Goal: Task Accomplishment & Management: Manage account settings

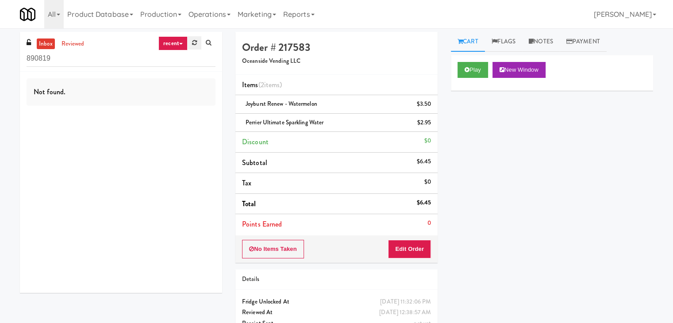
click at [194, 42] on icon at bounding box center [194, 43] width 5 height 6
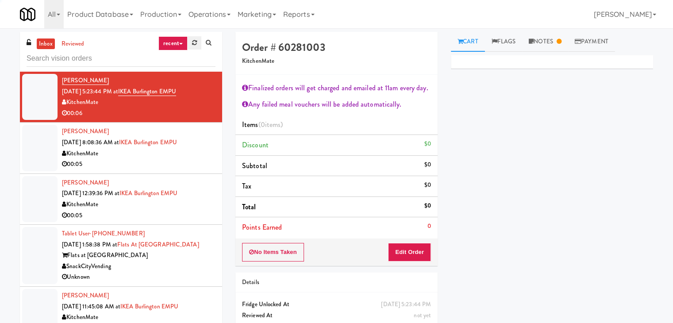
click at [190, 40] on link at bounding box center [195, 42] width 14 height 13
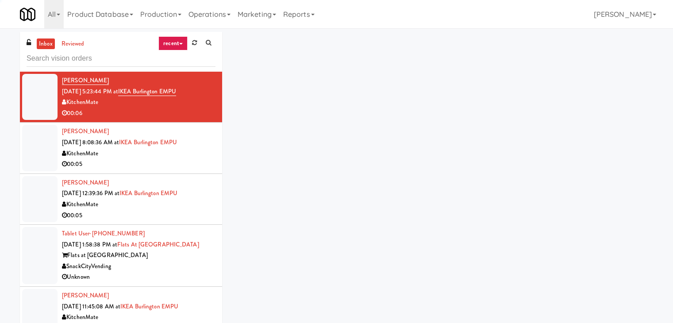
click at [177, 47] on link "recent" at bounding box center [172, 43] width 29 height 14
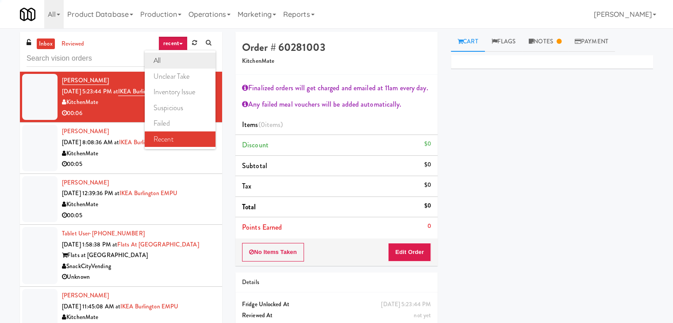
click at [171, 62] on link "all" at bounding box center [180, 61] width 71 height 16
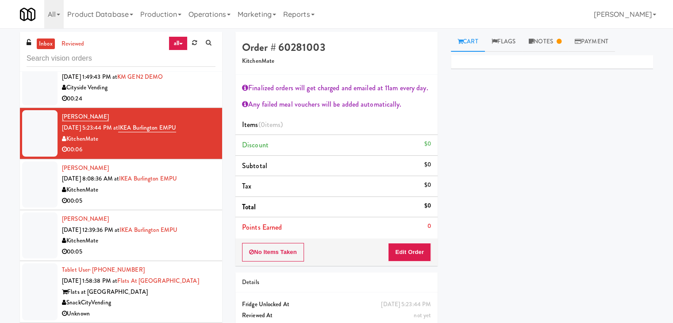
scroll to position [1255, 0]
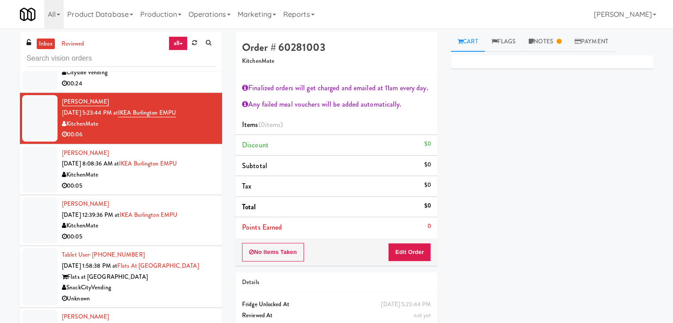
click at [175, 185] on div "00:05" at bounding box center [139, 186] width 154 height 11
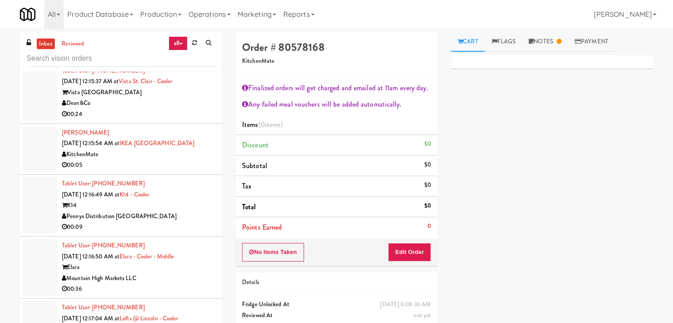
scroll to position [2761, 0]
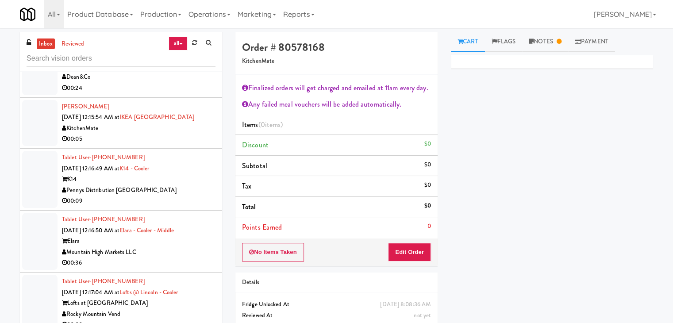
click at [170, 196] on div "Pennys Distribution [GEOGRAPHIC_DATA]" at bounding box center [139, 190] width 154 height 11
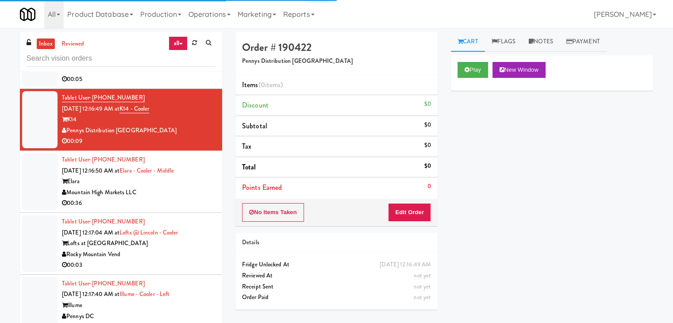
scroll to position [2938, 0]
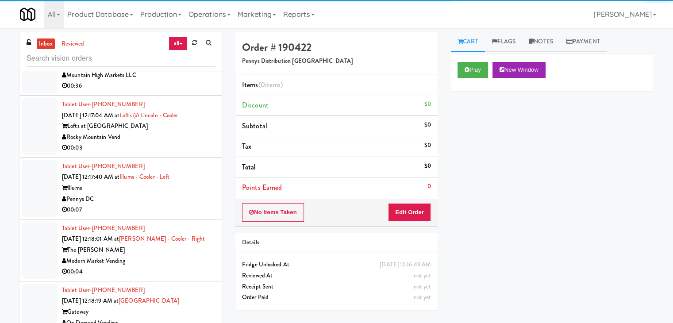
click at [180, 143] on div "Rocky Mountain Vend" at bounding box center [139, 137] width 154 height 11
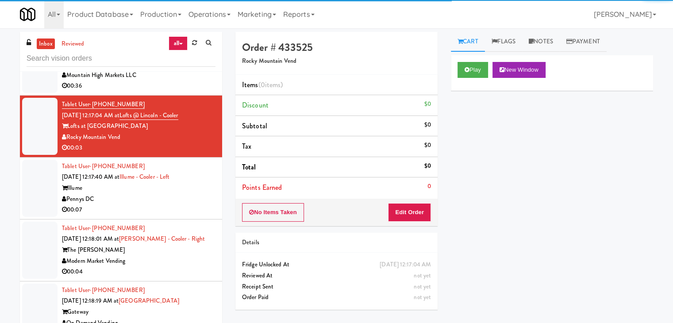
click at [449, 73] on div "Cart Flags Notes Payment Play New Window Primary Flag Clear Flag if unable to d…" at bounding box center [552, 176] width 216 height 288
click at [463, 78] on div "Play New Window" at bounding box center [552, 72] width 202 height 35
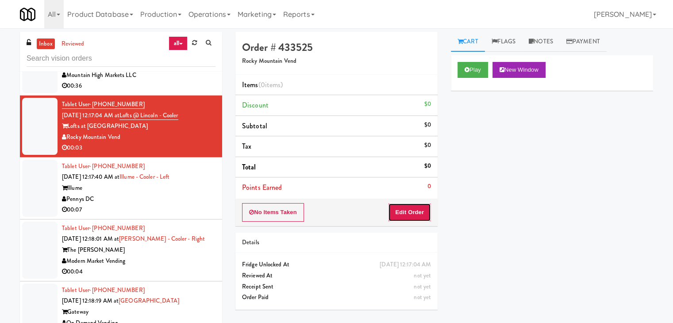
click at [417, 216] on button "Edit Order" at bounding box center [409, 212] width 43 height 19
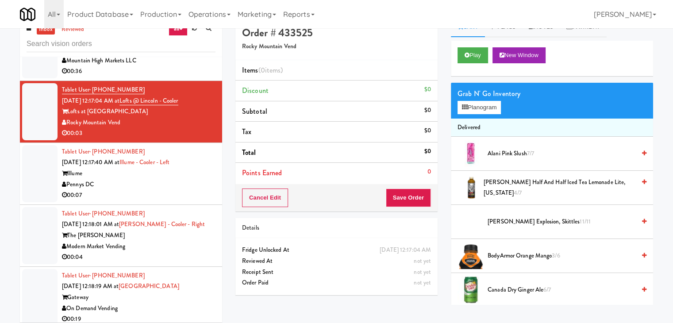
scroll to position [28, 0]
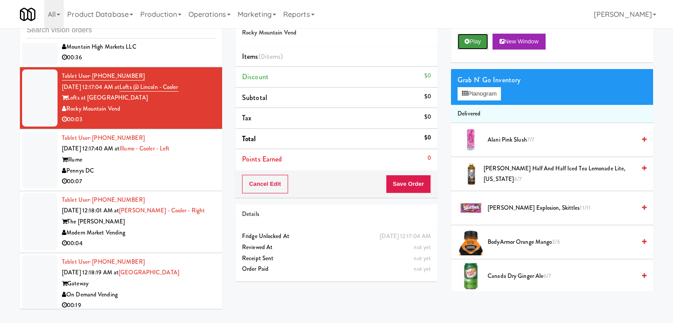
click at [478, 37] on button "Play" at bounding box center [473, 42] width 31 height 16
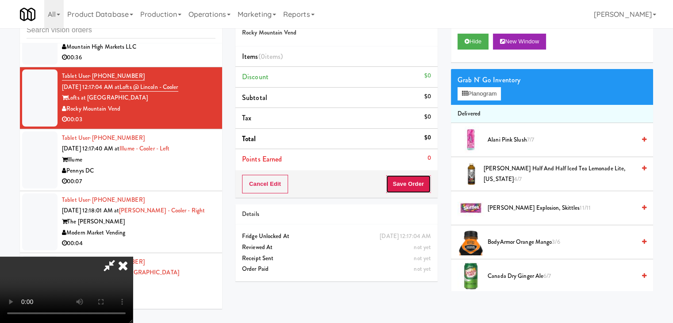
click at [413, 183] on button "Save Order" at bounding box center [408, 184] width 45 height 19
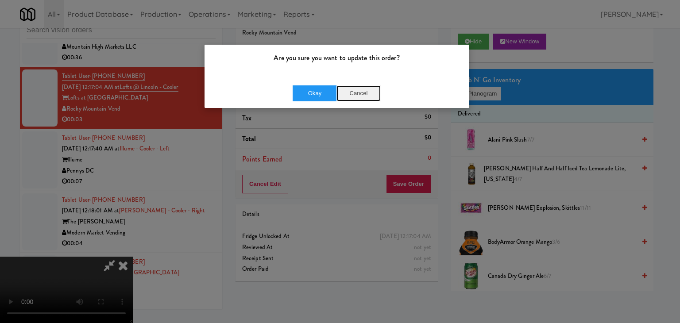
click at [349, 91] on button "Cancel" at bounding box center [358, 93] width 44 height 16
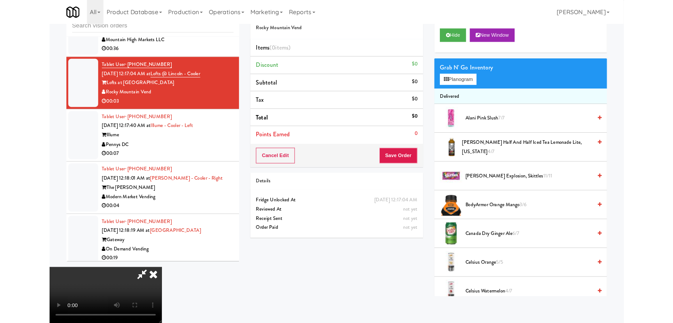
scroll to position [0, 0]
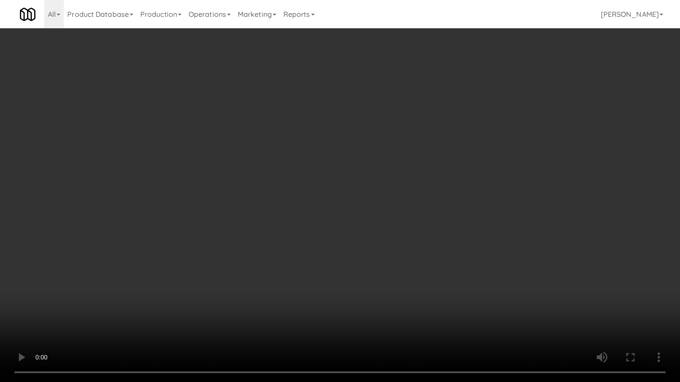
click at [386, 283] on video at bounding box center [340, 191] width 680 height 382
click at [385, 283] on video at bounding box center [340, 191] width 680 height 382
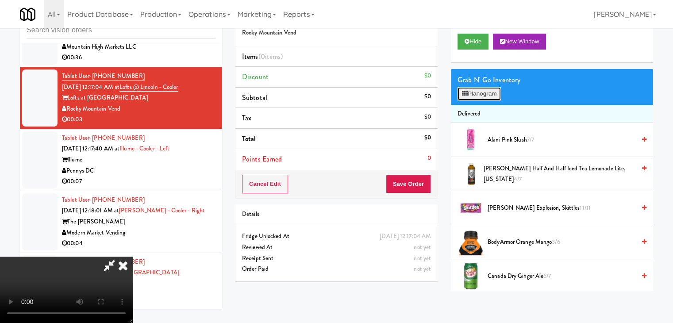
click at [484, 91] on button "Planogram" at bounding box center [479, 93] width 43 height 13
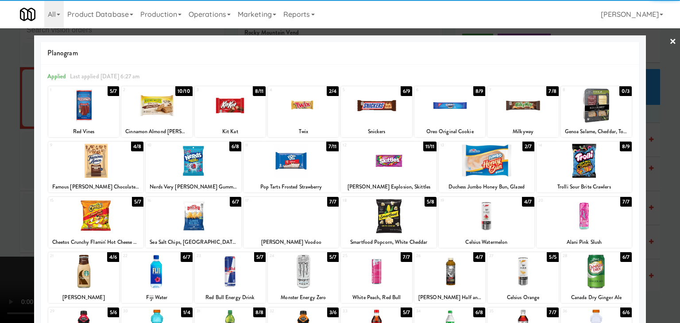
click at [106, 212] on div at bounding box center [96, 216] width 96 height 34
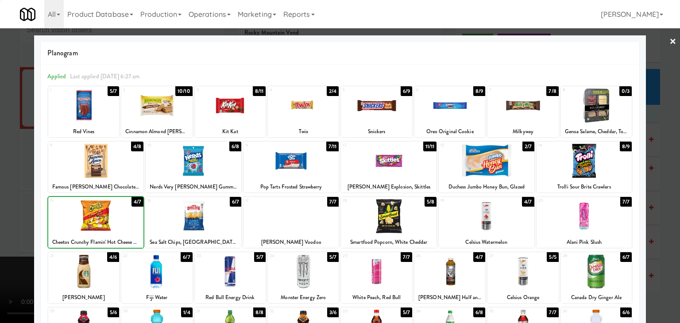
drag, startPoint x: 0, startPoint y: 212, endPoint x: 170, endPoint y: 210, distance: 170.4
click at [15, 211] on div at bounding box center [340, 161] width 680 height 323
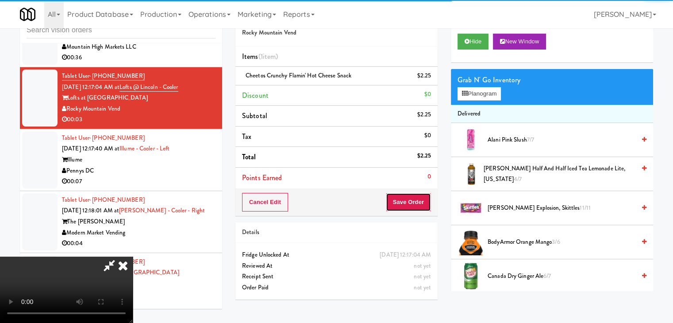
click at [420, 204] on button "Save Order" at bounding box center [408, 202] width 45 height 19
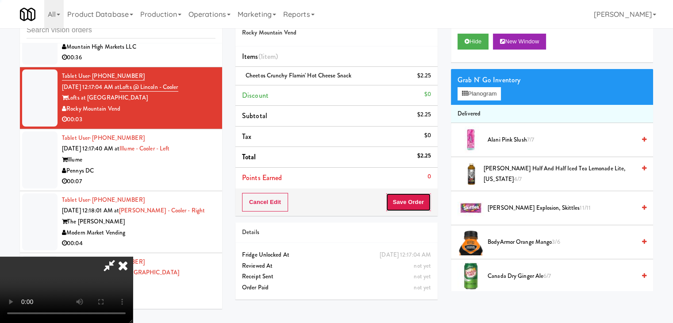
drag, startPoint x: 419, startPoint y: 204, endPoint x: 402, endPoint y: 199, distance: 17.9
click at [418, 204] on button "Save Order" at bounding box center [408, 202] width 45 height 19
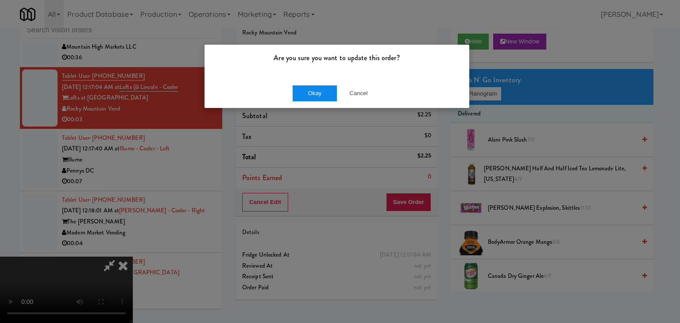
drag, startPoint x: 289, startPoint y: 83, endPoint x: 305, endPoint y: 89, distance: 17.9
click at [294, 85] on div "Okay Cancel" at bounding box center [337, 93] width 265 height 30
click at [305, 89] on button "Okay" at bounding box center [315, 93] width 44 height 16
click at [305, 89] on body "Are you sure you want to update this order? Okay Cancel Okay Are you sure you w…" at bounding box center [340, 161] width 680 height 323
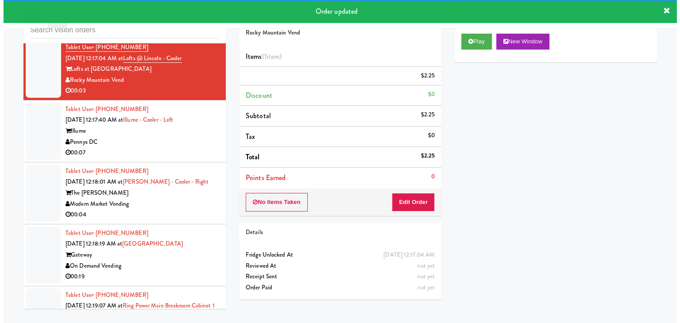
scroll to position [2982, 0]
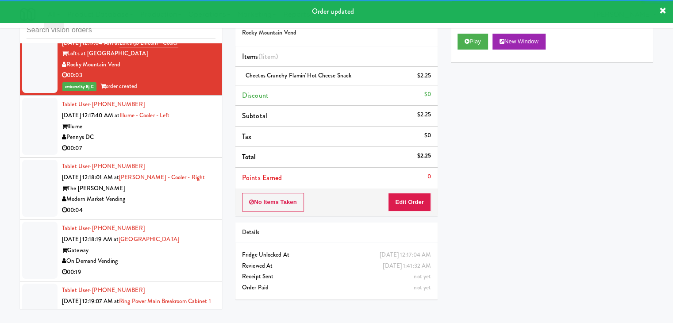
drag, startPoint x: 139, startPoint y: 149, endPoint x: 202, endPoint y: 140, distance: 63.5
click at [140, 143] on div "Pennys DC" at bounding box center [139, 137] width 154 height 11
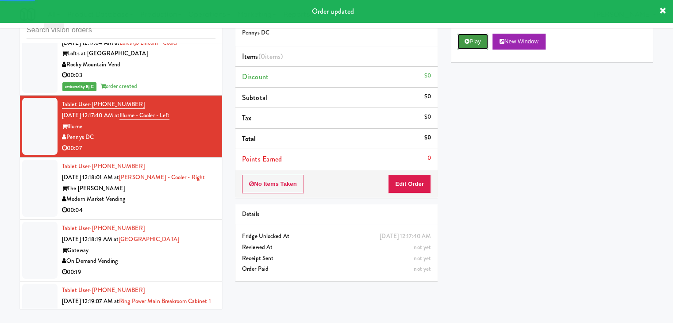
click at [471, 39] on button "Play" at bounding box center [473, 42] width 31 height 16
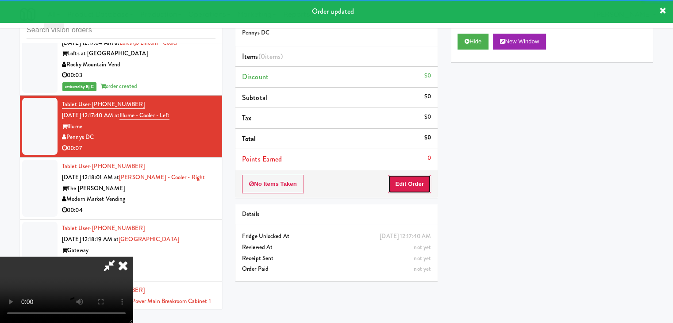
click at [402, 191] on button "Edit Order" at bounding box center [409, 184] width 43 height 19
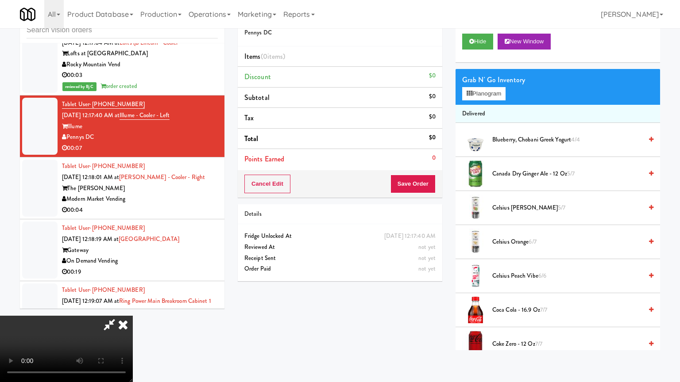
click at [133, 316] on video at bounding box center [66, 349] width 133 height 66
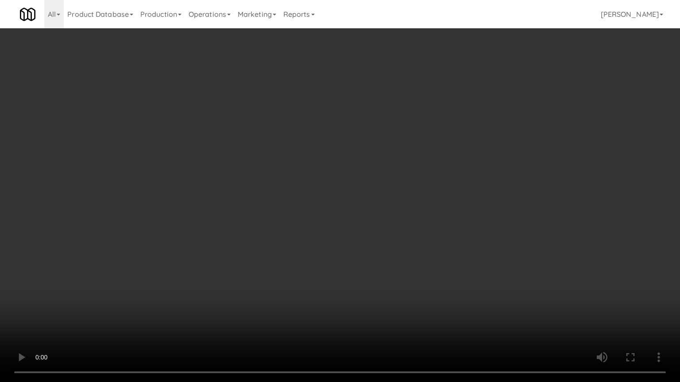
click at [411, 249] on video at bounding box center [340, 191] width 680 height 382
click at [412, 249] on video at bounding box center [340, 191] width 680 height 382
drag, startPoint x: 412, startPoint y: 249, endPoint x: 479, endPoint y: 138, distance: 129.5
click at [415, 242] on video at bounding box center [340, 191] width 680 height 382
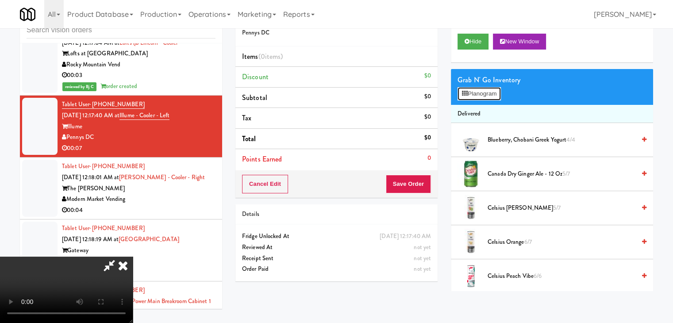
click at [496, 90] on button "Planogram" at bounding box center [479, 93] width 43 height 13
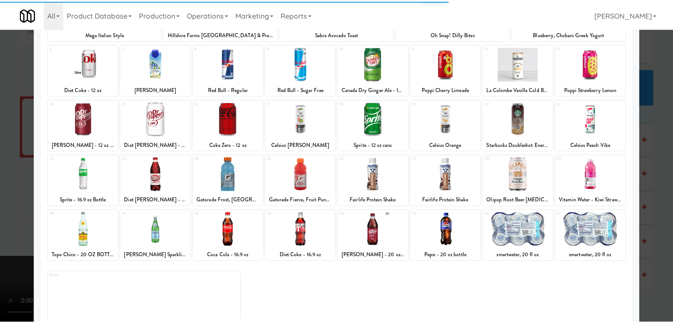
scroll to position [112, 0]
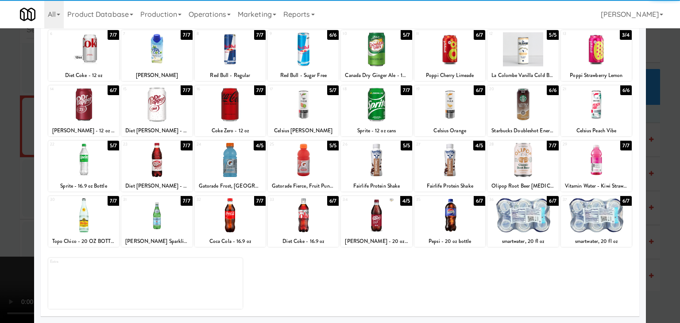
click at [227, 159] on div at bounding box center [230, 160] width 71 height 34
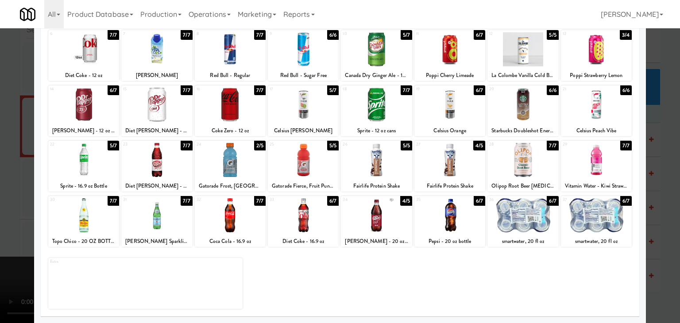
drag, startPoint x: 0, startPoint y: 164, endPoint x: 228, endPoint y: 162, distance: 228.0
click at [12, 162] on div at bounding box center [340, 161] width 680 height 323
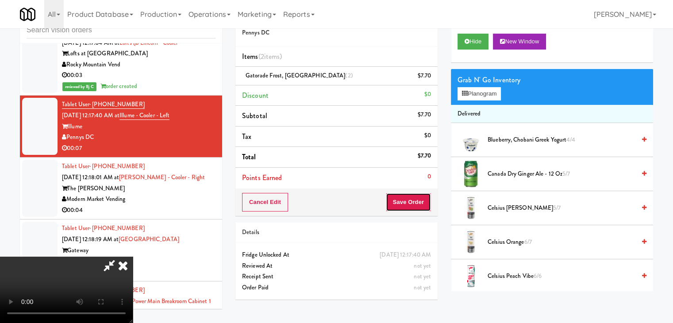
click at [426, 201] on button "Save Order" at bounding box center [408, 202] width 45 height 19
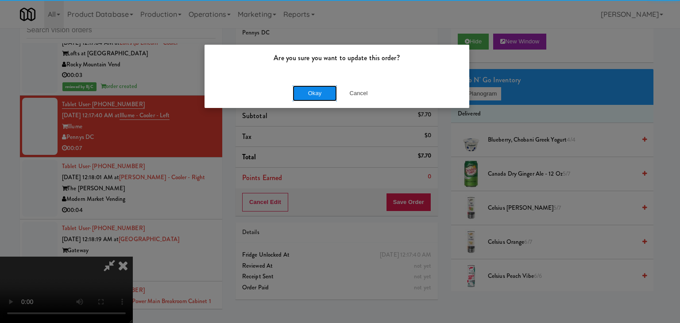
click at [304, 98] on button "Okay" at bounding box center [315, 93] width 44 height 16
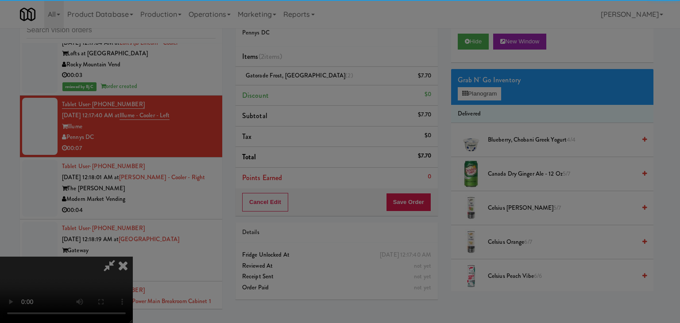
click at [304, 92] on div "Okay Cancel" at bounding box center [337, 77] width 265 height 30
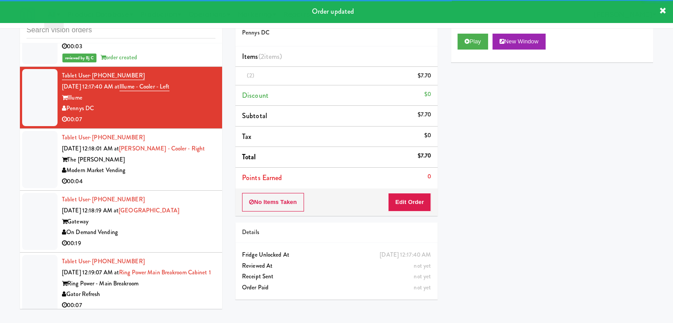
scroll to position [3026, 0]
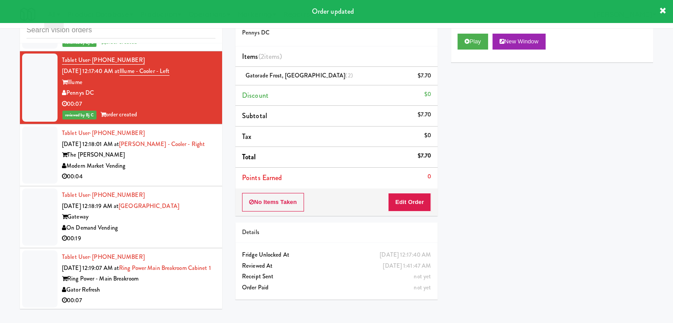
drag, startPoint x: 174, startPoint y: 178, endPoint x: 309, endPoint y: 149, distance: 139.0
click at [178, 178] on div "00:04" at bounding box center [139, 176] width 154 height 11
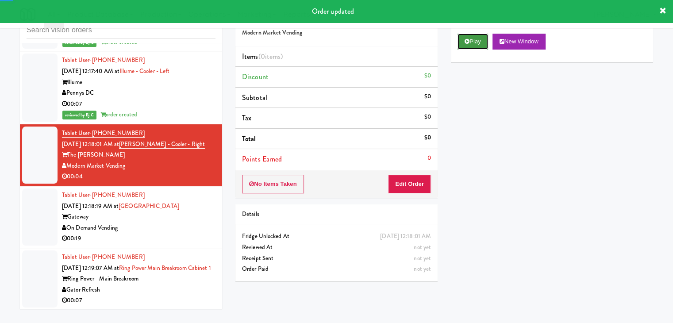
click at [481, 43] on button "Play" at bounding box center [473, 42] width 31 height 16
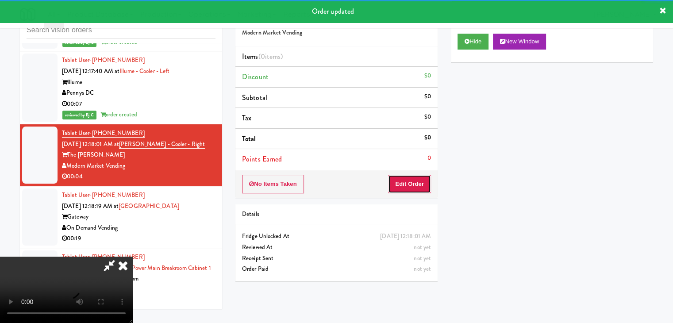
click at [424, 183] on button "Edit Order" at bounding box center [409, 184] width 43 height 19
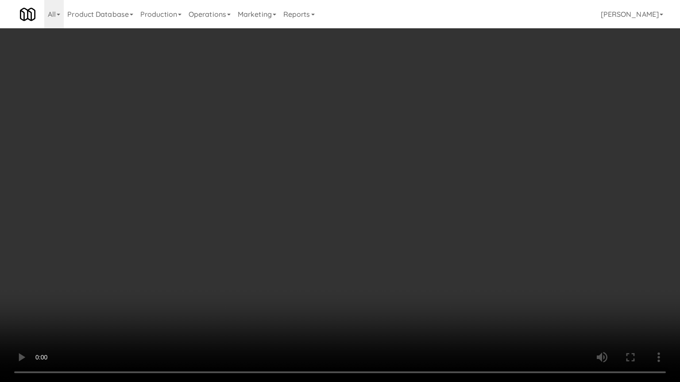
click at [383, 270] on video at bounding box center [340, 191] width 680 height 382
click at [386, 265] on video at bounding box center [340, 191] width 680 height 382
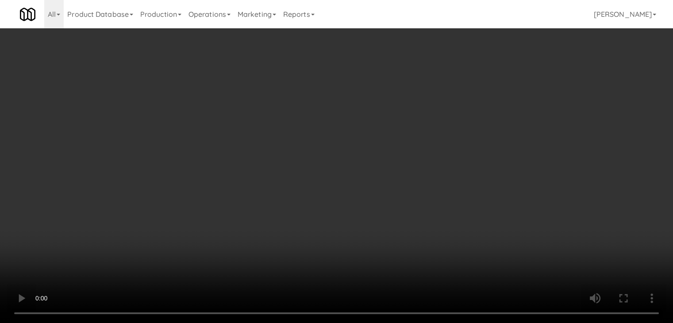
click at [490, 98] on button "Planogram" at bounding box center [479, 93] width 43 height 13
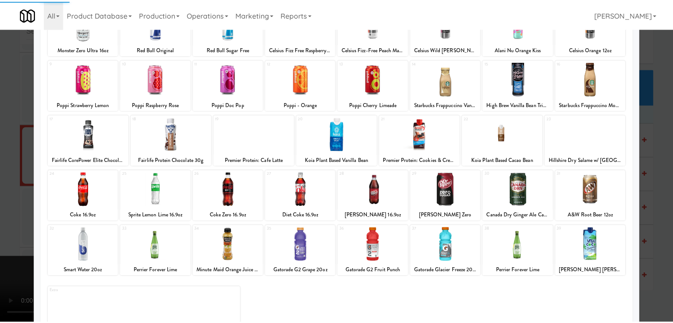
scroll to position [89, 0]
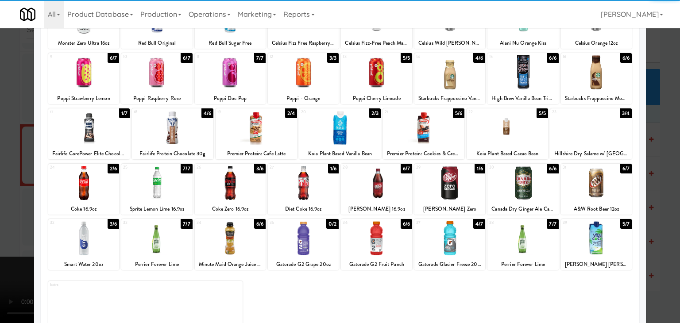
click at [348, 130] on div at bounding box center [339, 128] width 81 height 34
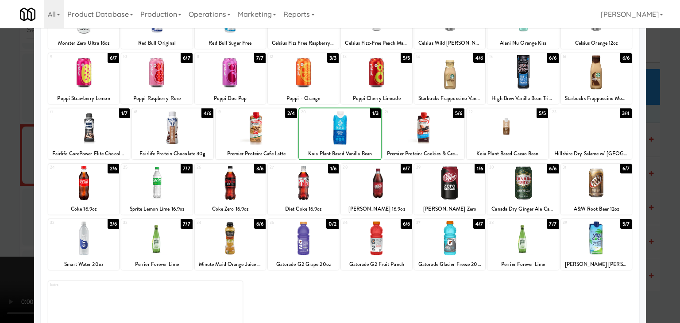
click at [3, 162] on div at bounding box center [340, 161] width 680 height 323
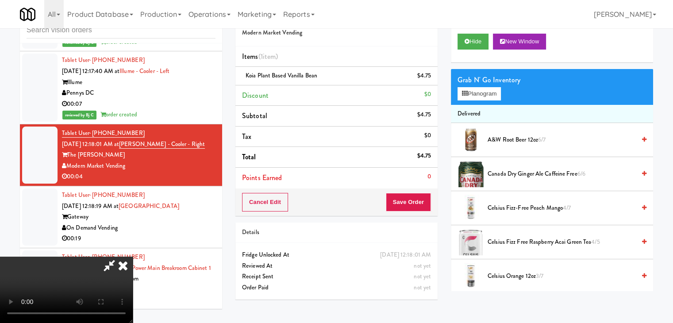
drag, startPoint x: 269, startPoint y: 198, endPoint x: 282, endPoint y: 203, distance: 14.0
click at [133, 257] on video at bounding box center [66, 290] width 133 height 66
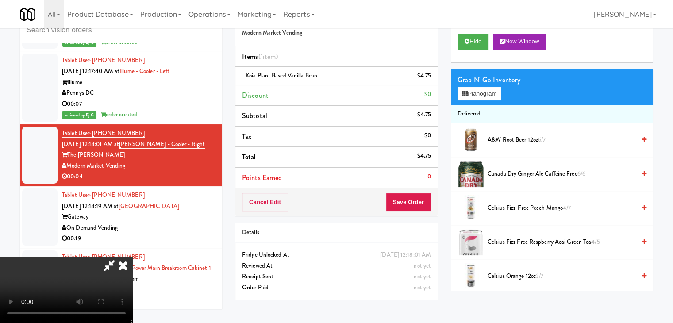
click at [133, 257] on video at bounding box center [66, 290] width 133 height 66
click at [433, 76] on icon at bounding box center [432, 79] width 4 height 6
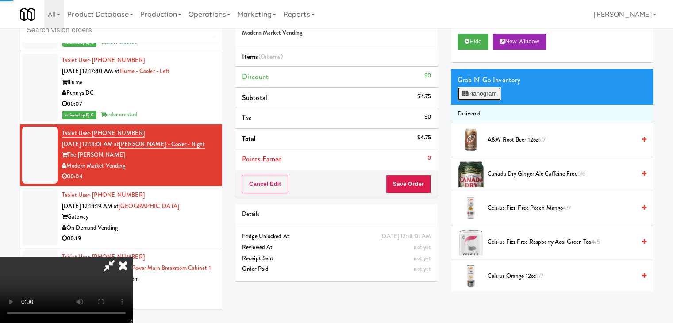
click at [494, 94] on button "Planogram" at bounding box center [479, 93] width 43 height 13
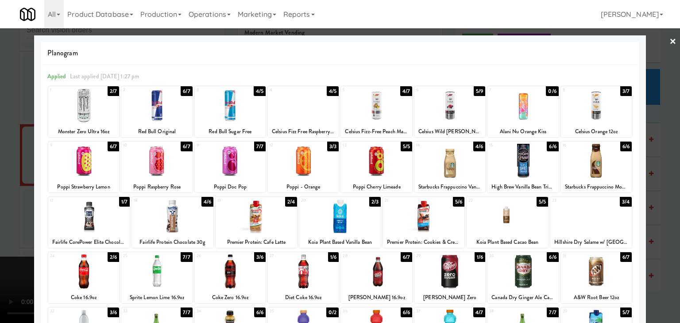
click at [430, 215] on div at bounding box center [423, 216] width 81 height 34
drag, startPoint x: 0, startPoint y: 216, endPoint x: 152, endPoint y: 215, distance: 151.8
click at [23, 214] on div at bounding box center [340, 161] width 680 height 323
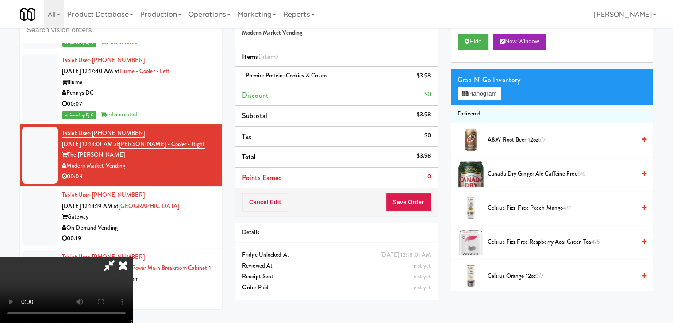
drag, startPoint x: 355, startPoint y: 216, endPoint x: 424, endPoint y: 203, distance: 69.9
click at [133, 257] on video at bounding box center [66, 290] width 133 height 66
click at [424, 203] on button "Save Order" at bounding box center [408, 202] width 45 height 19
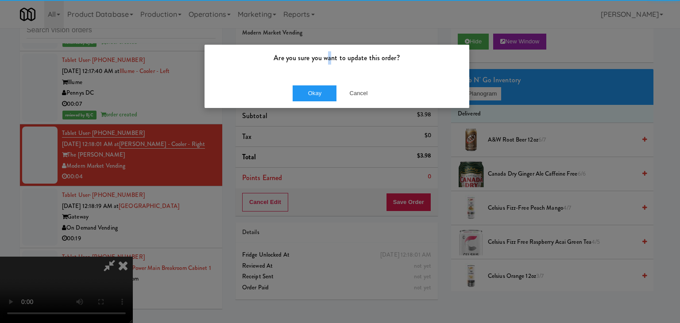
drag, startPoint x: 326, startPoint y: 70, endPoint x: 321, endPoint y: 79, distance: 10.1
click at [323, 73] on div "Are you sure you want to update this order?" at bounding box center [337, 62] width 265 height 34
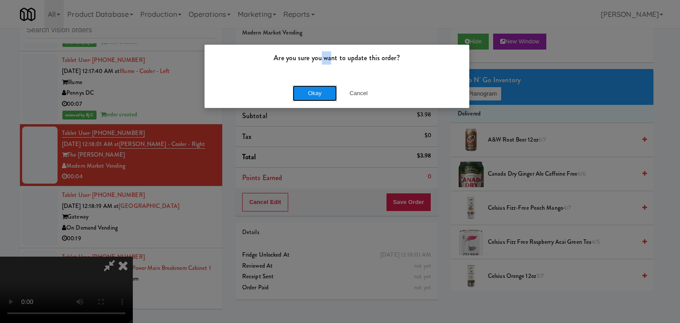
click at [318, 92] on button "Okay" at bounding box center [315, 93] width 44 height 16
click at [318, 94] on div "Okay Cancel" at bounding box center [337, 93] width 265 height 30
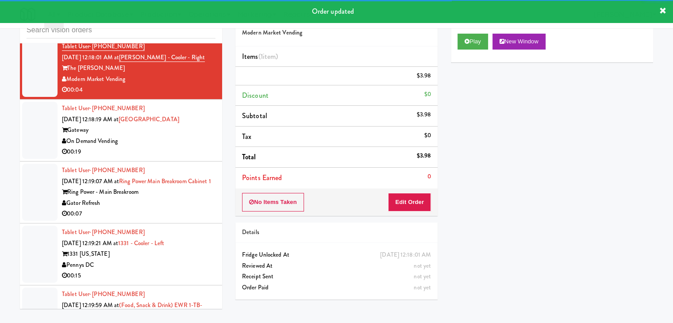
scroll to position [3115, 0]
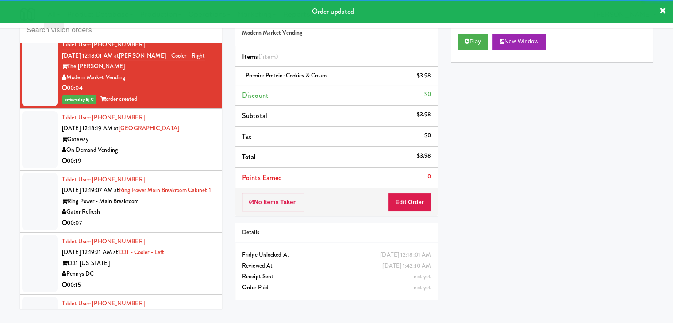
click at [179, 163] on div "Tablet User · (847) 946-2717 Aug 15, 2025 12:18:19 AM at Gateway west loop Gate…" at bounding box center [139, 139] width 154 height 54
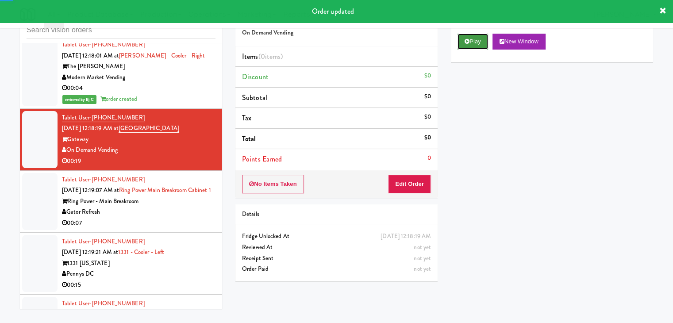
click at [474, 35] on button "Play" at bounding box center [473, 42] width 31 height 16
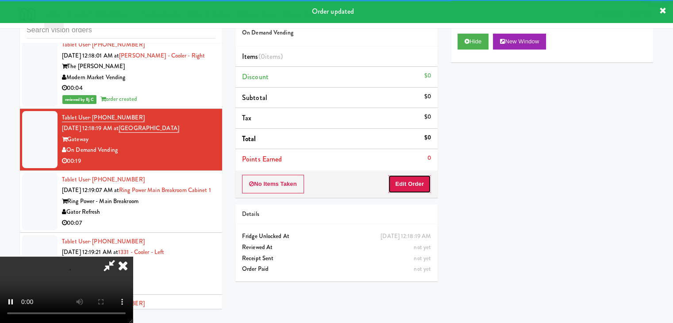
click at [421, 179] on button "Edit Order" at bounding box center [409, 184] width 43 height 19
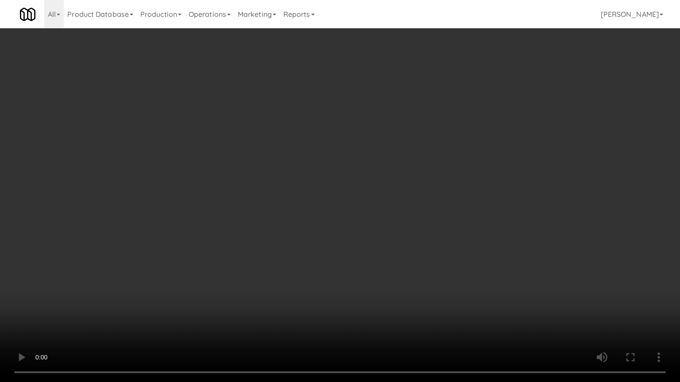
click at [440, 267] on video at bounding box center [340, 191] width 680 height 382
click at [436, 268] on video at bounding box center [340, 191] width 680 height 382
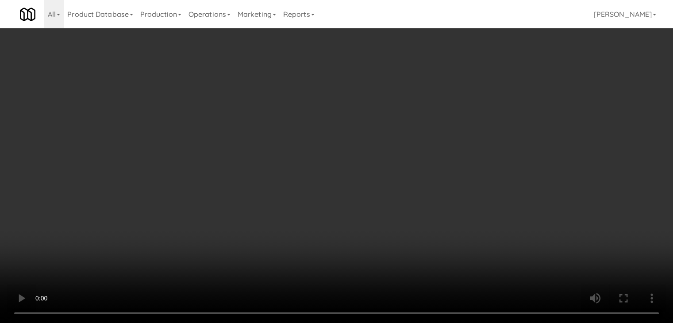
click at [298, 216] on video at bounding box center [336, 161] width 673 height 323
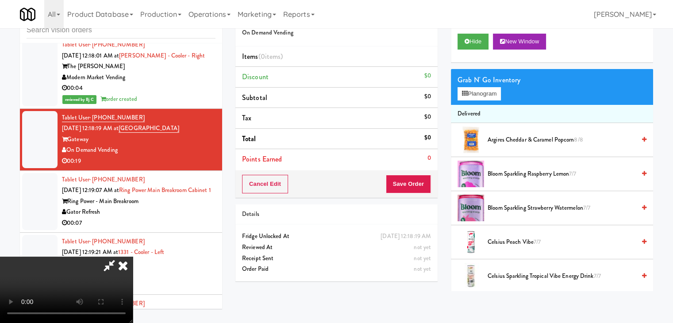
click at [133, 257] on video at bounding box center [66, 290] width 133 height 66
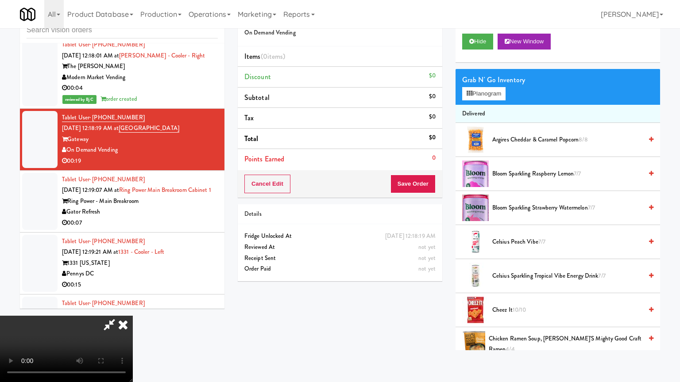
click at [133, 316] on video at bounding box center [66, 349] width 133 height 66
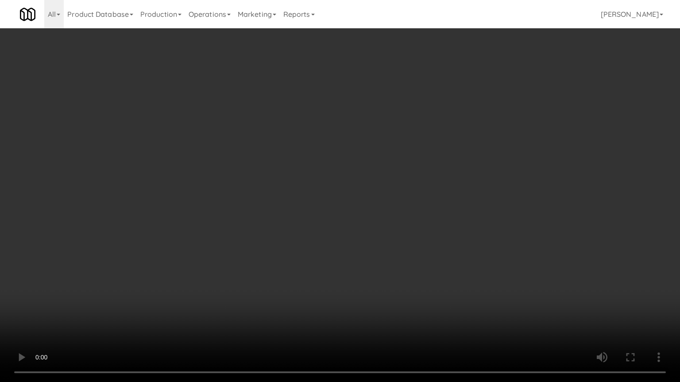
click at [455, 257] on video at bounding box center [340, 191] width 680 height 382
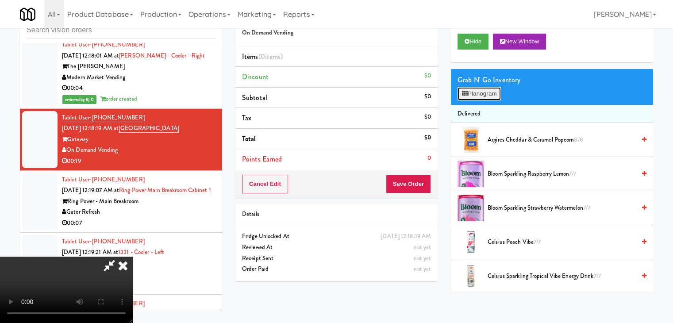
click at [489, 95] on button "Planogram" at bounding box center [479, 93] width 43 height 13
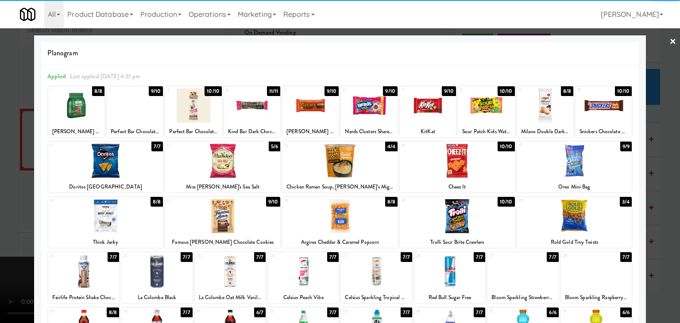
click at [102, 224] on div at bounding box center [105, 216] width 115 height 34
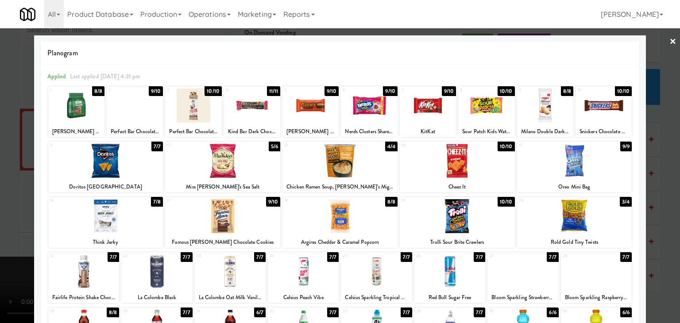
click at [469, 169] on div at bounding box center [457, 161] width 115 height 34
drag, startPoint x: 0, startPoint y: 186, endPoint x: 68, endPoint y: 201, distance: 69.3
click at [5, 186] on div at bounding box center [340, 161] width 680 height 323
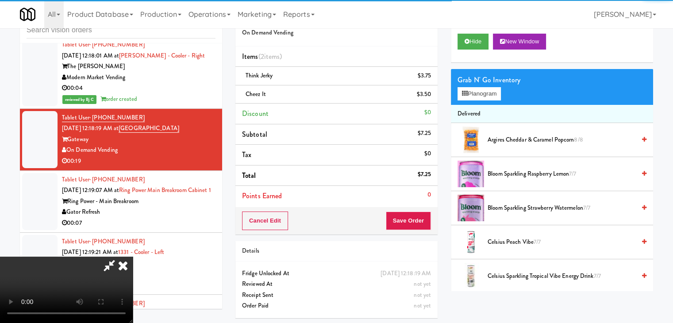
scroll to position [124, 0]
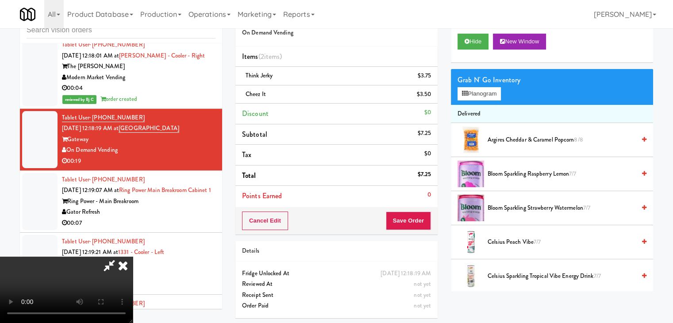
click at [133, 257] on video at bounding box center [66, 290] width 133 height 66
click at [415, 220] on button "Save Order" at bounding box center [408, 221] width 45 height 19
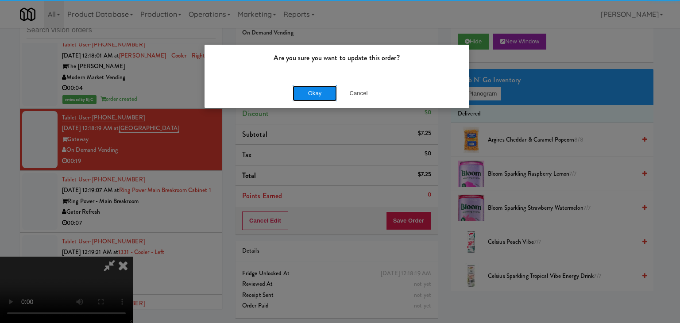
click at [322, 90] on button "Okay" at bounding box center [315, 93] width 44 height 16
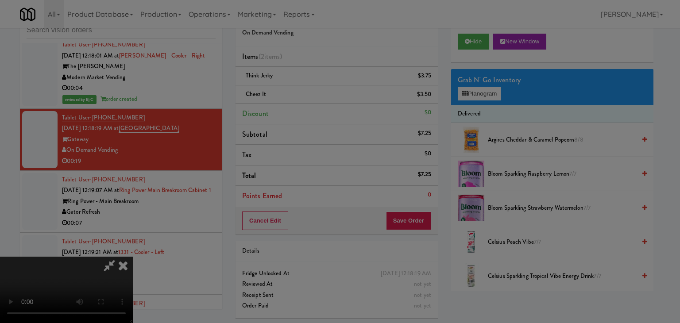
drag, startPoint x: 324, startPoint y: 90, endPoint x: 328, endPoint y: 92, distance: 4.8
click at [324, 90] on body "Are you sure you want to update this order? Okay Cancel Okay Are you sure you w…" at bounding box center [340, 161] width 680 height 323
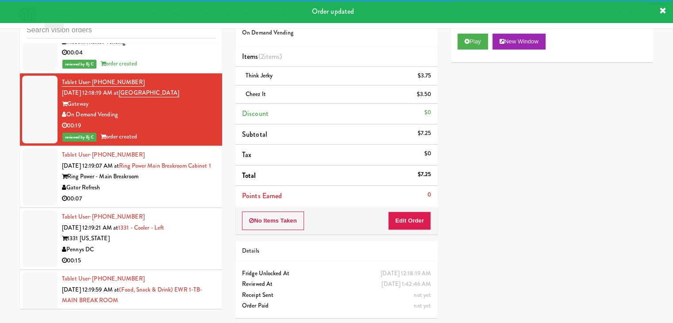
scroll to position [3203, 0]
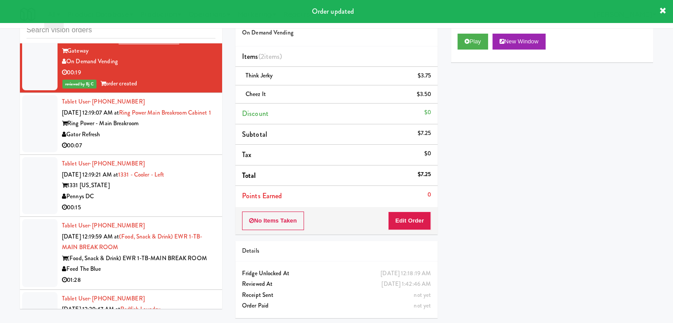
drag, startPoint x: 181, startPoint y: 160, endPoint x: 186, endPoint y: 161, distance: 5.0
click at [182, 151] on div "00:07" at bounding box center [139, 145] width 154 height 11
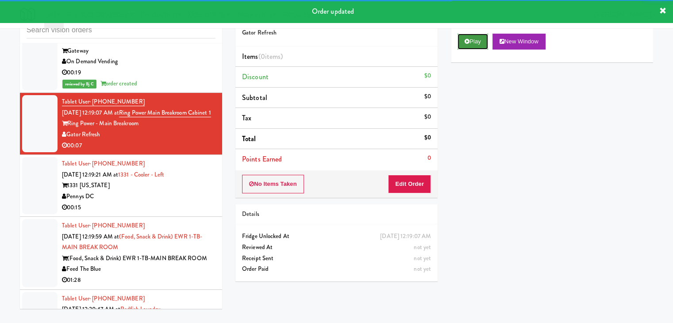
click at [471, 41] on button "Play" at bounding box center [473, 42] width 31 height 16
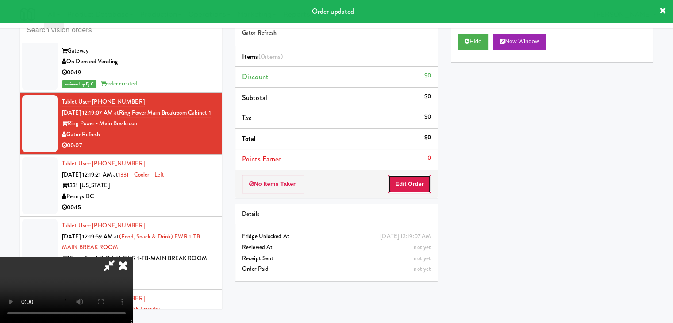
click at [397, 189] on button "Edit Order" at bounding box center [409, 184] width 43 height 19
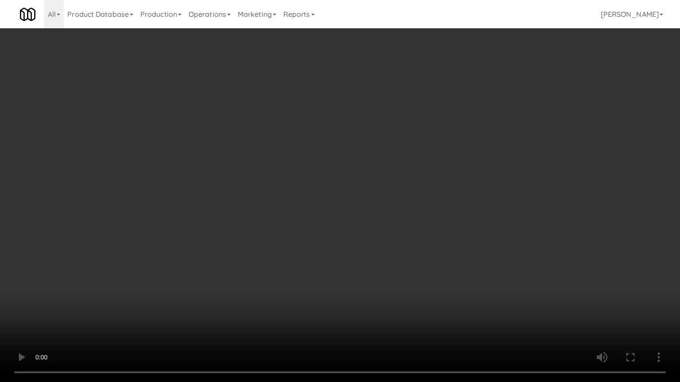
click at [381, 266] on video at bounding box center [340, 191] width 680 height 382
click at [383, 269] on video at bounding box center [340, 191] width 680 height 382
click at [382, 272] on video at bounding box center [340, 191] width 680 height 382
click at [388, 271] on video at bounding box center [340, 191] width 680 height 382
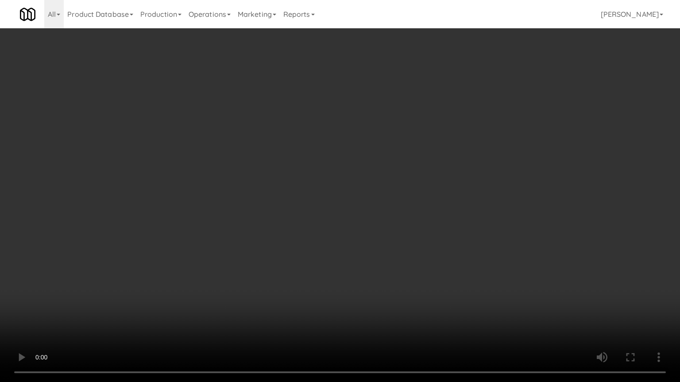
click at [388, 271] on video at bounding box center [340, 191] width 680 height 382
click at [409, 261] on video at bounding box center [340, 191] width 680 height 382
drag, startPoint x: 409, startPoint y: 261, endPoint x: 443, endPoint y: 199, distance: 71.1
click at [414, 255] on video at bounding box center [340, 191] width 680 height 382
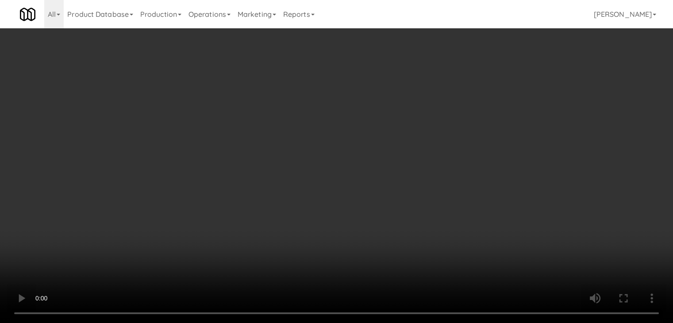
click at [483, 103] on div "Grab N' Go Inventory Planogram" at bounding box center [552, 87] width 202 height 36
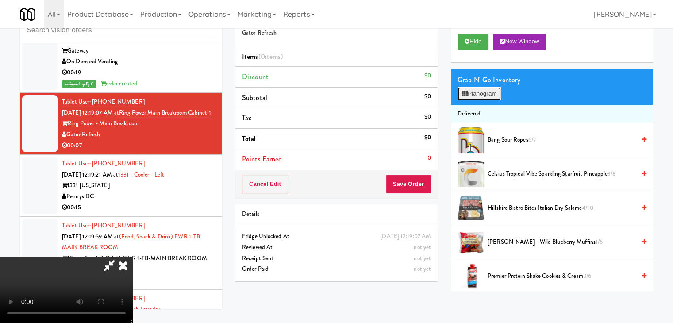
click at [488, 100] on button "Planogram" at bounding box center [479, 93] width 43 height 13
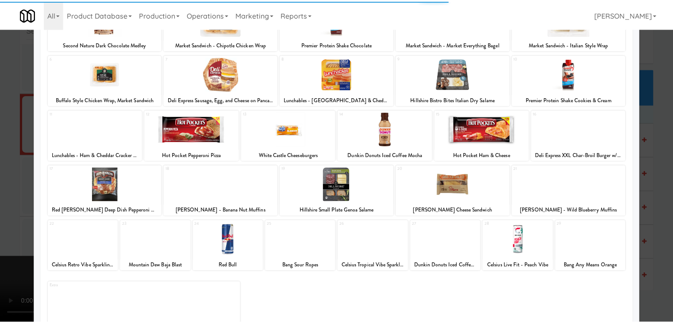
scroll to position [112, 0]
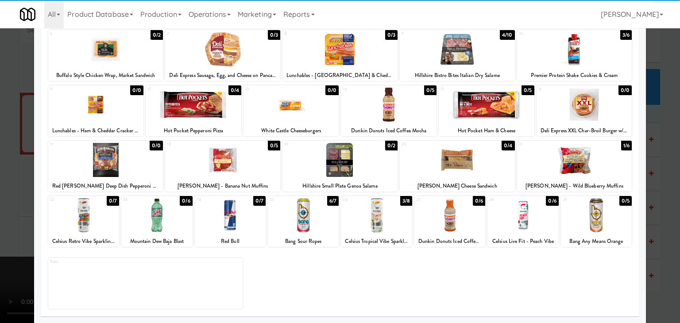
click at [587, 169] on div at bounding box center [574, 160] width 115 height 34
click at [653, 174] on div at bounding box center [340, 161] width 680 height 323
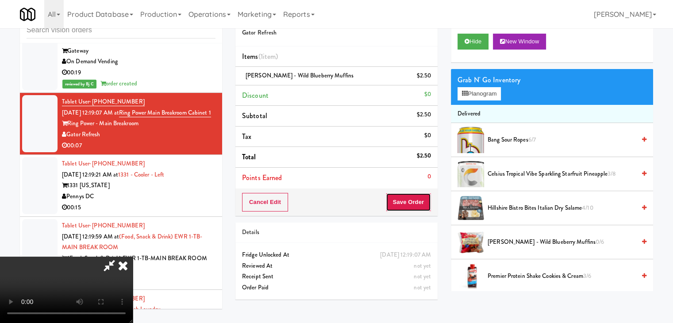
click at [410, 205] on button "Save Order" at bounding box center [408, 202] width 45 height 19
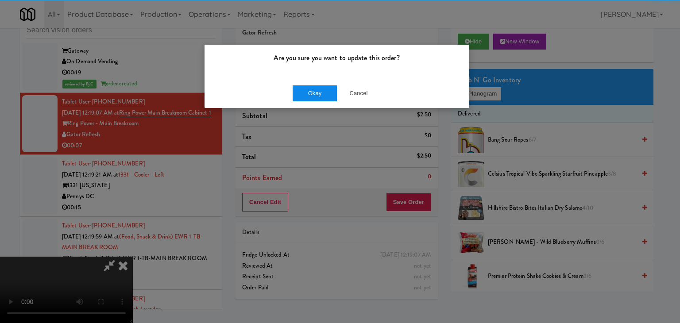
drag, startPoint x: 333, startPoint y: 111, endPoint x: 324, endPoint y: 98, distance: 16.0
click at [328, 105] on div "Are you sure you want to update this order? Okay Cancel" at bounding box center [340, 161] width 680 height 323
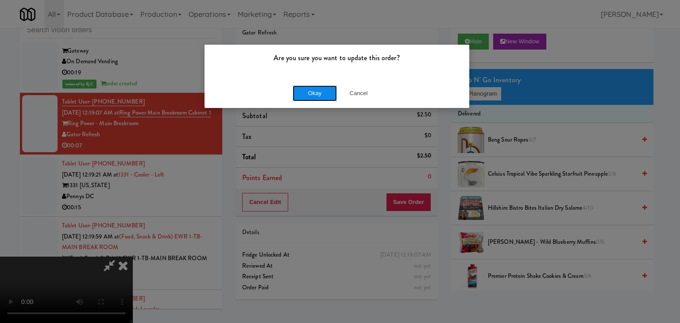
click at [324, 98] on button "Okay" at bounding box center [315, 93] width 44 height 16
click at [324, 98] on div "Are you sure you want to update this order? Okay Cancel" at bounding box center [340, 161] width 680 height 323
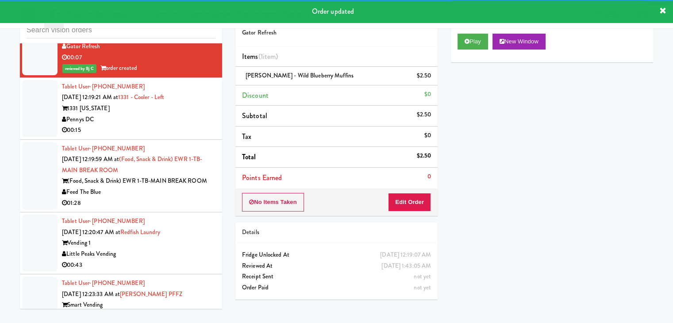
scroll to position [3292, 0]
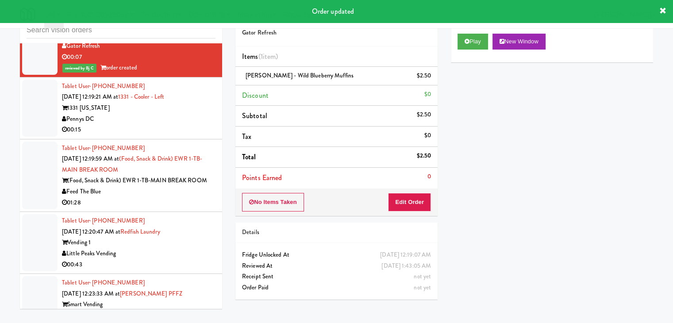
click at [182, 135] on div "00:15" at bounding box center [139, 129] width 154 height 11
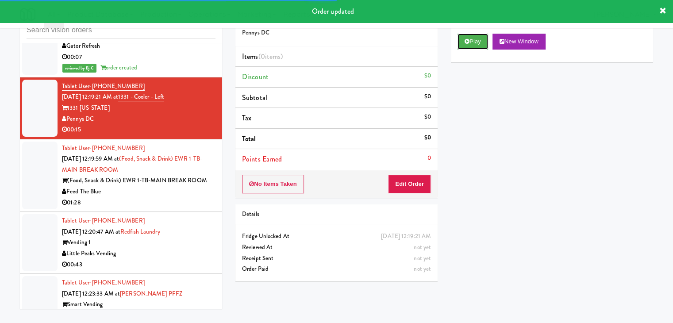
click at [476, 43] on button "Play" at bounding box center [473, 42] width 31 height 16
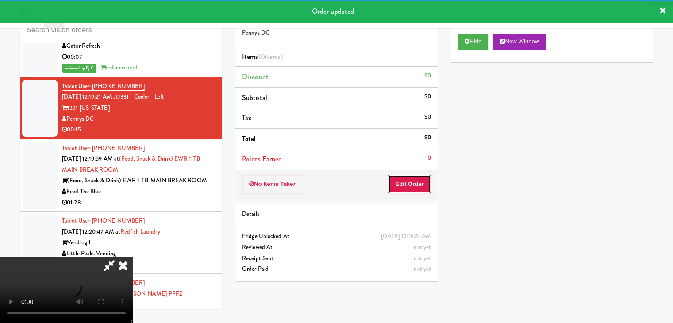
click at [420, 184] on button "Edit Order" at bounding box center [409, 184] width 43 height 19
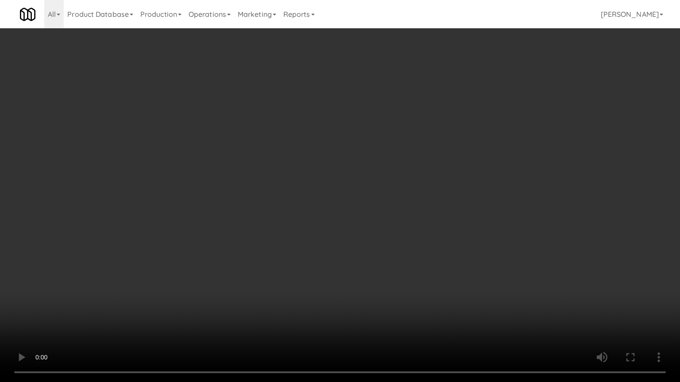
click at [407, 241] on video at bounding box center [340, 191] width 680 height 382
click at [407, 242] on video at bounding box center [340, 191] width 680 height 382
click at [411, 239] on video at bounding box center [340, 191] width 680 height 382
drag, startPoint x: 411, startPoint y: 239, endPoint x: 452, endPoint y: 170, distance: 80.4
click at [416, 234] on video at bounding box center [340, 191] width 680 height 382
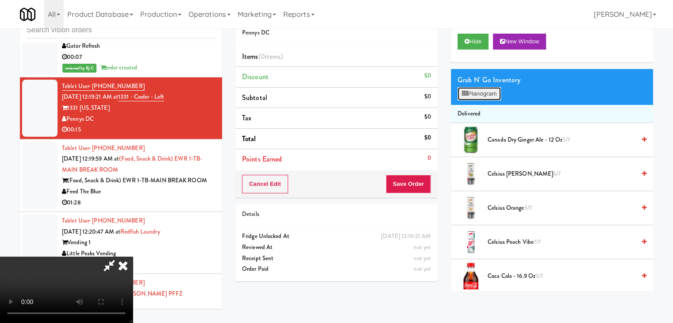
click at [498, 93] on button "Planogram" at bounding box center [479, 93] width 43 height 13
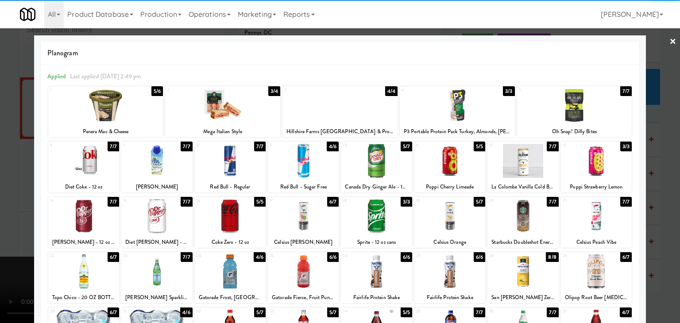
drag, startPoint x: 354, startPoint y: 107, endPoint x: 359, endPoint y: 110, distance: 6.5
click at [356, 108] on div at bounding box center [339, 106] width 115 height 34
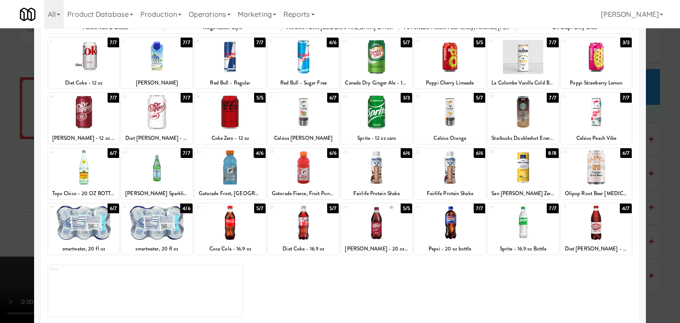
scroll to position [112, 0]
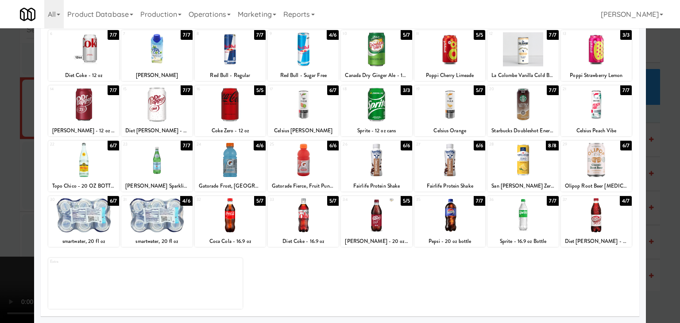
click at [456, 216] on div at bounding box center [449, 215] width 71 height 34
click at [0, 206] on div at bounding box center [340, 161] width 680 height 323
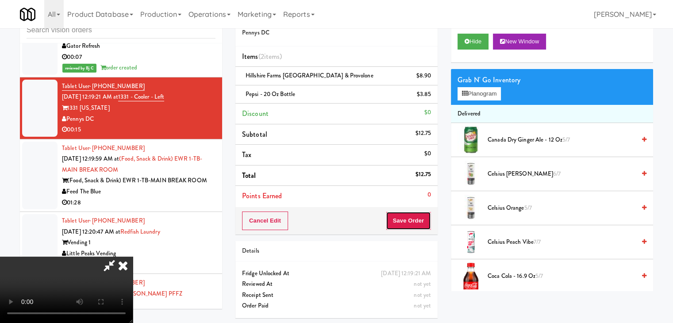
click at [420, 224] on button "Save Order" at bounding box center [408, 221] width 45 height 19
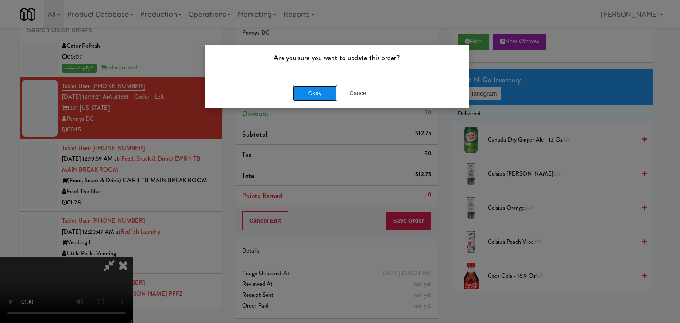
click at [313, 97] on button "Okay" at bounding box center [315, 93] width 44 height 16
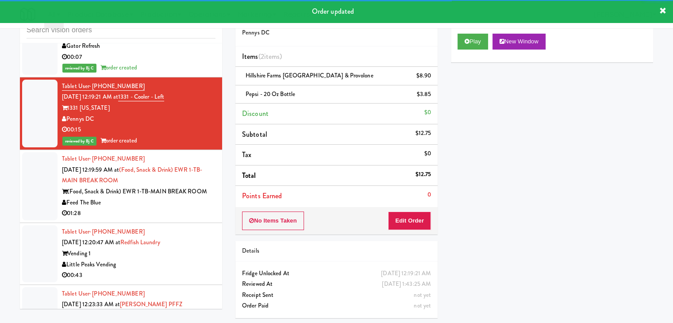
click at [152, 219] on div "01:28" at bounding box center [139, 213] width 154 height 11
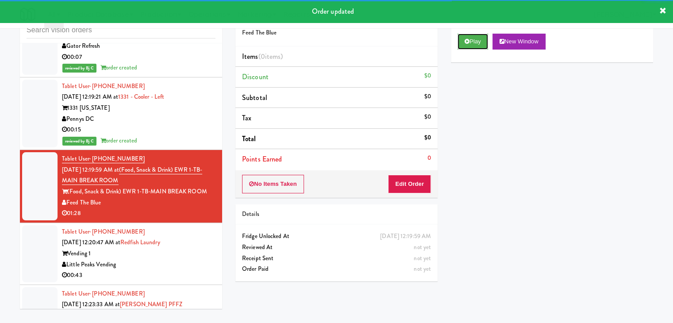
drag, startPoint x: 472, startPoint y: 39, endPoint x: 460, endPoint y: 113, distance: 75.9
click at [472, 39] on button "Play" at bounding box center [473, 42] width 31 height 16
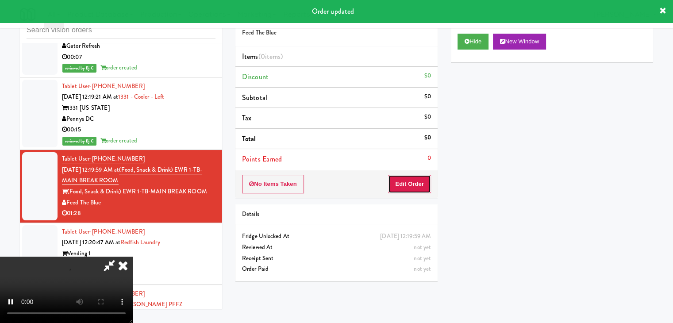
click at [418, 185] on button "Edit Order" at bounding box center [409, 184] width 43 height 19
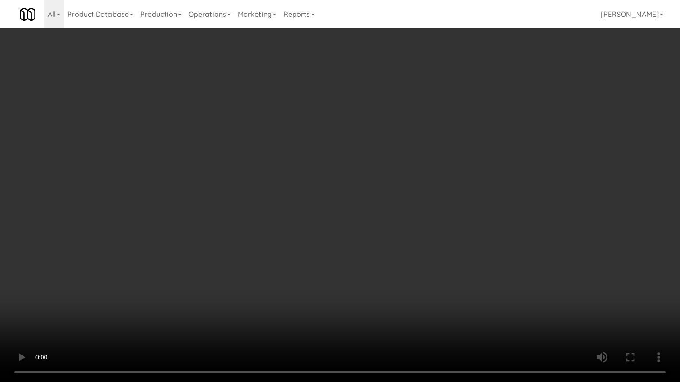
click at [517, 204] on video at bounding box center [340, 191] width 680 height 382
click at [514, 196] on video at bounding box center [340, 191] width 680 height 382
click at [494, 192] on video at bounding box center [340, 191] width 680 height 382
click at [489, 212] on video at bounding box center [340, 191] width 680 height 382
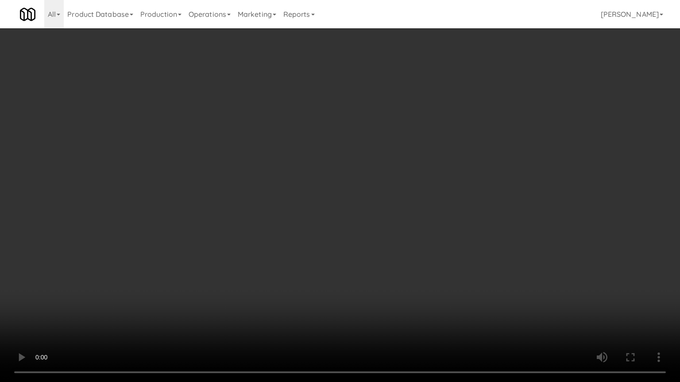
click at [489, 212] on video at bounding box center [340, 191] width 680 height 382
click at [490, 214] on video at bounding box center [340, 191] width 680 height 382
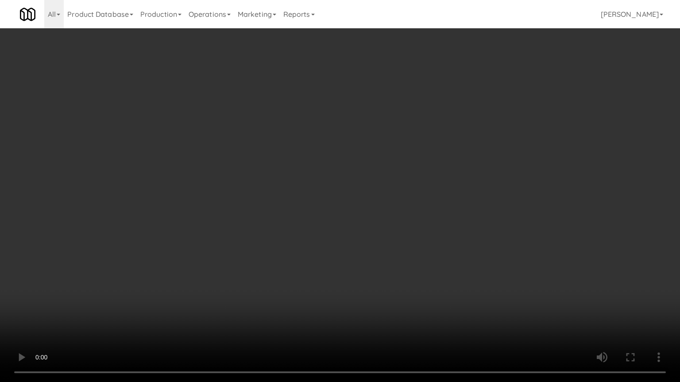
click at [490, 214] on video at bounding box center [340, 191] width 680 height 382
click at [492, 214] on video at bounding box center [340, 191] width 680 height 382
click at [499, 211] on video at bounding box center [340, 191] width 680 height 382
drag, startPoint x: 499, startPoint y: 211, endPoint x: 526, endPoint y: 115, distance: 99.8
click at [499, 204] on video at bounding box center [340, 191] width 680 height 382
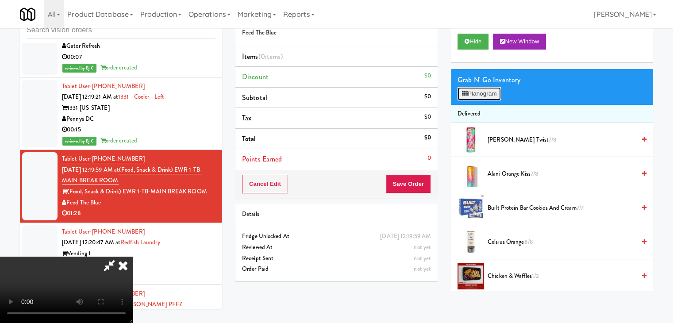
click at [488, 91] on button "Planogram" at bounding box center [479, 93] width 43 height 13
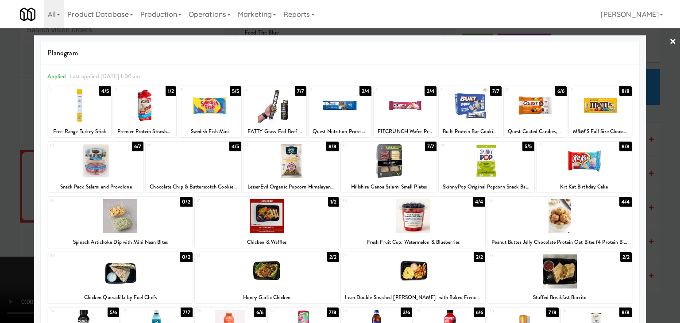
click at [242, 266] on div at bounding box center [267, 272] width 144 height 34
click at [394, 160] on div at bounding box center [389, 161] width 96 height 34
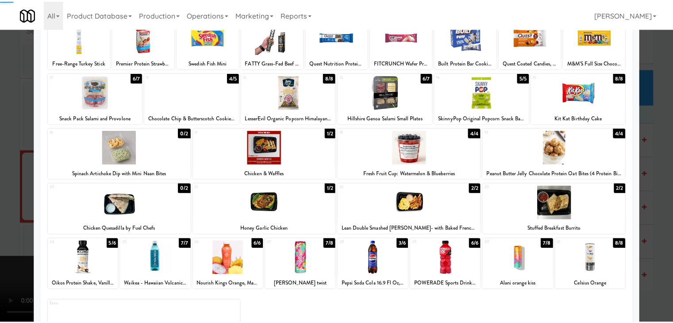
scroll to position [112, 0]
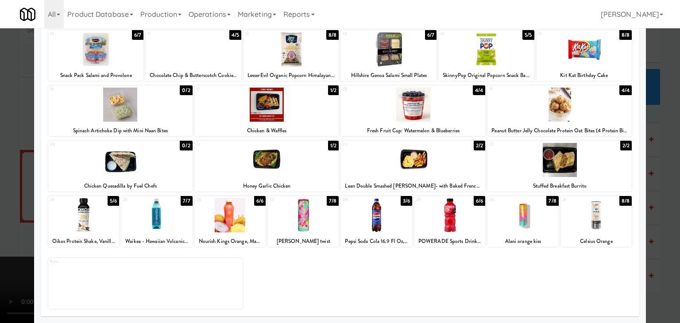
drag, startPoint x: 386, startPoint y: 225, endPoint x: 370, endPoint y: 224, distance: 16.4
click at [385, 224] on div at bounding box center [376, 215] width 71 height 34
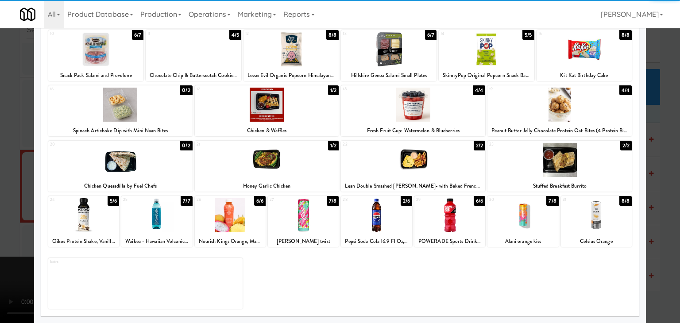
drag, startPoint x: 0, startPoint y: 212, endPoint x: 108, endPoint y: 225, distance: 108.8
click at [11, 215] on div at bounding box center [340, 161] width 680 height 323
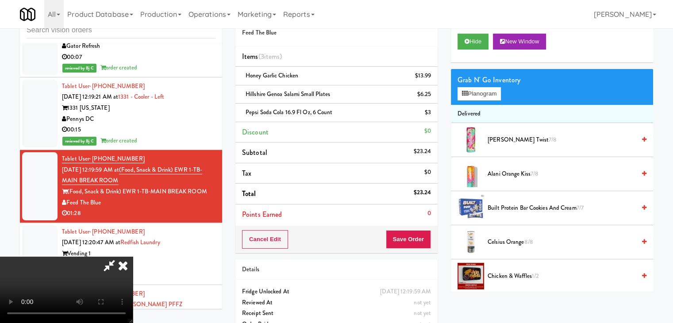
click at [133, 313] on video at bounding box center [66, 290] width 133 height 66
click at [133, 257] on video at bounding box center [66, 290] width 133 height 66
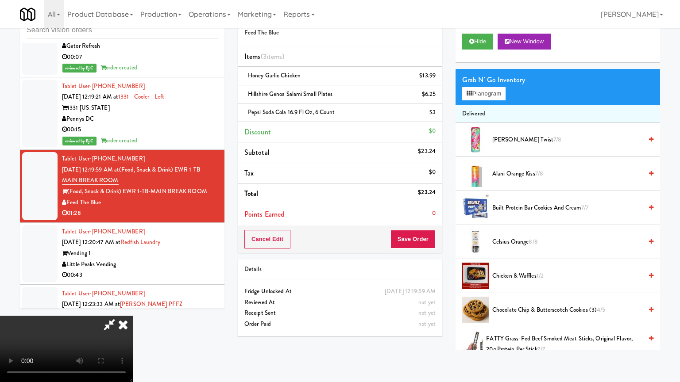
click at [133, 316] on video at bounding box center [66, 349] width 133 height 66
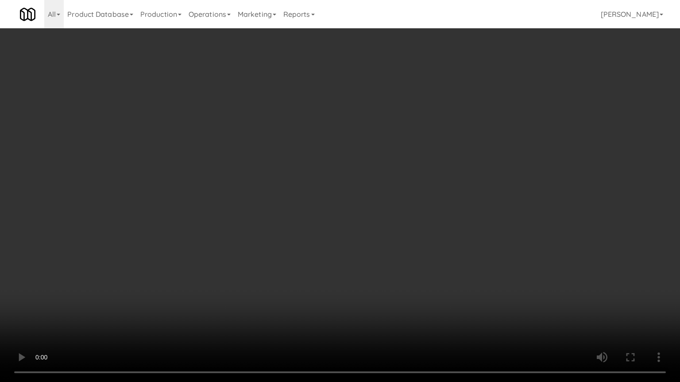
drag, startPoint x: 368, startPoint y: 282, endPoint x: 378, endPoint y: 231, distance: 52.7
click at [368, 282] on video at bounding box center [340, 191] width 680 height 382
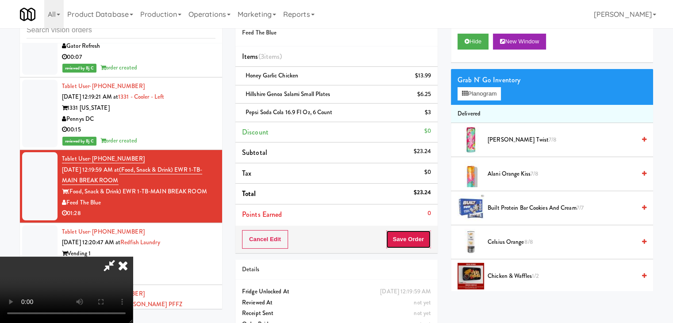
click at [423, 245] on button "Save Order" at bounding box center [408, 239] width 45 height 19
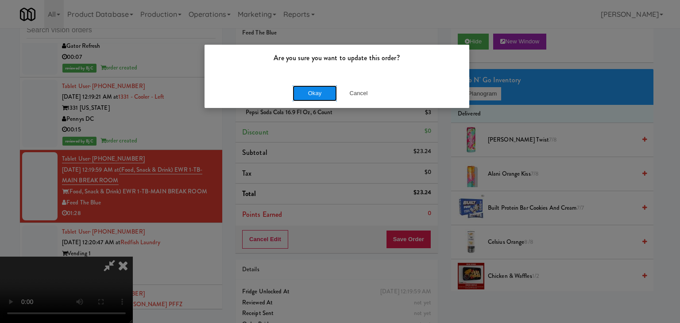
click at [313, 93] on button "Okay" at bounding box center [315, 93] width 44 height 16
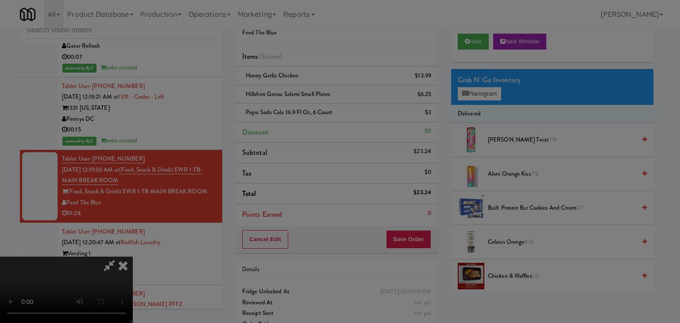
click at [313, 85] on button "Okay" at bounding box center [315, 77] width 44 height 16
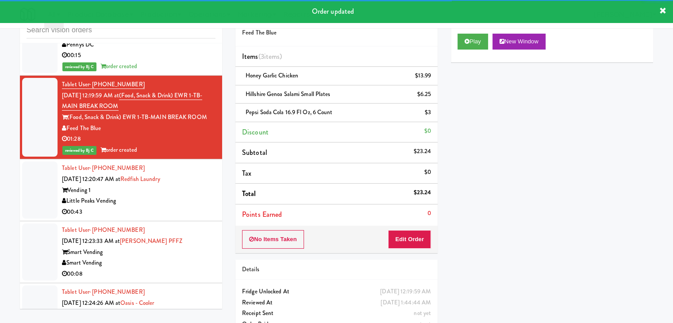
scroll to position [3380, 0]
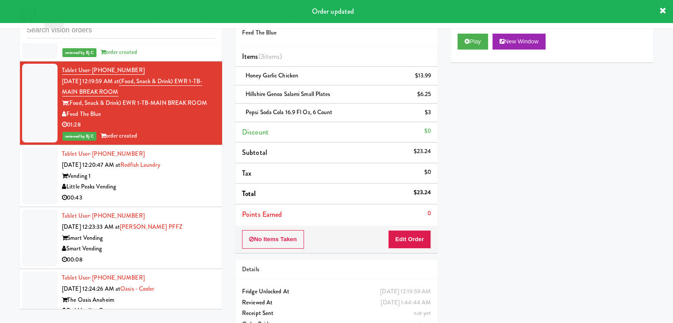
drag, startPoint x: 174, startPoint y: 202, endPoint x: 186, endPoint y: 204, distance: 11.6
click at [176, 193] on div "Little Peaks Vending" at bounding box center [139, 186] width 154 height 11
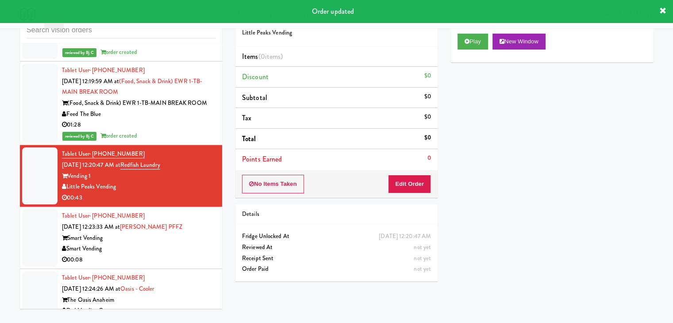
scroll to position [3513, 0]
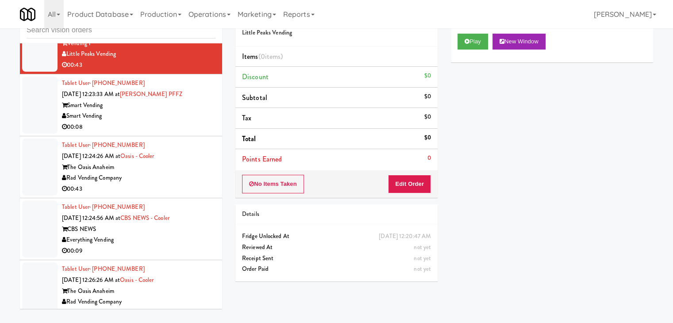
drag, startPoint x: 193, startPoint y: 147, endPoint x: 307, endPoint y: 128, distance: 116.2
click at [193, 133] on div "00:08" at bounding box center [139, 127] width 154 height 11
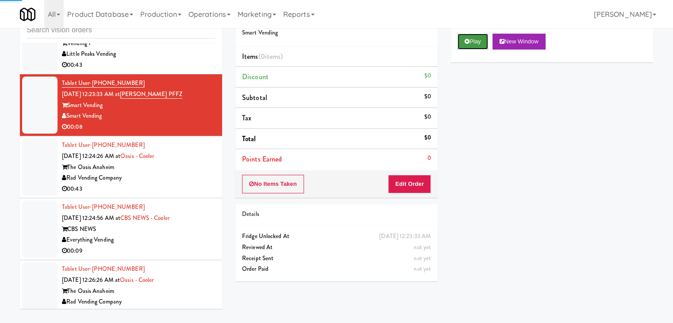
click at [479, 39] on button "Play" at bounding box center [473, 42] width 31 height 16
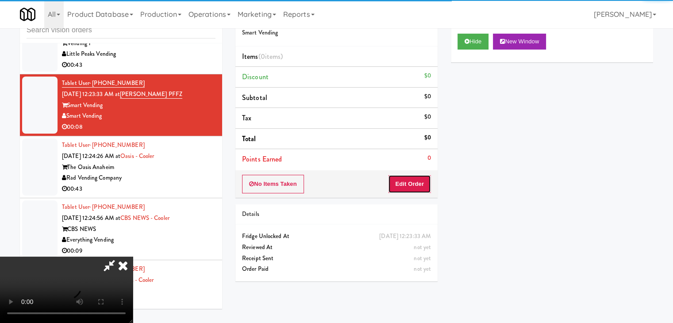
click at [417, 183] on button "Edit Order" at bounding box center [409, 184] width 43 height 19
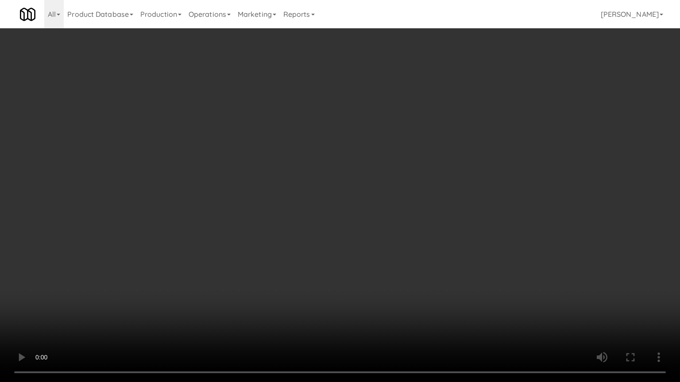
click at [425, 257] on video at bounding box center [340, 191] width 680 height 382
click at [423, 257] on video at bounding box center [340, 191] width 680 height 382
click at [416, 243] on video at bounding box center [340, 191] width 680 height 382
click at [413, 243] on video at bounding box center [340, 191] width 680 height 382
click at [417, 237] on video at bounding box center [340, 191] width 680 height 382
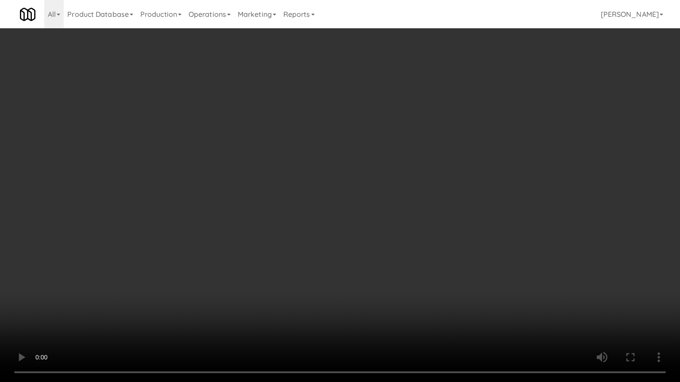
drag, startPoint x: 417, startPoint y: 237, endPoint x: 443, endPoint y: 124, distance: 115.3
click at [420, 219] on video at bounding box center [340, 191] width 680 height 382
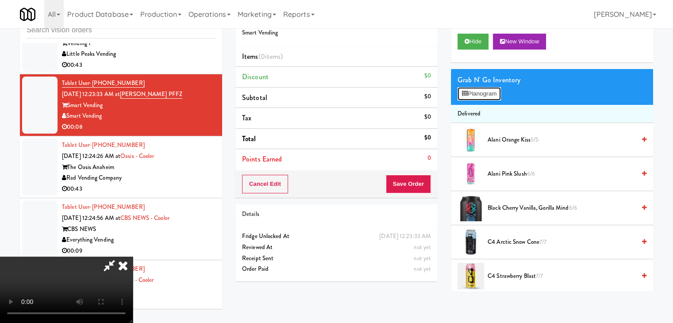
click at [476, 96] on button "Planogram" at bounding box center [479, 93] width 43 height 13
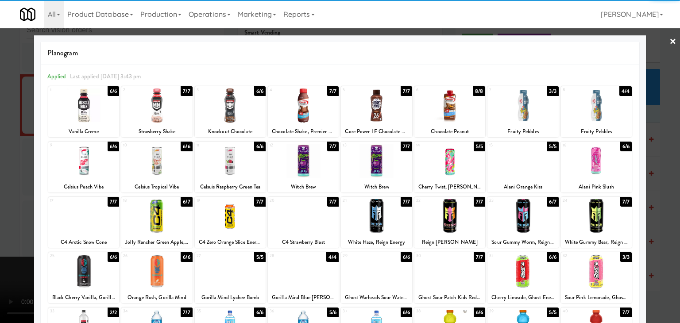
click at [432, 110] on div at bounding box center [449, 106] width 71 height 34
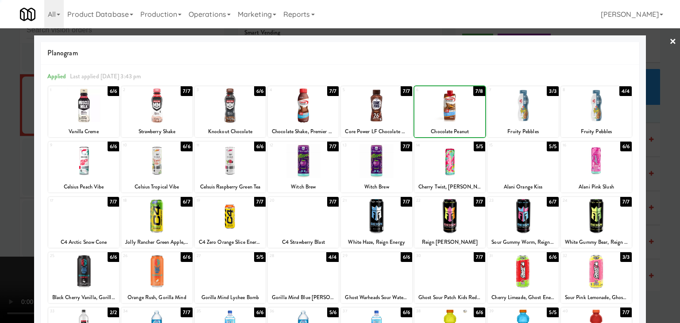
click at [432, 110] on div at bounding box center [449, 106] width 71 height 34
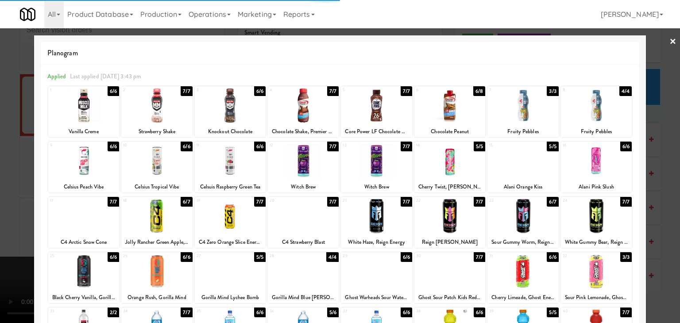
click at [1, 154] on div at bounding box center [340, 161] width 680 height 323
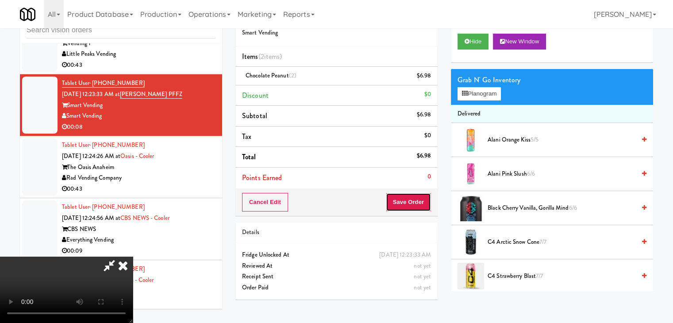
click at [413, 207] on button "Save Order" at bounding box center [408, 202] width 45 height 19
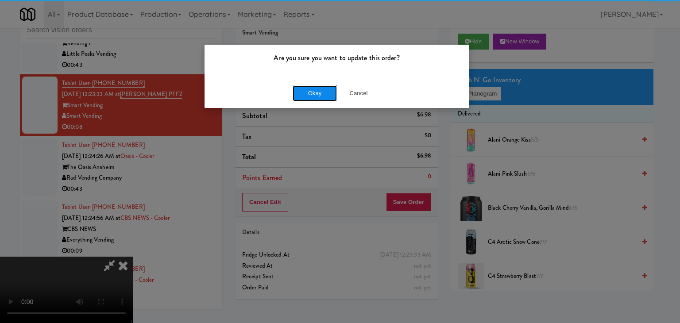
click at [314, 90] on button "Okay" at bounding box center [315, 93] width 44 height 16
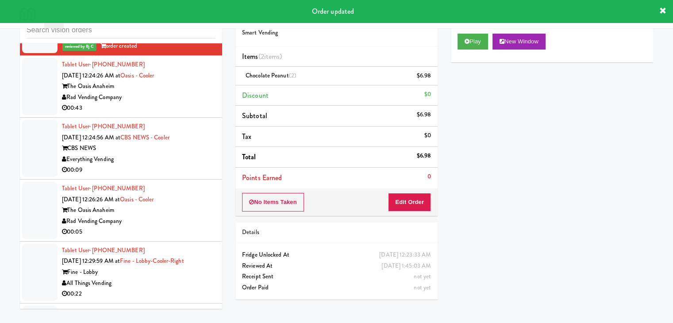
scroll to position [3646, 0]
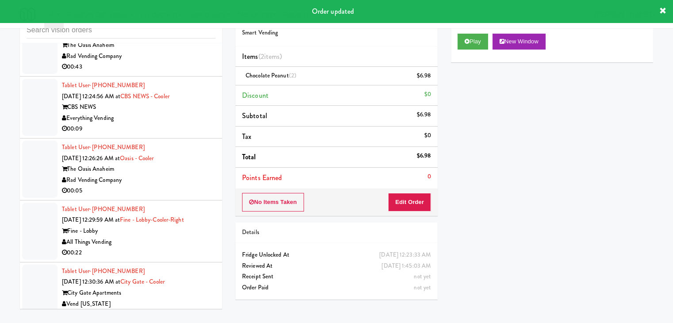
click at [188, 135] on div "00:09" at bounding box center [139, 129] width 154 height 11
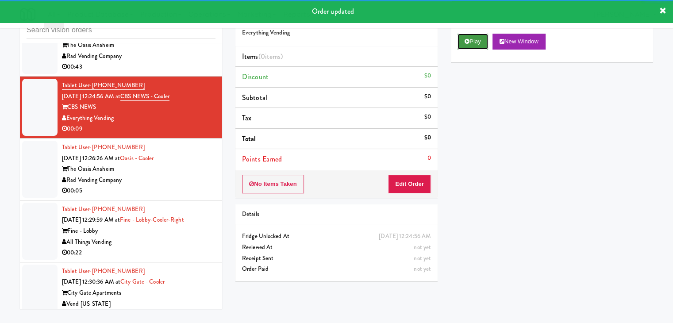
click at [478, 43] on button "Play" at bounding box center [473, 42] width 31 height 16
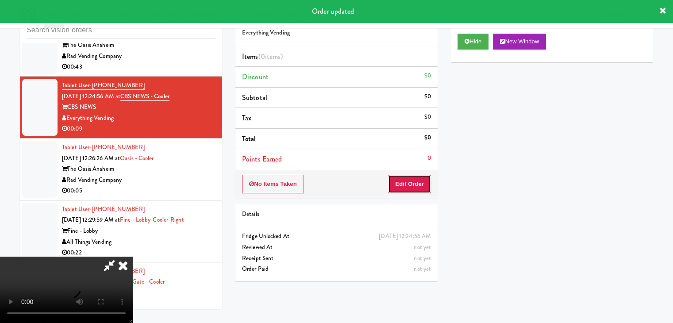
click at [410, 185] on button "Edit Order" at bounding box center [409, 184] width 43 height 19
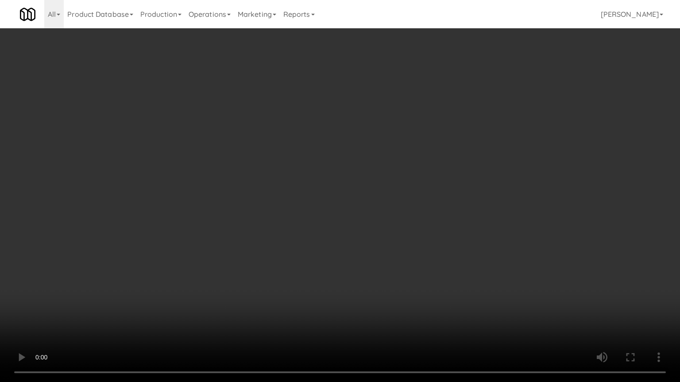
click at [427, 249] on video at bounding box center [340, 191] width 680 height 382
click at [428, 242] on video at bounding box center [340, 191] width 680 height 382
click at [431, 237] on video at bounding box center [340, 191] width 680 height 382
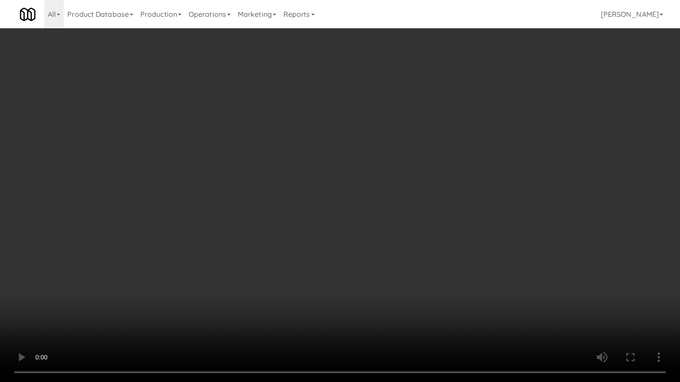
click at [413, 278] on video at bounding box center [340, 191] width 680 height 382
click at [418, 277] on video at bounding box center [340, 191] width 680 height 382
click at [420, 276] on video at bounding box center [340, 191] width 680 height 382
click at [421, 275] on video at bounding box center [340, 191] width 680 height 382
drag, startPoint x: 421, startPoint y: 275, endPoint x: 440, endPoint y: 201, distance: 77.2
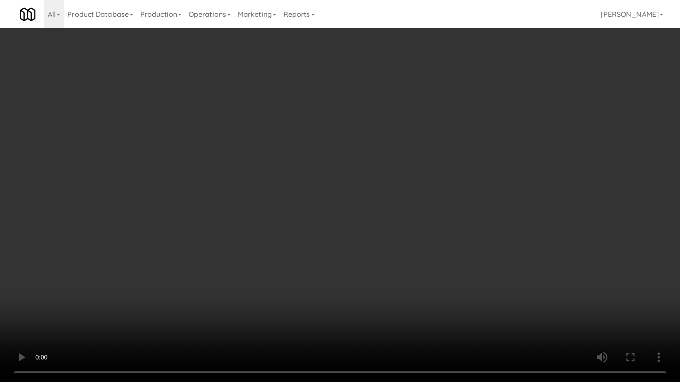
click at [423, 266] on video at bounding box center [340, 191] width 680 height 382
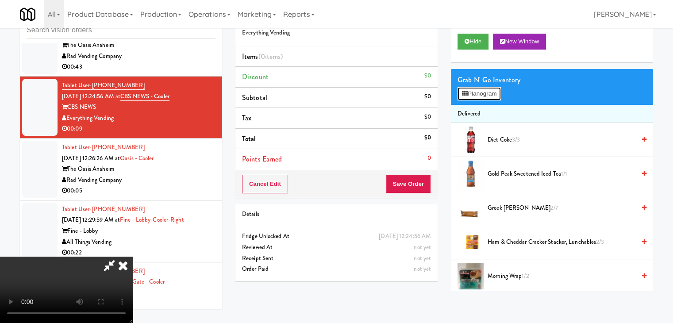
click at [493, 89] on button "Planogram" at bounding box center [479, 93] width 43 height 13
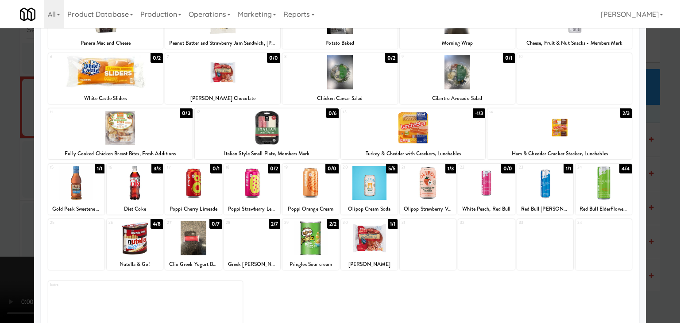
click at [147, 189] on div at bounding box center [135, 183] width 56 height 34
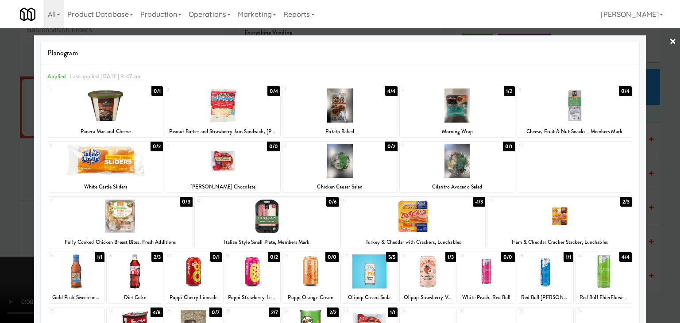
click at [224, 156] on div at bounding box center [222, 161] width 115 height 34
click at [4, 173] on div at bounding box center [340, 161] width 680 height 323
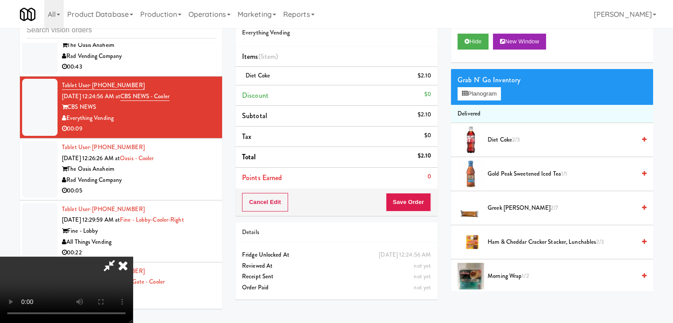
click at [133, 257] on video at bounding box center [66, 290] width 133 height 66
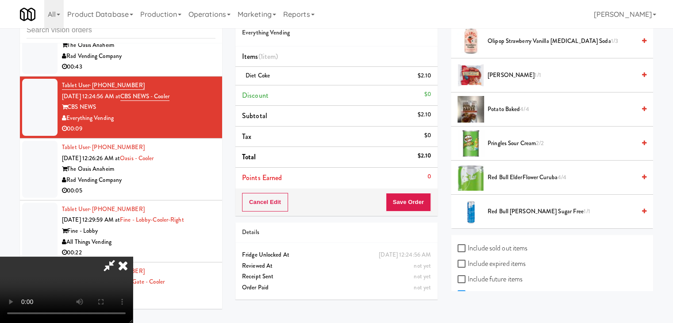
scroll to position [376, 0]
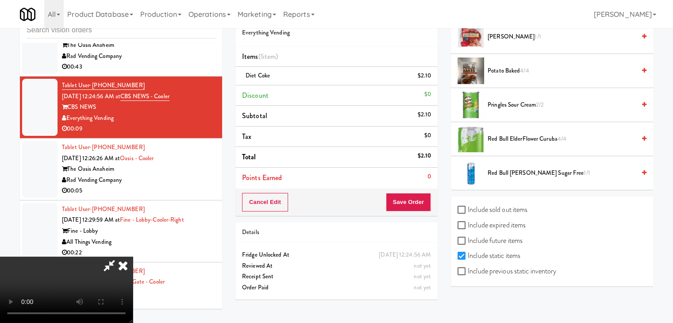
click at [498, 276] on div "Include previous static inventory" at bounding box center [552, 272] width 189 height 15
click at [517, 271] on label "Include previous static inventory" at bounding box center [507, 271] width 99 height 13
click at [468, 271] on input "Include previous static inventory" at bounding box center [463, 271] width 10 height 7
checkbox input "true"
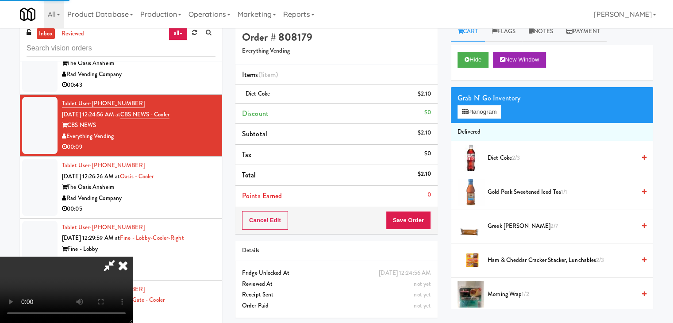
scroll to position [0, 0]
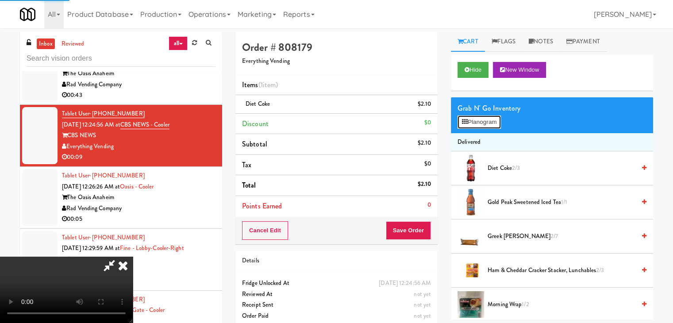
click at [490, 120] on button "Planogram" at bounding box center [479, 122] width 43 height 13
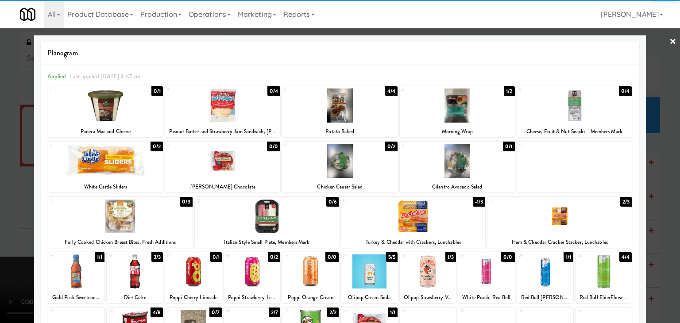
click at [241, 165] on div at bounding box center [222, 161] width 115 height 34
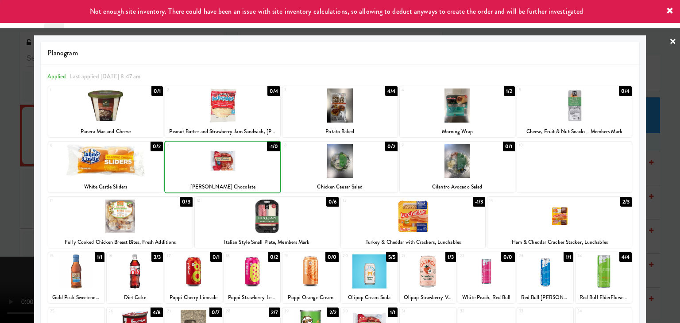
drag, startPoint x: 0, startPoint y: 166, endPoint x: 330, endPoint y: 175, distance: 330.3
click at [14, 165] on div at bounding box center [340, 161] width 680 height 323
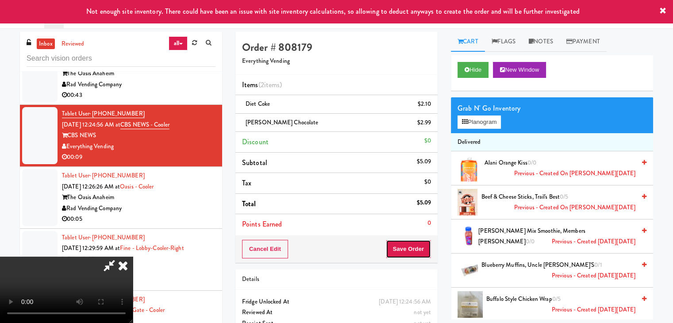
click at [413, 255] on button "Save Order" at bounding box center [408, 249] width 45 height 19
click at [415, 254] on body "Not enough site inventory. There could have been an issue with site inventory c…" at bounding box center [336, 189] width 673 height 323
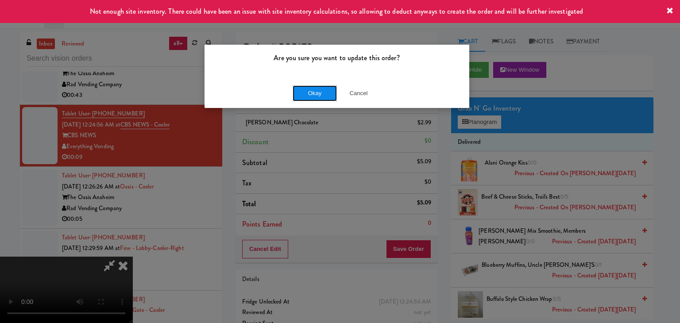
click at [310, 96] on button "Okay" at bounding box center [315, 93] width 44 height 16
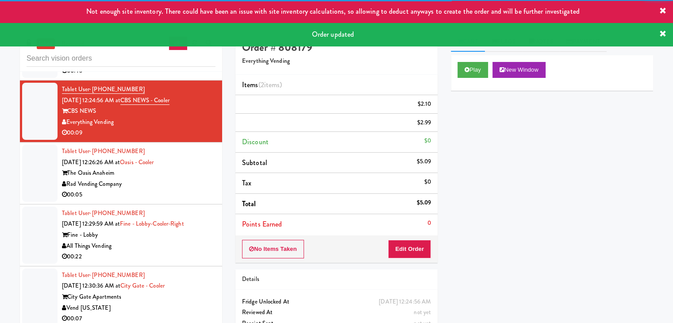
scroll to position [3690, 0]
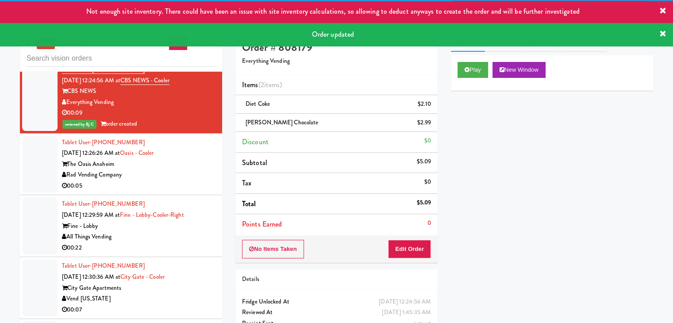
drag, startPoint x: 182, startPoint y: 181, endPoint x: 194, endPoint y: 186, distance: 12.9
click at [182, 170] on div "The Oasis Anaheim" at bounding box center [139, 164] width 154 height 11
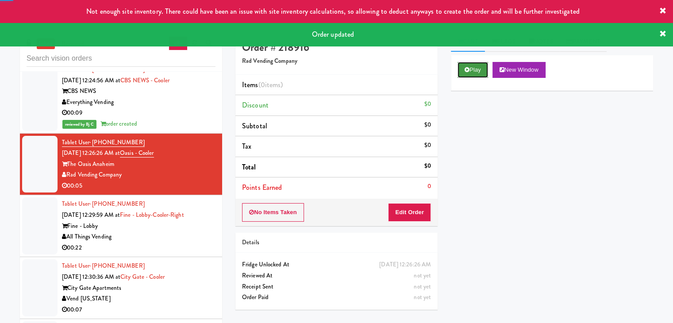
click at [477, 68] on button "Play" at bounding box center [473, 70] width 31 height 16
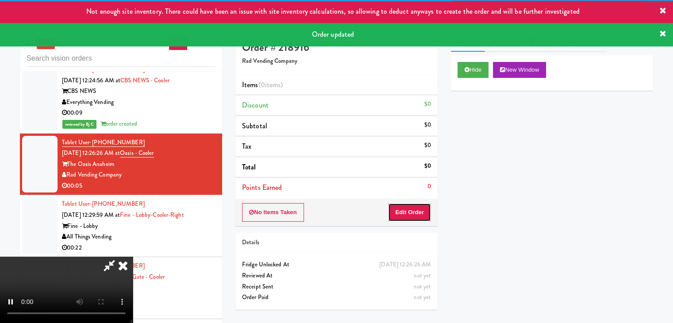
click at [406, 209] on button "Edit Order" at bounding box center [409, 212] width 43 height 19
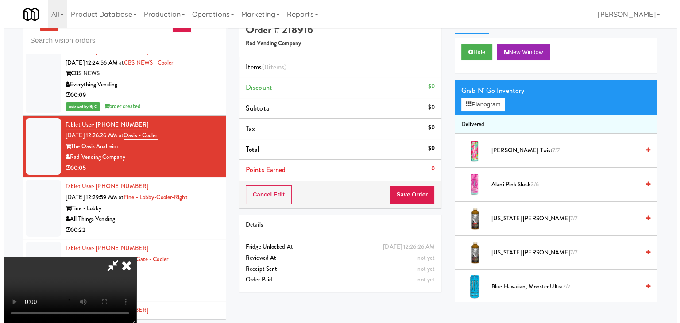
scroll to position [28, 0]
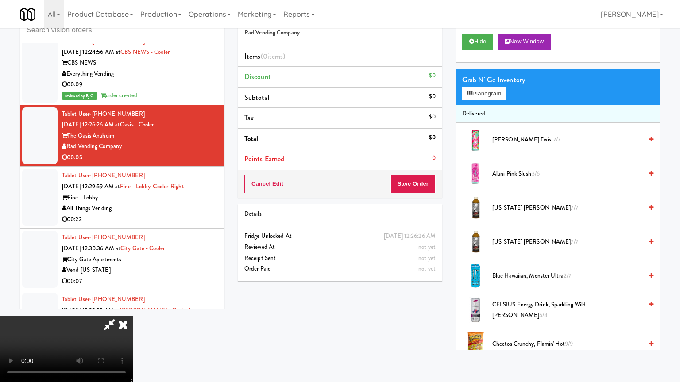
click at [133, 316] on video at bounding box center [66, 349] width 133 height 66
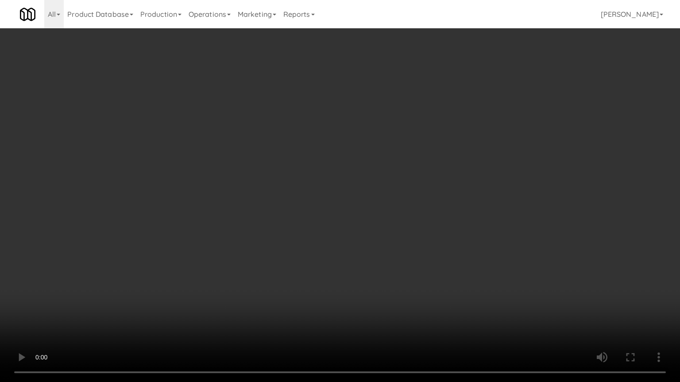
click at [395, 232] on video at bounding box center [340, 191] width 680 height 382
click at [398, 230] on video at bounding box center [340, 191] width 680 height 382
click at [398, 227] on video at bounding box center [340, 191] width 680 height 382
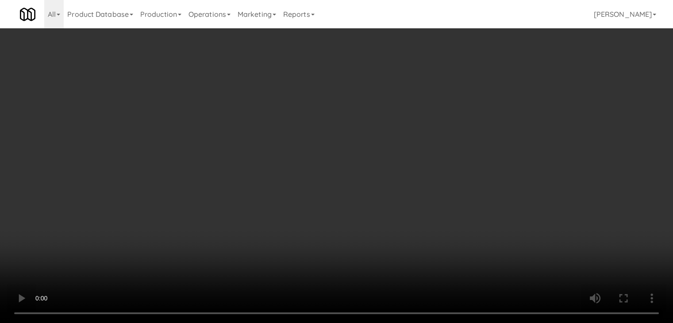
click at [483, 97] on button "Planogram" at bounding box center [479, 93] width 43 height 13
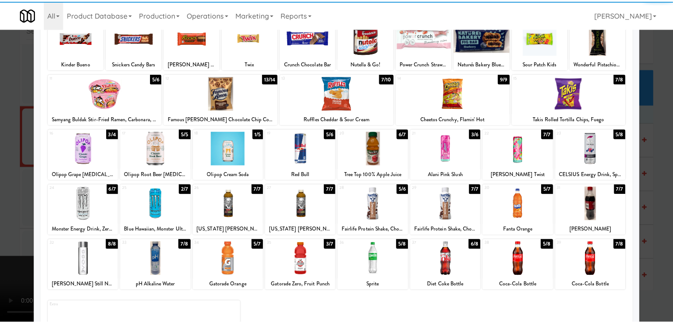
scroll to position [112, 0]
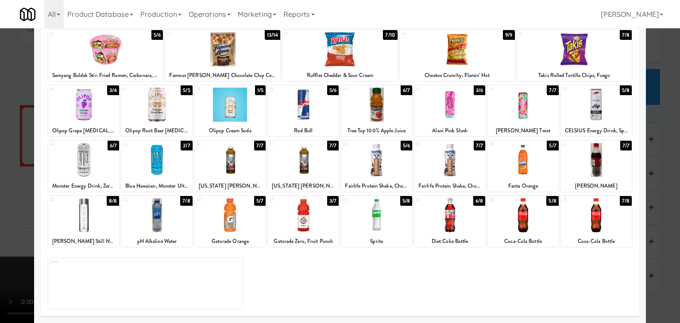
click at [373, 222] on div at bounding box center [376, 215] width 71 height 34
drag, startPoint x: 0, startPoint y: 222, endPoint x: 159, endPoint y: 218, distance: 159.0
click at [12, 219] on div at bounding box center [340, 161] width 680 height 323
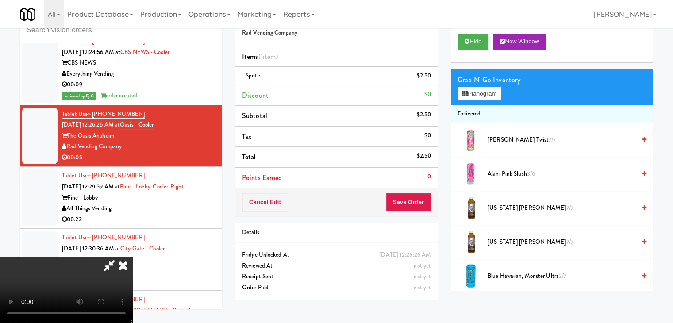
click at [133, 257] on video at bounding box center [66, 290] width 133 height 66
click at [421, 200] on button "Save Order" at bounding box center [408, 202] width 45 height 19
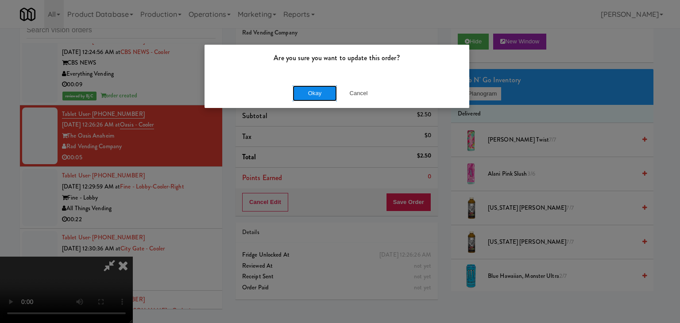
click at [314, 91] on button "Okay" at bounding box center [315, 93] width 44 height 16
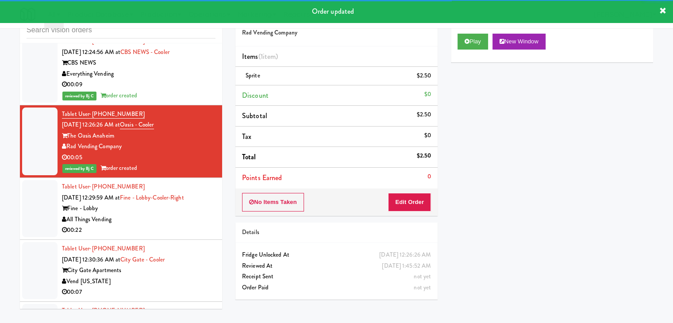
scroll to position [3823, 0]
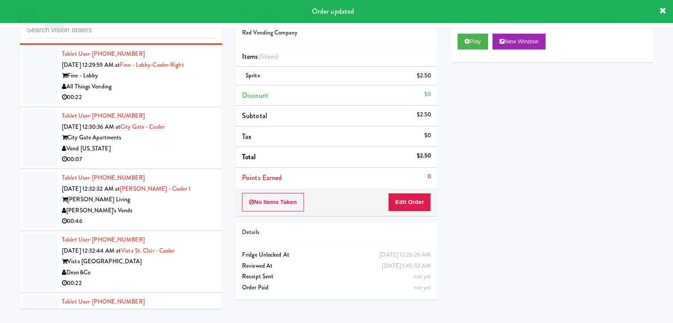
click at [179, 81] on div "Fine - Lobby" at bounding box center [139, 75] width 154 height 11
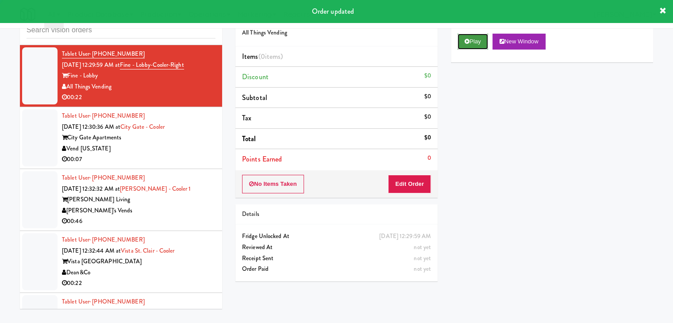
click at [475, 47] on button "Play" at bounding box center [473, 42] width 31 height 16
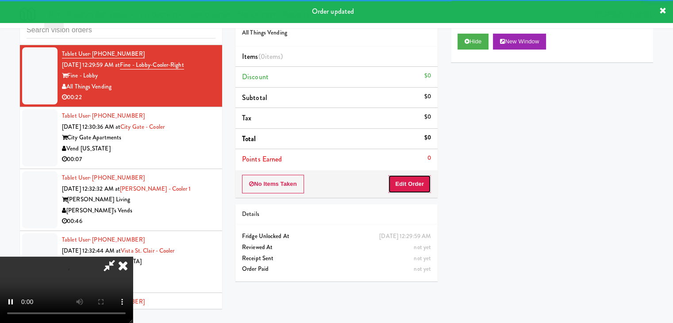
click at [423, 181] on button "Edit Order" at bounding box center [409, 184] width 43 height 19
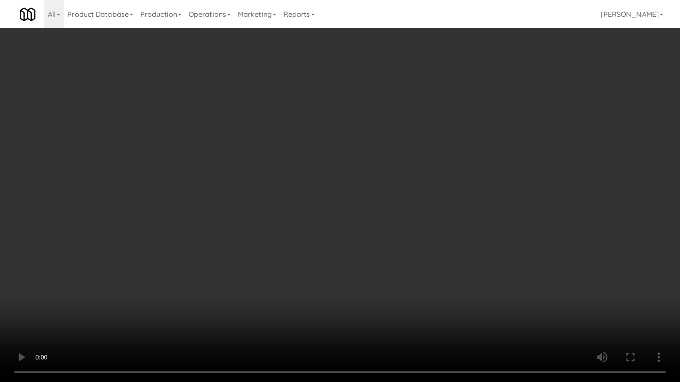
click at [383, 269] on video at bounding box center [340, 191] width 680 height 382
click at [439, 289] on video at bounding box center [340, 191] width 680 height 382
click at [483, 180] on video at bounding box center [340, 191] width 680 height 382
click at [483, 177] on video at bounding box center [340, 191] width 680 height 382
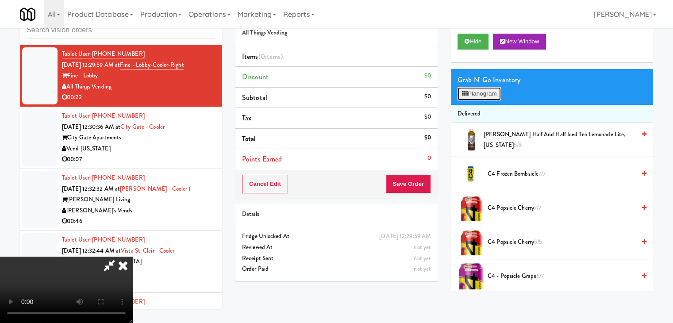
click at [480, 94] on button "Planogram" at bounding box center [479, 93] width 43 height 13
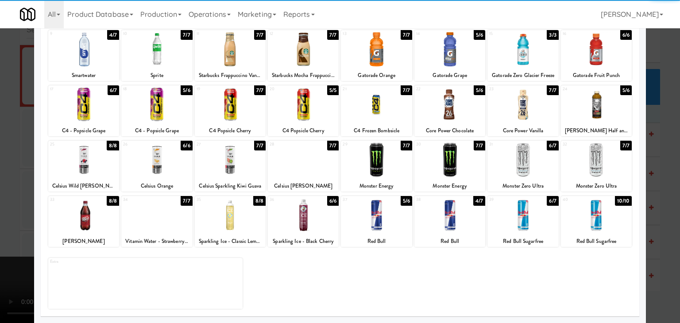
drag, startPoint x: 521, startPoint y: 166, endPoint x: 514, endPoint y: 165, distance: 6.7
click at [521, 164] on div at bounding box center [522, 160] width 71 height 34
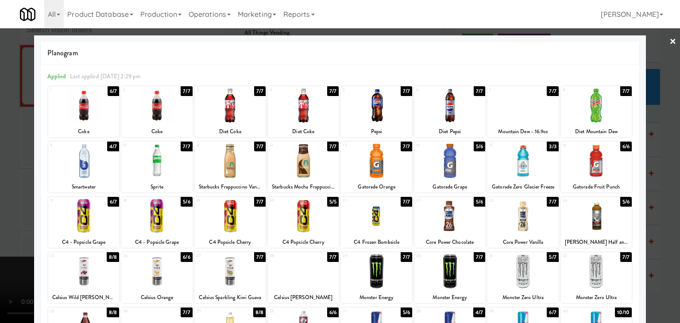
click at [142, 168] on div at bounding box center [156, 161] width 71 height 34
drag, startPoint x: 0, startPoint y: 189, endPoint x: 161, endPoint y: 186, distance: 161.2
click at [12, 188] on div at bounding box center [340, 161] width 680 height 323
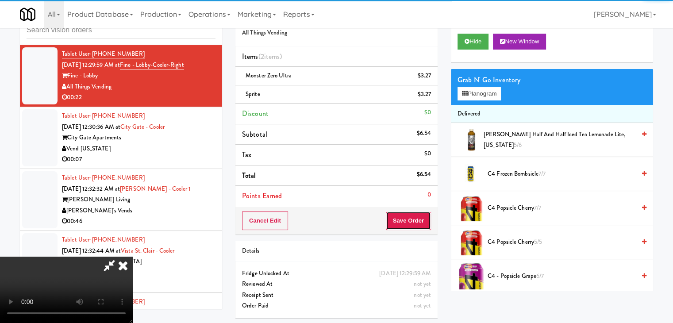
click at [426, 222] on button "Save Order" at bounding box center [408, 221] width 45 height 19
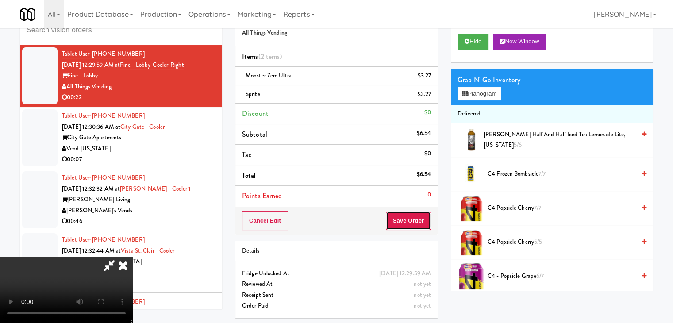
click at [425, 222] on button "Save Order" at bounding box center [408, 221] width 45 height 19
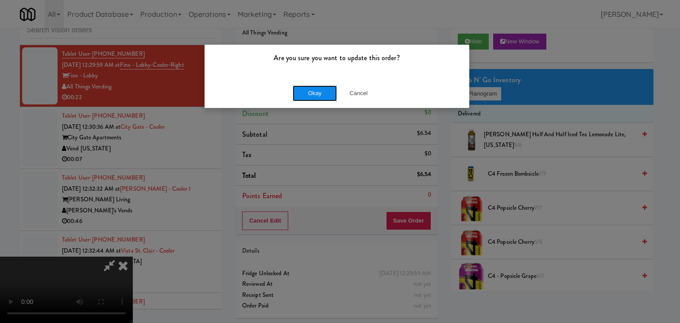
click at [307, 89] on button "Okay" at bounding box center [315, 93] width 44 height 16
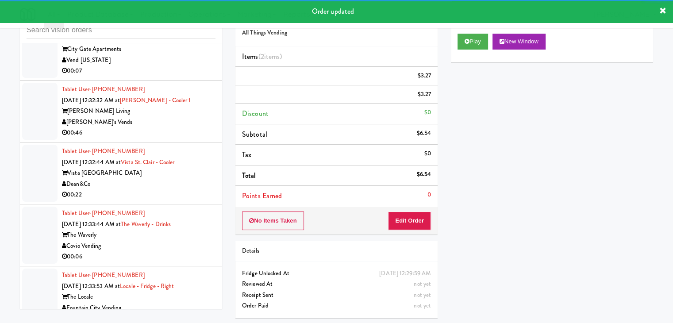
scroll to position [3912, 0]
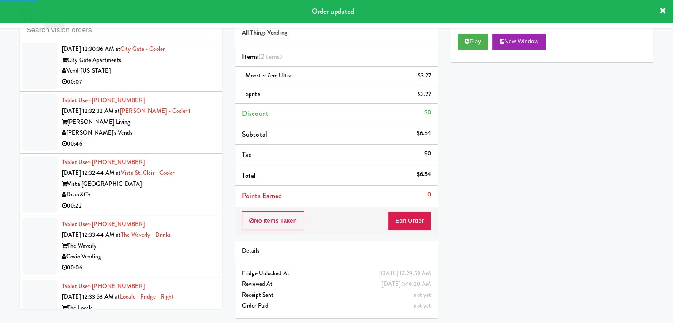
drag, startPoint x: 179, startPoint y: 100, endPoint x: 185, endPoint y: 105, distance: 7.8
click at [181, 88] on div "00:07" at bounding box center [139, 82] width 154 height 11
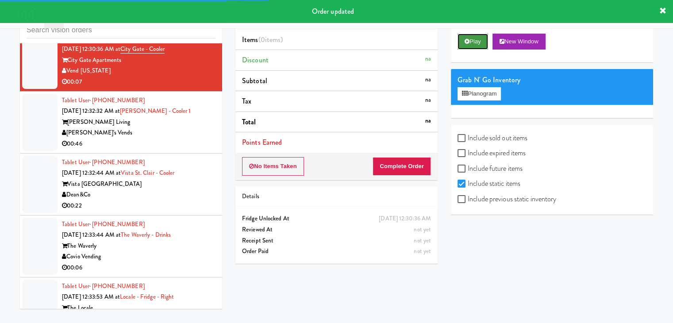
click at [475, 43] on button "Play" at bounding box center [473, 42] width 31 height 16
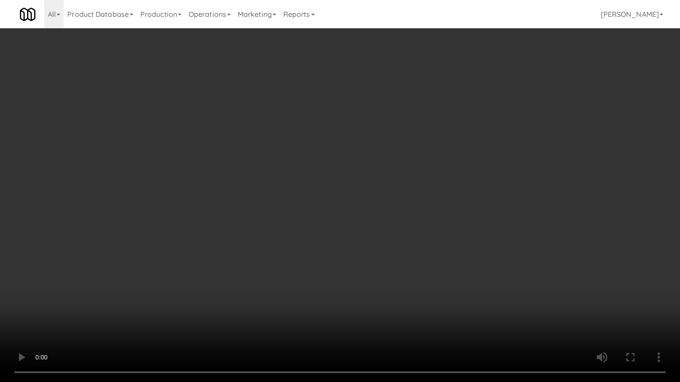
click at [377, 286] on video at bounding box center [340, 191] width 680 height 382
click at [362, 290] on video at bounding box center [340, 191] width 680 height 382
drag, startPoint x: 361, startPoint y: 290, endPoint x: 429, endPoint y: 136, distance: 167.9
click at [361, 289] on video at bounding box center [340, 191] width 680 height 382
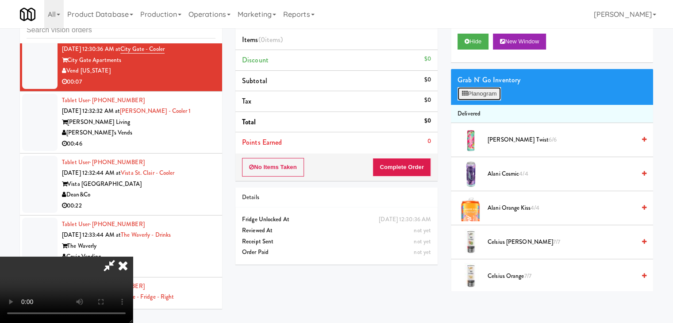
click at [483, 98] on button "Planogram" at bounding box center [479, 93] width 43 height 13
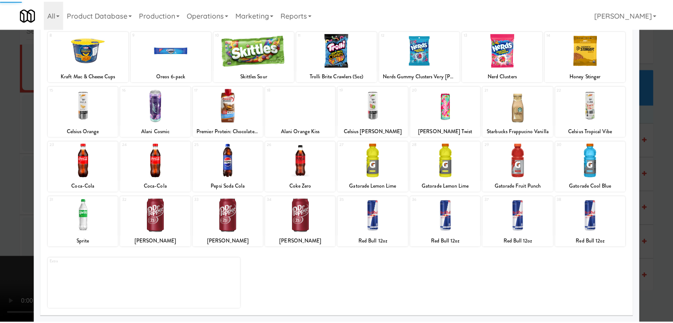
scroll to position [112, 0]
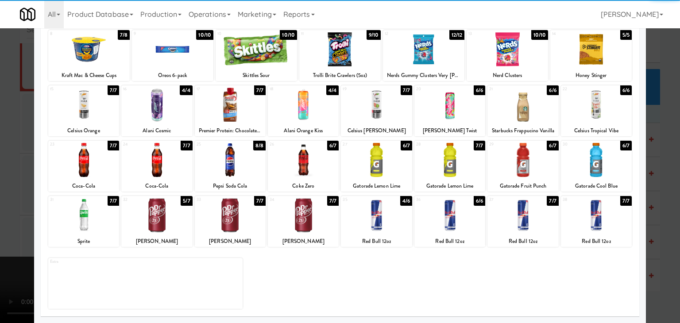
click at [307, 159] on div at bounding box center [303, 160] width 71 height 34
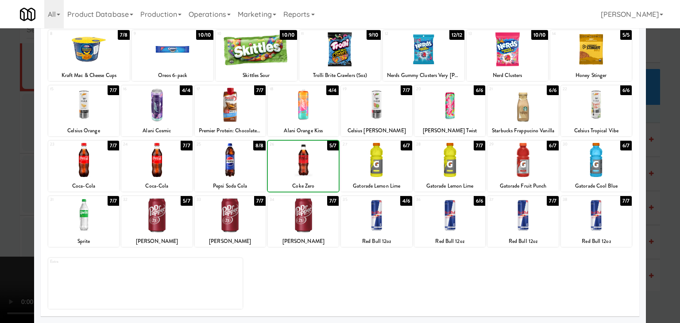
click at [3, 192] on div at bounding box center [340, 161] width 680 height 323
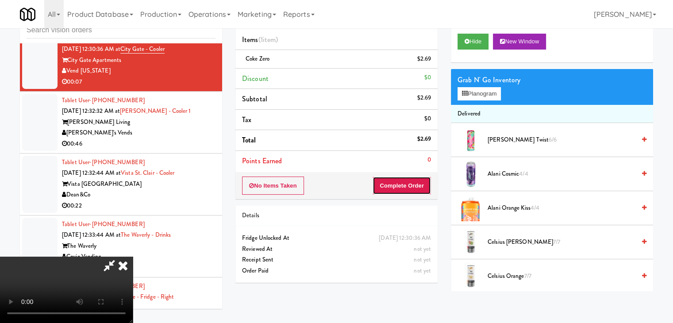
click at [412, 188] on button "Complete Order" at bounding box center [402, 186] width 58 height 19
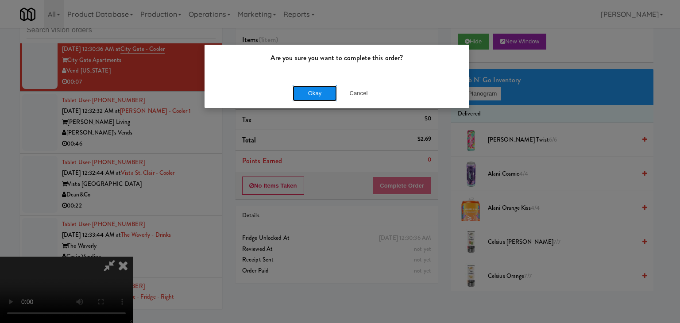
click at [310, 89] on button "Okay" at bounding box center [315, 93] width 44 height 16
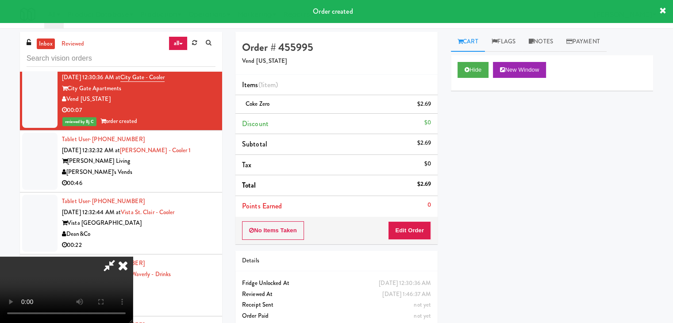
click at [133, 257] on icon at bounding box center [122, 266] width 19 height 18
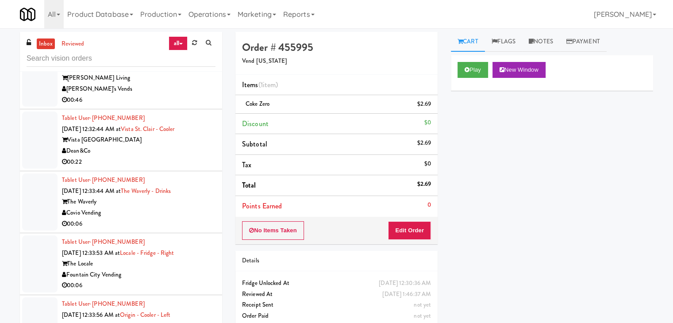
scroll to position [4000, 0]
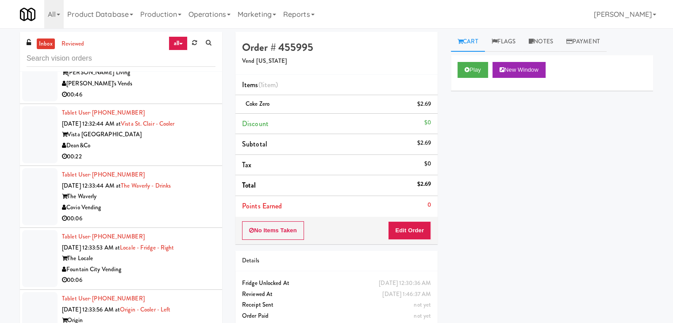
click at [187, 224] on div "00:06" at bounding box center [139, 218] width 154 height 11
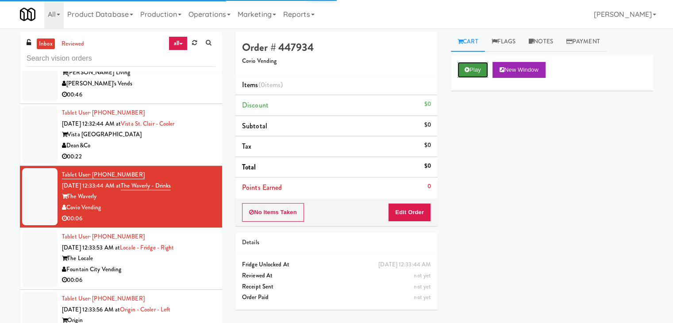
click at [477, 67] on button "Play" at bounding box center [473, 70] width 31 height 16
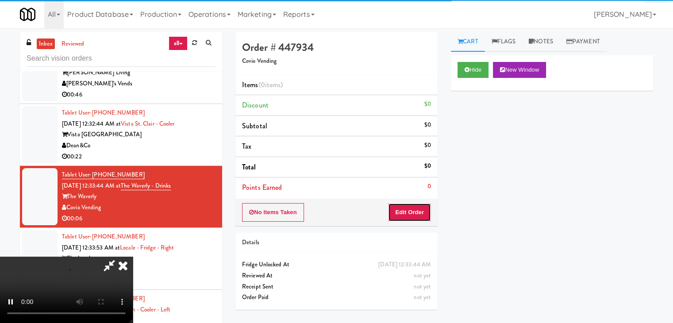
click at [411, 211] on button "Edit Order" at bounding box center [409, 212] width 43 height 19
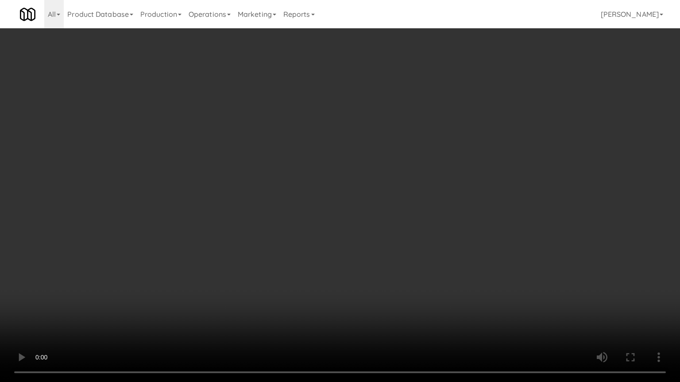
click at [353, 281] on video at bounding box center [340, 191] width 680 height 382
drag, startPoint x: 353, startPoint y: 281, endPoint x: 427, endPoint y: 144, distance: 155.1
click at [359, 272] on video at bounding box center [340, 191] width 680 height 382
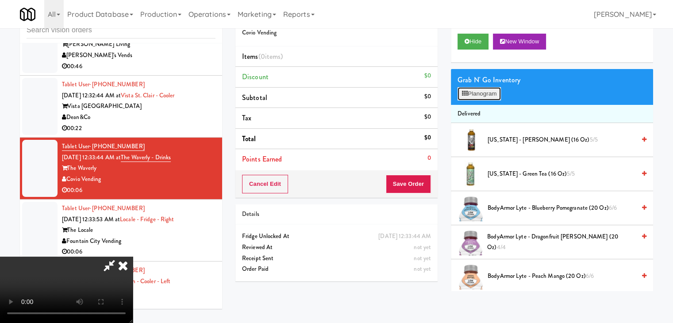
click at [481, 93] on button "Planogram" at bounding box center [479, 93] width 43 height 13
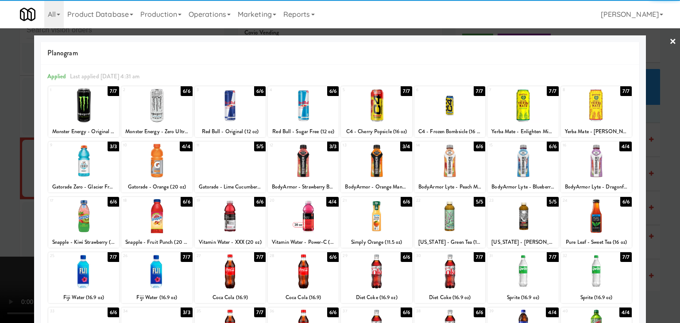
click at [319, 211] on div at bounding box center [303, 216] width 71 height 34
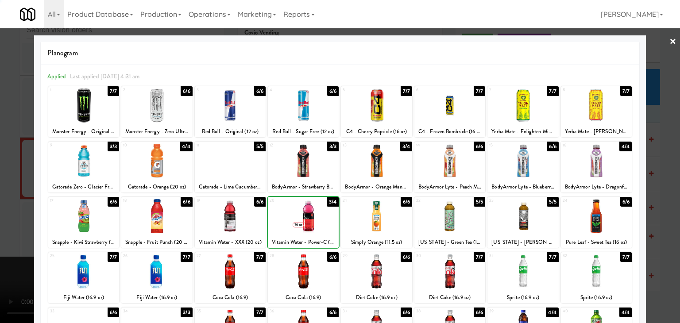
click at [319, 211] on div at bounding box center [303, 216] width 71 height 34
click at [1, 218] on div at bounding box center [340, 161] width 680 height 323
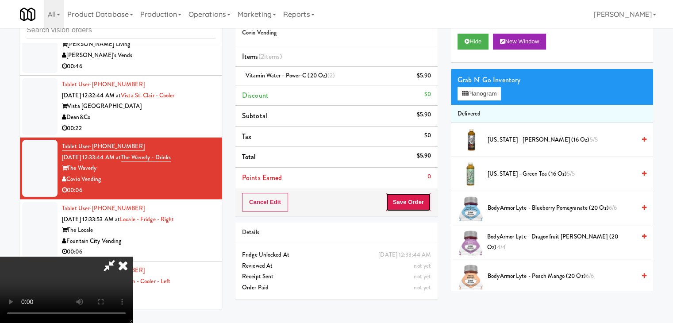
click at [426, 198] on button "Save Order" at bounding box center [408, 202] width 45 height 19
click at [423, 198] on button "Save Order" at bounding box center [408, 202] width 45 height 19
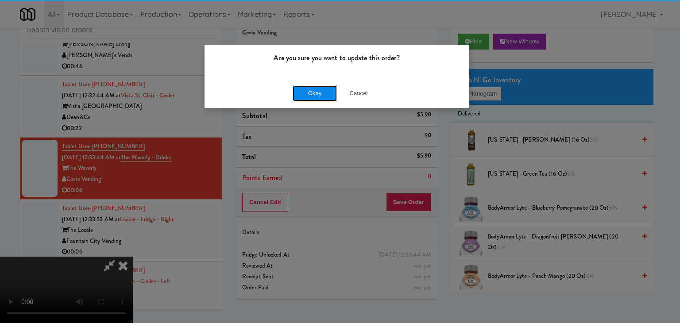
click at [324, 95] on button "Okay" at bounding box center [315, 93] width 44 height 16
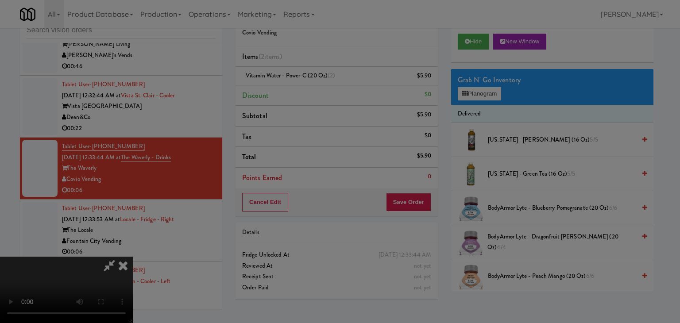
click at [324, 92] on div "Okay Cancel" at bounding box center [337, 77] width 265 height 30
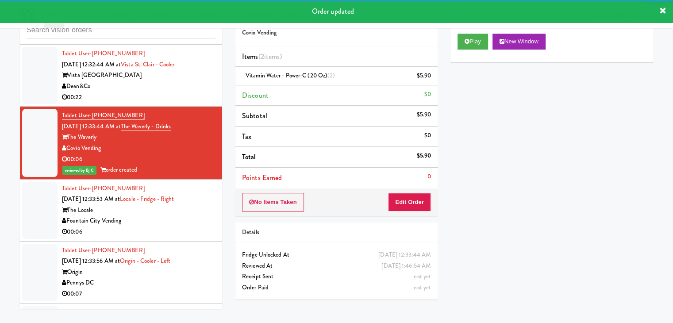
scroll to position [4089, 0]
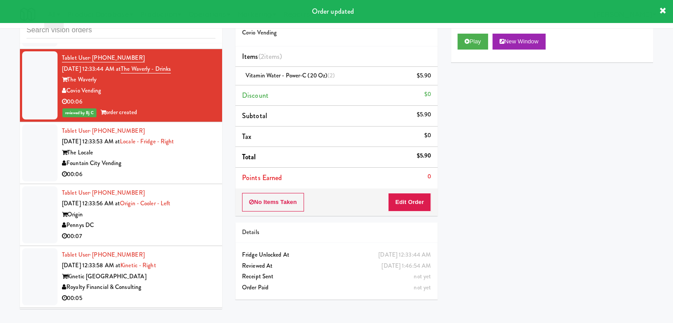
drag, startPoint x: 149, startPoint y: 186, endPoint x: 240, endPoint y: 185, distance: 91.7
click at [150, 180] on div "00:06" at bounding box center [139, 174] width 154 height 11
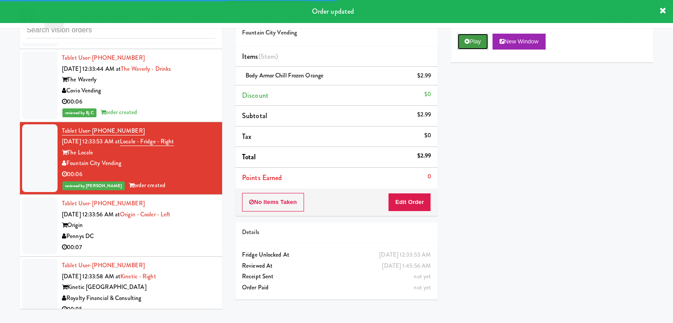
click at [476, 44] on button "Play" at bounding box center [473, 42] width 31 height 16
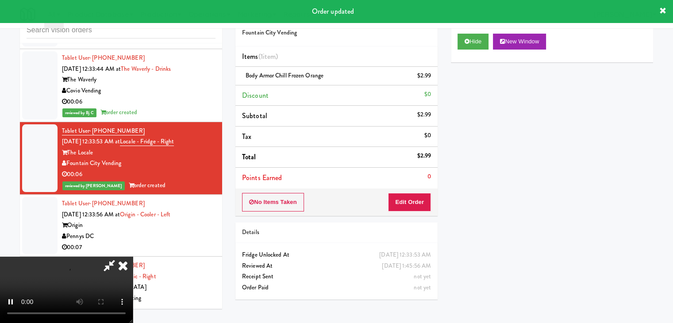
drag, startPoint x: 183, startPoint y: 259, endPoint x: 207, endPoint y: 252, distance: 24.8
click at [183, 242] on div "Pennys DC" at bounding box center [139, 236] width 154 height 11
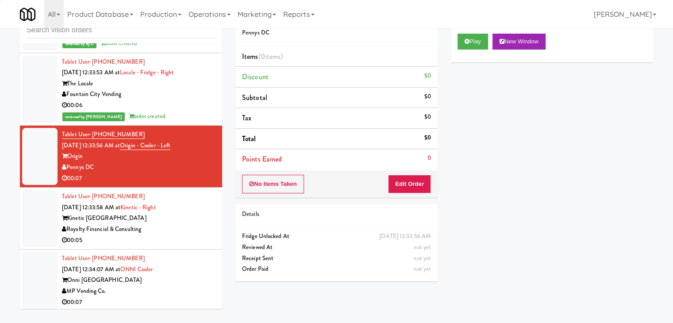
scroll to position [4221, 0]
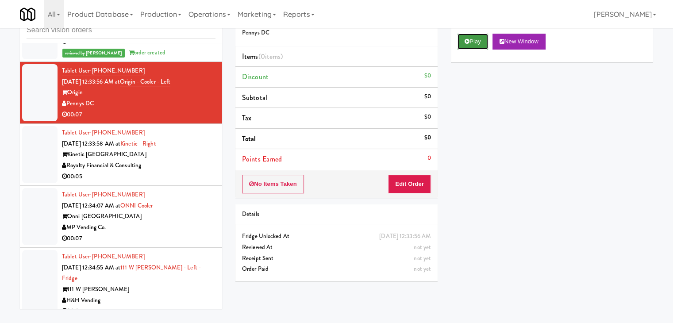
click at [473, 43] on button "Play" at bounding box center [473, 42] width 31 height 16
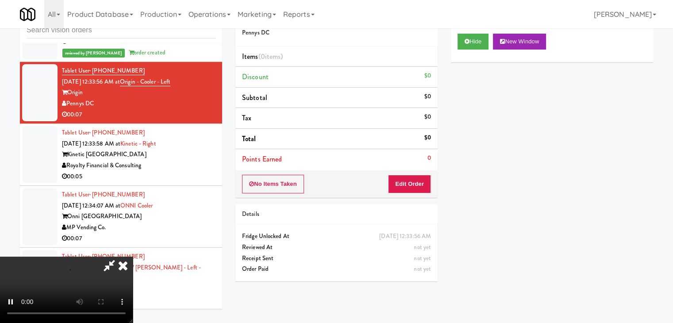
drag, startPoint x: 394, startPoint y: 193, endPoint x: 403, endPoint y: 190, distance: 9.7
click at [394, 193] on div "No Items Taken Edit Order" at bounding box center [337, 183] width 202 height 27
click at [403, 189] on button "Edit Order" at bounding box center [409, 184] width 43 height 19
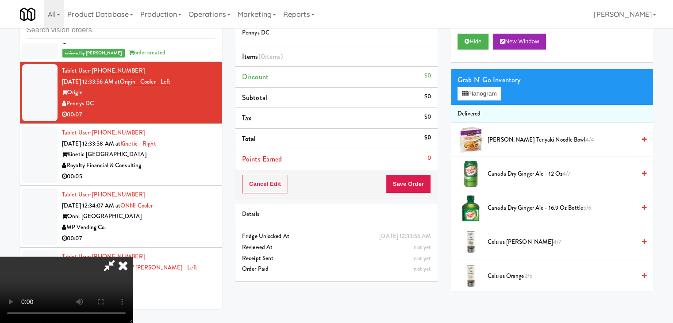
scroll to position [0, 0]
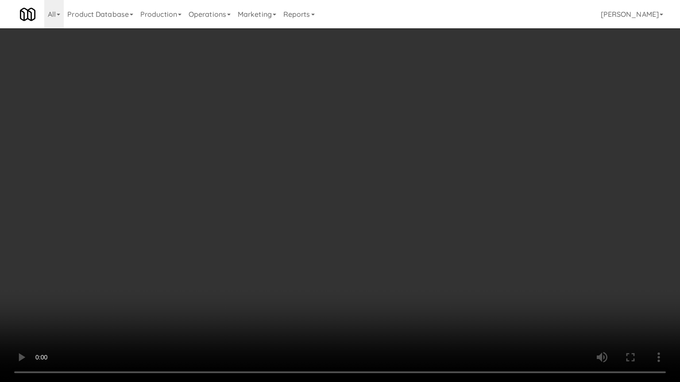
click at [417, 287] on video at bounding box center [340, 191] width 680 height 382
click at [402, 280] on video at bounding box center [340, 191] width 680 height 382
drag, startPoint x: 402, startPoint y: 280, endPoint x: 471, endPoint y: 146, distance: 151.1
click at [407, 271] on video at bounding box center [340, 191] width 680 height 382
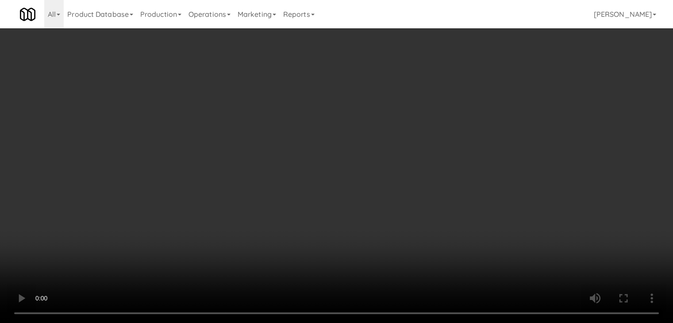
click at [487, 94] on button "Planogram" at bounding box center [479, 93] width 43 height 13
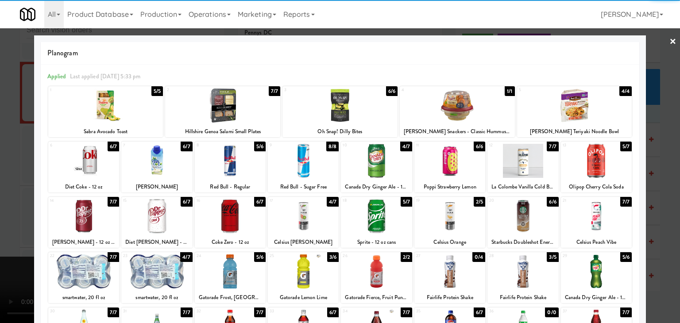
click at [368, 214] on div at bounding box center [376, 216] width 71 height 34
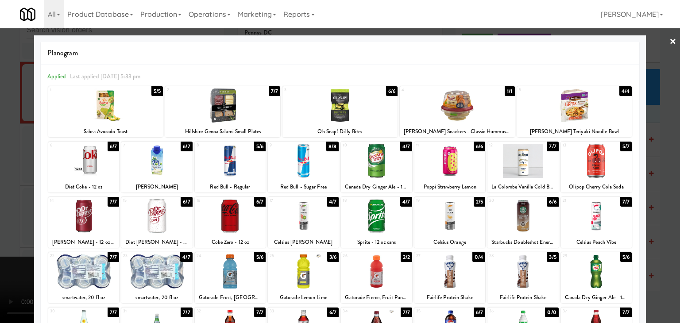
drag, startPoint x: 0, startPoint y: 220, endPoint x: 274, endPoint y: 207, distance: 273.9
click at [18, 215] on div at bounding box center [340, 161] width 680 height 323
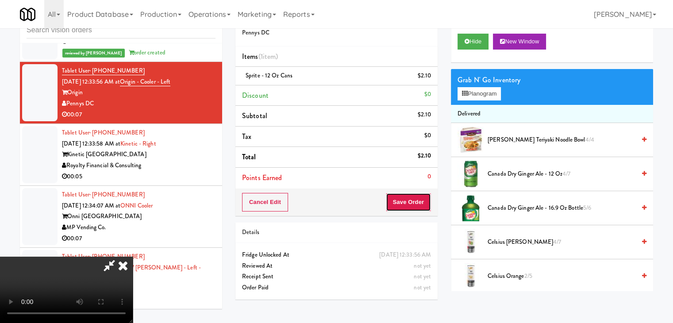
click at [418, 202] on button "Save Order" at bounding box center [408, 202] width 45 height 19
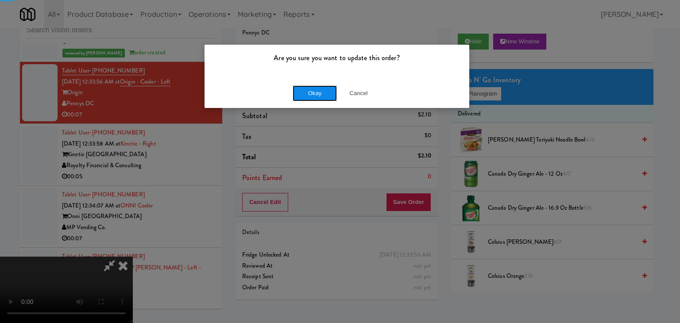
click at [316, 87] on button "Okay" at bounding box center [315, 93] width 44 height 16
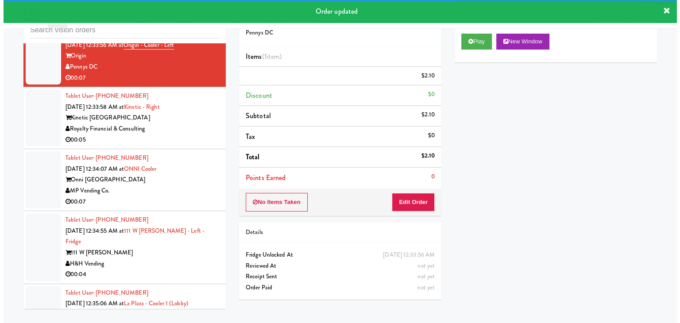
scroll to position [4310, 0]
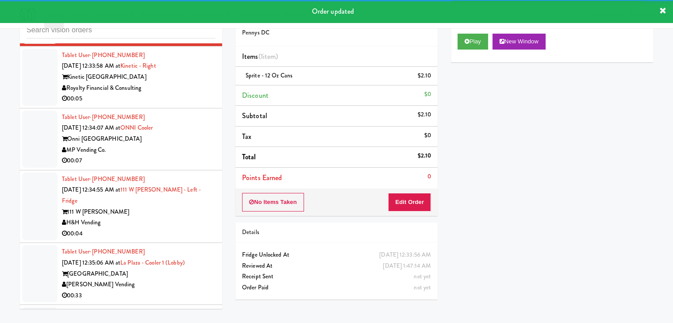
drag, startPoint x: 178, startPoint y: 101, endPoint x: 190, endPoint y: 112, distance: 16.3
click at [179, 94] on div "Royalty Financial & Consulting" at bounding box center [139, 88] width 154 height 11
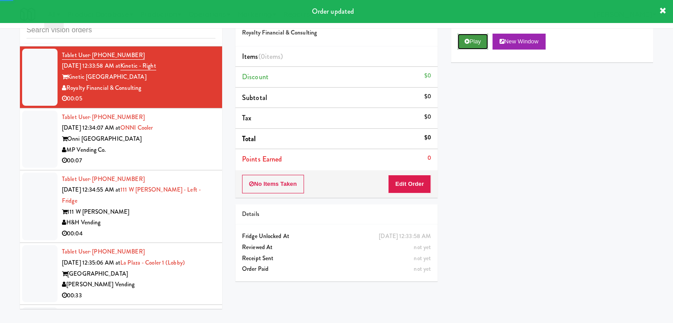
click at [469, 42] on icon at bounding box center [467, 42] width 5 height 6
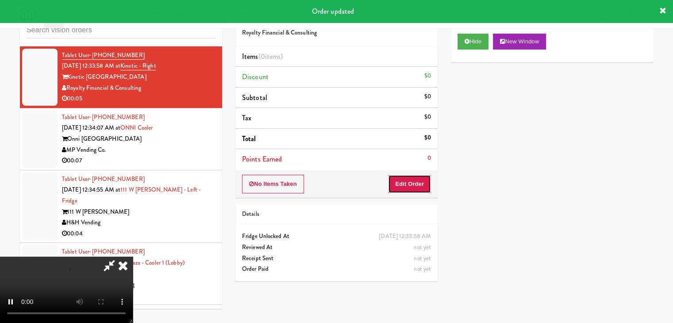
click at [420, 182] on button "Edit Order" at bounding box center [409, 184] width 43 height 19
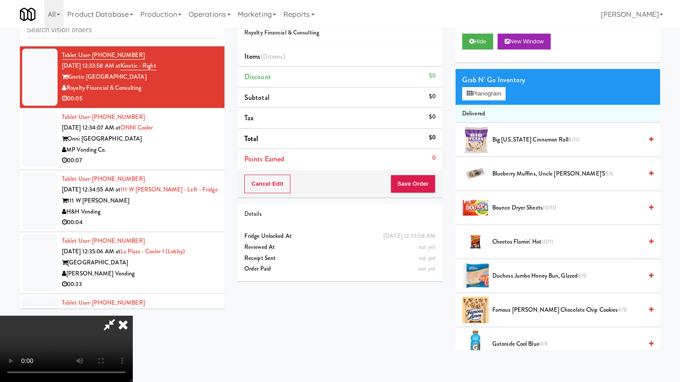
click at [133, 316] on video at bounding box center [66, 349] width 133 height 66
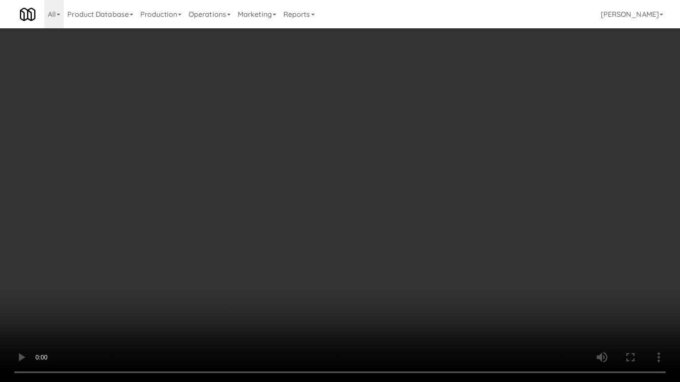
click at [383, 294] on video at bounding box center [340, 191] width 680 height 382
click at [391, 283] on video at bounding box center [340, 191] width 680 height 382
click at [392, 278] on video at bounding box center [340, 191] width 680 height 382
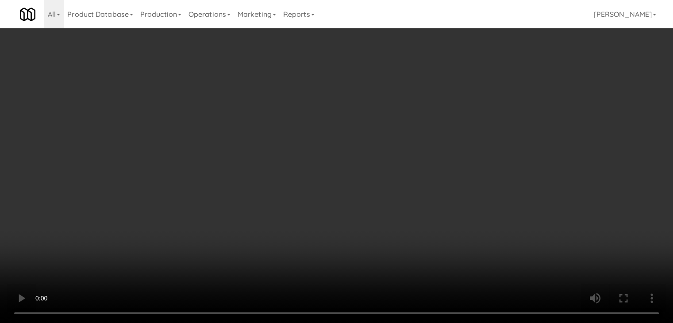
click at [488, 98] on button "Planogram" at bounding box center [479, 93] width 43 height 13
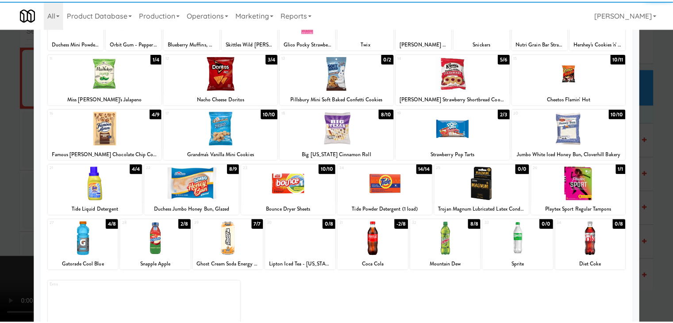
scroll to position [89, 0]
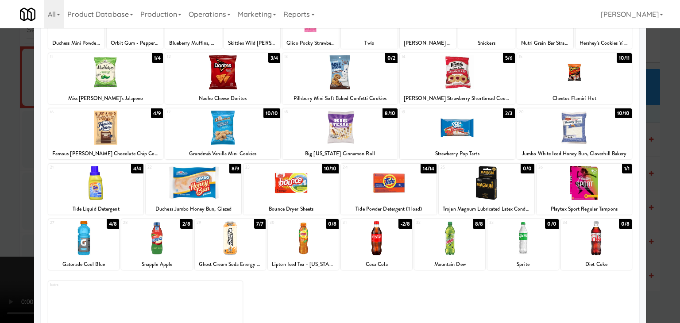
click at [156, 252] on div at bounding box center [156, 238] width 71 height 34
drag, startPoint x: 0, startPoint y: 251, endPoint x: 227, endPoint y: 231, distance: 228.0
click at [7, 247] on div at bounding box center [340, 161] width 680 height 323
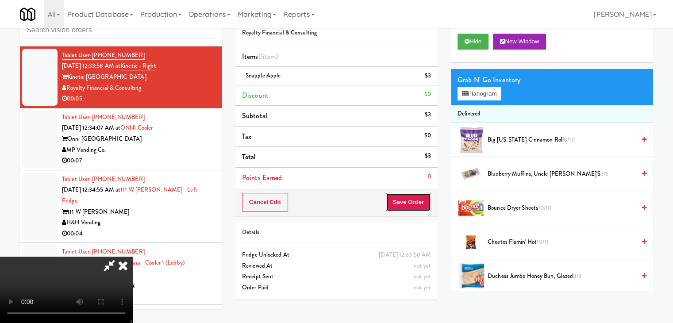
click at [415, 196] on button "Save Order" at bounding box center [408, 202] width 45 height 19
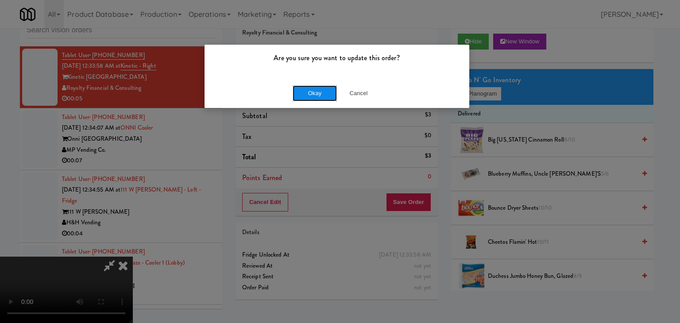
click at [322, 90] on button "Okay" at bounding box center [315, 93] width 44 height 16
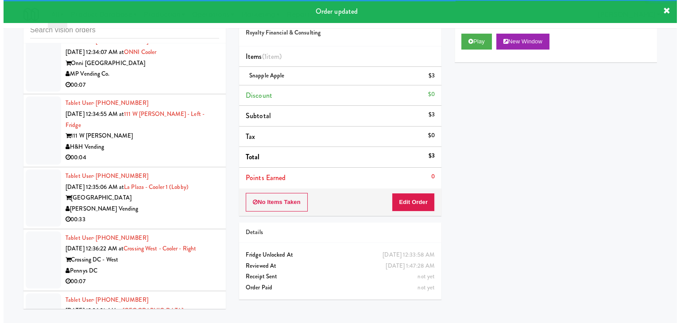
scroll to position [4398, 0]
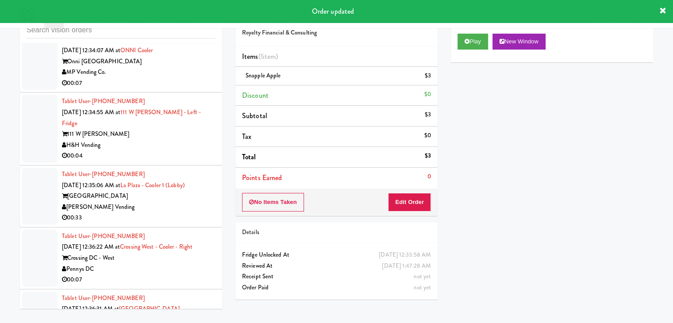
click at [192, 89] on div "00:07" at bounding box center [139, 83] width 154 height 11
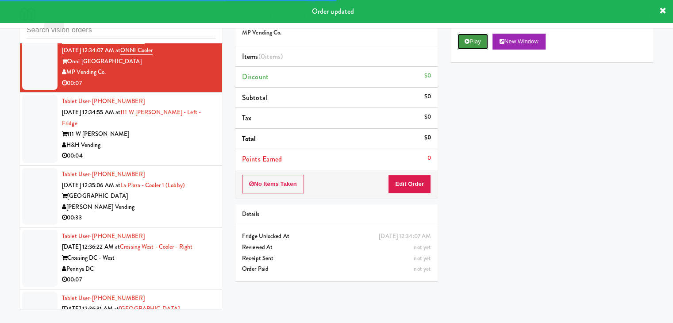
click at [468, 45] on button "Play" at bounding box center [473, 42] width 31 height 16
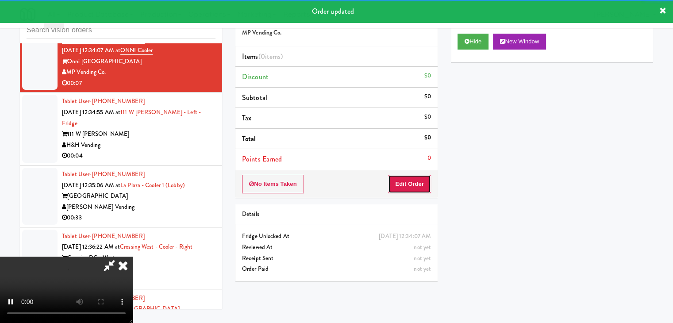
click at [426, 183] on button "Edit Order" at bounding box center [409, 184] width 43 height 19
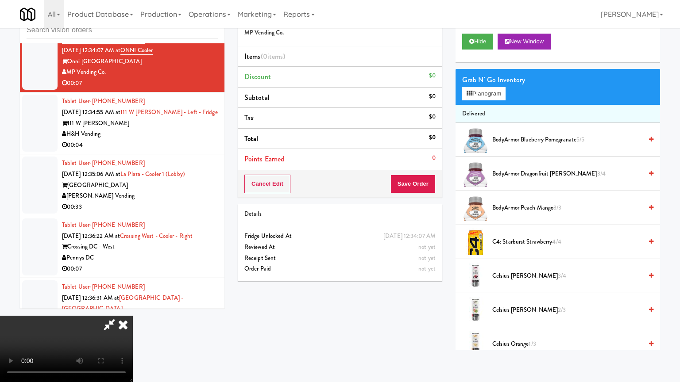
click at [133, 316] on video at bounding box center [66, 349] width 133 height 66
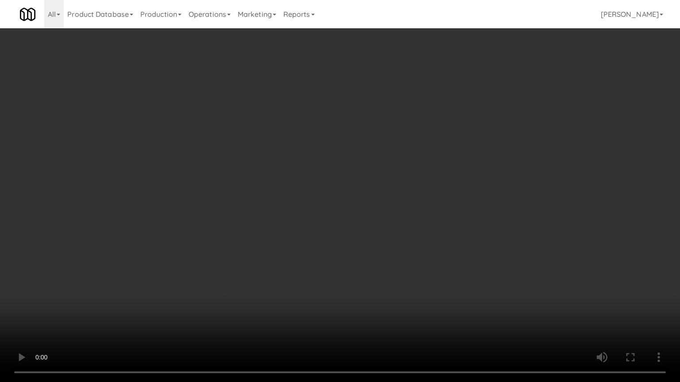
click at [415, 234] on video at bounding box center [340, 191] width 680 height 382
click at [417, 227] on video at bounding box center [340, 191] width 680 height 382
drag, startPoint x: 417, startPoint y: 227, endPoint x: 472, endPoint y: 105, distance: 133.9
click at [417, 223] on video at bounding box center [340, 191] width 680 height 382
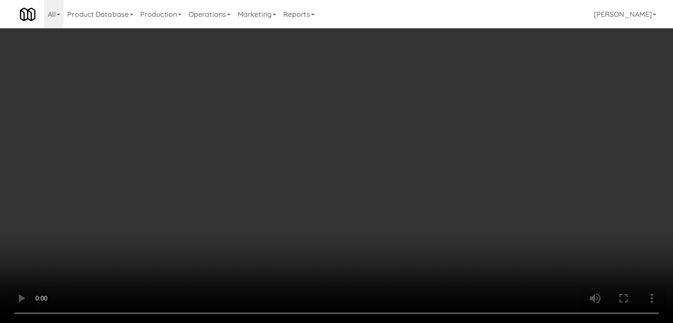
click at [486, 93] on button "Planogram" at bounding box center [479, 93] width 43 height 13
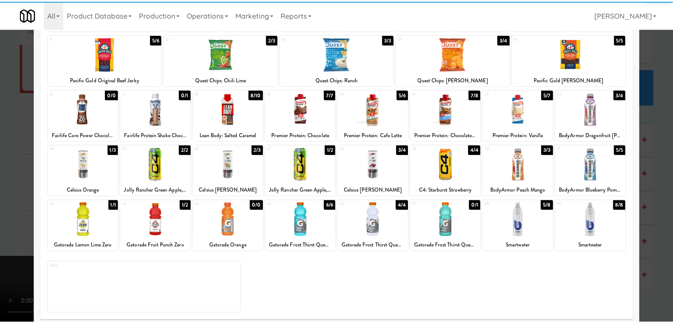
scroll to position [112, 0]
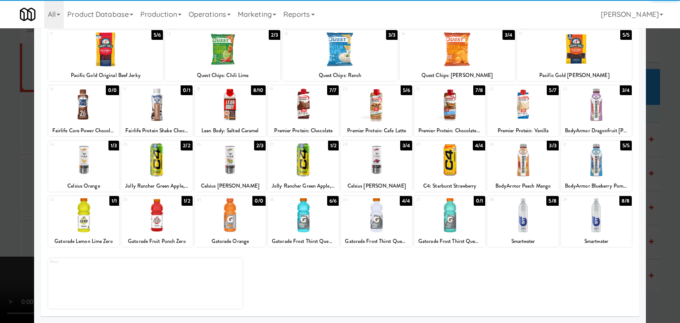
click at [291, 154] on div at bounding box center [303, 160] width 71 height 34
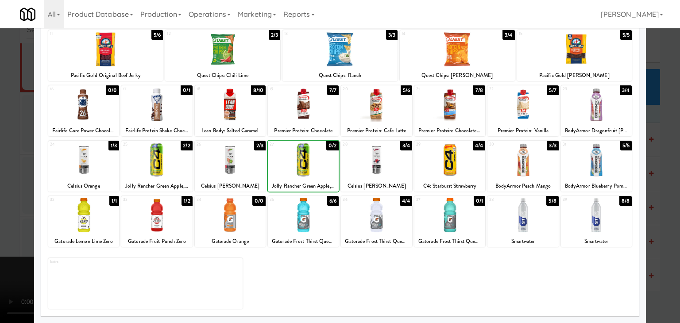
drag, startPoint x: 0, startPoint y: 181, endPoint x: 186, endPoint y: 178, distance: 185.5
click at [15, 179] on div at bounding box center [340, 161] width 680 height 323
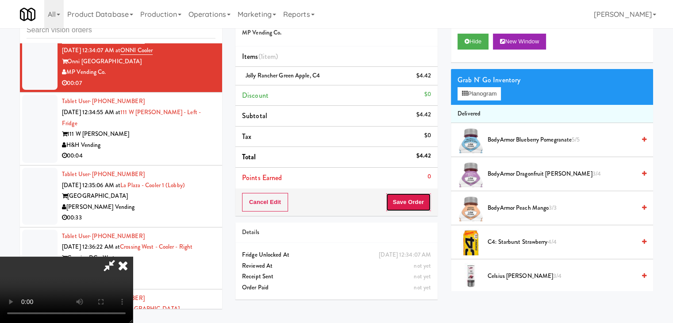
click at [410, 208] on button "Save Order" at bounding box center [408, 202] width 45 height 19
click at [411, 205] on button "Save Order" at bounding box center [408, 202] width 45 height 19
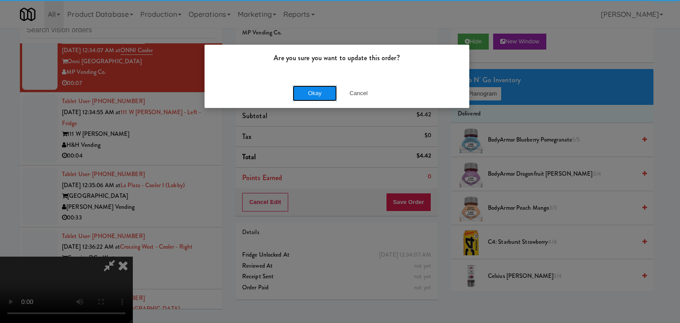
click at [325, 95] on button "Okay" at bounding box center [315, 93] width 44 height 16
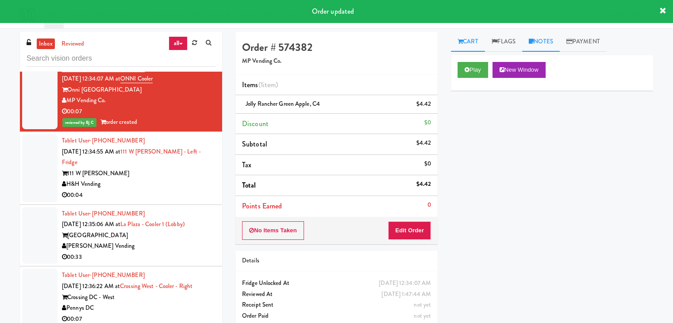
drag, startPoint x: 545, startPoint y: 41, endPoint x: 533, endPoint y: 58, distance: 20.3
click at [545, 41] on link "Notes" at bounding box center [541, 42] width 38 height 20
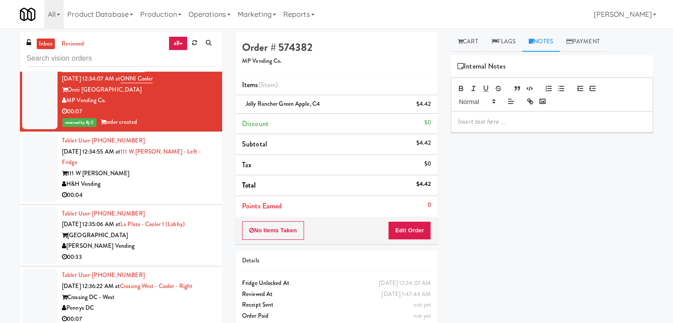
click at [487, 117] on p at bounding box center [552, 122] width 188 height 10
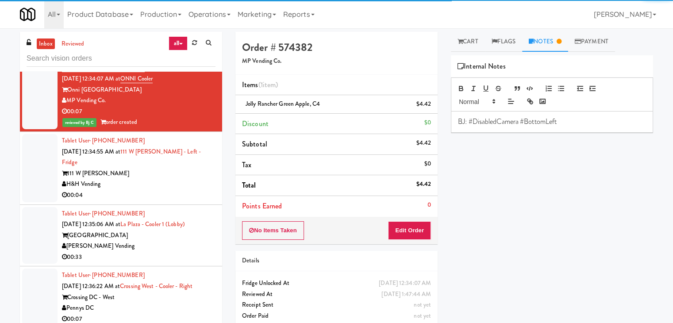
click at [150, 185] on div "H&H Vending" at bounding box center [139, 184] width 154 height 11
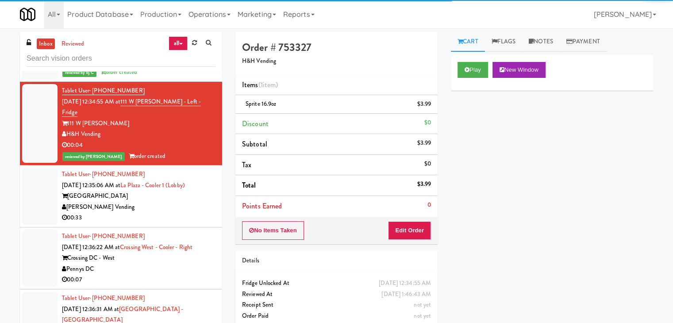
scroll to position [4487, 0]
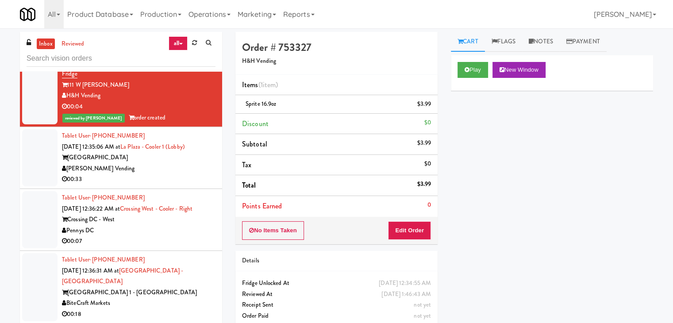
click at [153, 174] on div "[PERSON_NAME] Vending" at bounding box center [139, 168] width 154 height 11
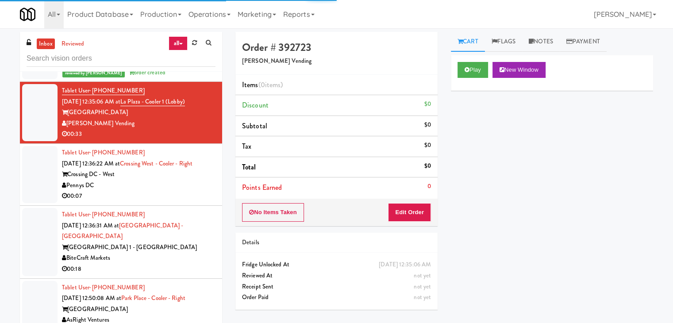
scroll to position [4576, 0]
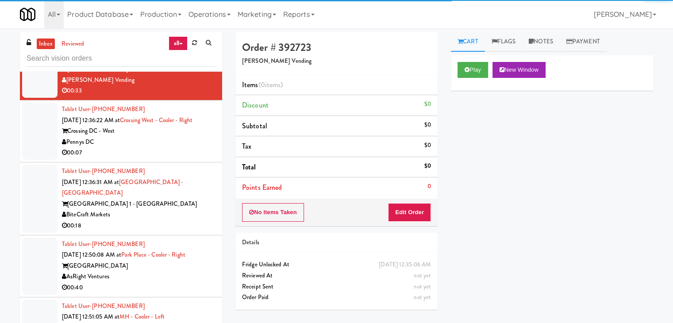
click at [164, 155] on div "00:07" at bounding box center [139, 152] width 154 height 11
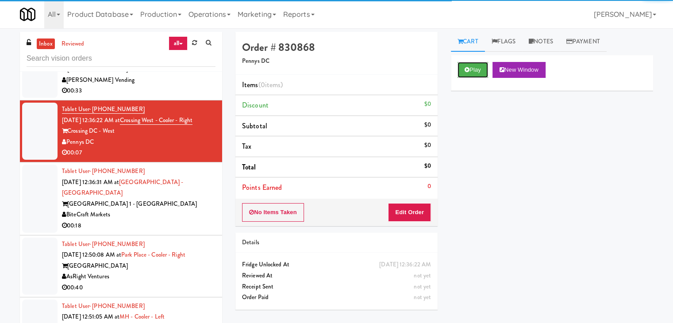
drag, startPoint x: 479, startPoint y: 64, endPoint x: 475, endPoint y: 93, distance: 29.9
click at [478, 64] on button "Play" at bounding box center [473, 70] width 31 height 16
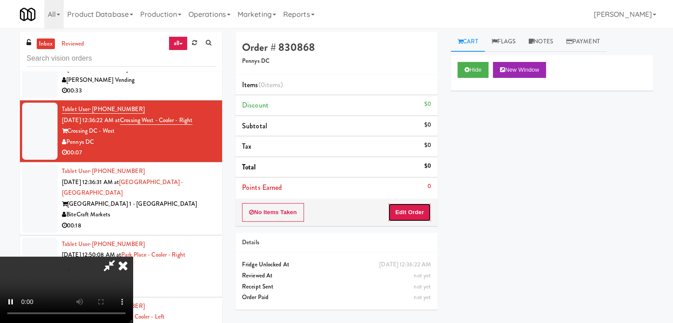
click at [424, 210] on button "Edit Order" at bounding box center [409, 212] width 43 height 19
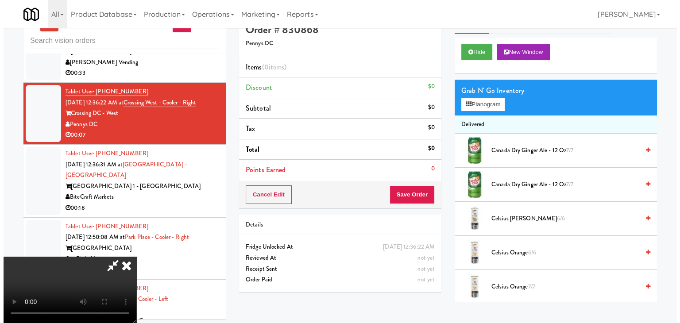
scroll to position [28, 0]
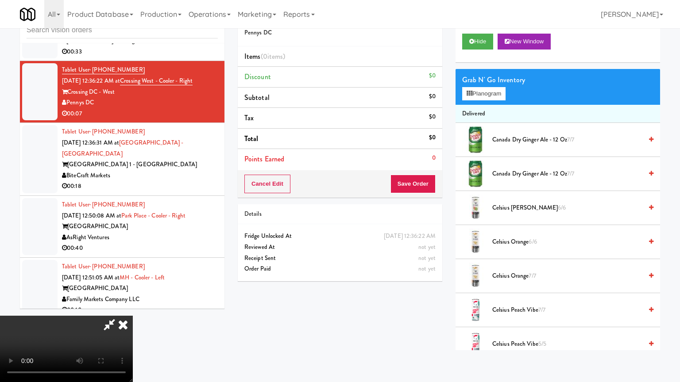
click at [133, 316] on video at bounding box center [66, 349] width 133 height 66
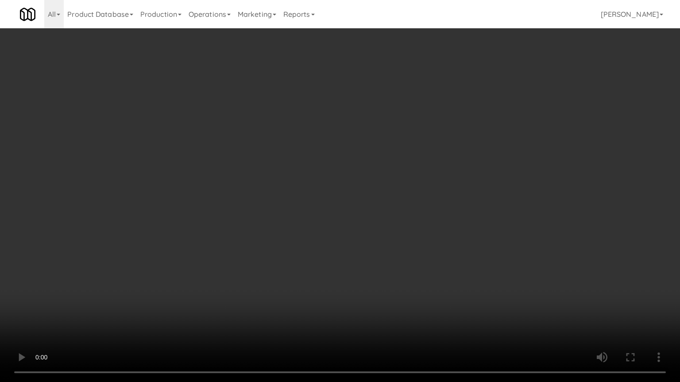
click at [388, 236] on video at bounding box center [340, 191] width 680 height 382
click at [392, 226] on video at bounding box center [340, 191] width 680 height 382
drag, startPoint x: 391, startPoint y: 226, endPoint x: 493, endPoint y: 97, distance: 163.6
click at [394, 223] on video at bounding box center [340, 191] width 680 height 382
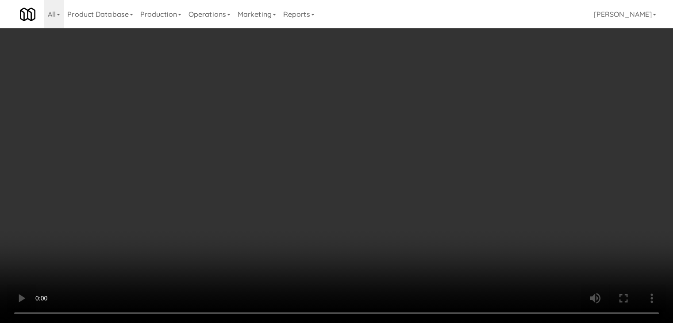
click at [492, 93] on button "Planogram" at bounding box center [479, 93] width 43 height 13
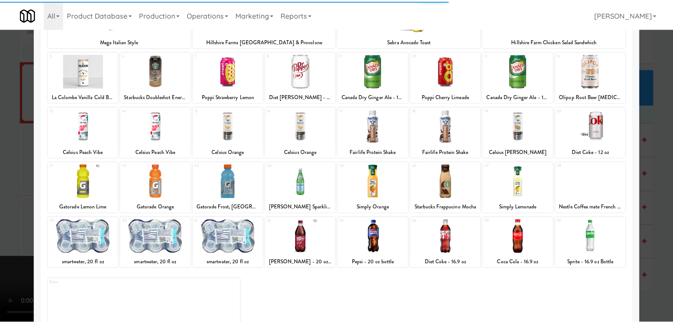
scroll to position [112, 0]
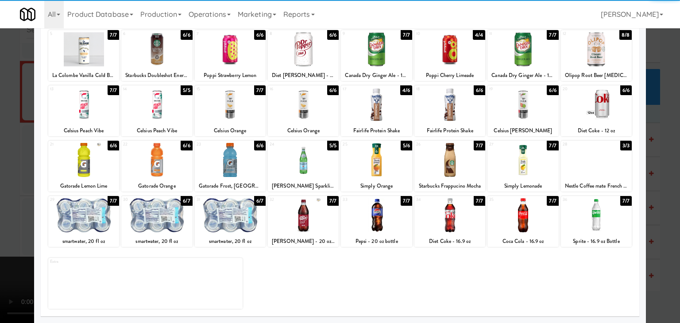
drag, startPoint x: 237, startPoint y: 222, endPoint x: 120, endPoint y: 188, distance: 121.7
click at [236, 222] on div at bounding box center [230, 215] width 71 height 34
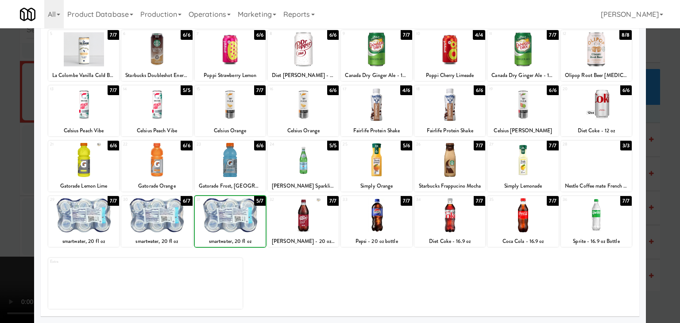
click at [93, 169] on div at bounding box center [83, 160] width 71 height 34
drag, startPoint x: 5, startPoint y: 186, endPoint x: 169, endPoint y: 185, distance: 163.4
click at [7, 186] on div at bounding box center [340, 161] width 680 height 323
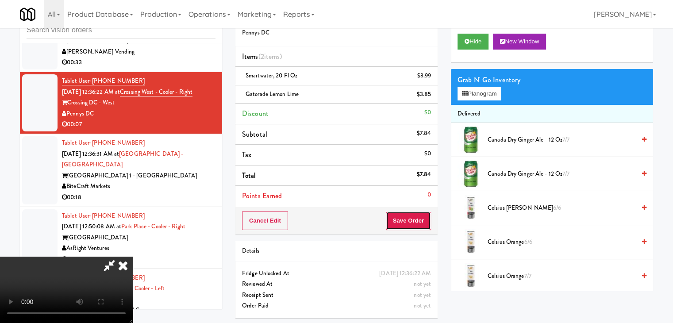
click at [422, 222] on button "Save Order" at bounding box center [408, 221] width 45 height 19
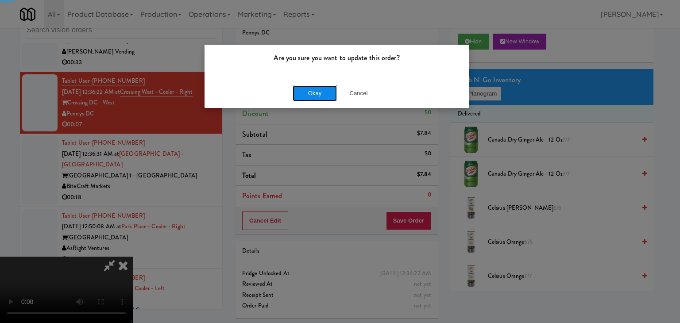
click at [306, 96] on button "Okay" at bounding box center [315, 93] width 44 height 16
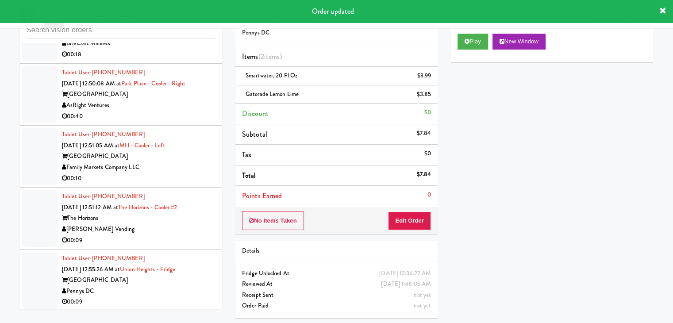
scroll to position [4753, 0]
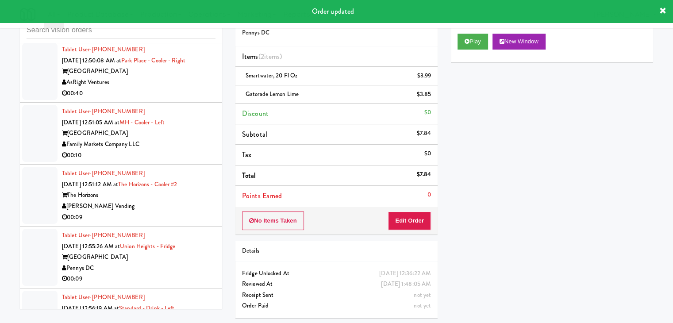
click at [189, 150] on div "00:10" at bounding box center [139, 155] width 154 height 11
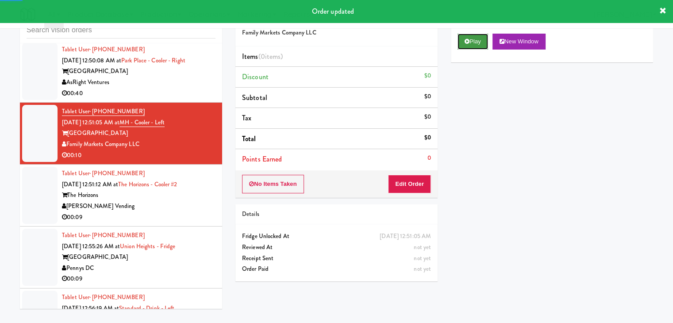
click at [463, 38] on button "Play" at bounding box center [473, 42] width 31 height 16
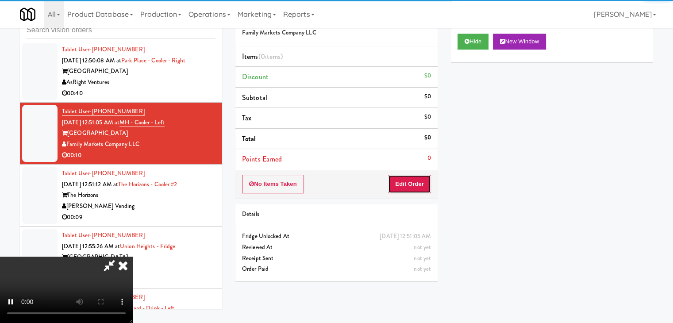
click at [416, 186] on button "Edit Order" at bounding box center [409, 184] width 43 height 19
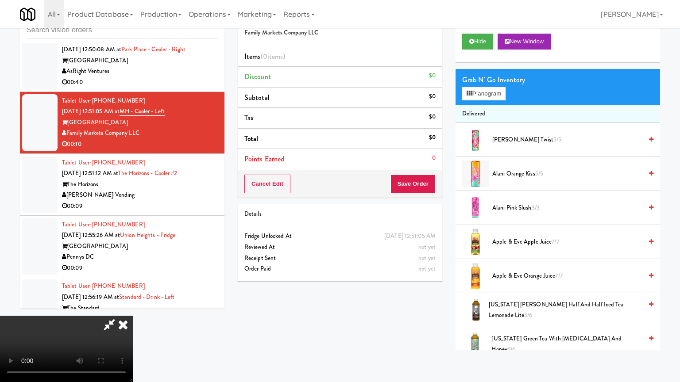
click at [133, 316] on video at bounding box center [66, 349] width 133 height 66
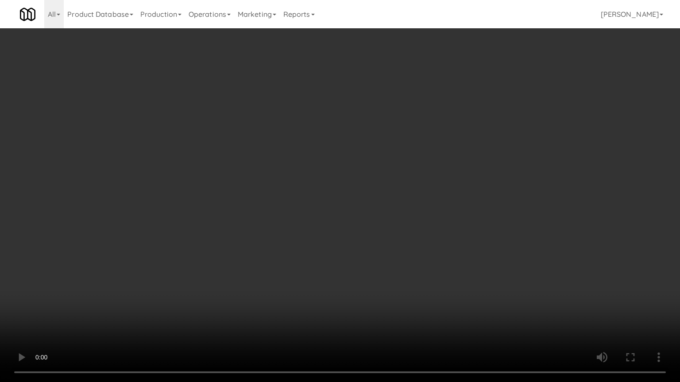
click at [409, 259] on video at bounding box center [340, 191] width 680 height 382
click at [405, 257] on video at bounding box center [340, 191] width 680 height 382
click at [402, 255] on video at bounding box center [340, 191] width 680 height 382
click at [403, 252] on video at bounding box center [340, 191] width 680 height 382
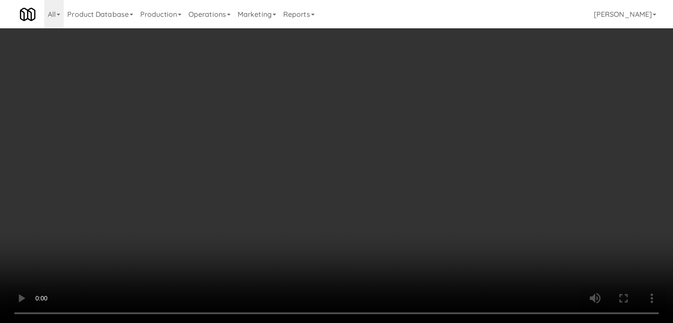
click at [479, 94] on button "Planogram" at bounding box center [479, 93] width 43 height 13
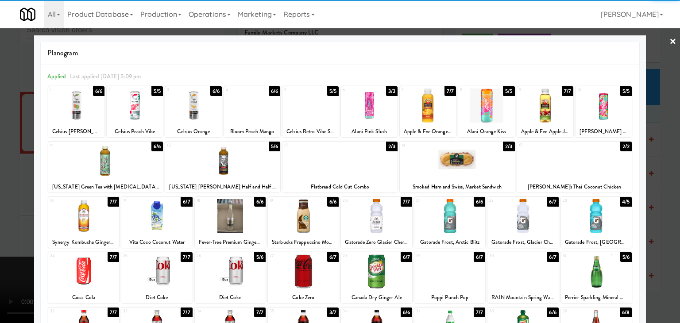
drag, startPoint x: 227, startPoint y: 275, endPoint x: 290, endPoint y: 273, distance: 62.9
click at [231, 275] on div at bounding box center [230, 272] width 71 height 34
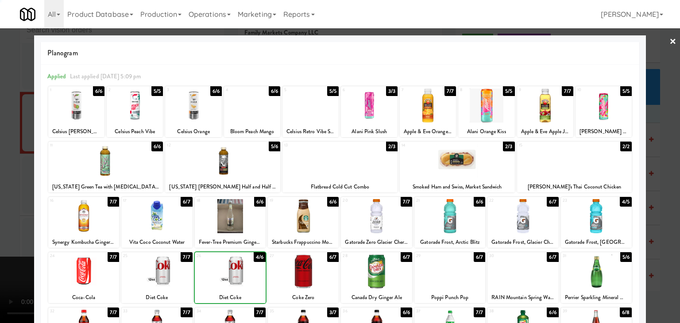
click at [292, 273] on div at bounding box center [303, 272] width 71 height 34
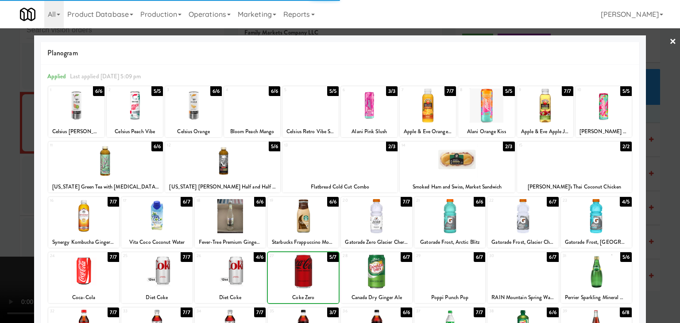
click at [11, 259] on div at bounding box center [340, 161] width 680 height 323
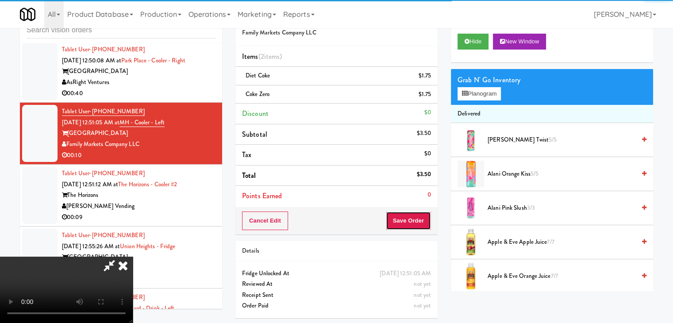
click at [426, 228] on button "Save Order" at bounding box center [408, 221] width 45 height 19
drag, startPoint x: 426, startPoint y: 227, endPoint x: 421, endPoint y: 227, distance: 4.4
click at [425, 227] on button "Save Order" at bounding box center [408, 221] width 45 height 19
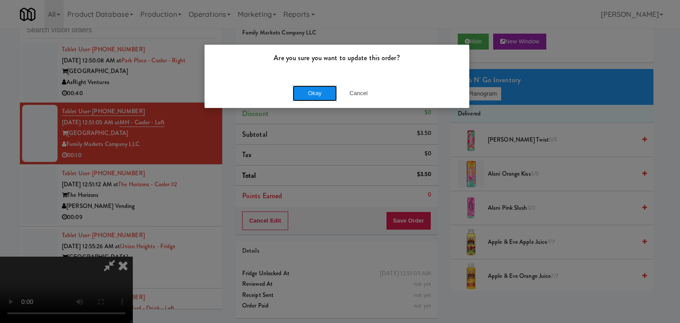
click at [319, 97] on button "Okay" at bounding box center [315, 93] width 44 height 16
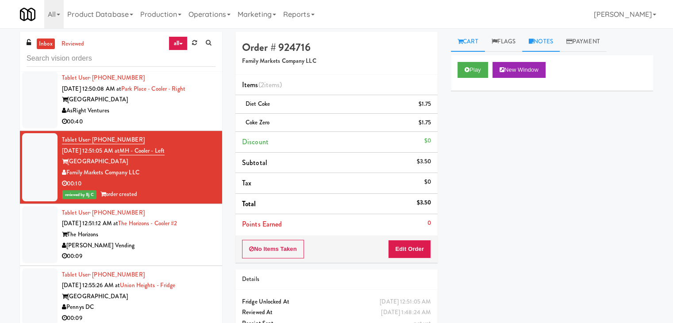
click at [551, 40] on link "Notes" at bounding box center [541, 42] width 38 height 20
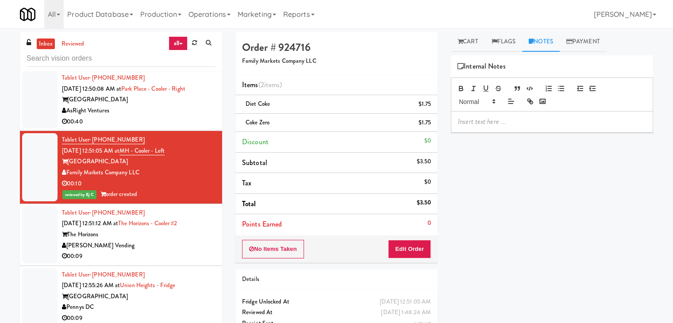
click at [502, 116] on div at bounding box center [552, 122] width 201 height 20
click at [161, 241] on div "[PERSON_NAME] Vending" at bounding box center [139, 245] width 154 height 11
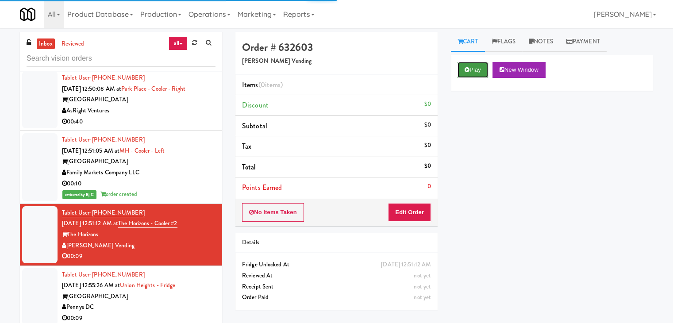
click at [475, 69] on button "Play" at bounding box center [473, 70] width 31 height 16
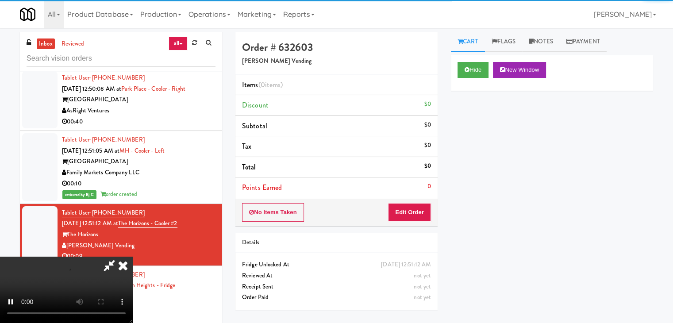
click at [406, 224] on div "No Items Taken Edit Order" at bounding box center [337, 212] width 202 height 27
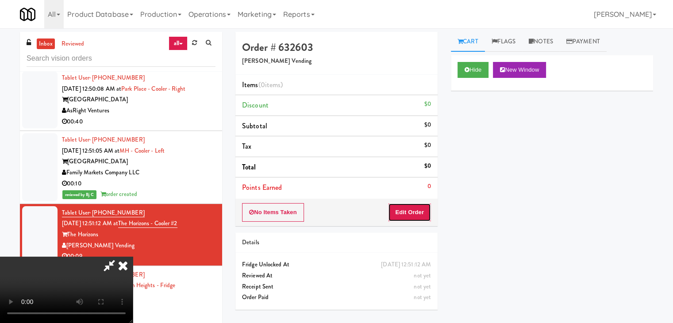
click at [413, 215] on button "Edit Order" at bounding box center [409, 212] width 43 height 19
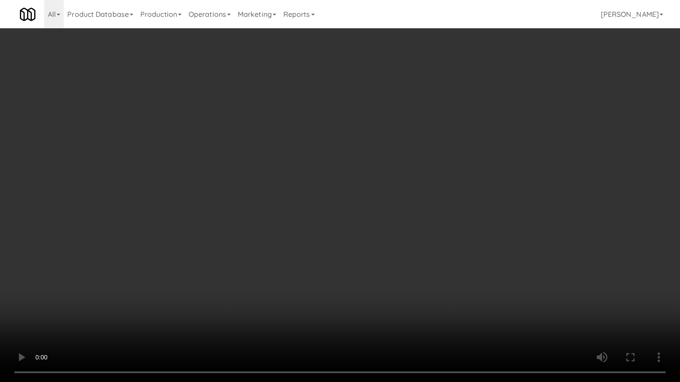
click at [405, 241] on video at bounding box center [340, 191] width 680 height 382
click at [416, 233] on video at bounding box center [340, 191] width 680 height 382
click at [416, 226] on video at bounding box center [340, 191] width 680 height 382
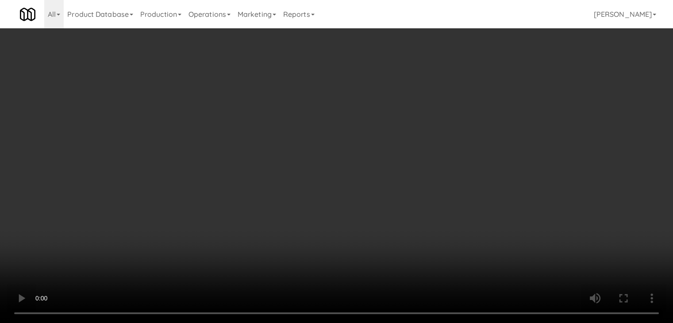
click at [474, 94] on button "Planogram" at bounding box center [479, 93] width 43 height 13
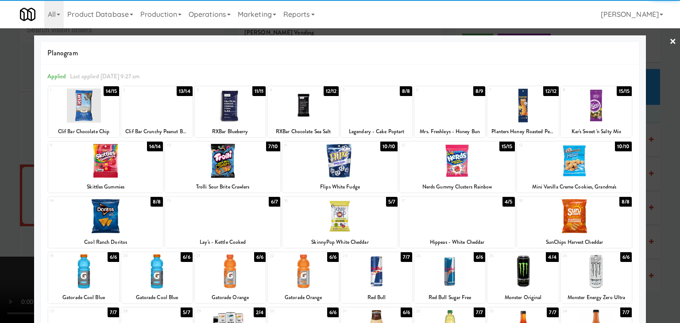
click at [363, 170] on div at bounding box center [339, 161] width 115 height 34
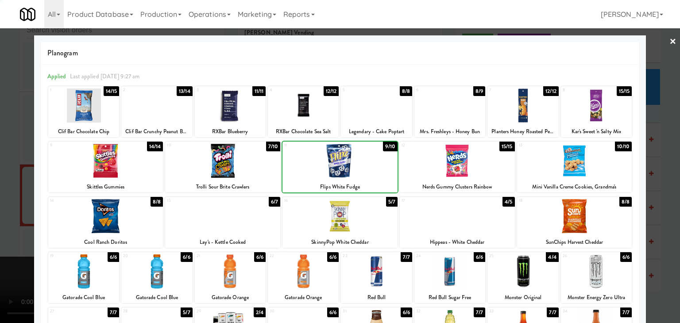
drag, startPoint x: 0, startPoint y: 211, endPoint x: 260, endPoint y: 213, distance: 259.9
click at [22, 209] on div at bounding box center [340, 161] width 680 height 323
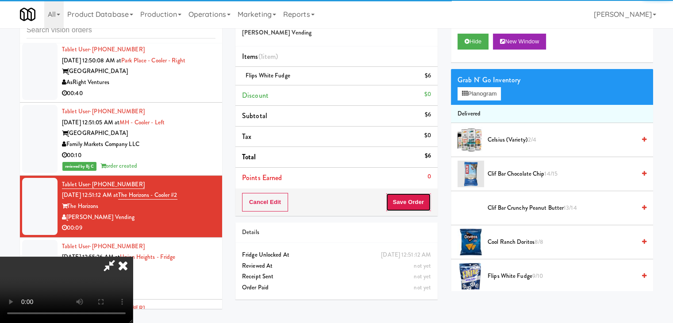
click at [425, 203] on button "Save Order" at bounding box center [408, 202] width 45 height 19
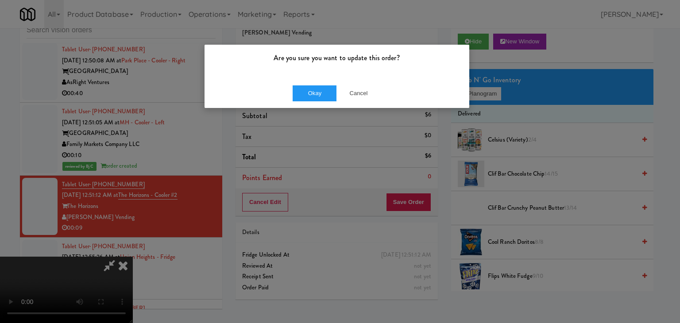
click at [308, 84] on div "Okay Cancel" at bounding box center [337, 93] width 265 height 30
click at [312, 90] on button "Okay" at bounding box center [315, 93] width 44 height 16
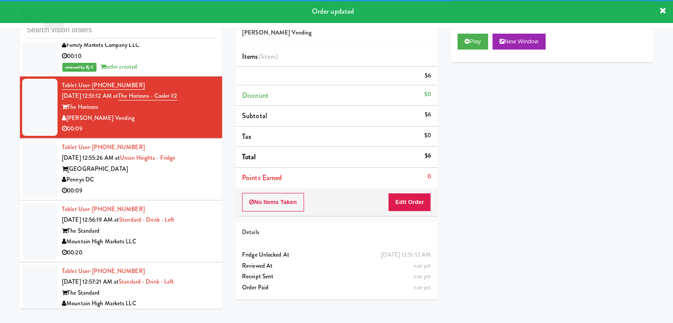
scroll to position [4885, 0]
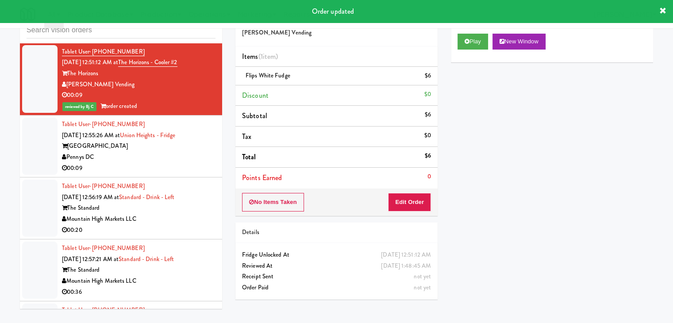
drag, startPoint x: 174, startPoint y: 162, endPoint x: 262, endPoint y: 147, distance: 88.8
click at [178, 163] on div "00:09" at bounding box center [139, 168] width 154 height 11
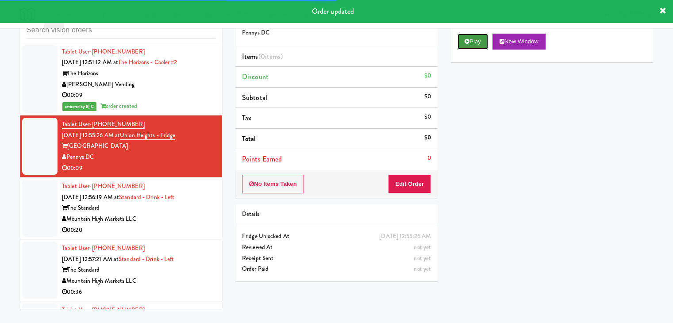
click at [464, 45] on button "Play" at bounding box center [473, 42] width 31 height 16
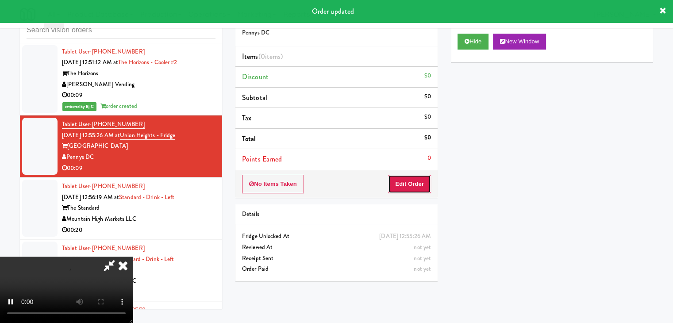
click at [412, 179] on button "Edit Order" at bounding box center [409, 184] width 43 height 19
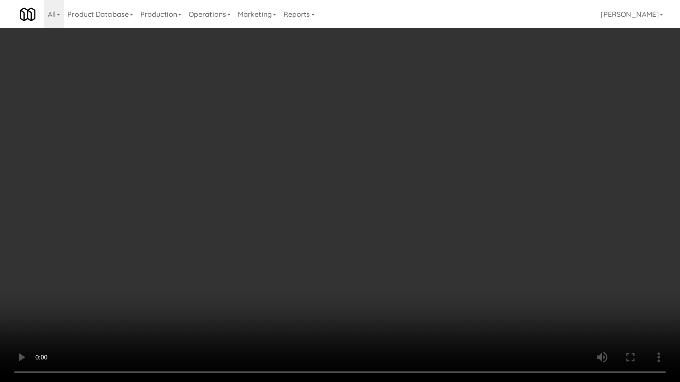
click at [429, 280] on video at bounding box center [340, 191] width 680 height 382
drag, startPoint x: 429, startPoint y: 280, endPoint x: 434, endPoint y: 282, distance: 5.5
click at [430, 280] on video at bounding box center [340, 191] width 680 height 382
click at [435, 282] on video at bounding box center [340, 191] width 680 height 382
click at [436, 279] on video at bounding box center [340, 191] width 680 height 382
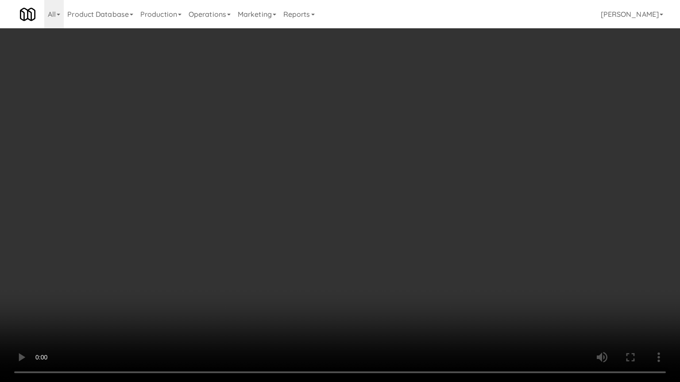
click at [433, 277] on video at bounding box center [340, 191] width 680 height 382
drag, startPoint x: 433, startPoint y: 277, endPoint x: 484, endPoint y: 143, distance: 143.2
click at [433, 274] on video at bounding box center [340, 191] width 680 height 382
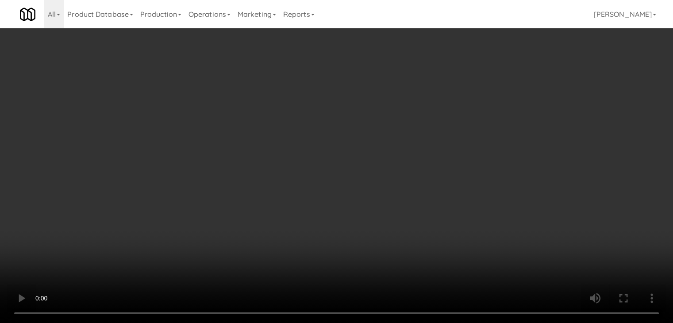
click at [487, 102] on div "Grab N' Go Inventory Planogram" at bounding box center [552, 87] width 202 height 36
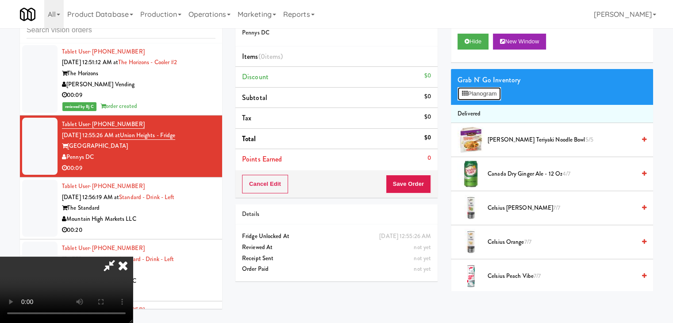
click at [490, 96] on button "Planogram" at bounding box center [479, 93] width 43 height 13
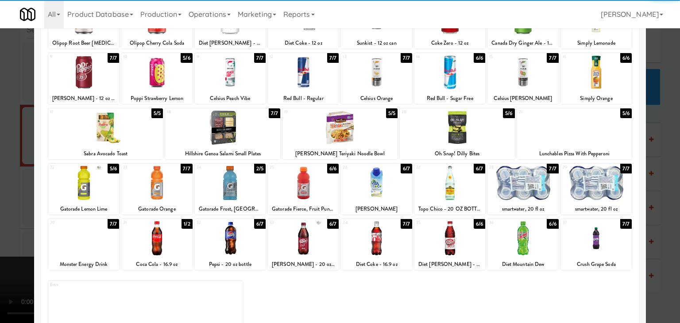
drag, startPoint x: 88, startPoint y: 183, endPoint x: 112, endPoint y: 185, distance: 24.5
click at [87, 183] on div at bounding box center [83, 183] width 71 height 34
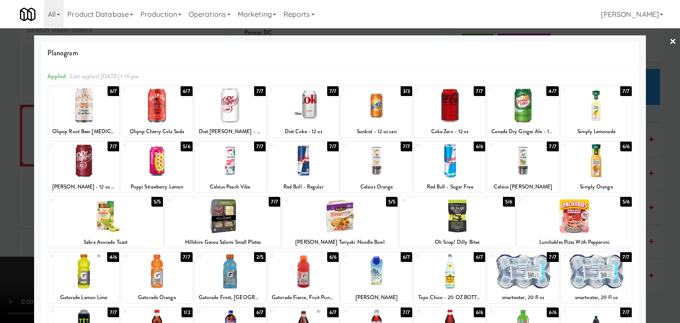
click at [529, 108] on div at bounding box center [522, 106] width 71 height 34
drag, startPoint x: 0, startPoint y: 209, endPoint x: 164, endPoint y: 210, distance: 163.8
click at [4, 210] on div at bounding box center [340, 161] width 680 height 323
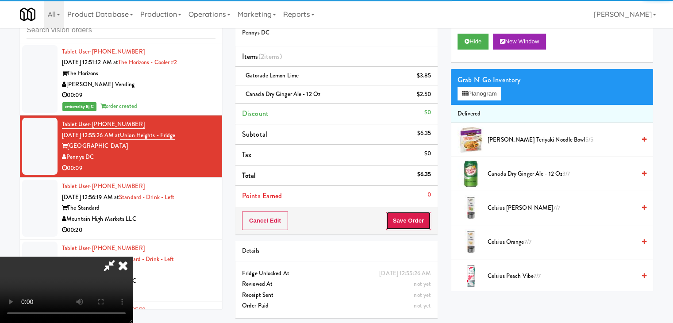
click at [428, 219] on button "Save Order" at bounding box center [408, 221] width 45 height 19
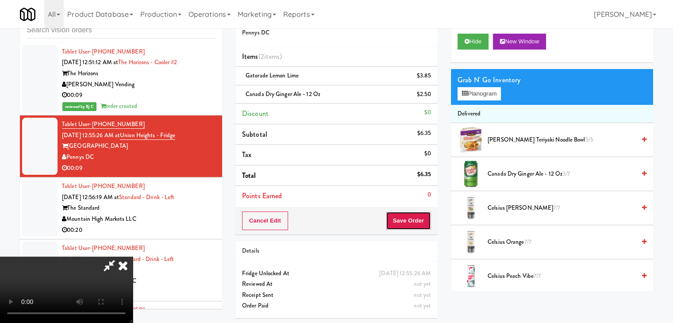
click at [425, 219] on button "Save Order" at bounding box center [408, 221] width 45 height 19
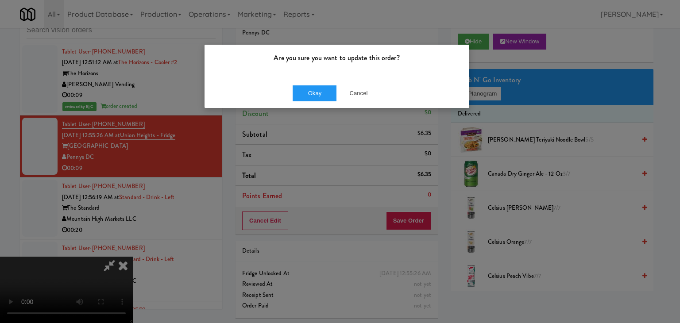
drag, startPoint x: 322, startPoint y: 77, endPoint x: 321, endPoint y: 81, distance: 5.0
click at [321, 80] on div "Are you sure you want to update this order? Okay Cancel" at bounding box center [337, 76] width 266 height 64
click at [320, 85] on button "Okay" at bounding box center [315, 93] width 44 height 16
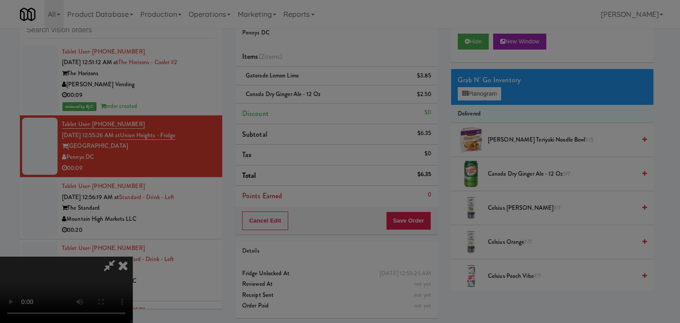
click at [320, 85] on button "Okay" at bounding box center [315, 77] width 44 height 16
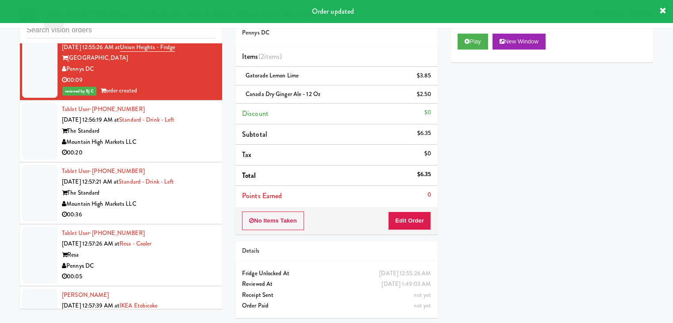
scroll to position [4974, 0]
click at [179, 147] on div "00:20" at bounding box center [139, 152] width 154 height 11
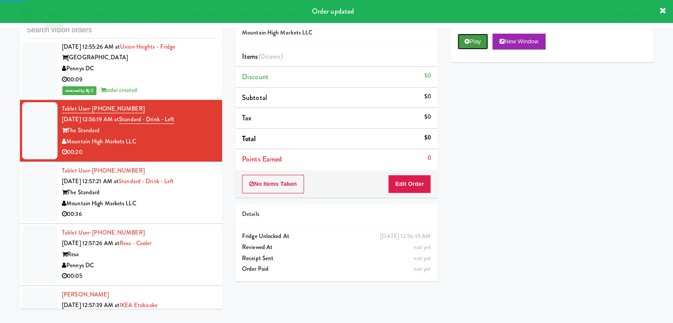
click at [484, 45] on button "Play" at bounding box center [473, 42] width 31 height 16
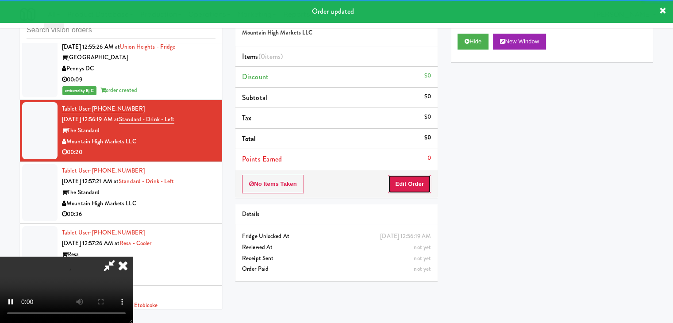
click at [416, 183] on button "Edit Order" at bounding box center [409, 184] width 43 height 19
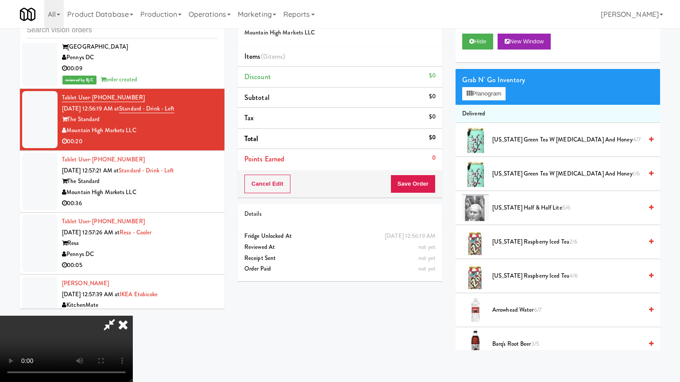
click at [133, 316] on video at bounding box center [66, 349] width 133 height 66
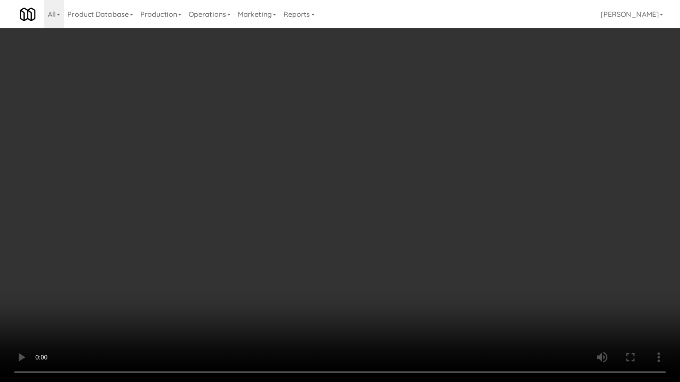
click at [443, 232] on video at bounding box center [340, 191] width 680 height 382
click at [443, 231] on video at bounding box center [340, 191] width 680 height 382
click at [440, 231] on video at bounding box center [340, 191] width 680 height 382
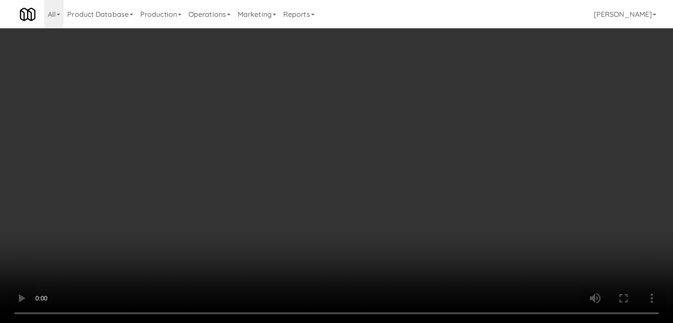
click at [494, 91] on button "Planogram" at bounding box center [479, 93] width 43 height 13
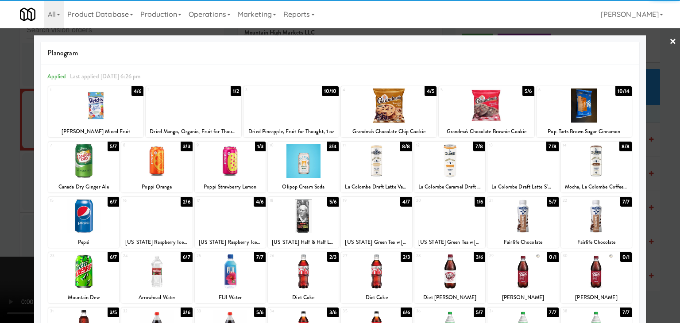
click at [305, 215] on div at bounding box center [303, 216] width 71 height 34
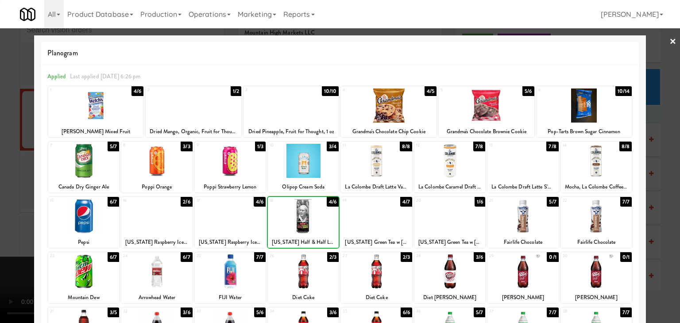
click at [11, 227] on div at bounding box center [340, 161] width 680 height 323
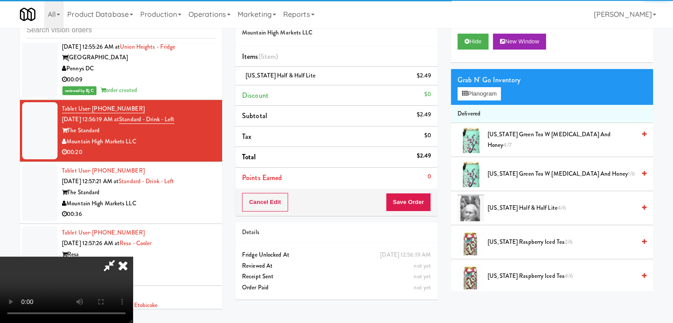
click at [133, 257] on video at bounding box center [66, 290] width 133 height 66
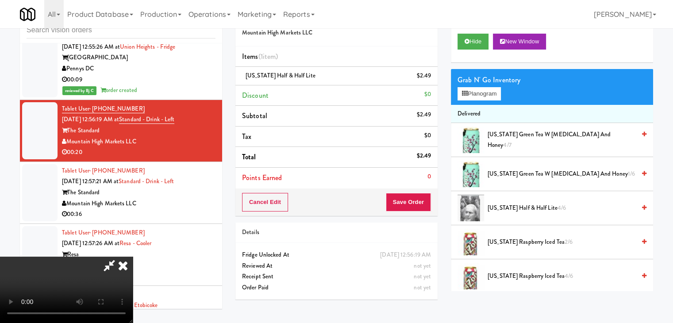
click at [409, 191] on div "Cancel Edit Save Order" at bounding box center [337, 202] width 202 height 27
click at [411, 204] on button "Save Order" at bounding box center [408, 202] width 45 height 19
drag, startPoint x: 411, startPoint y: 204, endPoint x: 373, endPoint y: 162, distance: 56.4
click at [409, 203] on button "Save Order" at bounding box center [408, 202] width 45 height 19
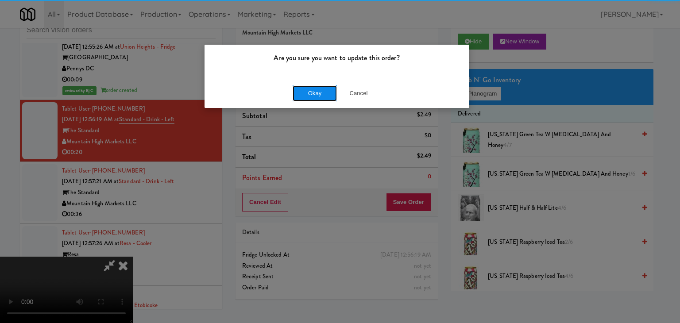
click at [305, 89] on button "Okay" at bounding box center [315, 93] width 44 height 16
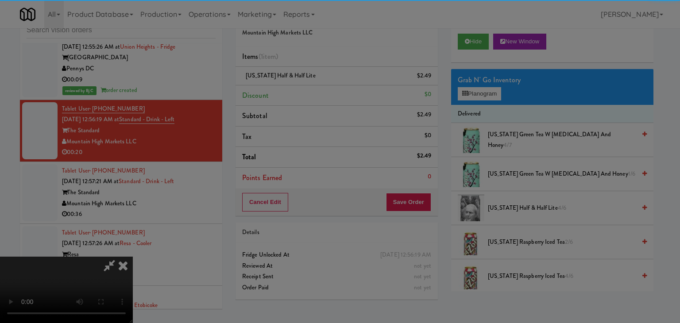
click at [305, 89] on div "Okay Cancel" at bounding box center [337, 77] width 265 height 30
click at [305, 90] on div at bounding box center [340, 161] width 680 height 323
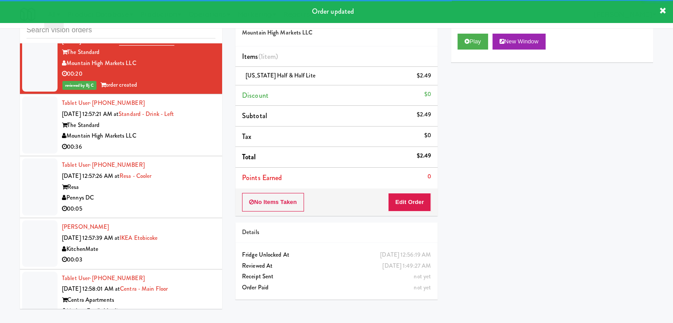
scroll to position [5063, 0]
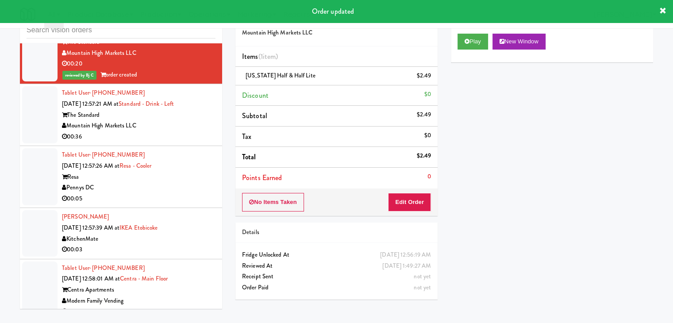
click at [185, 182] on div "Pennys DC" at bounding box center [139, 187] width 154 height 11
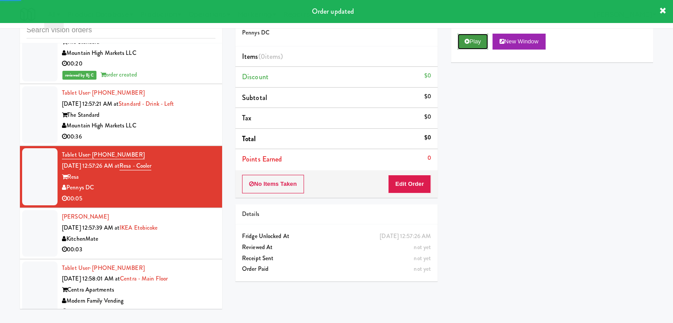
click at [475, 38] on button "Play" at bounding box center [473, 42] width 31 height 16
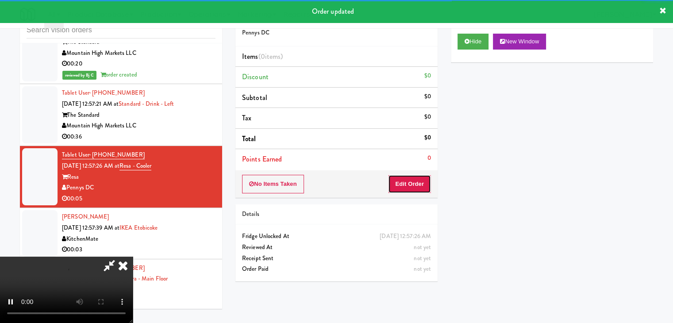
click at [413, 179] on button "Edit Order" at bounding box center [409, 184] width 43 height 19
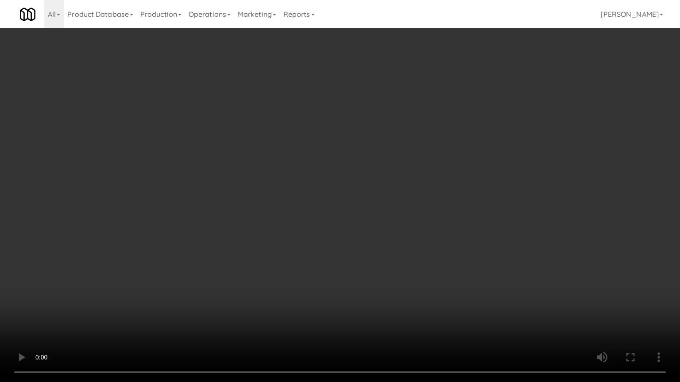
click at [381, 267] on video at bounding box center [340, 191] width 680 height 382
click at [378, 262] on video at bounding box center [340, 191] width 680 height 382
click at [441, 223] on video at bounding box center [340, 191] width 680 height 382
drag, startPoint x: 442, startPoint y: 224, endPoint x: 473, endPoint y: 151, distance: 78.9
click at [445, 220] on video at bounding box center [340, 191] width 680 height 382
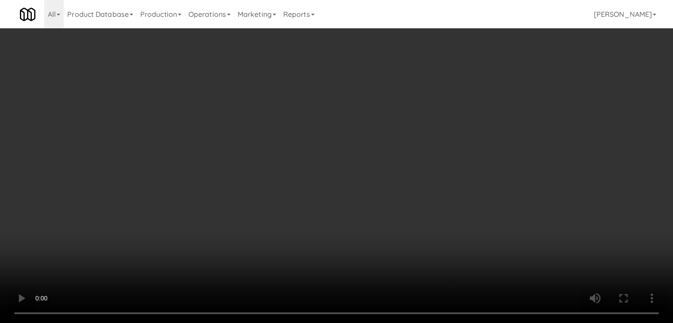
click at [500, 88] on div "Grab N' Go Inventory Planogram" at bounding box center [552, 87] width 202 height 36
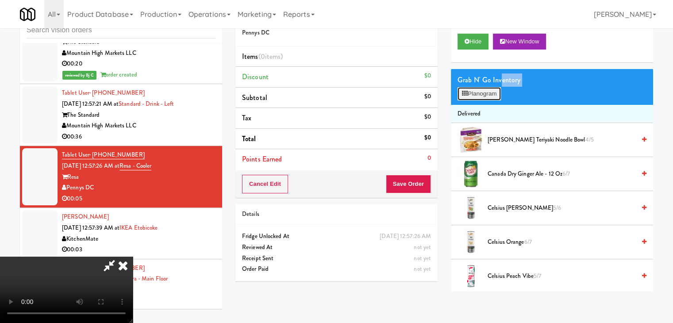
click at [498, 91] on button "Planogram" at bounding box center [479, 93] width 43 height 13
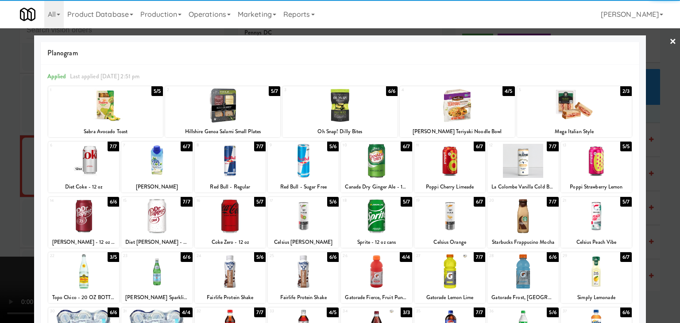
drag, startPoint x: 105, startPoint y: 114, endPoint x: 99, endPoint y: 116, distance: 6.6
click at [104, 114] on div at bounding box center [105, 106] width 115 height 34
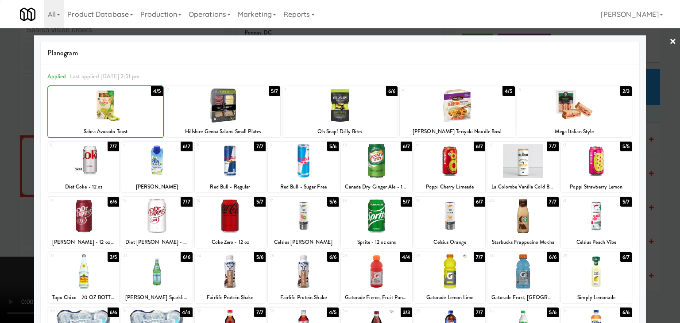
click at [2, 141] on div at bounding box center [340, 161] width 680 height 323
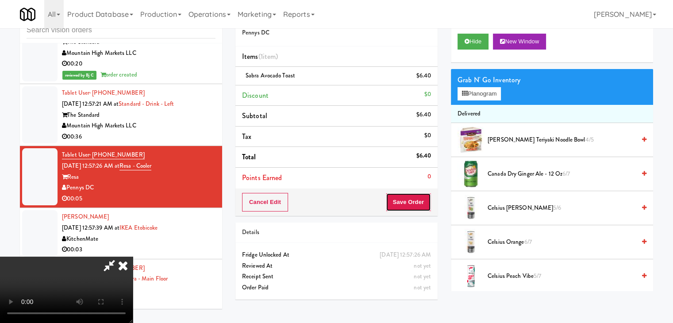
click at [411, 208] on button "Save Order" at bounding box center [408, 202] width 45 height 19
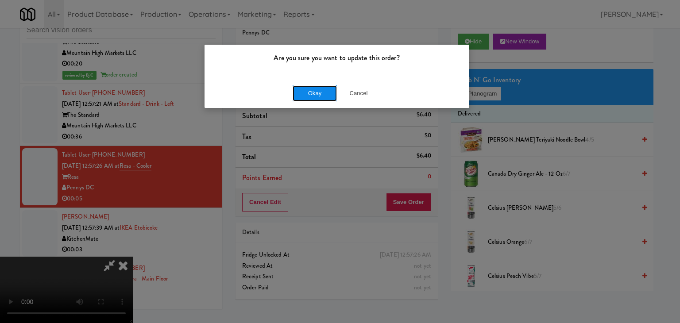
click at [329, 93] on button "Okay" at bounding box center [315, 93] width 44 height 16
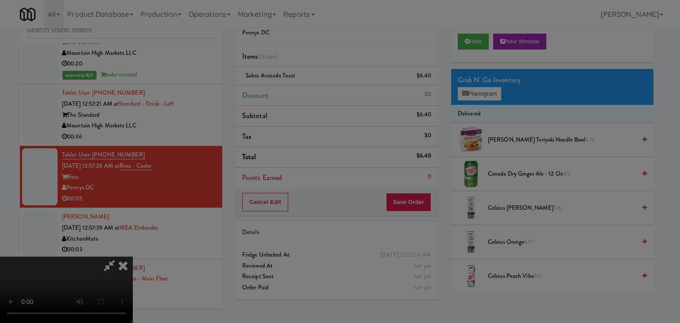
click at [328, 93] on body "Are you sure you want to update this order? Okay Cancel Okay Are you sure you w…" at bounding box center [340, 161] width 680 height 323
click at [328, 93] on div at bounding box center [340, 161] width 680 height 323
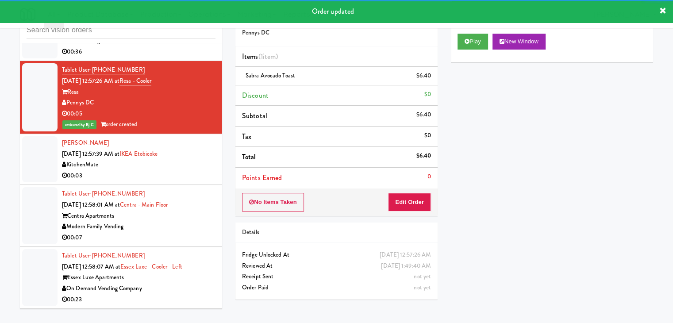
scroll to position [5151, 0]
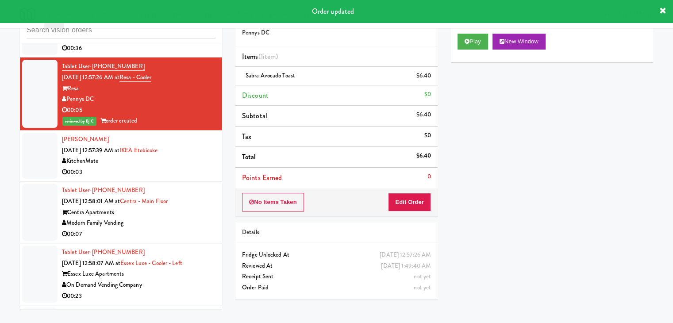
click at [181, 156] on div "KitchenMate" at bounding box center [139, 161] width 154 height 11
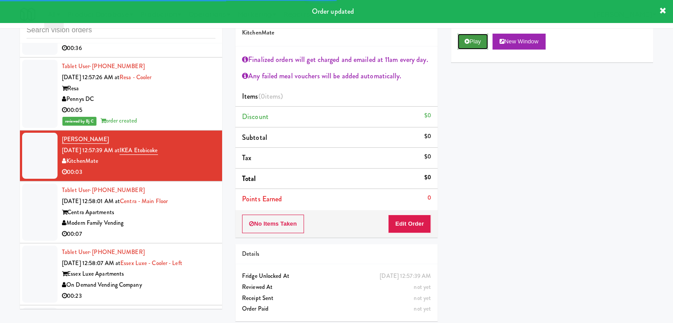
drag, startPoint x: 467, startPoint y: 42, endPoint x: 457, endPoint y: 103, distance: 61.0
click at [467, 43] on icon at bounding box center [467, 42] width 5 height 6
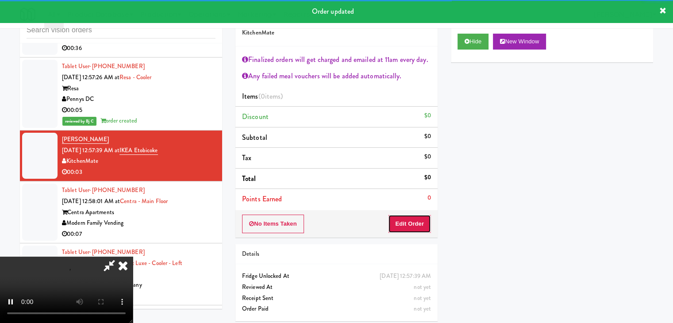
click at [406, 220] on button "Edit Order" at bounding box center [409, 224] width 43 height 19
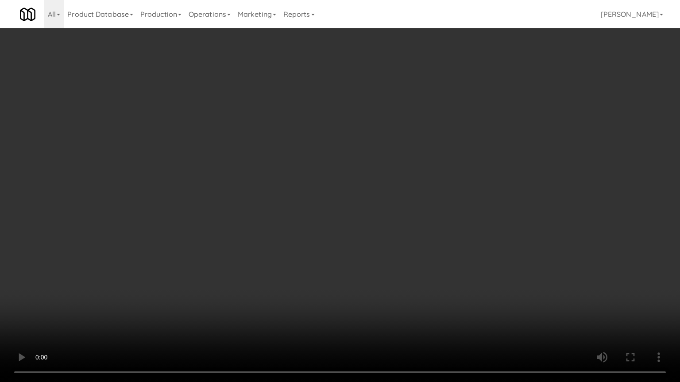
click at [422, 298] on video at bounding box center [340, 191] width 680 height 382
drag, startPoint x: 422, startPoint y: 298, endPoint x: 440, endPoint y: 228, distance: 72.3
click at [422, 296] on video at bounding box center [340, 191] width 680 height 382
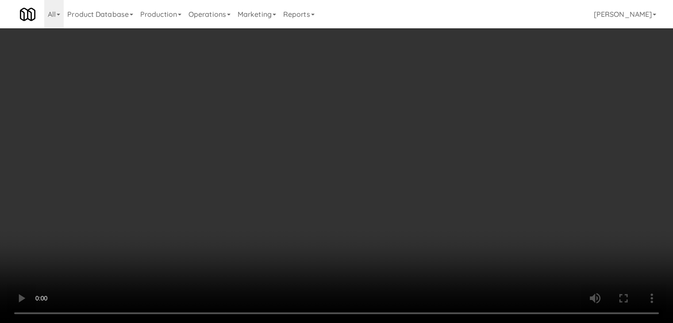
click at [494, 136] on button "Planogram" at bounding box center [479, 135] width 43 height 13
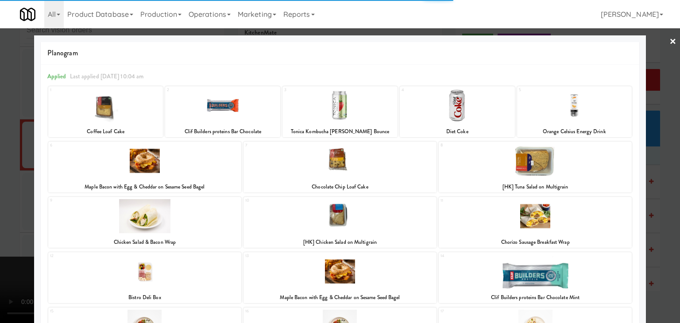
click at [440, 117] on div at bounding box center [457, 106] width 115 height 34
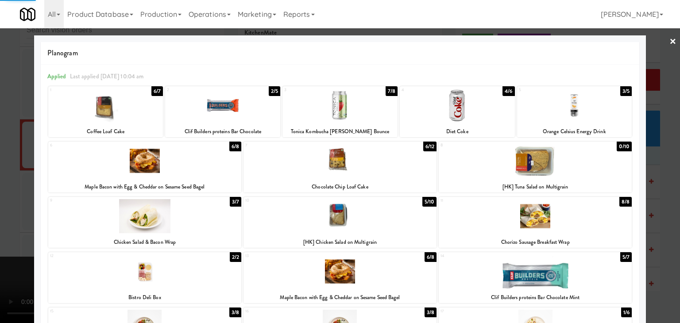
drag, startPoint x: 0, startPoint y: 209, endPoint x: 210, endPoint y: 208, distance: 210.3
click at [4, 208] on div at bounding box center [340, 161] width 680 height 323
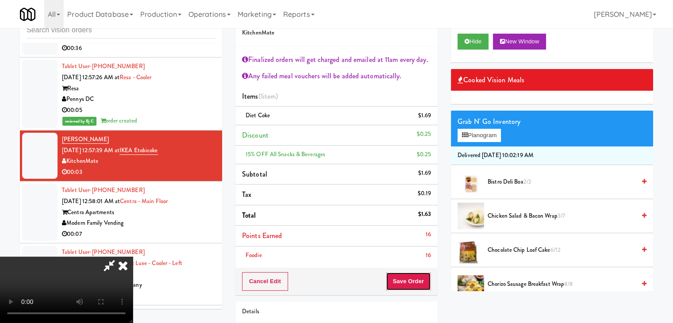
click at [412, 276] on button "Save Order" at bounding box center [408, 281] width 45 height 19
click at [415, 278] on button "Save Order" at bounding box center [408, 281] width 45 height 19
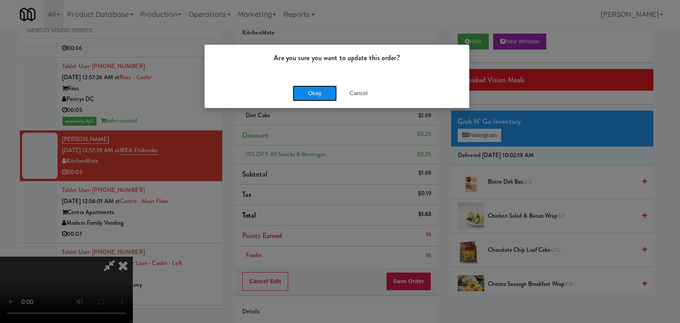
click at [314, 95] on button "Okay" at bounding box center [315, 93] width 44 height 16
click at [314, 95] on div "Okay Cancel" at bounding box center [337, 93] width 265 height 30
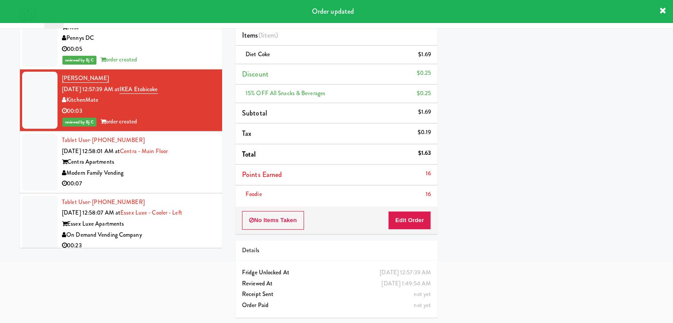
click at [181, 178] on div "00:07" at bounding box center [139, 183] width 154 height 11
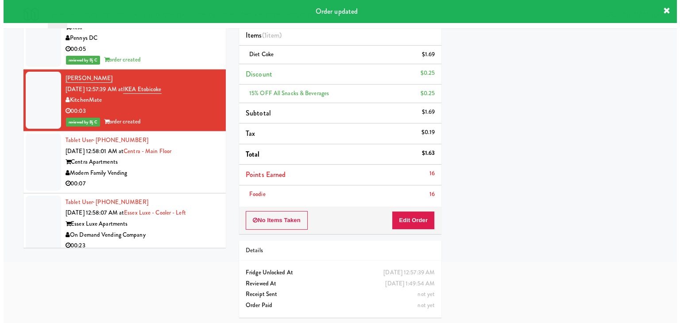
scroll to position [28, 0]
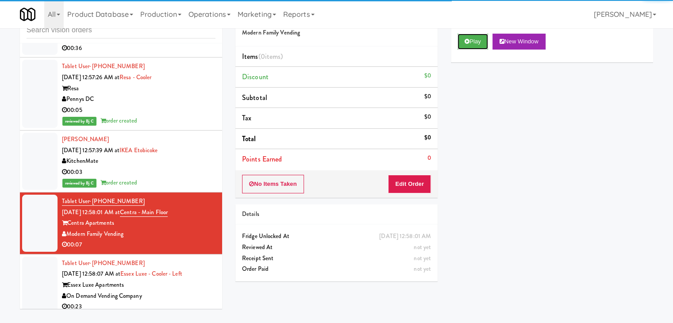
drag, startPoint x: 479, startPoint y: 37, endPoint x: 464, endPoint y: 76, distance: 41.6
click at [479, 38] on button "Play" at bounding box center [473, 42] width 31 height 16
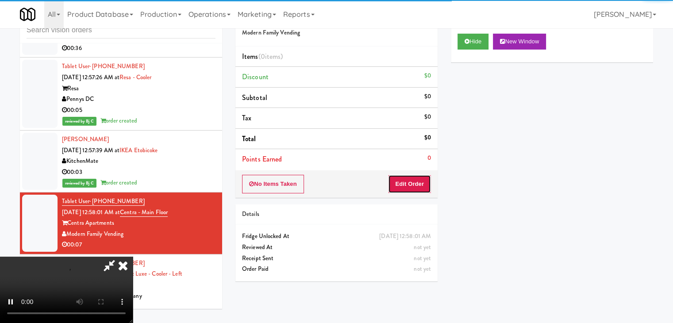
click at [414, 184] on button "Edit Order" at bounding box center [409, 184] width 43 height 19
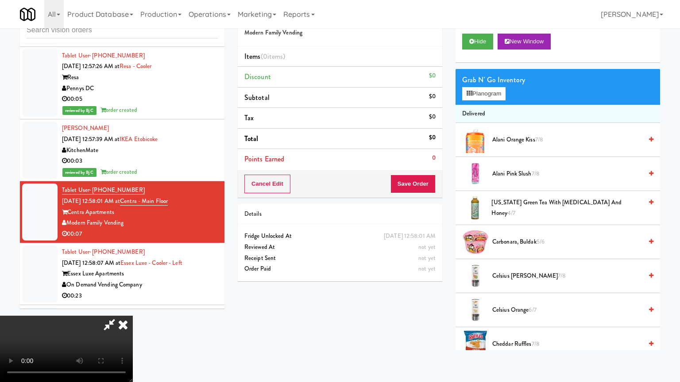
click at [133, 316] on video at bounding box center [66, 349] width 133 height 66
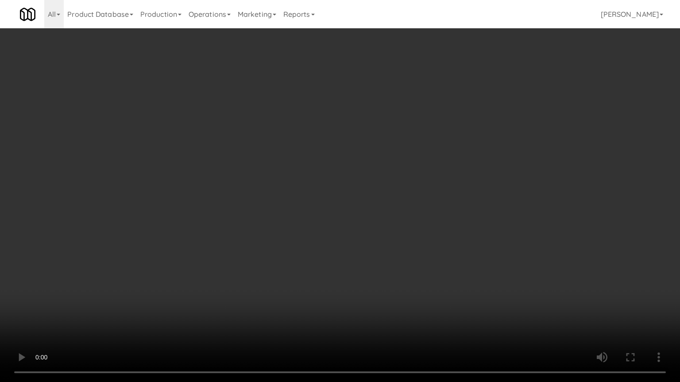
click at [395, 259] on video at bounding box center [340, 191] width 680 height 382
click at [428, 247] on video at bounding box center [340, 191] width 680 height 382
click at [450, 280] on video at bounding box center [340, 191] width 680 height 382
click at [450, 279] on video at bounding box center [340, 191] width 680 height 382
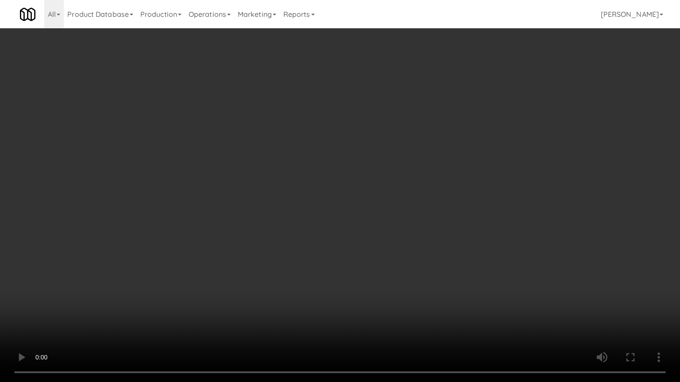
click at [453, 279] on video at bounding box center [340, 191] width 680 height 382
click at [459, 223] on video at bounding box center [340, 191] width 680 height 382
click at [458, 216] on video at bounding box center [340, 191] width 680 height 382
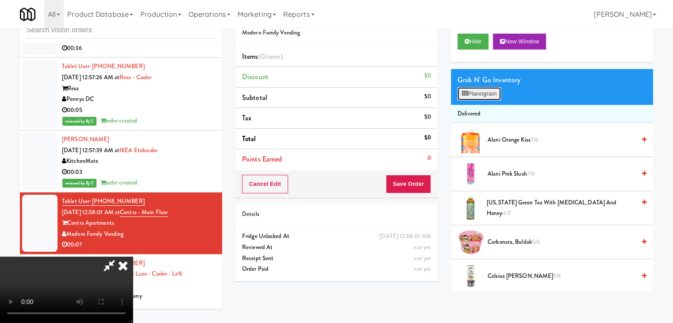
click at [476, 95] on button "Planogram" at bounding box center [479, 93] width 43 height 13
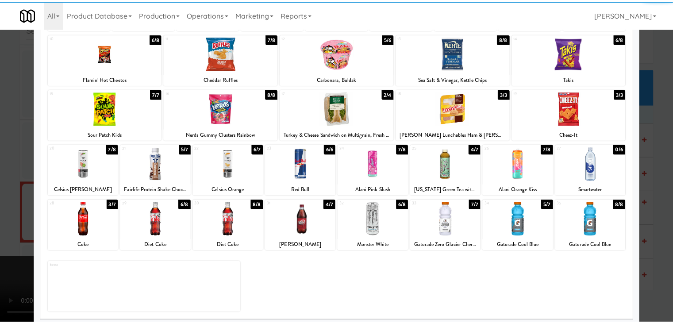
scroll to position [112, 0]
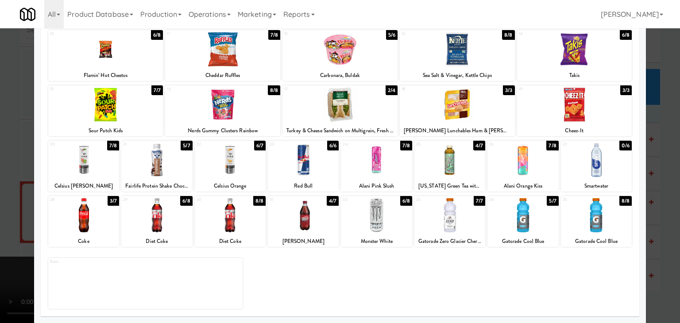
drag, startPoint x: 382, startPoint y: 222, endPoint x: 365, endPoint y: 212, distance: 20.3
click at [382, 220] on div at bounding box center [376, 215] width 71 height 34
click at [288, 166] on div at bounding box center [303, 160] width 71 height 34
drag, startPoint x: 0, startPoint y: 193, endPoint x: 146, endPoint y: 196, distance: 145.7
click at [5, 193] on div at bounding box center [340, 161] width 680 height 323
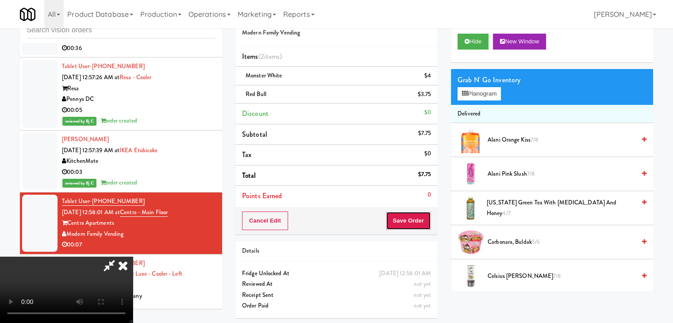
click at [423, 219] on button "Save Order" at bounding box center [408, 221] width 45 height 19
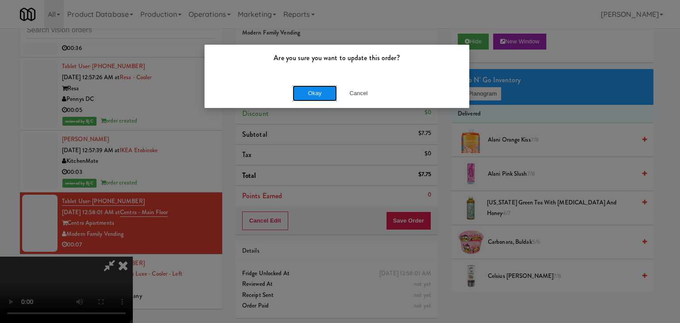
click at [319, 94] on button "Okay" at bounding box center [315, 93] width 44 height 16
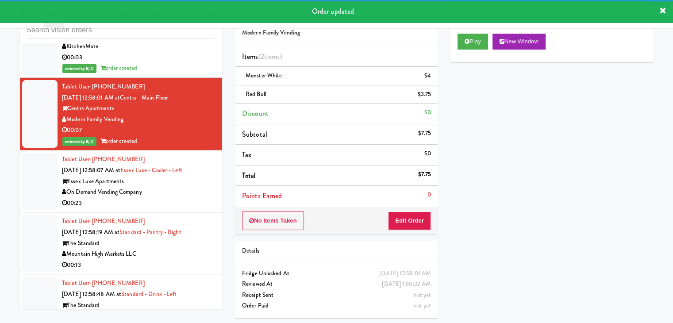
scroll to position [5328, 0]
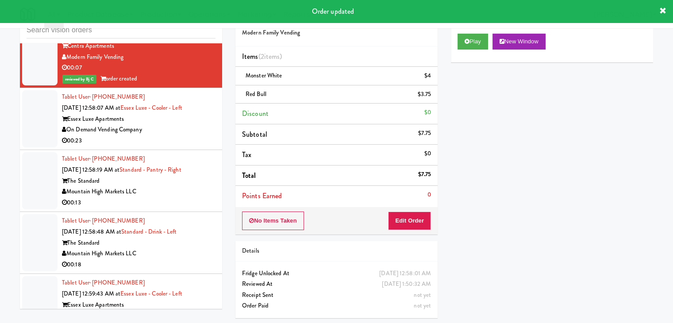
click at [197, 128] on div "On Demand Vending Company" at bounding box center [139, 129] width 154 height 11
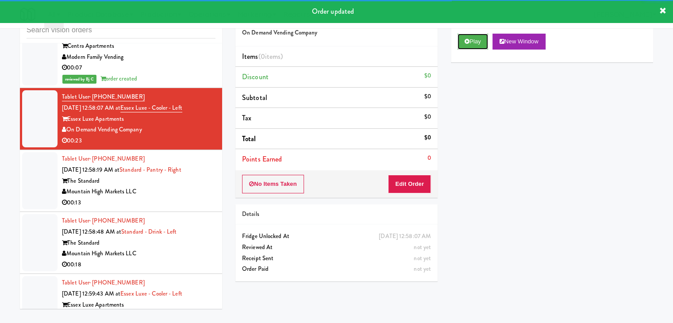
click at [473, 46] on button "Play" at bounding box center [473, 42] width 31 height 16
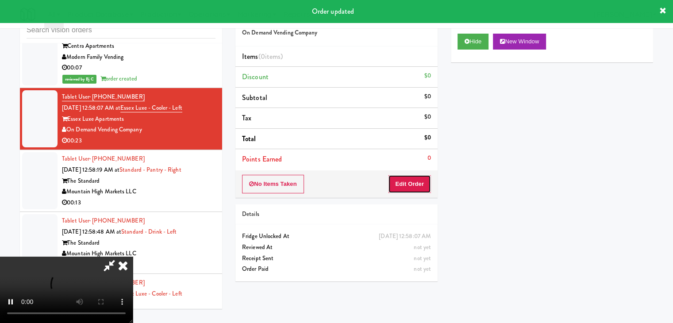
click at [405, 187] on button "Edit Order" at bounding box center [409, 184] width 43 height 19
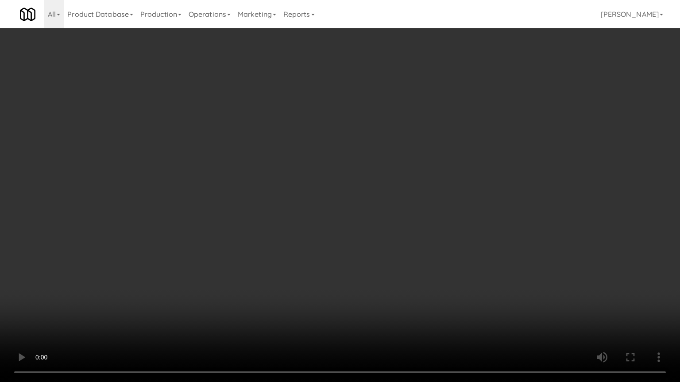
click at [390, 251] on video at bounding box center [340, 191] width 680 height 382
click at [482, 162] on video at bounding box center [340, 191] width 680 height 382
drag, startPoint x: 482, startPoint y: 162, endPoint x: 604, endPoint y: 24, distance: 184.1
click at [487, 156] on video at bounding box center [340, 191] width 680 height 382
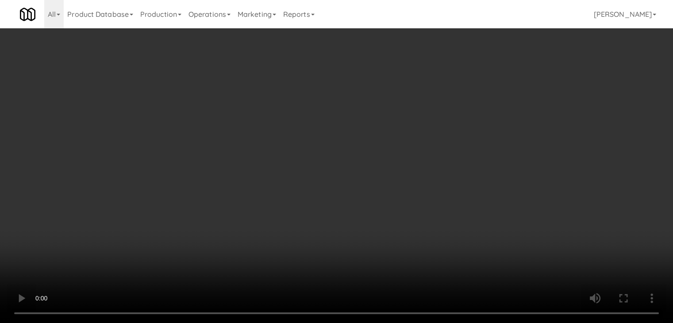
click at [503, 89] on div "Grab N' Go Inventory Planogram" at bounding box center [552, 87] width 202 height 36
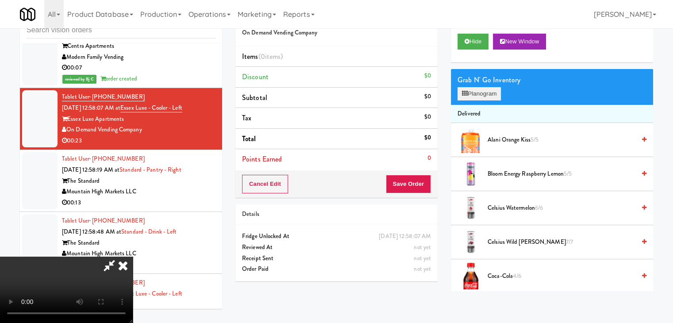
drag, startPoint x: 503, startPoint y: 89, endPoint x: 500, endPoint y: 93, distance: 4.7
click at [502, 90] on div "Grab N' Go Inventory Planogram" at bounding box center [552, 87] width 202 height 36
click at [500, 93] on button "Planogram" at bounding box center [479, 93] width 43 height 13
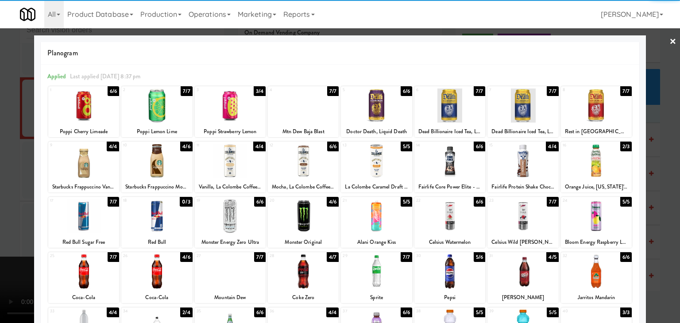
drag, startPoint x: 138, startPoint y: 279, endPoint x: 217, endPoint y: 278, distance: 79.3
click at [140, 279] on div at bounding box center [156, 272] width 71 height 34
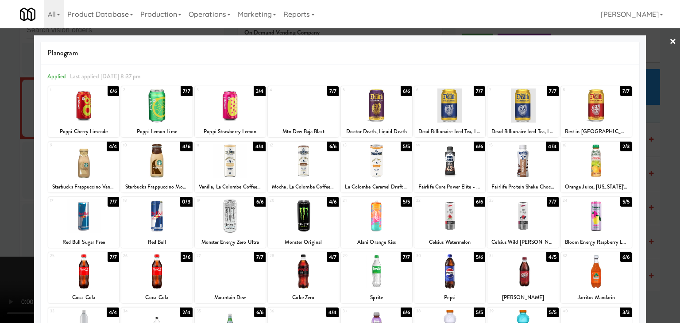
click at [309, 280] on div at bounding box center [303, 272] width 71 height 34
drag, startPoint x: 0, startPoint y: 277, endPoint x: 170, endPoint y: 263, distance: 170.6
click at [3, 275] on div at bounding box center [340, 161] width 680 height 323
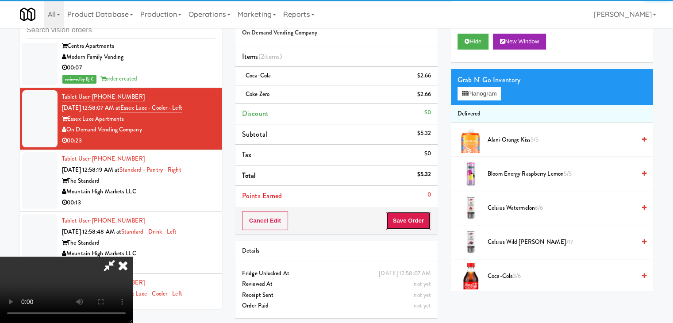
click at [422, 225] on button "Save Order" at bounding box center [408, 221] width 45 height 19
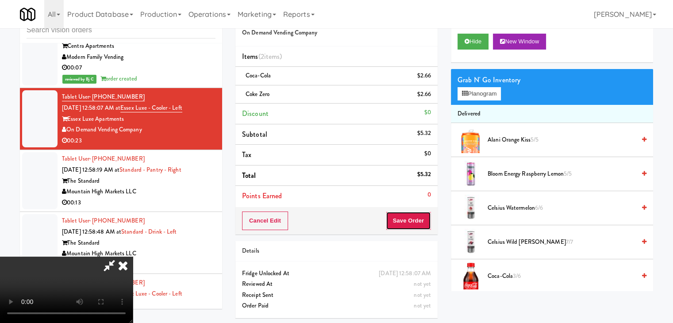
click at [422, 224] on button "Save Order" at bounding box center [408, 221] width 45 height 19
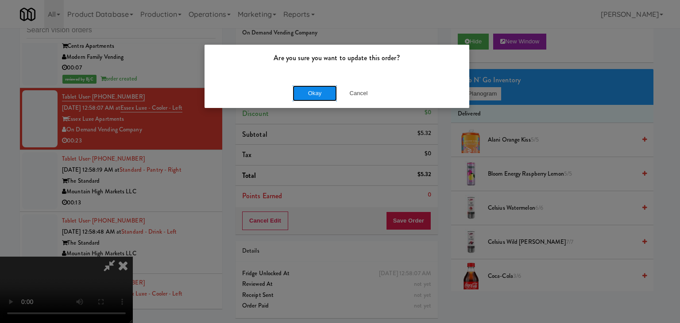
click at [332, 88] on button "Okay" at bounding box center [315, 93] width 44 height 16
click at [328, 91] on div "Okay Cancel" at bounding box center [337, 93] width 265 height 30
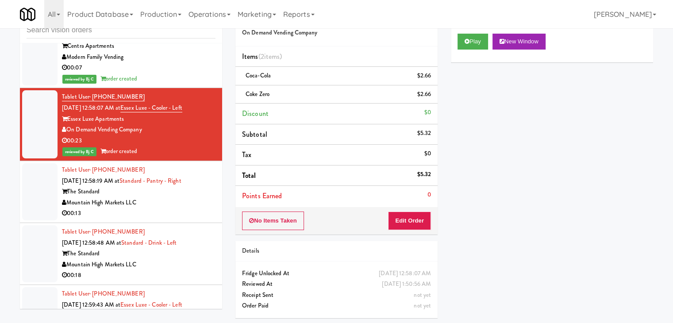
click at [166, 199] on div "Mountain High Markets LLC" at bounding box center [139, 202] width 154 height 11
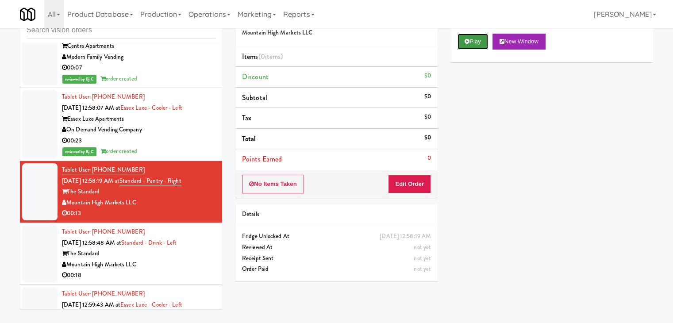
click at [476, 47] on button "Play" at bounding box center [473, 42] width 31 height 16
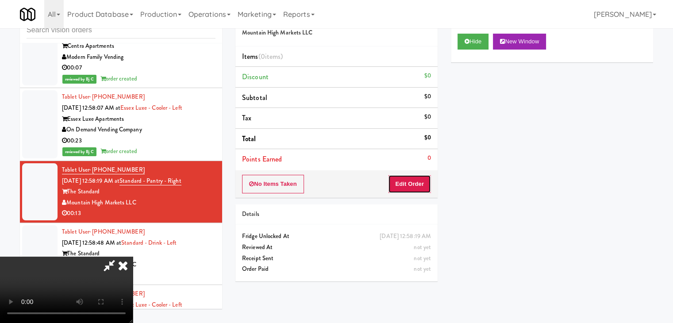
click at [412, 175] on button "Edit Order" at bounding box center [409, 184] width 43 height 19
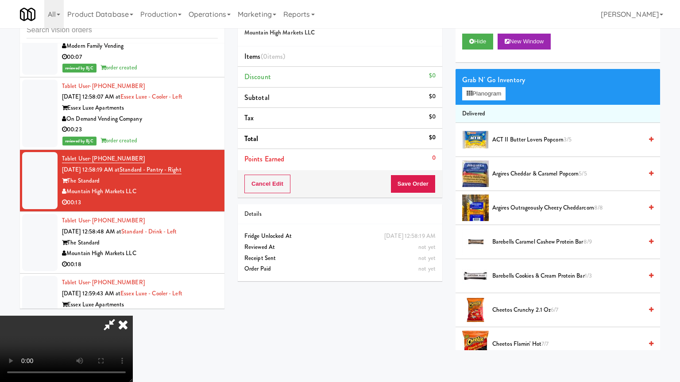
click at [133, 316] on video at bounding box center [66, 349] width 133 height 66
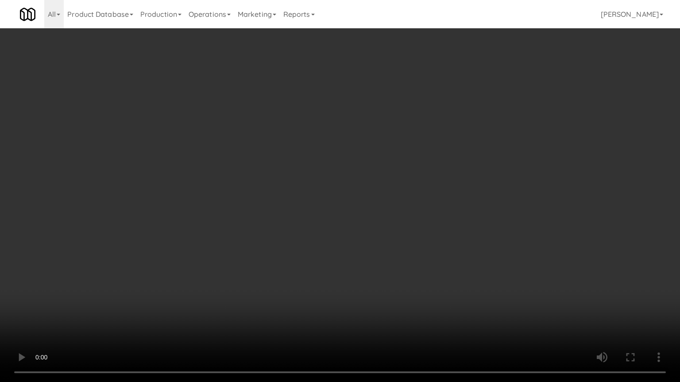
click at [401, 237] on video at bounding box center [340, 191] width 680 height 382
click at [399, 236] on video at bounding box center [340, 191] width 680 height 382
click at [398, 238] on video at bounding box center [340, 191] width 680 height 382
click at [399, 237] on video at bounding box center [340, 191] width 680 height 382
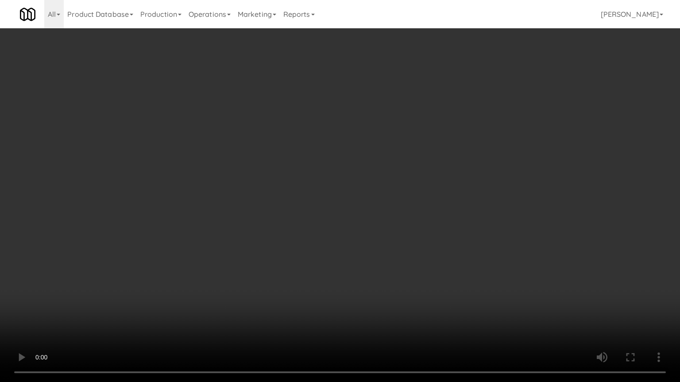
click at [405, 223] on video at bounding box center [340, 191] width 680 height 382
click at [402, 223] on video at bounding box center [340, 191] width 680 height 382
click at [403, 218] on video at bounding box center [340, 191] width 680 height 382
drag, startPoint x: 402, startPoint y: 218, endPoint x: 398, endPoint y: 220, distance: 4.8
click at [401, 219] on video at bounding box center [340, 191] width 680 height 382
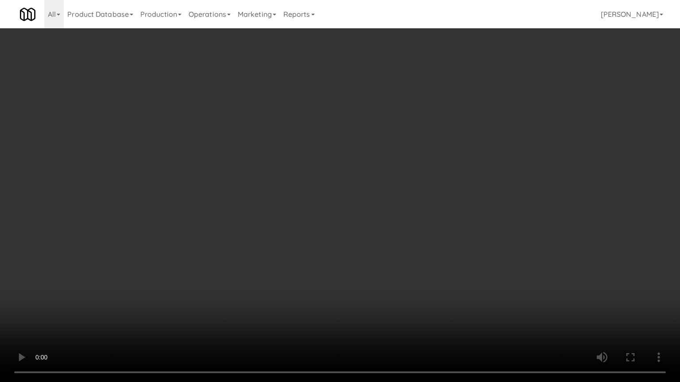
click at [401, 209] on video at bounding box center [340, 191] width 680 height 382
drag, startPoint x: 401, startPoint y: 209, endPoint x: 453, endPoint y: 89, distance: 131.1
click at [402, 208] on video at bounding box center [340, 191] width 680 height 382
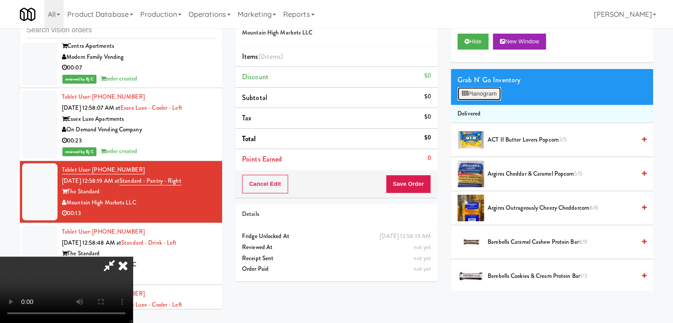
click at [473, 93] on button "Planogram" at bounding box center [479, 93] width 43 height 13
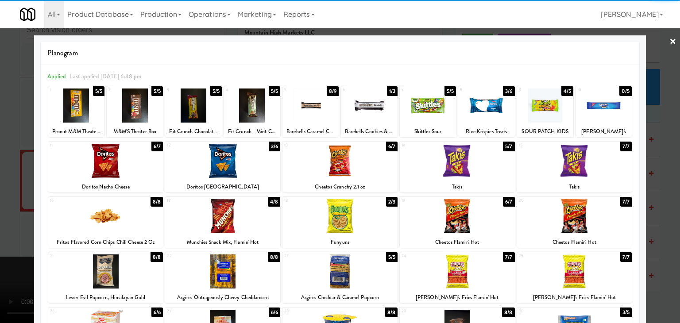
drag, startPoint x: 81, startPoint y: 115, endPoint x: 66, endPoint y: 128, distance: 20.7
click at [82, 116] on div at bounding box center [76, 106] width 56 height 34
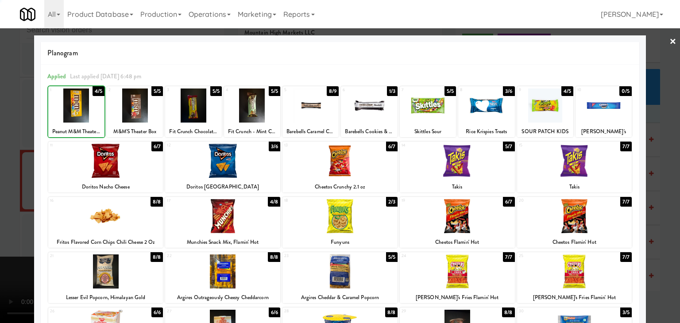
click at [11, 162] on div at bounding box center [340, 161] width 680 height 323
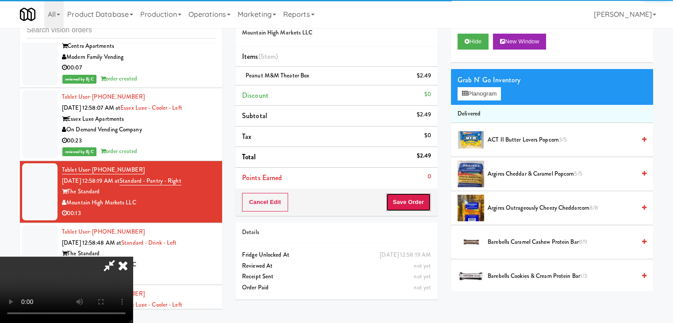
click at [422, 200] on button "Save Order" at bounding box center [408, 202] width 45 height 19
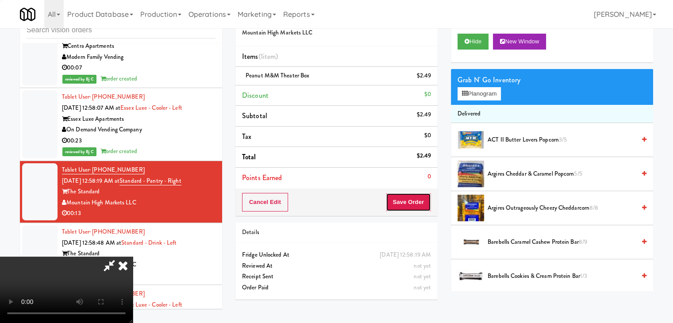
click at [422, 200] on button "Save Order" at bounding box center [408, 202] width 45 height 19
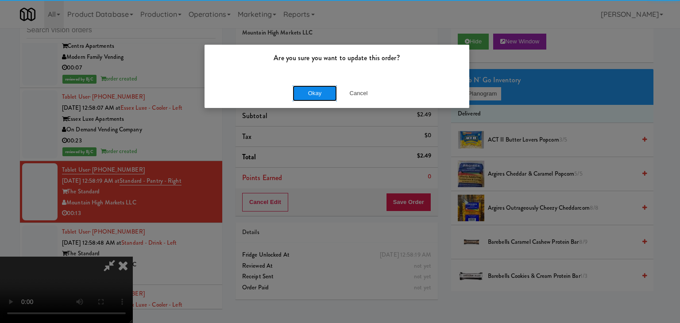
click at [303, 96] on button "Okay" at bounding box center [315, 93] width 44 height 16
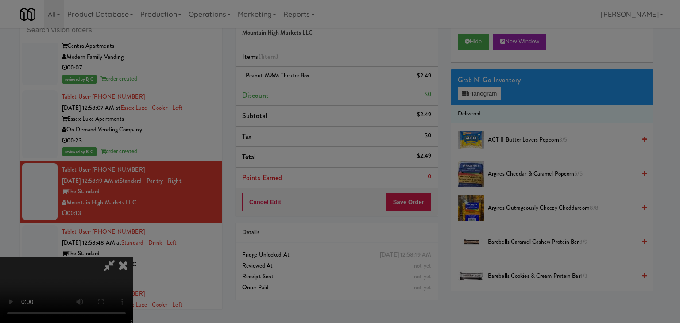
drag, startPoint x: 304, startPoint y: 96, endPoint x: 168, endPoint y: 1, distance: 165.6
click at [303, 92] on div "Okay Cancel" at bounding box center [337, 77] width 265 height 30
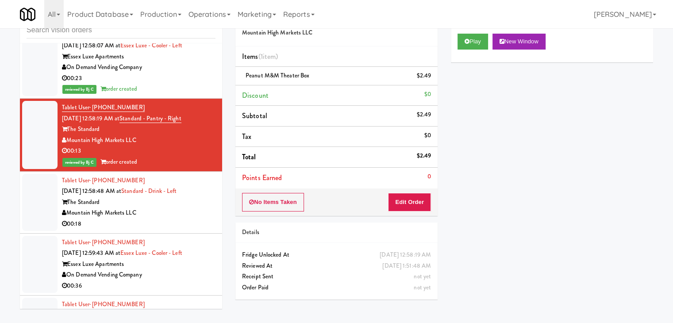
scroll to position [5505, 0]
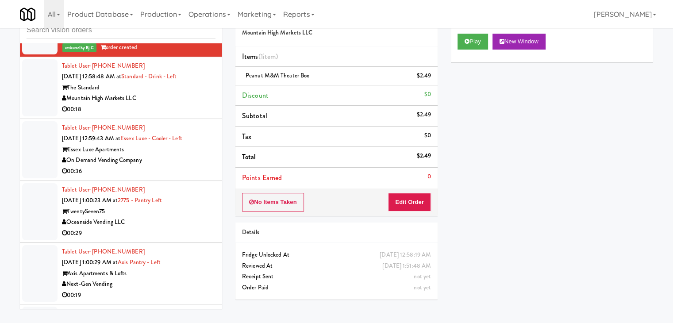
drag, startPoint x: 191, startPoint y: 89, endPoint x: 191, endPoint y: 99, distance: 10.2
click at [192, 93] on div "Mountain High Markets LLC" at bounding box center [139, 98] width 154 height 11
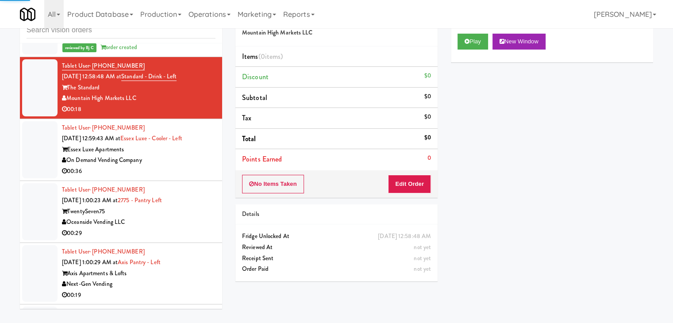
click at [472, 30] on div "Play New Window" at bounding box center [552, 44] width 202 height 35
drag, startPoint x: 471, startPoint y: 38, endPoint x: 471, endPoint y: 53, distance: 15.5
click at [471, 38] on button "Play" at bounding box center [473, 42] width 31 height 16
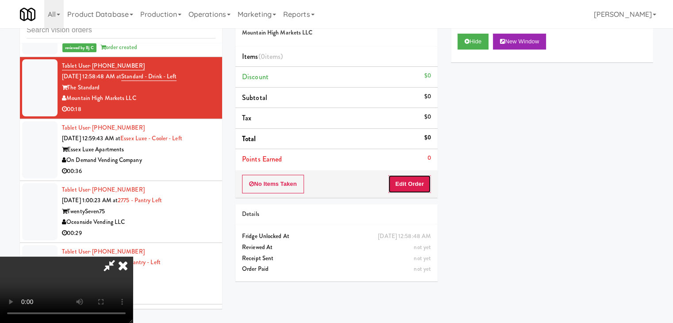
click at [416, 181] on button "Edit Order" at bounding box center [409, 184] width 43 height 19
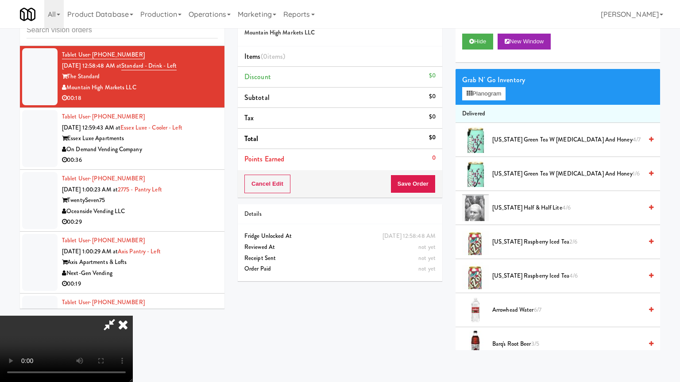
click at [133, 316] on video at bounding box center [66, 349] width 133 height 66
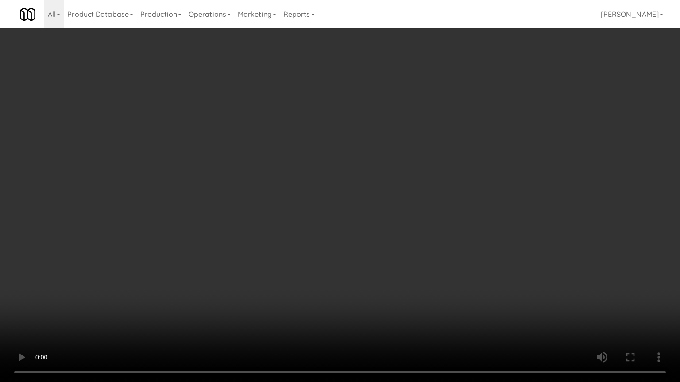
click at [397, 247] on video at bounding box center [340, 191] width 680 height 382
drag, startPoint x: 397, startPoint y: 246, endPoint x: 398, endPoint y: 240, distance: 5.8
click at [397, 245] on video at bounding box center [340, 191] width 680 height 382
click at [398, 245] on video at bounding box center [340, 191] width 680 height 382
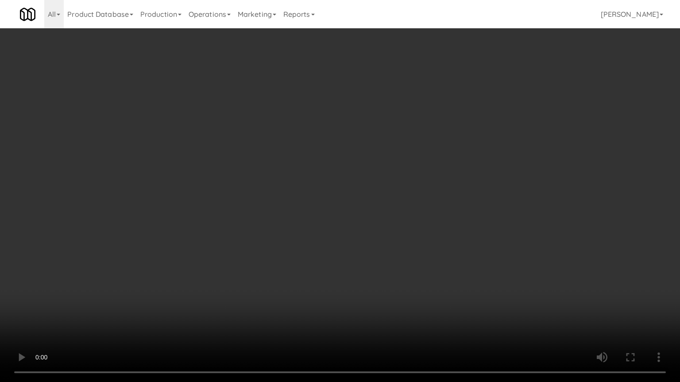
click at [398, 245] on video at bounding box center [340, 191] width 680 height 382
drag, startPoint x: 398, startPoint y: 236, endPoint x: 393, endPoint y: 238, distance: 4.8
click at [393, 238] on video at bounding box center [340, 191] width 680 height 382
click at [393, 239] on video at bounding box center [340, 191] width 680 height 382
click at [380, 232] on video at bounding box center [340, 191] width 680 height 382
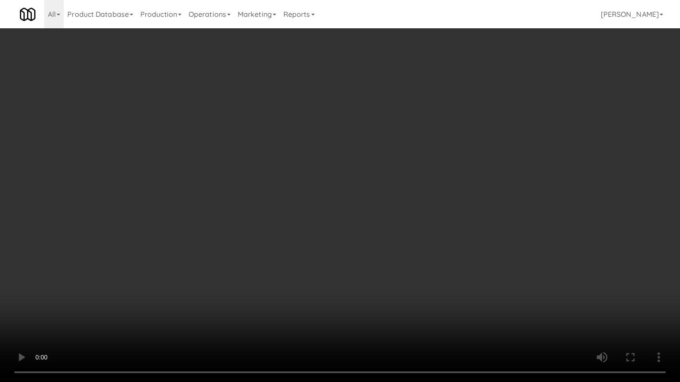
click at [380, 232] on video at bounding box center [340, 191] width 680 height 382
click at [380, 228] on video at bounding box center [340, 191] width 680 height 382
click at [378, 226] on video at bounding box center [340, 191] width 680 height 382
drag, startPoint x: 377, startPoint y: 226, endPoint x: 373, endPoint y: 231, distance: 6.3
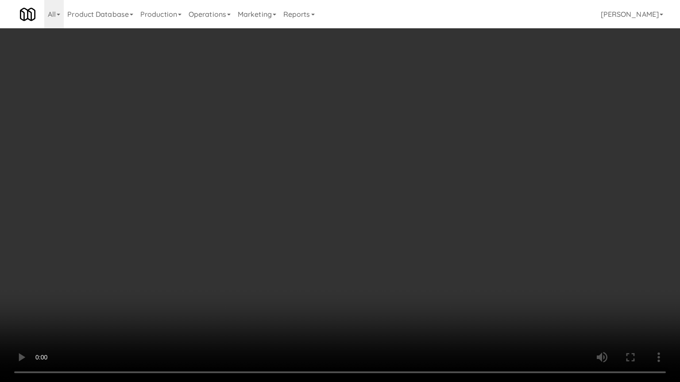
click at [376, 230] on video at bounding box center [340, 191] width 680 height 382
click at [375, 229] on video at bounding box center [340, 191] width 680 height 382
click at [375, 228] on video at bounding box center [340, 191] width 680 height 382
click at [391, 197] on video at bounding box center [340, 191] width 680 height 382
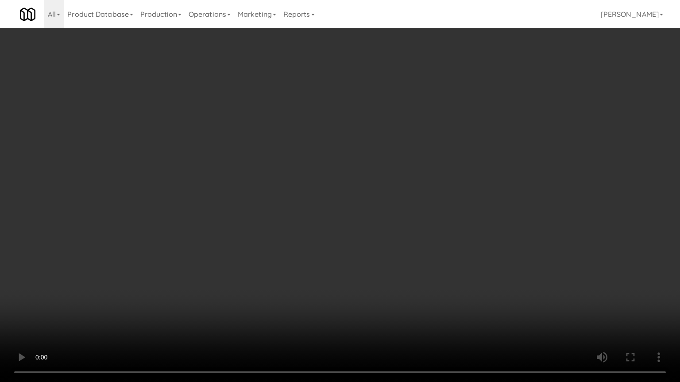
click at [391, 197] on video at bounding box center [340, 191] width 680 height 382
click at [391, 198] on video at bounding box center [340, 191] width 680 height 382
click at [392, 198] on video at bounding box center [340, 191] width 680 height 382
drag, startPoint x: 392, startPoint y: 198, endPoint x: 390, endPoint y: 166, distance: 32.4
click at [392, 200] on video at bounding box center [340, 191] width 680 height 382
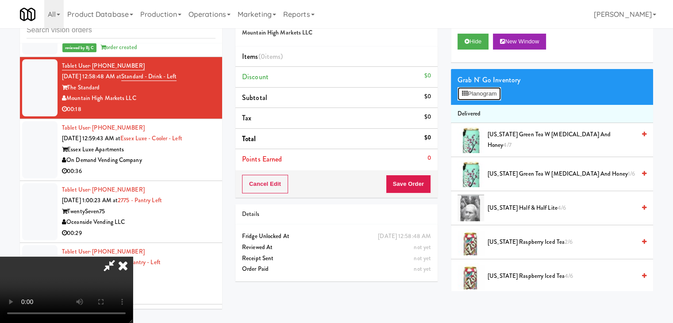
click at [486, 91] on button "Planogram" at bounding box center [479, 93] width 43 height 13
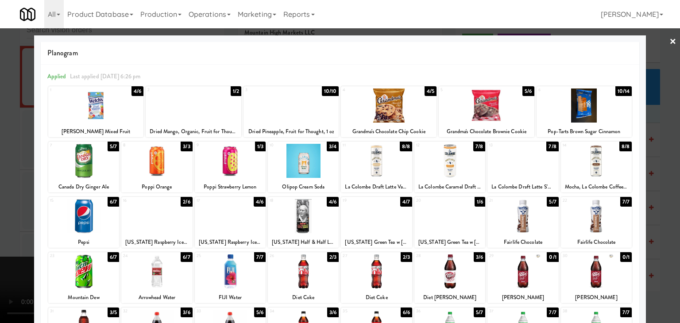
click at [306, 105] on div at bounding box center [291, 106] width 96 height 34
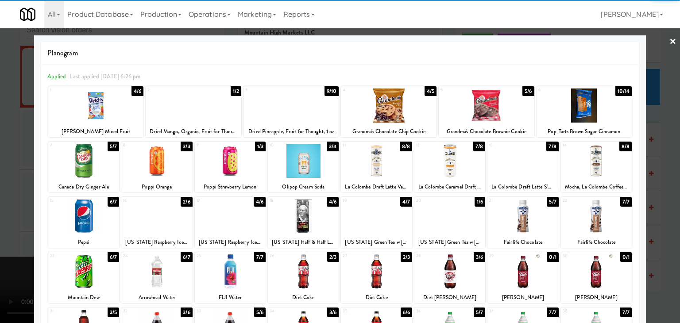
drag, startPoint x: 0, startPoint y: 189, endPoint x: 123, endPoint y: 183, distance: 122.8
click at [4, 189] on div at bounding box center [340, 161] width 680 height 323
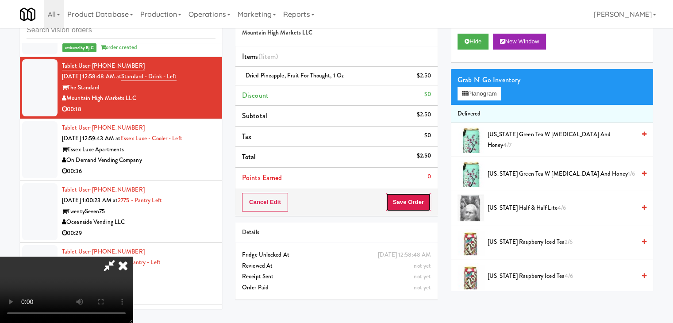
click at [408, 200] on button "Save Order" at bounding box center [408, 202] width 45 height 19
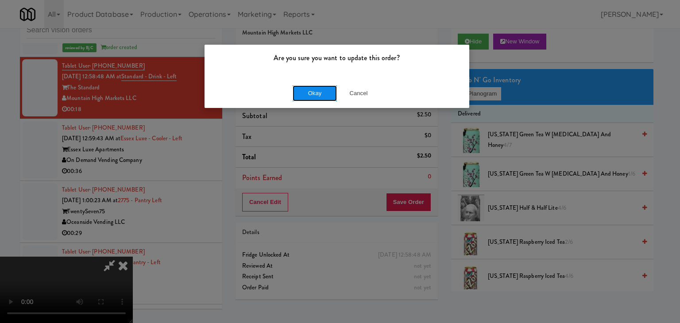
click at [317, 94] on button "Okay" at bounding box center [315, 93] width 44 height 16
click at [317, 94] on div "Okay Cancel" at bounding box center [337, 93] width 265 height 30
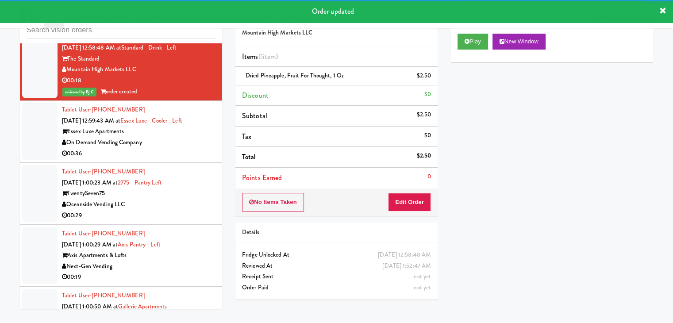
scroll to position [5549, 0]
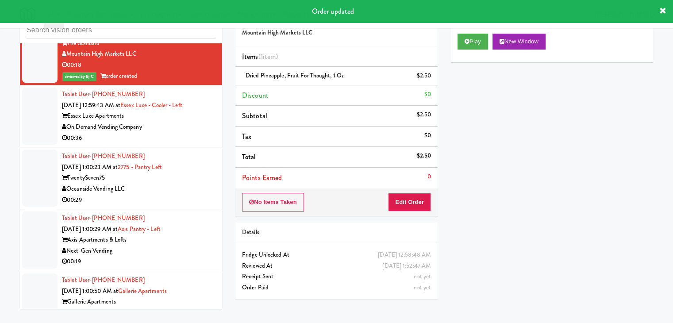
drag, startPoint x: 181, startPoint y: 127, endPoint x: 186, endPoint y: 131, distance: 6.6
click at [183, 133] on div "00:36" at bounding box center [139, 138] width 154 height 11
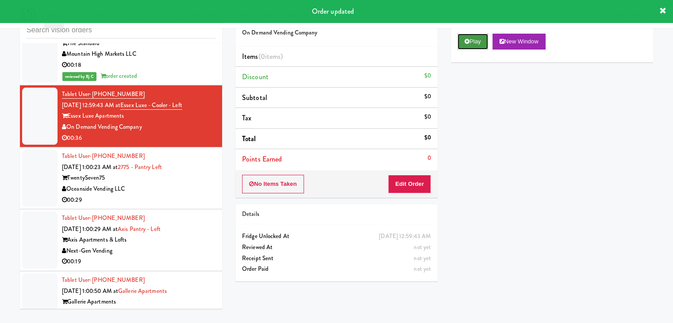
click at [475, 43] on button "Play" at bounding box center [473, 42] width 31 height 16
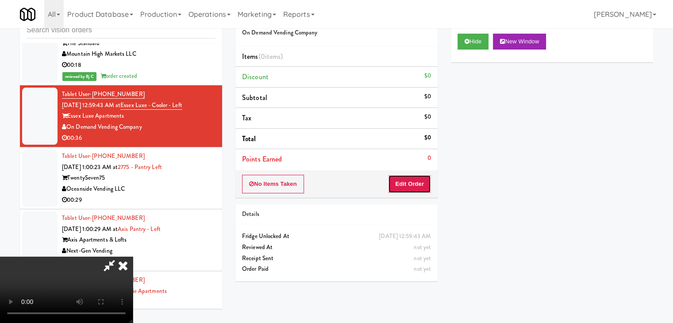
click at [420, 185] on button "Edit Order" at bounding box center [409, 184] width 43 height 19
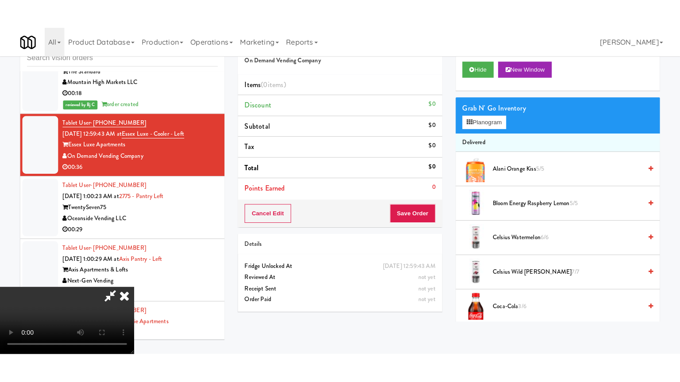
scroll to position [124, 0]
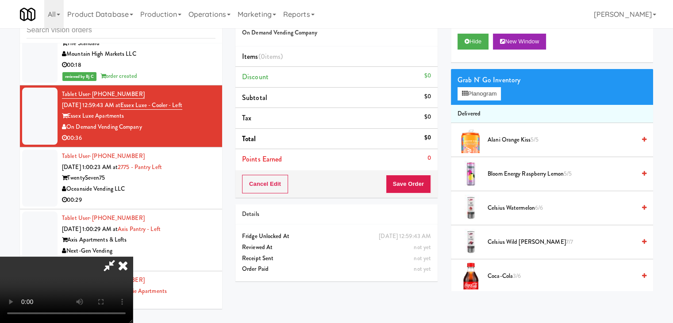
click at [133, 263] on video at bounding box center [66, 290] width 133 height 66
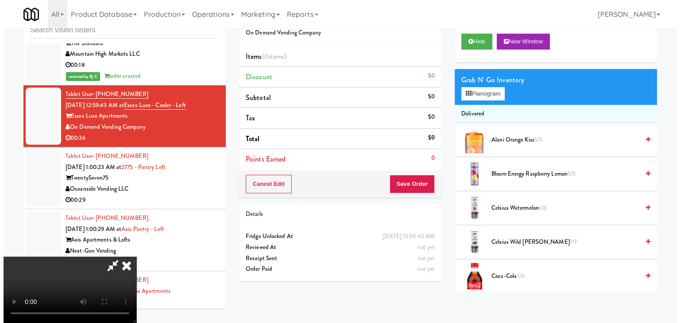
scroll to position [0, 0]
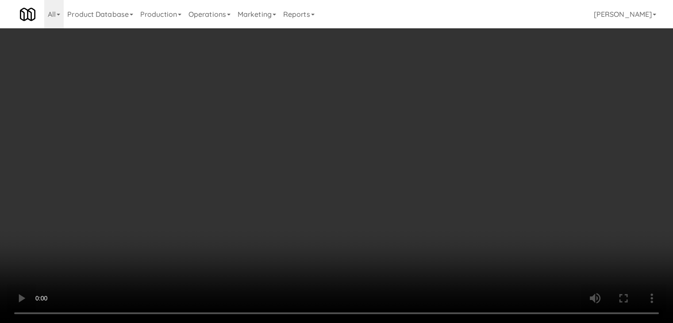
click at [349, 240] on video at bounding box center [336, 161] width 673 height 323
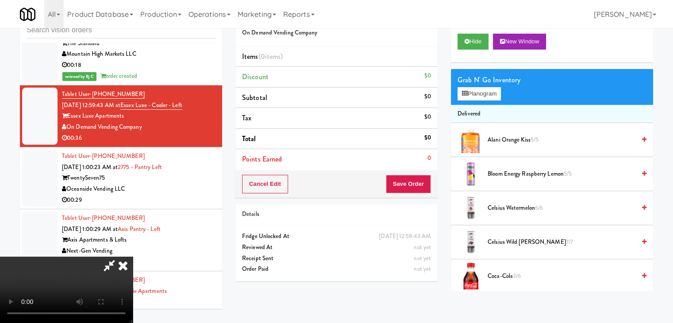
click at [133, 257] on video at bounding box center [66, 290] width 133 height 66
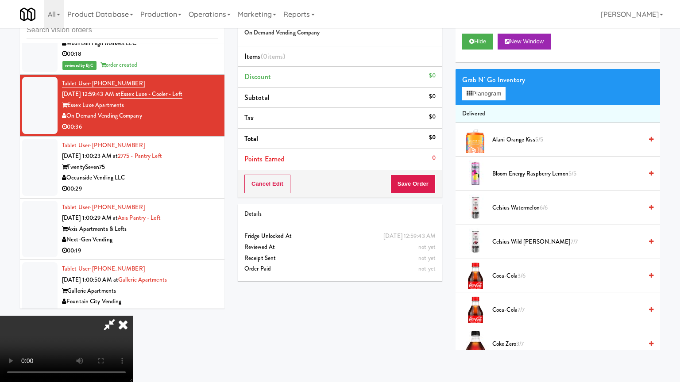
click at [133, 316] on video at bounding box center [66, 349] width 133 height 66
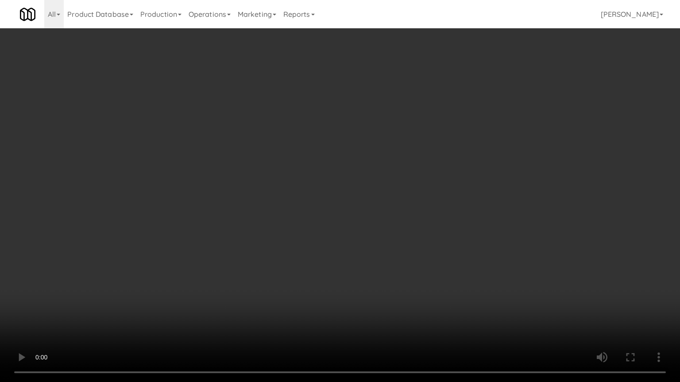
click at [404, 239] on video at bounding box center [340, 191] width 680 height 382
drag, startPoint x: 404, startPoint y: 239, endPoint x: 467, endPoint y: 109, distance: 144.5
click at [404, 238] on video at bounding box center [340, 191] width 680 height 382
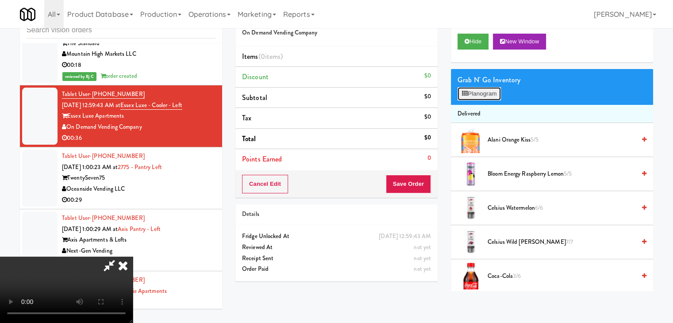
click at [473, 91] on button "Planogram" at bounding box center [479, 93] width 43 height 13
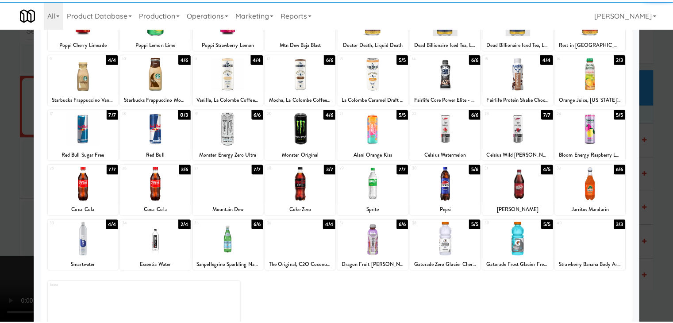
scroll to position [89, 0]
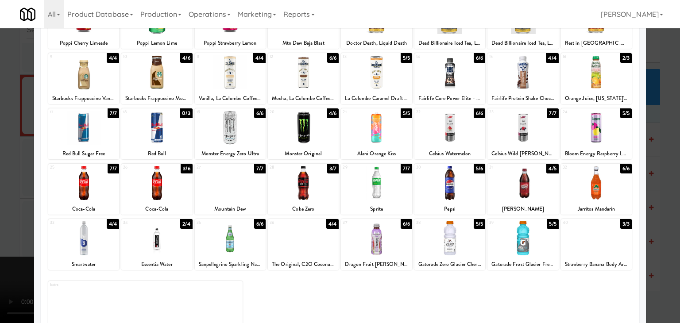
click at [316, 189] on div at bounding box center [303, 183] width 71 height 34
click at [106, 256] on div "33 4/4 Smartwater" at bounding box center [83, 244] width 71 height 51
click at [7, 239] on div at bounding box center [340, 161] width 680 height 323
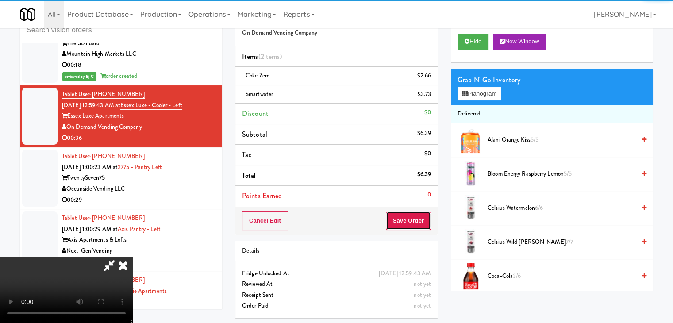
drag, startPoint x: 421, startPoint y: 218, endPoint x: 417, endPoint y: 220, distance: 4.8
click at [421, 218] on button "Save Order" at bounding box center [408, 221] width 45 height 19
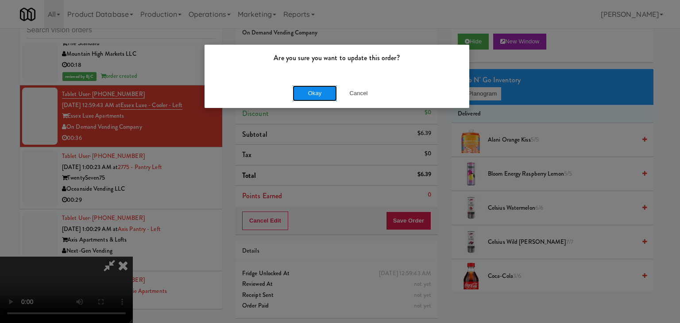
click at [328, 89] on button "Okay" at bounding box center [315, 93] width 44 height 16
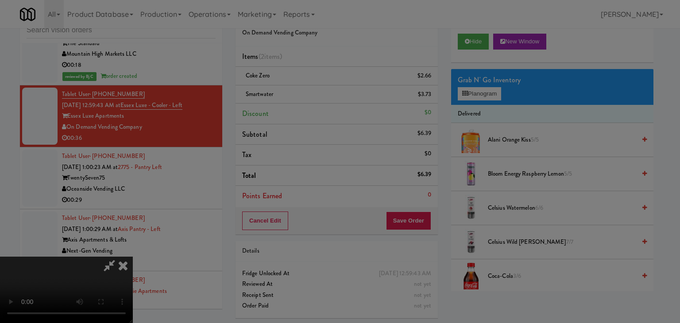
click at [327, 85] on button "Okay" at bounding box center [315, 77] width 44 height 16
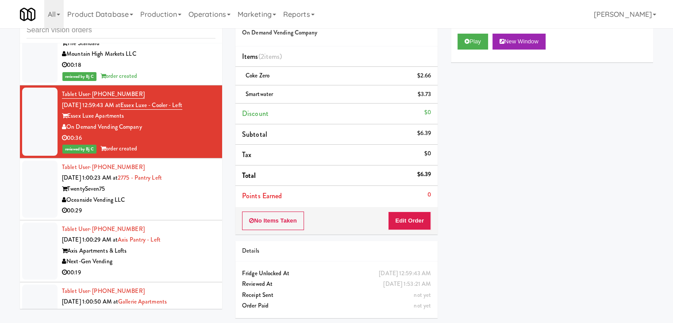
click at [179, 189] on div "Tablet User · (602) 756-7698 Aug 15, 2025 1:00:23 AM at 2775 - Pantry Left Twen…" at bounding box center [139, 189] width 154 height 54
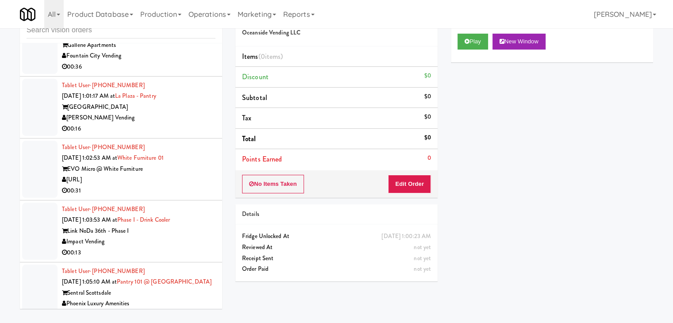
scroll to position [5904, 0]
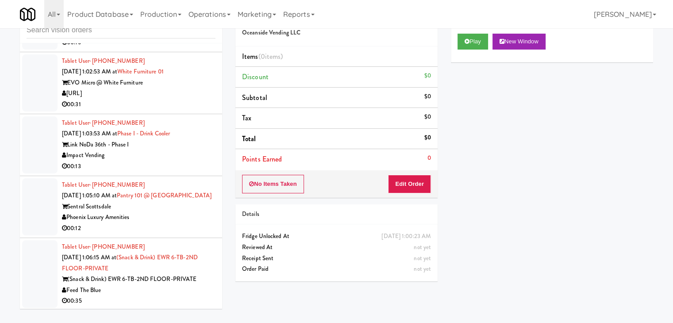
click at [186, 153] on div "Impact Vending" at bounding box center [139, 155] width 154 height 11
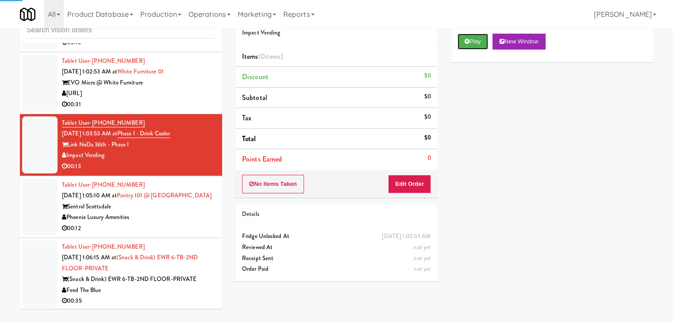
drag, startPoint x: 481, startPoint y: 37, endPoint x: 481, endPoint y: 85, distance: 47.8
click at [481, 38] on button "Play" at bounding box center [473, 42] width 31 height 16
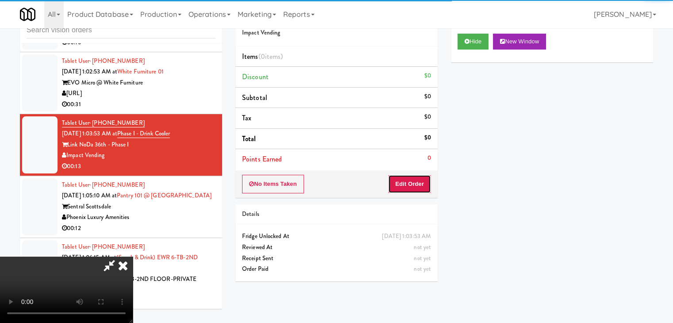
click at [417, 178] on button "Edit Order" at bounding box center [409, 184] width 43 height 19
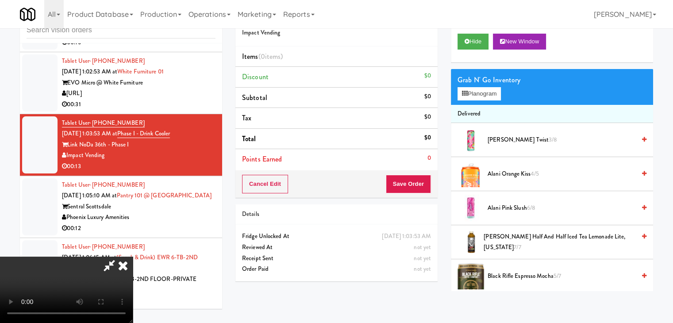
click at [133, 257] on video at bounding box center [66, 290] width 133 height 66
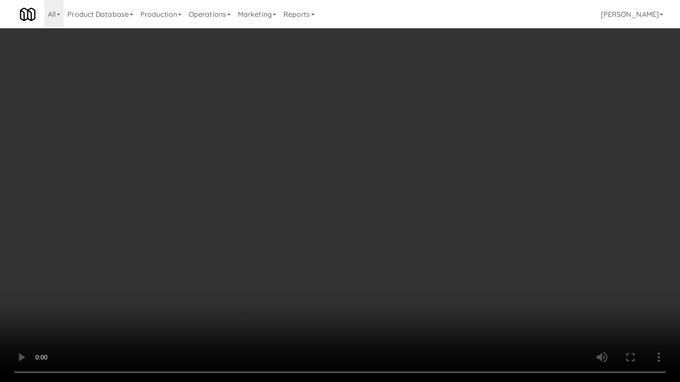
click at [342, 228] on video at bounding box center [340, 191] width 680 height 382
drag, startPoint x: 342, startPoint y: 228, endPoint x: 410, endPoint y: 145, distance: 107.6
click at [344, 225] on video at bounding box center [340, 191] width 680 height 382
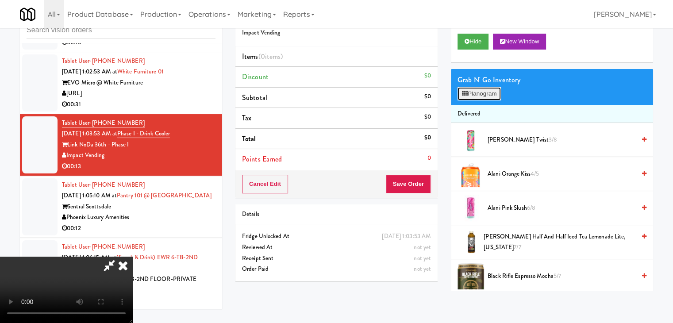
click at [494, 90] on button "Planogram" at bounding box center [479, 93] width 43 height 13
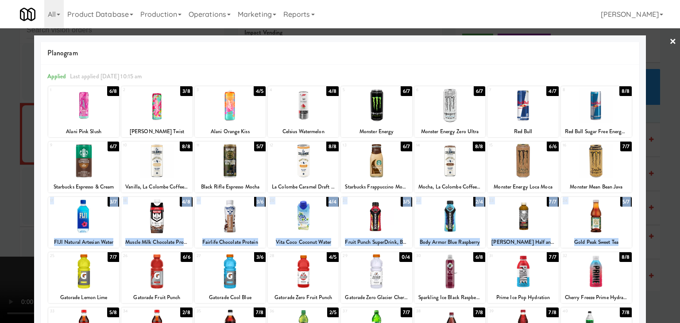
drag, startPoint x: 66, startPoint y: 209, endPoint x: 81, endPoint y: 273, distance: 66.0
click at [81, 273] on div "1 6/8 Alani Pink Slush 2 3/8 Alani Cherry Twist 3 4/5 Alani Orange Kiss 4 4/8 C…" at bounding box center [339, 253] width 585 height 336
click at [82, 273] on div at bounding box center [83, 272] width 71 height 34
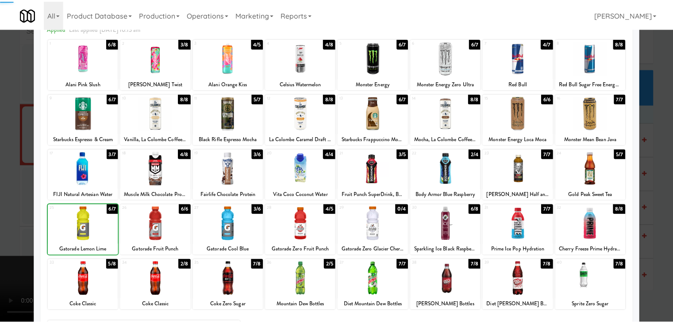
scroll to position [112, 0]
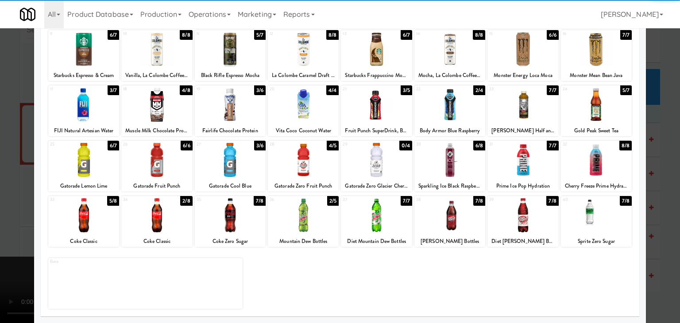
click at [85, 232] on div at bounding box center [83, 215] width 71 height 34
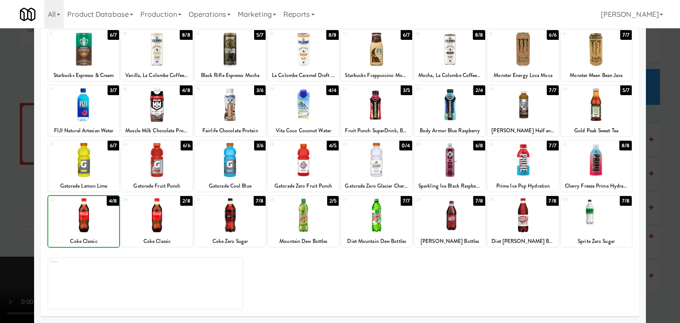
drag, startPoint x: 0, startPoint y: 243, endPoint x: 110, endPoint y: 241, distance: 109.8
click at [5, 242] on div at bounding box center [340, 161] width 680 height 323
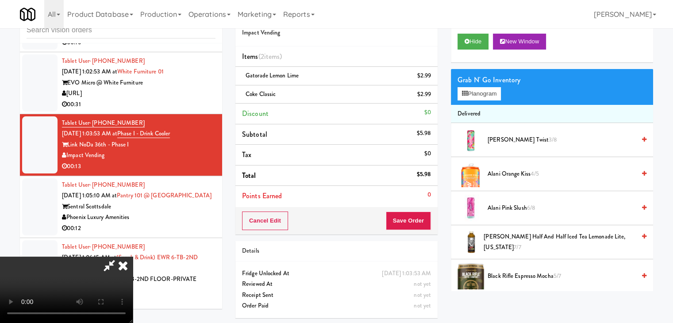
drag, startPoint x: 211, startPoint y: 233, endPoint x: 231, endPoint y: 236, distance: 20.5
click at [133, 257] on video at bounding box center [66, 290] width 133 height 66
click at [423, 221] on button "Save Order" at bounding box center [408, 221] width 45 height 19
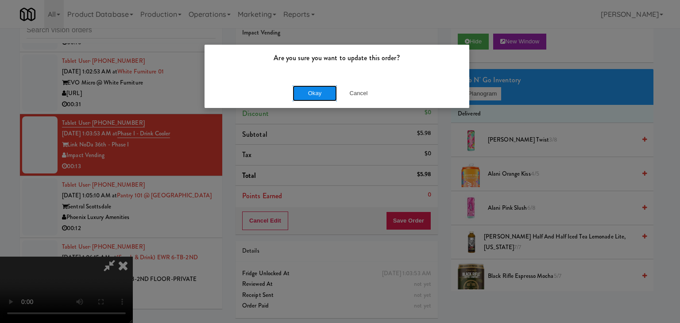
click at [318, 94] on button "Okay" at bounding box center [315, 93] width 44 height 16
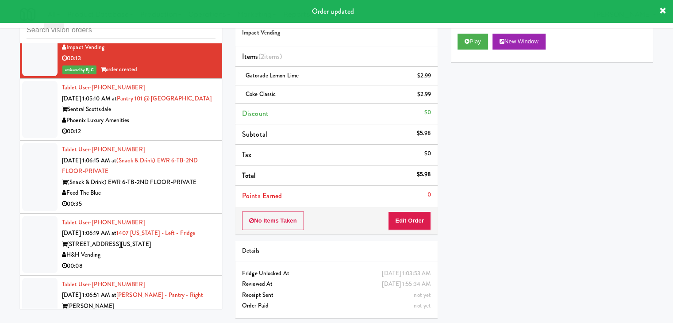
scroll to position [6036, 0]
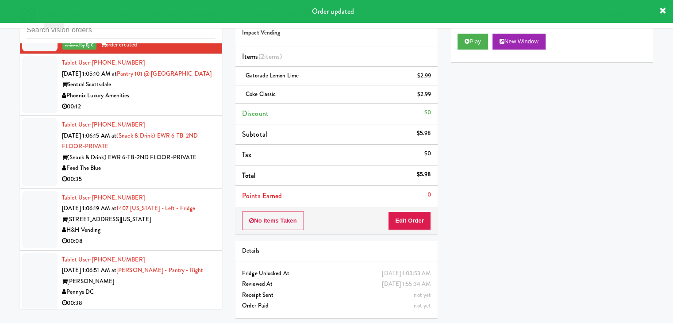
click at [200, 101] on div "00:12" at bounding box center [139, 106] width 154 height 11
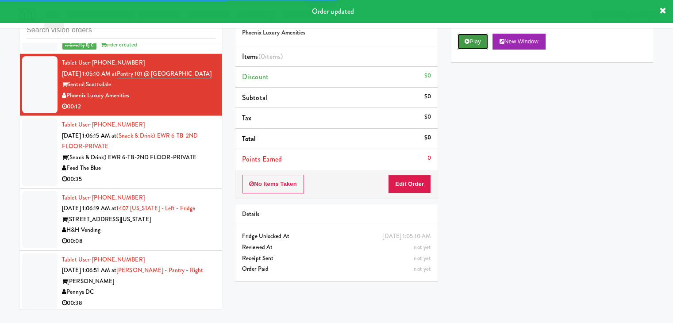
click at [465, 41] on icon at bounding box center [467, 42] width 5 height 6
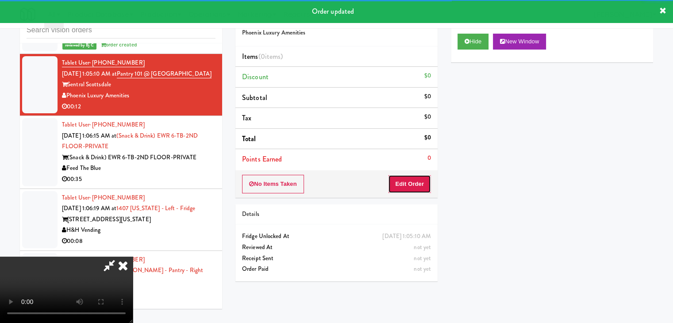
click at [412, 181] on button "Edit Order" at bounding box center [409, 184] width 43 height 19
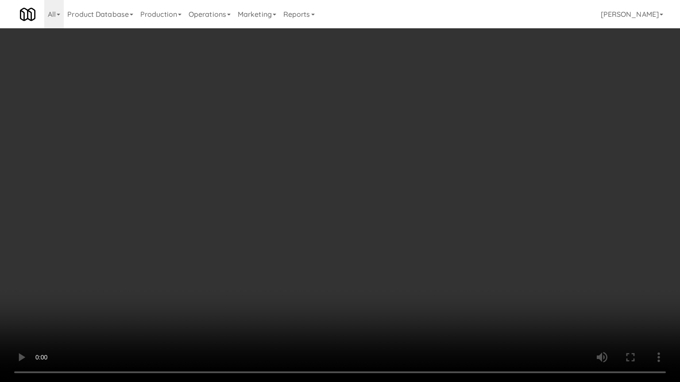
click at [377, 262] on video at bounding box center [340, 191] width 680 height 382
drag, startPoint x: 377, startPoint y: 262, endPoint x: 423, endPoint y: 156, distance: 115.2
click at [377, 261] on video at bounding box center [340, 191] width 680 height 382
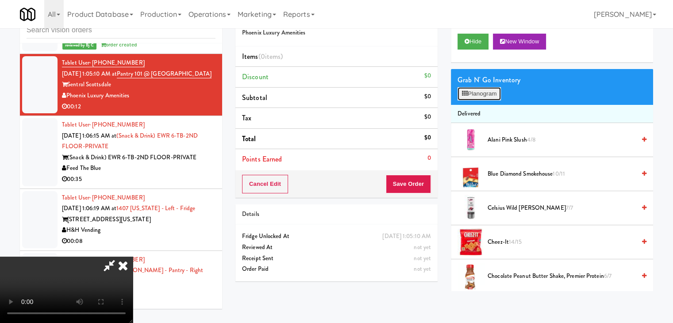
click at [485, 91] on button "Planogram" at bounding box center [479, 93] width 43 height 13
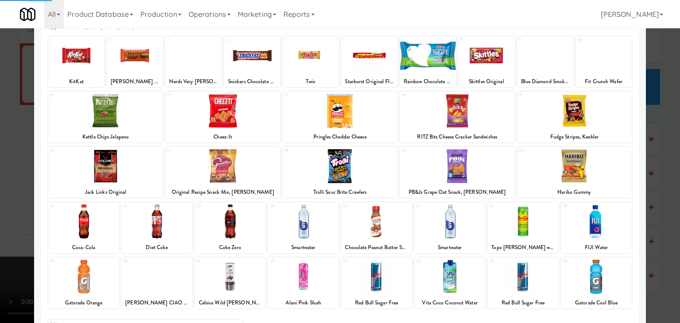
scroll to position [89, 0]
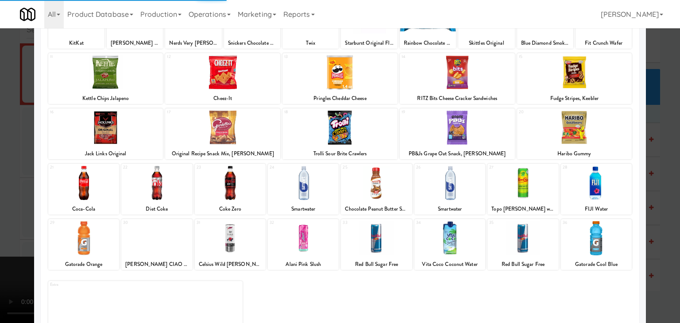
click at [312, 179] on div at bounding box center [303, 183] width 71 height 34
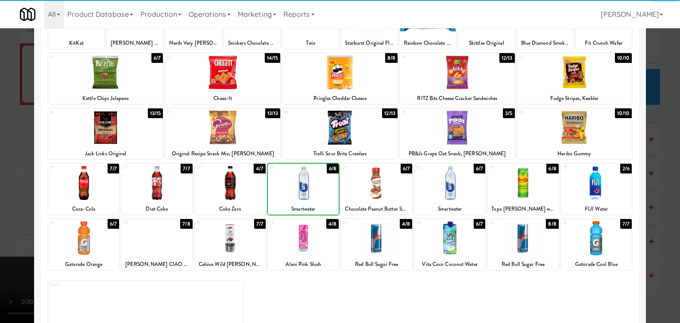
click at [312, 179] on div at bounding box center [303, 183] width 71 height 34
drag, startPoint x: 0, startPoint y: 183, endPoint x: 98, endPoint y: 181, distance: 97.9
click at [1, 185] on div at bounding box center [340, 161] width 680 height 323
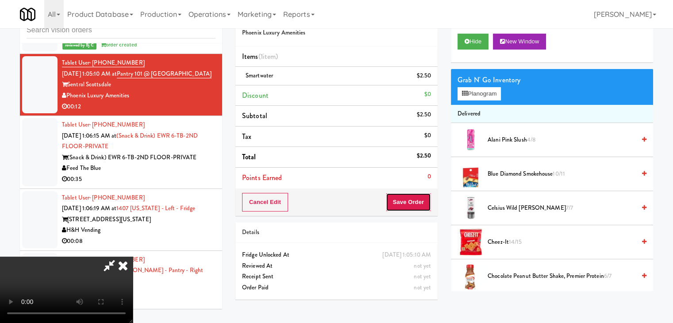
click at [429, 199] on button "Save Order" at bounding box center [408, 202] width 45 height 19
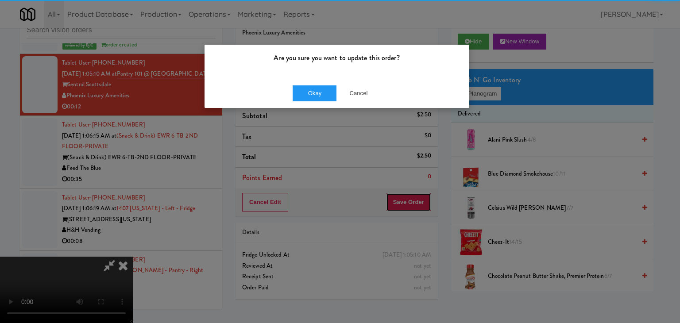
drag, startPoint x: 429, startPoint y: 199, endPoint x: 487, endPoint y: 100, distance: 114.9
click at [493, 104] on body "Are you sure you want to update this order? Okay Cancel Okay Are you sure you w…" at bounding box center [340, 161] width 680 height 323
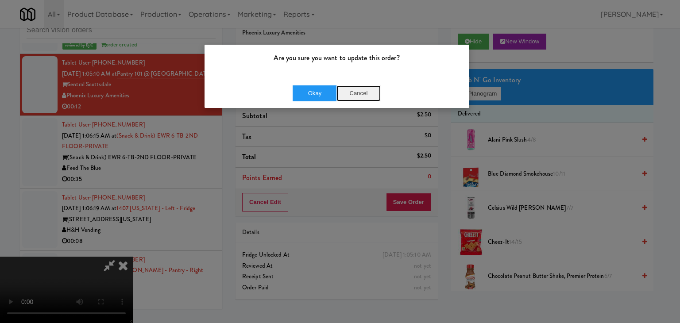
drag, startPoint x: 375, startPoint y: 95, endPoint x: 380, endPoint y: 94, distance: 5.4
click at [374, 94] on button "Cancel" at bounding box center [358, 93] width 44 height 16
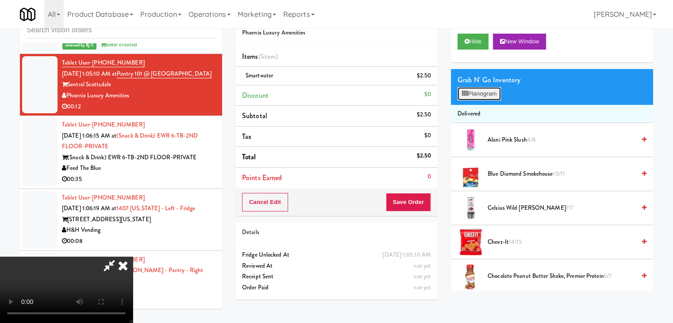
click at [490, 97] on button "Planogram" at bounding box center [479, 93] width 43 height 13
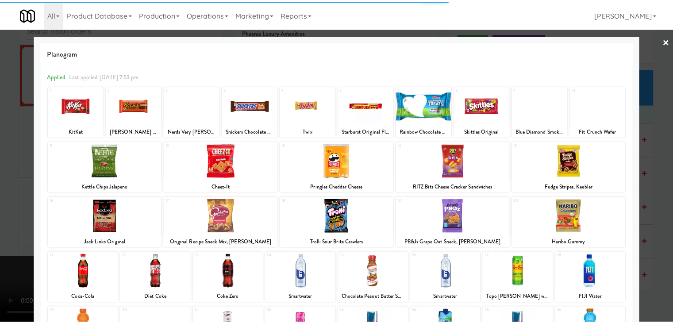
scroll to position [112, 0]
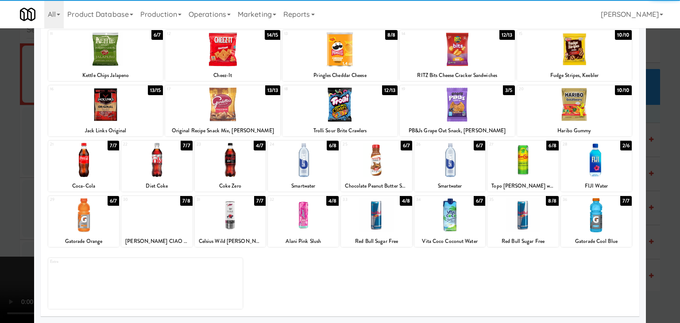
click at [318, 171] on div at bounding box center [303, 160] width 71 height 34
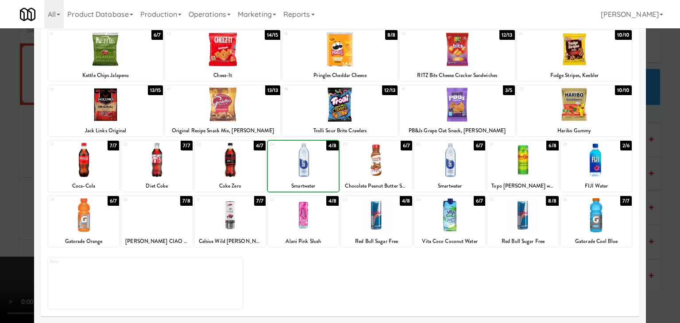
click at [0, 209] on div at bounding box center [340, 161] width 680 height 323
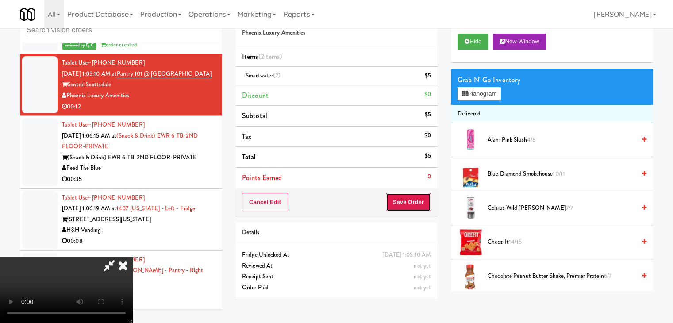
click at [415, 201] on button "Save Order" at bounding box center [408, 202] width 45 height 19
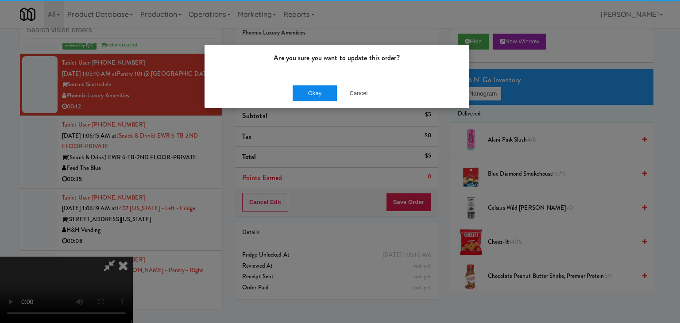
drag, startPoint x: 291, startPoint y: 82, endPoint x: 300, endPoint y: 92, distance: 13.5
click at [297, 90] on div "Okay Cancel" at bounding box center [337, 93] width 265 height 30
click at [300, 92] on button "Okay" at bounding box center [315, 93] width 44 height 16
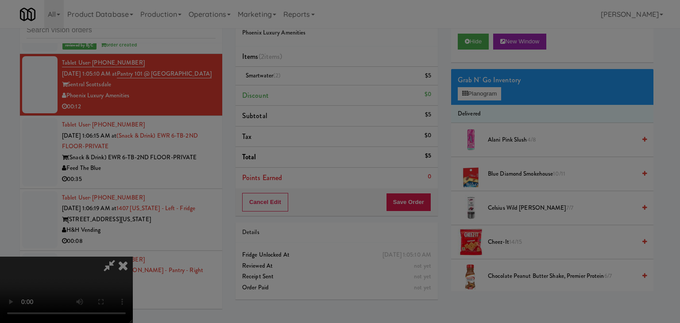
click at [300, 85] on button "Okay" at bounding box center [315, 77] width 44 height 16
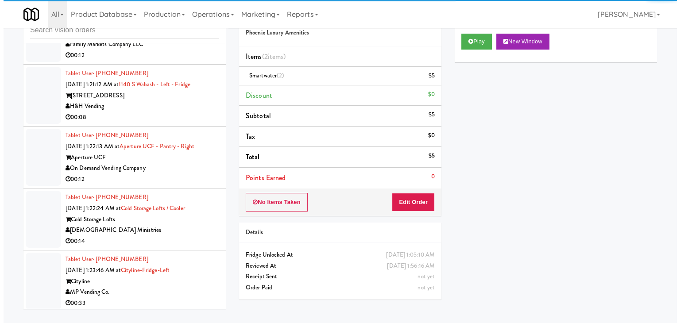
scroll to position [6922, 0]
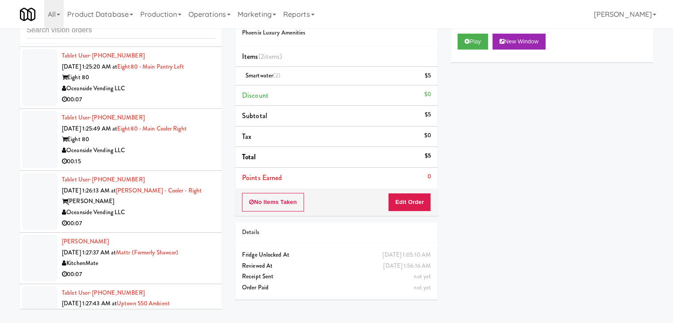
click at [174, 198] on div "[PERSON_NAME]" at bounding box center [139, 201] width 154 height 11
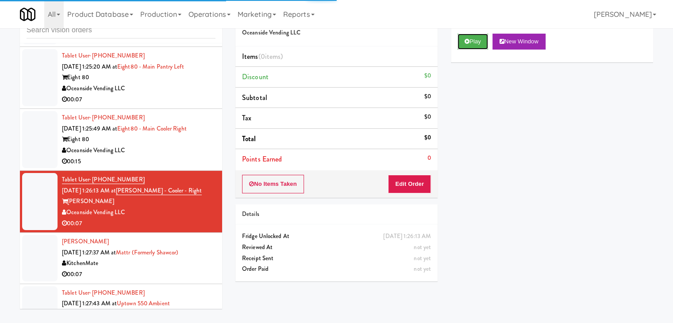
click at [476, 41] on button "Play" at bounding box center [473, 42] width 31 height 16
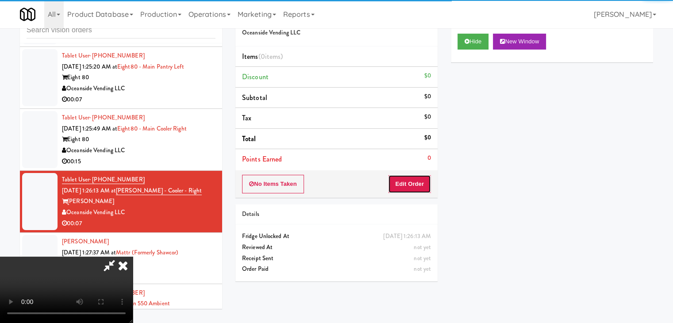
click at [414, 179] on button "Edit Order" at bounding box center [409, 184] width 43 height 19
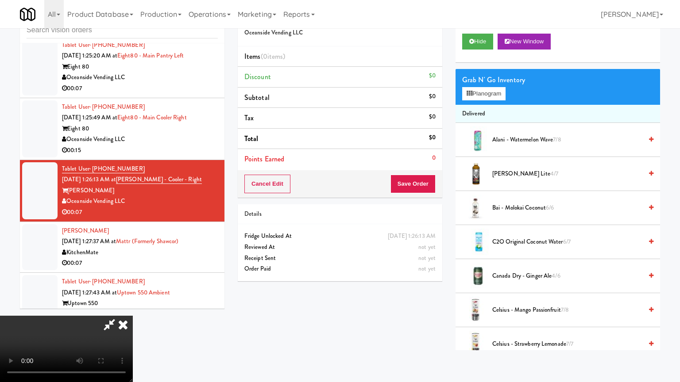
click at [133, 316] on video at bounding box center [66, 349] width 133 height 66
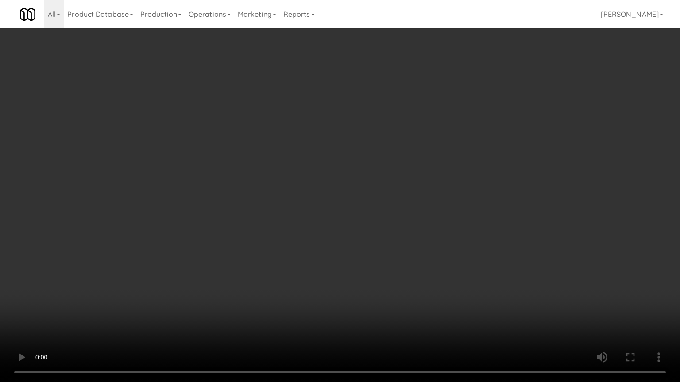
drag, startPoint x: 423, startPoint y: 235, endPoint x: 493, endPoint y: 114, distance: 140.0
click at [424, 234] on video at bounding box center [340, 191] width 680 height 382
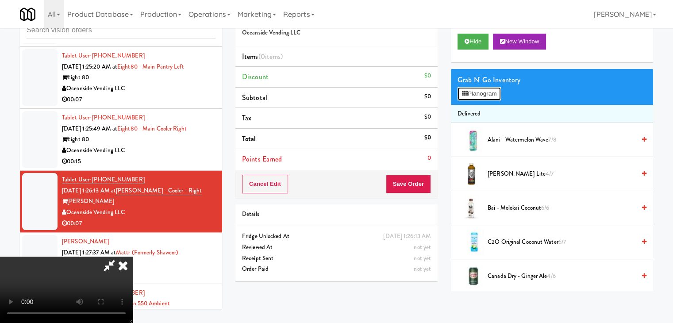
click at [494, 95] on button "Planogram" at bounding box center [479, 93] width 43 height 13
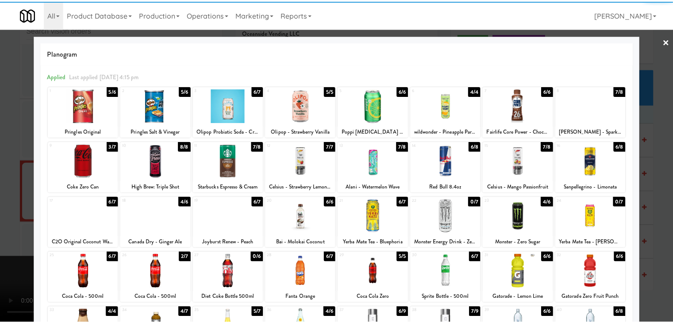
scroll to position [44, 0]
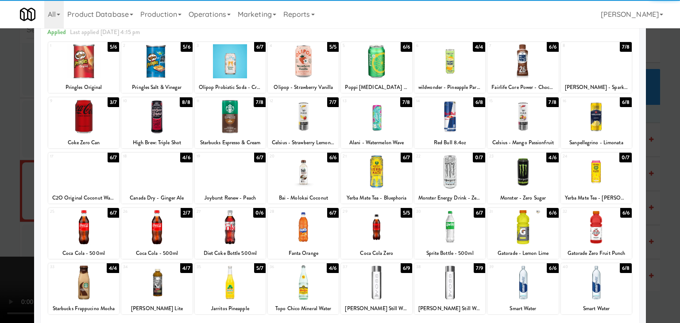
drag, startPoint x: 383, startPoint y: 231, endPoint x: 344, endPoint y: 238, distance: 40.5
click at [383, 231] on div at bounding box center [376, 227] width 71 height 34
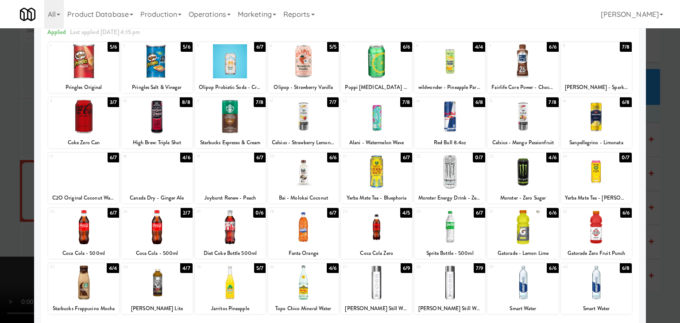
drag, startPoint x: 0, startPoint y: 229, endPoint x: 299, endPoint y: 227, distance: 298.8
click at [3, 229] on div at bounding box center [340, 161] width 680 height 323
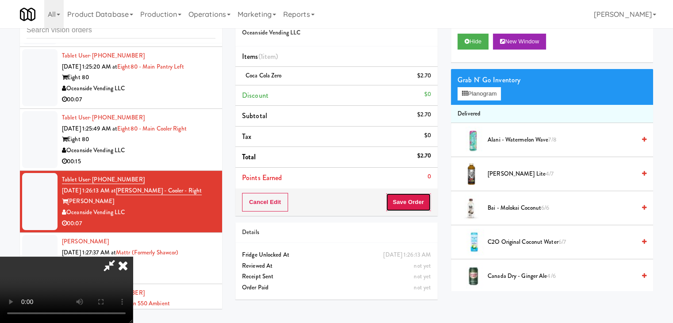
click at [420, 208] on button "Save Order" at bounding box center [408, 202] width 45 height 19
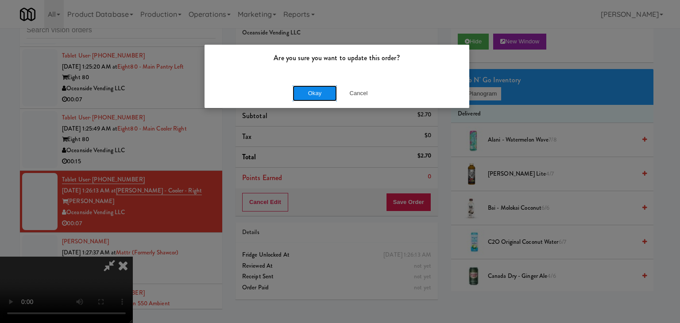
click at [328, 86] on button "Okay" at bounding box center [315, 93] width 44 height 16
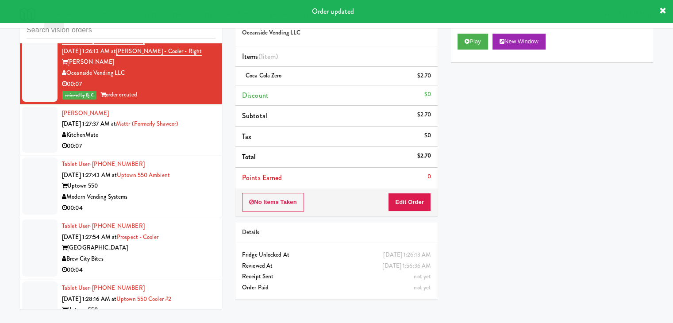
scroll to position [7010, 0]
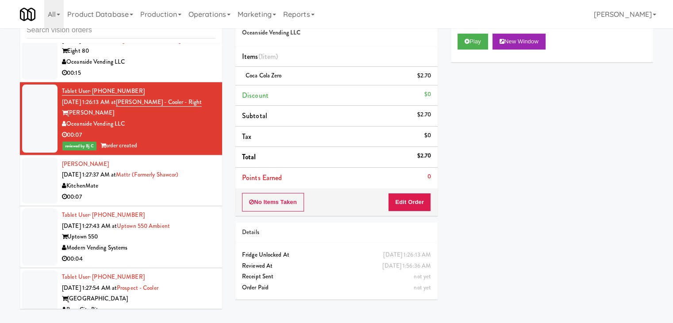
click at [182, 195] on div "00:07" at bounding box center [139, 197] width 154 height 11
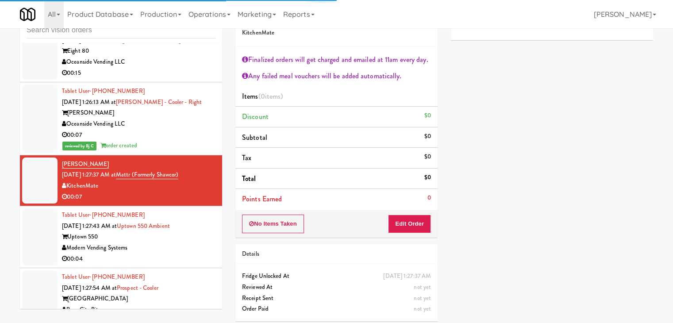
click at [188, 245] on div "Modern Vending Systems" at bounding box center [139, 248] width 154 height 11
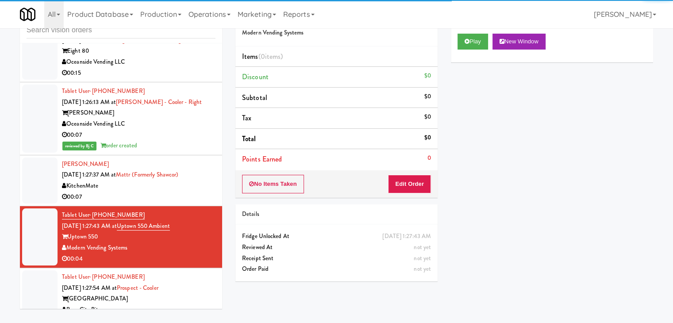
click at [475, 50] on div "Play New Window" at bounding box center [552, 44] width 202 height 35
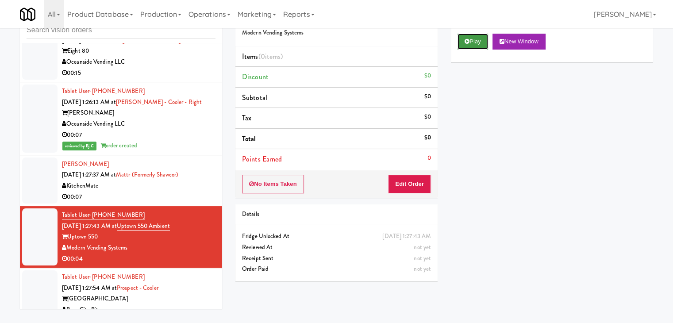
click at [473, 45] on button "Play" at bounding box center [473, 42] width 31 height 16
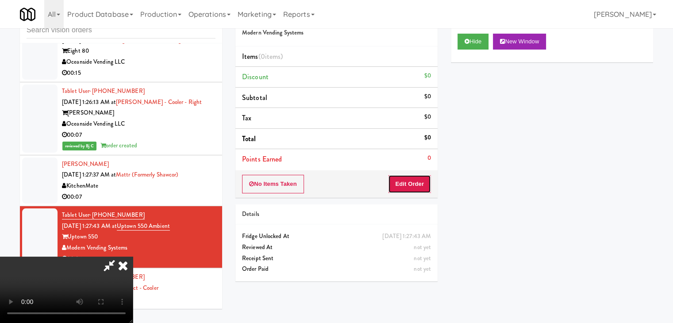
click at [421, 181] on button "Edit Order" at bounding box center [409, 184] width 43 height 19
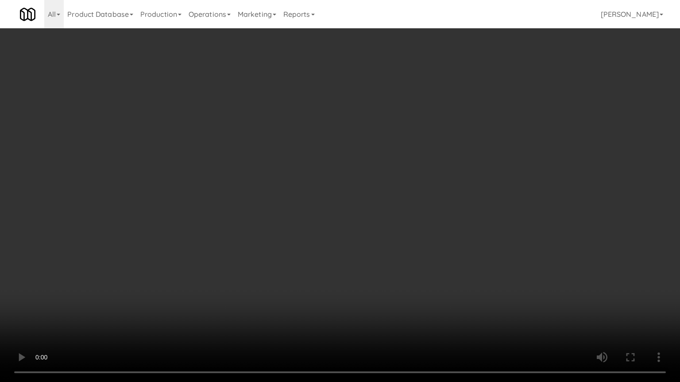
click at [420, 254] on video at bounding box center [340, 191] width 680 height 382
click at [434, 251] on video at bounding box center [340, 191] width 680 height 382
click at [417, 262] on video at bounding box center [340, 191] width 680 height 382
click at [419, 260] on video at bounding box center [340, 191] width 680 height 382
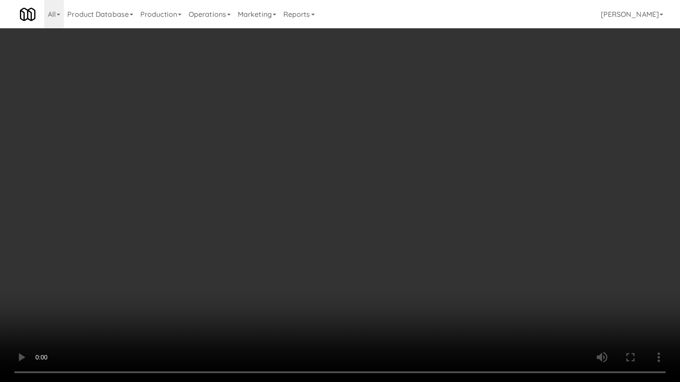
click at [420, 257] on video at bounding box center [340, 191] width 680 height 382
click at [426, 259] on video at bounding box center [340, 191] width 680 height 382
click at [430, 244] on video at bounding box center [340, 191] width 680 height 382
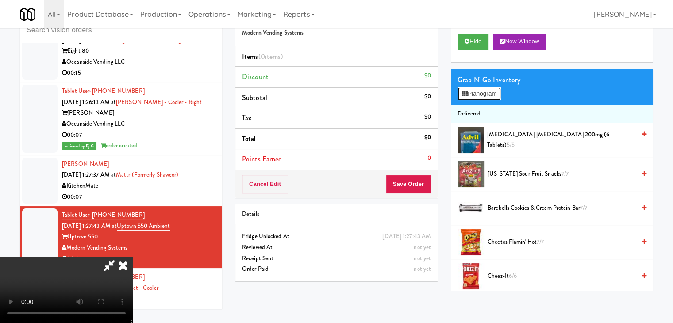
click at [485, 92] on button "Planogram" at bounding box center [479, 93] width 43 height 13
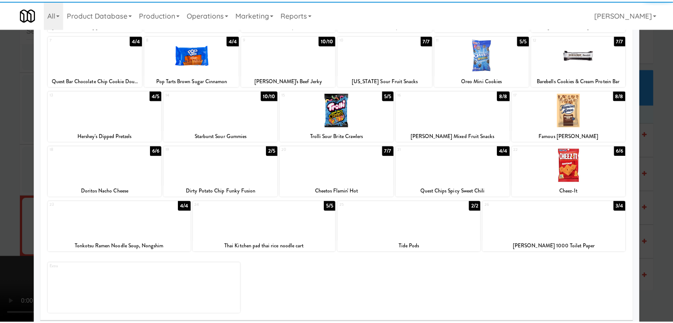
scroll to position [112, 0]
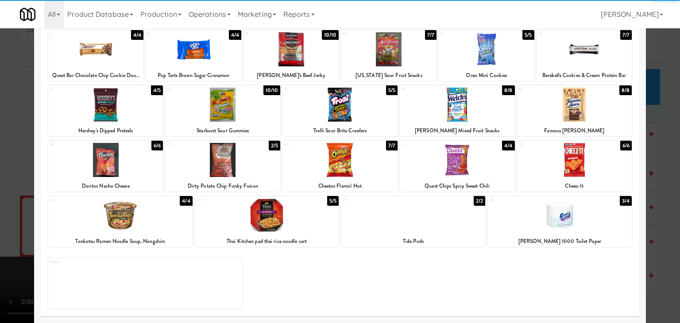
click at [337, 156] on div at bounding box center [339, 160] width 115 height 34
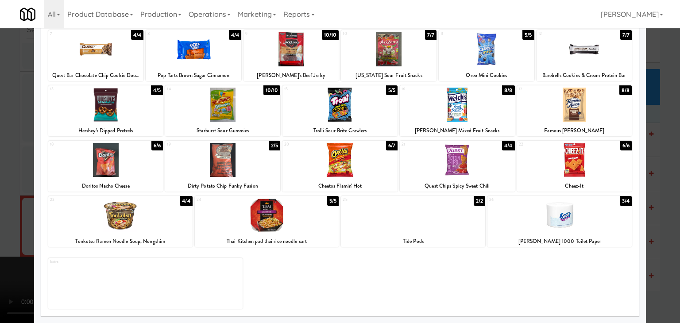
drag, startPoint x: 0, startPoint y: 186, endPoint x: 84, endPoint y: 193, distance: 83.9
click at [0, 188] on div at bounding box center [340, 161] width 680 height 323
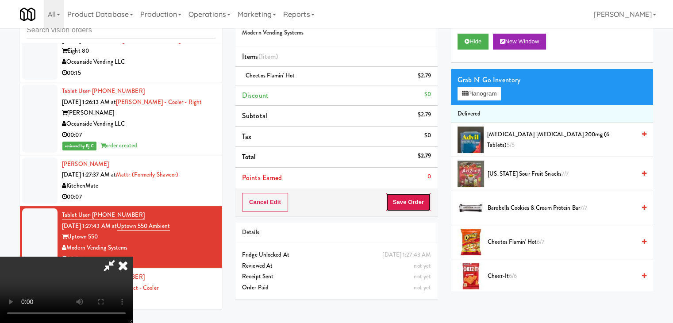
click at [415, 197] on button "Save Order" at bounding box center [408, 202] width 45 height 19
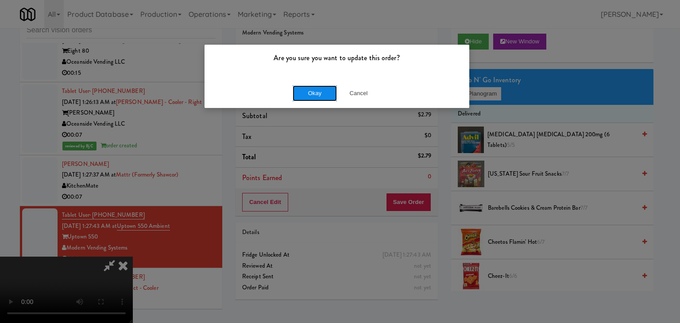
click at [308, 100] on button "Okay" at bounding box center [315, 93] width 44 height 16
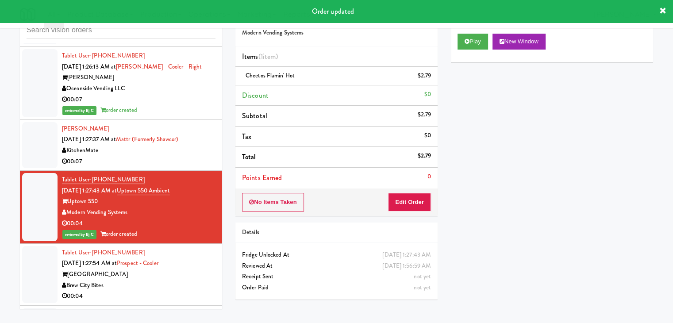
scroll to position [7143, 0]
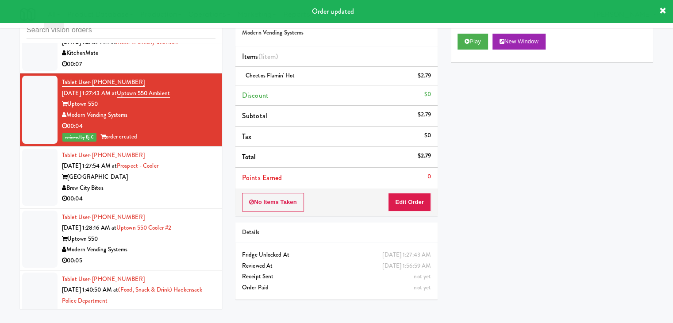
click at [180, 183] on div "Brew City Bites" at bounding box center [139, 188] width 154 height 11
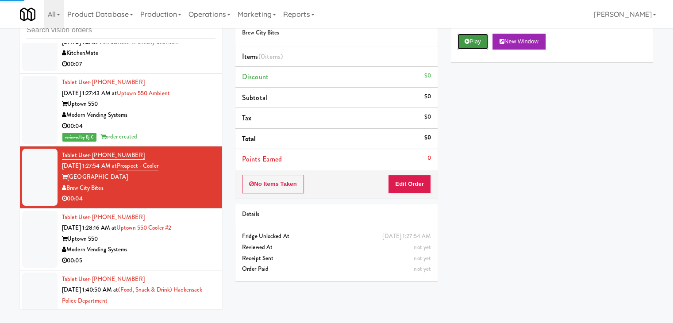
click at [471, 38] on button "Play" at bounding box center [473, 42] width 31 height 16
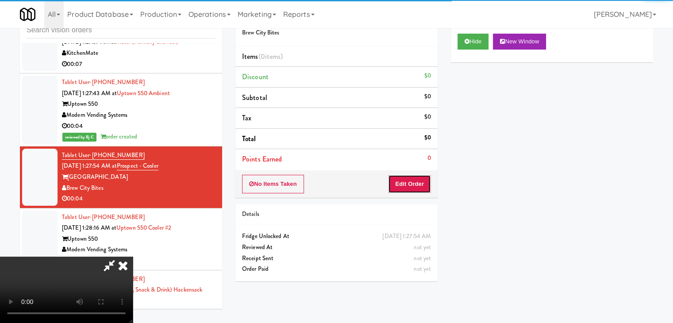
click at [417, 178] on button "Edit Order" at bounding box center [409, 184] width 43 height 19
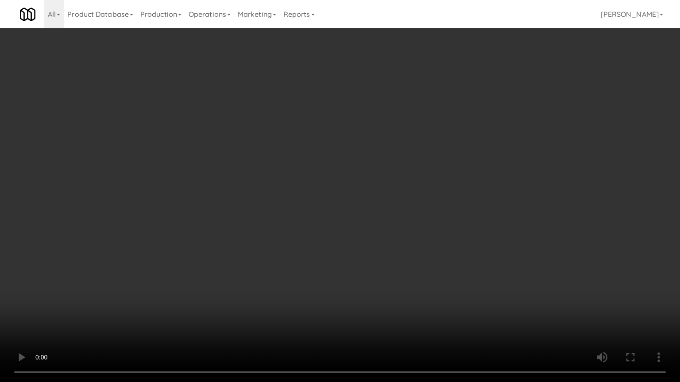
click at [402, 246] on video at bounding box center [340, 191] width 680 height 382
click at [405, 233] on video at bounding box center [340, 191] width 680 height 382
drag, startPoint x: 405, startPoint y: 233, endPoint x: 445, endPoint y: 168, distance: 76.5
click at [406, 232] on video at bounding box center [340, 191] width 680 height 382
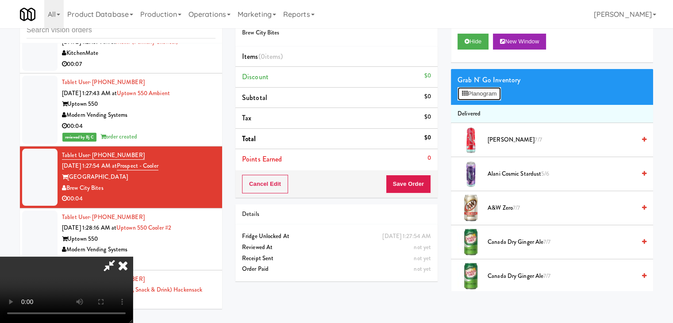
click at [489, 100] on button "Planogram" at bounding box center [479, 93] width 43 height 13
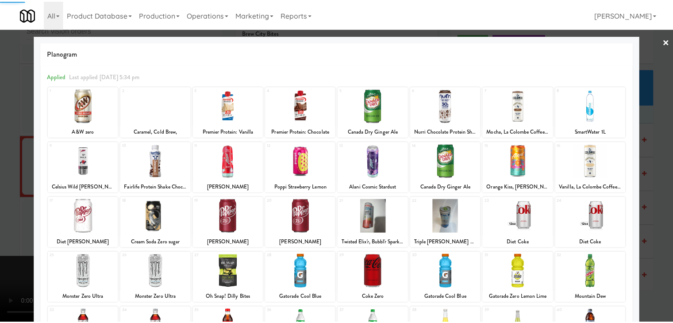
scroll to position [112, 0]
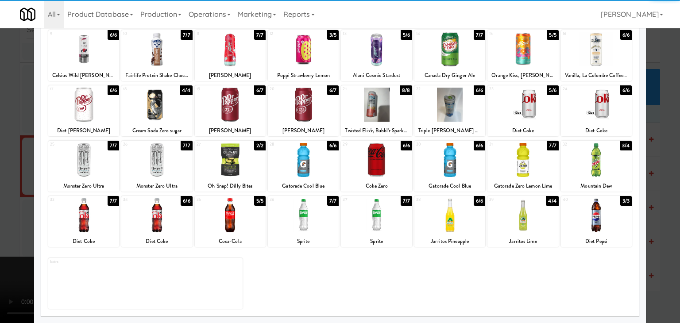
click at [227, 209] on div at bounding box center [230, 215] width 71 height 34
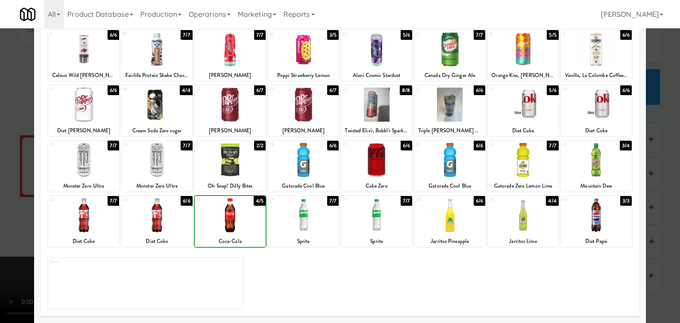
click at [10, 204] on div at bounding box center [340, 161] width 680 height 323
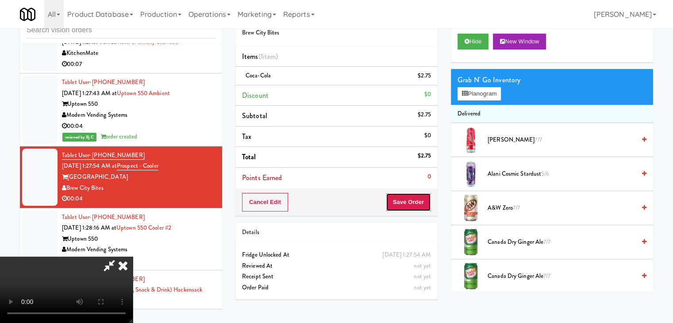
click at [413, 205] on button "Save Order" at bounding box center [408, 202] width 45 height 19
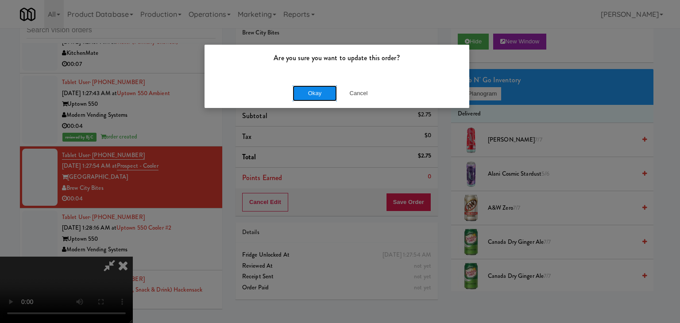
click at [310, 93] on button "Okay" at bounding box center [315, 93] width 44 height 16
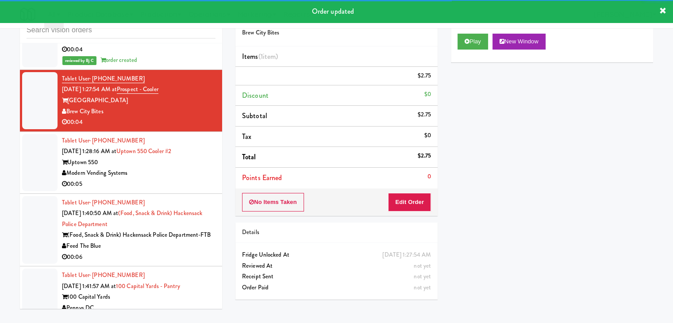
scroll to position [7232, 0]
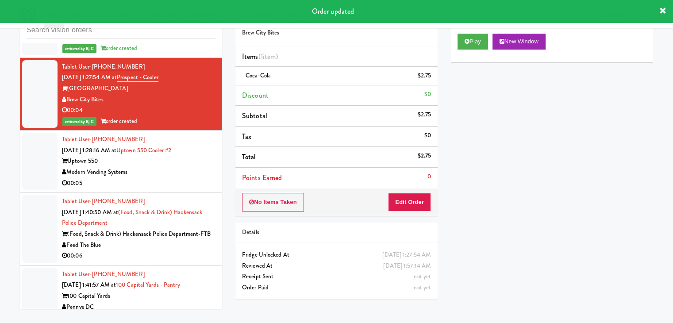
drag, startPoint x: 184, startPoint y: 164, endPoint x: 188, endPoint y: 168, distance: 5.6
click at [186, 167] on div "Modern Vending Systems" at bounding box center [139, 172] width 154 height 11
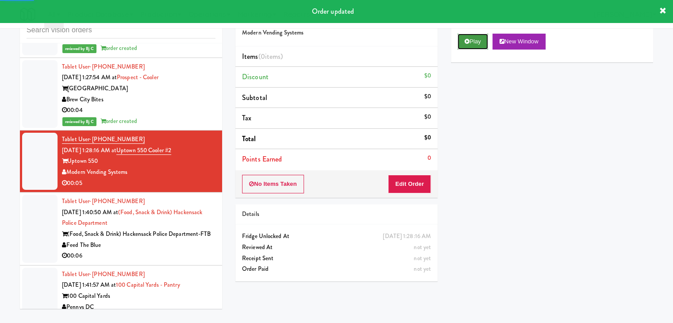
click at [474, 42] on button "Play" at bounding box center [473, 42] width 31 height 16
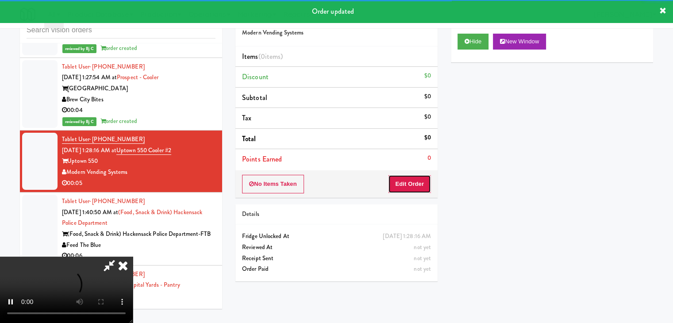
click at [405, 181] on button "Edit Order" at bounding box center [409, 184] width 43 height 19
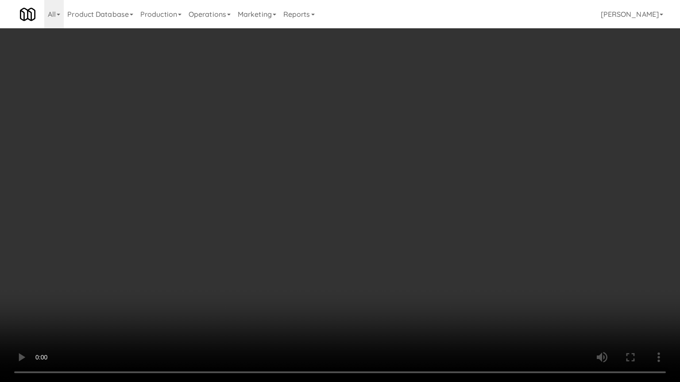
click at [414, 269] on video at bounding box center [340, 191] width 680 height 382
drag, startPoint x: 414, startPoint y: 269, endPoint x: 411, endPoint y: 273, distance: 5.0
click at [413, 271] on video at bounding box center [340, 191] width 680 height 382
click at [402, 258] on video at bounding box center [340, 191] width 680 height 382
drag, startPoint x: 402, startPoint y: 258, endPoint x: 480, endPoint y: 119, distance: 159.4
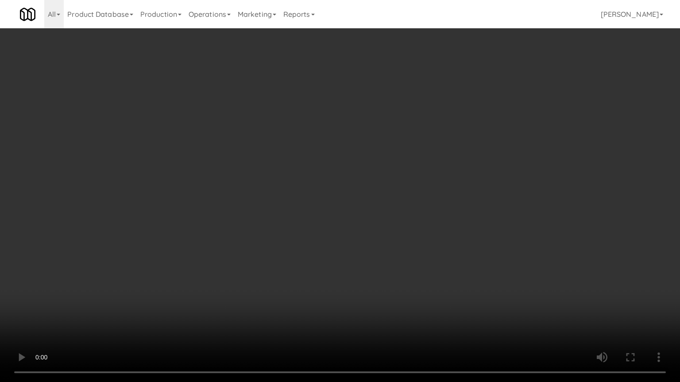
click at [404, 253] on video at bounding box center [340, 191] width 680 height 382
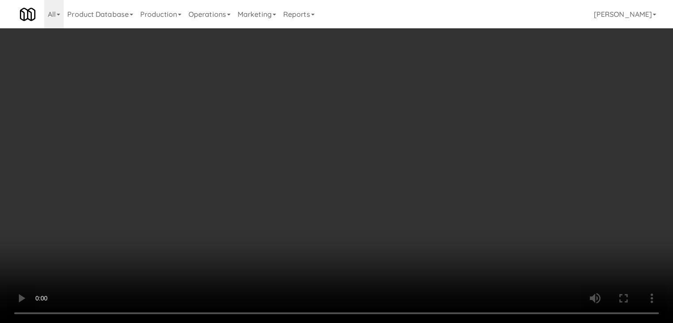
click at [485, 97] on button "Planogram" at bounding box center [479, 93] width 43 height 13
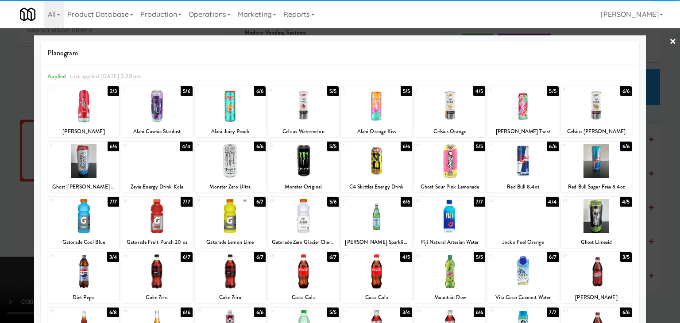
click at [87, 224] on div at bounding box center [83, 216] width 71 height 34
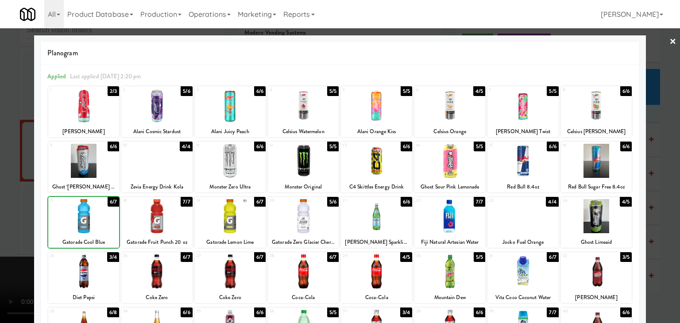
click at [8, 229] on div at bounding box center [340, 161] width 680 height 323
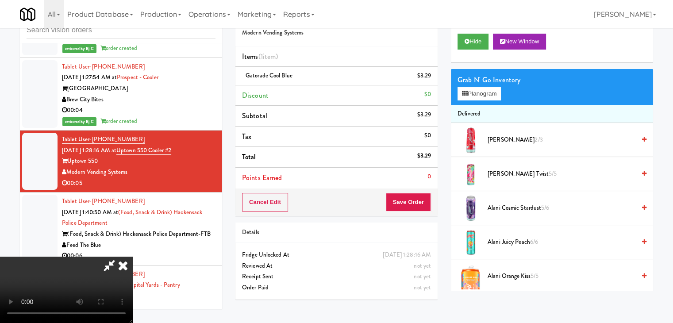
click at [425, 193] on div "Cancel Edit Save Order" at bounding box center [337, 202] width 202 height 27
click at [421, 199] on button "Save Order" at bounding box center [408, 202] width 45 height 19
click at [420, 199] on button "Save Order" at bounding box center [408, 202] width 45 height 19
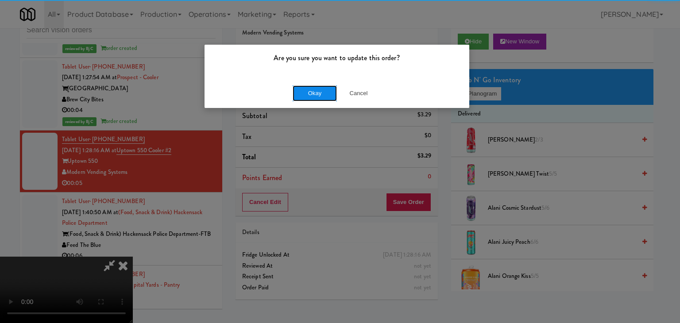
click at [311, 94] on button "Okay" at bounding box center [315, 93] width 44 height 16
click at [311, 94] on div "Okay Cancel" at bounding box center [337, 93] width 265 height 30
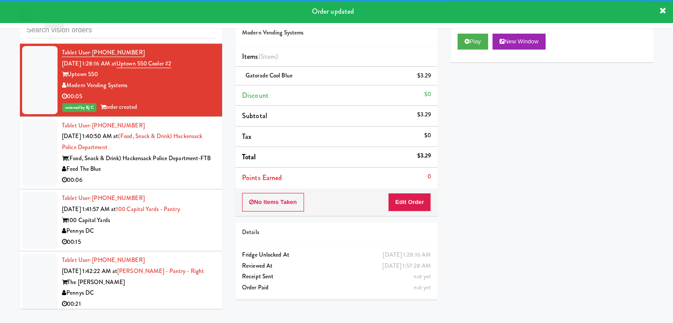
scroll to position [7320, 0]
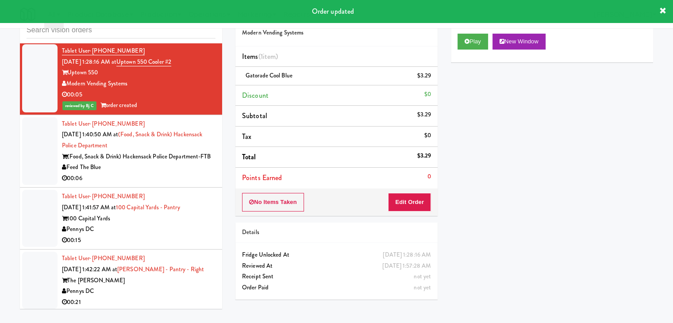
click at [176, 181] on div "00:06" at bounding box center [139, 178] width 154 height 11
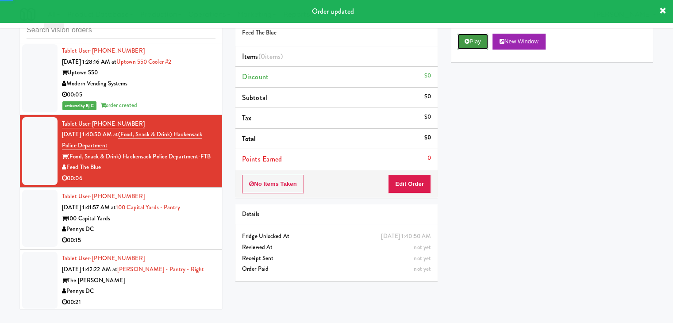
click at [477, 46] on button "Play" at bounding box center [473, 42] width 31 height 16
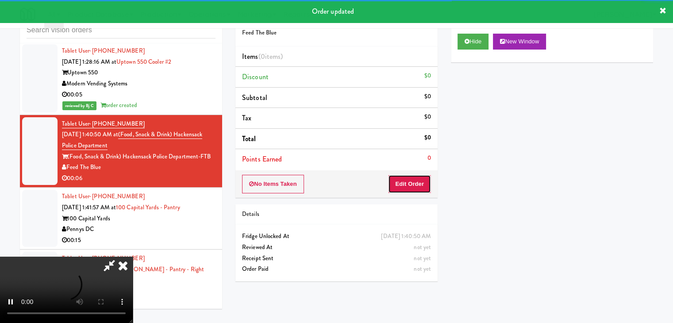
click at [409, 182] on button "Edit Order" at bounding box center [409, 184] width 43 height 19
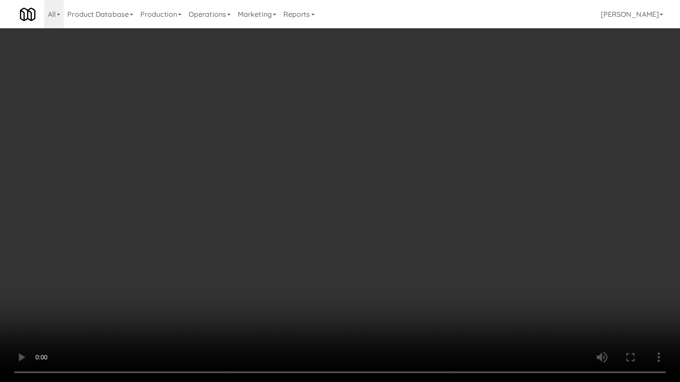
click at [432, 243] on video at bounding box center [340, 191] width 680 height 382
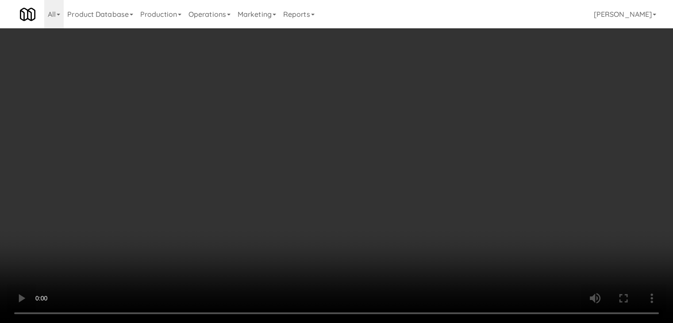
click at [489, 99] on button "Planogram" at bounding box center [479, 93] width 43 height 13
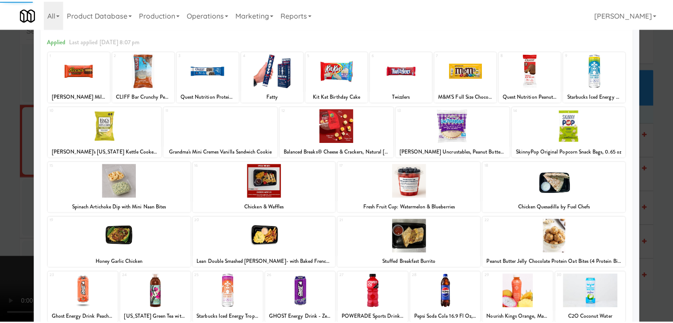
scroll to position [112, 0]
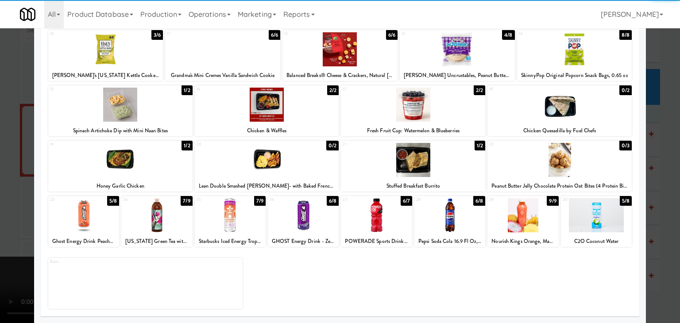
click at [296, 214] on div at bounding box center [303, 215] width 71 height 34
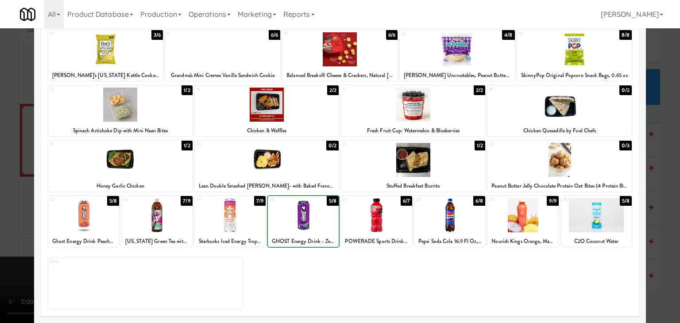
drag, startPoint x: 0, startPoint y: 212, endPoint x: 259, endPoint y: 208, distance: 259.4
click at [4, 212] on div at bounding box center [340, 161] width 680 height 323
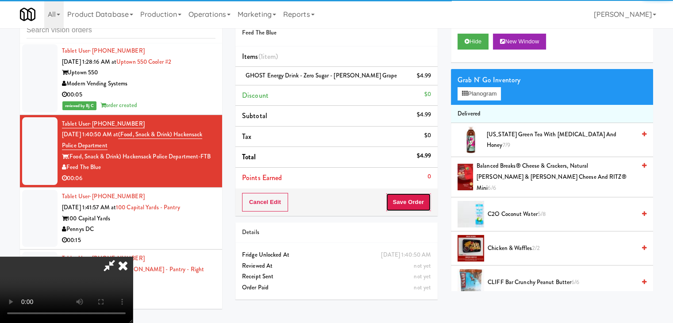
click at [418, 201] on button "Save Order" at bounding box center [408, 202] width 45 height 19
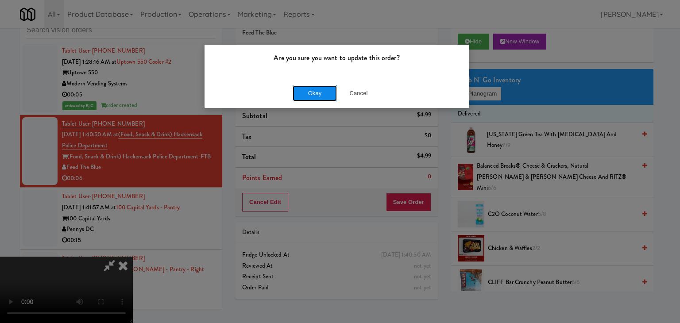
click at [302, 89] on button "Okay" at bounding box center [315, 93] width 44 height 16
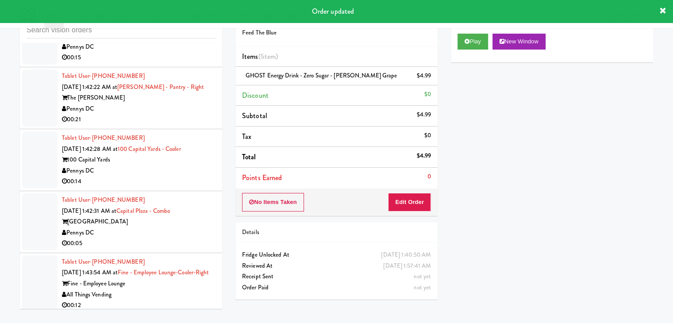
scroll to position [7542, 0]
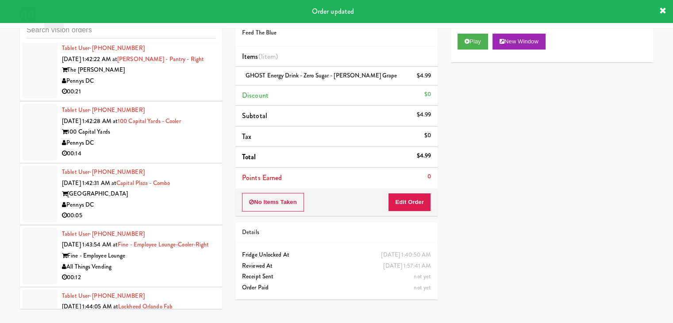
click at [170, 146] on div "Pennys DC" at bounding box center [139, 143] width 154 height 11
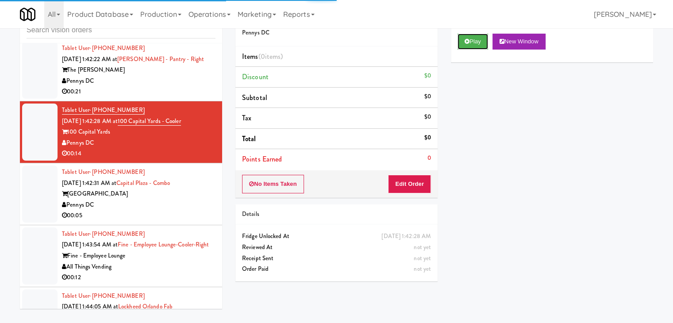
drag, startPoint x: 476, startPoint y: 41, endPoint x: 432, endPoint y: 112, distance: 84.3
click at [475, 41] on button "Play" at bounding box center [473, 42] width 31 height 16
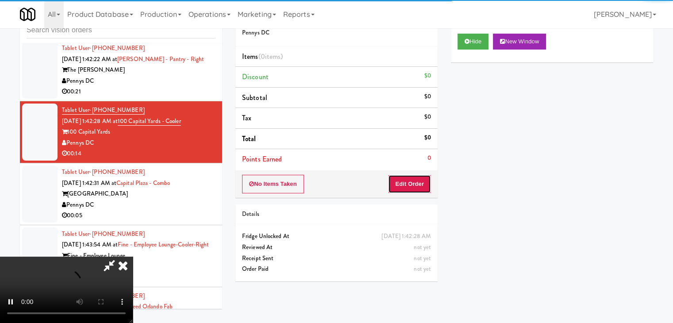
click at [417, 178] on button "Edit Order" at bounding box center [409, 184] width 43 height 19
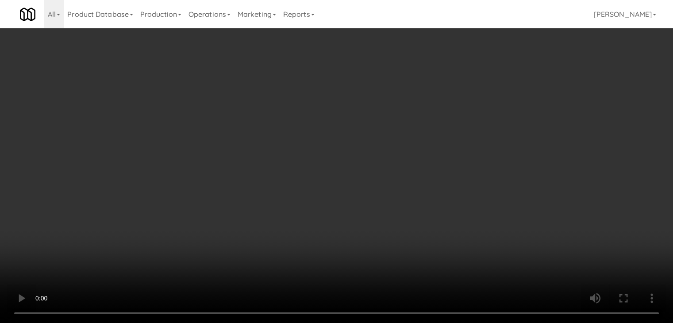
scroll to position [7531, 0]
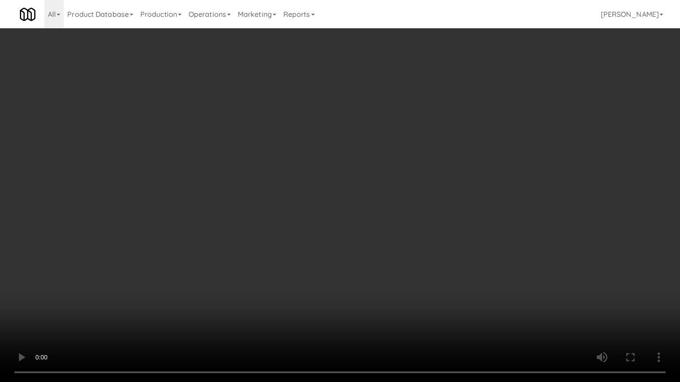
click at [420, 259] on video at bounding box center [340, 191] width 680 height 382
drag, startPoint x: 420, startPoint y: 259, endPoint x: 503, endPoint y: 125, distance: 157.7
click at [423, 253] on video at bounding box center [340, 191] width 680 height 382
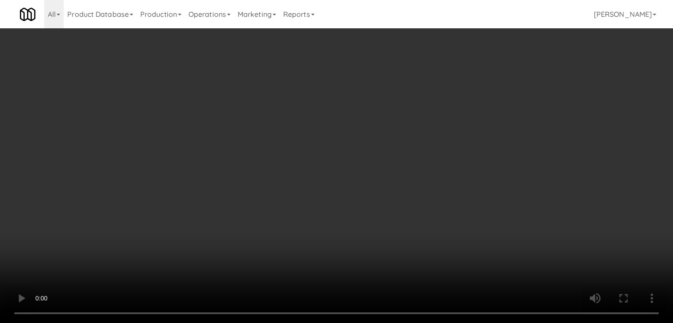
click at [486, 96] on button "Planogram" at bounding box center [479, 93] width 43 height 13
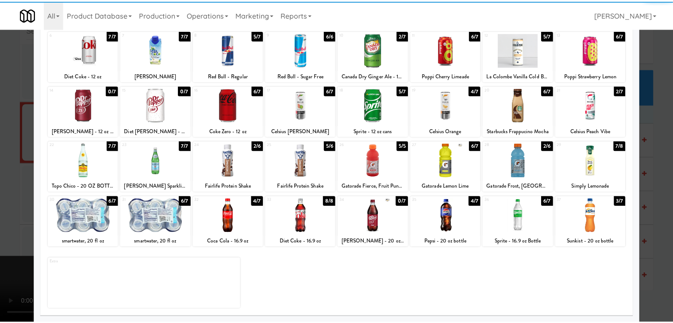
scroll to position [112, 0]
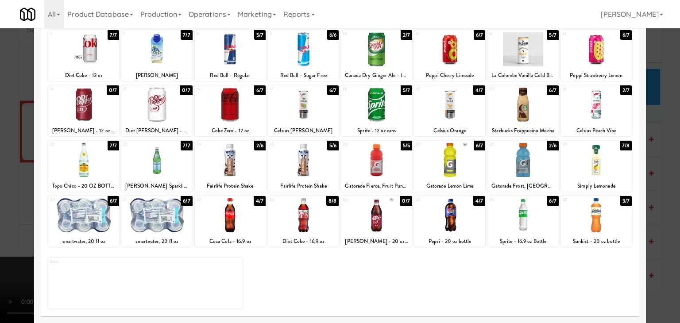
click at [450, 220] on div at bounding box center [449, 215] width 71 height 34
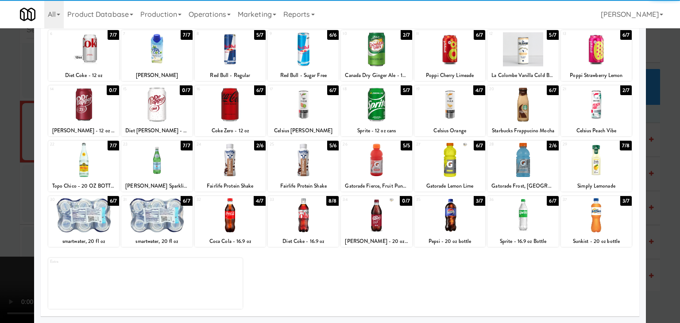
drag, startPoint x: 0, startPoint y: 232, endPoint x: 62, endPoint y: 224, distance: 63.0
click at [0, 231] on div at bounding box center [340, 161] width 680 height 323
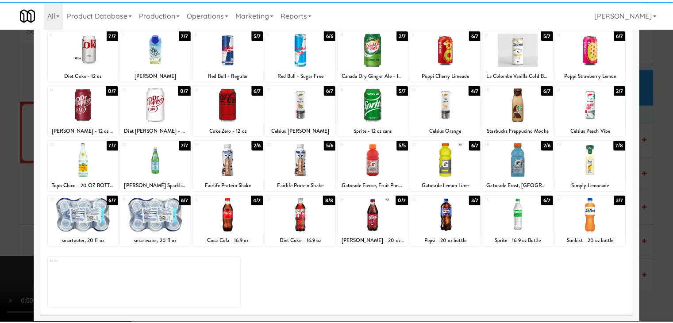
scroll to position [7542, 0]
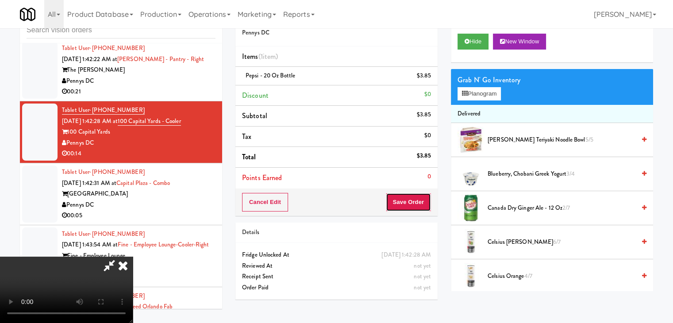
click at [416, 204] on button "Save Order" at bounding box center [408, 202] width 45 height 19
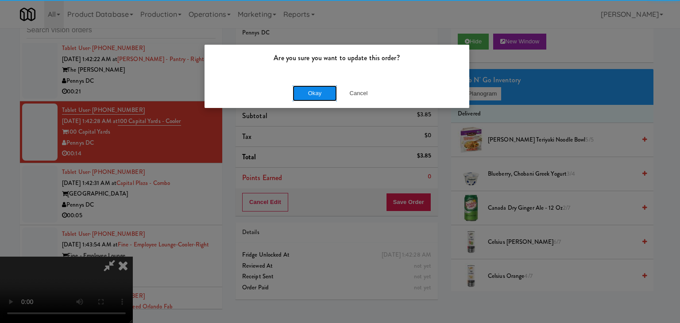
click at [307, 91] on button "Okay" at bounding box center [315, 93] width 44 height 16
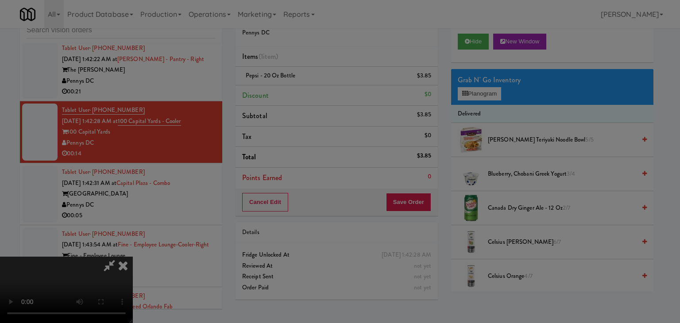
click at [307, 85] on button "Okay" at bounding box center [315, 77] width 44 height 16
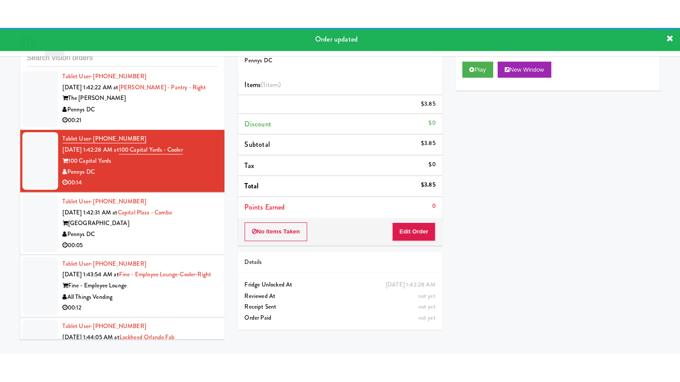
scroll to position [7630, 0]
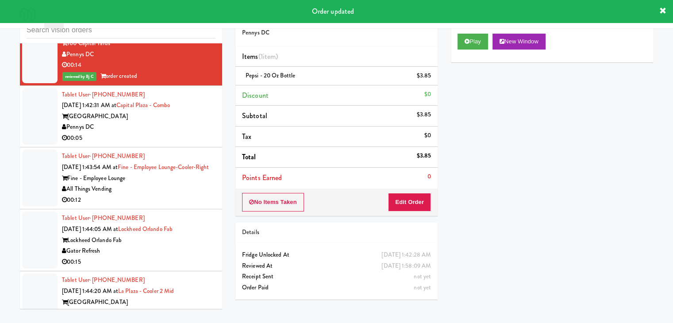
drag, startPoint x: 186, startPoint y: 131, endPoint x: 193, endPoint y: 139, distance: 9.7
click at [190, 133] on div "Pennys DC" at bounding box center [139, 127] width 154 height 11
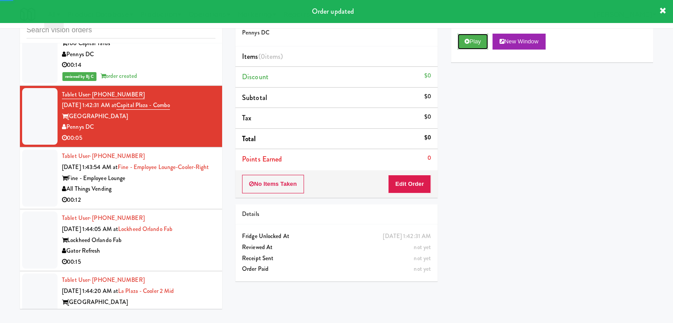
drag, startPoint x: 475, startPoint y: 39, endPoint x: 450, endPoint y: 123, distance: 87.0
click at [475, 39] on button "Play" at bounding box center [473, 42] width 31 height 16
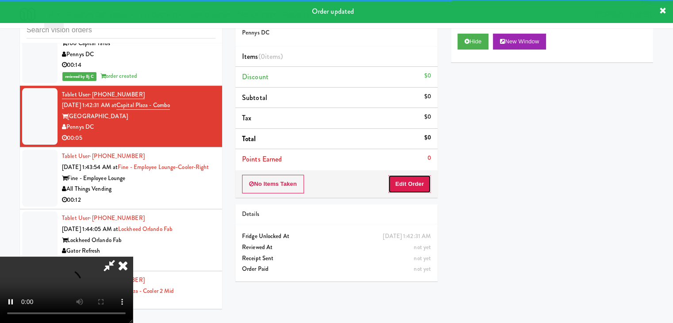
drag, startPoint x: 414, startPoint y: 180, endPoint x: 354, endPoint y: 135, distance: 75.0
click at [414, 180] on button "Edit Order" at bounding box center [409, 184] width 43 height 19
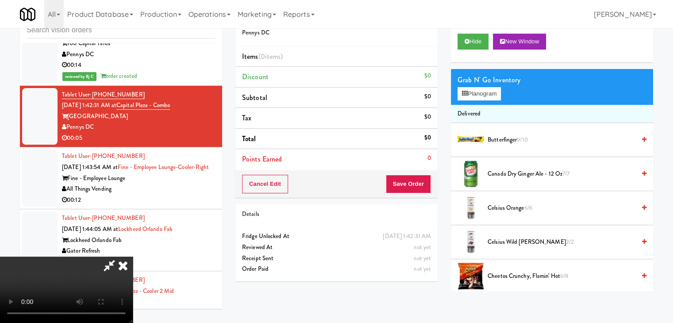
scroll to position [7619, 0]
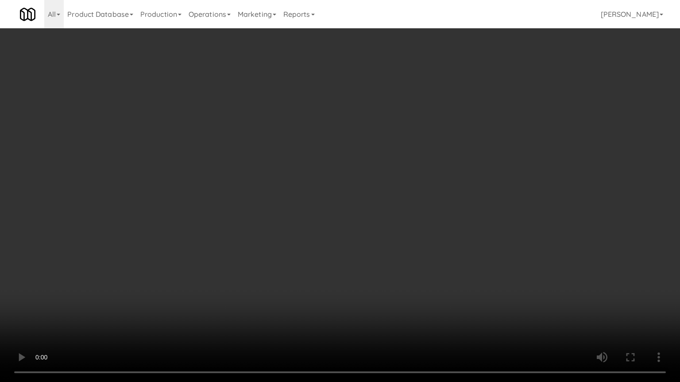
click at [394, 259] on video at bounding box center [340, 191] width 680 height 382
click at [393, 259] on video at bounding box center [340, 191] width 680 height 382
click at [405, 256] on video at bounding box center [340, 191] width 680 height 382
click at [405, 255] on video at bounding box center [340, 191] width 680 height 382
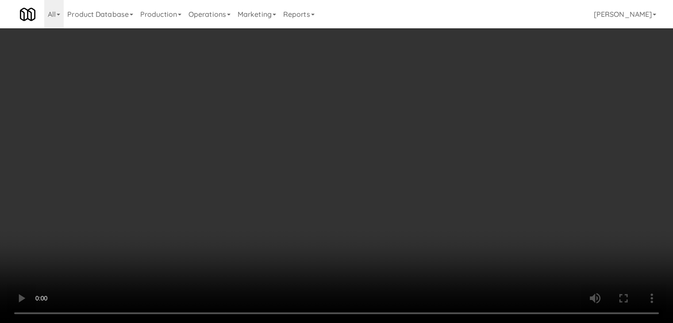
click at [488, 91] on button "Planogram" at bounding box center [479, 93] width 43 height 13
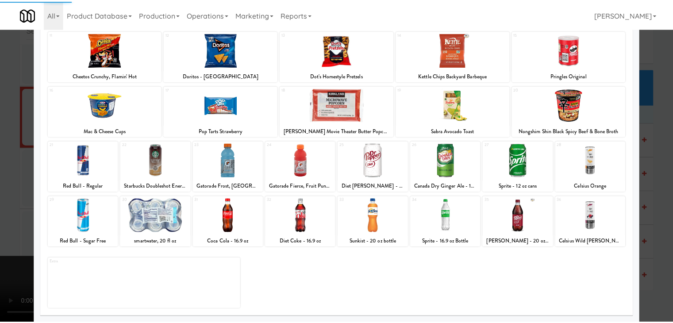
scroll to position [112, 0]
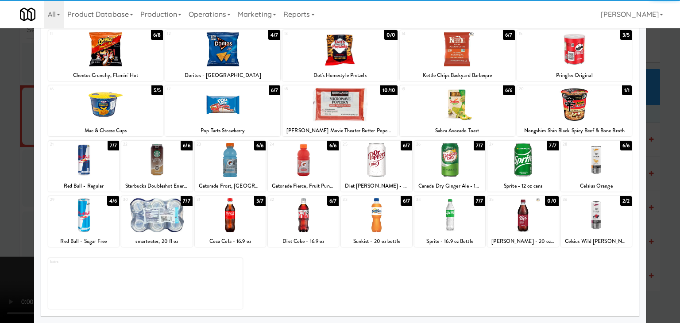
click at [166, 237] on div "smartwater, 20 fl oz" at bounding box center [157, 241] width 68 height 11
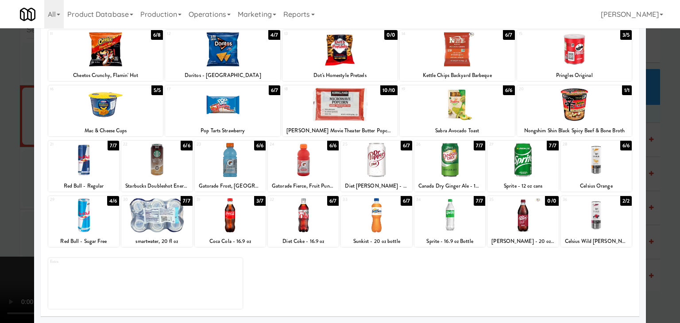
drag, startPoint x: 0, startPoint y: 224, endPoint x: 326, endPoint y: 223, distance: 325.8
click at [23, 223] on div at bounding box center [340, 161] width 680 height 323
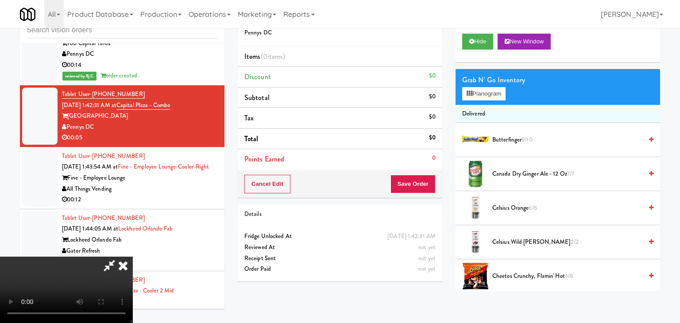
scroll to position [7630, 0]
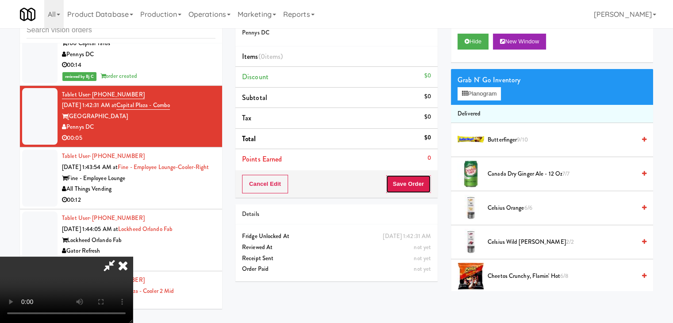
click at [429, 188] on button "Save Order" at bounding box center [408, 184] width 45 height 19
click at [421, 186] on button "Save Order" at bounding box center [408, 184] width 45 height 19
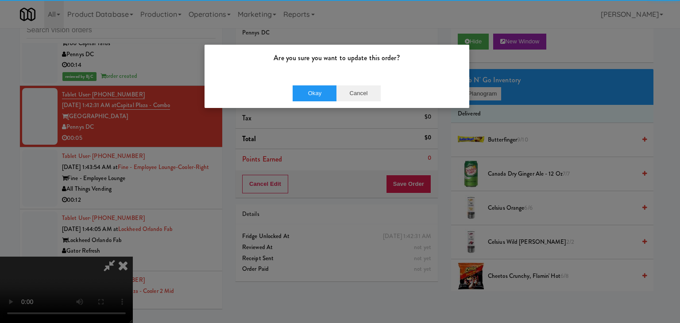
click at [367, 94] on div "Okay Cancel" at bounding box center [337, 93] width 265 height 30
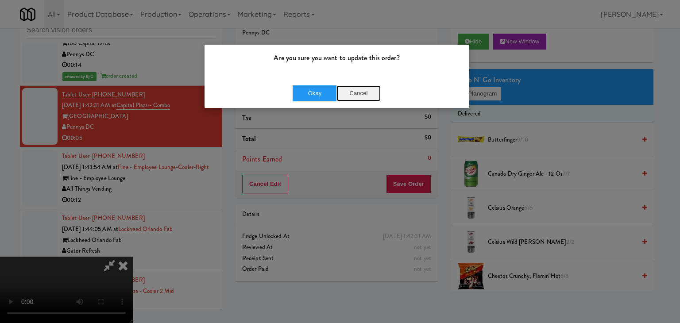
click at [361, 95] on button "Cancel" at bounding box center [358, 93] width 44 height 16
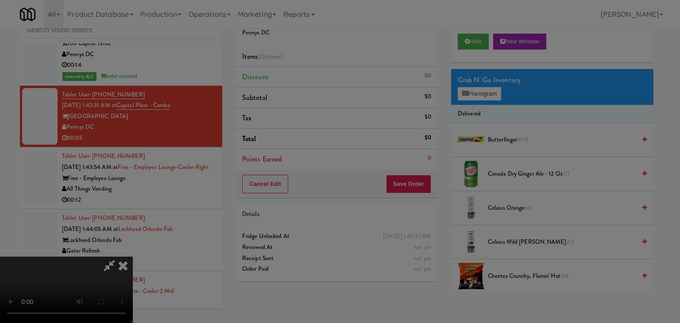
click at [513, 94] on div at bounding box center [340, 161] width 680 height 323
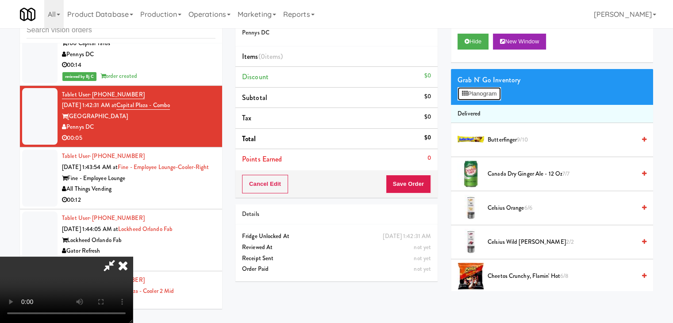
click at [482, 97] on button "Planogram" at bounding box center [479, 93] width 43 height 13
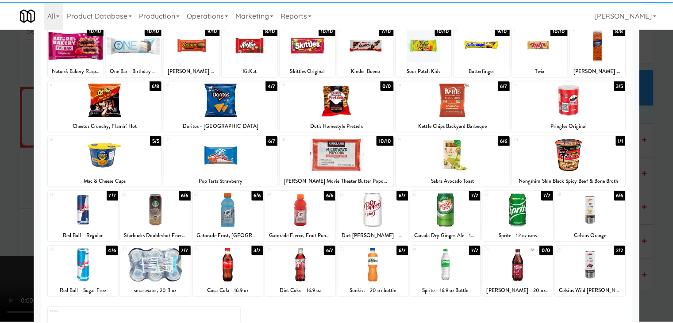
scroll to position [112, 0]
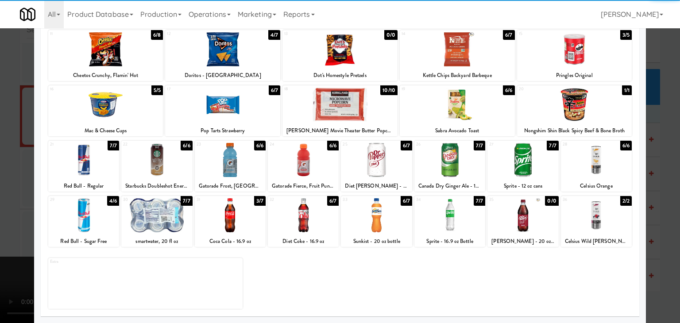
click at [169, 223] on div at bounding box center [156, 215] width 71 height 34
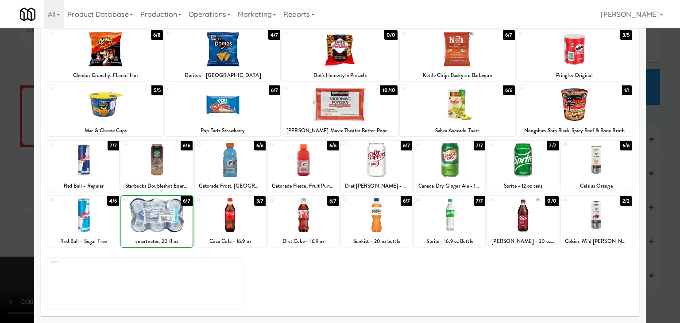
drag, startPoint x: 0, startPoint y: 226, endPoint x: 165, endPoint y: 212, distance: 165.7
click at [41, 216] on div "× Planogram Applied Last applied Friday 1:44 pm 1 10/10 Nature's Bakery Raspber…" at bounding box center [340, 161] width 680 height 323
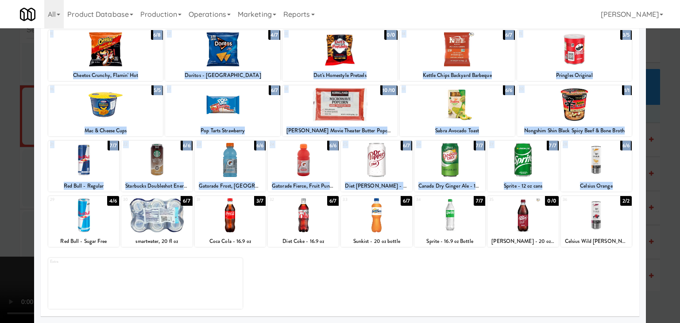
drag, startPoint x: 0, startPoint y: 217, endPoint x: 5, endPoint y: 217, distance: 4.9
click at [0, 217] on div at bounding box center [340, 161] width 680 height 323
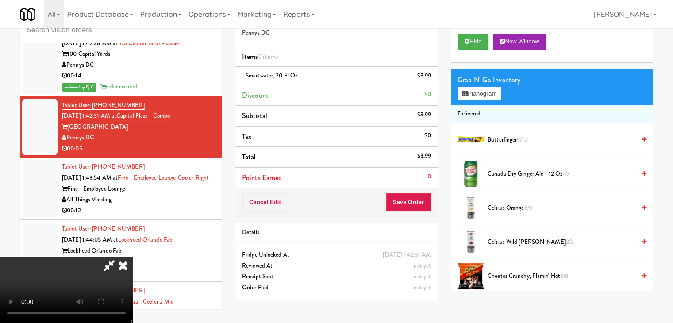
scroll to position [7630, 0]
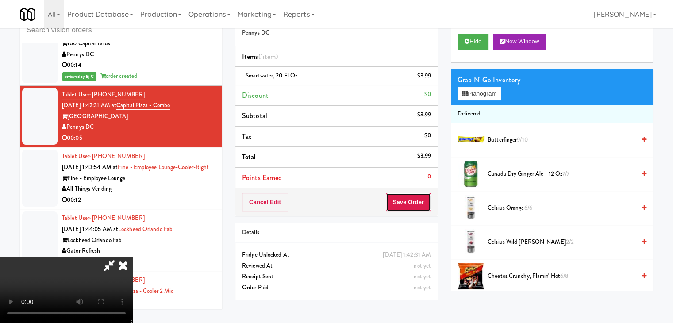
click at [417, 197] on button "Save Order" at bounding box center [408, 202] width 45 height 19
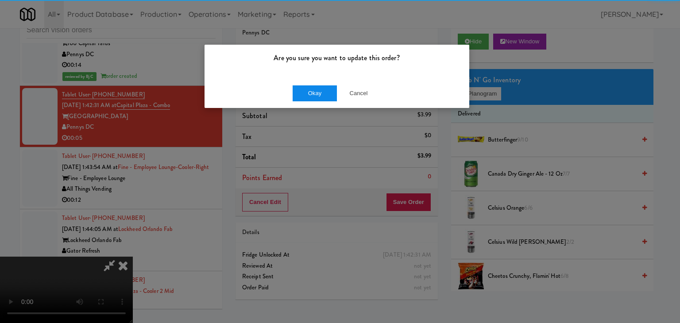
drag, startPoint x: 290, startPoint y: 84, endPoint x: 308, endPoint y: 85, distance: 17.3
click at [303, 85] on div "Okay Cancel" at bounding box center [337, 93] width 265 height 30
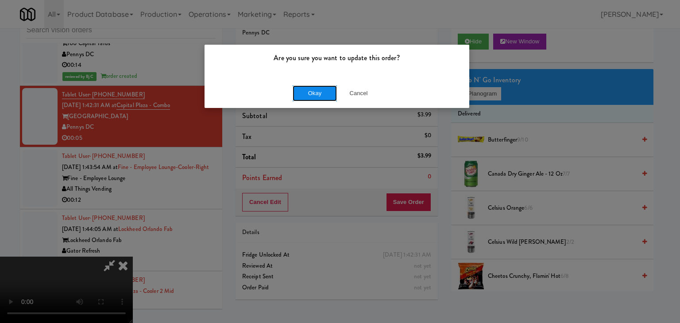
click at [308, 85] on button "Okay" at bounding box center [315, 93] width 44 height 16
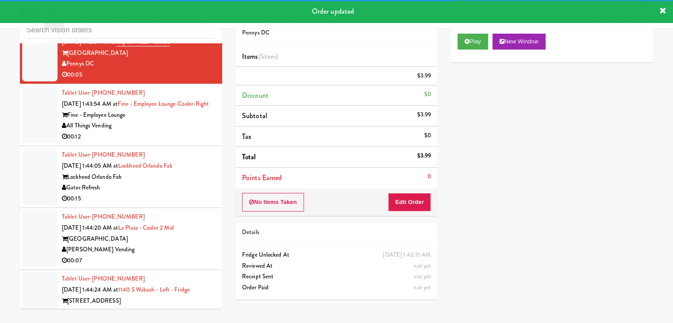
scroll to position [7719, 0]
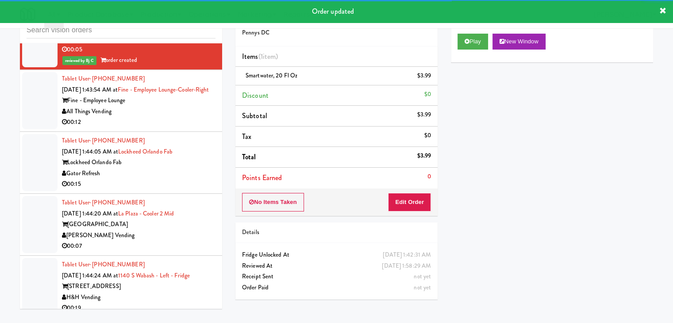
drag, startPoint x: 172, startPoint y: 126, endPoint x: 178, endPoint y: 133, distance: 9.7
click at [175, 117] on div "All Things Vending" at bounding box center [139, 111] width 154 height 11
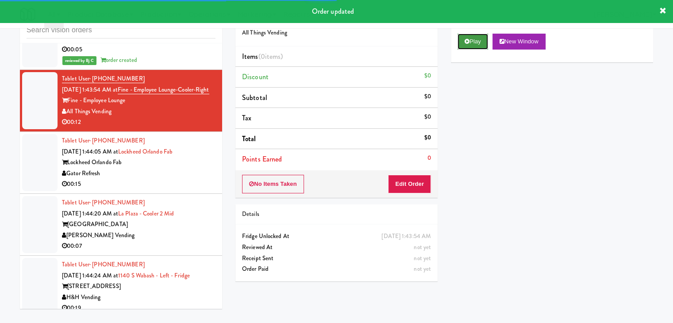
click at [465, 45] on button "Play" at bounding box center [473, 42] width 31 height 16
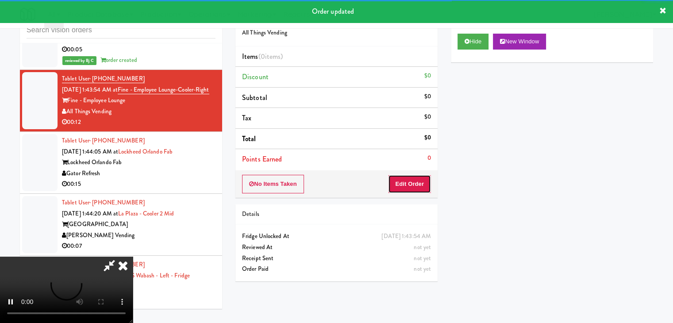
click at [419, 178] on button "Edit Order" at bounding box center [409, 184] width 43 height 19
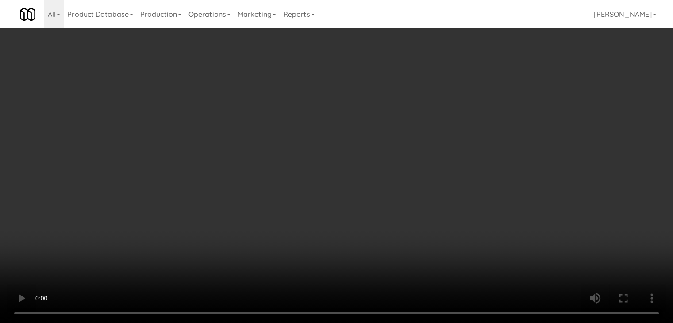
scroll to position [7708, 0]
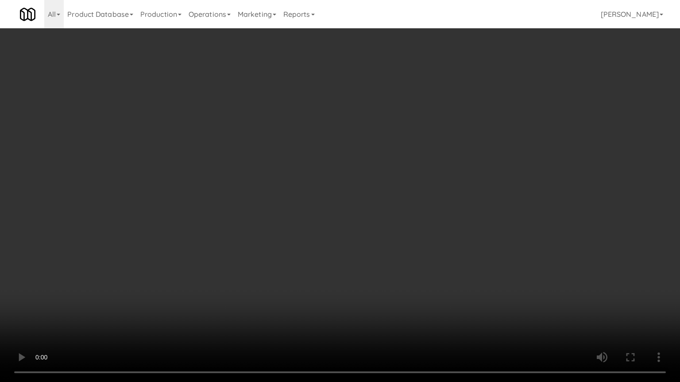
click at [392, 220] on video at bounding box center [340, 191] width 680 height 382
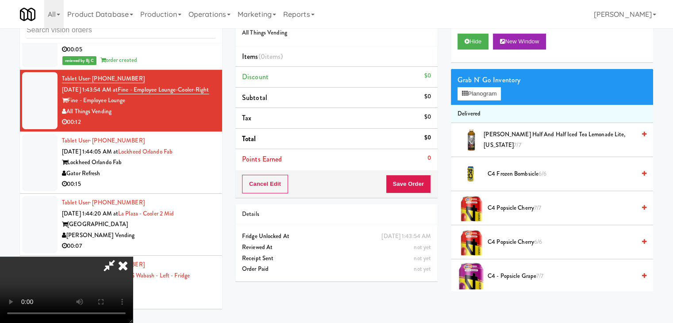
click at [133, 257] on video at bounding box center [66, 290] width 133 height 66
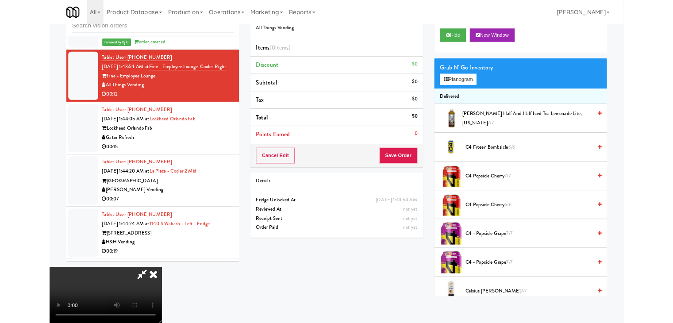
scroll to position [7708, 0]
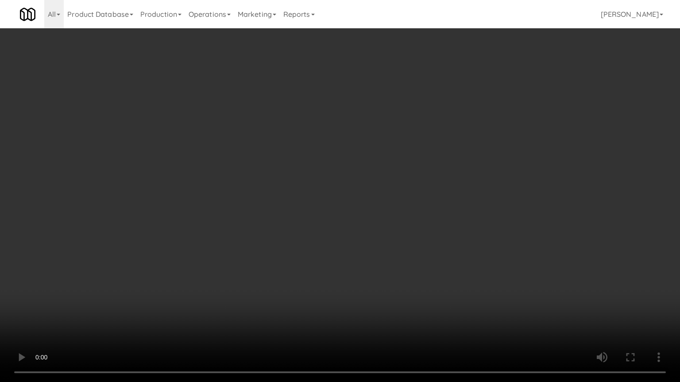
click at [362, 153] on video at bounding box center [340, 191] width 680 height 382
click at [363, 153] on video at bounding box center [340, 191] width 680 height 382
click at [365, 152] on video at bounding box center [340, 191] width 680 height 382
drag, startPoint x: 365, startPoint y: 151, endPoint x: 420, endPoint y: 98, distance: 76.7
click at [368, 150] on video at bounding box center [340, 191] width 680 height 382
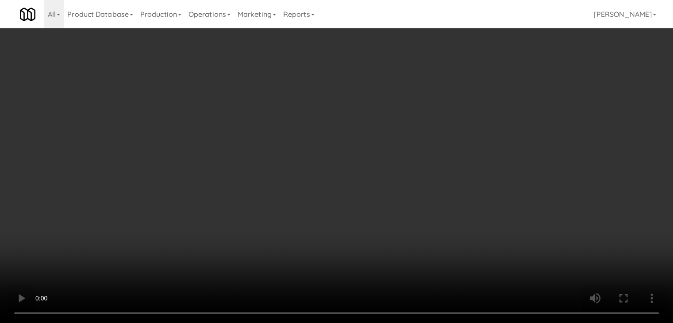
scroll to position [7719, 0]
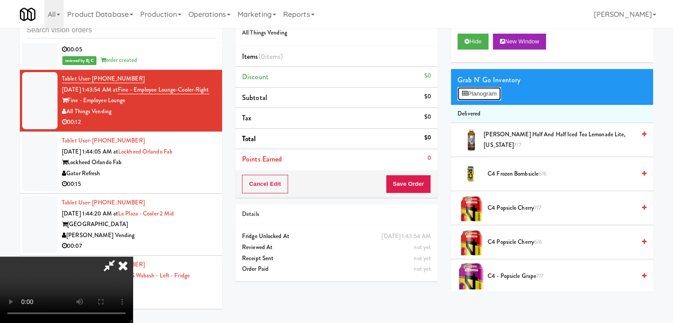
click at [489, 93] on button "Planogram" at bounding box center [479, 93] width 43 height 13
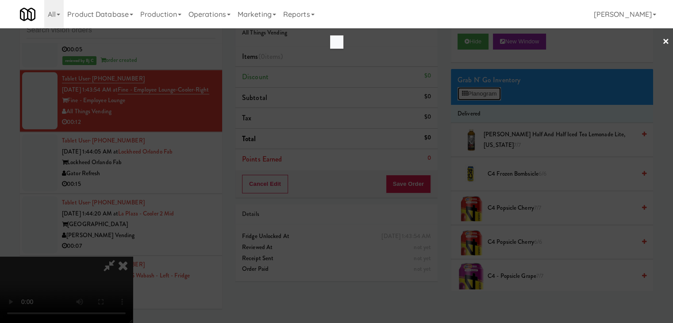
scroll to position [7708, 0]
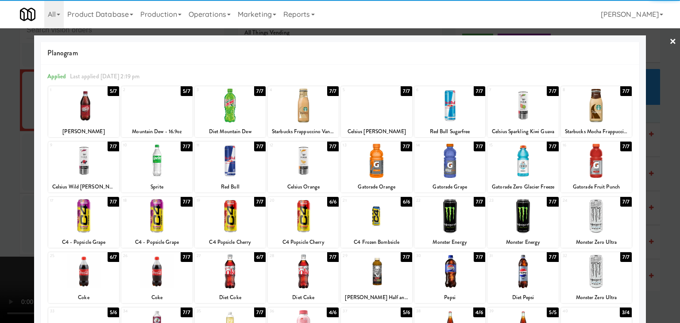
click at [375, 210] on div at bounding box center [376, 216] width 71 height 34
click at [625, 211] on div "Applied Last applied Wednesday 2:19 pm 1 5/7 Dr Pepper 2 5/7 Mountain Dew - 16.…" at bounding box center [340, 247] width 599 height 364
click at [600, 222] on div at bounding box center [596, 216] width 71 height 34
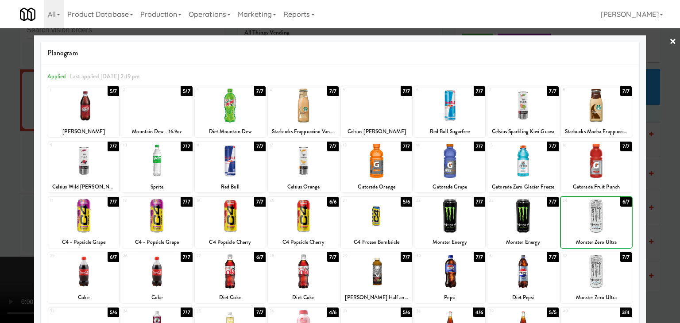
click at [657, 218] on div at bounding box center [340, 161] width 680 height 323
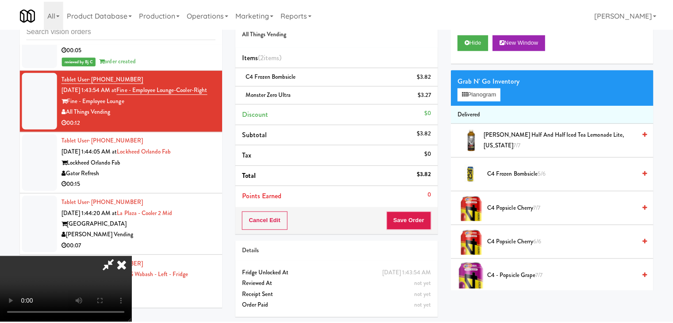
scroll to position [7719, 0]
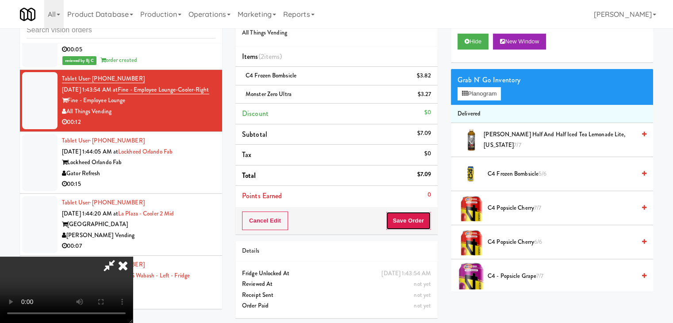
click at [425, 222] on button "Save Order" at bounding box center [408, 221] width 45 height 19
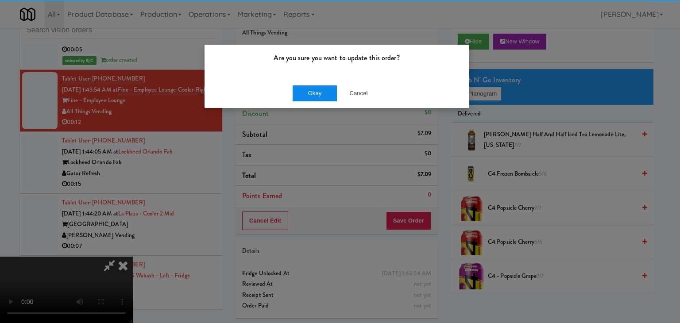
click at [308, 87] on div "Okay Cancel" at bounding box center [337, 93] width 265 height 30
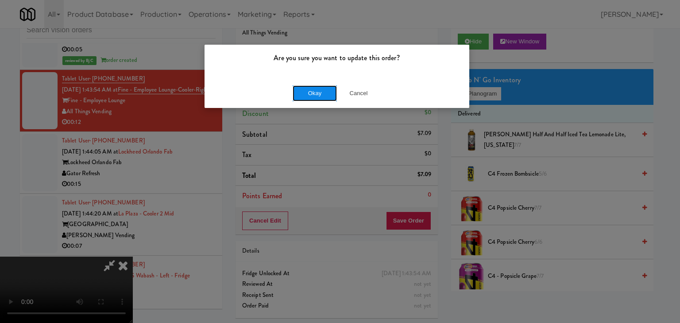
click at [309, 91] on button "Okay" at bounding box center [315, 93] width 44 height 16
click at [310, 91] on button "Okay" at bounding box center [315, 93] width 44 height 16
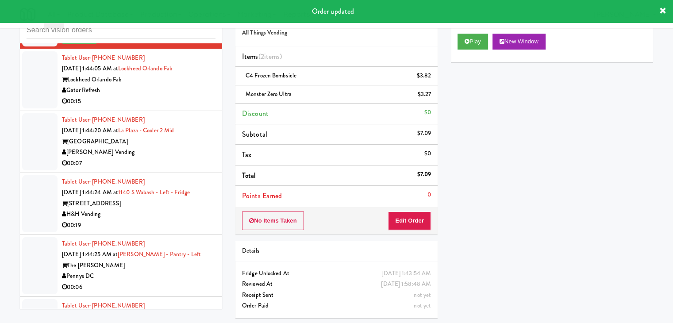
scroll to position [7774, 0]
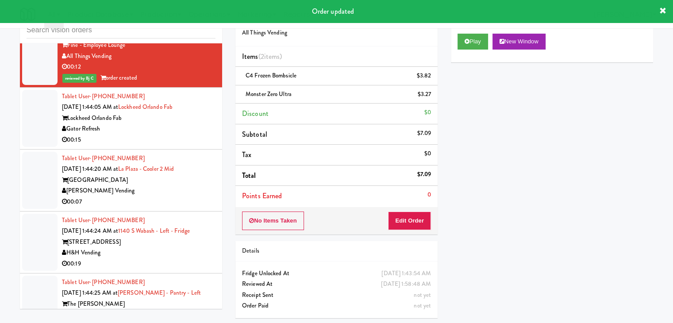
click at [186, 135] on div "Gator Refresh" at bounding box center [139, 129] width 154 height 11
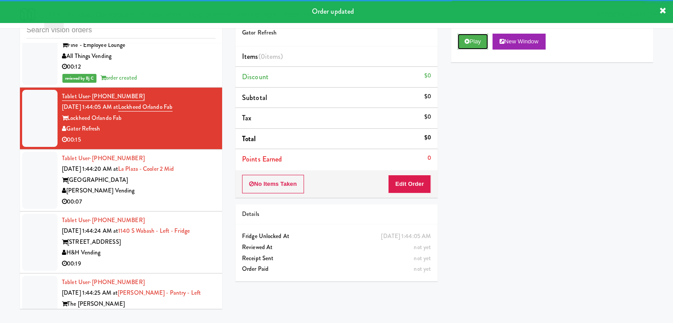
click at [467, 46] on button "Play" at bounding box center [473, 42] width 31 height 16
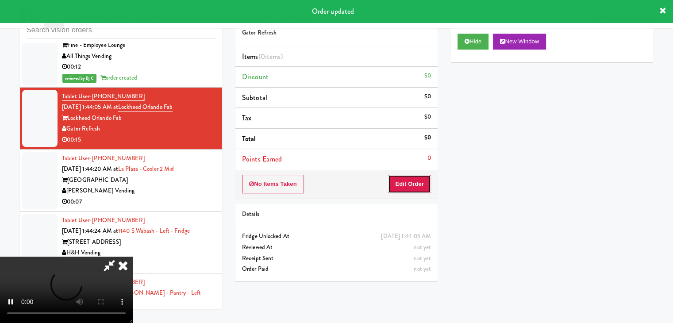
click at [413, 178] on button "Edit Order" at bounding box center [409, 184] width 43 height 19
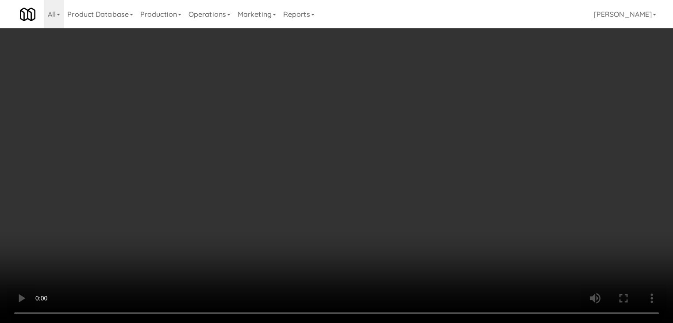
scroll to position [7763, 0]
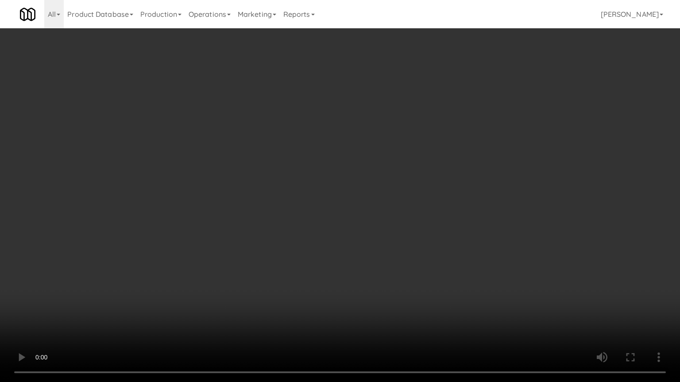
click at [413, 213] on video at bounding box center [340, 191] width 680 height 382
click at [417, 213] on video at bounding box center [340, 191] width 680 height 382
click at [419, 216] on video at bounding box center [340, 191] width 680 height 382
click at [449, 211] on video at bounding box center [340, 191] width 680 height 382
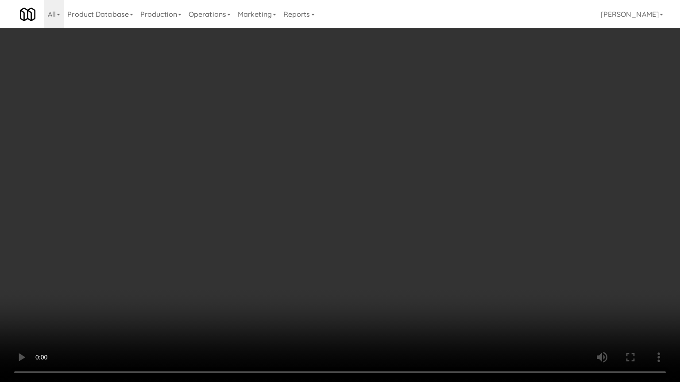
drag, startPoint x: 450, startPoint y: 209, endPoint x: 481, endPoint y: 148, distance: 68.7
click at [452, 208] on video at bounding box center [340, 191] width 680 height 382
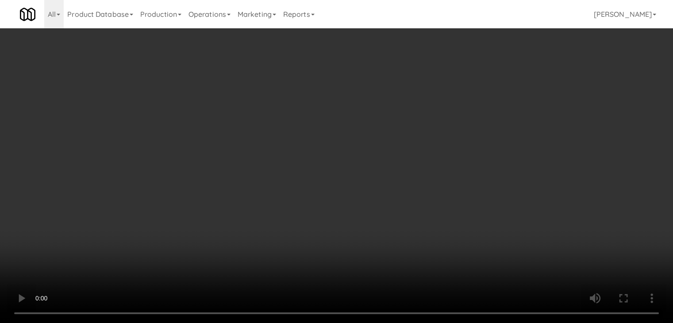
click at [491, 94] on button "Planogram" at bounding box center [479, 93] width 43 height 13
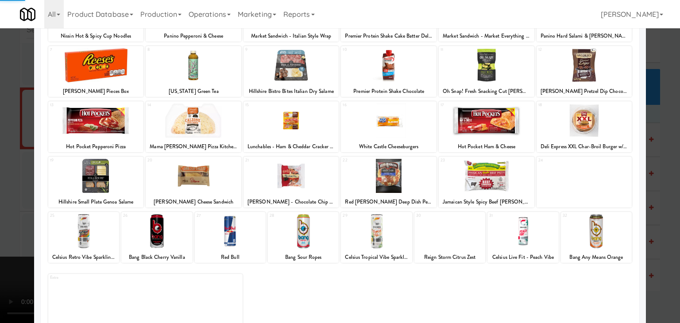
scroll to position [112, 0]
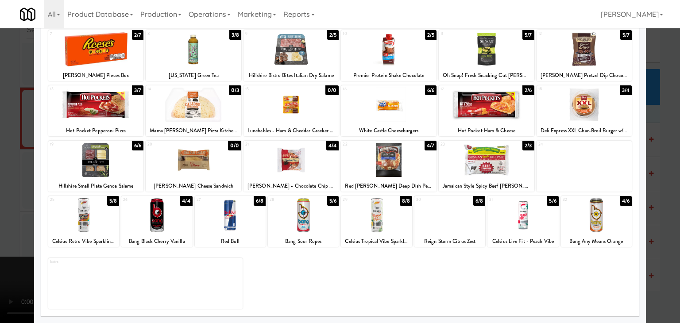
click at [588, 166] on div at bounding box center [585, 160] width 96 height 34
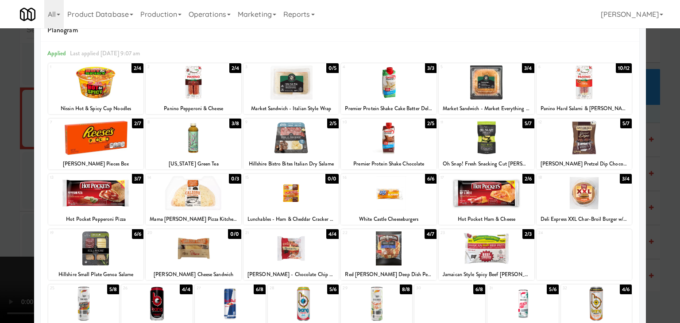
click at [475, 260] on div at bounding box center [487, 249] width 96 height 34
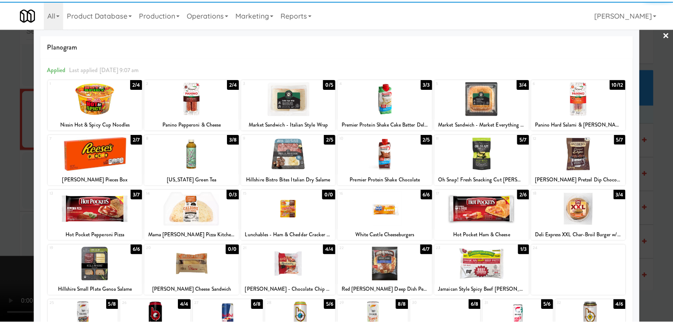
scroll to position [0, 0]
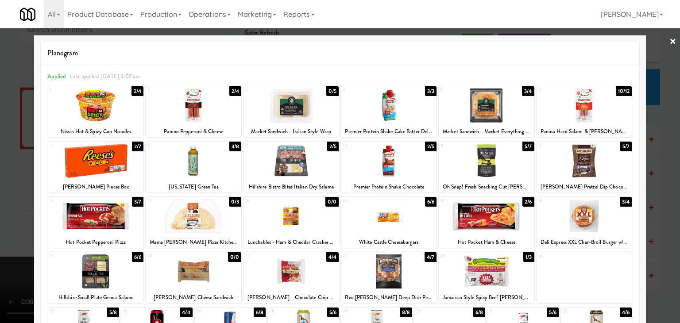
click at [479, 107] on div at bounding box center [487, 106] width 96 height 34
drag, startPoint x: 0, startPoint y: 213, endPoint x: 230, endPoint y: 213, distance: 230.2
click at [4, 213] on div at bounding box center [340, 161] width 680 height 323
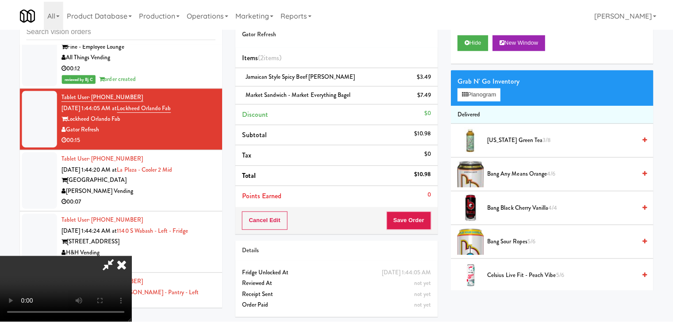
scroll to position [7774, 0]
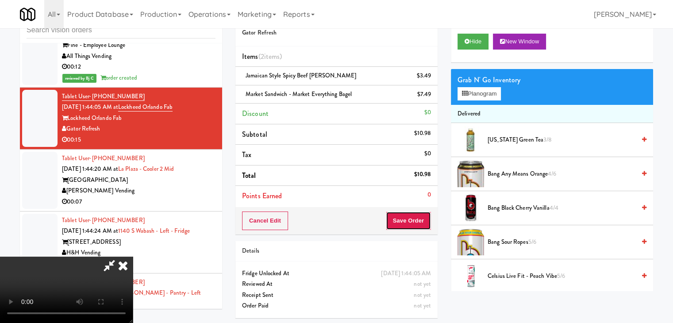
click at [419, 219] on button "Save Order" at bounding box center [408, 221] width 45 height 19
click at [420, 219] on button "Save Order" at bounding box center [408, 221] width 45 height 19
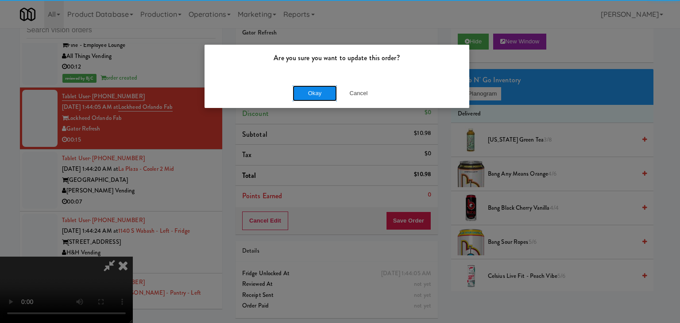
click at [321, 96] on button "Okay" at bounding box center [315, 93] width 44 height 16
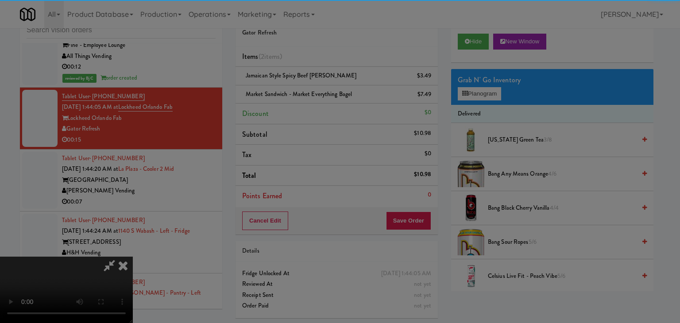
click at [321, 92] on div "Okay Cancel" at bounding box center [337, 77] width 265 height 30
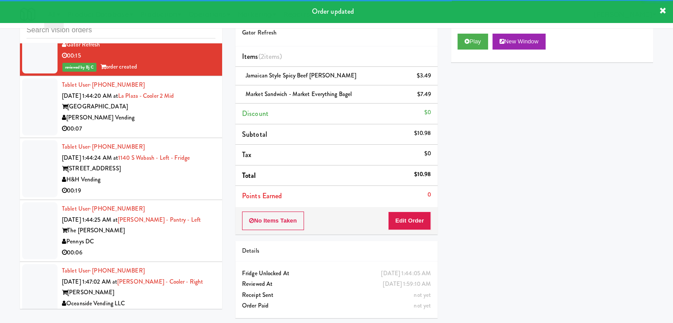
scroll to position [7862, 0]
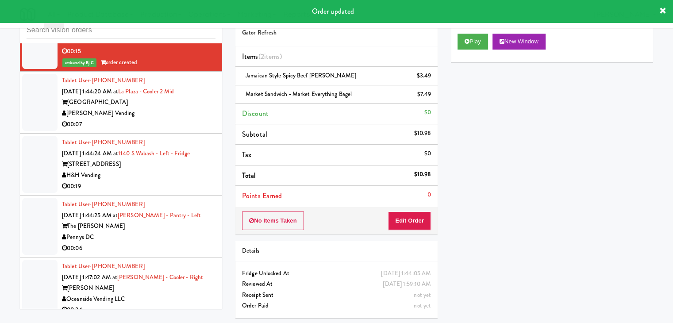
click at [186, 130] on div "Tablet User · (947) 888-6888 Aug 15, 2025 1:44:20 AM at La Plaza - Cooler 2 Mid…" at bounding box center [139, 102] width 154 height 54
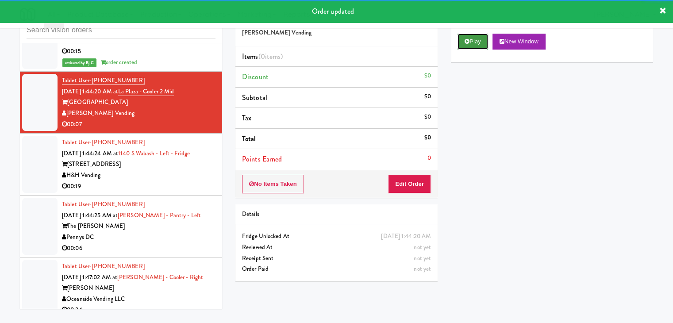
click at [470, 34] on button "Play" at bounding box center [473, 42] width 31 height 16
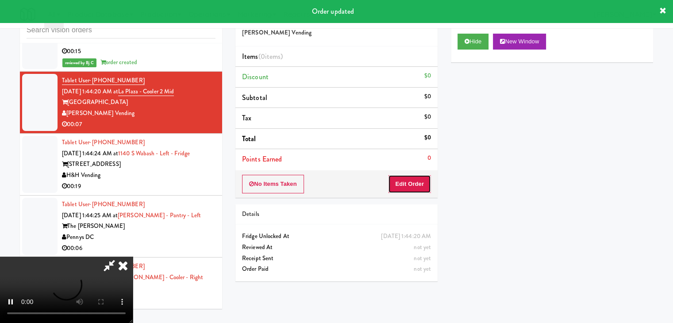
click at [413, 183] on button "Edit Order" at bounding box center [409, 184] width 43 height 19
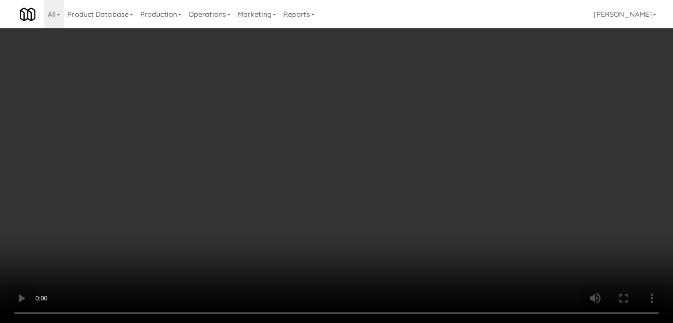
scroll to position [7851, 0]
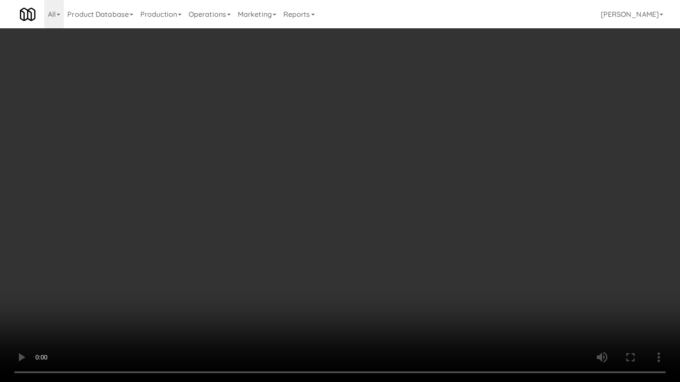
click at [409, 225] on video at bounding box center [340, 191] width 680 height 382
drag, startPoint x: 409, startPoint y: 225, endPoint x: 504, endPoint y: 70, distance: 181.6
click at [414, 215] on video at bounding box center [340, 191] width 680 height 382
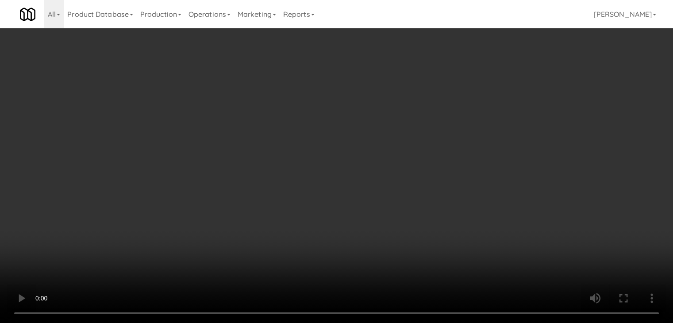
scroll to position [7862, 0]
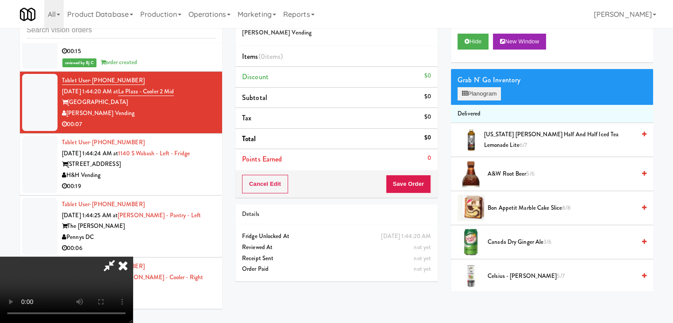
drag, startPoint x: 487, startPoint y: 86, endPoint x: 487, endPoint y: 91, distance: 5.3
click at [487, 88] on div "Grab N' Go Inventory Planogram" at bounding box center [552, 87] width 202 height 36
click at [487, 91] on button "Planogram" at bounding box center [479, 93] width 43 height 13
click at [0, 0] on div at bounding box center [0, 0] width 0 height 0
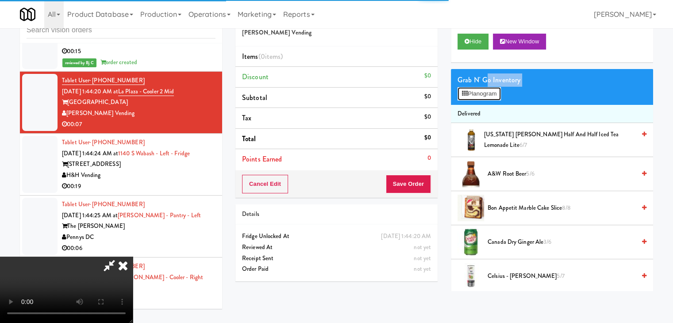
click at [495, 95] on button "Planogram" at bounding box center [479, 93] width 43 height 13
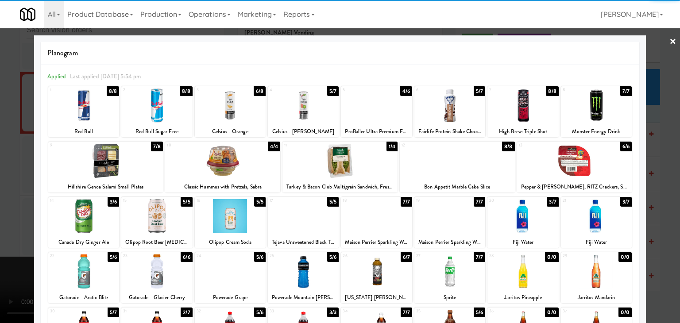
click at [224, 107] on div at bounding box center [230, 106] width 71 height 34
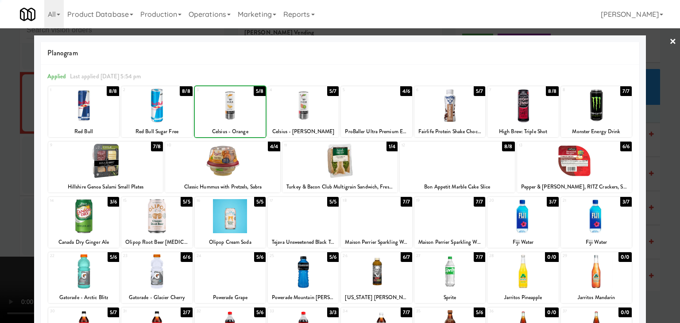
click at [1, 162] on div at bounding box center [340, 161] width 680 height 323
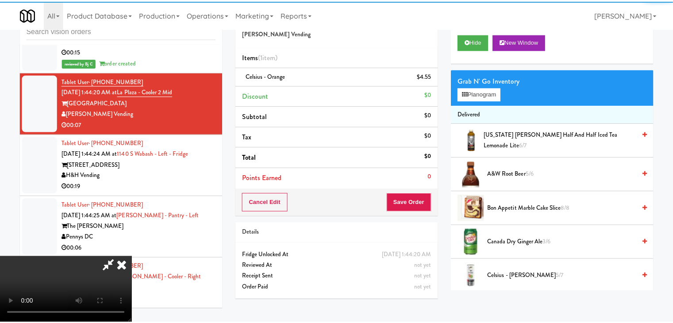
scroll to position [7862, 0]
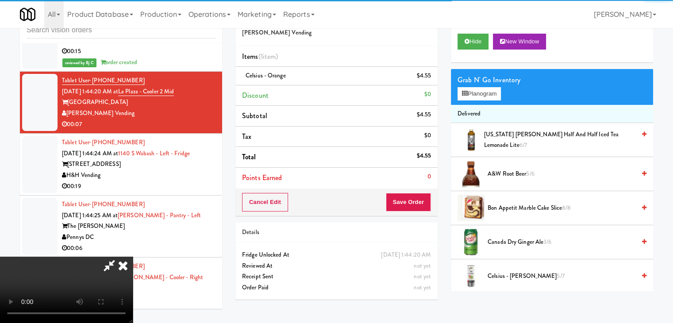
drag, startPoint x: 433, startPoint y: 202, endPoint x: 426, endPoint y: 202, distance: 7.5
click at [429, 202] on div "Cancel Edit Save Order" at bounding box center [337, 202] width 202 height 27
click at [426, 202] on button "Save Order" at bounding box center [408, 202] width 45 height 19
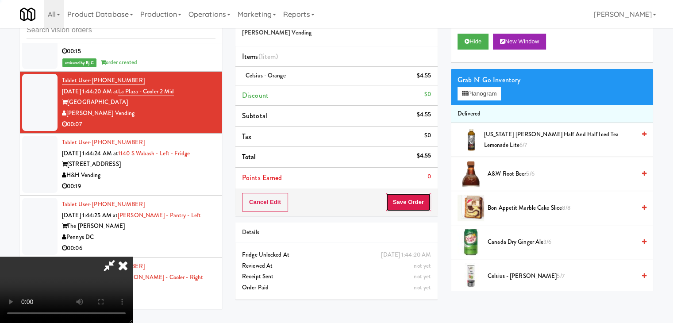
drag, startPoint x: 426, startPoint y: 202, endPoint x: 397, endPoint y: 167, distance: 45.2
click at [426, 201] on button "Save Order" at bounding box center [408, 202] width 45 height 19
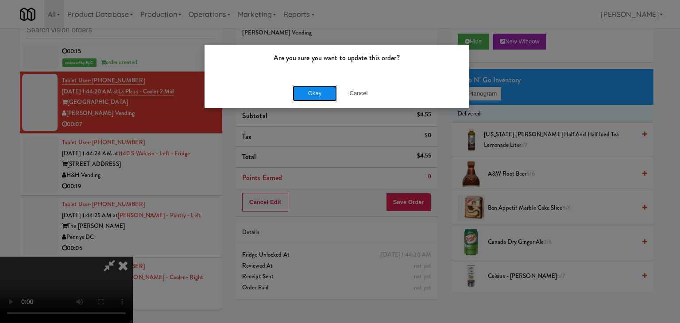
click at [317, 90] on button "Okay" at bounding box center [315, 93] width 44 height 16
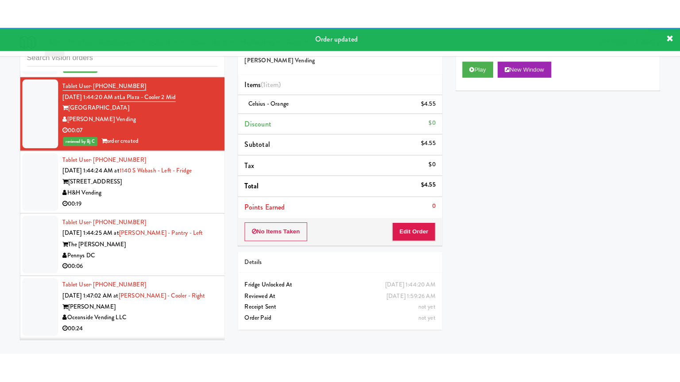
scroll to position [7907, 0]
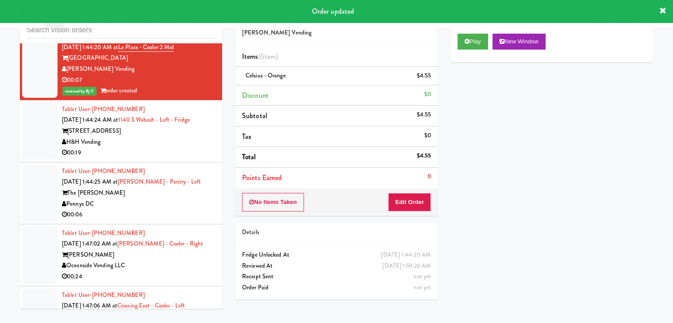
drag, startPoint x: 179, startPoint y: 214, endPoint x: 188, endPoint y: 219, distance: 9.7
click at [181, 210] on div "Pennys DC" at bounding box center [139, 204] width 154 height 11
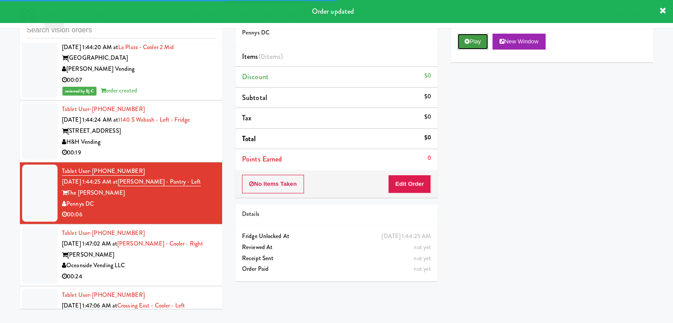
click at [471, 38] on button "Play" at bounding box center [473, 42] width 31 height 16
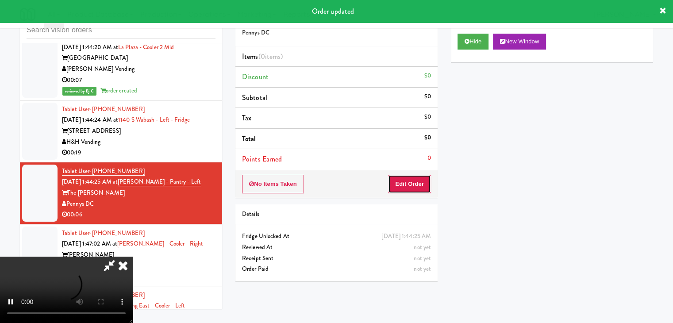
click at [407, 189] on button "Edit Order" at bounding box center [409, 184] width 43 height 19
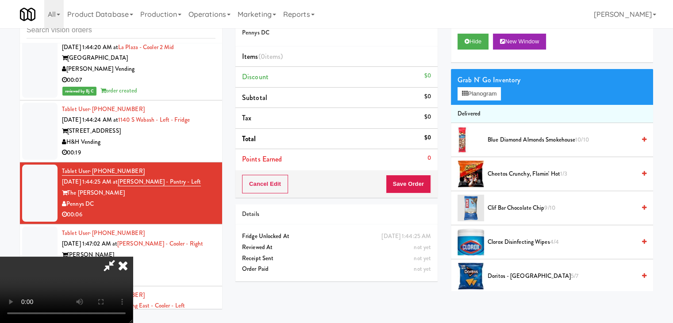
scroll to position [7896, 0]
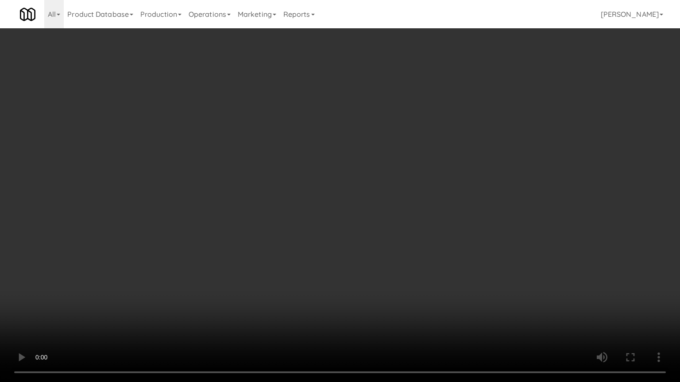
click at [384, 246] on video at bounding box center [340, 191] width 680 height 382
click at [384, 247] on video at bounding box center [340, 191] width 680 height 382
click at [399, 239] on video at bounding box center [340, 191] width 680 height 382
click at [401, 239] on video at bounding box center [340, 191] width 680 height 382
drag, startPoint x: 404, startPoint y: 240, endPoint x: 416, endPoint y: 232, distance: 14.3
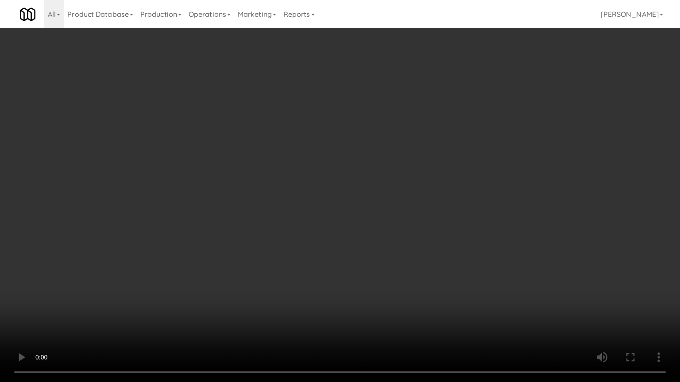
click at [414, 233] on video at bounding box center [340, 191] width 680 height 382
drag, startPoint x: 413, startPoint y: 234, endPoint x: 408, endPoint y: 235, distance: 4.9
click at [413, 234] on video at bounding box center [340, 191] width 680 height 382
click at [408, 233] on video at bounding box center [340, 191] width 680 height 382
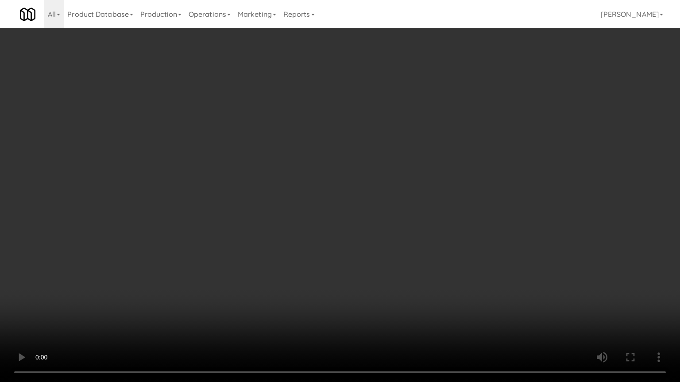
click at [427, 218] on video at bounding box center [340, 191] width 680 height 382
drag, startPoint x: 377, startPoint y: 236, endPoint x: 380, endPoint y: 239, distance: 4.8
click at [379, 237] on video at bounding box center [340, 191] width 680 height 382
click at [381, 239] on video at bounding box center [340, 191] width 680 height 382
click at [381, 240] on video at bounding box center [340, 191] width 680 height 382
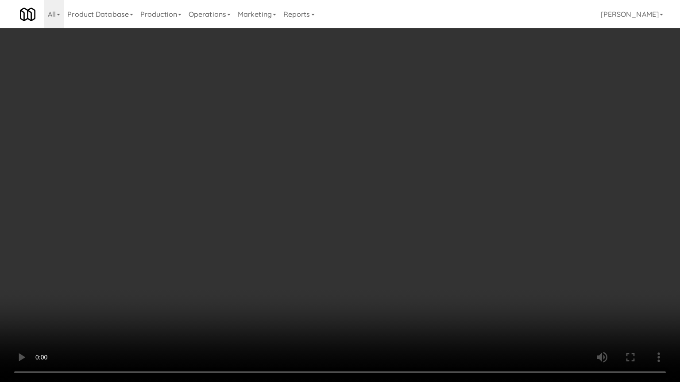
click at [382, 240] on video at bounding box center [340, 191] width 680 height 382
click at [384, 240] on video at bounding box center [340, 191] width 680 height 382
click at [375, 246] on video at bounding box center [340, 191] width 680 height 382
drag, startPoint x: 375, startPoint y: 246, endPoint x: 425, endPoint y: 150, distance: 108.1
click at [378, 239] on video at bounding box center [340, 191] width 680 height 382
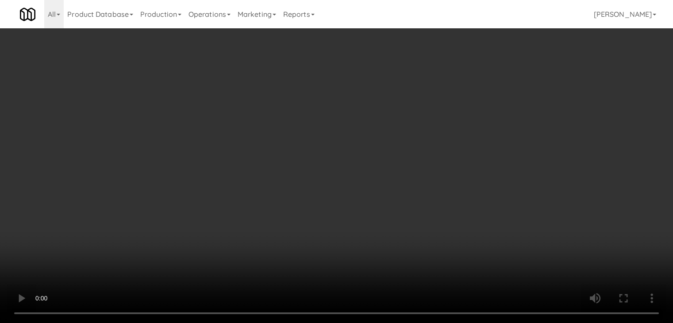
drag, startPoint x: 472, startPoint y: 91, endPoint x: 471, endPoint y: 112, distance: 20.9
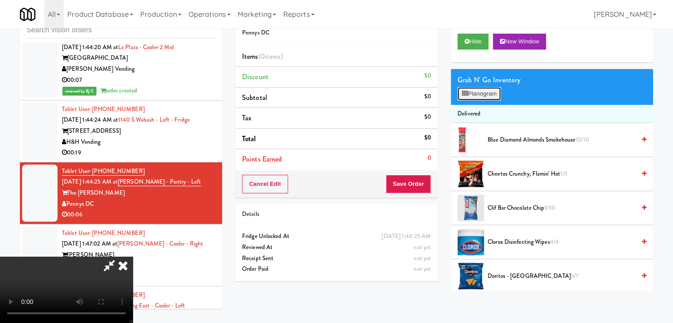
click at [473, 91] on button "Planogram" at bounding box center [479, 93] width 43 height 13
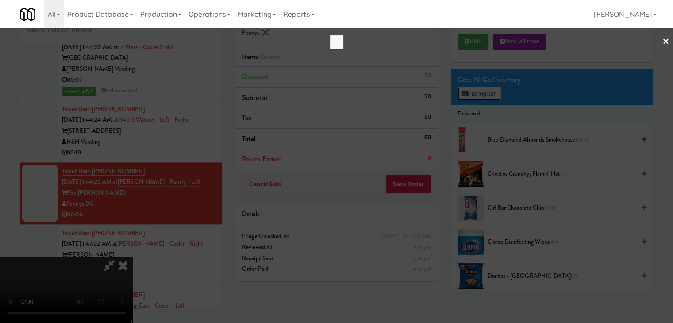
scroll to position [7896, 0]
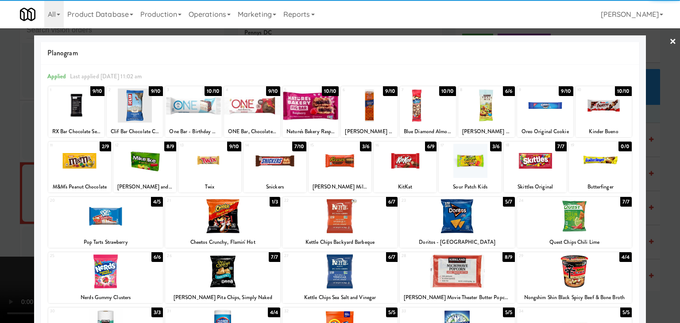
drag, startPoint x: 218, startPoint y: 162, endPoint x: 213, endPoint y: 162, distance: 4.9
click at [218, 162] on div at bounding box center [209, 161] width 63 height 34
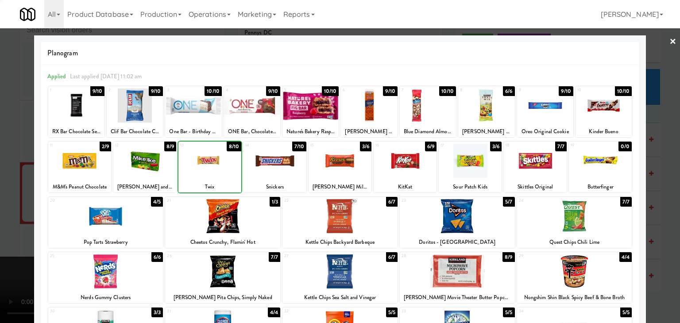
drag, startPoint x: 0, startPoint y: 183, endPoint x: 273, endPoint y: 200, distance: 273.2
click at [7, 183] on div at bounding box center [340, 161] width 680 height 323
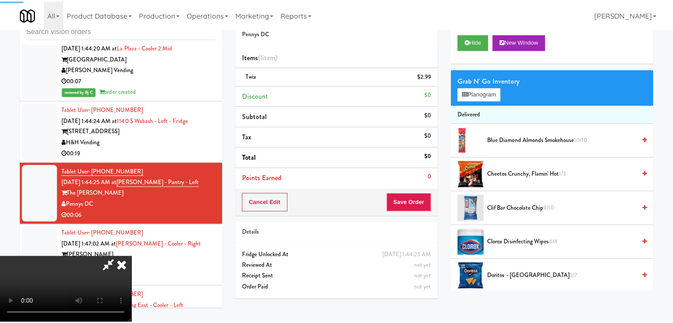
scroll to position [7907, 0]
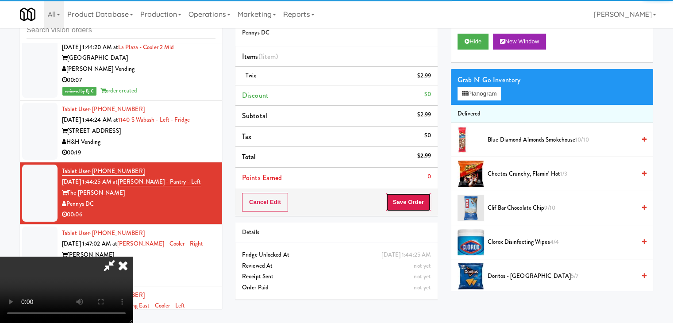
click at [419, 203] on button "Save Order" at bounding box center [408, 202] width 45 height 19
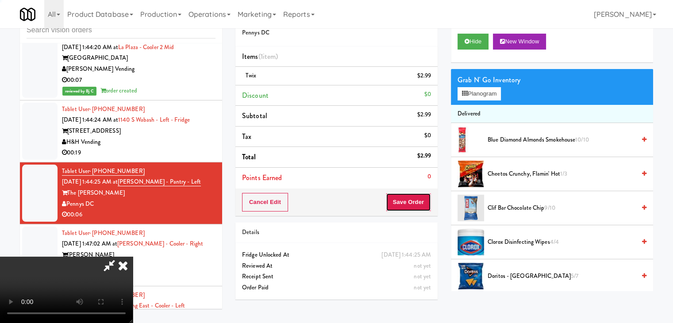
click at [419, 203] on button "Save Order" at bounding box center [408, 202] width 45 height 19
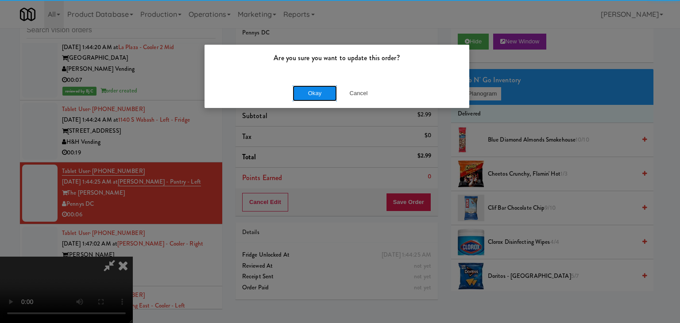
click at [305, 87] on button "Okay" at bounding box center [315, 93] width 44 height 16
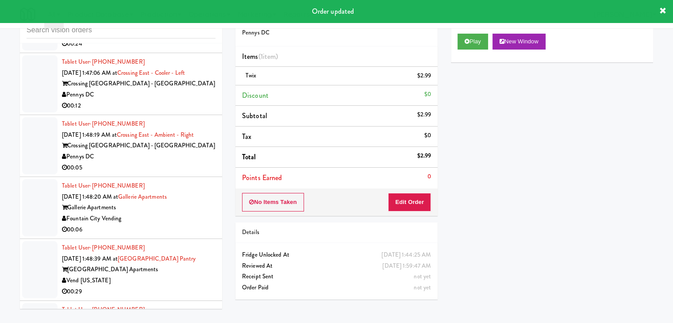
scroll to position [8172, 0]
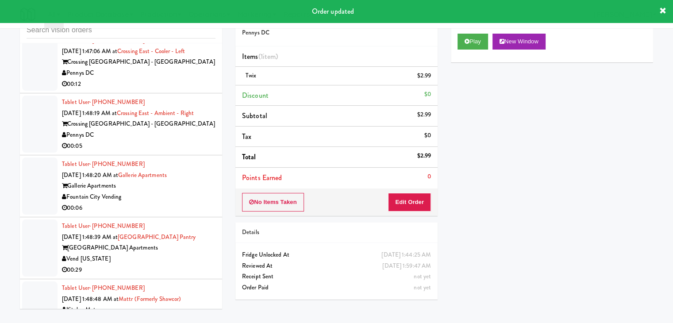
click at [182, 152] on div "00:05" at bounding box center [139, 146] width 154 height 11
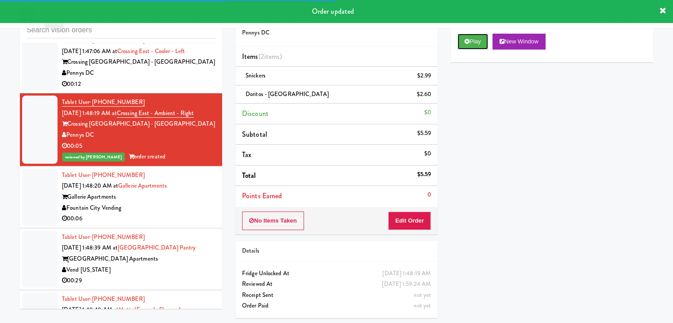
drag, startPoint x: 479, startPoint y: 41, endPoint x: 469, endPoint y: 75, distance: 35.3
click at [478, 41] on button "Play" at bounding box center [473, 42] width 31 height 16
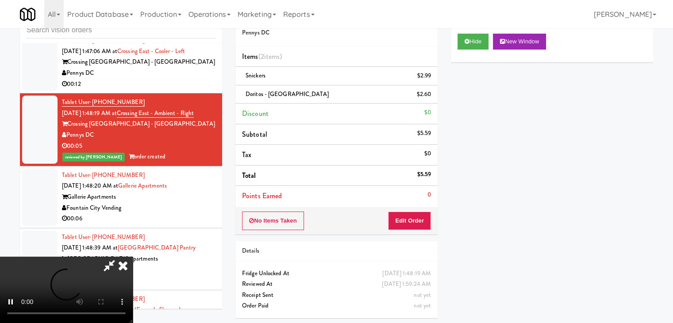
click at [180, 203] on div "Gallerie Apartments" at bounding box center [139, 197] width 154 height 11
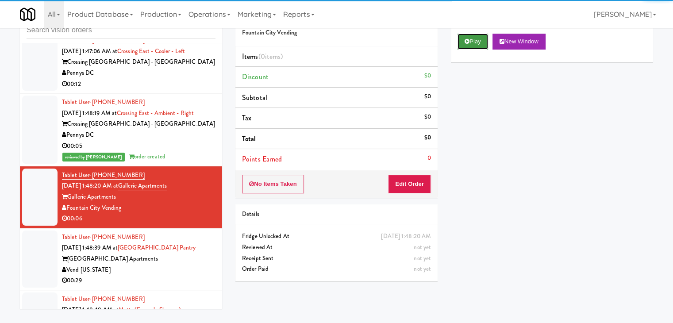
click at [473, 38] on button "Play" at bounding box center [473, 42] width 31 height 16
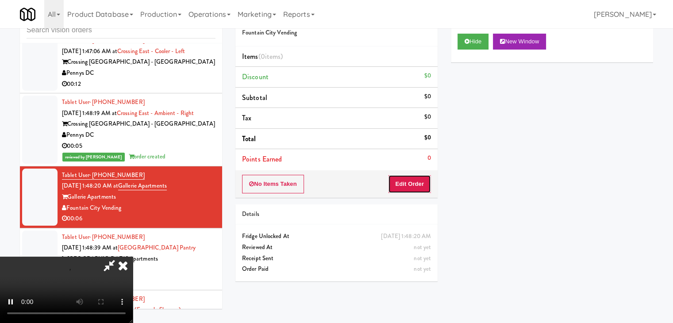
click at [418, 182] on button "Edit Order" at bounding box center [409, 184] width 43 height 19
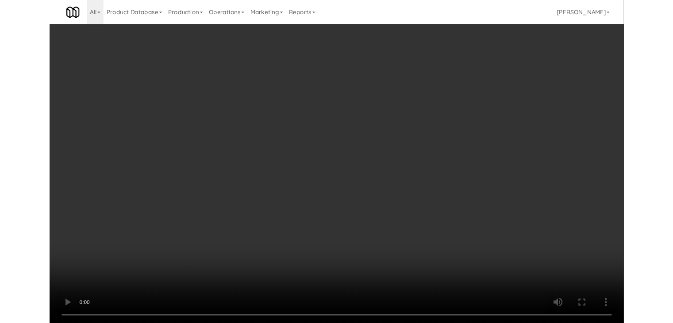
scroll to position [8161, 0]
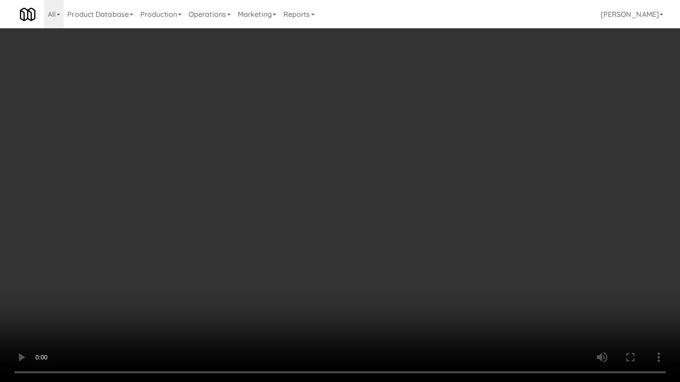
click at [423, 251] on video at bounding box center [340, 191] width 680 height 382
click at [426, 250] on video at bounding box center [340, 191] width 680 height 382
click at [411, 259] on video at bounding box center [340, 191] width 680 height 382
click at [409, 260] on video at bounding box center [340, 191] width 680 height 382
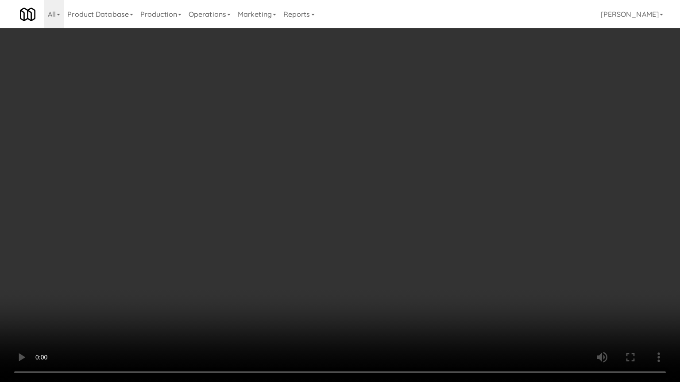
click at [395, 260] on video at bounding box center [340, 191] width 680 height 382
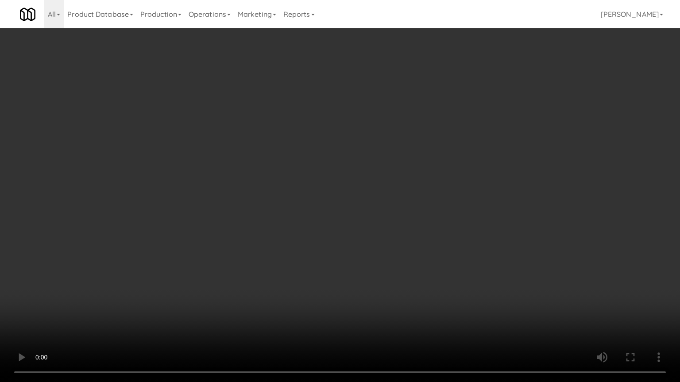
click at [395, 260] on video at bounding box center [340, 191] width 680 height 382
drag, startPoint x: 395, startPoint y: 260, endPoint x: 402, endPoint y: 198, distance: 62.9
click at [394, 257] on video at bounding box center [340, 191] width 680 height 382
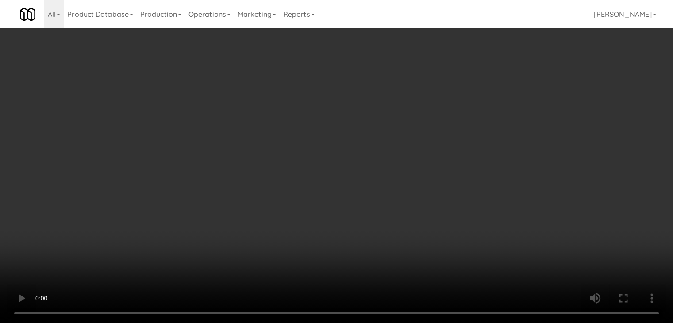
click at [492, 89] on div "Grab N' Go Inventory Planogram" at bounding box center [552, 87] width 202 height 36
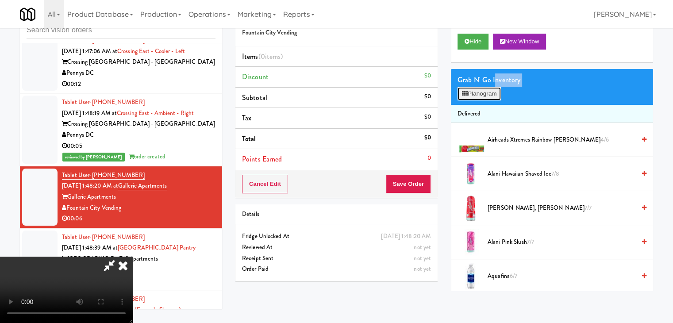
click at [490, 93] on button "Planogram" at bounding box center [479, 93] width 43 height 13
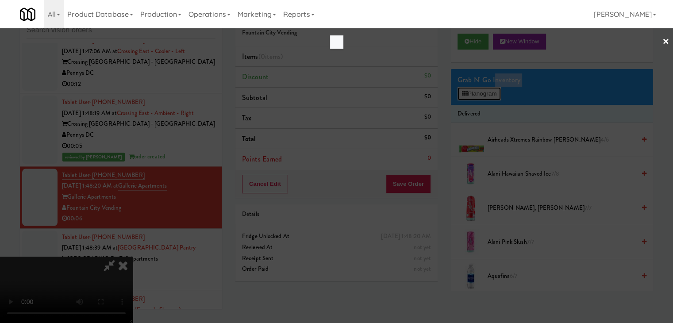
scroll to position [8161, 0]
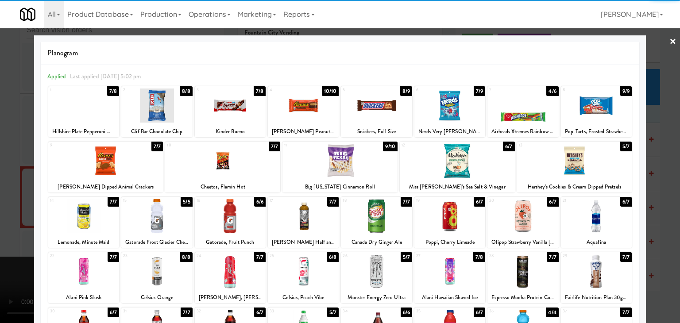
click at [227, 166] on div at bounding box center [222, 161] width 115 height 34
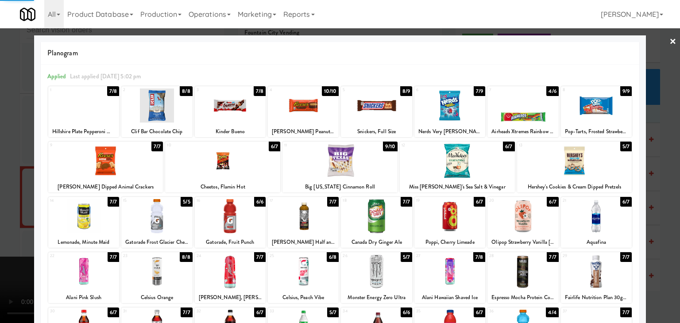
click at [315, 164] on div at bounding box center [339, 161] width 115 height 34
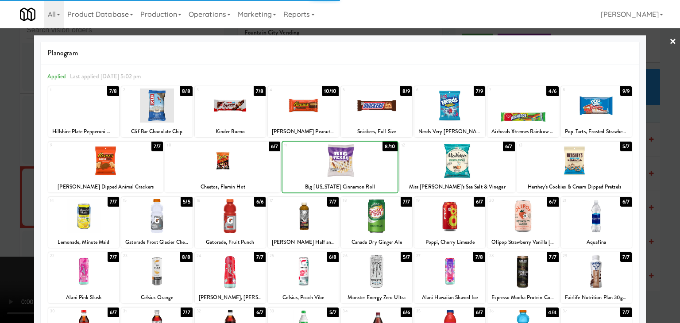
drag, startPoint x: 0, startPoint y: 185, endPoint x: 275, endPoint y: 192, distance: 275.0
click at [15, 183] on div at bounding box center [340, 161] width 680 height 323
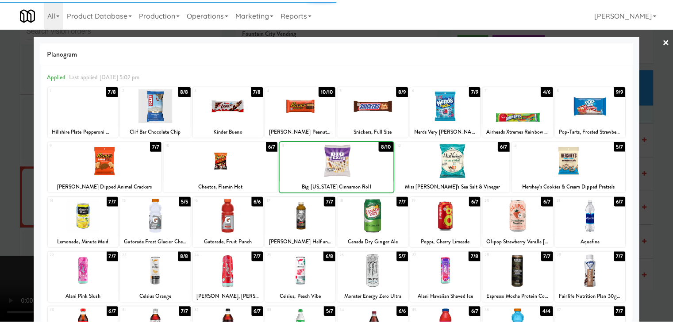
scroll to position [8172, 0]
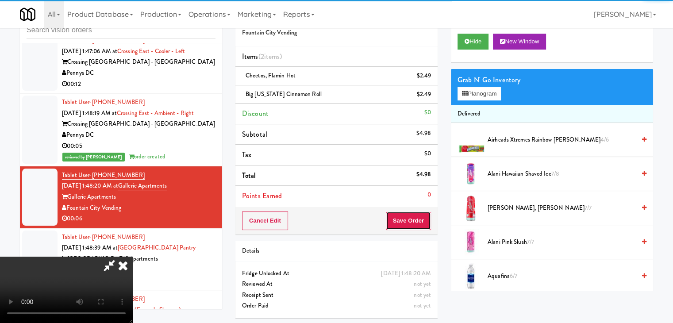
click at [425, 220] on button "Save Order" at bounding box center [408, 221] width 45 height 19
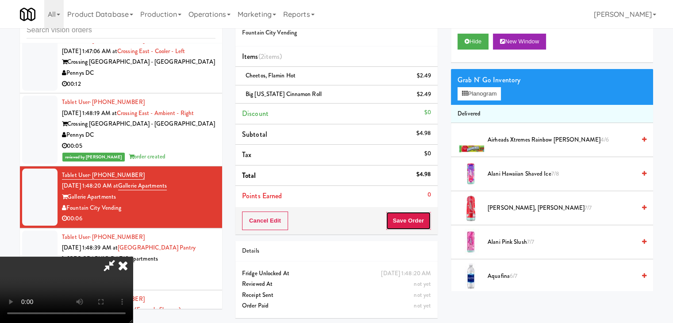
click at [425, 220] on button "Save Order" at bounding box center [408, 221] width 45 height 19
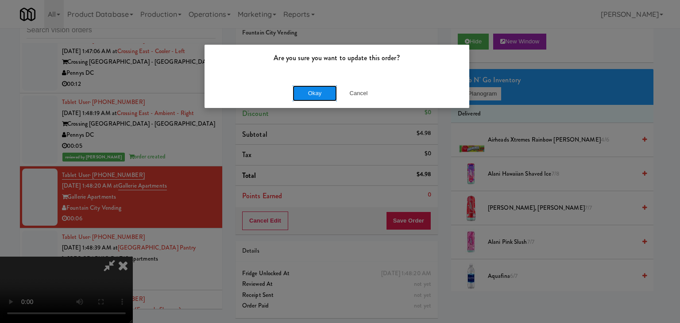
click at [310, 91] on button "Okay" at bounding box center [315, 93] width 44 height 16
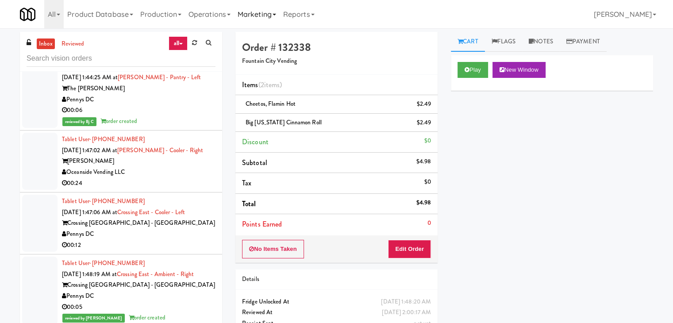
scroll to position [0, 0]
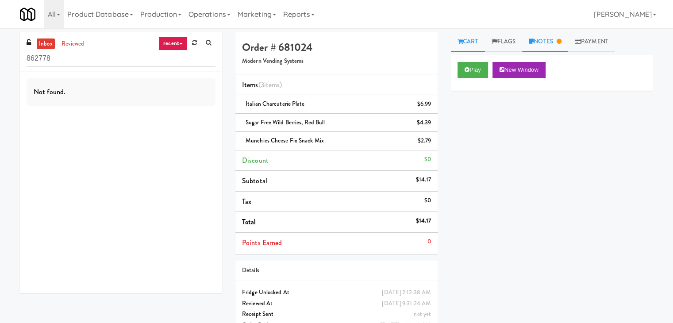
click at [546, 35] on link "Notes" at bounding box center [545, 42] width 46 height 20
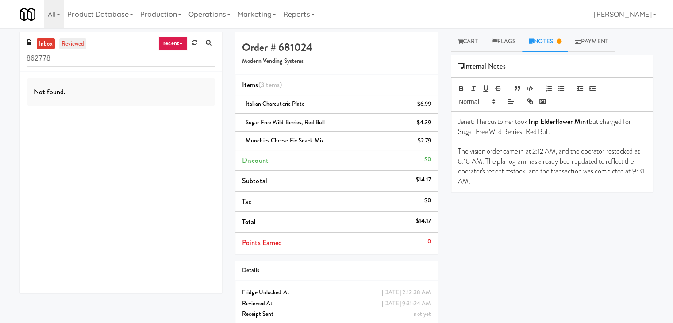
click at [66, 48] on link "reviewed" at bounding box center [72, 44] width 27 height 11
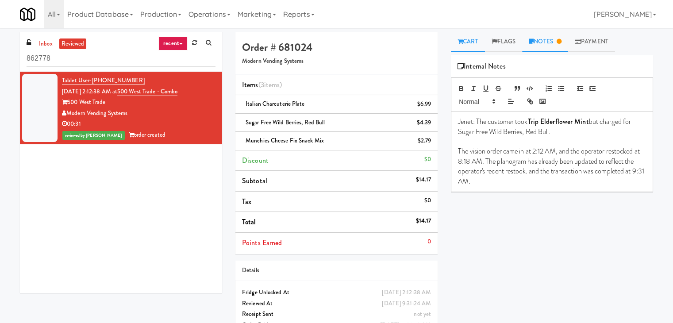
click at [469, 46] on link "Cart" at bounding box center [468, 42] width 34 height 20
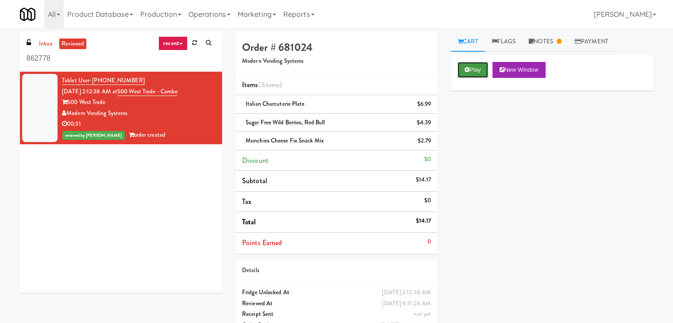
click at [474, 69] on button "Play" at bounding box center [473, 70] width 31 height 16
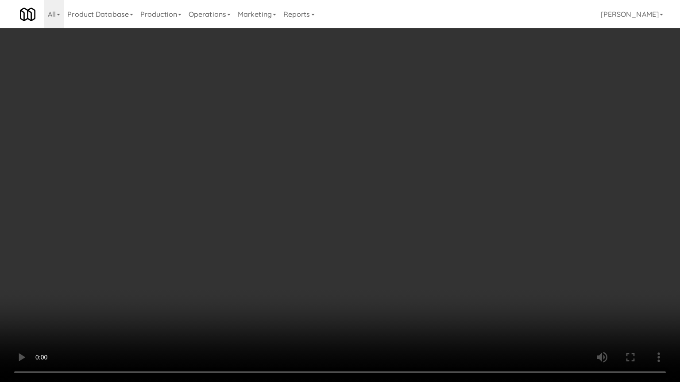
click at [405, 323] on video at bounding box center [340, 191] width 680 height 382
click at [370, 208] on video at bounding box center [340, 191] width 680 height 382
click at [370, 209] on video at bounding box center [340, 191] width 680 height 382
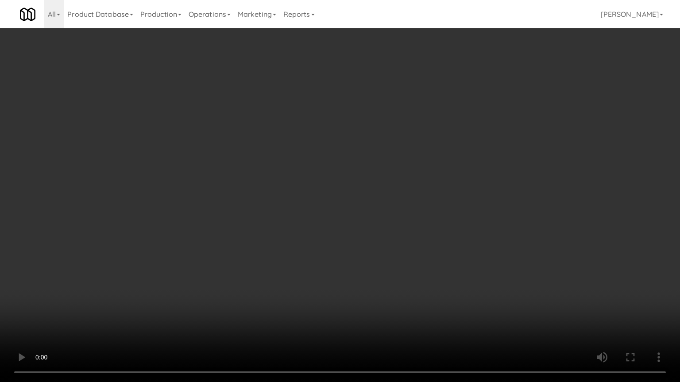
click at [353, 126] on video at bounding box center [340, 191] width 680 height 382
click at [367, 131] on video at bounding box center [340, 191] width 680 height 382
click at [370, 136] on video at bounding box center [340, 191] width 680 height 382
click at [369, 135] on video at bounding box center [340, 191] width 680 height 382
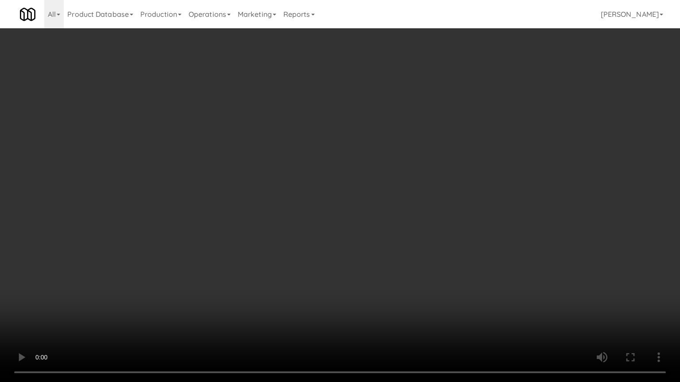
click at [371, 138] on video at bounding box center [340, 191] width 680 height 382
click at [371, 139] on video at bounding box center [340, 191] width 680 height 382
click at [370, 140] on video at bounding box center [340, 191] width 680 height 382
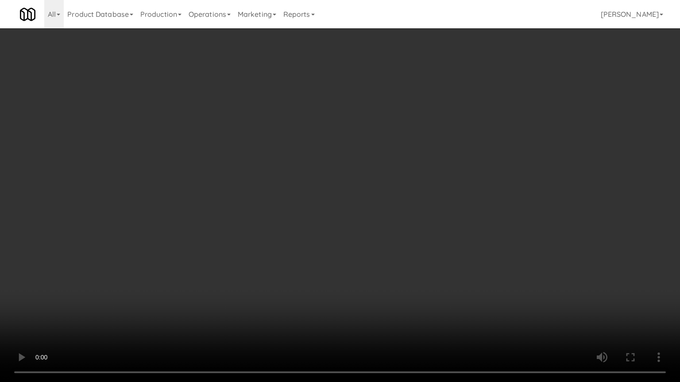
click at [370, 141] on video at bounding box center [340, 191] width 680 height 382
click at [473, 262] on video at bounding box center [340, 191] width 680 height 382
click at [479, 261] on video at bounding box center [340, 191] width 680 height 382
click at [471, 261] on video at bounding box center [340, 191] width 680 height 382
drag, startPoint x: 471, startPoint y: 261, endPoint x: 471, endPoint y: 217, distance: 44.3
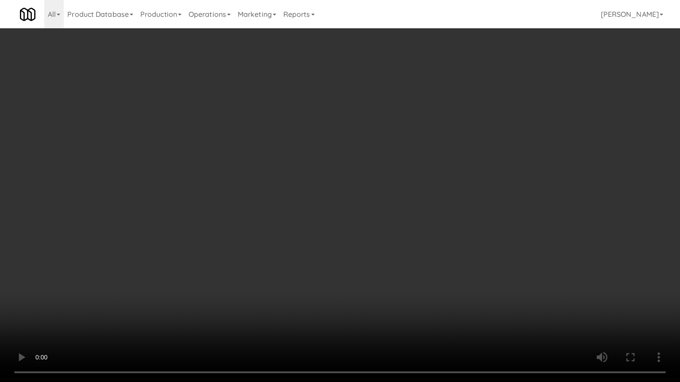
click at [471, 261] on video at bounding box center [340, 191] width 680 height 382
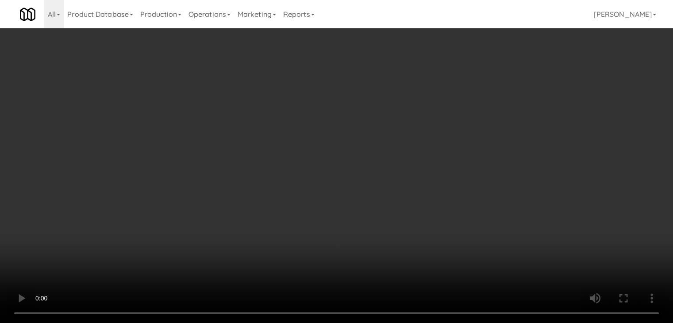
click at [473, 39] on link "Cart" at bounding box center [468, 42] width 34 height 20
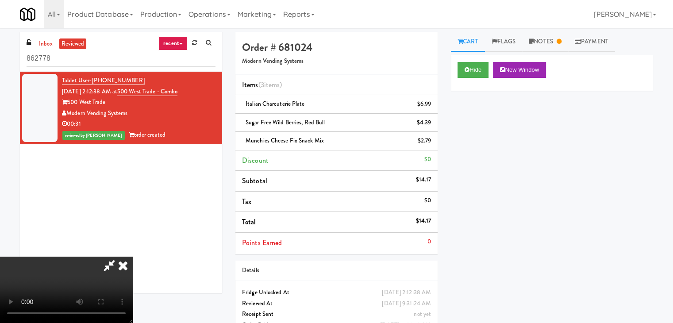
click at [133, 257] on icon at bounding box center [122, 266] width 19 height 18
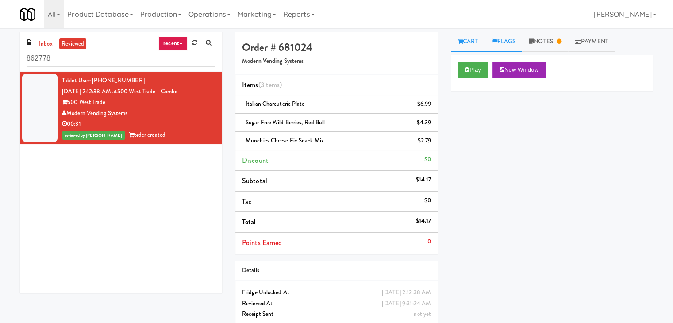
drag, startPoint x: 538, startPoint y: 39, endPoint x: 507, endPoint y: 38, distance: 31.0
click at [538, 39] on link "Notes" at bounding box center [545, 42] width 46 height 20
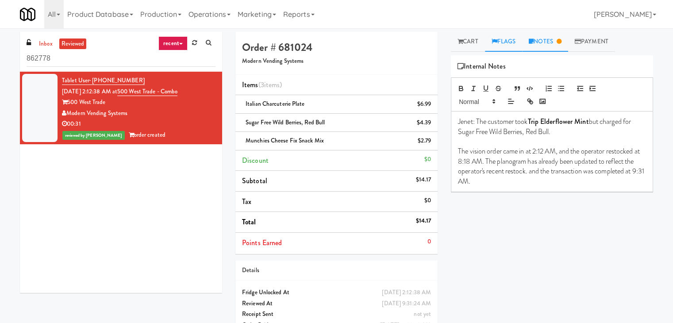
click at [497, 38] on link "Flags" at bounding box center [504, 42] width 38 height 20
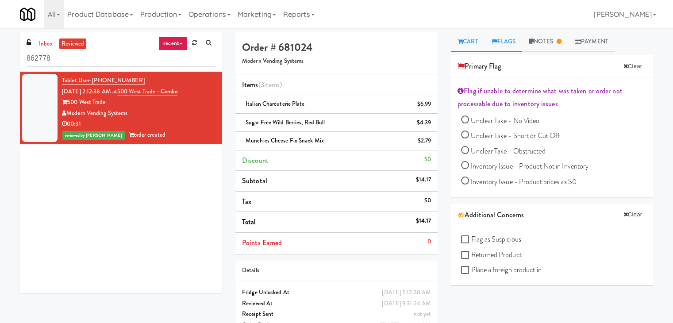
click at [472, 37] on link "Cart" at bounding box center [468, 42] width 34 height 20
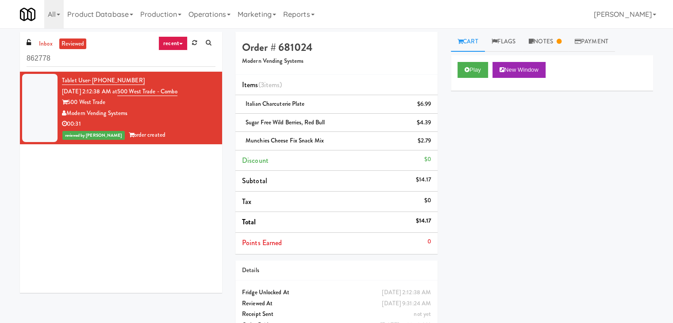
click at [180, 121] on div "00:31" at bounding box center [139, 124] width 154 height 11
click at [531, 147] on div "Play New Window Primary Flag Clear Flag if unable to determine what was taken o…" at bounding box center [552, 221] width 202 height 332
click at [501, 39] on link "Flags" at bounding box center [504, 42] width 38 height 20
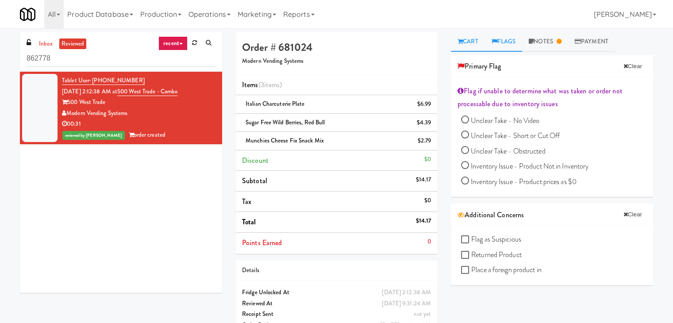
click at [462, 40] on icon at bounding box center [460, 42] width 5 height 6
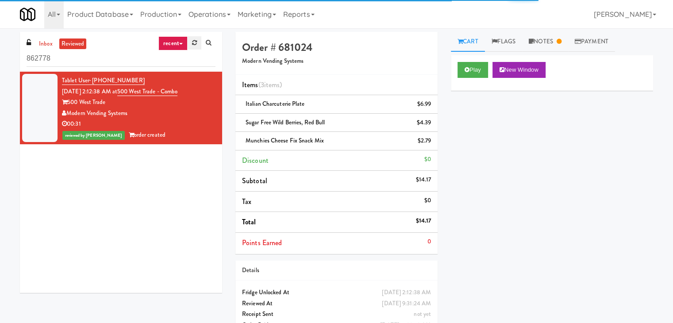
click at [194, 41] on icon at bounding box center [194, 43] width 5 height 6
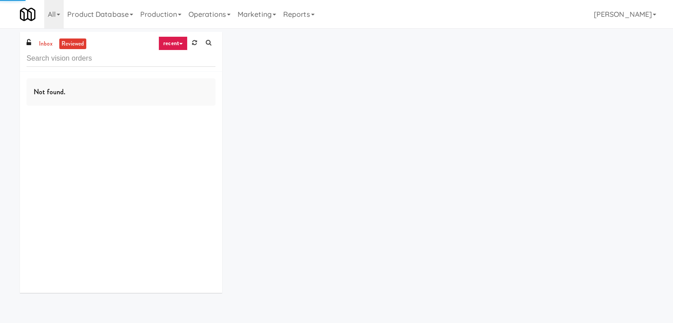
click at [194, 41] on icon at bounding box center [194, 43] width 5 height 6
click at [55, 42] on ul "inbox reviewed" at bounding box center [62, 44] width 54 height 11
click at [52, 42] on link "inbox" at bounding box center [46, 44] width 18 height 11
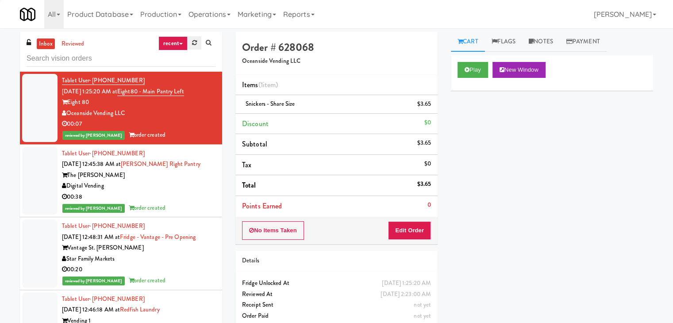
click at [192, 42] on icon at bounding box center [194, 43] width 5 height 6
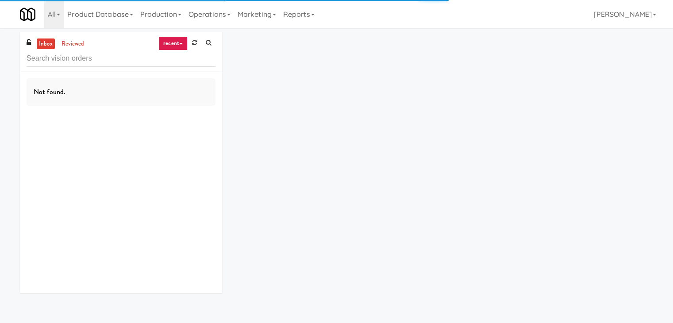
click at [192, 42] on icon at bounding box center [194, 43] width 5 height 6
click at [179, 42] on link "recent" at bounding box center [172, 43] width 29 height 14
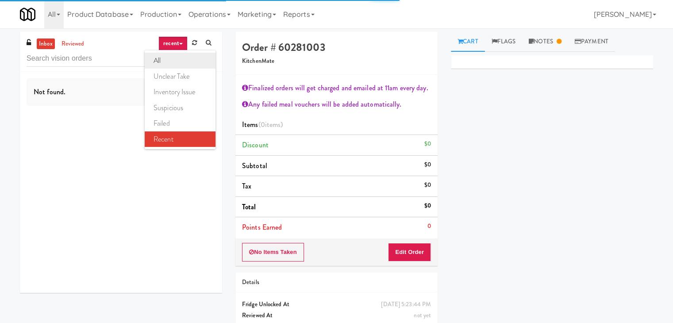
click at [174, 60] on link "all" at bounding box center [180, 61] width 71 height 16
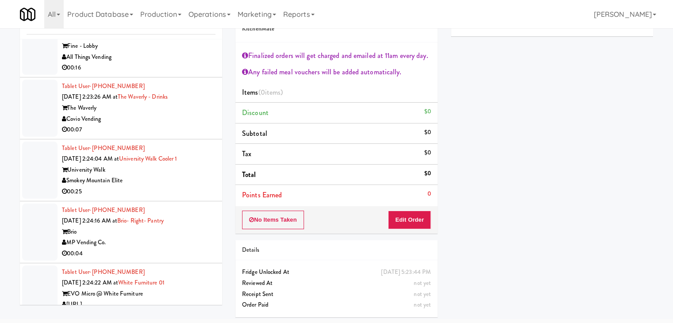
scroll to position [8461, 0]
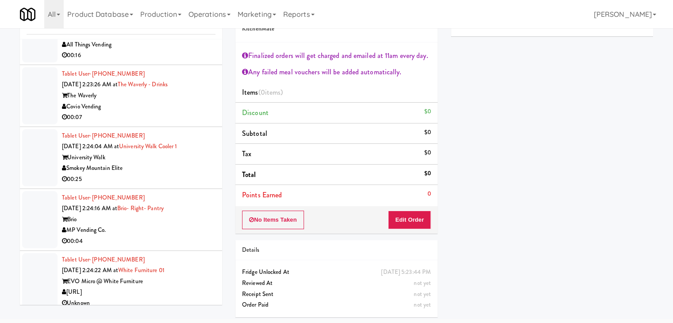
click at [182, 287] on div "[URL]" at bounding box center [139, 292] width 154 height 11
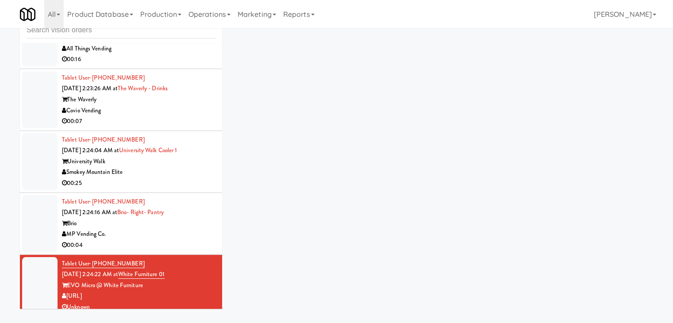
scroll to position [28, 0]
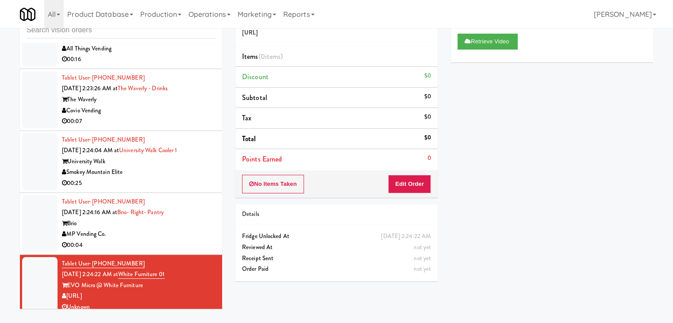
click at [179, 229] on div "MP Vending Co." at bounding box center [139, 234] width 154 height 11
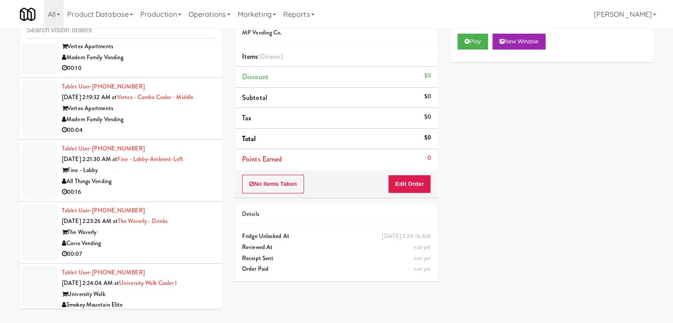
scroll to position [8417, 0]
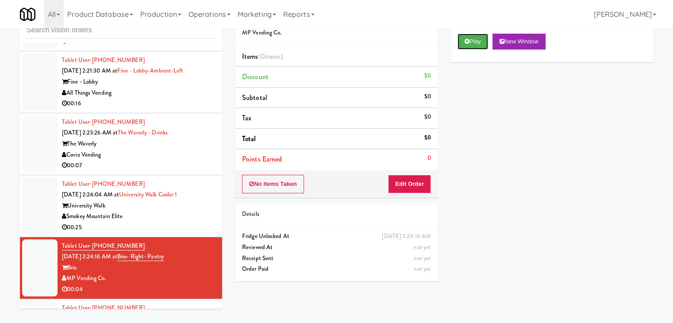
drag, startPoint x: 483, startPoint y: 38, endPoint x: 464, endPoint y: 70, distance: 37.5
click at [482, 39] on button "Play" at bounding box center [473, 42] width 31 height 16
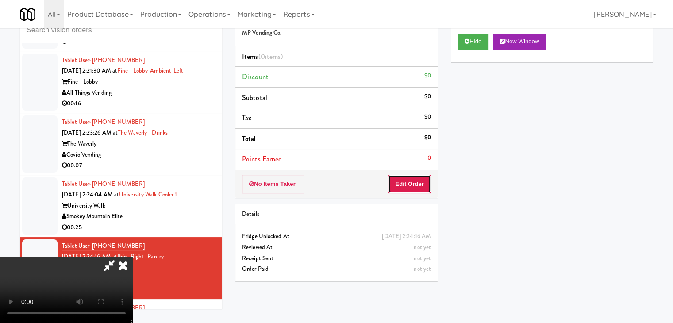
click at [405, 187] on button "Edit Order" at bounding box center [409, 184] width 43 height 19
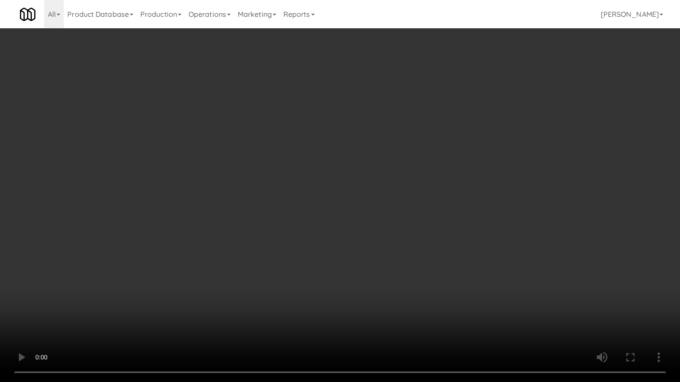
click at [384, 270] on video at bounding box center [340, 191] width 680 height 382
click at [382, 267] on video at bounding box center [340, 191] width 680 height 382
click at [384, 263] on video at bounding box center [340, 191] width 680 height 382
click at [382, 279] on video at bounding box center [340, 191] width 680 height 382
click at [382, 280] on video at bounding box center [340, 191] width 680 height 382
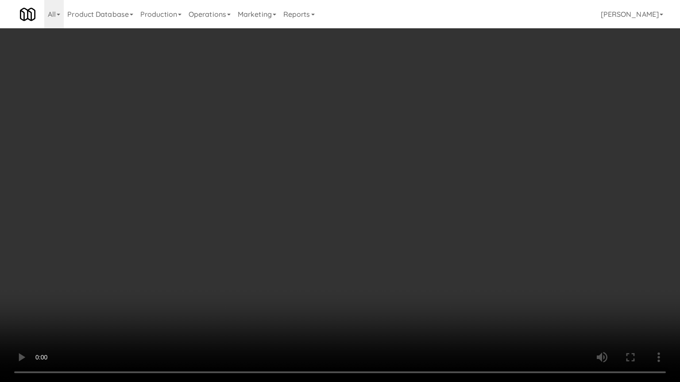
click at [383, 281] on video at bounding box center [340, 191] width 680 height 382
click at [384, 281] on video at bounding box center [340, 191] width 680 height 382
click at [381, 282] on video at bounding box center [340, 191] width 680 height 382
drag, startPoint x: 381, startPoint y: 282, endPoint x: 411, endPoint y: 189, distance: 98.3
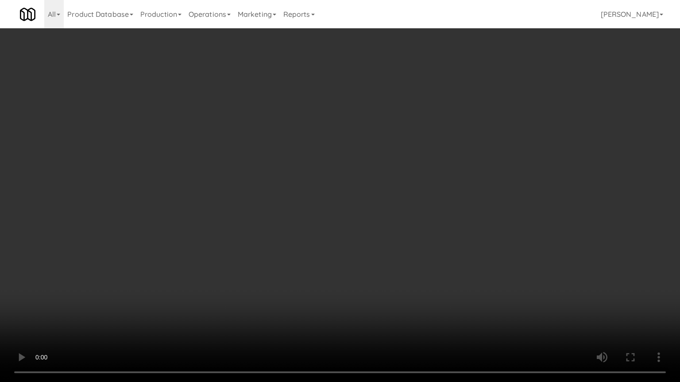
click at [382, 274] on video at bounding box center [340, 191] width 680 height 382
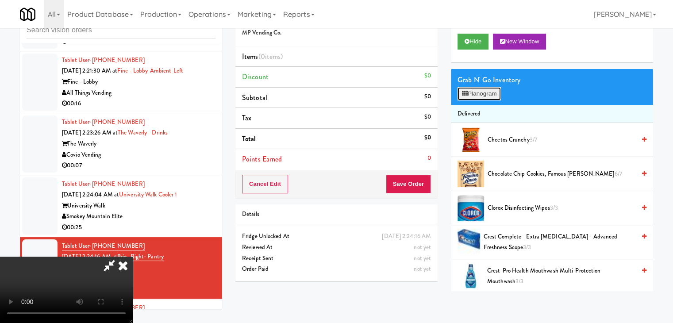
click at [492, 89] on button "Planogram" at bounding box center [479, 93] width 43 height 13
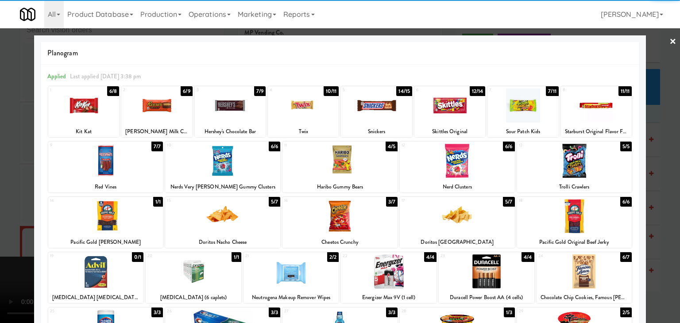
click at [333, 213] on div at bounding box center [339, 216] width 115 height 34
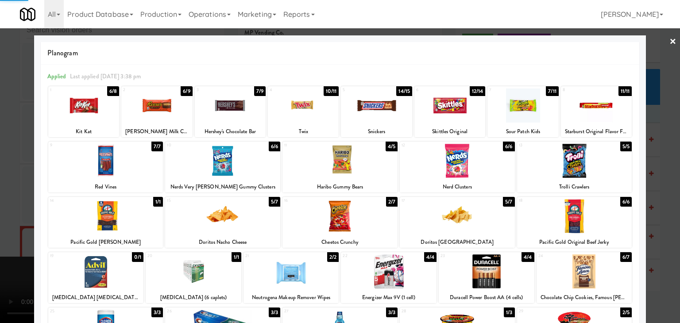
drag, startPoint x: 0, startPoint y: 217, endPoint x: 266, endPoint y: 201, distance: 266.1
click at [18, 213] on div at bounding box center [340, 161] width 680 height 323
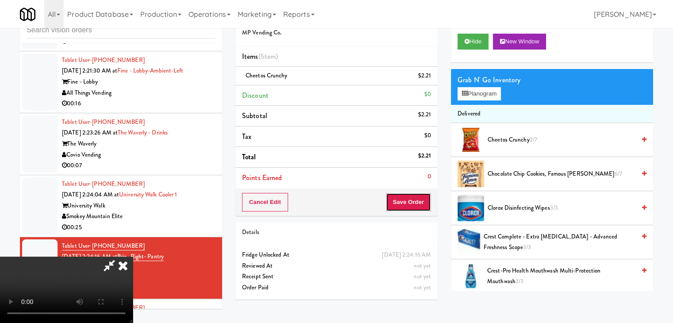
click at [424, 203] on button "Save Order" at bounding box center [408, 202] width 45 height 19
drag, startPoint x: 424, startPoint y: 203, endPoint x: 419, endPoint y: 202, distance: 4.9
click at [424, 203] on button "Save Order" at bounding box center [408, 202] width 45 height 19
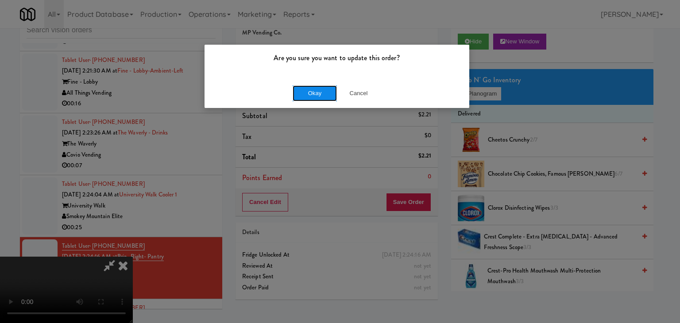
drag, startPoint x: 328, startPoint y: 93, endPoint x: 316, endPoint y: 94, distance: 11.5
click at [319, 93] on button "Okay" at bounding box center [315, 93] width 44 height 16
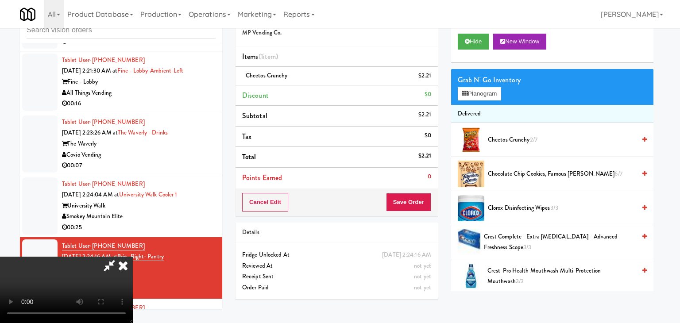
click at [316, 94] on div at bounding box center [340, 161] width 680 height 323
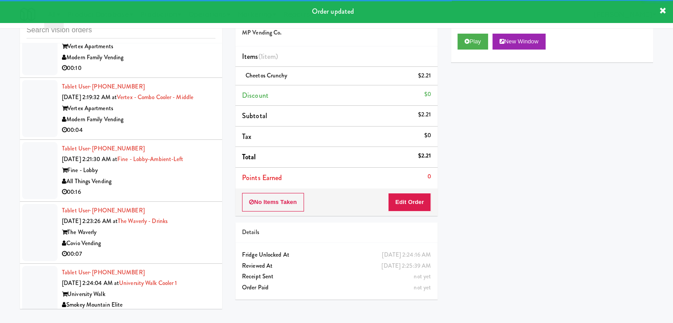
scroll to position [8417, 0]
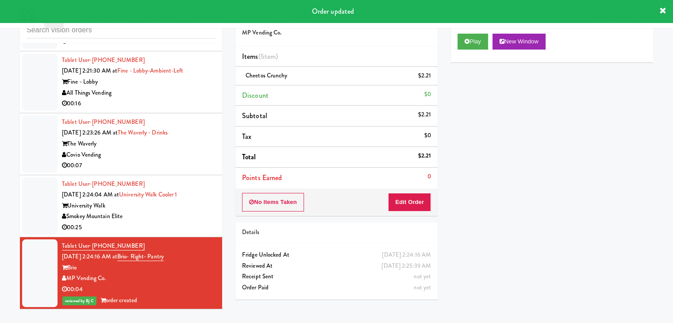
click at [177, 212] on div "Smokey Mountain Elite" at bounding box center [139, 216] width 154 height 11
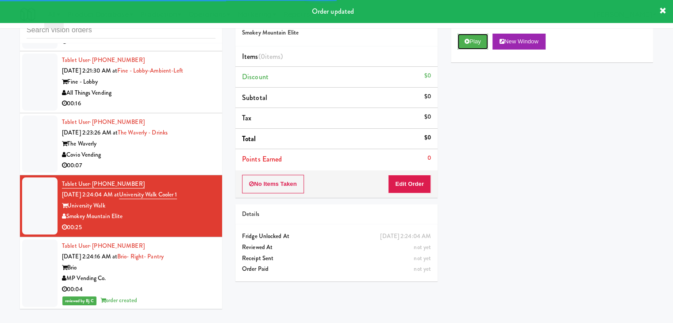
drag, startPoint x: 473, startPoint y: 46, endPoint x: 456, endPoint y: 91, distance: 47.4
click at [473, 48] on button "Play" at bounding box center [473, 42] width 31 height 16
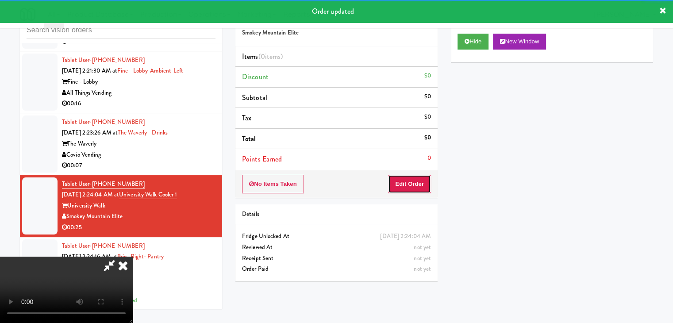
click at [410, 190] on button "Edit Order" at bounding box center [409, 184] width 43 height 19
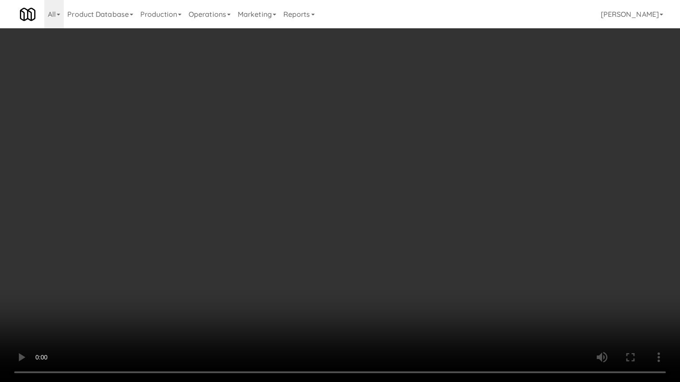
click at [399, 247] on video at bounding box center [340, 191] width 680 height 382
click at [396, 248] on video at bounding box center [340, 191] width 680 height 382
click at [395, 249] on video at bounding box center [340, 191] width 680 height 382
click at [389, 249] on video at bounding box center [340, 191] width 680 height 382
click at [385, 198] on video at bounding box center [340, 191] width 680 height 382
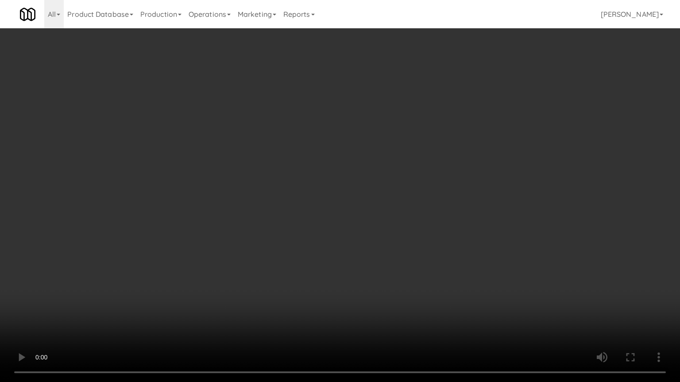
drag, startPoint x: 384, startPoint y: 197, endPoint x: 408, endPoint y: 78, distance: 121.9
click at [384, 193] on video at bounding box center [340, 191] width 680 height 382
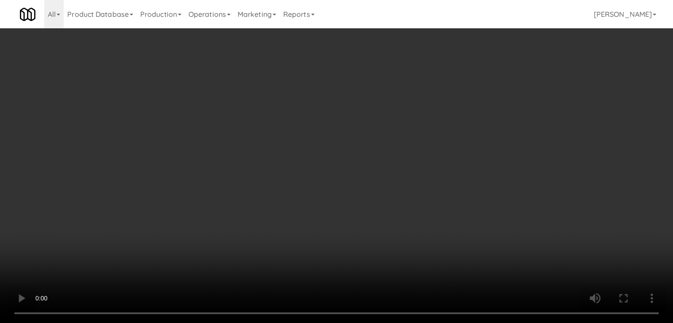
click at [467, 85] on div "Grab N' Go Inventory" at bounding box center [552, 79] width 189 height 13
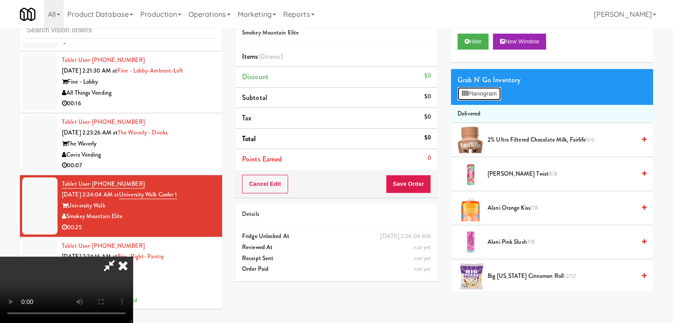
click at [470, 89] on button "Planogram" at bounding box center [479, 93] width 43 height 13
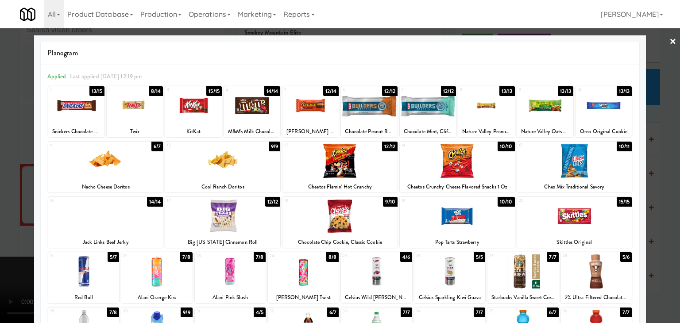
drag, startPoint x: 120, startPoint y: 170, endPoint x: 151, endPoint y: 172, distance: 30.2
click at [129, 171] on div at bounding box center [105, 161] width 115 height 34
drag, startPoint x: 203, startPoint y: 172, endPoint x: 196, endPoint y: 138, distance: 35.2
click at [204, 168] on div at bounding box center [222, 161] width 115 height 34
click at [138, 105] on div at bounding box center [135, 106] width 56 height 34
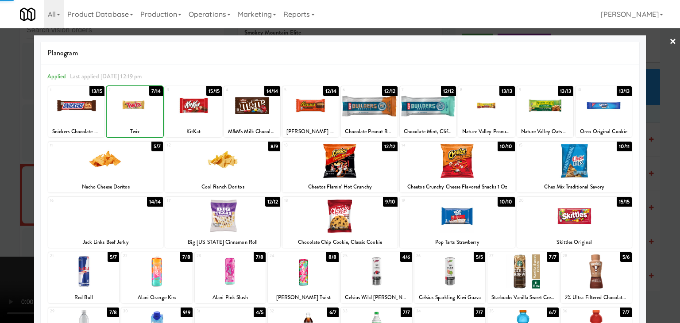
click at [0, 135] on div at bounding box center [340, 161] width 680 height 323
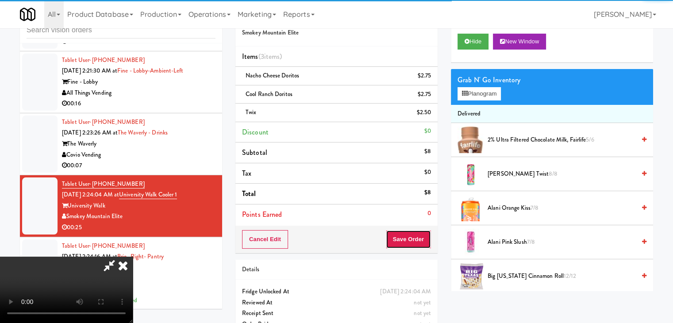
click at [421, 236] on button "Save Order" at bounding box center [408, 239] width 45 height 19
click at [420, 237] on button "Save Order" at bounding box center [408, 239] width 45 height 19
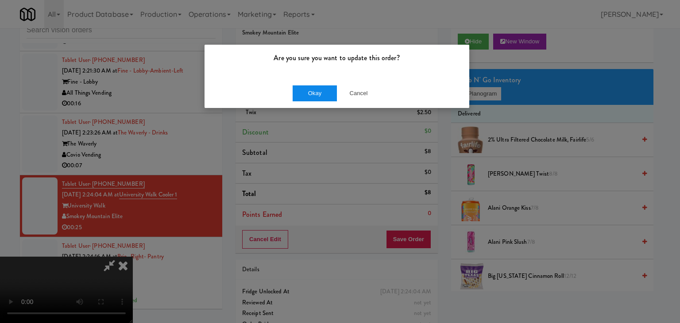
click at [289, 96] on div "Okay Cancel" at bounding box center [337, 93] width 265 height 30
click at [310, 96] on button "Okay" at bounding box center [315, 93] width 44 height 16
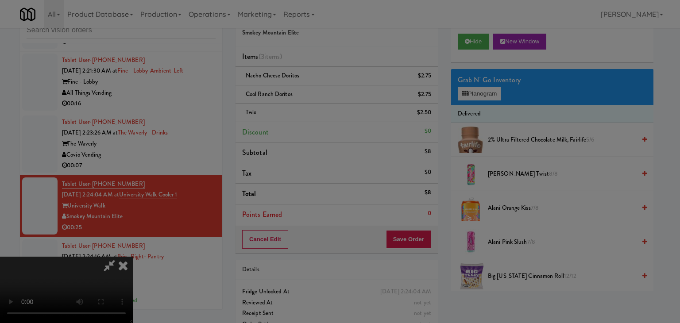
click at [310, 92] on div "Okay Cancel" at bounding box center [337, 77] width 265 height 30
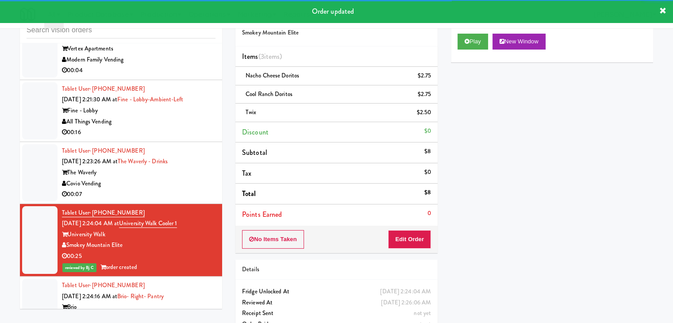
scroll to position [8329, 0]
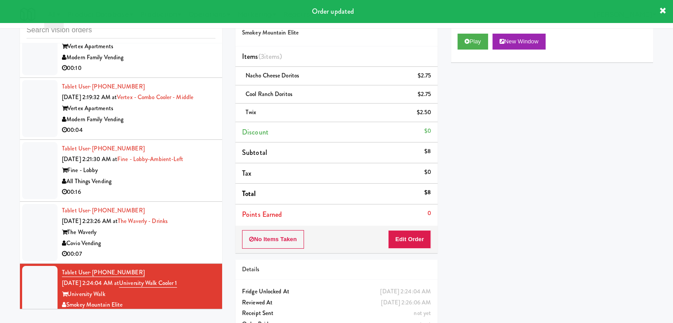
click at [189, 227] on div "The Waverly" at bounding box center [139, 232] width 154 height 11
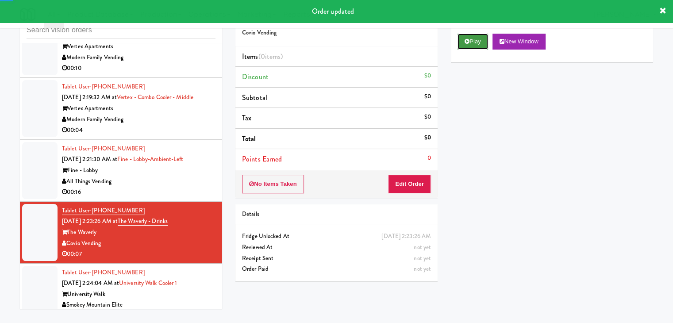
click at [478, 42] on button "Play" at bounding box center [473, 42] width 31 height 16
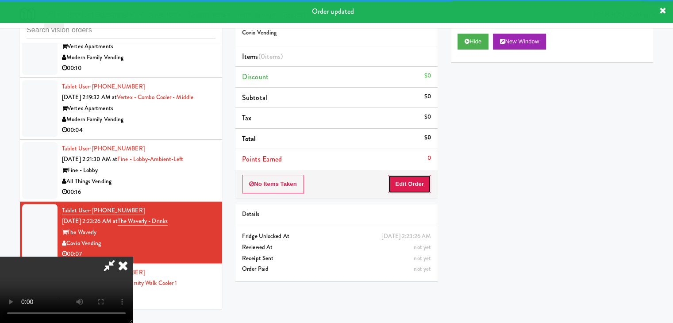
click at [405, 178] on button "Edit Order" at bounding box center [409, 184] width 43 height 19
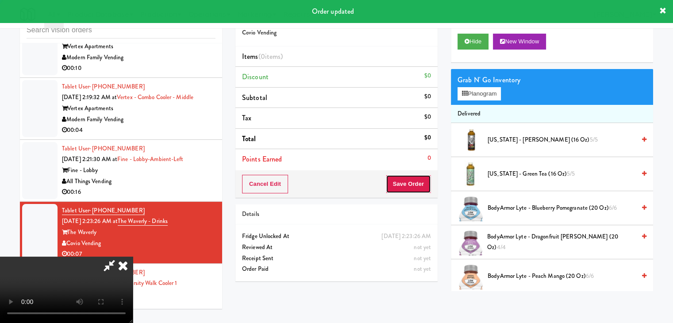
click at [405, 178] on button "Save Order" at bounding box center [408, 184] width 45 height 19
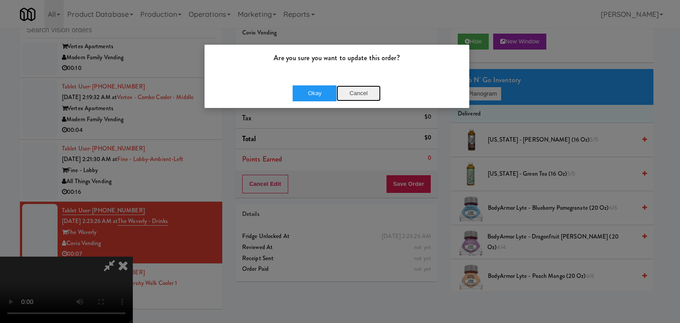
click at [365, 95] on button "Cancel" at bounding box center [358, 93] width 44 height 16
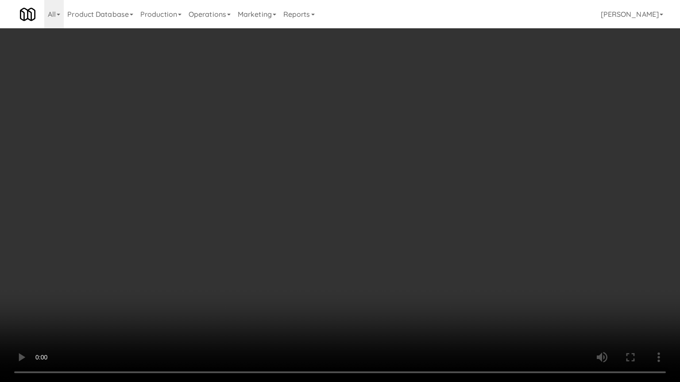
click at [406, 258] on video at bounding box center [340, 191] width 680 height 382
click at [405, 263] on video at bounding box center [340, 191] width 680 height 382
click at [410, 264] on video at bounding box center [340, 191] width 680 height 382
click at [411, 264] on video at bounding box center [340, 191] width 680 height 382
click at [413, 265] on video at bounding box center [340, 191] width 680 height 382
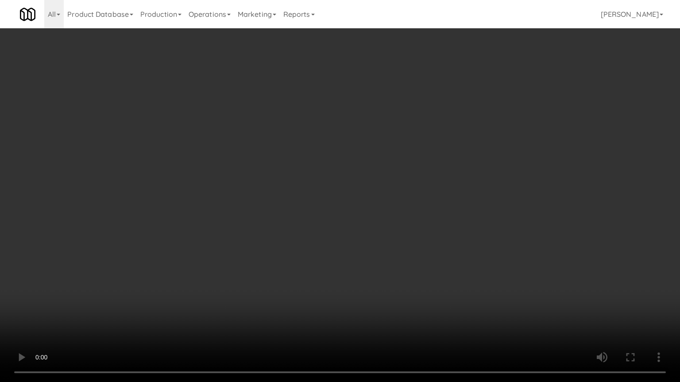
click at [413, 268] on video at bounding box center [340, 191] width 680 height 382
click at [419, 266] on video at bounding box center [340, 191] width 680 height 382
click at [420, 268] on video at bounding box center [340, 191] width 680 height 382
click at [421, 266] on video at bounding box center [340, 191] width 680 height 382
drag, startPoint x: 421, startPoint y: 266, endPoint x: 446, endPoint y: 183, distance: 86.8
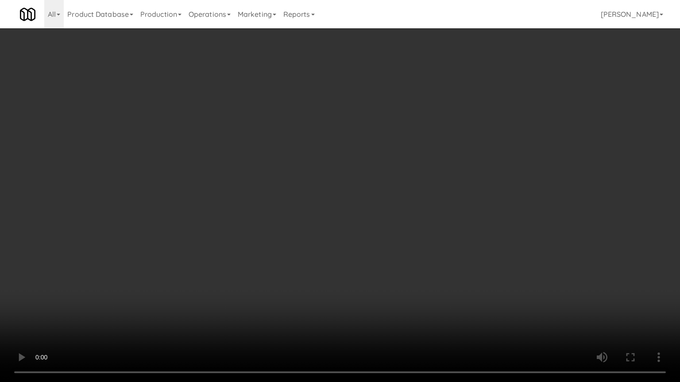
click at [421, 265] on video at bounding box center [340, 191] width 680 height 382
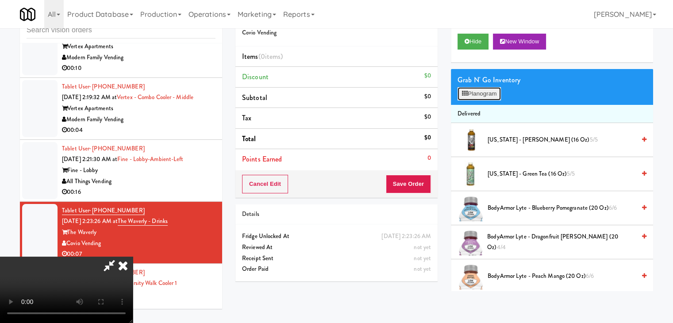
click at [494, 98] on button "Planogram" at bounding box center [479, 93] width 43 height 13
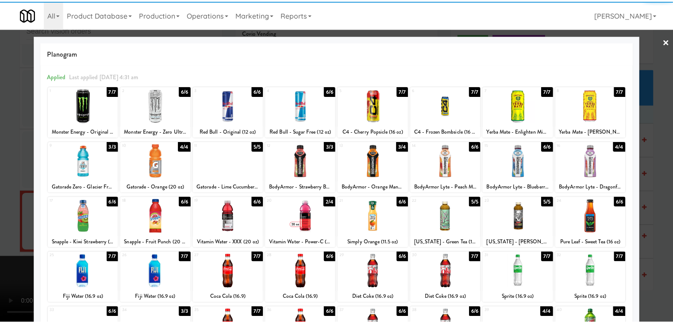
scroll to position [44, 0]
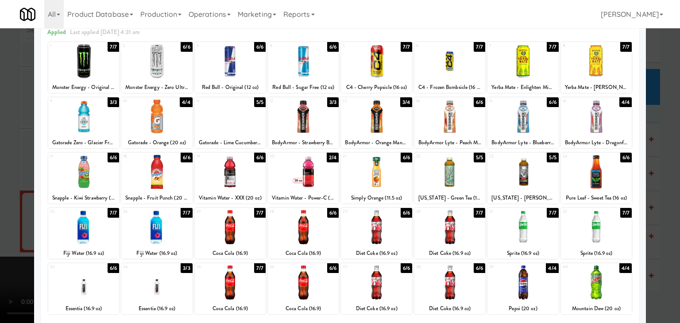
drag, startPoint x: 0, startPoint y: 252, endPoint x: 77, endPoint y: 265, distance: 78.1
click at [0, 255] on div at bounding box center [340, 161] width 680 height 323
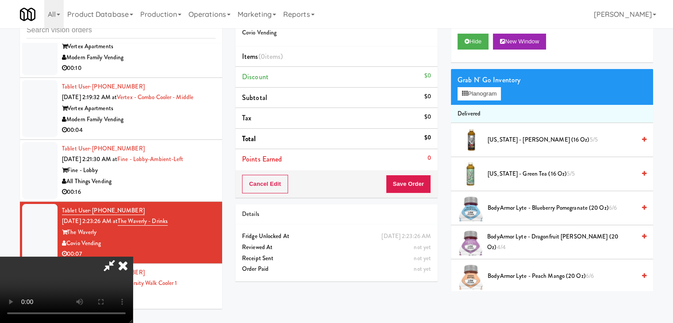
scroll to position [124, 0]
click at [133, 257] on video at bounding box center [66, 290] width 133 height 66
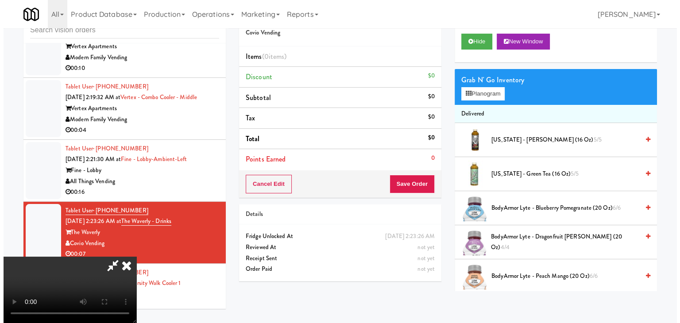
scroll to position [0, 0]
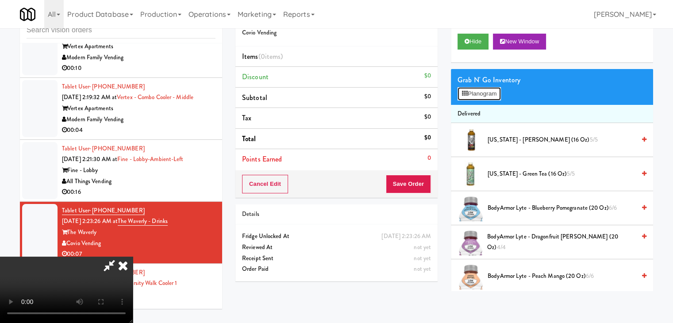
click at [482, 93] on button "Planogram" at bounding box center [479, 93] width 43 height 13
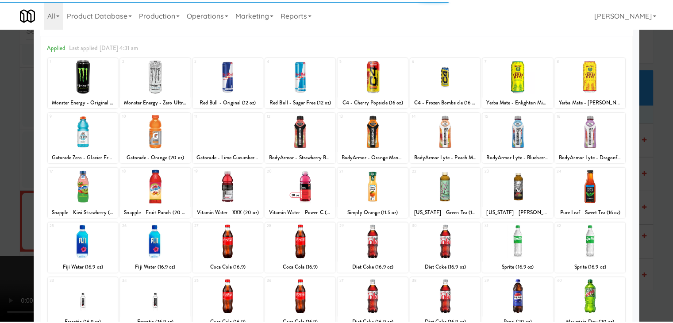
scroll to position [89, 0]
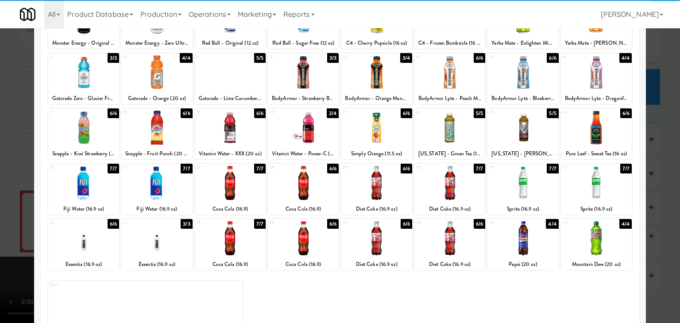
drag, startPoint x: 452, startPoint y: 192, endPoint x: 405, endPoint y: 188, distance: 46.2
click at [451, 192] on div at bounding box center [449, 183] width 71 height 34
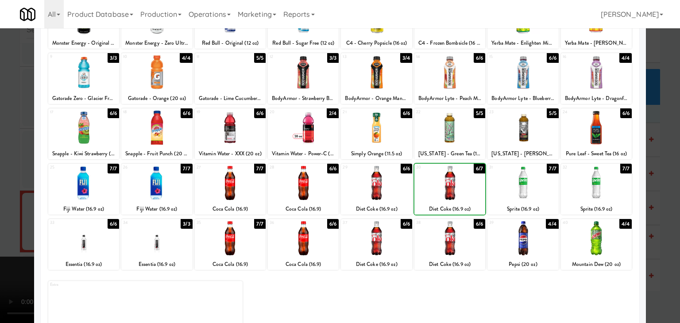
drag, startPoint x: 379, startPoint y: 188, endPoint x: 365, endPoint y: 188, distance: 14.2
click at [375, 188] on div at bounding box center [376, 183] width 71 height 34
click at [0, 200] on div at bounding box center [340, 161] width 680 height 323
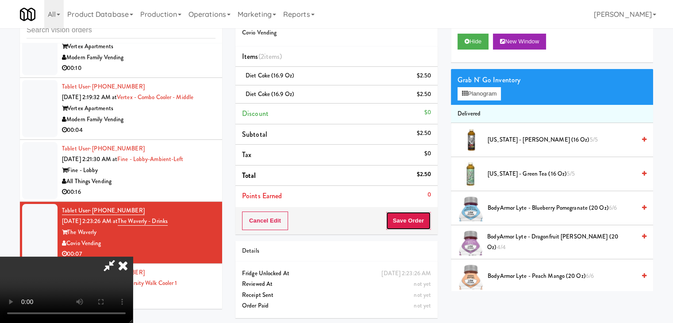
click at [423, 216] on button "Save Order" at bounding box center [408, 221] width 45 height 19
click at [422, 216] on button "Save Order" at bounding box center [408, 221] width 45 height 19
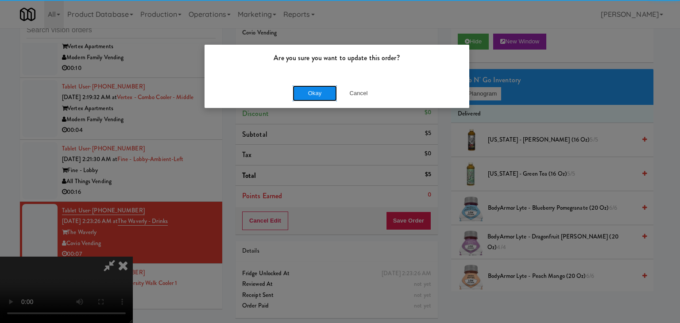
click at [317, 87] on button "Okay" at bounding box center [315, 93] width 44 height 16
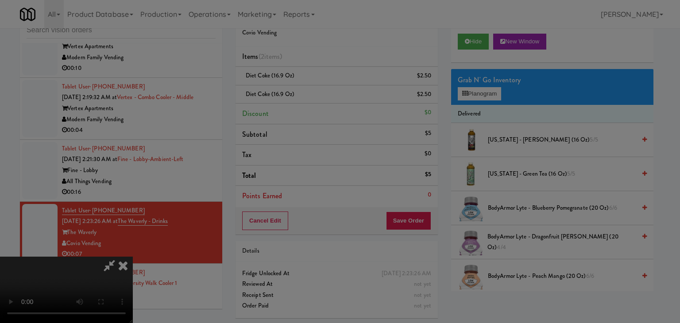
drag, startPoint x: 317, startPoint y: 87, endPoint x: 321, endPoint y: 94, distance: 8.1
click at [317, 85] on button "Okay" at bounding box center [315, 77] width 44 height 16
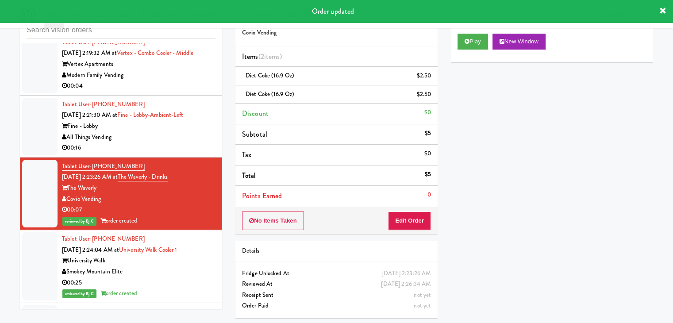
click at [199, 134] on div "All Things Vending" at bounding box center [139, 137] width 154 height 11
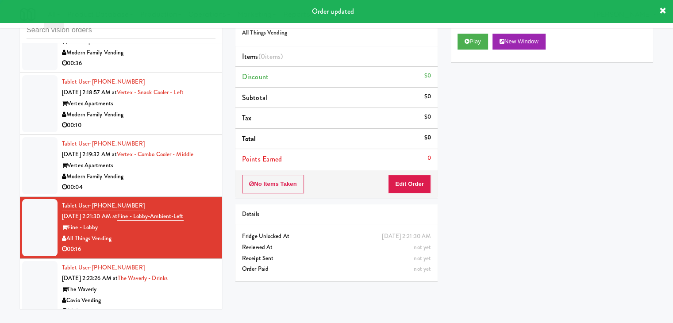
scroll to position [8240, 0]
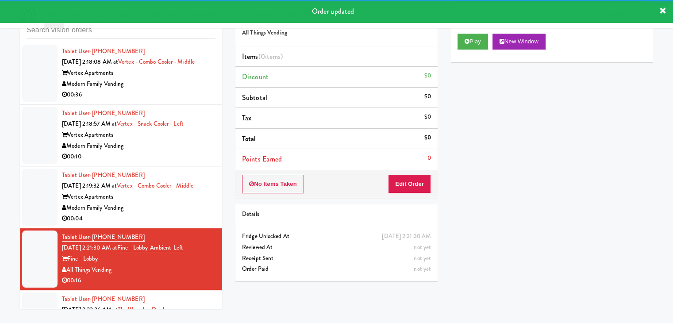
click at [468, 50] on div "Play New Window" at bounding box center [552, 44] width 202 height 35
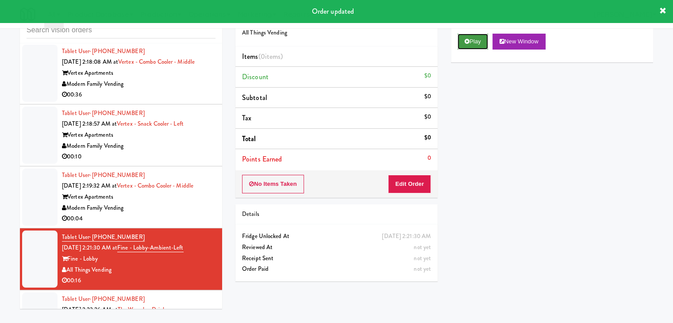
click at [478, 48] on button "Play" at bounding box center [473, 42] width 31 height 16
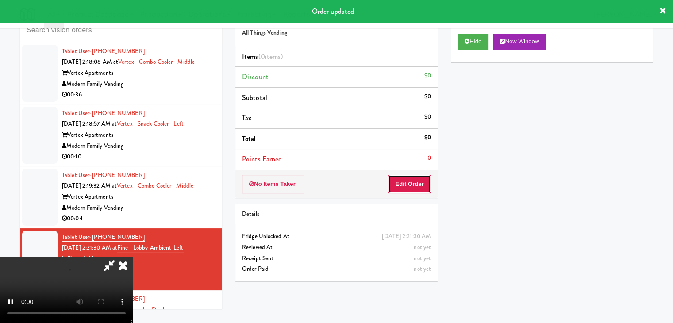
click at [414, 179] on button "Edit Order" at bounding box center [409, 184] width 43 height 19
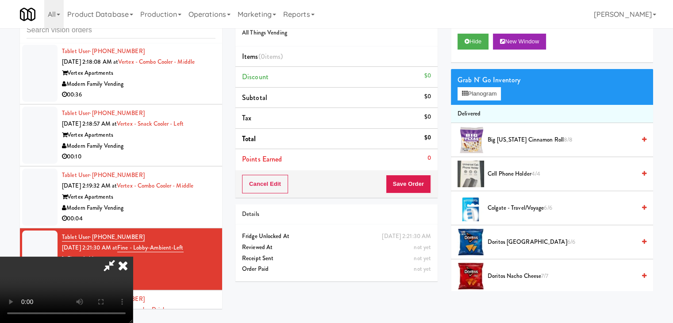
scroll to position [0, 0]
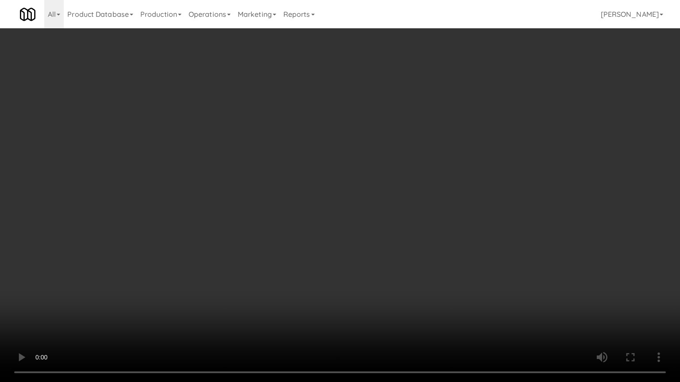
click at [351, 294] on video at bounding box center [340, 191] width 680 height 382
click at [354, 294] on video at bounding box center [340, 191] width 680 height 382
click at [259, 323] on video at bounding box center [340, 191] width 680 height 382
click at [332, 296] on video at bounding box center [340, 191] width 680 height 382
click at [349, 300] on video at bounding box center [340, 191] width 680 height 382
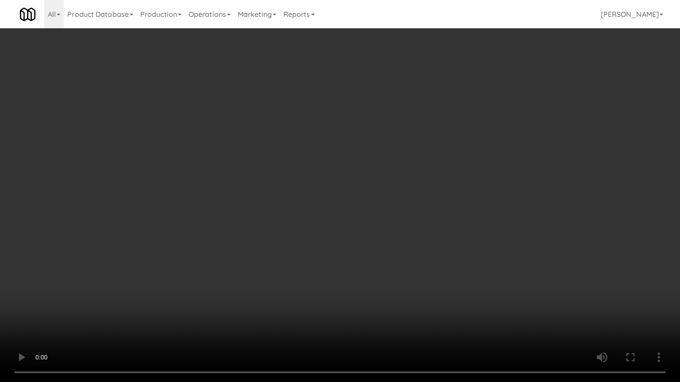
click at [348, 305] on video at bounding box center [340, 191] width 680 height 382
drag, startPoint x: 466, startPoint y: 265, endPoint x: 462, endPoint y: 262, distance: 4.8
click at [462, 264] on video at bounding box center [340, 191] width 680 height 382
drag, startPoint x: 462, startPoint y: 262, endPoint x: 499, endPoint y: 140, distance: 127.4
click at [462, 259] on video at bounding box center [340, 191] width 680 height 382
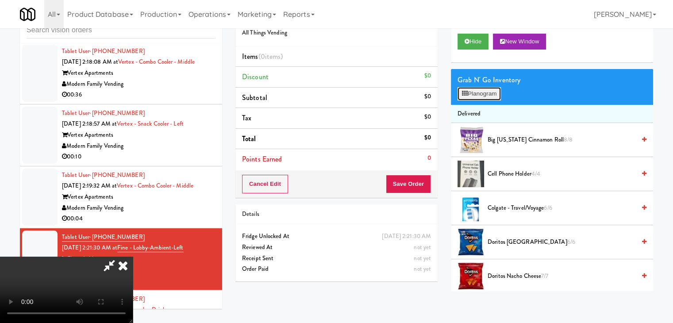
click at [484, 94] on button "Planogram" at bounding box center [479, 93] width 43 height 13
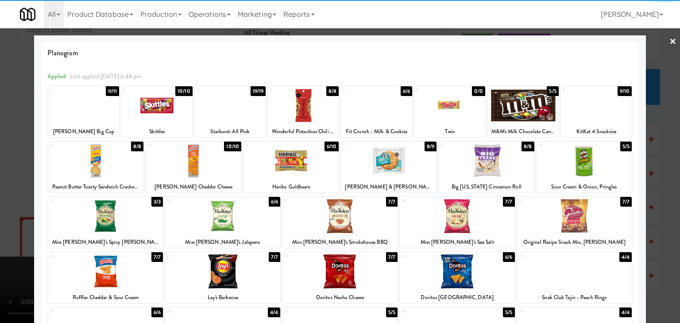
click at [405, 165] on div at bounding box center [389, 161] width 96 height 34
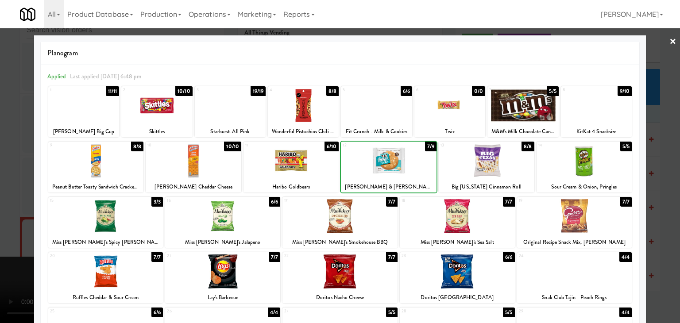
drag, startPoint x: 0, startPoint y: 178, endPoint x: 60, endPoint y: 199, distance: 63.3
click at [0, 180] on div at bounding box center [340, 161] width 680 height 323
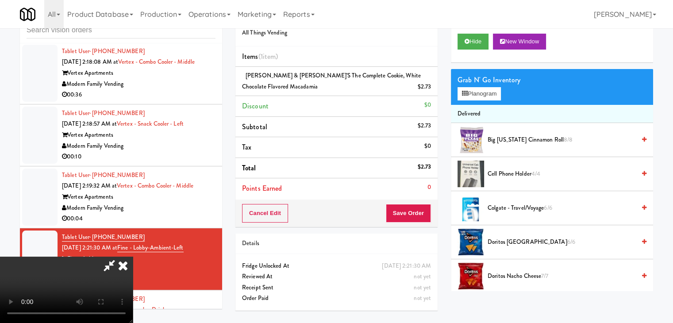
click at [133, 257] on video at bounding box center [66, 290] width 133 height 66
drag, startPoint x: 281, startPoint y: 242, endPoint x: 318, endPoint y: 297, distance: 66.9
click at [133, 257] on video at bounding box center [66, 290] width 133 height 66
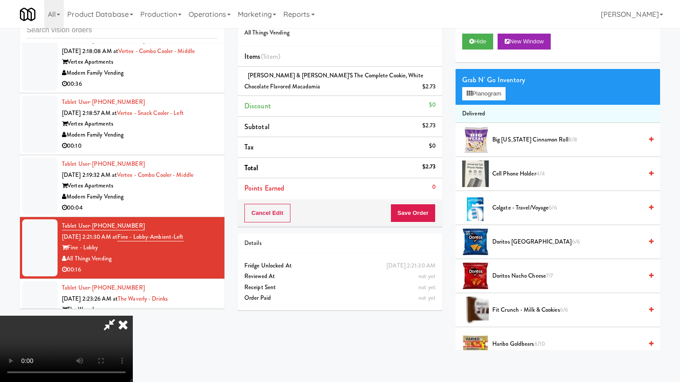
click at [133, 316] on video at bounding box center [66, 349] width 133 height 66
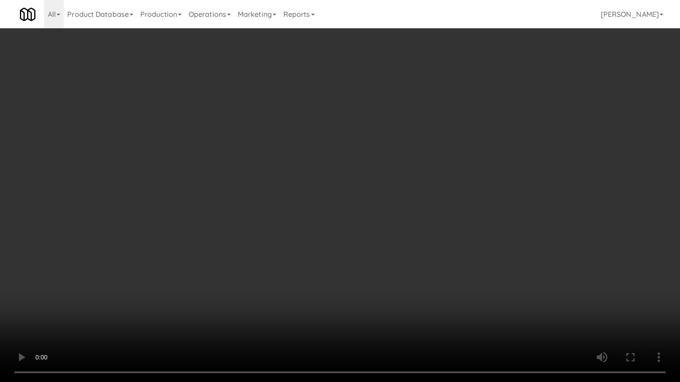
click at [332, 278] on video at bounding box center [340, 191] width 680 height 382
drag, startPoint x: 332, startPoint y: 278, endPoint x: 336, endPoint y: 239, distance: 39.1
click at [332, 277] on video at bounding box center [340, 191] width 680 height 382
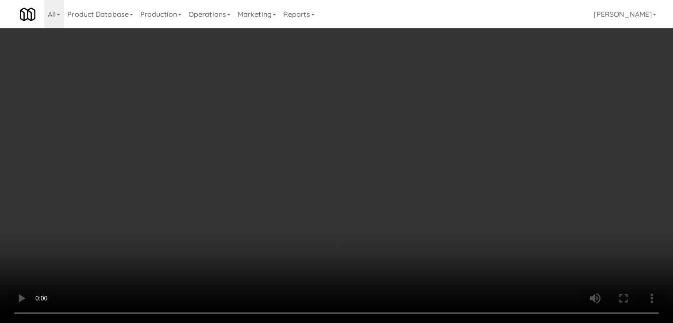
click at [422, 218] on button "Save Order" at bounding box center [408, 213] width 45 height 19
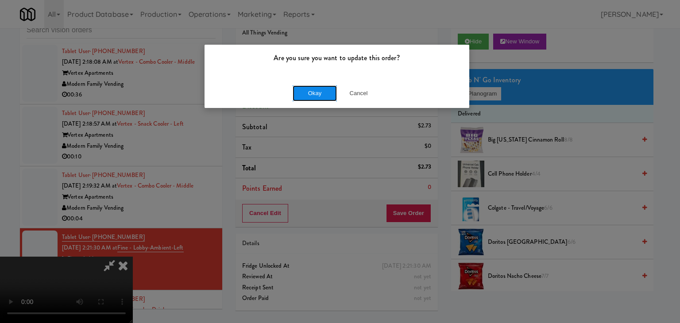
click at [326, 95] on button "Okay" at bounding box center [315, 93] width 44 height 16
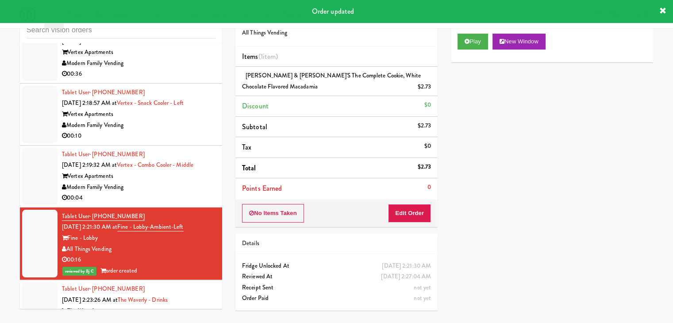
scroll to position [8240, 0]
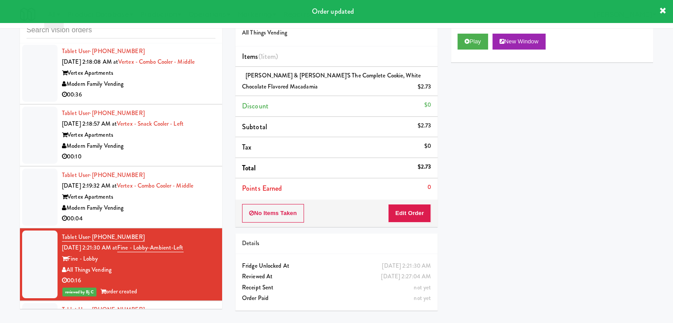
click at [177, 206] on div "Tablet User · (812) 568-9999 [DATE] 2:19:32 AM at Vertex - Combo Cooler - Middl…" at bounding box center [139, 197] width 154 height 54
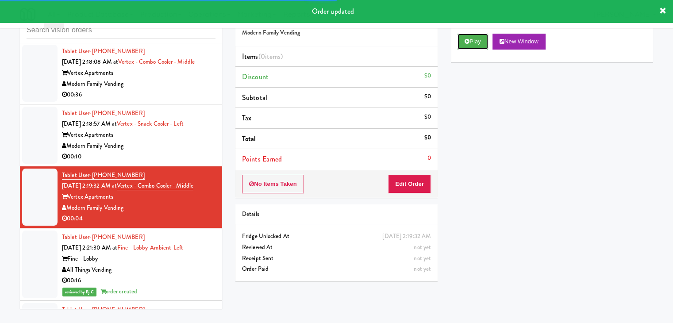
drag, startPoint x: 471, startPoint y: 45, endPoint x: 447, endPoint y: 96, distance: 56.8
click at [471, 45] on button "Play" at bounding box center [473, 42] width 31 height 16
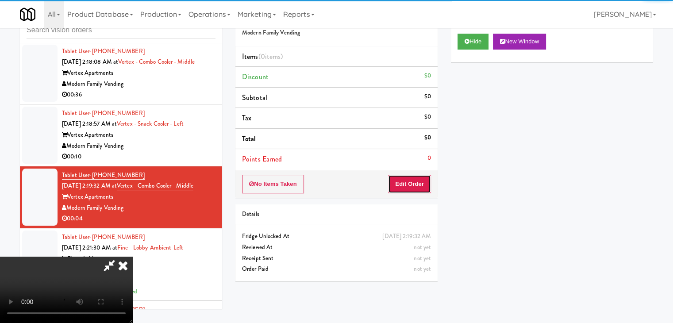
click at [419, 183] on button "Edit Order" at bounding box center [409, 184] width 43 height 19
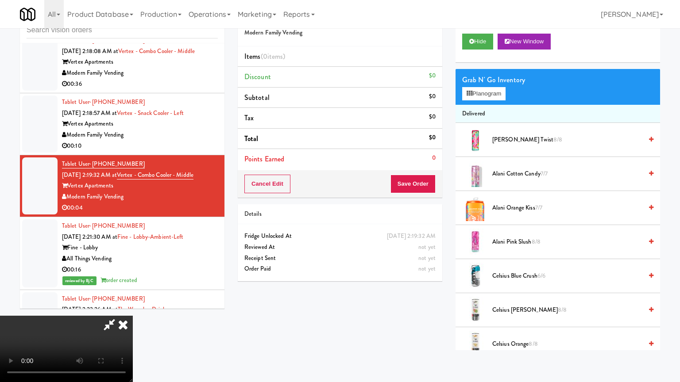
click at [133, 316] on video at bounding box center [66, 349] width 133 height 66
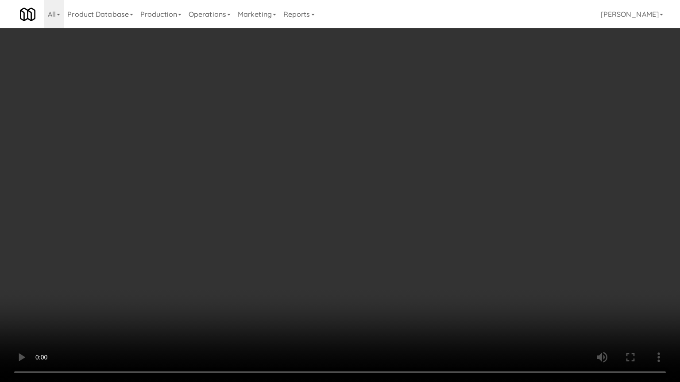
click at [361, 303] on video at bounding box center [340, 191] width 680 height 382
click at [356, 289] on video at bounding box center [340, 191] width 680 height 382
drag, startPoint x: 356, startPoint y: 289, endPoint x: 447, endPoint y: 150, distance: 165.9
click at [359, 280] on video at bounding box center [340, 191] width 680 height 382
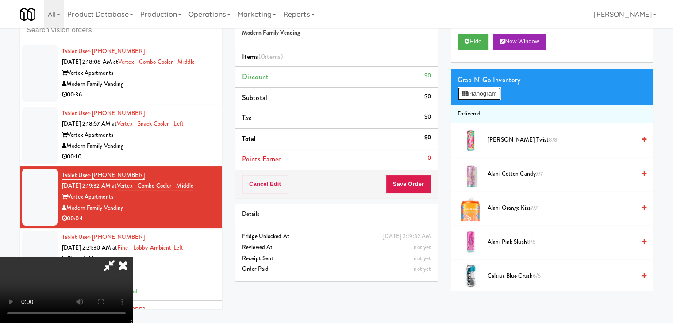
click at [485, 94] on button "Planogram" at bounding box center [479, 93] width 43 height 13
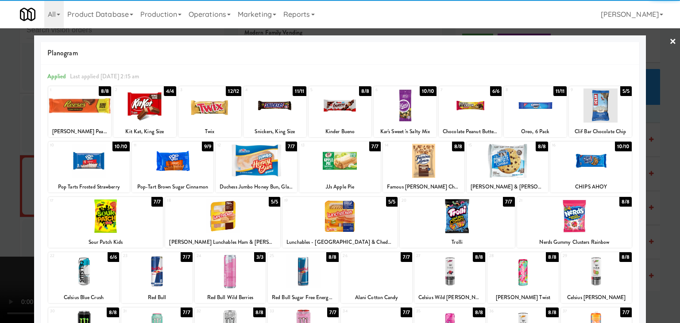
click at [101, 158] on div at bounding box center [88, 161] width 81 height 34
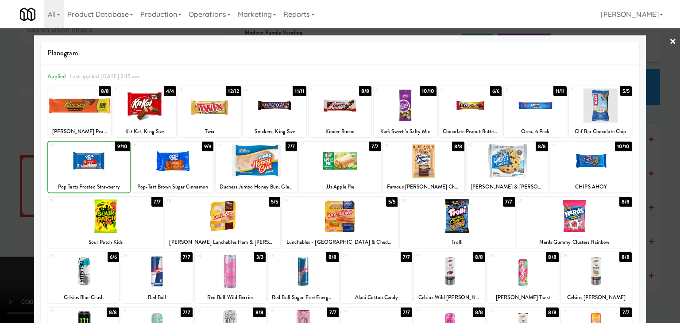
drag, startPoint x: 0, startPoint y: 158, endPoint x: 248, endPoint y: 165, distance: 248.4
click at [19, 158] on div at bounding box center [340, 161] width 680 height 323
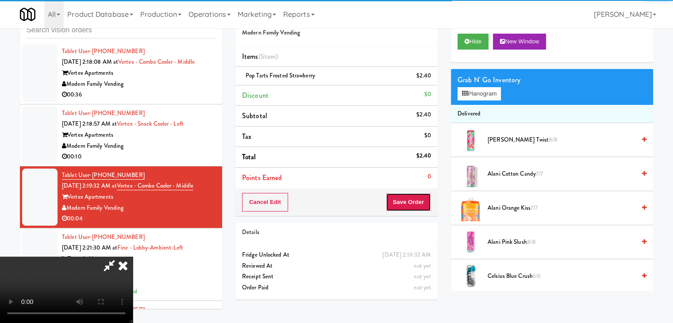
click at [422, 199] on button "Save Order" at bounding box center [408, 202] width 45 height 19
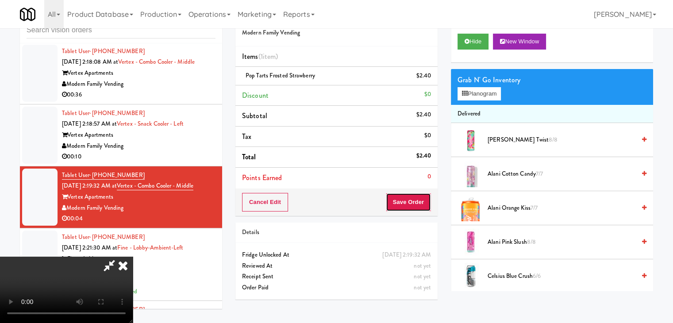
click at [422, 200] on button "Save Order" at bounding box center [408, 202] width 45 height 19
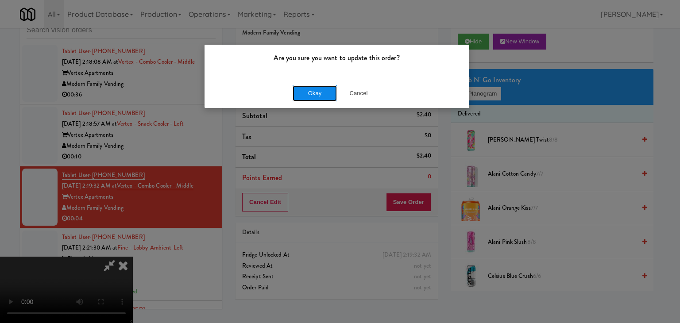
click at [308, 96] on button "Okay" at bounding box center [315, 93] width 44 height 16
click at [307, 96] on div "Okay Cancel" at bounding box center [337, 93] width 265 height 30
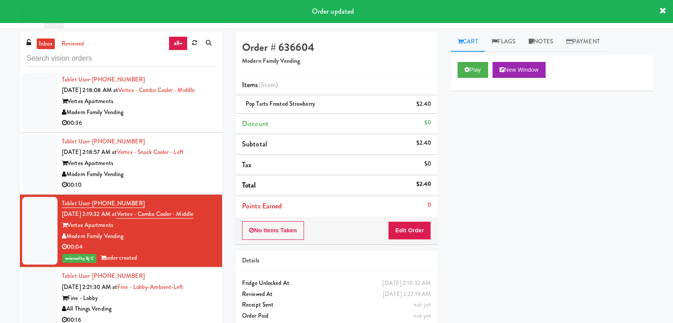
click at [192, 182] on div "00:10" at bounding box center [139, 185] width 154 height 11
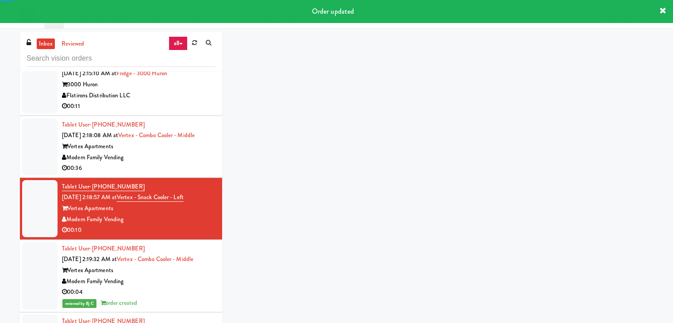
scroll to position [8107, 0]
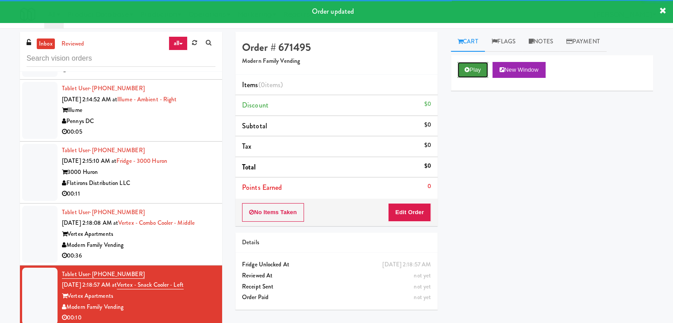
click at [480, 66] on button "Play" at bounding box center [473, 70] width 31 height 16
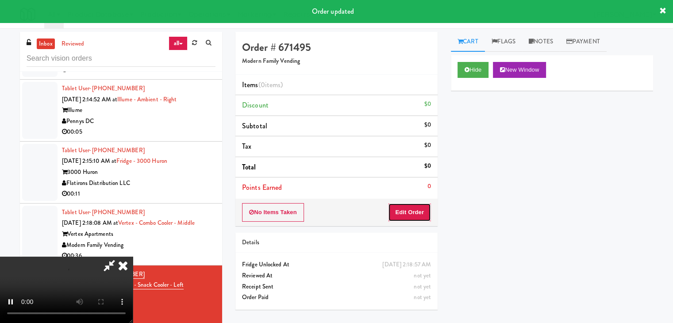
click at [418, 213] on button "Edit Order" at bounding box center [409, 212] width 43 height 19
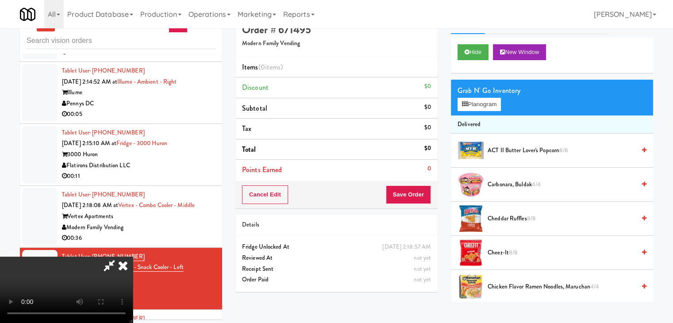
scroll to position [28, 0]
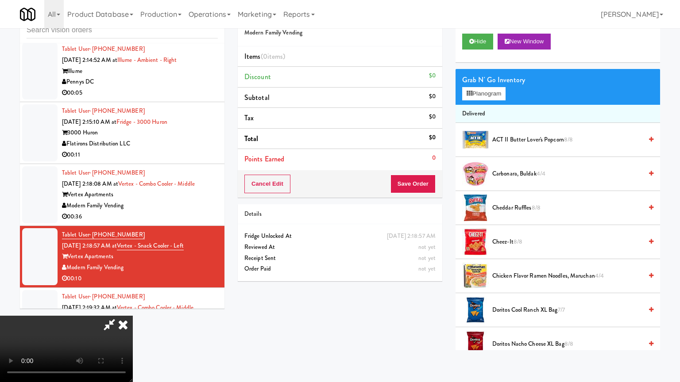
click at [133, 316] on video at bounding box center [66, 349] width 133 height 66
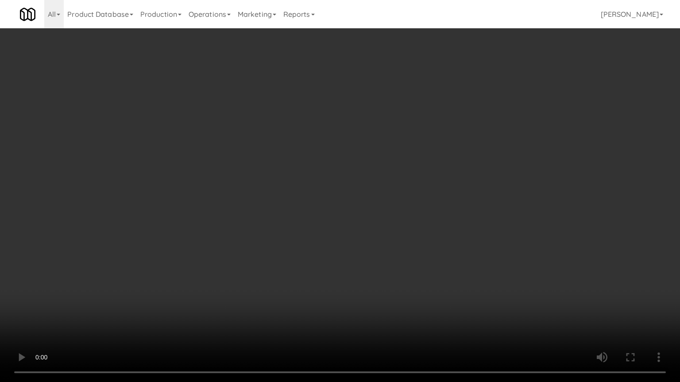
click at [349, 278] on video at bounding box center [340, 191] width 680 height 382
click at [342, 282] on video at bounding box center [340, 191] width 680 height 382
click at [342, 283] on video at bounding box center [340, 191] width 680 height 382
drag, startPoint x: 351, startPoint y: 280, endPoint x: 363, endPoint y: 270, distance: 15.8
click at [351, 280] on video at bounding box center [340, 191] width 680 height 382
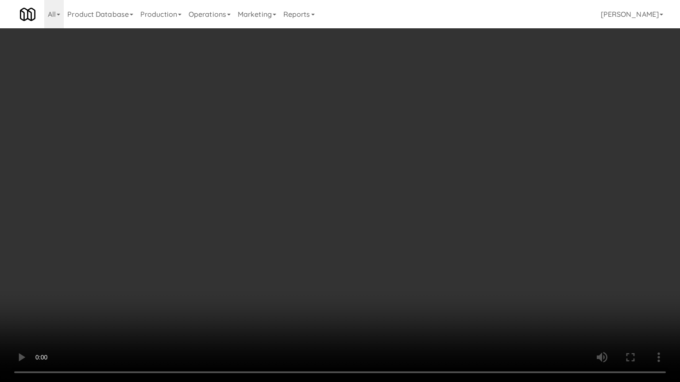
drag, startPoint x: 363, startPoint y: 270, endPoint x: 433, endPoint y: 169, distance: 122.8
click at [367, 267] on video at bounding box center [340, 191] width 680 height 382
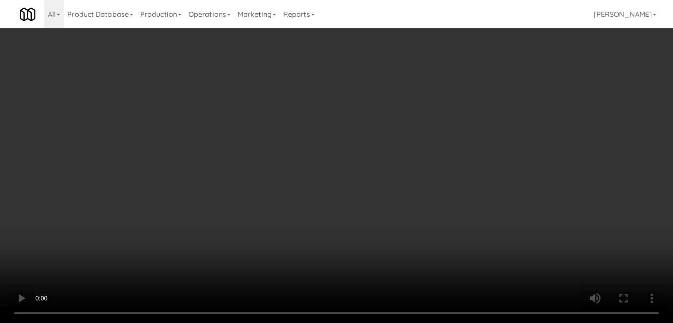
click at [301, 174] on video at bounding box center [336, 161] width 673 height 323
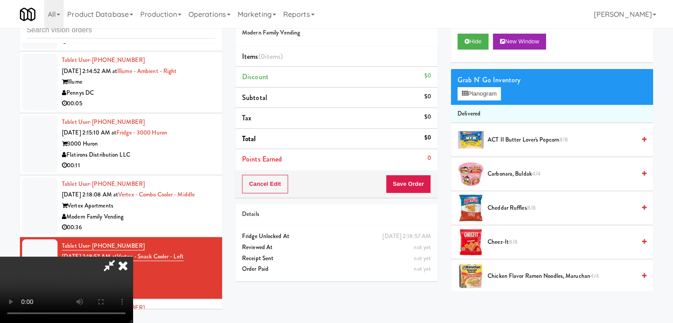
click at [133, 257] on video at bounding box center [66, 290] width 133 height 66
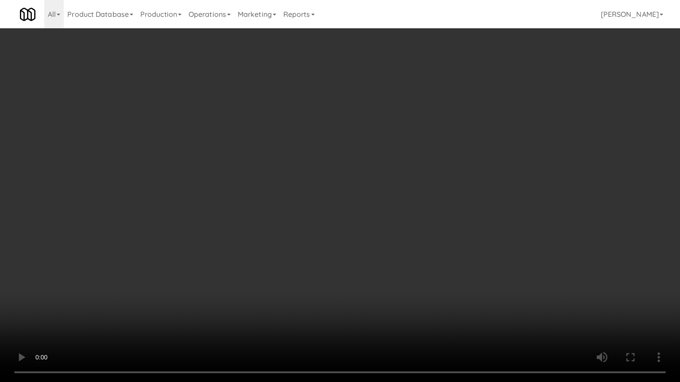
click at [313, 214] on video at bounding box center [340, 191] width 680 height 382
click at [314, 218] on video at bounding box center [340, 191] width 680 height 382
drag, startPoint x: 314, startPoint y: 218, endPoint x: 315, endPoint y: 223, distance: 5.5
click at [315, 218] on video at bounding box center [340, 191] width 680 height 382
click at [321, 222] on video at bounding box center [340, 191] width 680 height 382
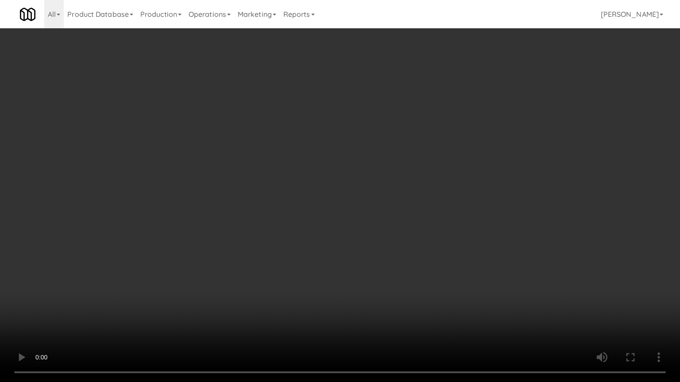
drag, startPoint x: 321, startPoint y: 222, endPoint x: 363, endPoint y: 149, distance: 84.3
click at [321, 221] on video at bounding box center [340, 191] width 680 height 382
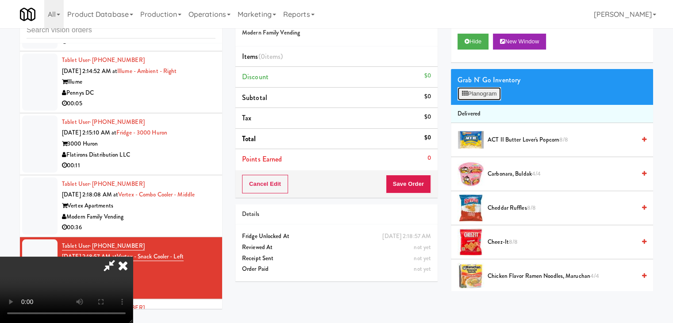
click at [484, 97] on button "Planogram" at bounding box center [479, 93] width 43 height 13
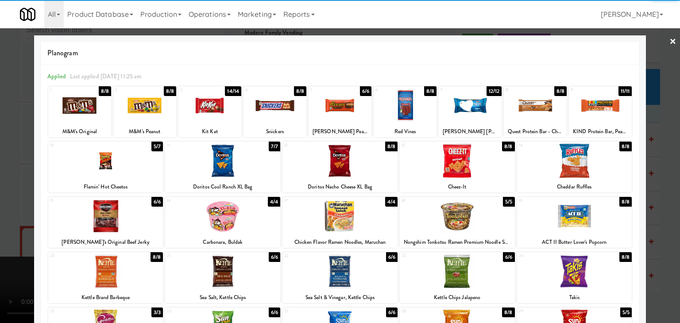
click at [337, 110] on div at bounding box center [340, 106] width 63 height 34
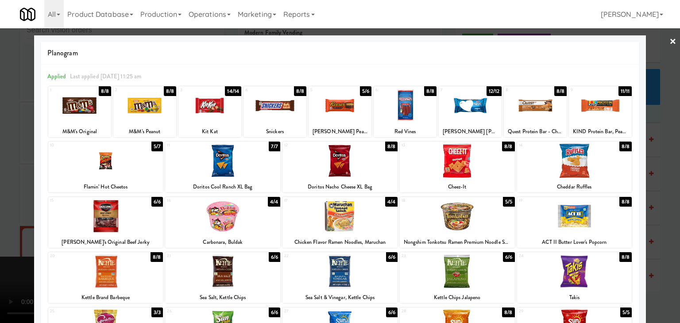
drag, startPoint x: 0, startPoint y: 134, endPoint x: 127, endPoint y: 127, distance: 127.7
click at [27, 129] on div at bounding box center [340, 161] width 680 height 323
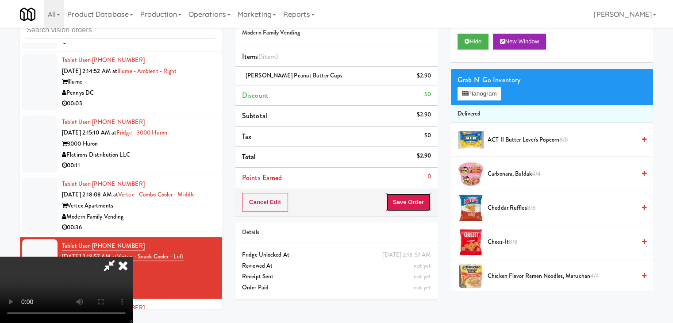
click at [420, 194] on button "Save Order" at bounding box center [408, 202] width 45 height 19
click at [420, 195] on button "Save Order" at bounding box center [408, 202] width 45 height 19
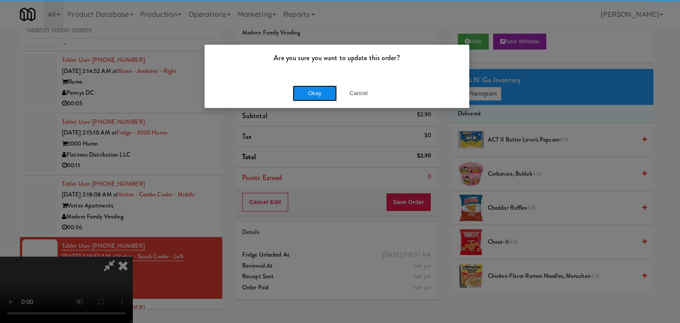
click at [306, 92] on button "Okay" at bounding box center [315, 93] width 44 height 16
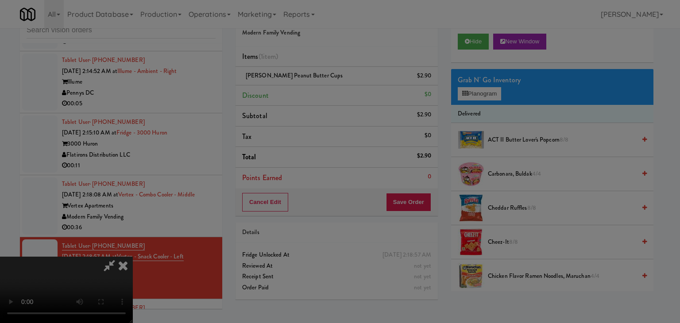
click at [306, 85] on button "Okay" at bounding box center [315, 77] width 44 height 16
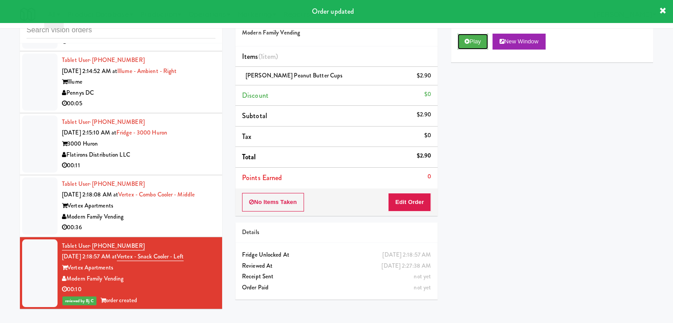
drag, startPoint x: 471, startPoint y: 46, endPoint x: 463, endPoint y: 54, distance: 11.0
click at [471, 45] on button "Play" at bounding box center [473, 42] width 31 height 16
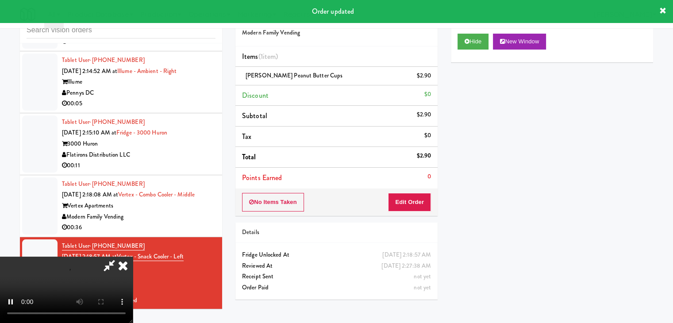
drag, startPoint x: 407, startPoint y: 191, endPoint x: 406, endPoint y: 197, distance: 5.9
click at [406, 197] on div "Order # 671495 Modern Family Vending Items (1 item ) [PERSON_NAME] Peanut Butte…" at bounding box center [337, 110] width 202 height 212
click at [406, 197] on button "Edit Order" at bounding box center [409, 202] width 43 height 19
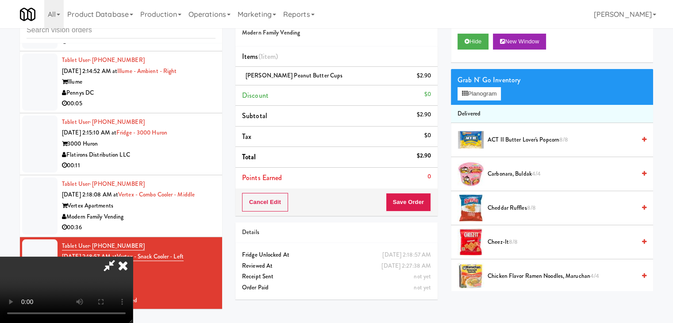
click at [133, 257] on video at bounding box center [66, 290] width 133 height 66
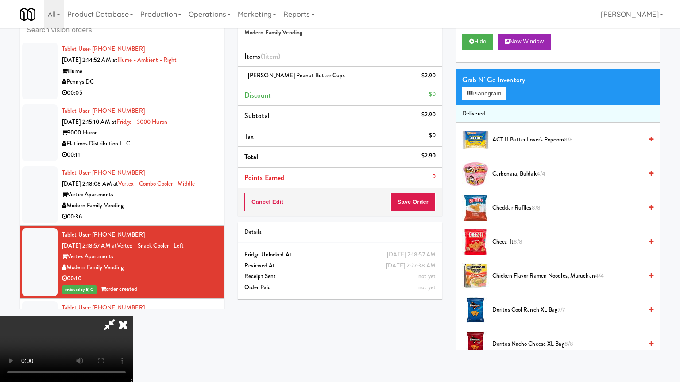
click at [133, 316] on video at bounding box center [66, 349] width 133 height 66
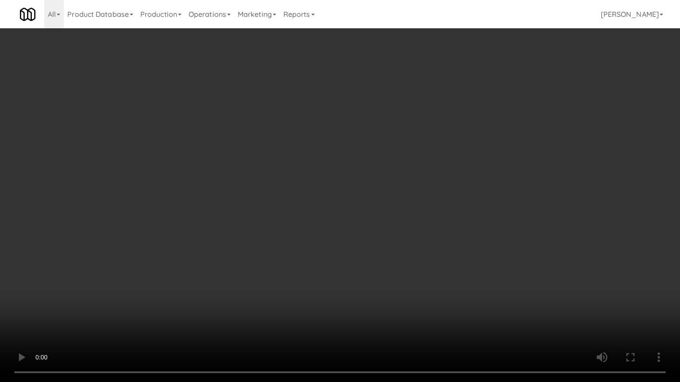
click at [313, 280] on video at bounding box center [340, 191] width 680 height 382
click at [316, 276] on video at bounding box center [340, 191] width 680 height 382
drag, startPoint x: 317, startPoint y: 276, endPoint x: 338, endPoint y: 223, distance: 57.4
click at [317, 275] on video at bounding box center [340, 191] width 680 height 382
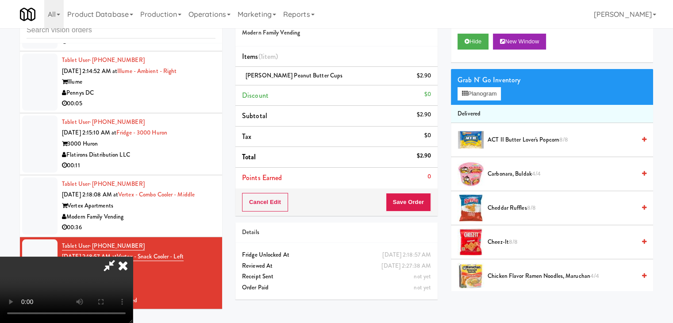
click at [133, 257] on icon at bounding box center [122, 266] width 19 height 18
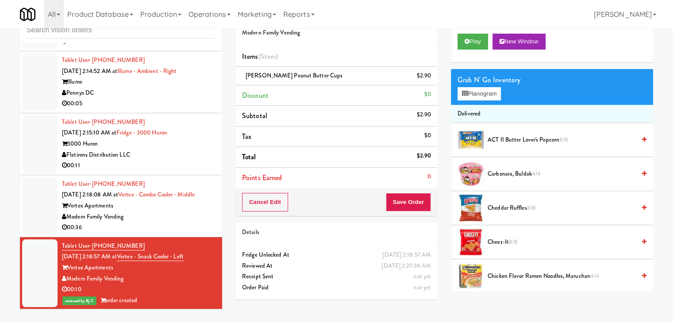
drag, startPoint x: 170, startPoint y: 220, endPoint x: 274, endPoint y: 188, distance: 108.7
click at [171, 222] on div "00:36" at bounding box center [139, 227] width 154 height 11
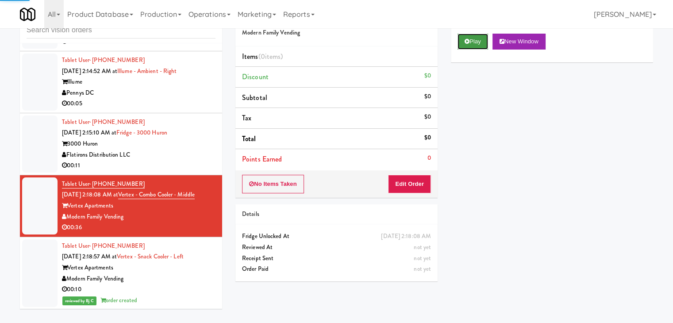
click at [479, 42] on button "Play" at bounding box center [473, 42] width 31 height 16
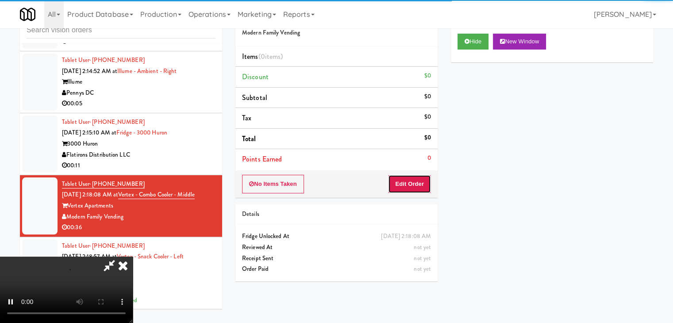
click at [425, 186] on button "Edit Order" at bounding box center [409, 184] width 43 height 19
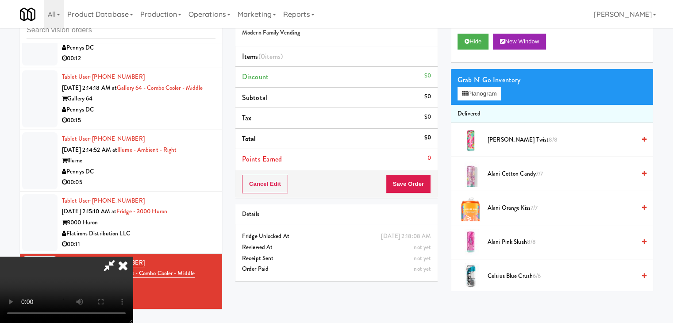
scroll to position [8019, 0]
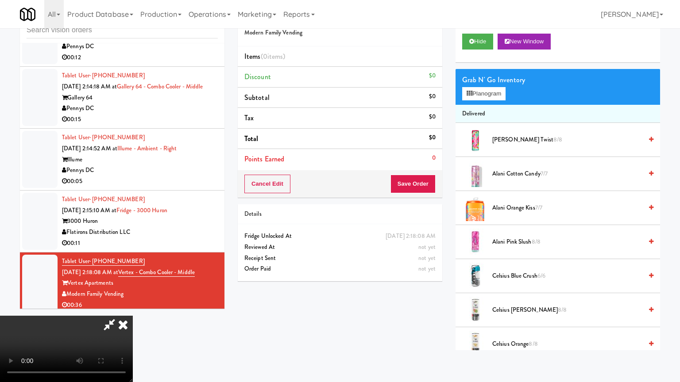
click at [133, 316] on video at bounding box center [66, 349] width 133 height 66
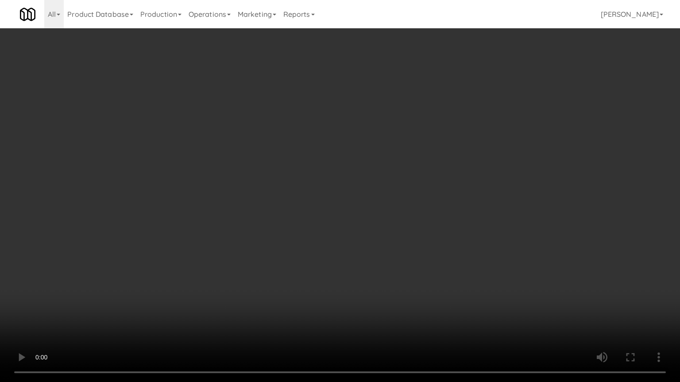
click at [434, 230] on video at bounding box center [340, 191] width 680 height 382
click at [444, 207] on video at bounding box center [340, 191] width 680 height 382
click at [441, 207] on video at bounding box center [340, 191] width 680 height 382
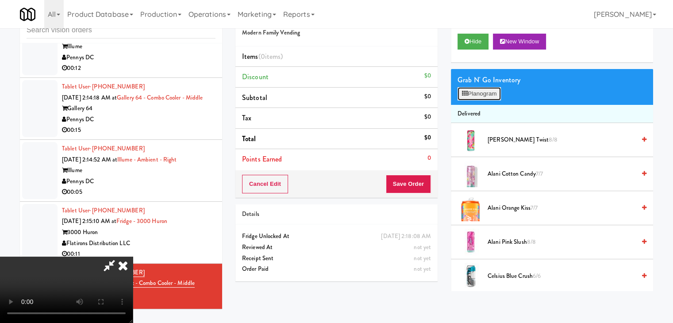
click at [483, 98] on button "Planogram" at bounding box center [479, 93] width 43 height 13
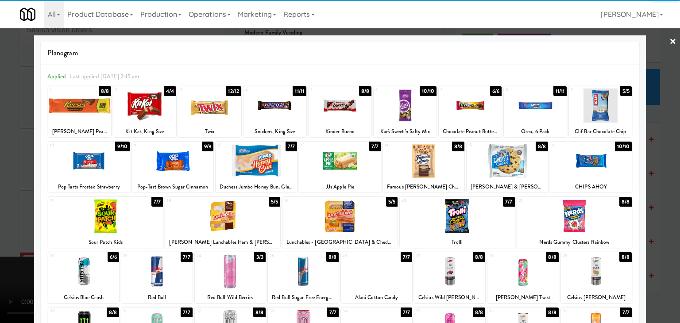
click at [89, 120] on div at bounding box center [79, 106] width 63 height 34
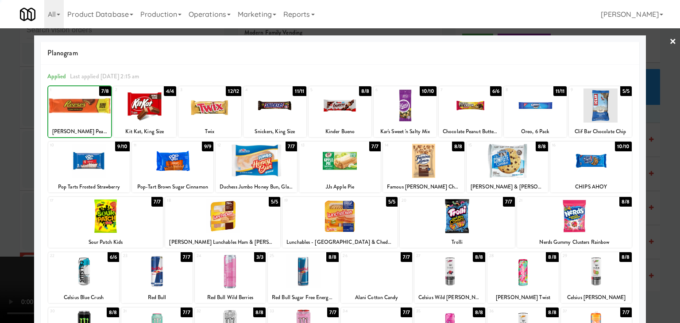
click at [0, 124] on div at bounding box center [340, 161] width 680 height 323
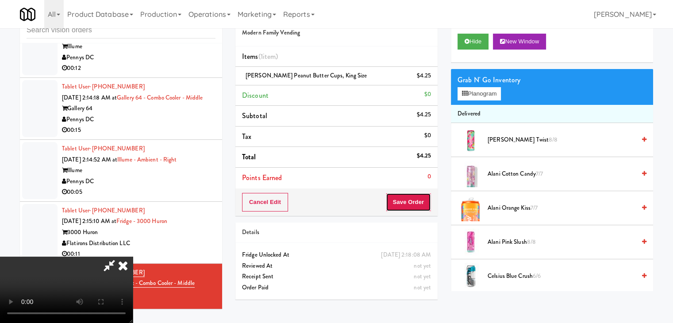
click at [419, 205] on button "Save Order" at bounding box center [408, 202] width 45 height 19
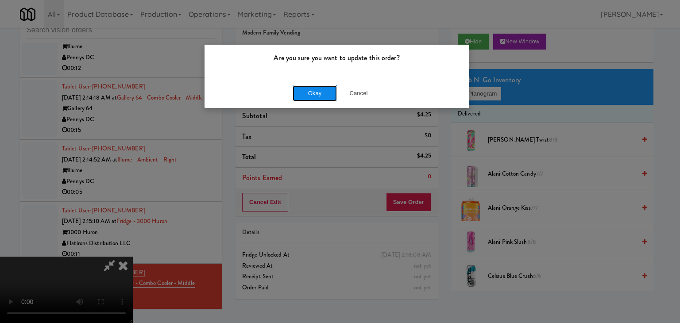
click at [301, 90] on button "Okay" at bounding box center [315, 93] width 44 height 16
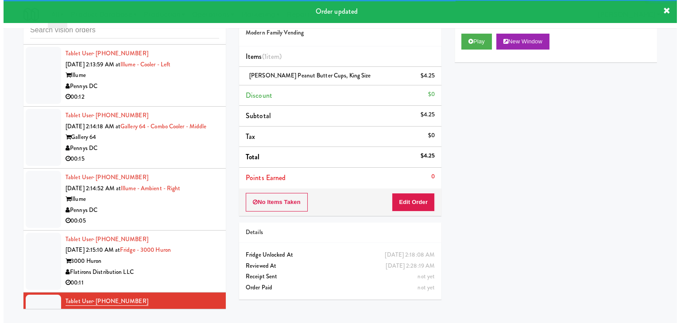
scroll to position [7974, 0]
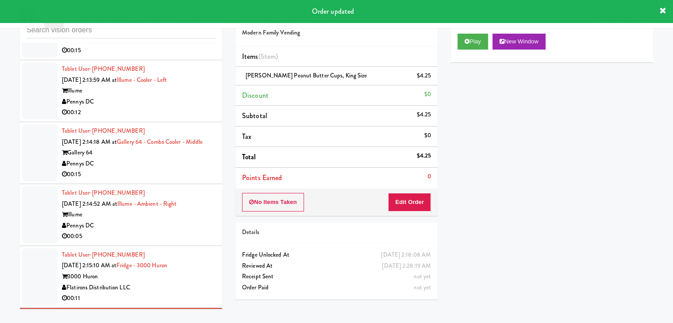
click at [198, 282] on div "Flatirons Distribution LLC" at bounding box center [139, 287] width 154 height 11
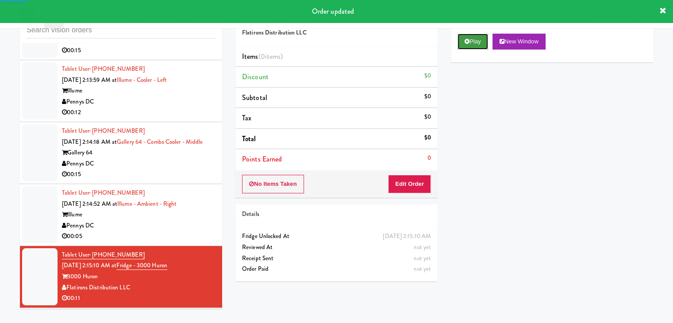
click at [467, 40] on icon at bounding box center [467, 42] width 5 height 6
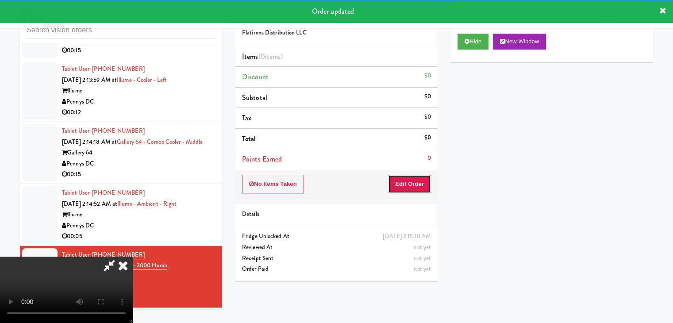
click at [413, 192] on button "Edit Order" at bounding box center [409, 184] width 43 height 19
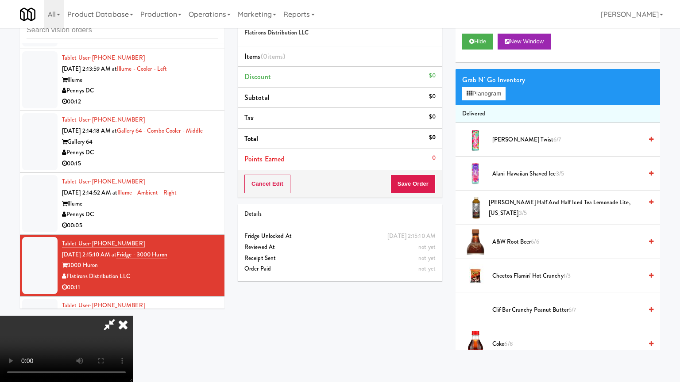
click at [133, 316] on video at bounding box center [66, 349] width 133 height 66
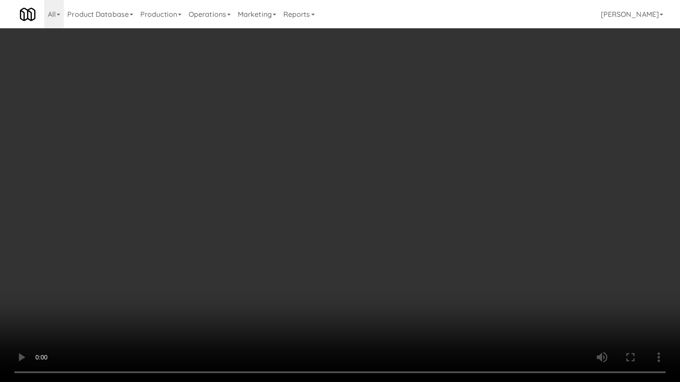
click at [379, 266] on video at bounding box center [340, 191] width 680 height 382
click at [379, 260] on video at bounding box center [340, 191] width 680 height 382
click at [378, 257] on video at bounding box center [340, 191] width 680 height 382
click at [379, 253] on video at bounding box center [340, 191] width 680 height 382
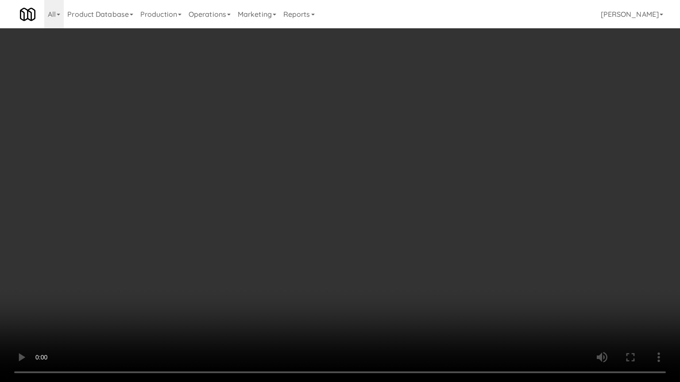
click at [377, 252] on video at bounding box center [340, 191] width 680 height 382
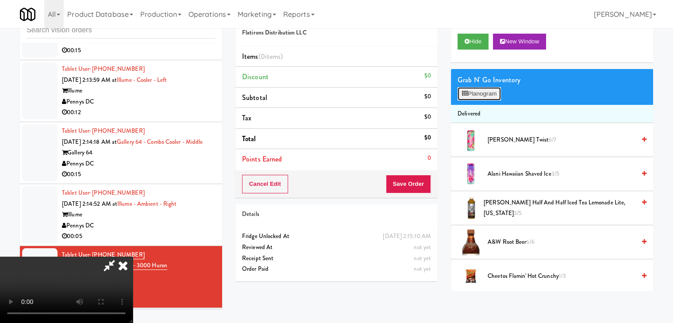
click at [496, 94] on button "Planogram" at bounding box center [479, 93] width 43 height 13
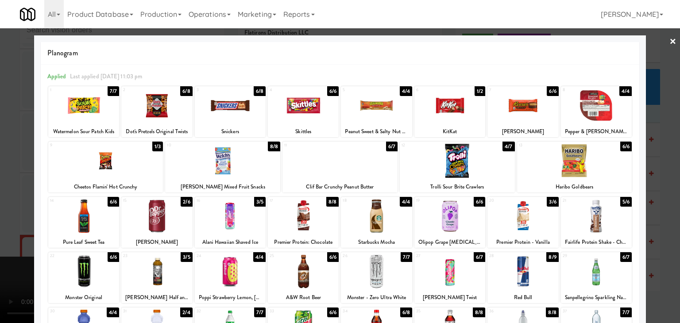
click at [0, 175] on div at bounding box center [340, 161] width 680 height 323
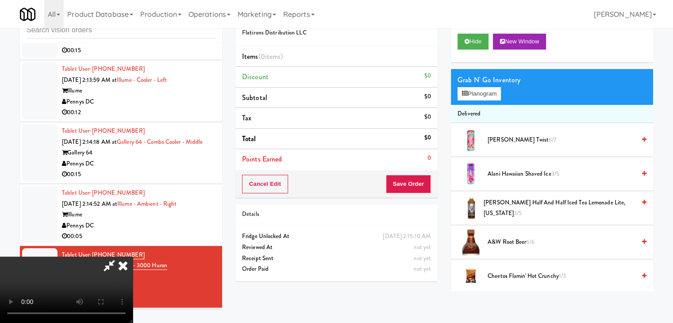
click at [133, 257] on video at bounding box center [66, 290] width 133 height 66
click at [133, 287] on video at bounding box center [66, 290] width 133 height 66
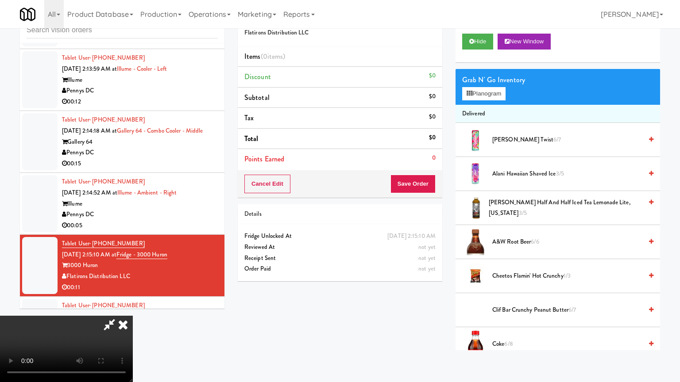
click at [133, 316] on video at bounding box center [66, 349] width 133 height 66
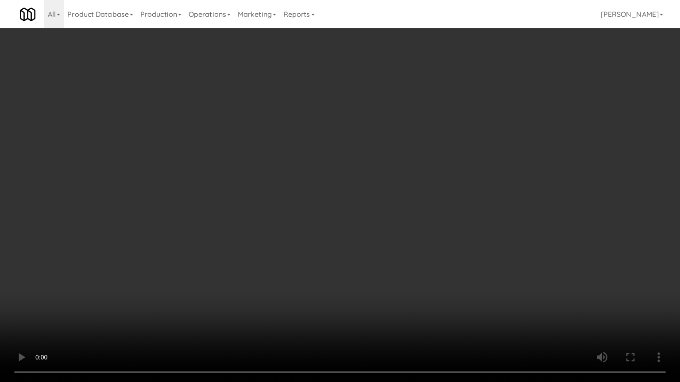
click at [396, 290] on video at bounding box center [340, 191] width 680 height 382
click at [419, 284] on video at bounding box center [340, 191] width 680 height 382
click at [421, 284] on video at bounding box center [340, 191] width 680 height 382
click at [429, 280] on video at bounding box center [340, 191] width 680 height 382
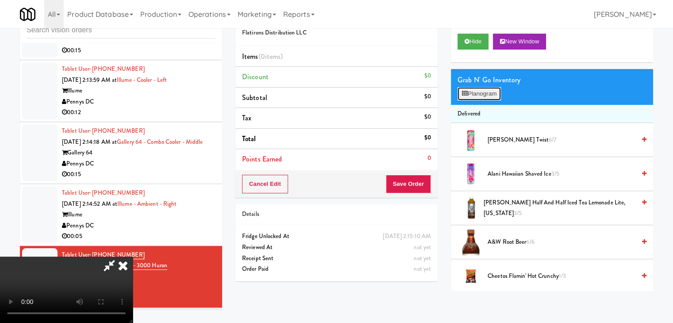
click at [489, 92] on button "Planogram" at bounding box center [479, 93] width 43 height 13
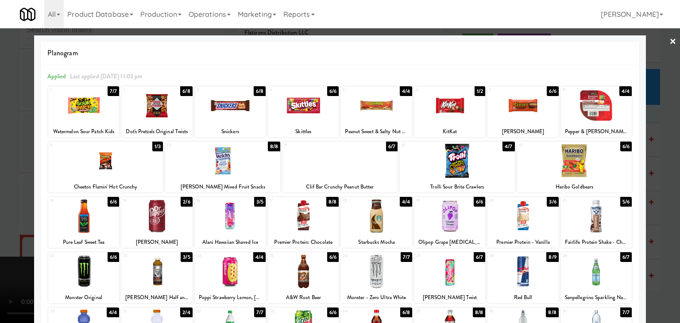
click at [444, 104] on div at bounding box center [449, 106] width 71 height 34
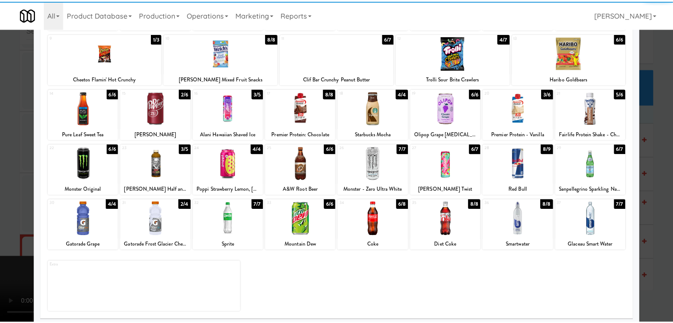
scroll to position [112, 0]
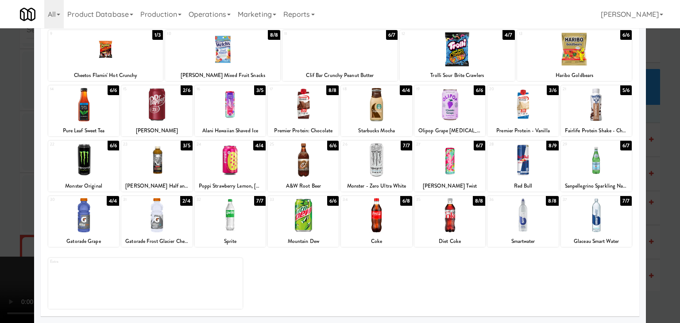
click at [82, 224] on div at bounding box center [83, 215] width 71 height 34
click at [84, 224] on div at bounding box center [83, 215] width 71 height 34
drag, startPoint x: 0, startPoint y: 226, endPoint x: 336, endPoint y: 224, distance: 336.4
click at [2, 226] on div at bounding box center [340, 161] width 680 height 323
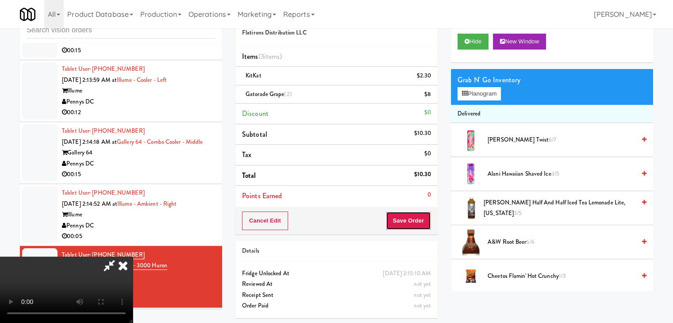
click at [420, 222] on button "Save Order" at bounding box center [408, 221] width 45 height 19
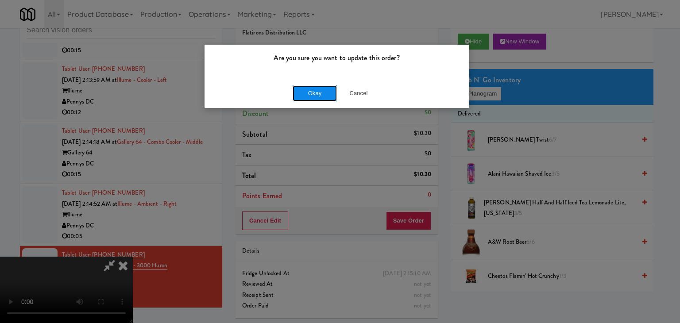
click at [310, 95] on button "Okay" at bounding box center [315, 93] width 44 height 16
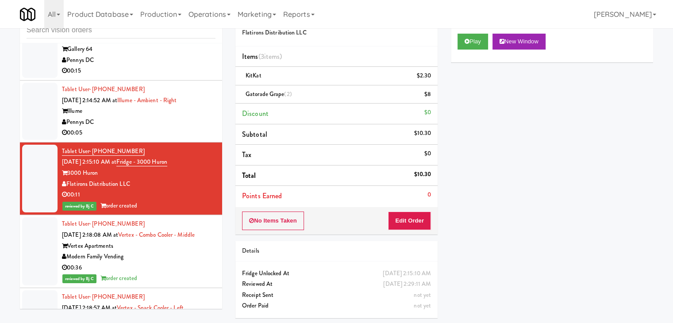
scroll to position [8063, 0]
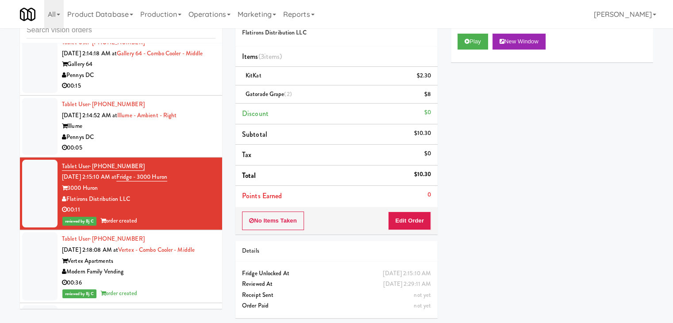
click at [173, 132] on div "Pennys DC" at bounding box center [139, 137] width 154 height 11
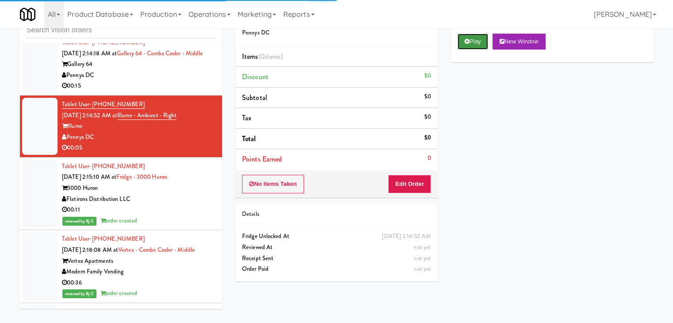
click at [476, 38] on button "Play" at bounding box center [473, 42] width 31 height 16
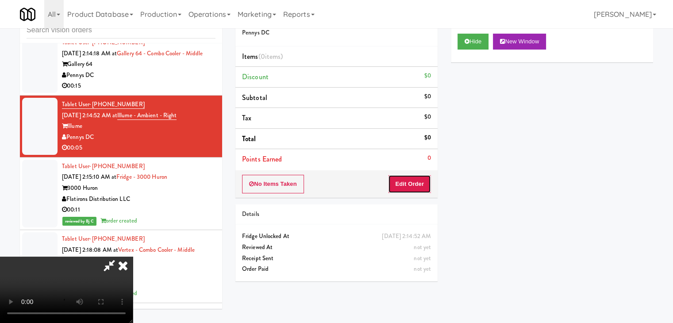
click at [421, 179] on button "Edit Order" at bounding box center [409, 184] width 43 height 19
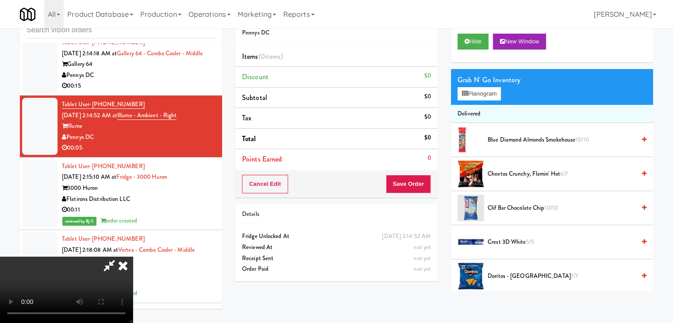
click at [133, 257] on video at bounding box center [66, 290] width 133 height 66
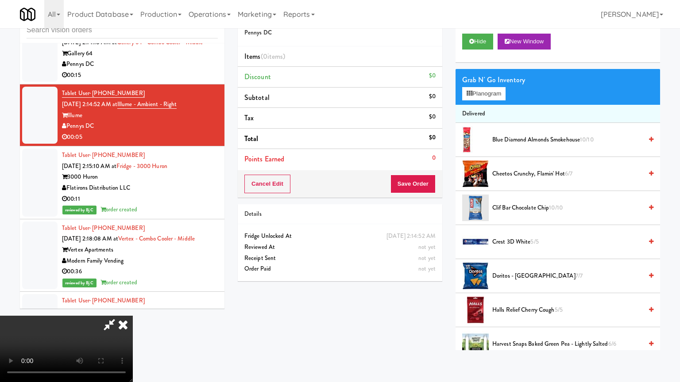
click at [133, 316] on video at bounding box center [66, 349] width 133 height 66
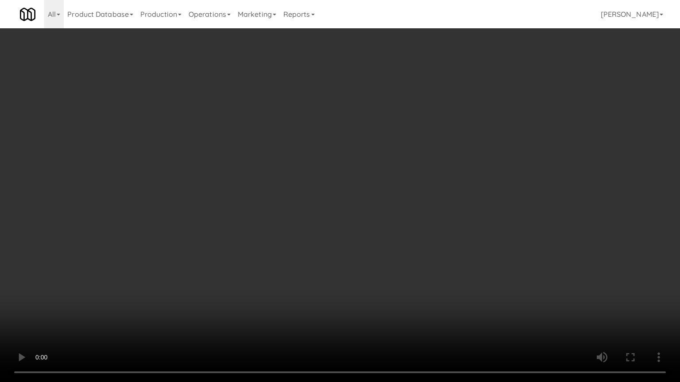
click at [474, 227] on video at bounding box center [340, 191] width 680 height 382
click at [474, 226] on video at bounding box center [340, 191] width 680 height 382
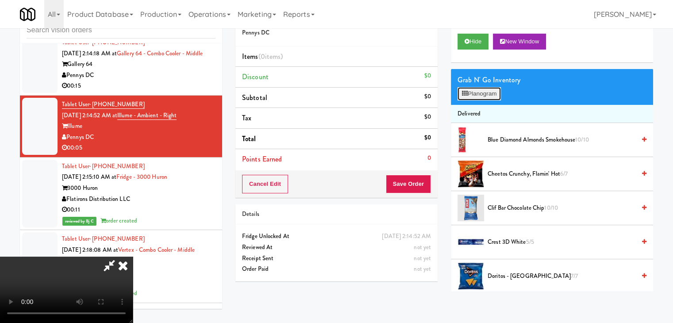
click at [487, 89] on button "Planogram" at bounding box center [479, 93] width 43 height 13
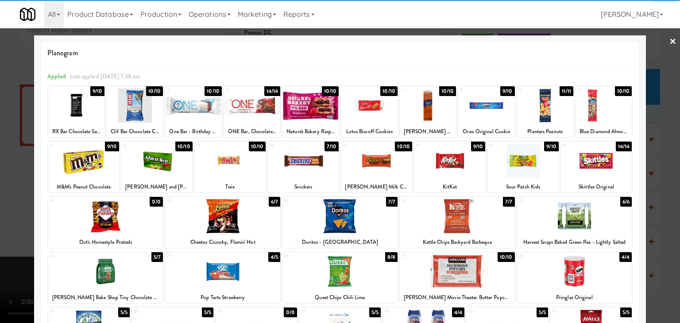
click at [326, 266] on div at bounding box center [339, 272] width 115 height 34
click at [0, 172] on div at bounding box center [340, 161] width 680 height 323
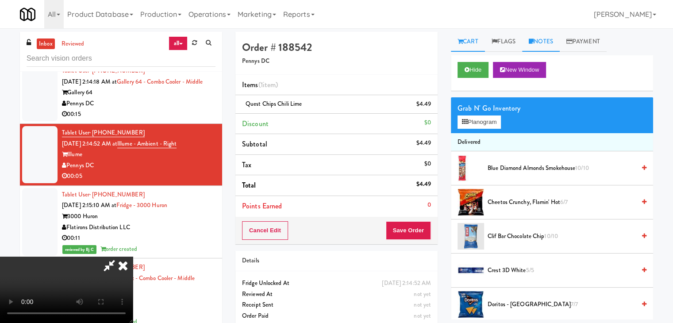
click at [552, 39] on link "Notes" at bounding box center [541, 42] width 38 height 20
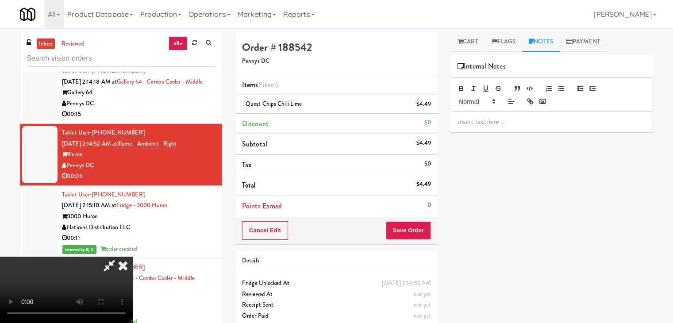
click at [524, 117] on p at bounding box center [552, 122] width 188 height 10
click at [423, 224] on button "Save Order" at bounding box center [408, 230] width 45 height 19
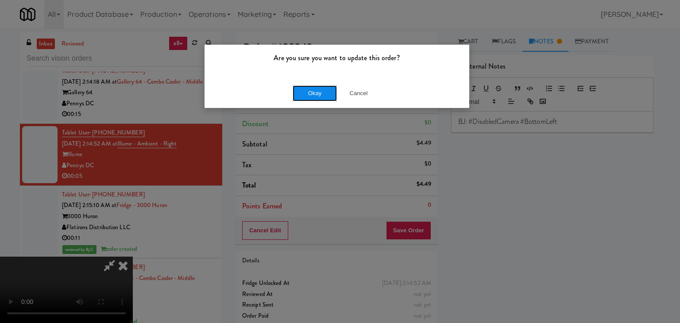
click at [315, 89] on button "Okay" at bounding box center [315, 93] width 44 height 16
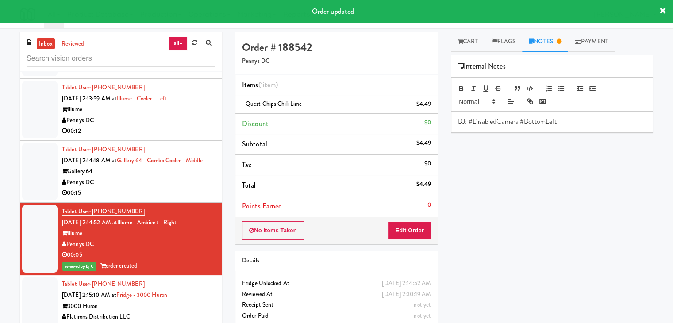
scroll to position [7930, 0]
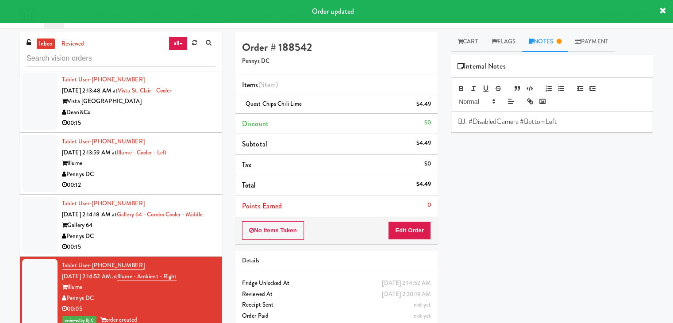
drag, startPoint x: 184, startPoint y: 214, endPoint x: 222, endPoint y: 212, distance: 38.1
click at [184, 220] on div "Gallery 64" at bounding box center [139, 225] width 154 height 11
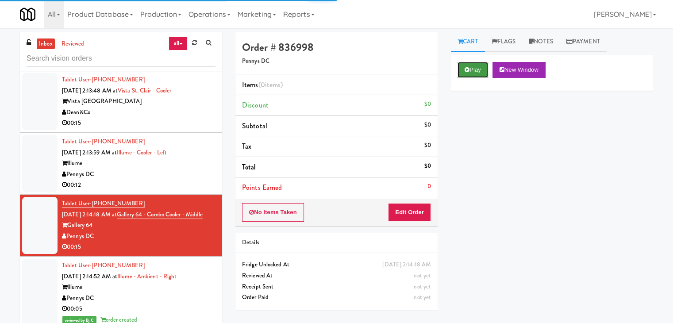
drag, startPoint x: 469, startPoint y: 70, endPoint x: 467, endPoint y: 112, distance: 41.6
click at [469, 70] on button "Play" at bounding box center [473, 70] width 31 height 16
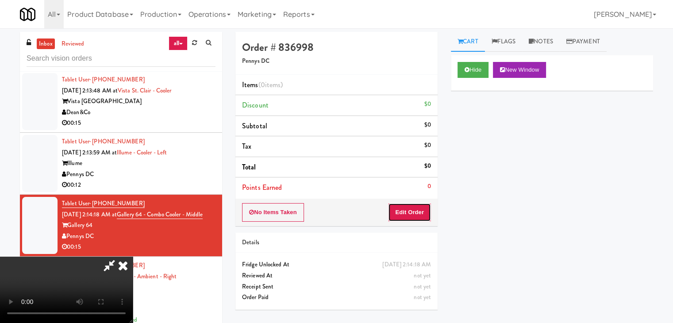
click at [397, 208] on button "Edit Order" at bounding box center [409, 212] width 43 height 19
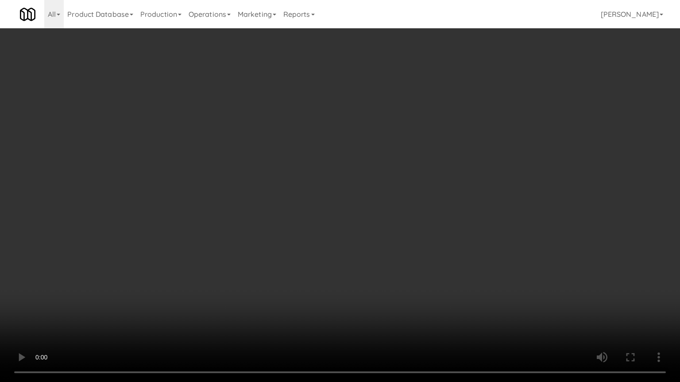
click at [405, 263] on video at bounding box center [340, 191] width 680 height 382
click at [401, 260] on video at bounding box center [340, 191] width 680 height 382
drag, startPoint x: 401, startPoint y: 260, endPoint x: 441, endPoint y: 128, distance: 137.9
click at [401, 249] on video at bounding box center [340, 191] width 680 height 382
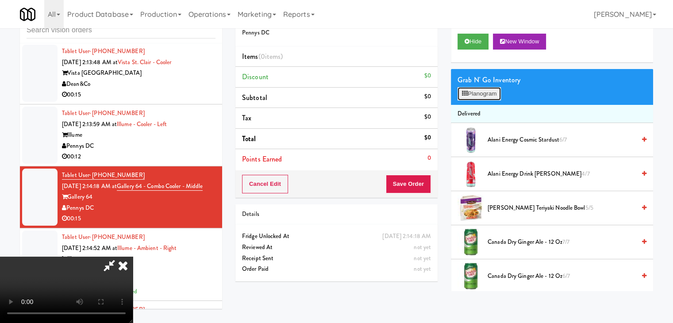
click at [484, 97] on button "Planogram" at bounding box center [479, 93] width 43 height 13
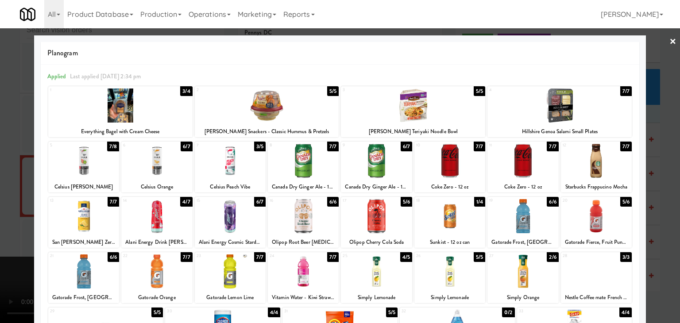
click at [307, 166] on div at bounding box center [303, 161] width 71 height 34
click at [305, 278] on div at bounding box center [303, 272] width 71 height 34
click at [0, 209] on div at bounding box center [340, 161] width 680 height 323
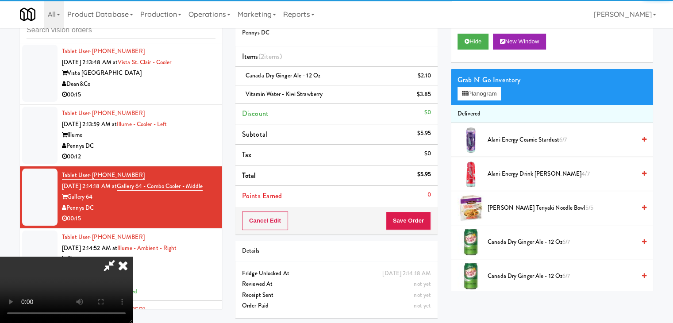
click at [133, 257] on video at bounding box center [66, 290] width 133 height 66
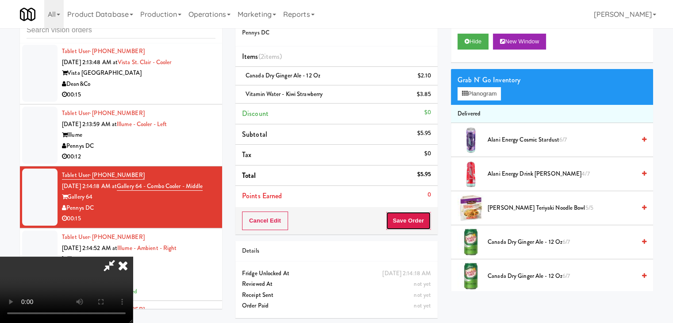
click at [415, 220] on button "Save Order" at bounding box center [408, 221] width 45 height 19
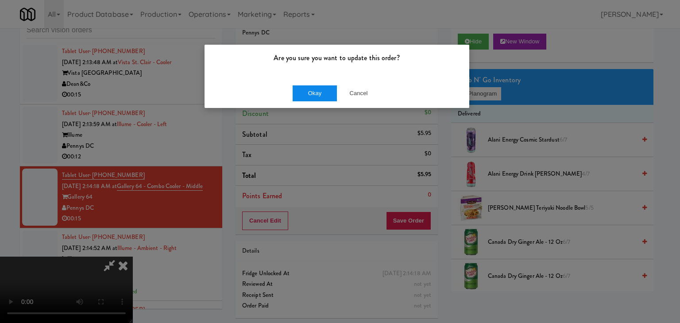
drag, startPoint x: 321, startPoint y: 84, endPoint x: 324, endPoint y: 94, distance: 11.1
click at [320, 86] on div "Okay Cancel" at bounding box center [337, 93] width 265 height 30
click at [323, 97] on button "Okay" at bounding box center [315, 93] width 44 height 16
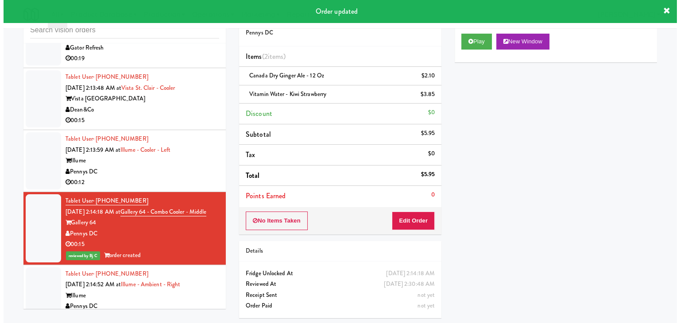
scroll to position [7886, 0]
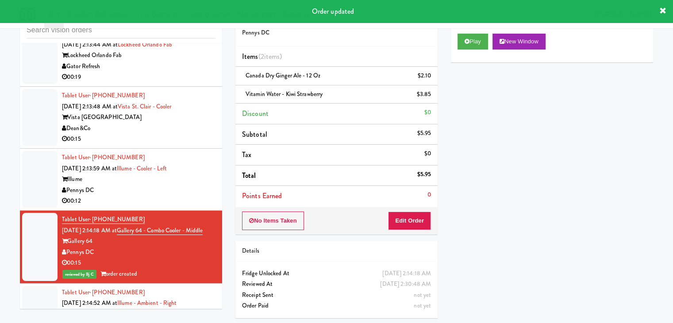
click at [143, 185] on div "Pennys DC" at bounding box center [139, 190] width 154 height 11
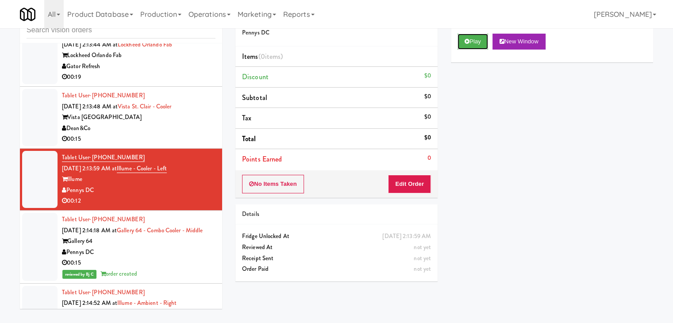
drag, startPoint x: 479, startPoint y: 44, endPoint x: 465, endPoint y: 75, distance: 34.5
click at [479, 44] on button "Play" at bounding box center [473, 42] width 31 height 16
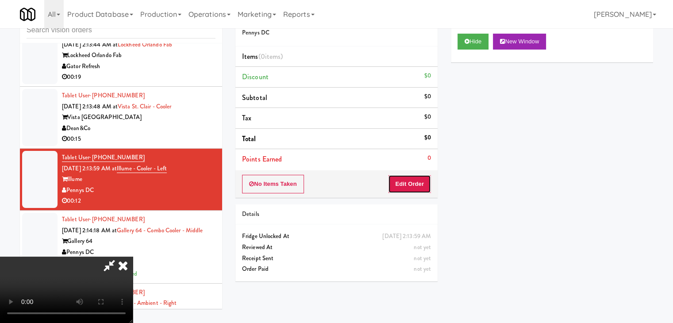
click at [407, 185] on button "Edit Order" at bounding box center [409, 184] width 43 height 19
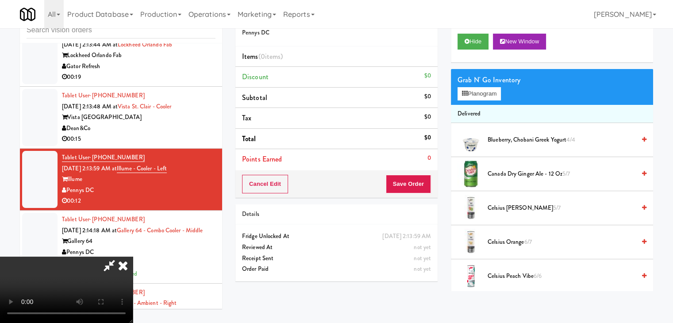
click at [133, 257] on video at bounding box center [66, 290] width 133 height 66
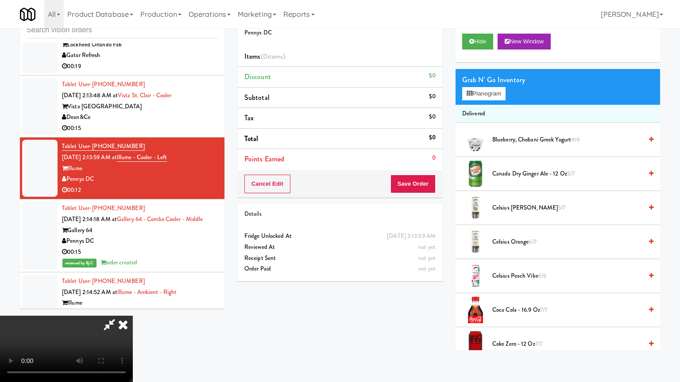
click at [133, 316] on video at bounding box center [66, 349] width 133 height 66
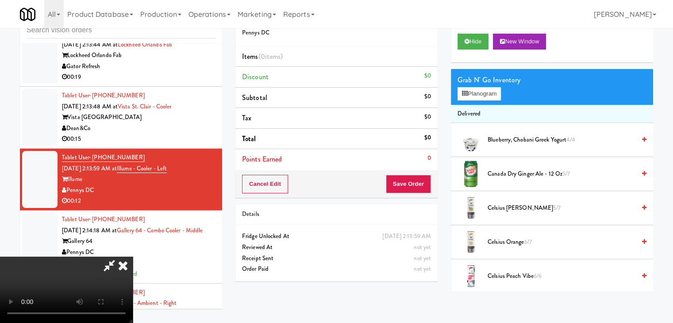
click at [133, 257] on video at bounding box center [66, 290] width 133 height 66
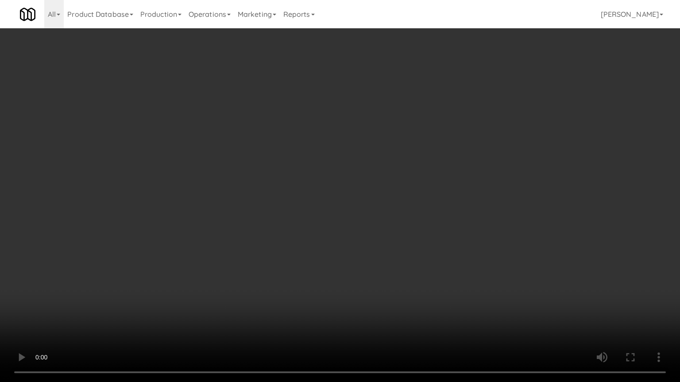
click at [322, 254] on video at bounding box center [340, 191] width 680 height 382
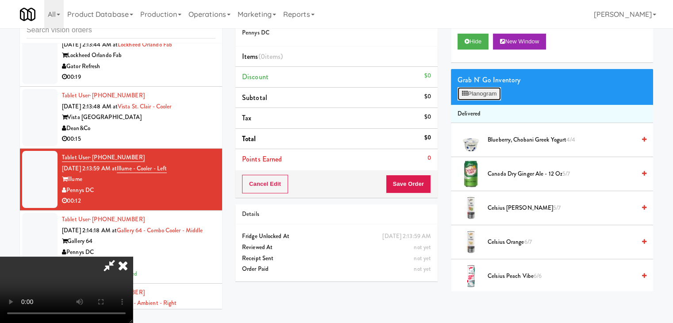
click at [484, 94] on button "Planogram" at bounding box center [479, 93] width 43 height 13
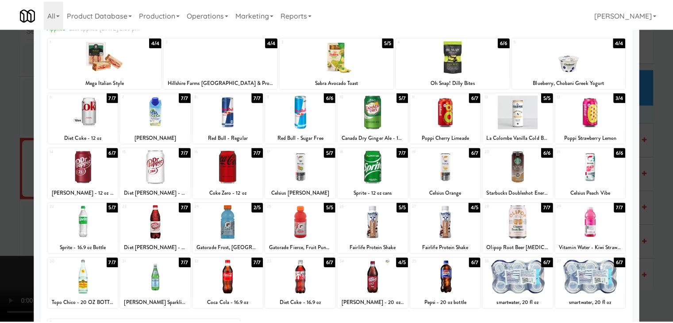
scroll to position [112, 0]
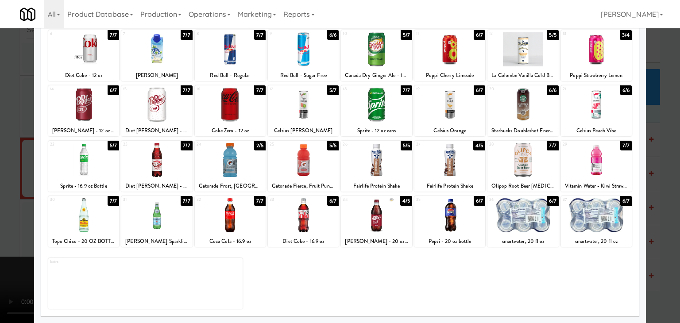
click at [588, 229] on div at bounding box center [596, 215] width 71 height 34
click at [525, 227] on div at bounding box center [522, 215] width 71 height 34
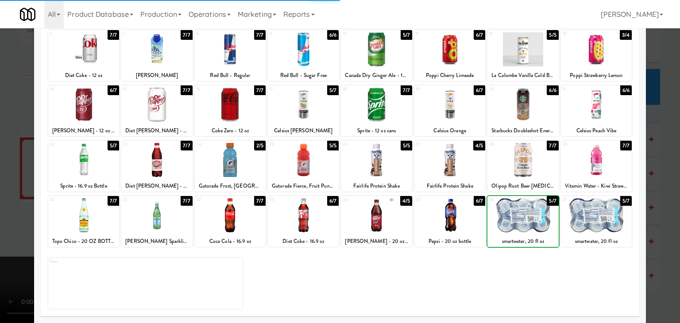
drag, startPoint x: 0, startPoint y: 184, endPoint x: 193, endPoint y: 196, distance: 193.4
click at [0, 184] on div at bounding box center [340, 161] width 680 height 323
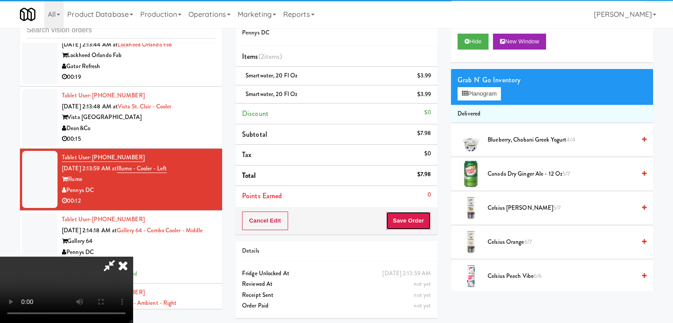
click at [420, 218] on button "Save Order" at bounding box center [408, 221] width 45 height 19
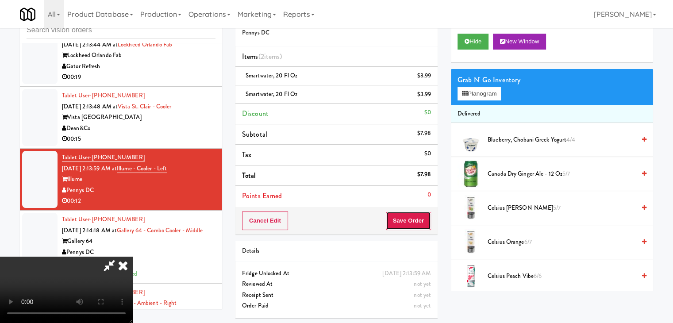
click at [398, 204] on div "Order # 550833 Pennys DC Items (2 items ) smartwater, 20 fl oz $3.99 smartwater…" at bounding box center [445, 164] width 418 height 321
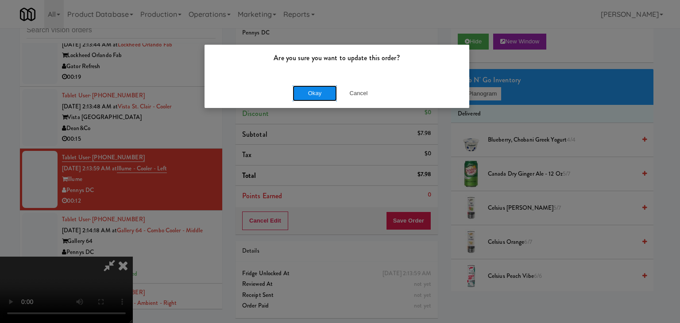
click at [325, 97] on button "Okay" at bounding box center [315, 93] width 44 height 16
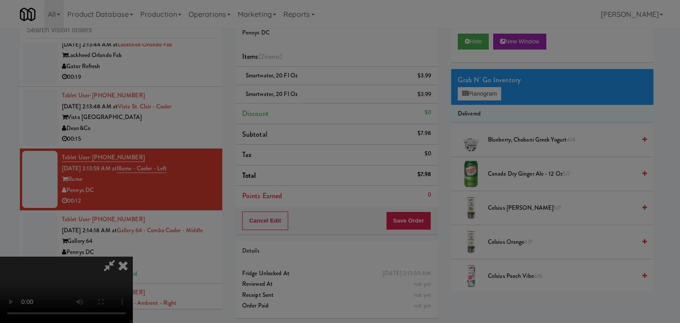
click at [325, 92] on div "Okay Cancel" at bounding box center [337, 77] width 265 height 30
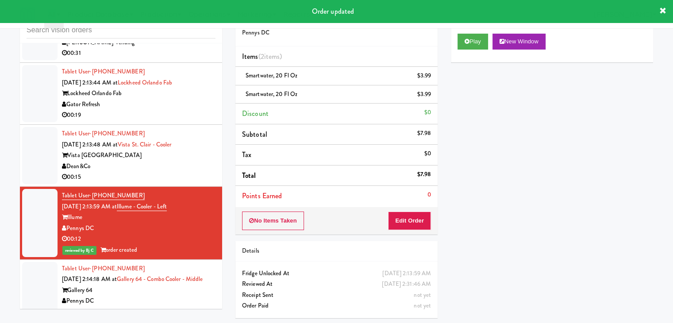
scroll to position [7842, 0]
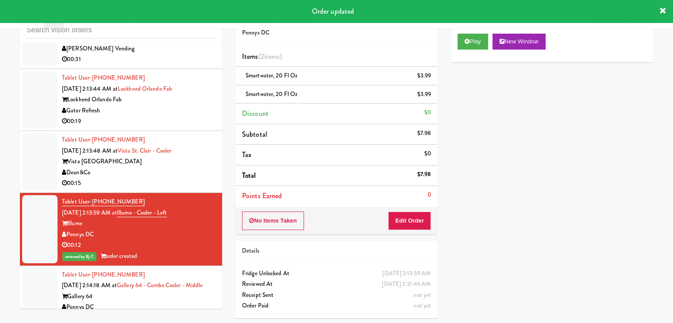
drag, startPoint x: 196, startPoint y: 167, endPoint x: 211, endPoint y: 165, distance: 15.6
click at [196, 178] on div "00:15" at bounding box center [139, 183] width 154 height 11
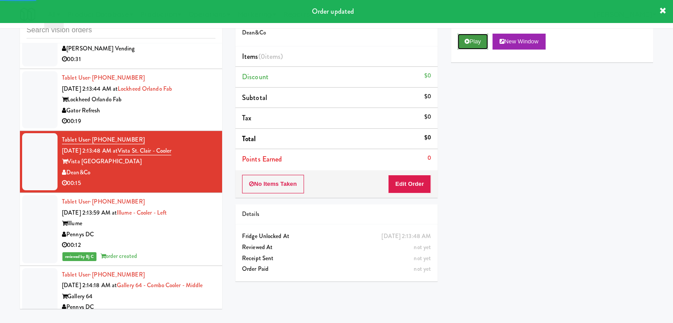
click at [469, 47] on button "Play" at bounding box center [473, 42] width 31 height 16
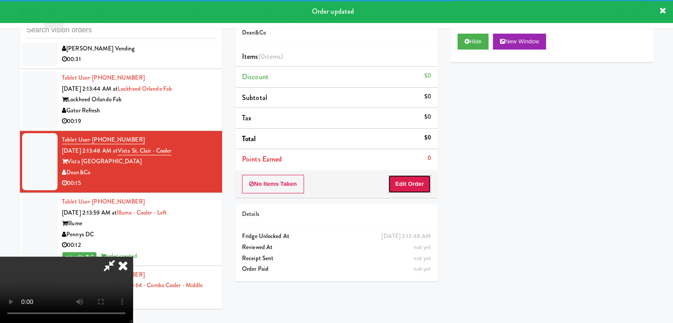
click at [416, 181] on button "Edit Order" at bounding box center [409, 184] width 43 height 19
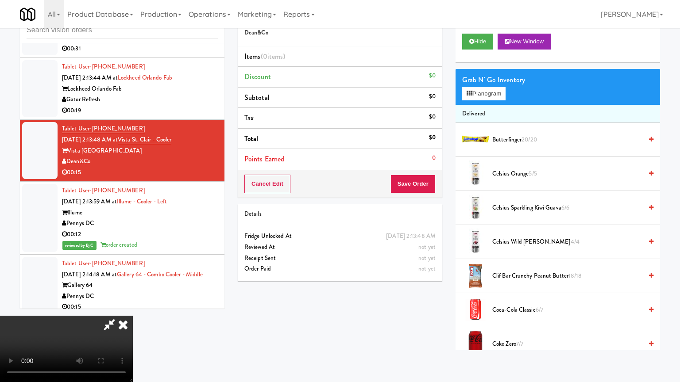
click at [133, 316] on video at bounding box center [66, 349] width 133 height 66
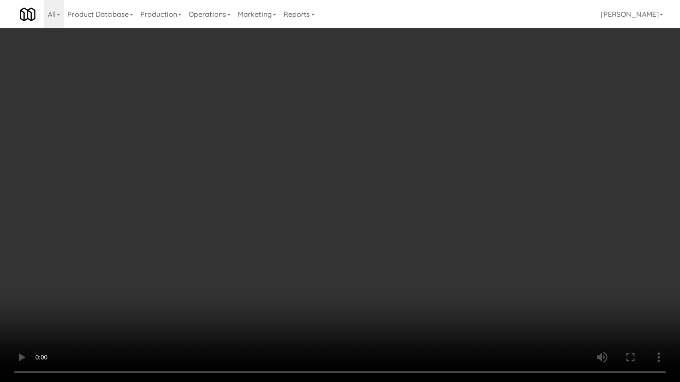
drag, startPoint x: 358, startPoint y: 248, endPoint x: 352, endPoint y: 253, distance: 7.2
click at [358, 249] on video at bounding box center [340, 191] width 680 height 382
click at [352, 253] on video at bounding box center [340, 191] width 680 height 382
click at [351, 322] on video at bounding box center [340, 191] width 680 height 382
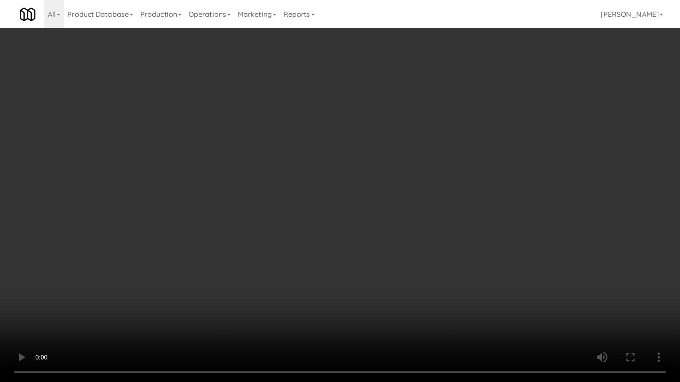
click at [351, 322] on video at bounding box center [340, 191] width 680 height 382
click at [351, 320] on video at bounding box center [340, 191] width 680 height 382
click at [351, 319] on video at bounding box center [340, 191] width 680 height 382
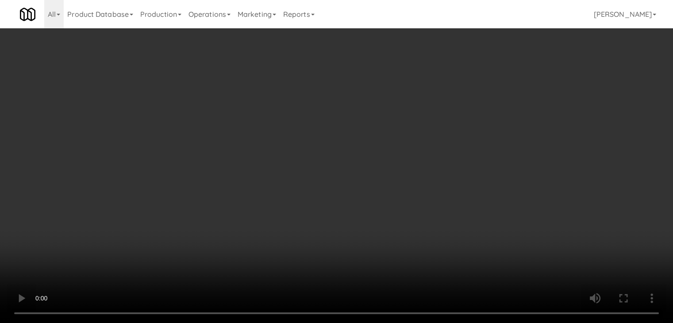
click at [299, 179] on video at bounding box center [336, 161] width 673 height 323
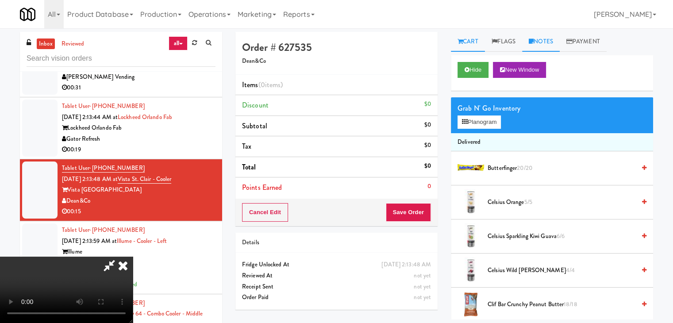
click at [539, 43] on link "Notes" at bounding box center [541, 42] width 38 height 20
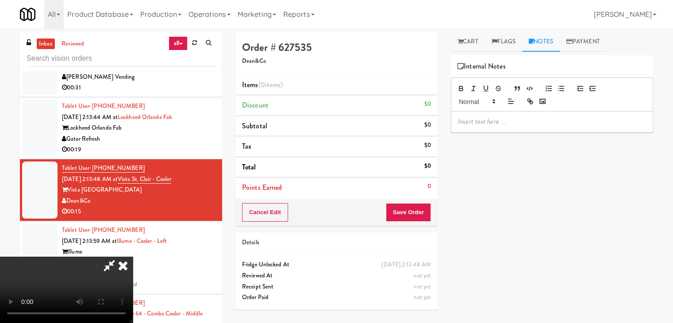
click at [498, 120] on p at bounding box center [552, 122] width 188 height 10
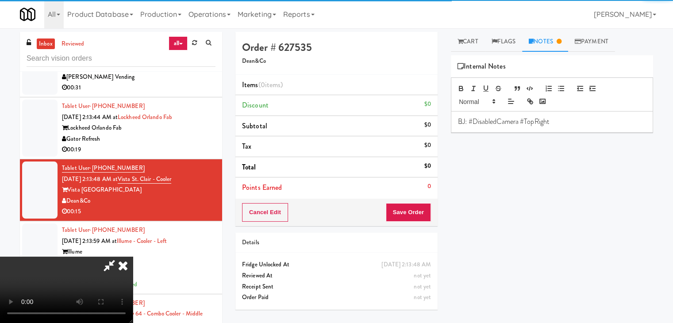
drag, startPoint x: 471, startPoint y: 34, endPoint x: 471, endPoint y: 55, distance: 21.3
click at [471, 34] on link "Cart" at bounding box center [468, 42] width 34 height 20
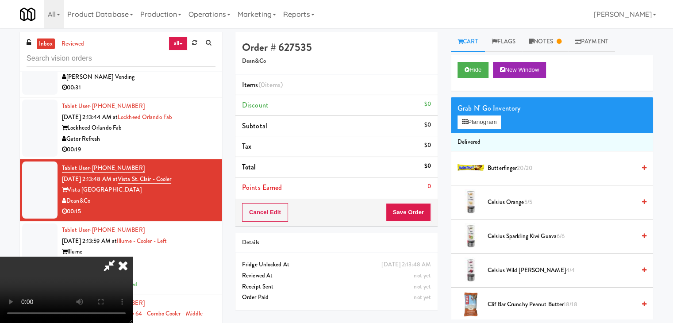
click at [133, 257] on video at bounding box center [66, 290] width 133 height 66
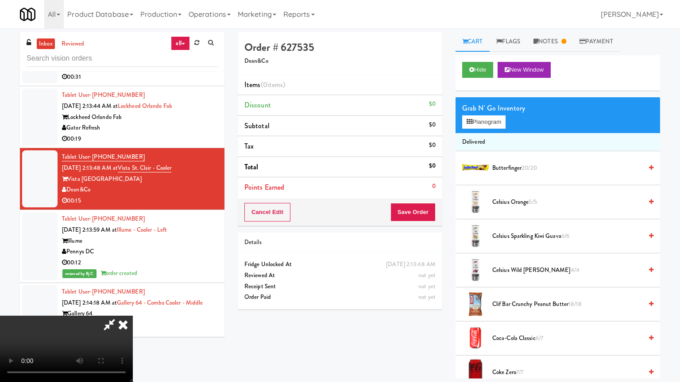
click at [133, 316] on video at bounding box center [66, 349] width 133 height 66
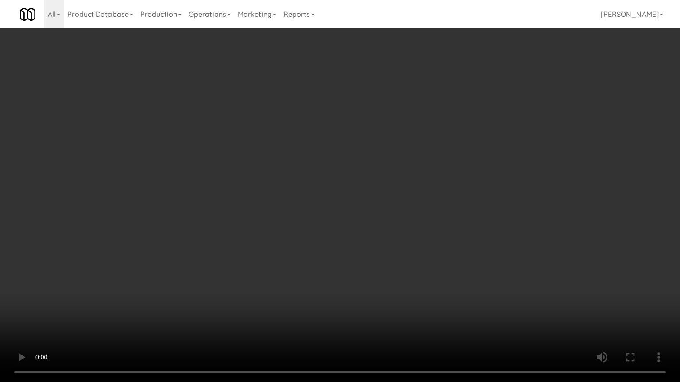
click at [345, 300] on video at bounding box center [340, 191] width 680 height 382
click at [348, 304] on video at bounding box center [340, 191] width 680 height 382
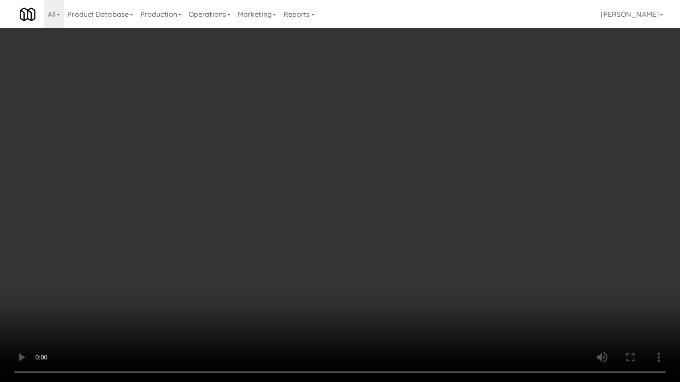
click at [348, 304] on video at bounding box center [340, 191] width 680 height 382
click at [338, 303] on video at bounding box center [340, 191] width 680 height 382
drag, startPoint x: 338, startPoint y: 303, endPoint x: 368, endPoint y: 236, distance: 73.5
click at [344, 297] on video at bounding box center [340, 191] width 680 height 382
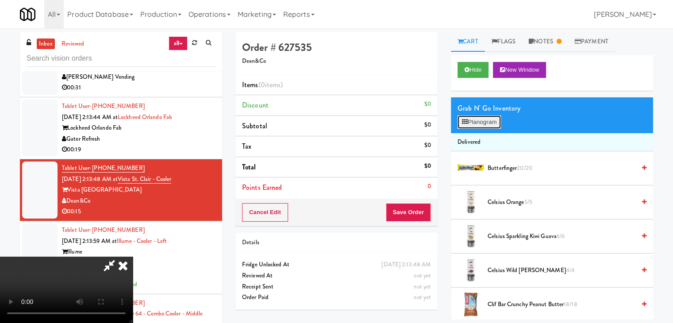
click at [478, 123] on button "Planogram" at bounding box center [479, 122] width 43 height 13
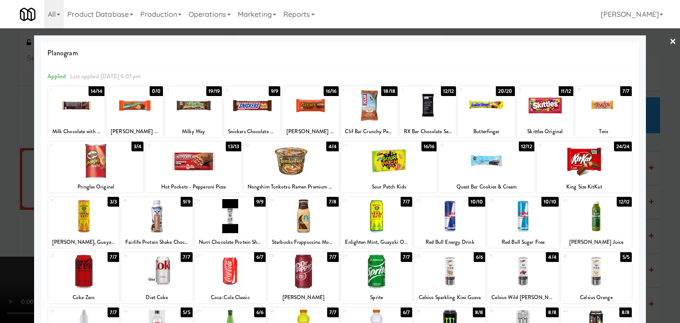
drag, startPoint x: 55, startPoint y: 108, endPoint x: 127, endPoint y: 116, distance: 72.6
click at [57, 108] on div at bounding box center [76, 106] width 56 height 34
drag, startPoint x: 260, startPoint y: 120, endPoint x: 54, endPoint y: 166, distance: 210.5
click at [259, 120] on div at bounding box center [252, 106] width 56 height 34
click at [6, 182] on div at bounding box center [340, 161] width 680 height 323
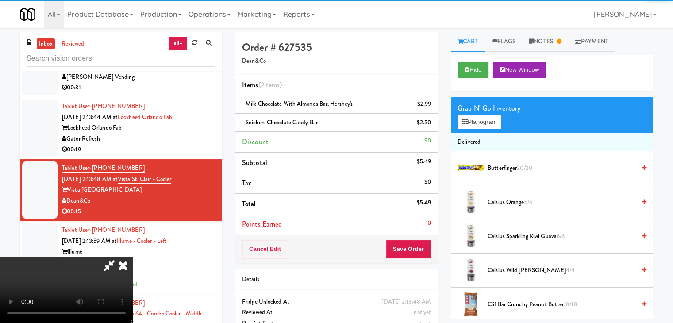
drag, startPoint x: 285, startPoint y: 211, endPoint x: 296, endPoint y: 214, distance: 11.0
click at [133, 257] on video at bounding box center [66, 290] width 133 height 66
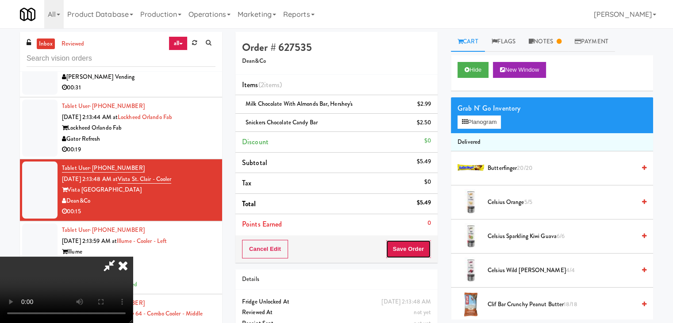
click at [422, 257] on button "Save Order" at bounding box center [408, 249] width 45 height 19
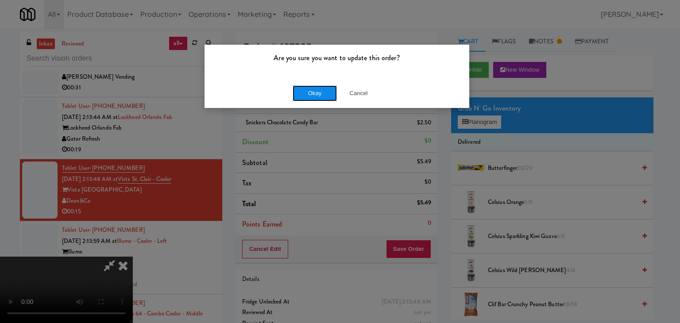
click at [308, 86] on button "Okay" at bounding box center [315, 93] width 44 height 16
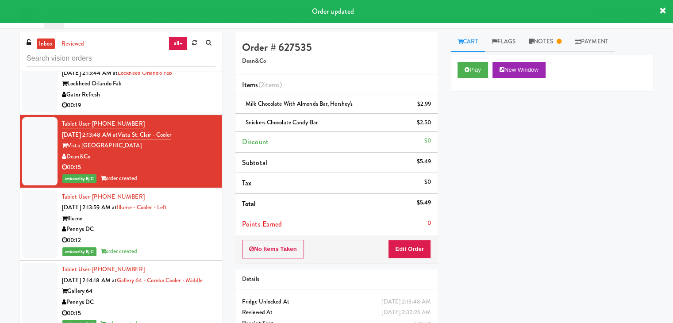
scroll to position [7753, 0]
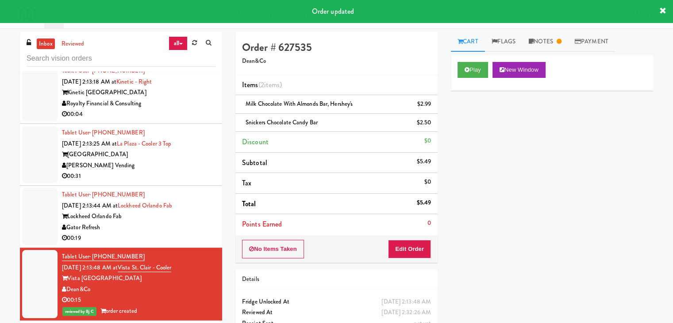
drag, startPoint x: 187, startPoint y: 213, endPoint x: 197, endPoint y: 216, distance: 10.2
click at [188, 222] on div "Gator Refresh" at bounding box center [139, 227] width 154 height 11
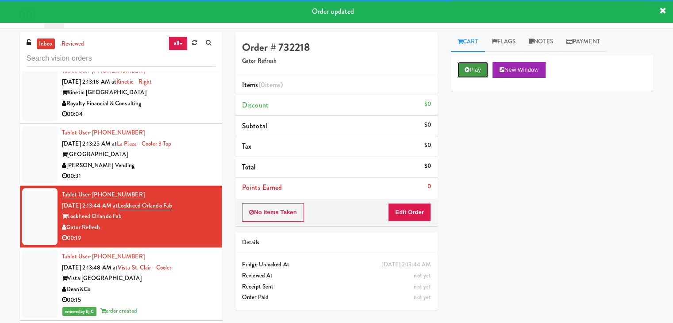
drag, startPoint x: 467, startPoint y: 73, endPoint x: 444, endPoint y: 130, distance: 61.8
click at [467, 73] on button "Play" at bounding box center [473, 70] width 31 height 16
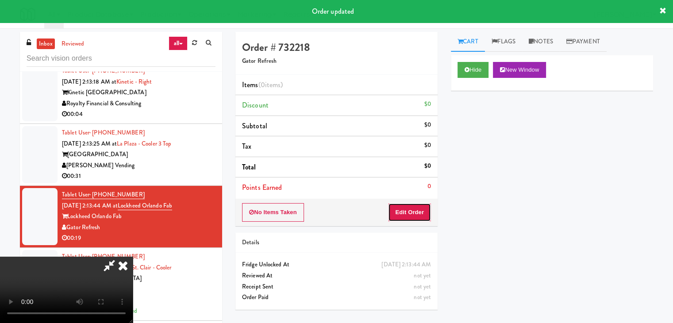
click at [419, 206] on button "Edit Order" at bounding box center [409, 212] width 43 height 19
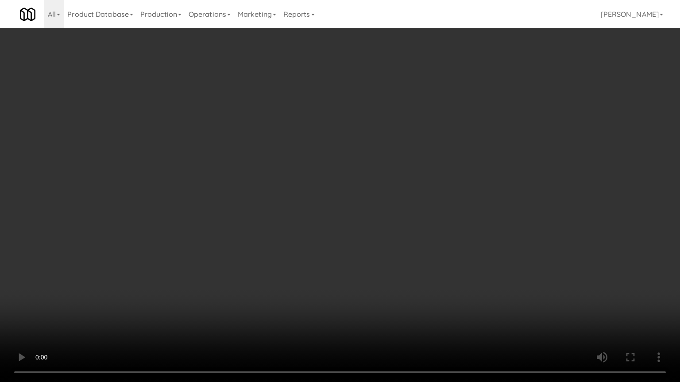
click at [360, 255] on video at bounding box center [340, 191] width 680 height 382
click at [359, 253] on video at bounding box center [340, 191] width 680 height 382
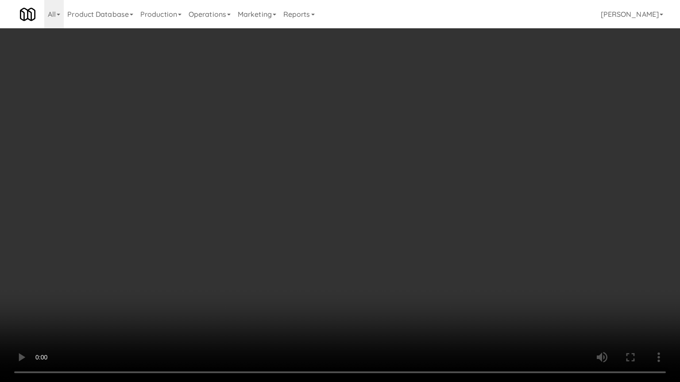
click at [359, 253] on video at bounding box center [340, 191] width 680 height 382
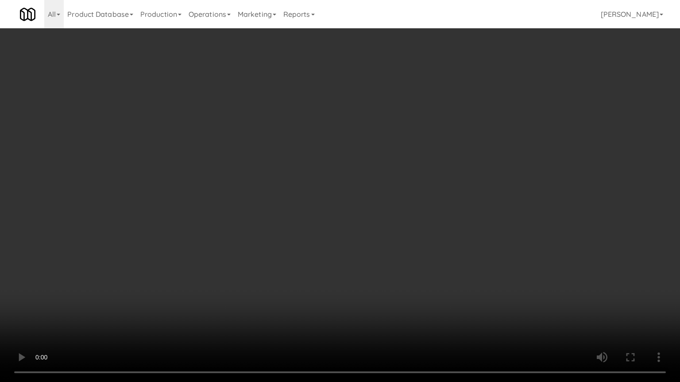
click at [363, 241] on video at bounding box center [340, 191] width 680 height 382
click at [363, 239] on video at bounding box center [340, 191] width 680 height 382
click at [361, 239] on video at bounding box center [340, 191] width 680 height 382
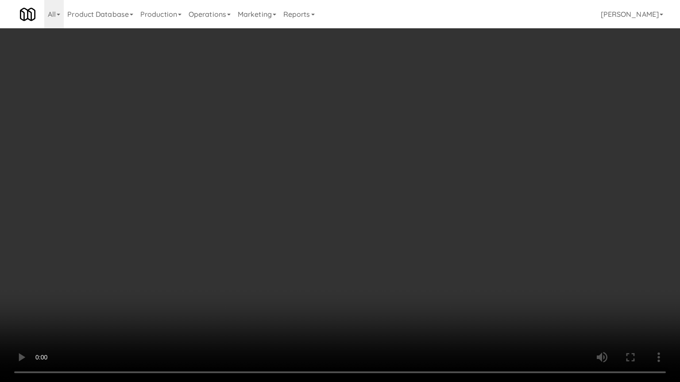
click at [361, 239] on video at bounding box center [340, 191] width 680 height 382
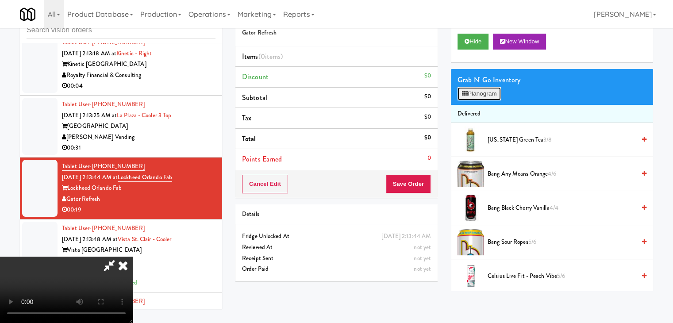
click at [482, 93] on button "Planogram" at bounding box center [479, 93] width 43 height 13
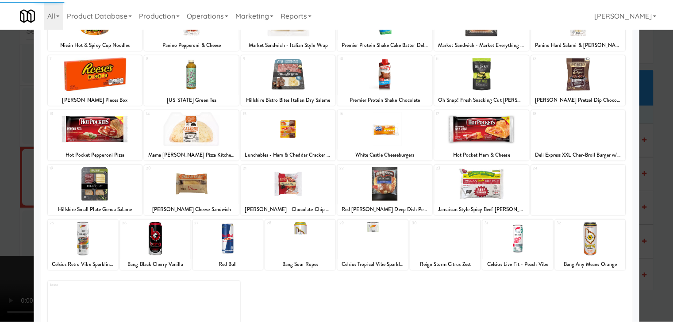
scroll to position [89, 0]
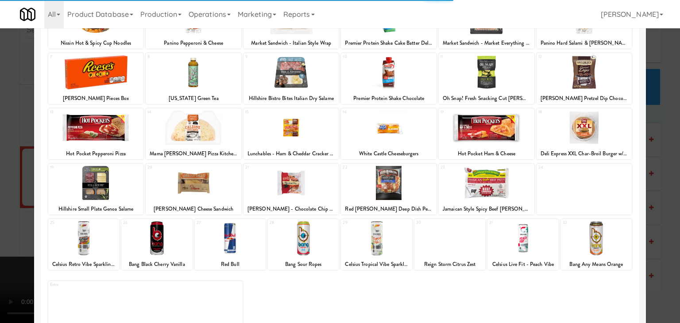
click at [387, 130] on div at bounding box center [389, 128] width 96 height 34
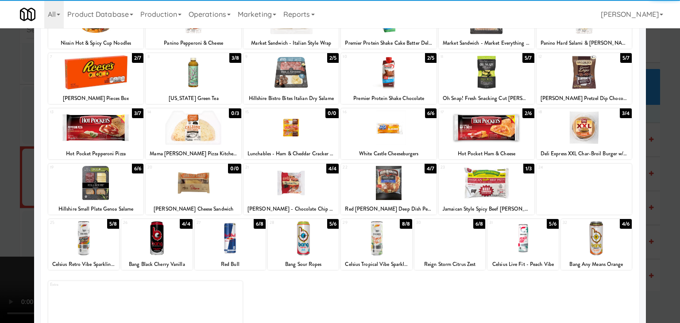
click at [299, 186] on div at bounding box center [291, 183] width 96 height 34
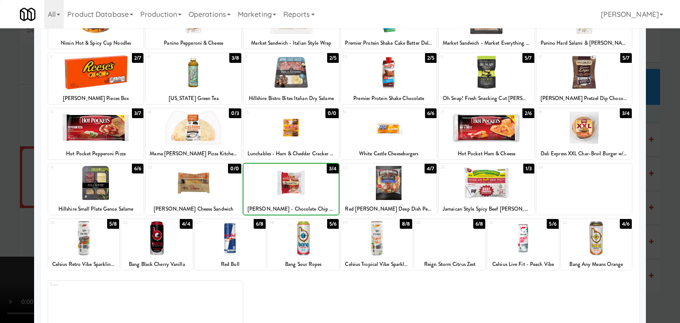
drag, startPoint x: 2, startPoint y: 200, endPoint x: 210, endPoint y: 207, distance: 208.2
click at [8, 200] on div at bounding box center [340, 161] width 680 height 323
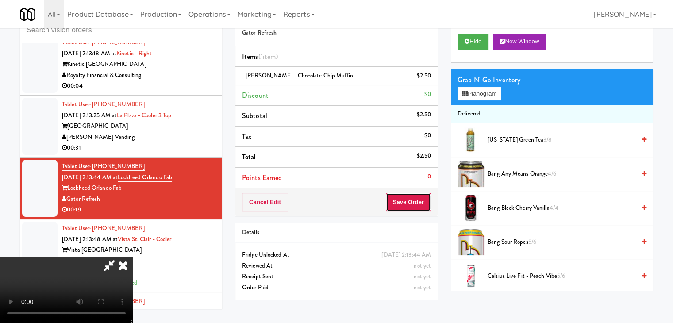
click at [419, 207] on button "Save Order" at bounding box center [408, 202] width 45 height 19
click at [418, 206] on button "Save Order" at bounding box center [408, 202] width 45 height 19
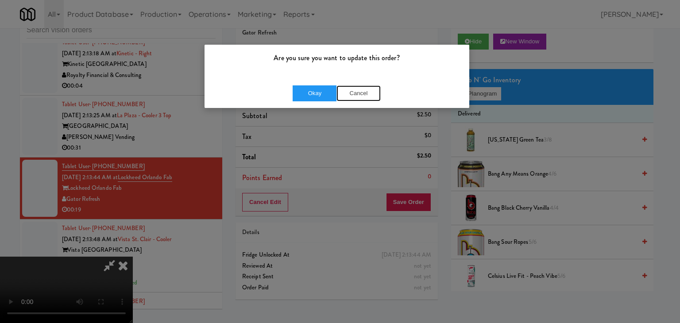
click at [362, 98] on button "Cancel" at bounding box center [358, 93] width 44 height 16
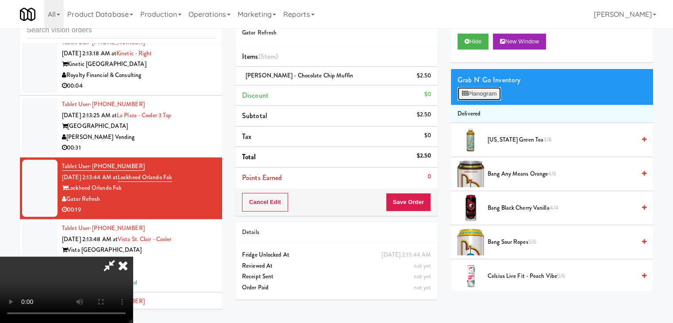
click at [494, 94] on button "Planogram" at bounding box center [479, 93] width 43 height 13
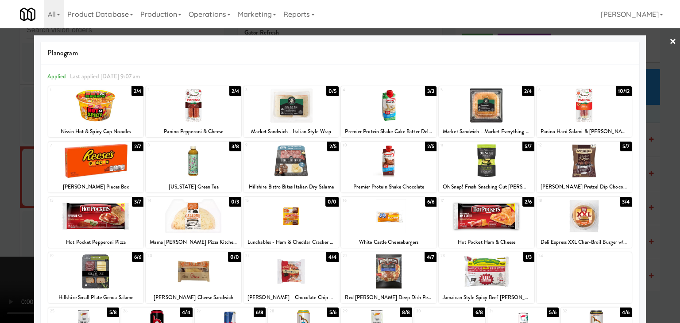
click at [306, 264] on div at bounding box center [291, 272] width 96 height 34
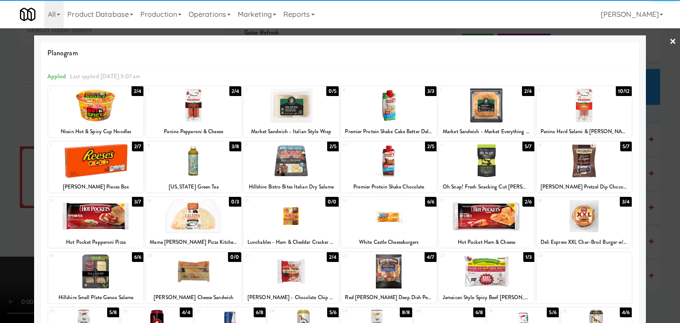
click at [391, 221] on div at bounding box center [389, 216] width 96 height 34
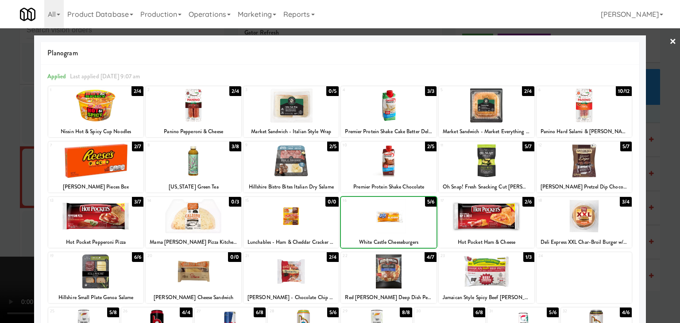
drag, startPoint x: 2, startPoint y: 228, endPoint x: 239, endPoint y: 158, distance: 247.2
click at [19, 220] on div at bounding box center [340, 161] width 680 height 323
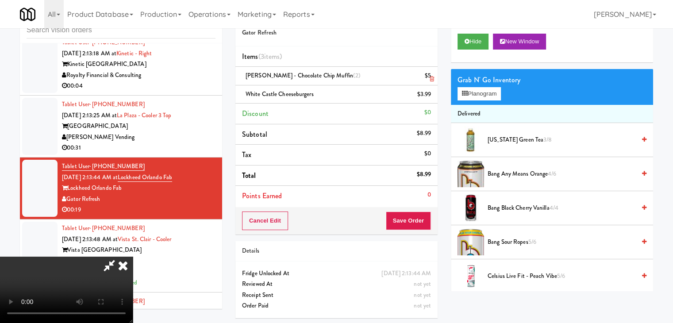
click at [433, 79] on icon at bounding box center [432, 79] width 4 height 6
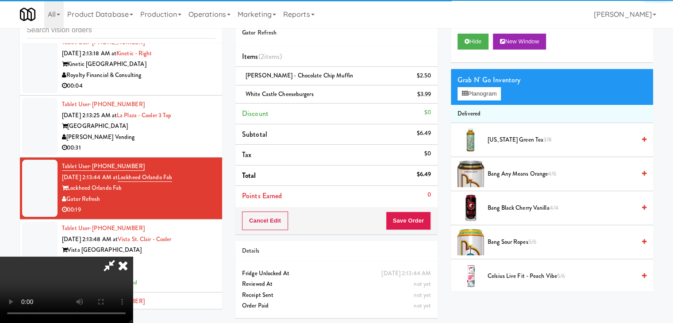
click at [420, 234] on div "Order # 732218 Gator Refresh Items (2 items ) [PERSON_NAME] - Chocolate Chip Mu…" at bounding box center [337, 164] width 216 height 321
click at [420, 222] on button "Save Order" at bounding box center [408, 221] width 45 height 19
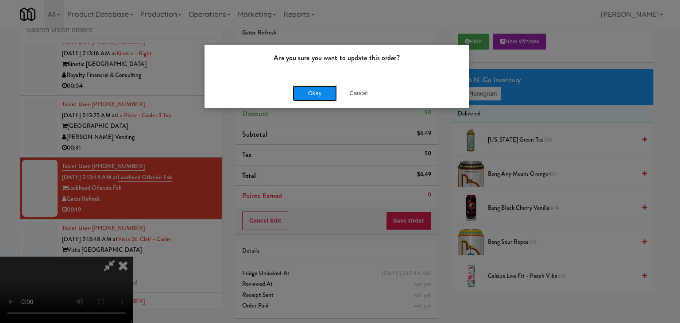
click at [318, 89] on button "Okay" at bounding box center [315, 93] width 44 height 16
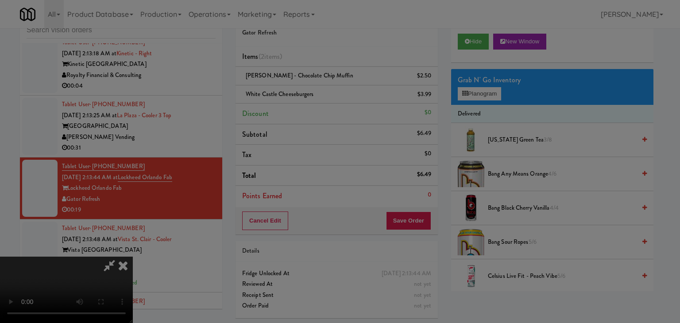
click at [315, 86] on body "Are you sure you want to update this order? Okay Cancel Okay Are you sure you w…" at bounding box center [340, 161] width 680 height 323
click at [315, 86] on div at bounding box center [340, 161] width 680 height 323
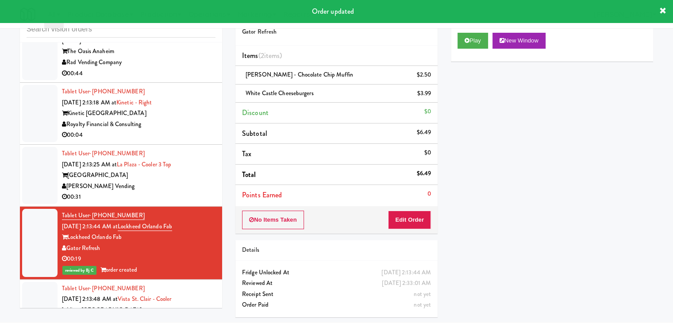
scroll to position [7665, 0]
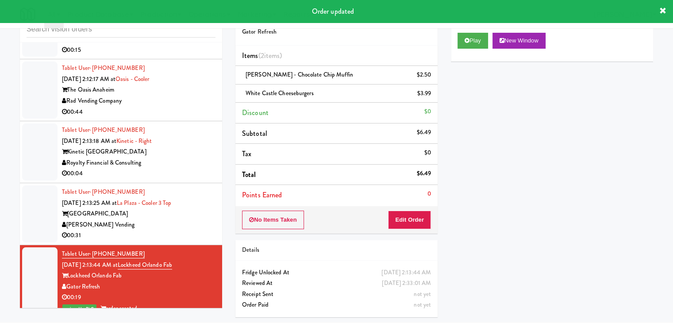
click at [185, 210] on div "Tablet User · (704) 756-5939 [DATE] 2:13:25 AM at [GEOGRAPHIC_DATA] Top [GEOGRA…" at bounding box center [139, 214] width 154 height 54
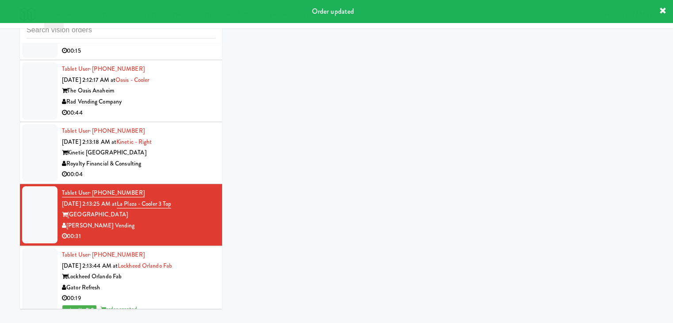
scroll to position [28, 0]
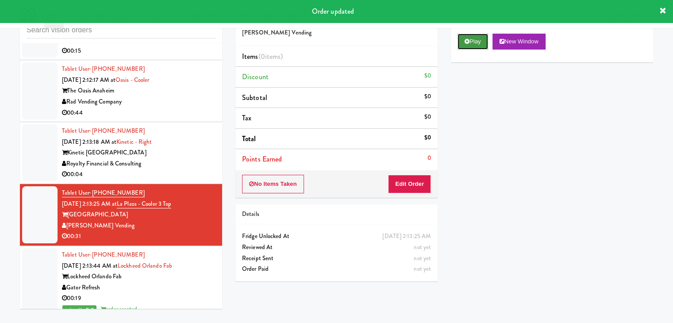
click at [474, 45] on button "Play" at bounding box center [473, 42] width 31 height 16
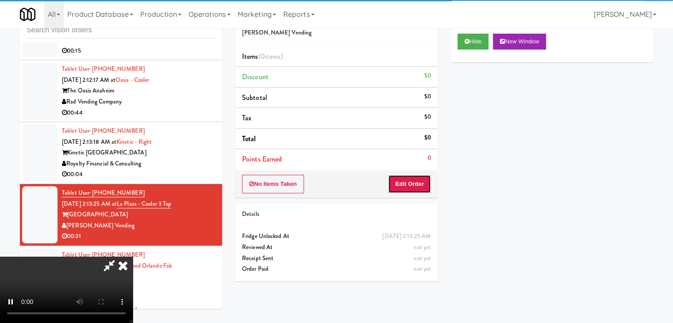
click at [404, 181] on button "Edit Order" at bounding box center [409, 184] width 43 height 19
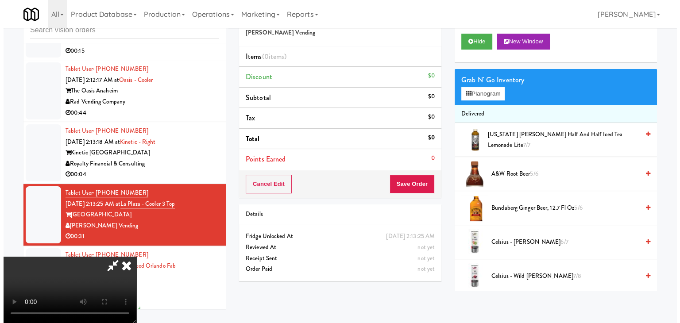
scroll to position [0, 0]
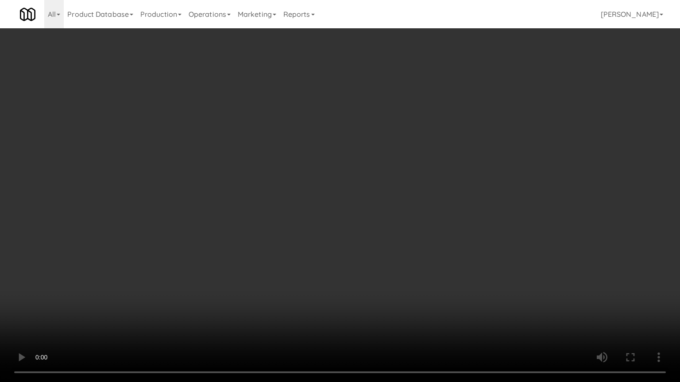
click at [390, 282] on video at bounding box center [340, 191] width 680 height 382
click at [390, 283] on video at bounding box center [340, 191] width 680 height 382
click at [429, 267] on video at bounding box center [340, 191] width 680 height 382
drag, startPoint x: 429, startPoint y: 267, endPoint x: 429, endPoint y: 228, distance: 39.4
click at [429, 267] on video at bounding box center [340, 191] width 680 height 382
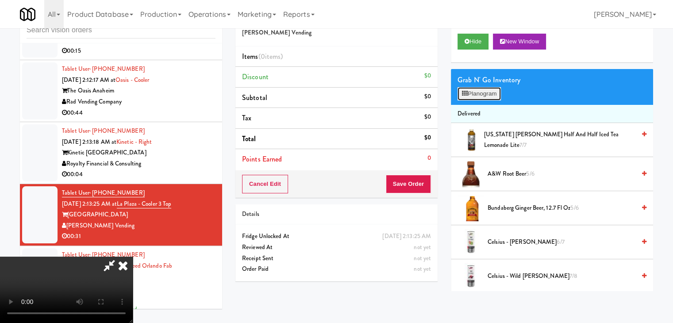
click at [480, 98] on button "Planogram" at bounding box center [479, 93] width 43 height 13
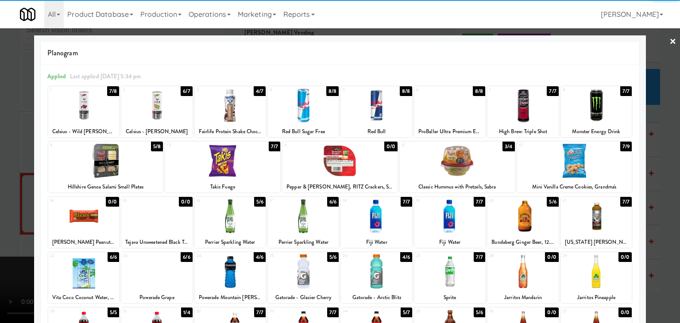
click at [586, 209] on div at bounding box center [596, 216] width 71 height 34
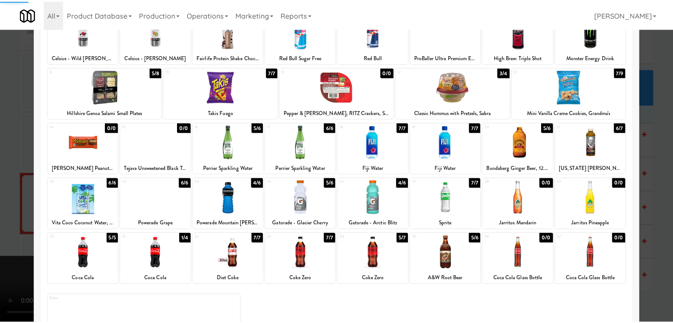
scroll to position [112, 0]
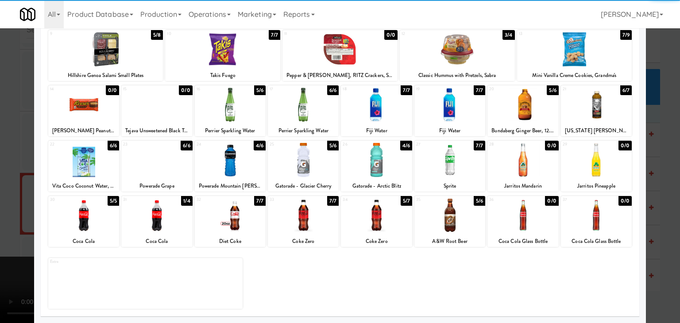
drag, startPoint x: 161, startPoint y: 212, endPoint x: 238, endPoint y: 218, distance: 77.2
click at [162, 213] on div at bounding box center [156, 215] width 71 height 34
click at [238, 218] on div at bounding box center [230, 215] width 71 height 34
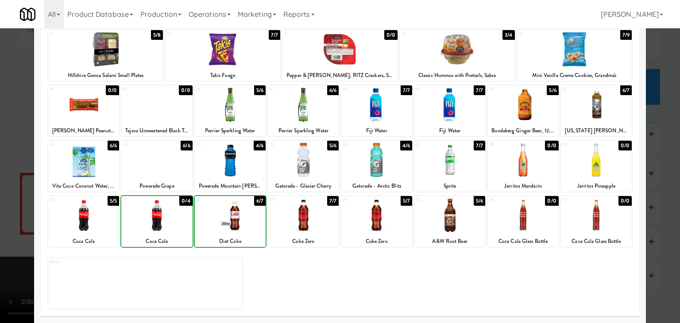
drag, startPoint x: 0, startPoint y: 216, endPoint x: 49, endPoint y: 216, distance: 49.1
click at [2, 216] on div at bounding box center [340, 161] width 680 height 323
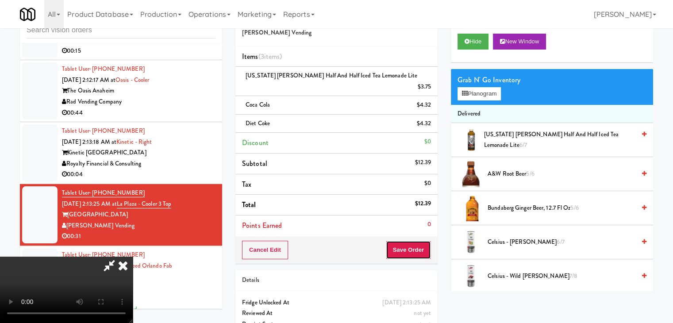
drag, startPoint x: 409, startPoint y: 237, endPoint x: 413, endPoint y: 241, distance: 5.6
click at [410, 241] on button "Save Order" at bounding box center [408, 250] width 45 height 19
click at [413, 241] on button "Save Order" at bounding box center [408, 250] width 45 height 19
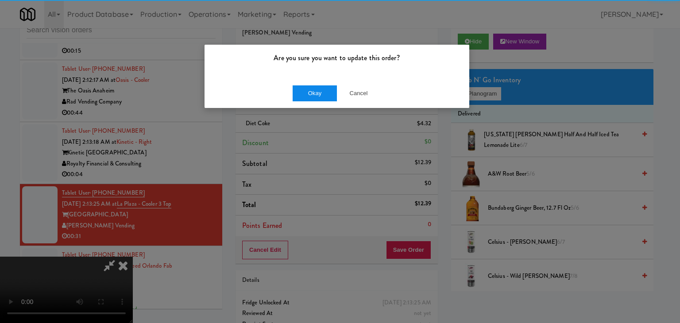
click at [306, 98] on div "Okay Cancel" at bounding box center [337, 93] width 265 height 30
click at [306, 98] on button "Okay" at bounding box center [315, 93] width 44 height 16
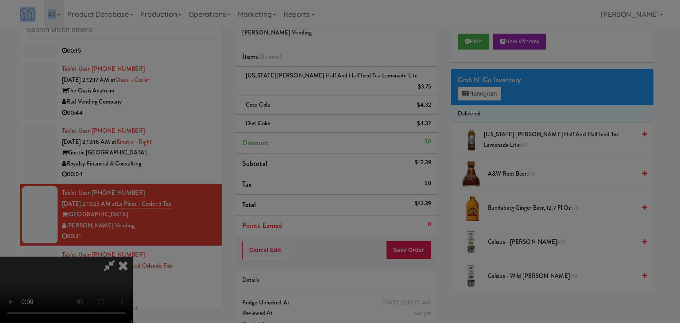
click at [306, 93] on div "Are you sure you want to update this order? Okay Cancel" at bounding box center [337, 60] width 266 height 64
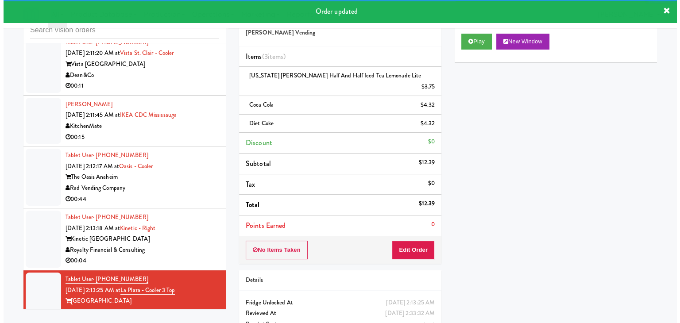
scroll to position [7576, 0]
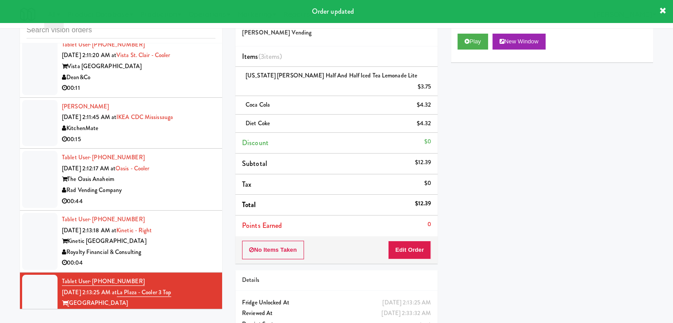
click at [200, 247] on div "Royalty Financial & Consulting" at bounding box center [139, 252] width 154 height 11
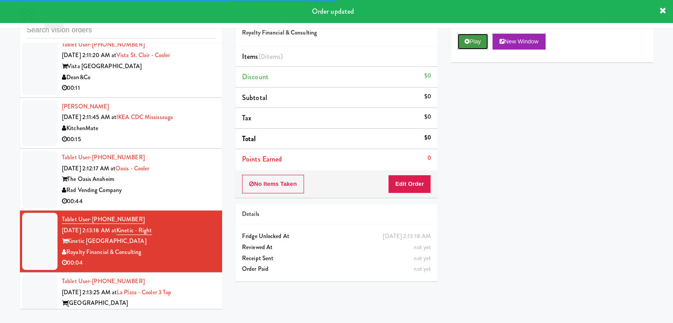
click at [478, 34] on button "Play" at bounding box center [473, 42] width 31 height 16
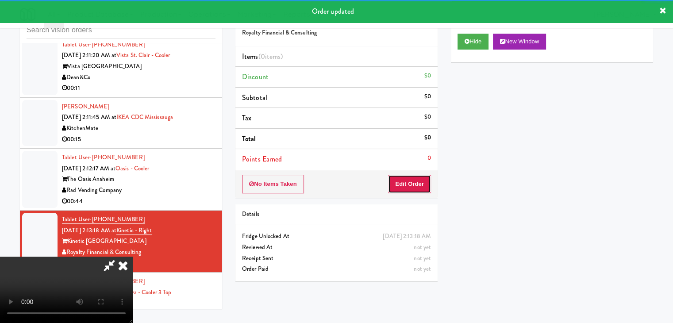
click at [411, 178] on button "Edit Order" at bounding box center [409, 184] width 43 height 19
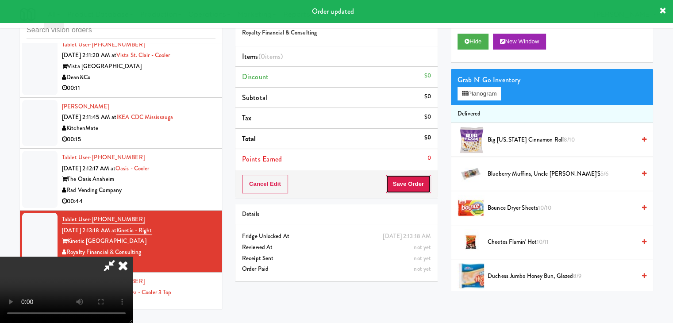
drag, startPoint x: 411, startPoint y: 178, endPoint x: 418, endPoint y: 181, distance: 8.3
click at [411, 178] on button "Save Order" at bounding box center [408, 184] width 45 height 19
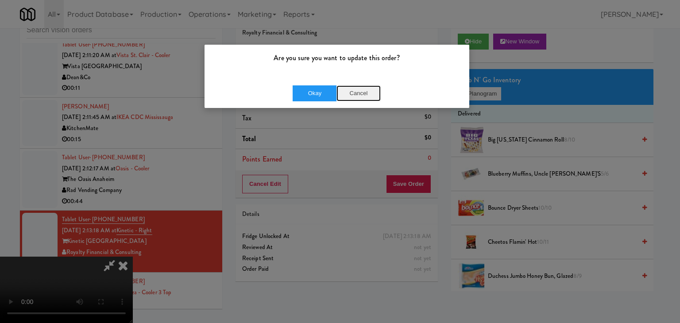
click at [356, 96] on button "Cancel" at bounding box center [358, 93] width 44 height 16
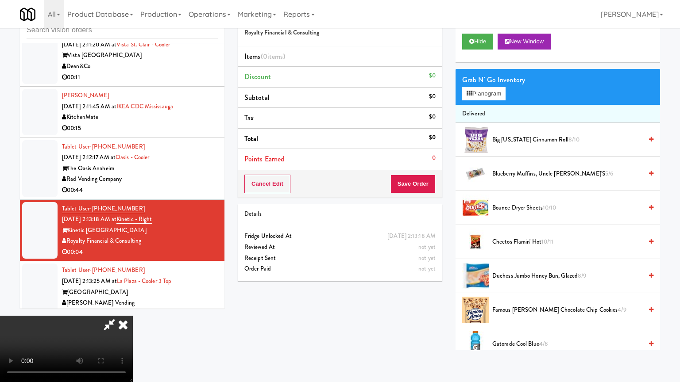
click at [133, 316] on video at bounding box center [66, 349] width 133 height 66
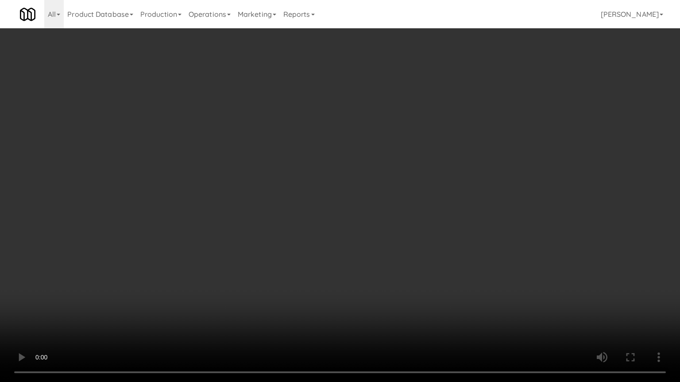
click at [375, 284] on video at bounding box center [340, 191] width 680 height 382
click at [372, 285] on video at bounding box center [340, 191] width 680 height 382
drag, startPoint x: 372, startPoint y: 285, endPoint x: 436, endPoint y: 174, distance: 128.2
click at [372, 283] on video at bounding box center [340, 191] width 680 height 382
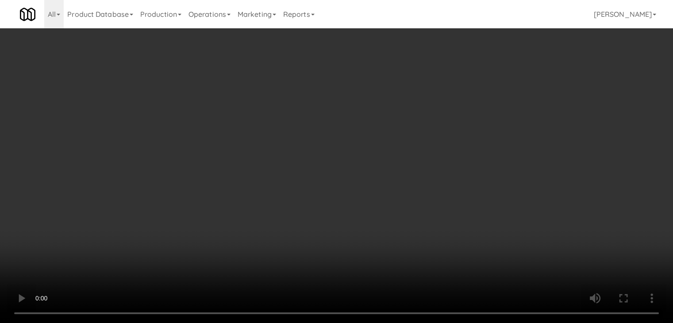
click at [492, 92] on button "Planogram" at bounding box center [479, 93] width 43 height 13
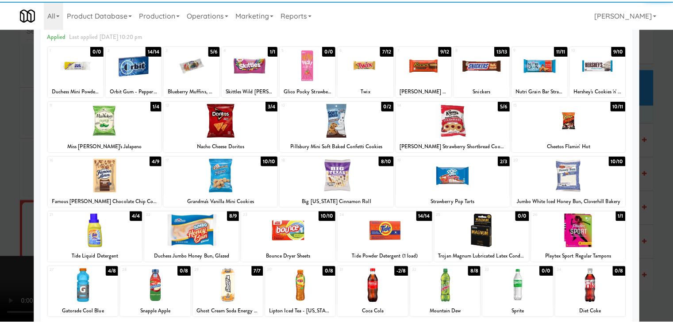
scroll to position [89, 0]
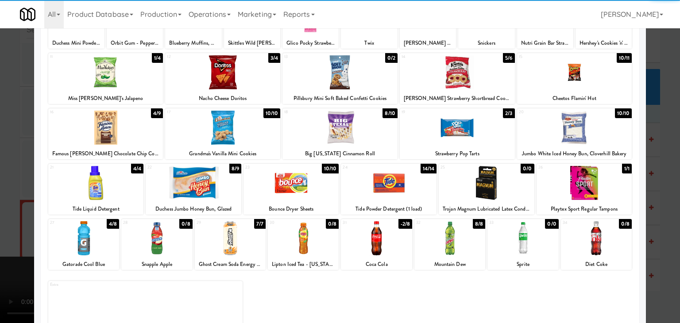
click at [92, 236] on div at bounding box center [83, 238] width 71 height 34
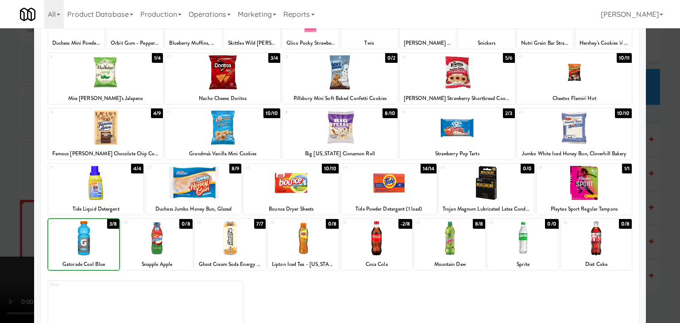
click at [2, 233] on div at bounding box center [340, 161] width 680 height 323
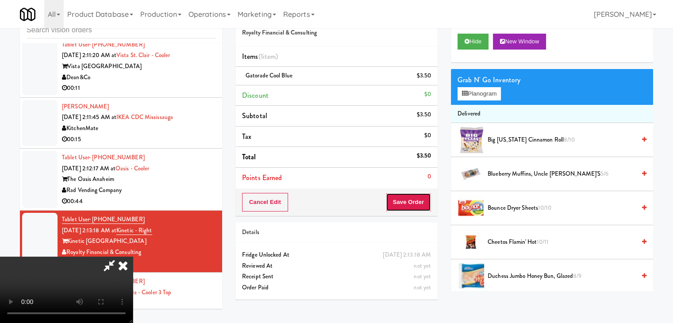
click at [416, 204] on button "Save Order" at bounding box center [408, 202] width 45 height 19
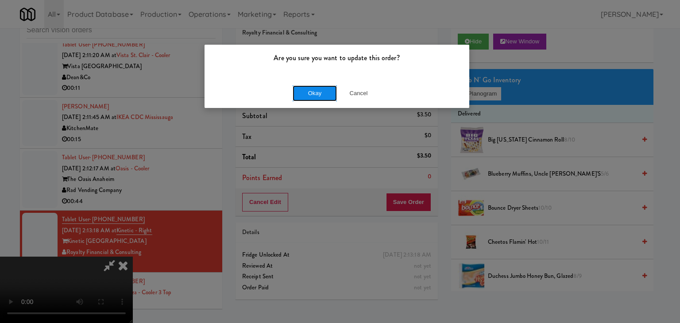
click at [323, 87] on button "Okay" at bounding box center [315, 93] width 44 height 16
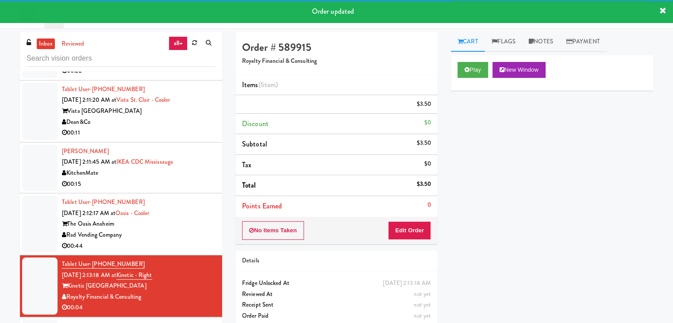
scroll to position [7532, 0]
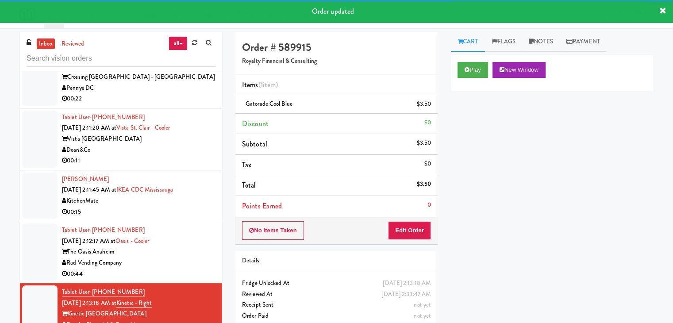
click at [186, 269] on div "00:44" at bounding box center [139, 274] width 154 height 11
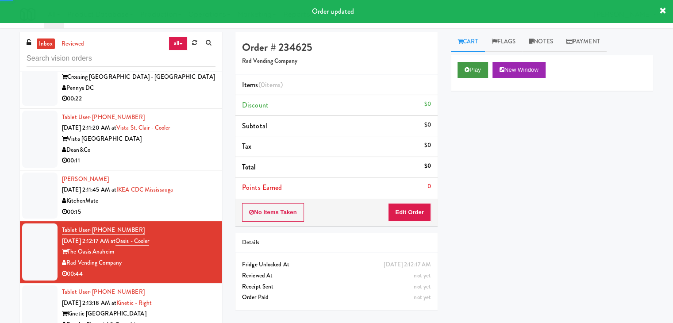
click at [474, 59] on div "Play New Window" at bounding box center [552, 72] width 202 height 35
drag, startPoint x: 475, startPoint y: 65, endPoint x: 469, endPoint y: 77, distance: 13.5
click at [474, 67] on button "Play" at bounding box center [473, 70] width 31 height 16
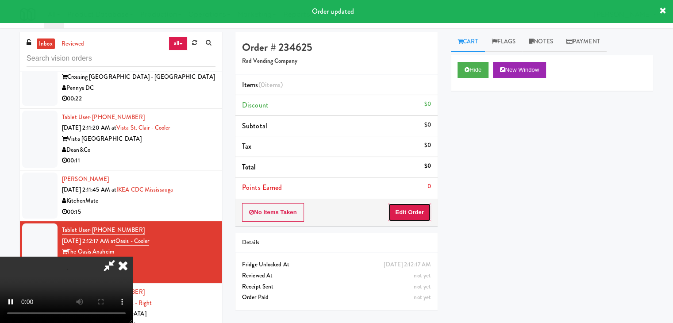
click at [404, 216] on button "Edit Order" at bounding box center [409, 212] width 43 height 19
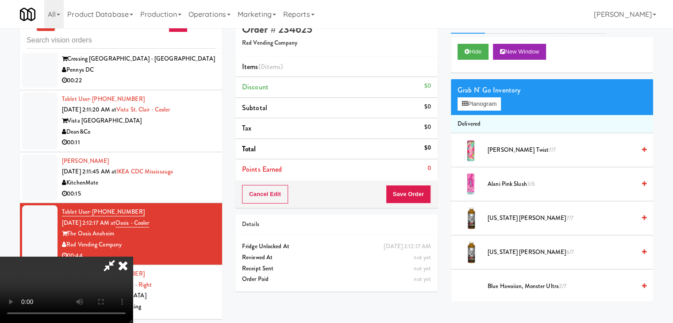
scroll to position [28, 0]
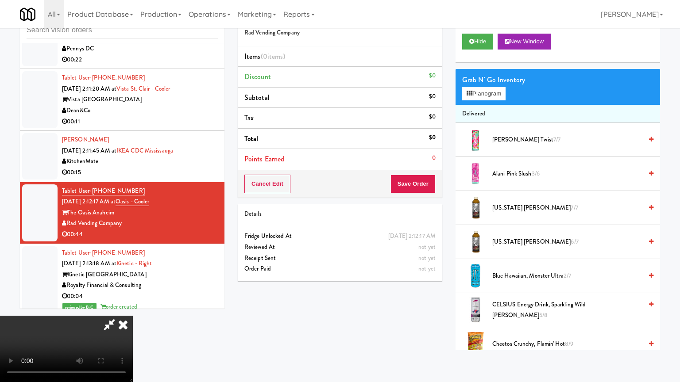
click at [133, 316] on video at bounding box center [66, 349] width 133 height 66
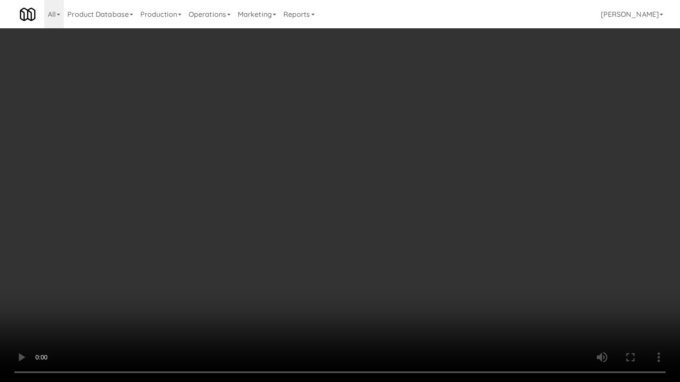
click at [437, 305] on video at bounding box center [340, 191] width 680 height 382
click at [437, 306] on video at bounding box center [340, 191] width 680 height 382
click at [437, 309] on video at bounding box center [340, 191] width 680 height 382
click at [440, 300] on video at bounding box center [340, 191] width 680 height 382
click at [439, 300] on video at bounding box center [340, 191] width 680 height 382
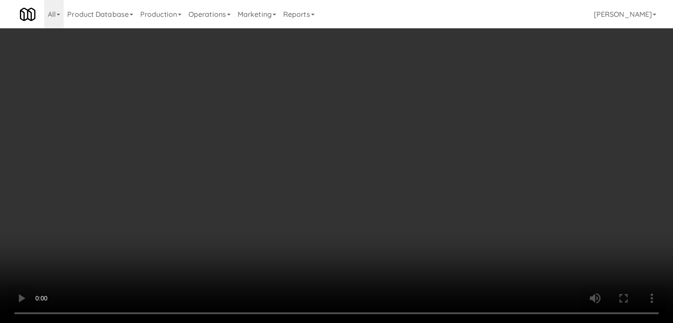
click at [340, 231] on video at bounding box center [336, 161] width 673 height 323
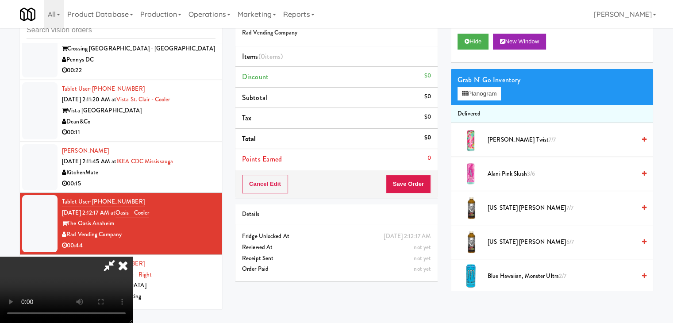
click at [133, 257] on video at bounding box center [66, 290] width 133 height 66
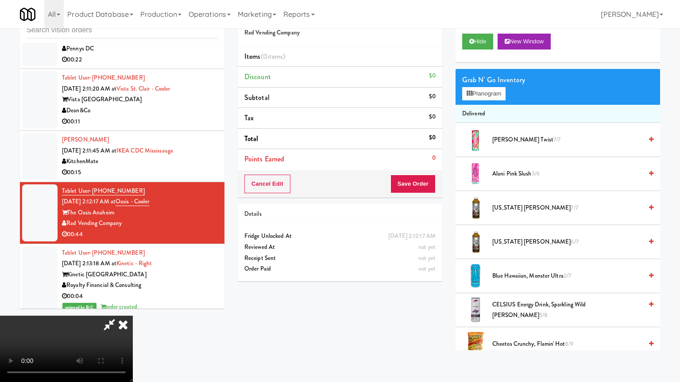
drag, startPoint x: 341, startPoint y: 270, endPoint x: 351, endPoint y: 292, distance: 24.2
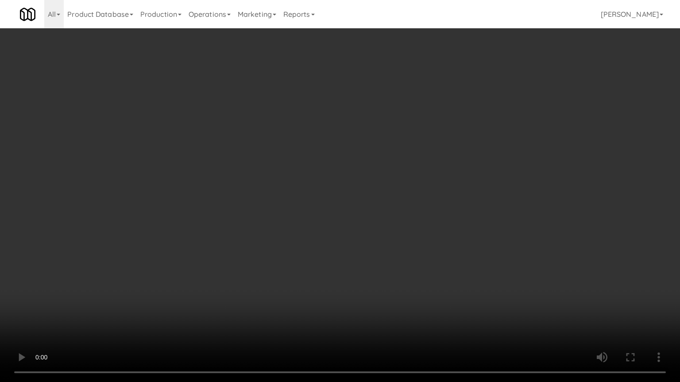
click at [343, 271] on video at bounding box center [340, 191] width 680 height 382
click at [357, 289] on video at bounding box center [340, 191] width 680 height 382
click at [331, 274] on video at bounding box center [340, 191] width 680 height 382
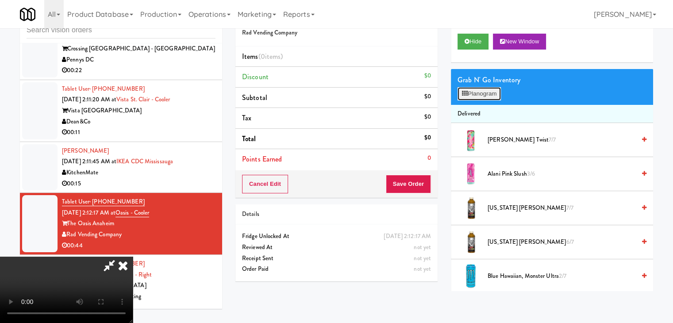
click at [483, 96] on button "Planogram" at bounding box center [479, 93] width 43 height 13
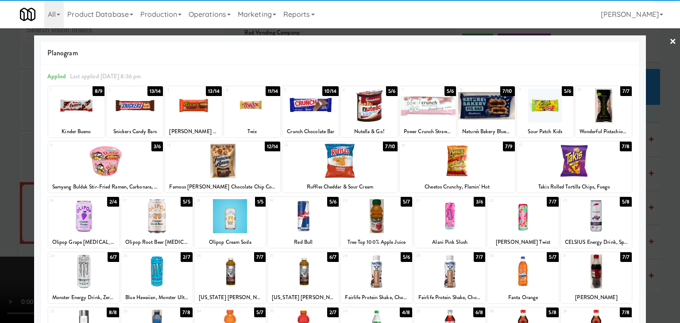
click at [367, 224] on div at bounding box center [376, 216] width 71 height 34
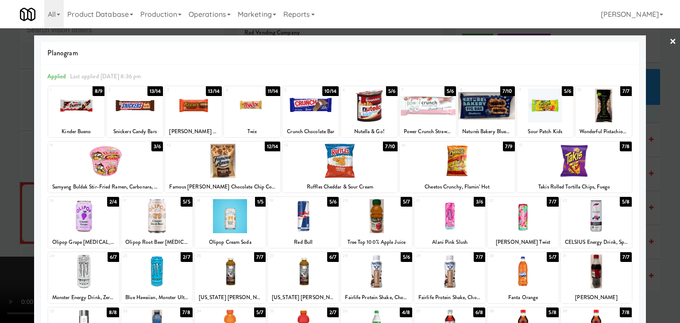
click at [468, 167] on div at bounding box center [457, 161] width 115 height 34
click at [378, 108] on div at bounding box center [369, 106] width 56 height 34
click at [243, 169] on div at bounding box center [222, 161] width 115 height 34
drag, startPoint x: 0, startPoint y: 181, endPoint x: 200, endPoint y: 206, distance: 201.6
click at [4, 181] on div at bounding box center [340, 161] width 680 height 323
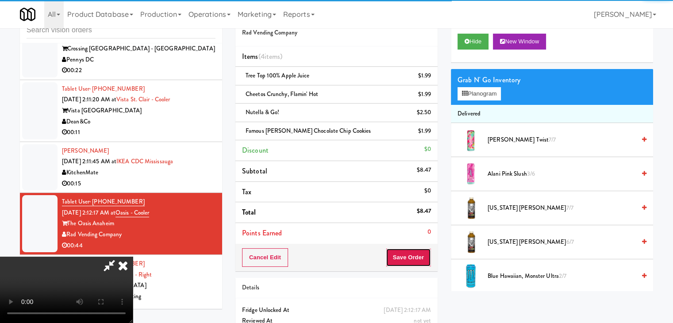
click at [417, 256] on button "Save Order" at bounding box center [408, 257] width 45 height 19
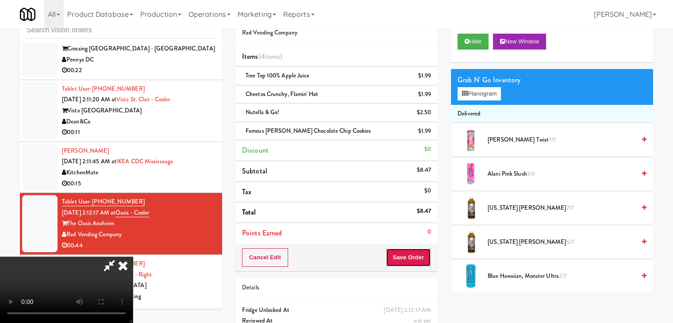
click at [417, 256] on button "Save Order" at bounding box center [408, 257] width 45 height 19
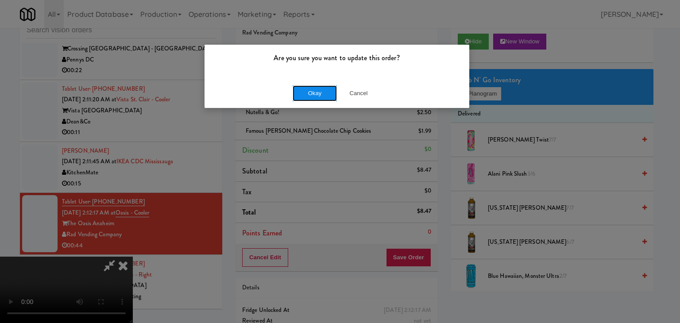
click at [312, 95] on button "Okay" at bounding box center [315, 93] width 44 height 16
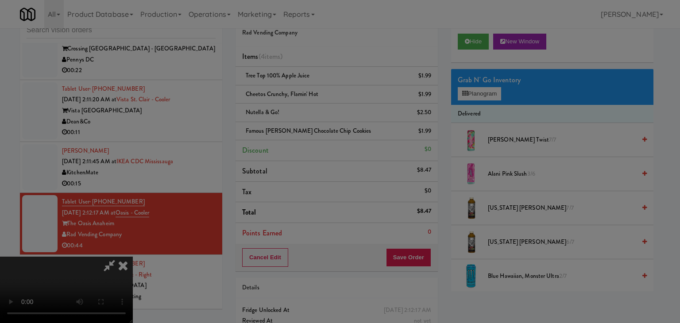
click at [313, 92] on body "Are you sure you want to update this order? Okay Cancel Okay Are you sure you w…" at bounding box center [340, 161] width 680 height 323
click at [313, 92] on div at bounding box center [340, 161] width 680 height 323
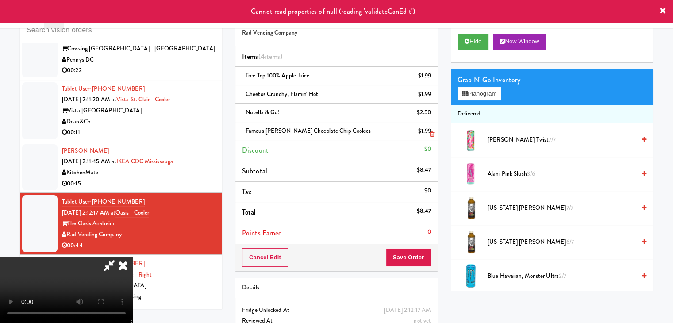
drag, startPoint x: 393, startPoint y: 107, endPoint x: 263, endPoint y: 139, distance: 134.0
click at [133, 257] on icon at bounding box center [122, 266] width 19 height 18
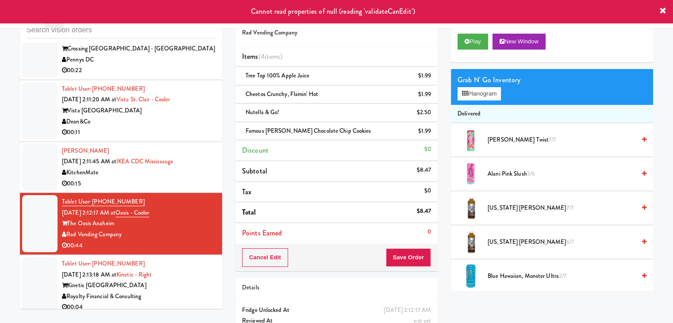
click at [179, 178] on div "00:15" at bounding box center [139, 183] width 154 height 11
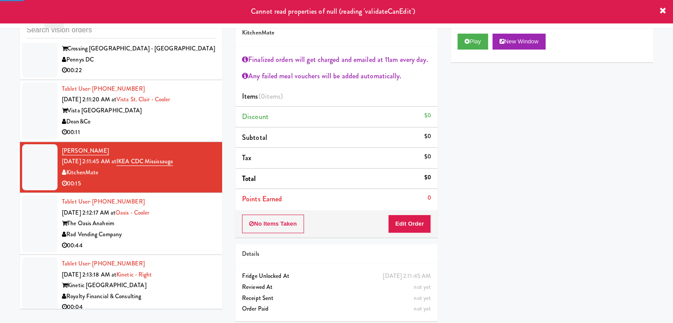
click at [190, 229] on div "Rad Vending Company" at bounding box center [139, 234] width 154 height 11
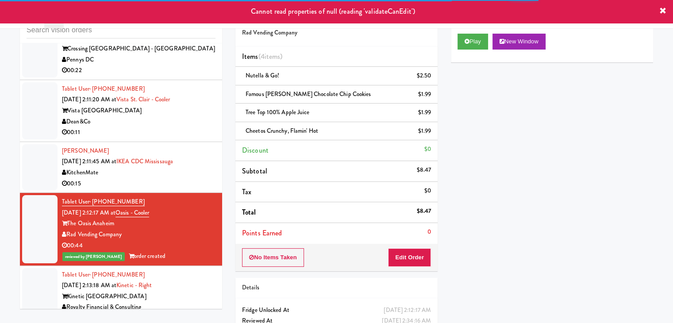
scroll to position [7488, 0]
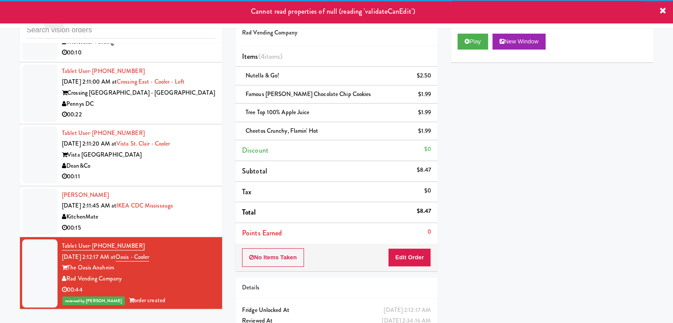
click at [202, 223] on div "00:15" at bounding box center [139, 228] width 154 height 11
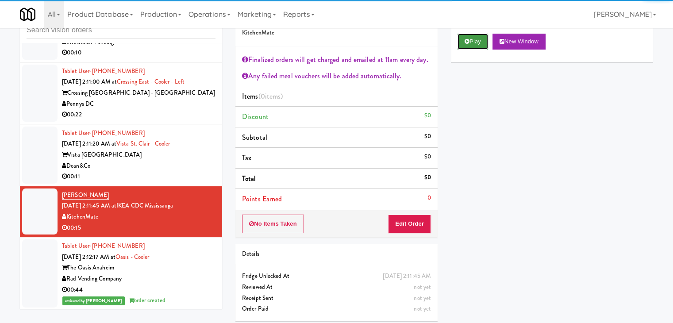
click at [480, 43] on button "Play" at bounding box center [473, 42] width 31 height 16
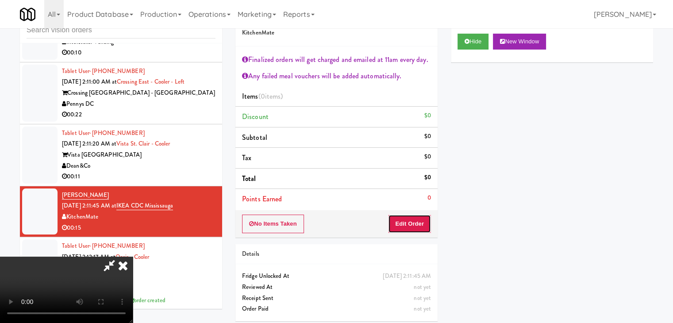
click at [407, 222] on button "Edit Order" at bounding box center [409, 224] width 43 height 19
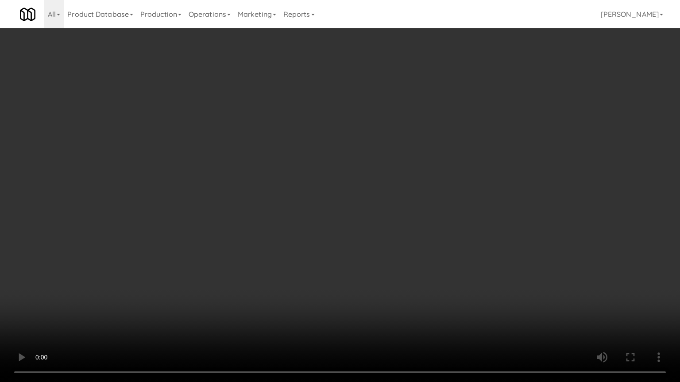
click at [382, 257] on video at bounding box center [340, 191] width 680 height 382
click at [378, 259] on video at bounding box center [340, 191] width 680 height 382
click at [378, 258] on video at bounding box center [340, 191] width 680 height 382
click at [378, 259] on video at bounding box center [340, 191] width 680 height 382
click at [390, 251] on video at bounding box center [340, 191] width 680 height 382
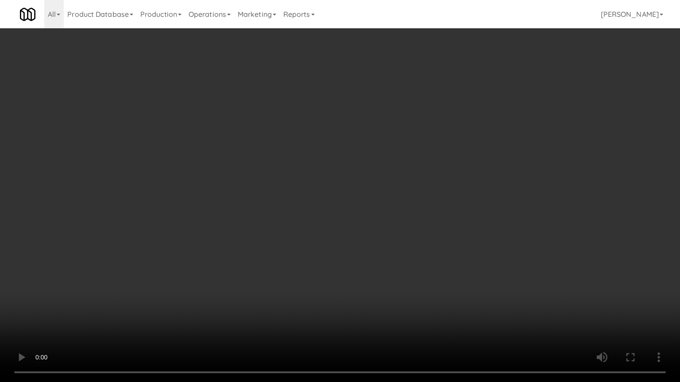
click at [390, 251] on video at bounding box center [340, 191] width 680 height 382
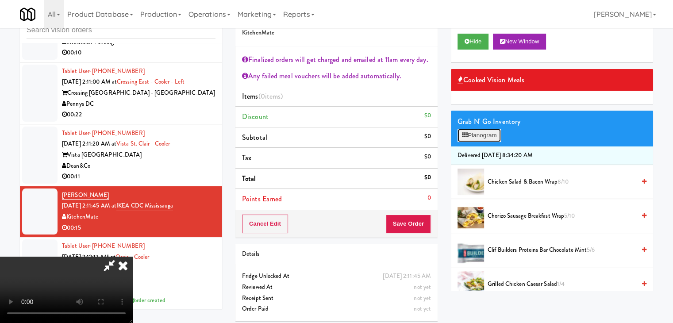
click at [484, 134] on button "Planogram" at bounding box center [479, 135] width 43 height 13
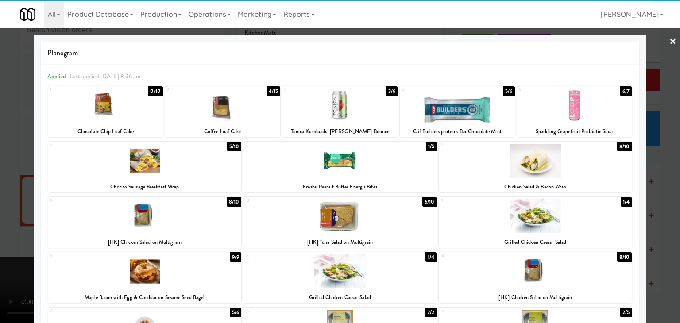
click at [231, 120] on div at bounding box center [222, 106] width 115 height 34
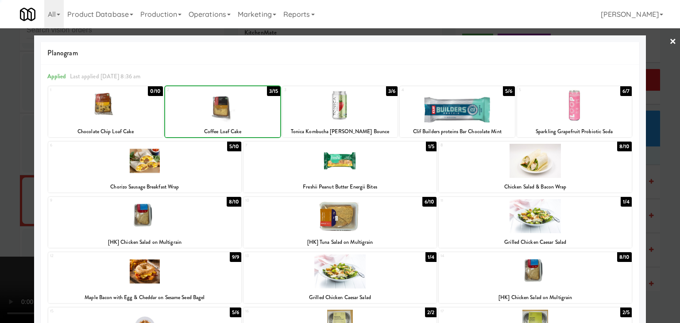
drag, startPoint x: 0, startPoint y: 182, endPoint x: 296, endPoint y: 190, distance: 295.8
click at [11, 181] on div at bounding box center [340, 161] width 680 height 323
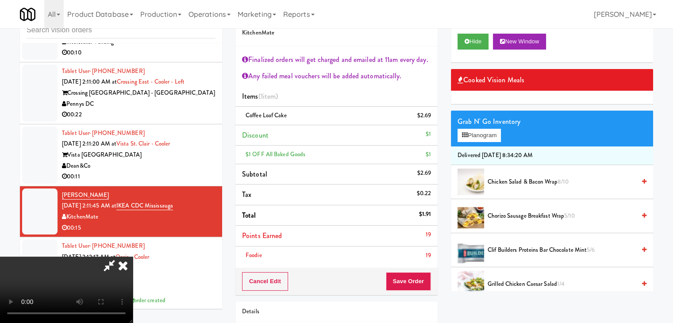
drag, startPoint x: 423, startPoint y: 266, endPoint x: 422, endPoint y: 272, distance: 5.8
click at [422, 268] on div "Order # 73675127 KitchenMate Finalized orders will get charged and emailed at 1…" at bounding box center [337, 150] width 202 height 292
click at [422, 272] on button "Save Order" at bounding box center [408, 281] width 45 height 19
click at [421, 274] on button "Save Order" at bounding box center [408, 281] width 45 height 19
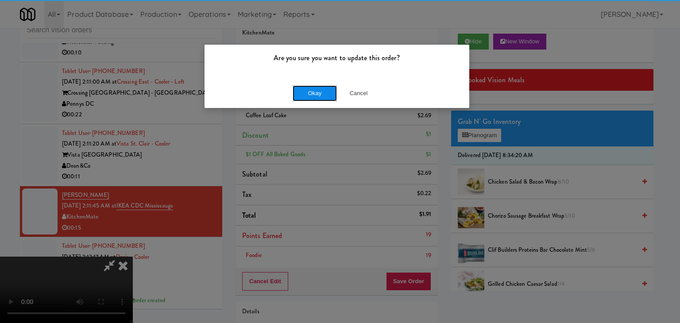
click at [317, 94] on button "Okay" at bounding box center [315, 93] width 44 height 16
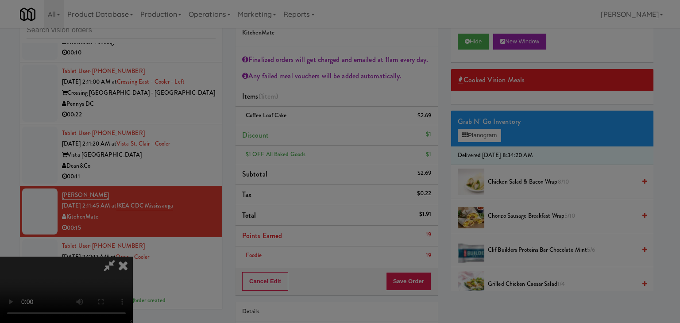
click at [317, 92] on div "Okay Cancel" at bounding box center [337, 77] width 265 height 30
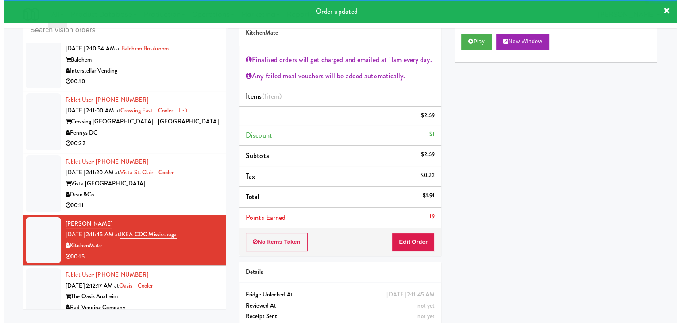
scroll to position [7443, 0]
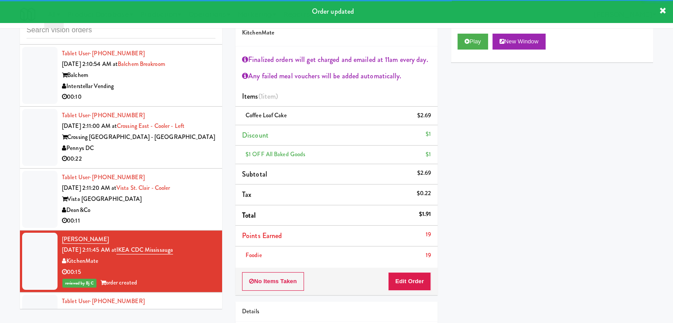
drag, startPoint x: 179, startPoint y: 201, endPoint x: 213, endPoint y: 200, distance: 34.5
click at [182, 216] on div "00:11" at bounding box center [139, 221] width 154 height 11
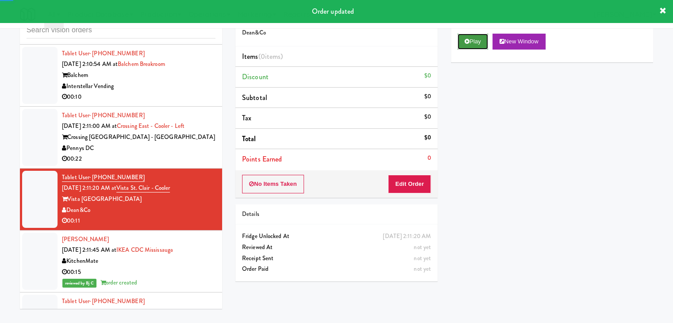
click at [471, 45] on button "Play" at bounding box center [473, 42] width 31 height 16
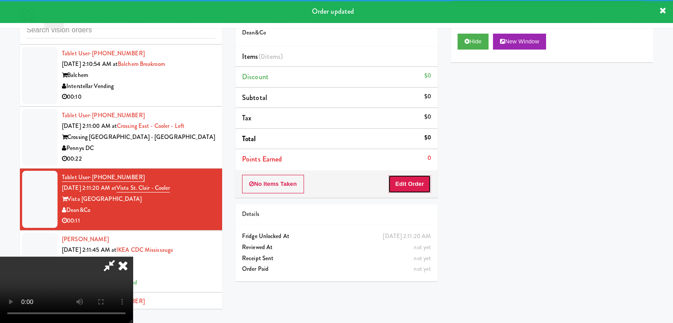
click at [406, 179] on button "Edit Order" at bounding box center [409, 184] width 43 height 19
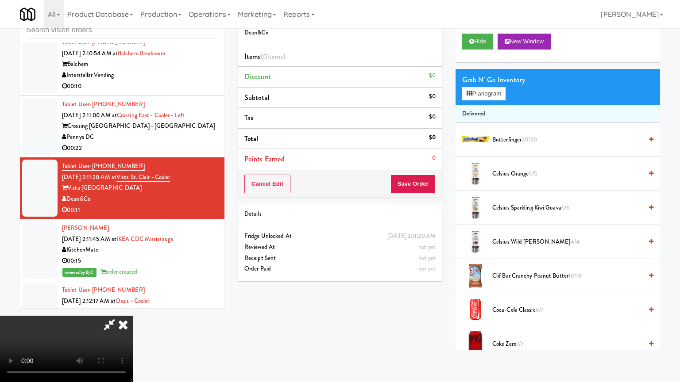
click at [133, 316] on video at bounding box center [66, 349] width 133 height 66
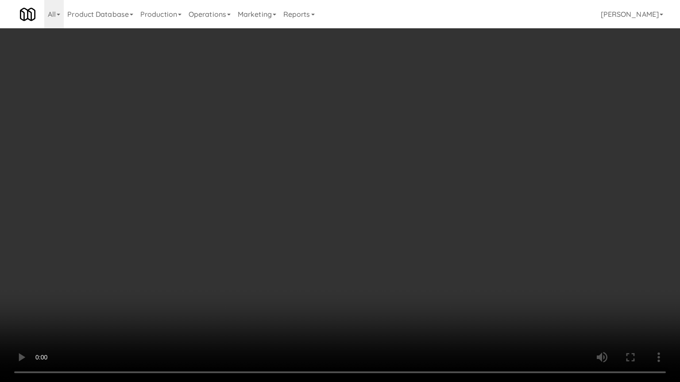
click at [380, 263] on video at bounding box center [340, 191] width 680 height 382
click at [388, 253] on video at bounding box center [340, 191] width 680 height 382
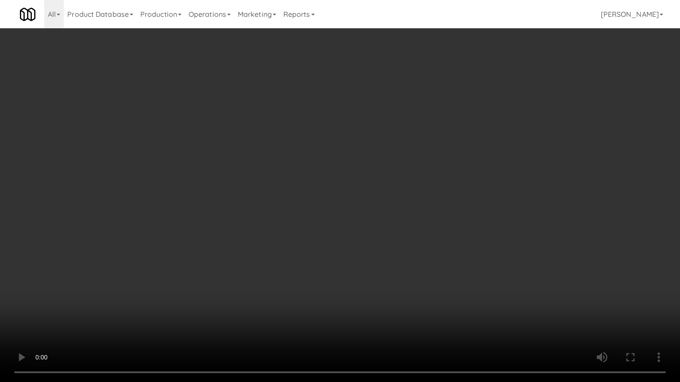
click at [384, 251] on video at bounding box center [340, 191] width 680 height 382
drag, startPoint x: 385, startPoint y: 249, endPoint x: 398, endPoint y: 181, distance: 69.5
click at [386, 246] on video at bounding box center [340, 191] width 680 height 382
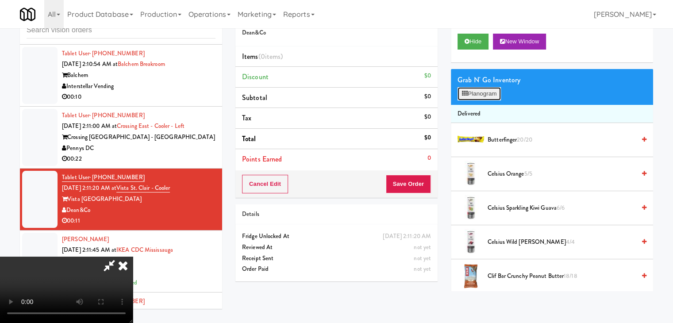
click at [474, 95] on button "Planogram" at bounding box center [479, 93] width 43 height 13
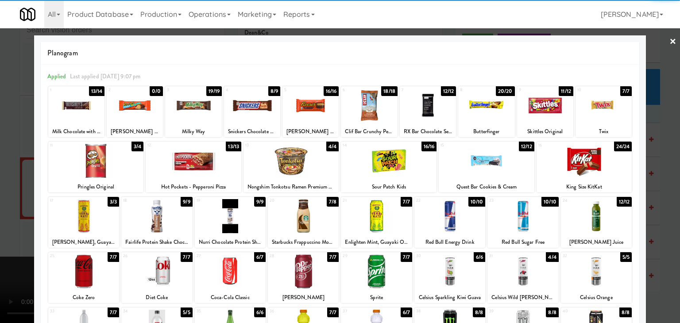
click at [192, 169] on div at bounding box center [194, 161] width 96 height 34
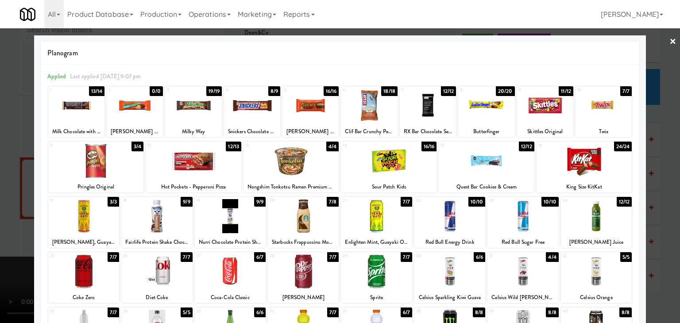
click at [370, 165] on div at bounding box center [389, 161] width 96 height 34
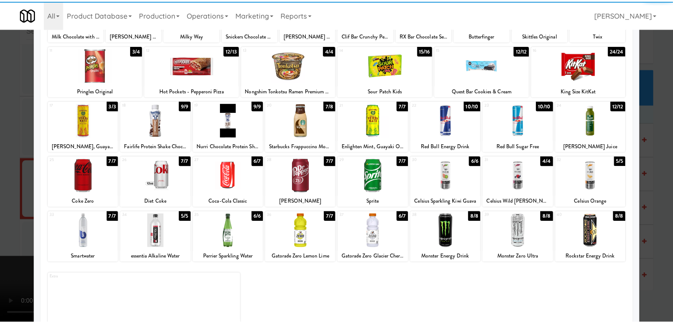
scroll to position [112, 0]
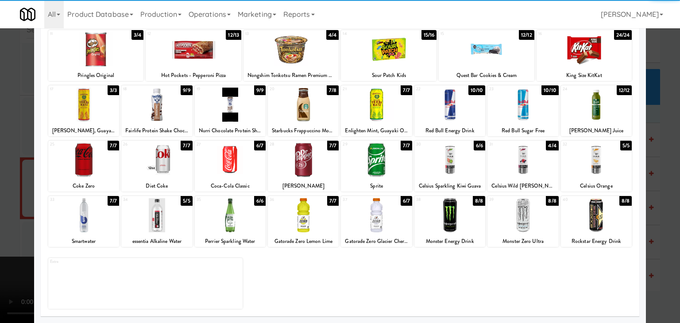
click at [316, 218] on div at bounding box center [303, 215] width 71 height 34
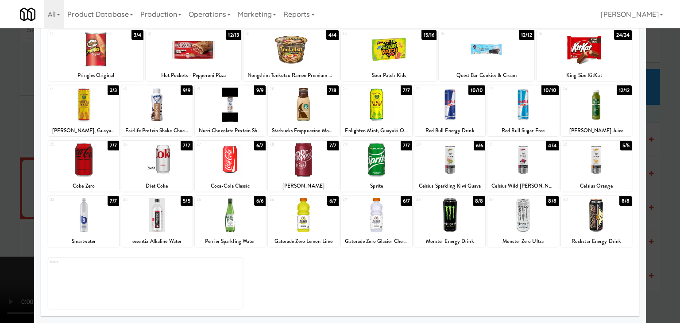
drag, startPoint x: 1, startPoint y: 212, endPoint x: 264, endPoint y: 210, distance: 263.0
click at [2, 212] on div at bounding box center [340, 161] width 680 height 323
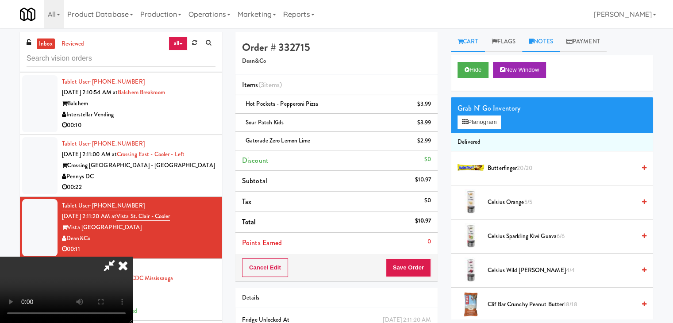
click at [545, 47] on link "Notes" at bounding box center [541, 42] width 38 height 20
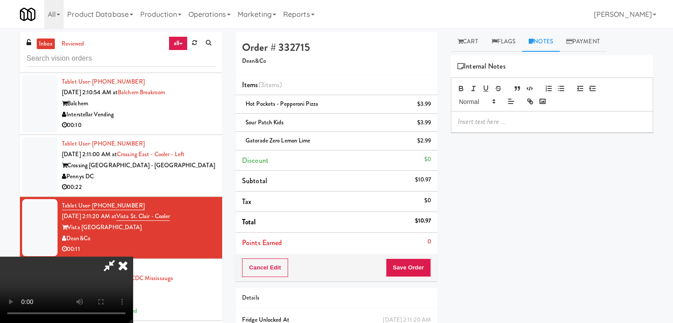
drag, startPoint x: 496, startPoint y: 122, endPoint x: 493, endPoint y: 129, distance: 7.7
click at [496, 122] on p at bounding box center [552, 122] width 188 height 10
drag, startPoint x: 421, startPoint y: 262, endPoint x: 418, endPoint y: 257, distance: 5.2
click at [421, 263] on button "Save Order" at bounding box center [408, 268] width 45 height 19
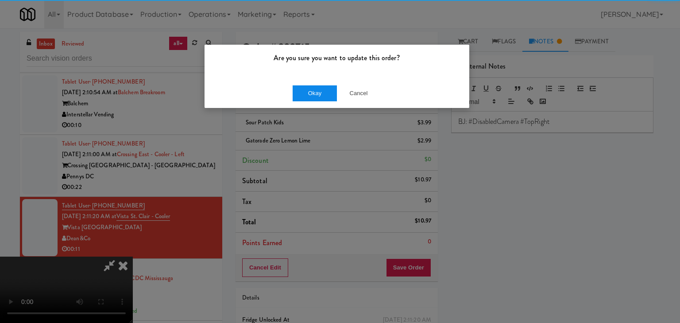
click at [290, 93] on div "Okay Cancel" at bounding box center [337, 93] width 265 height 30
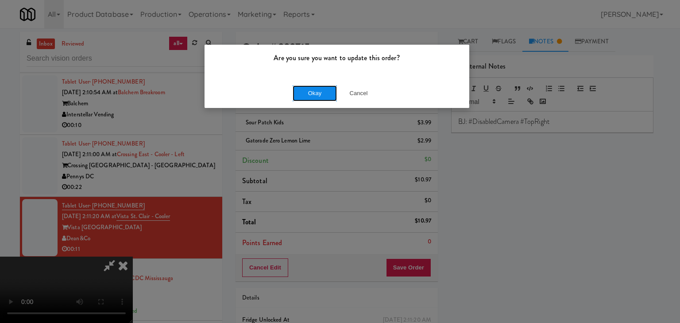
click at [309, 93] on button "Okay" at bounding box center [315, 93] width 44 height 16
click at [309, 93] on div "Okay Cancel" at bounding box center [337, 93] width 265 height 30
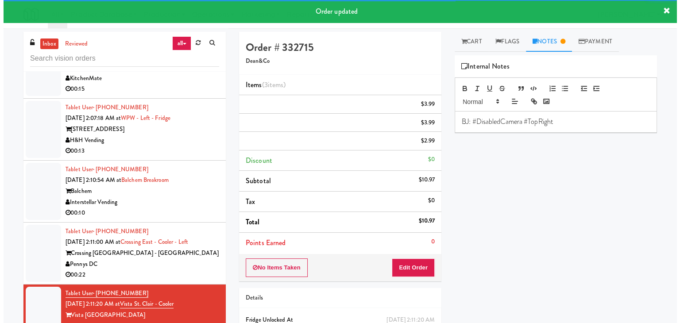
scroll to position [7355, 0]
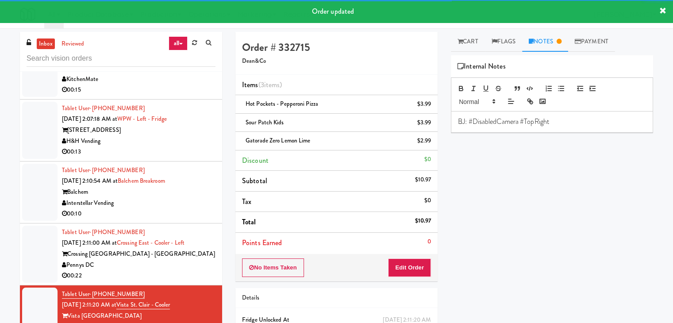
click at [176, 260] on div "Pennys DC" at bounding box center [139, 265] width 154 height 11
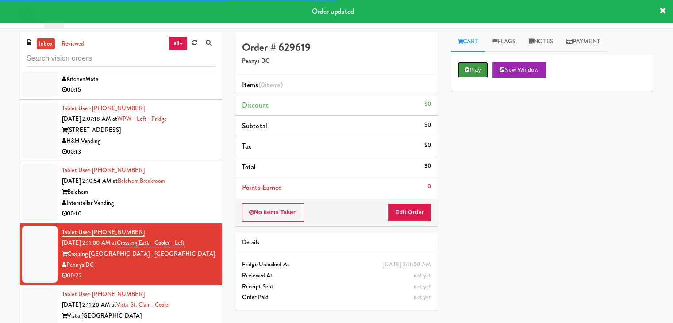
click at [475, 65] on button "Play" at bounding box center [473, 70] width 31 height 16
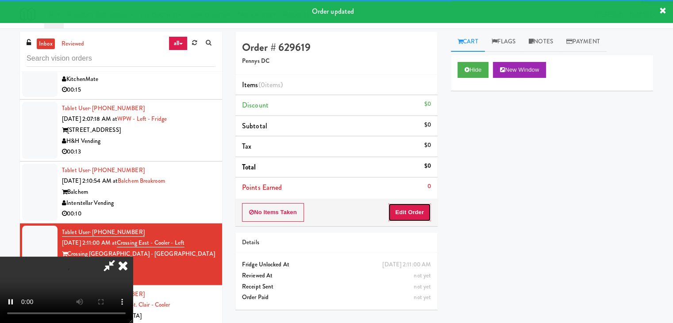
click at [407, 210] on button "Edit Order" at bounding box center [409, 212] width 43 height 19
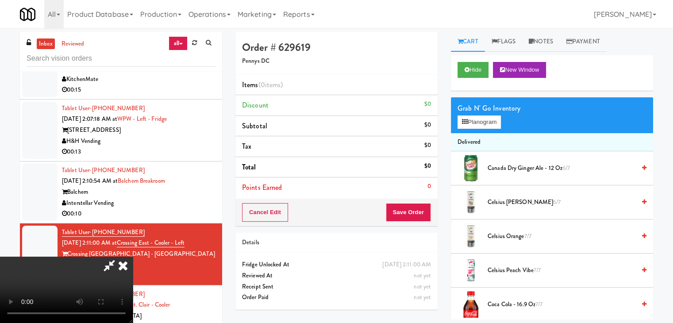
click at [133, 257] on video at bounding box center [66, 290] width 133 height 66
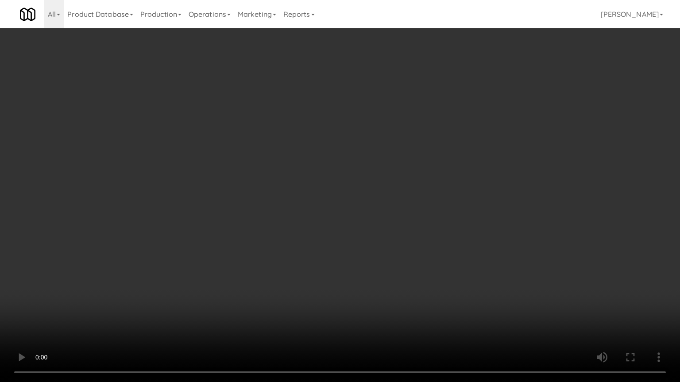
click at [462, 271] on video at bounding box center [340, 191] width 680 height 382
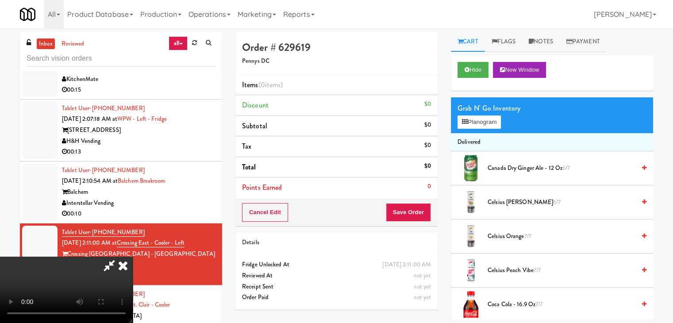
click at [133, 257] on video at bounding box center [66, 290] width 133 height 66
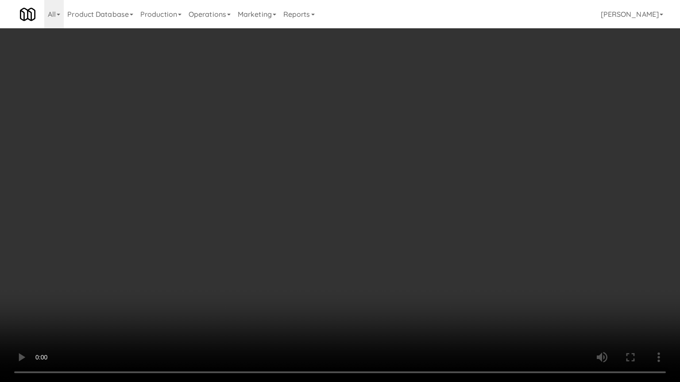
drag, startPoint x: 402, startPoint y: 268, endPoint x: 397, endPoint y: 329, distance: 61.3
click at [403, 271] on video at bounding box center [340, 191] width 680 height 382
click at [400, 253] on video at bounding box center [340, 191] width 680 height 382
click at [409, 223] on video at bounding box center [340, 191] width 680 height 382
drag, startPoint x: 407, startPoint y: 223, endPoint x: 428, endPoint y: 149, distance: 76.8
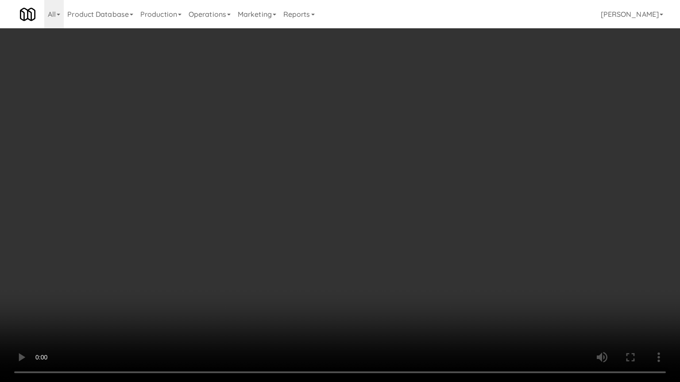
click at [408, 221] on video at bounding box center [340, 191] width 680 height 382
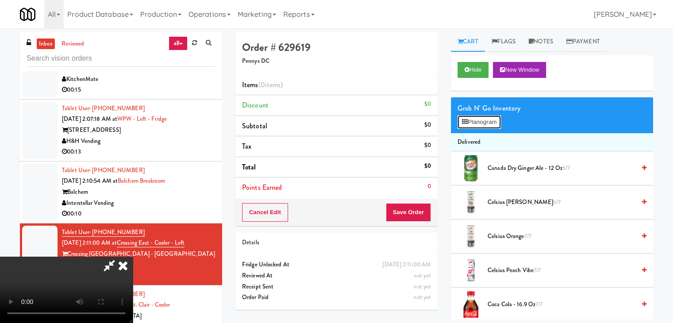
click at [487, 127] on button "Planogram" at bounding box center [479, 122] width 43 height 13
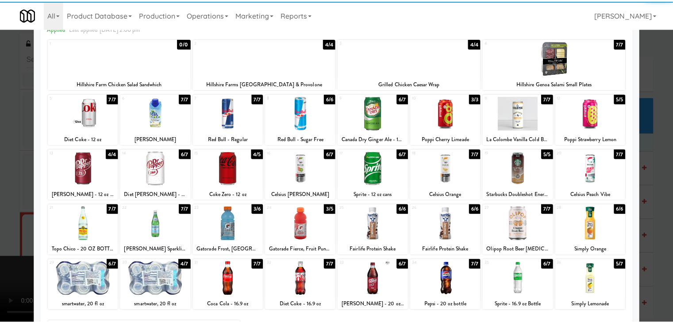
scroll to position [112, 0]
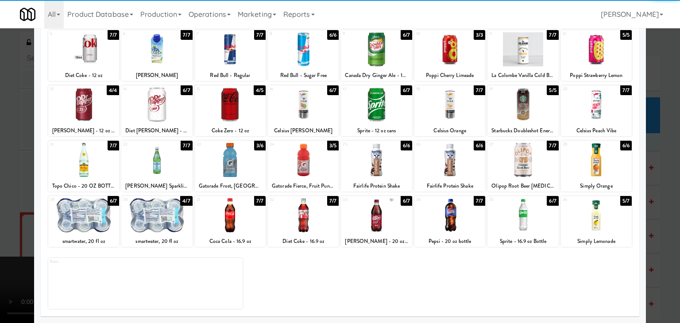
drag, startPoint x: 383, startPoint y: 156, endPoint x: 389, endPoint y: 160, distance: 6.8
click at [383, 157] on div at bounding box center [376, 160] width 71 height 34
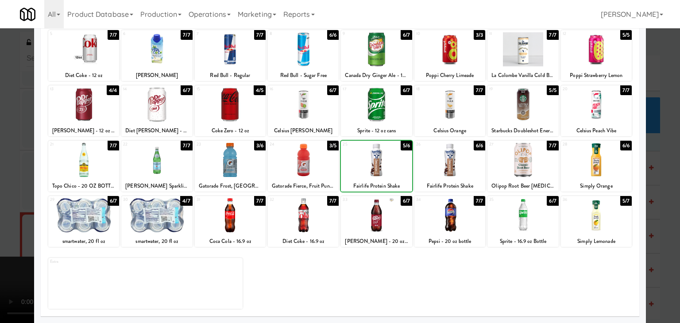
click at [457, 160] on div at bounding box center [449, 160] width 71 height 34
drag, startPoint x: 664, startPoint y: 163, endPoint x: 630, endPoint y: 133, distance: 44.8
click at [664, 163] on div at bounding box center [340, 161] width 680 height 323
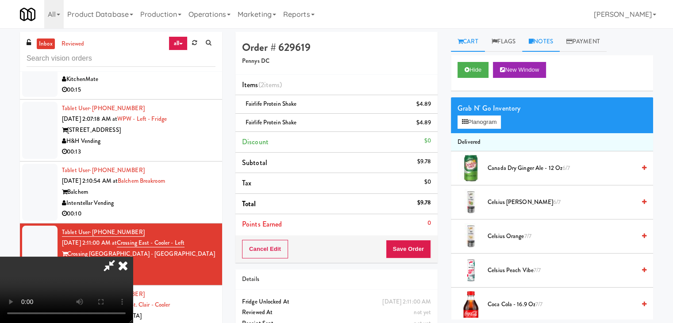
drag, startPoint x: 546, startPoint y: 45, endPoint x: 531, endPoint y: 85, distance: 43.4
click at [546, 45] on link "Notes" at bounding box center [541, 42] width 38 height 20
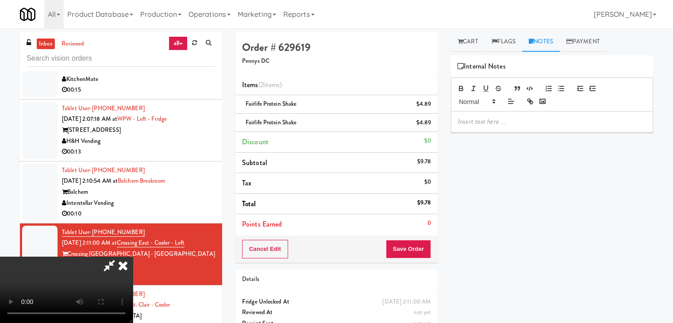
drag, startPoint x: 506, startPoint y: 125, endPoint x: 434, endPoint y: 146, distance: 75.5
click at [505, 126] on div at bounding box center [552, 122] width 201 height 20
drag, startPoint x: 322, startPoint y: 168, endPoint x: 332, endPoint y: 164, distance: 11.1
click at [133, 257] on video at bounding box center [66, 290] width 133 height 66
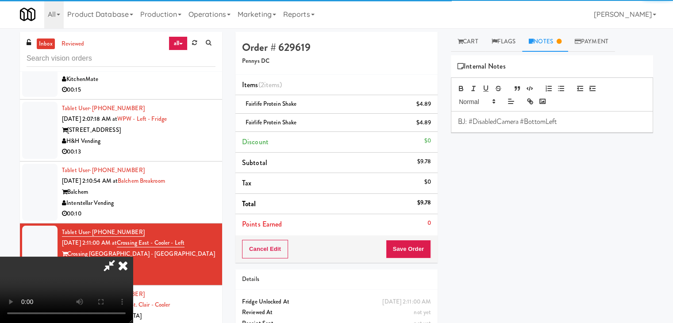
drag, startPoint x: 376, startPoint y: 232, endPoint x: 372, endPoint y: 236, distance: 5.0
click at [133, 257] on video at bounding box center [66, 290] width 133 height 66
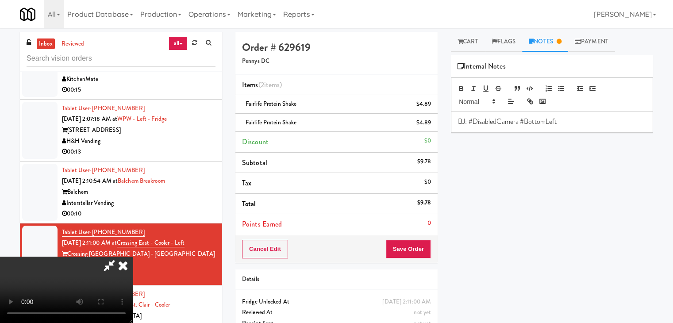
click at [133, 257] on video at bounding box center [66, 290] width 133 height 66
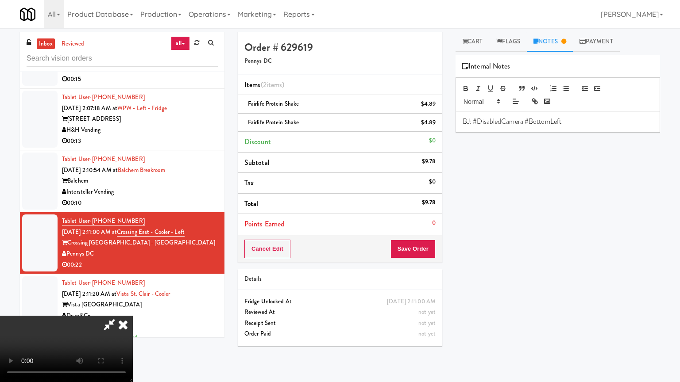
click at [133, 316] on video at bounding box center [66, 349] width 133 height 66
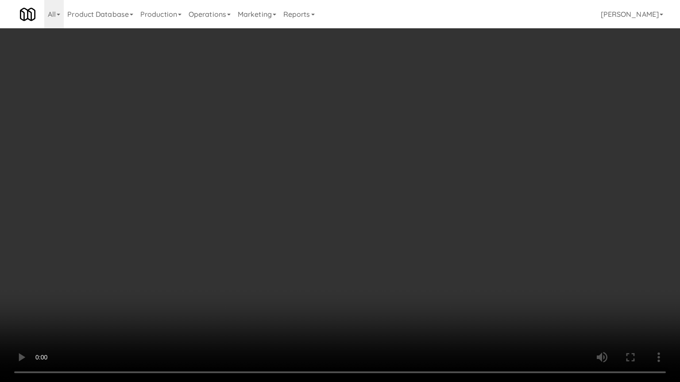
click at [368, 273] on video at bounding box center [340, 191] width 680 height 382
click at [374, 250] on video at bounding box center [340, 191] width 680 height 382
drag, startPoint x: 374, startPoint y: 250, endPoint x: 457, endPoint y: 112, distance: 160.9
click at [386, 232] on video at bounding box center [340, 191] width 680 height 382
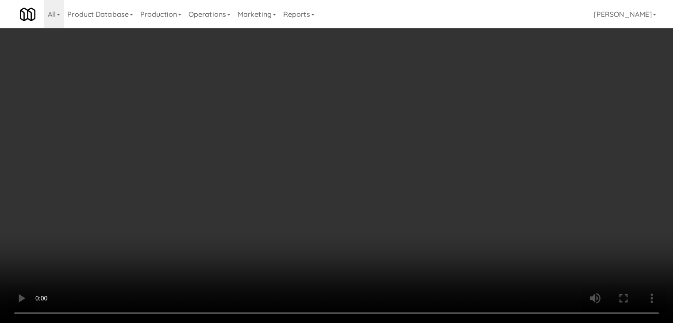
click at [476, 40] on link "Cart" at bounding box center [468, 42] width 34 height 20
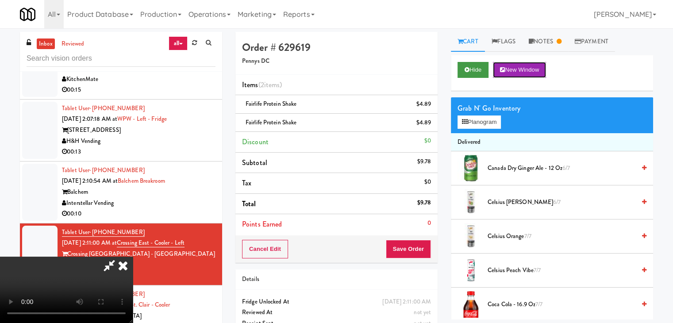
drag, startPoint x: 534, startPoint y: 71, endPoint x: 475, endPoint y: 67, distance: 58.6
click at [475, 68] on div "Hide New Window" at bounding box center [552, 70] width 189 height 16
click at [475, 67] on button "Hide" at bounding box center [473, 70] width 31 height 16
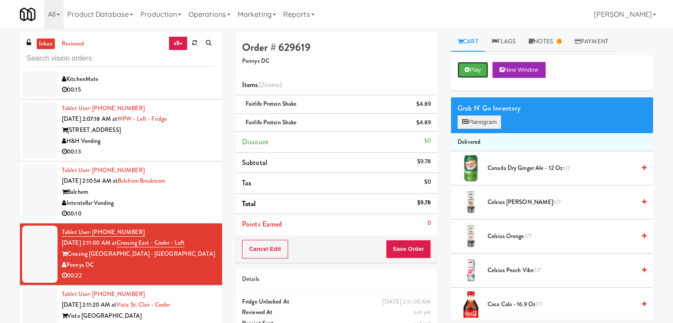
drag, startPoint x: 475, startPoint y: 67, endPoint x: 479, endPoint y: 120, distance: 52.4
click at [479, 120] on button "Planogram" at bounding box center [479, 122] width 43 height 13
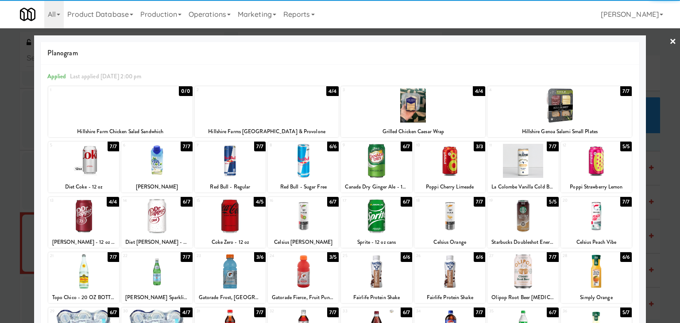
click at [566, 107] on div at bounding box center [559, 106] width 144 height 34
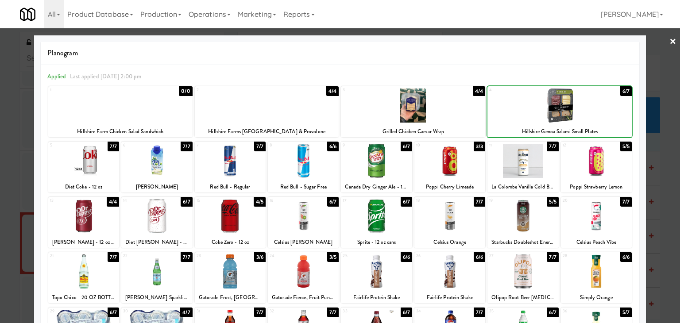
click at [658, 128] on div at bounding box center [340, 161] width 680 height 323
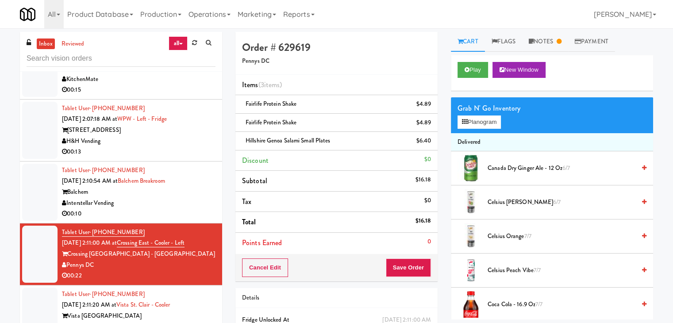
drag, startPoint x: 411, startPoint y: 259, endPoint x: 409, endPoint y: 266, distance: 7.8
click at [410, 261] on div "Cancel Edit Save Order" at bounding box center [337, 267] width 202 height 27
click at [409, 269] on button "Save Order" at bounding box center [408, 268] width 45 height 19
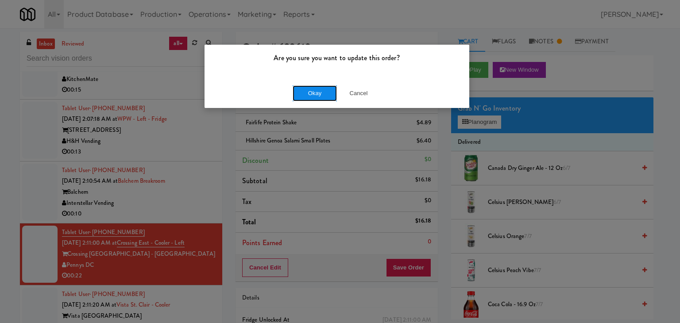
click at [321, 94] on button "Okay" at bounding box center [315, 93] width 44 height 16
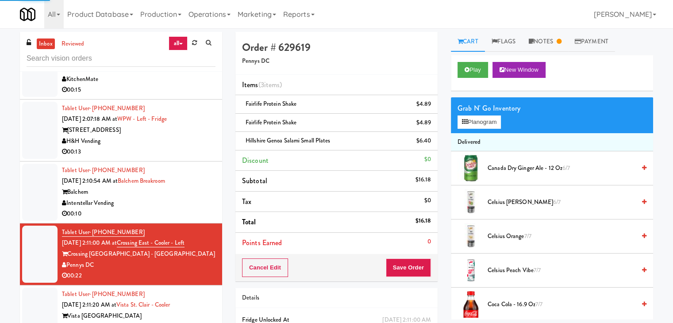
click at [174, 209] on div "00:10" at bounding box center [139, 214] width 154 height 11
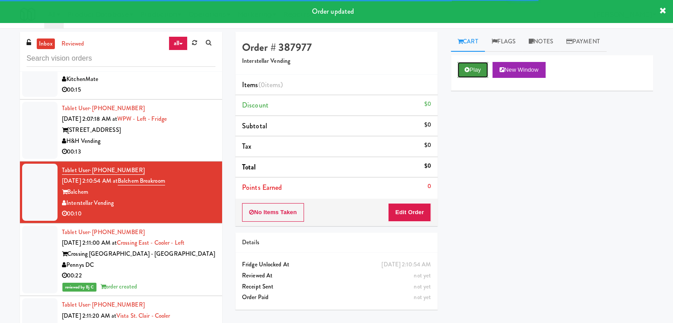
click at [485, 64] on button "Play" at bounding box center [473, 70] width 31 height 16
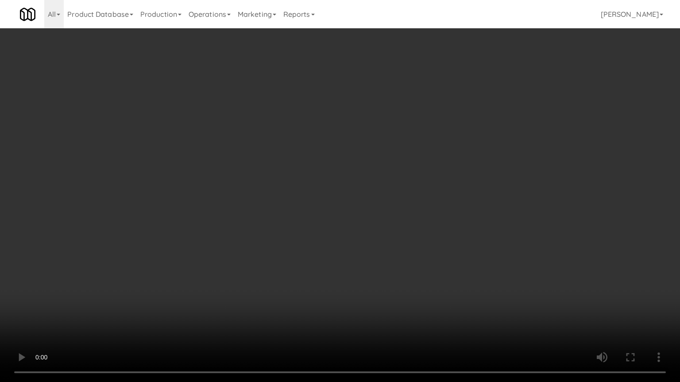
click at [402, 214] on video at bounding box center [340, 191] width 680 height 382
click at [400, 218] on video at bounding box center [340, 191] width 680 height 382
click at [390, 201] on video at bounding box center [340, 191] width 680 height 382
click at [391, 202] on video at bounding box center [340, 191] width 680 height 382
click at [412, 193] on video at bounding box center [340, 191] width 680 height 382
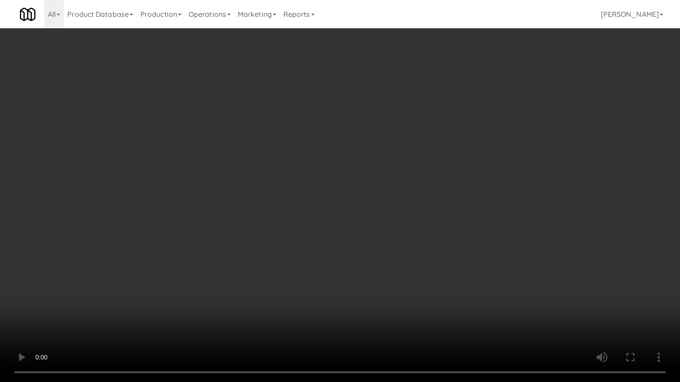
click at [412, 193] on video at bounding box center [340, 191] width 680 height 382
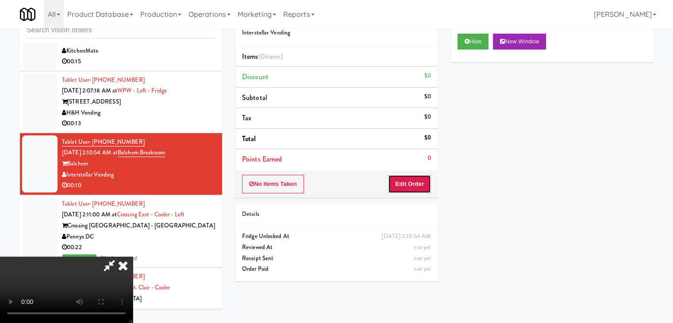
click at [423, 181] on button "Edit Order" at bounding box center [409, 184] width 43 height 19
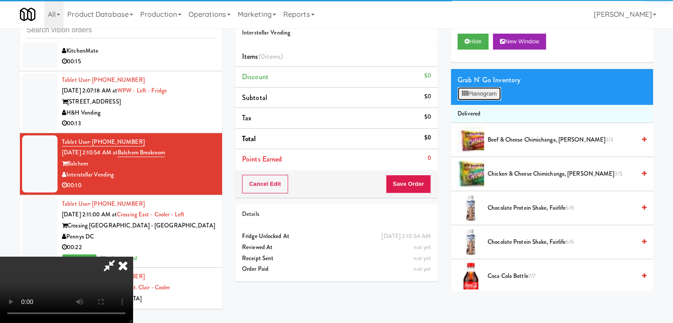
click at [491, 95] on button "Planogram" at bounding box center [479, 93] width 43 height 13
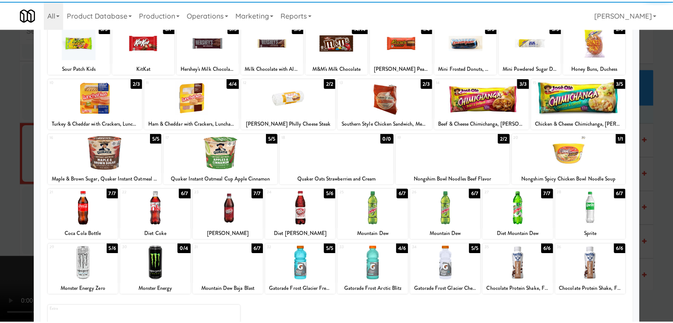
scroll to position [112, 0]
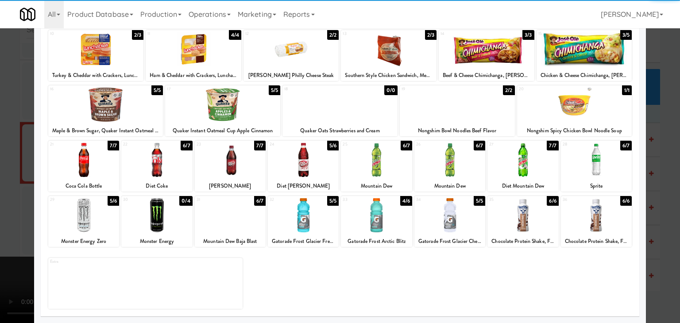
drag, startPoint x: 236, startPoint y: 164, endPoint x: 296, endPoint y: 176, distance: 61.5
click at [240, 165] on div at bounding box center [230, 160] width 71 height 34
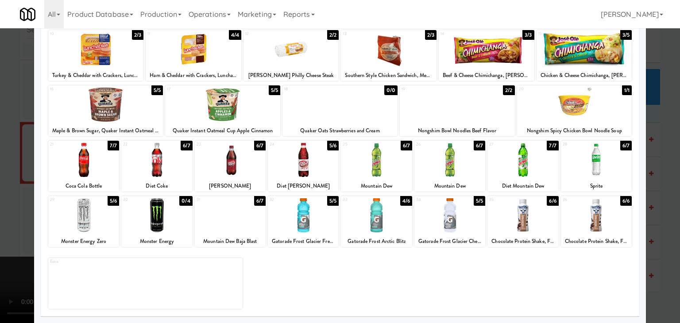
click at [368, 171] on div at bounding box center [376, 160] width 71 height 34
drag, startPoint x: 0, startPoint y: 215, endPoint x: 242, endPoint y: 212, distance: 241.7
click at [11, 213] on div at bounding box center [340, 161] width 680 height 323
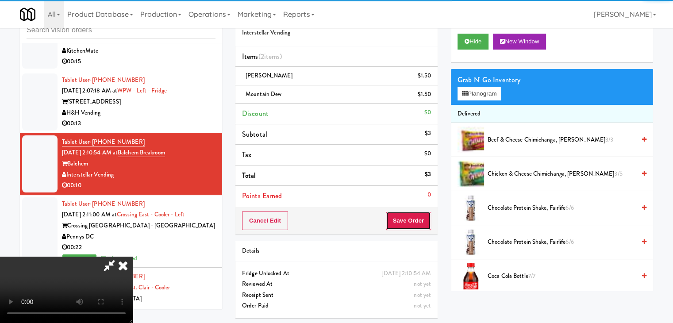
click at [421, 218] on button "Save Order" at bounding box center [408, 221] width 45 height 19
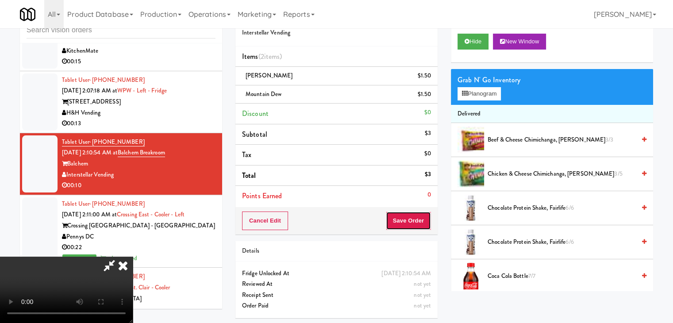
click at [421, 218] on button "Save Order" at bounding box center [408, 221] width 45 height 19
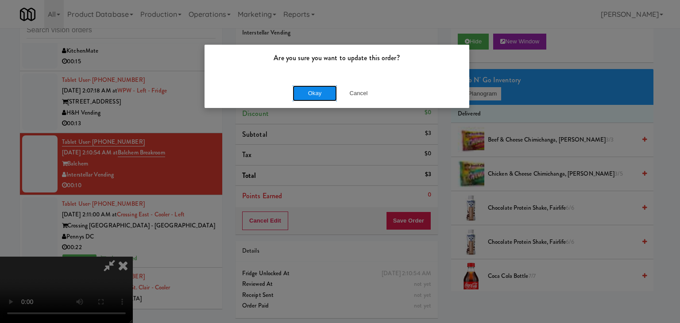
click at [299, 90] on button "Okay" at bounding box center [315, 93] width 44 height 16
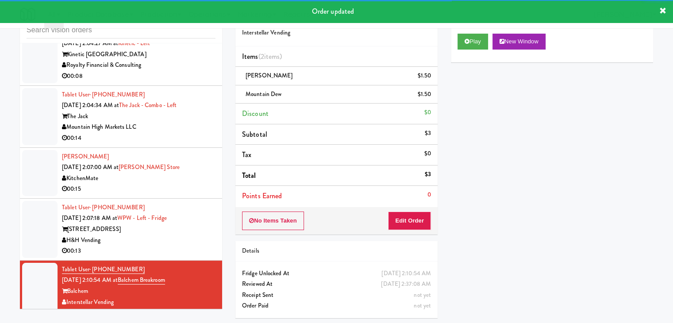
scroll to position [7222, 0]
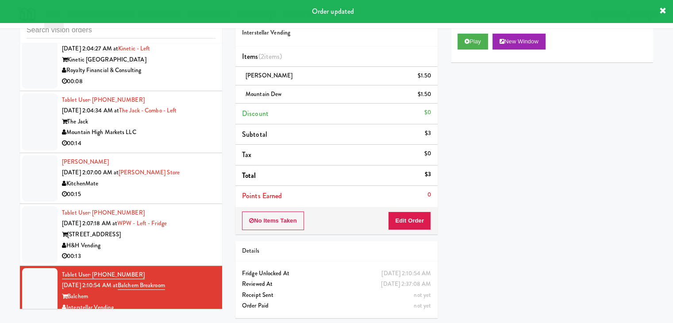
drag, startPoint x: 198, startPoint y: 227, endPoint x: 207, endPoint y: 226, distance: 8.9
click at [198, 240] on div "H&H Vending" at bounding box center [139, 245] width 154 height 11
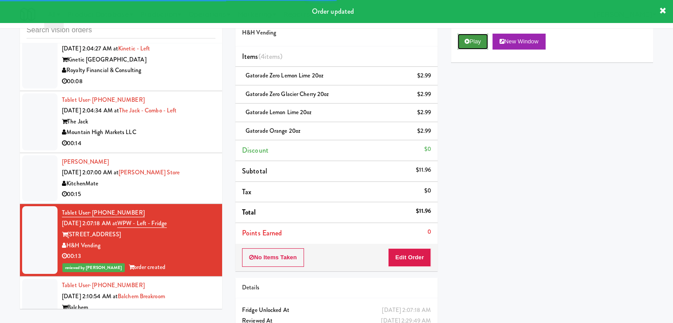
click at [478, 48] on button "Play" at bounding box center [473, 42] width 31 height 16
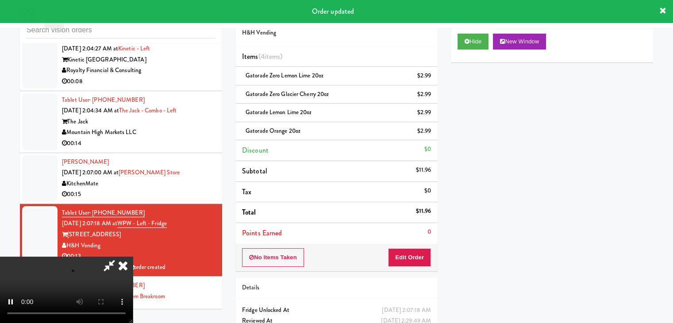
click at [200, 178] on div "KitchenMate" at bounding box center [139, 183] width 154 height 11
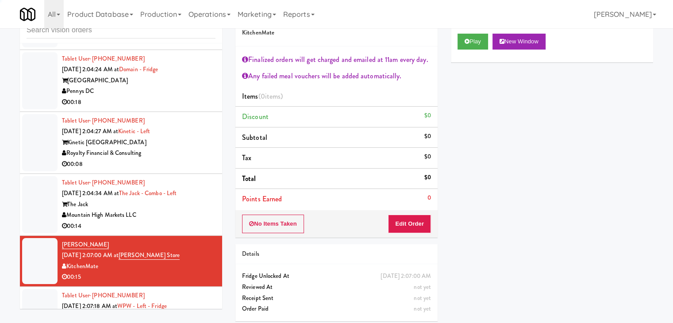
scroll to position [7133, 0]
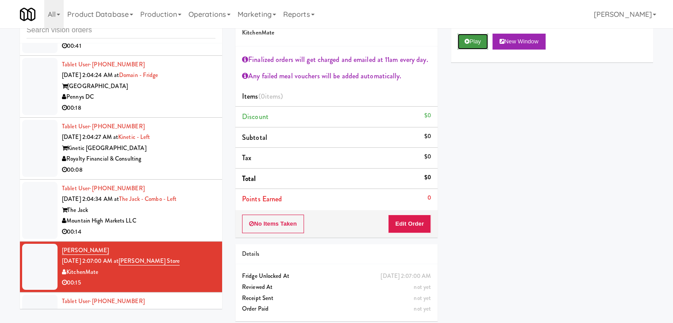
drag, startPoint x: 478, startPoint y: 37, endPoint x: 448, endPoint y: 117, distance: 85.4
click at [478, 37] on button "Play" at bounding box center [473, 42] width 31 height 16
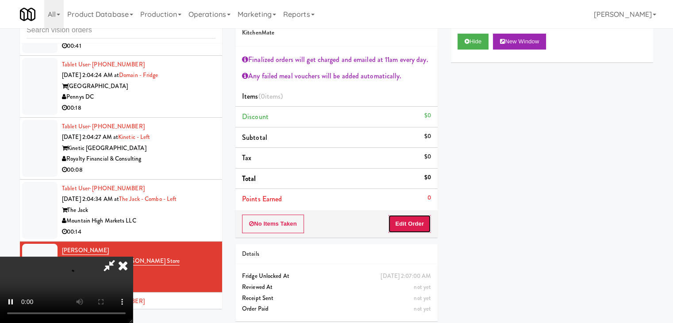
click at [413, 215] on button "Edit Order" at bounding box center [409, 224] width 43 height 19
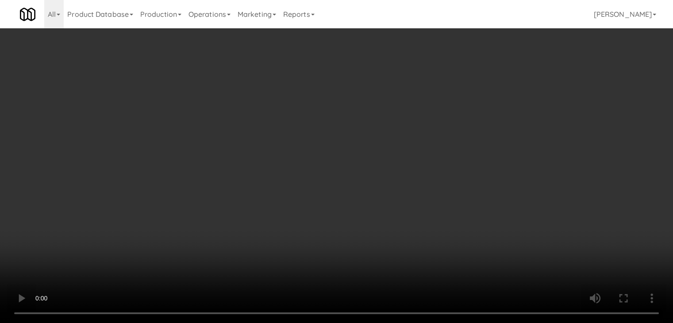
scroll to position [0, 0]
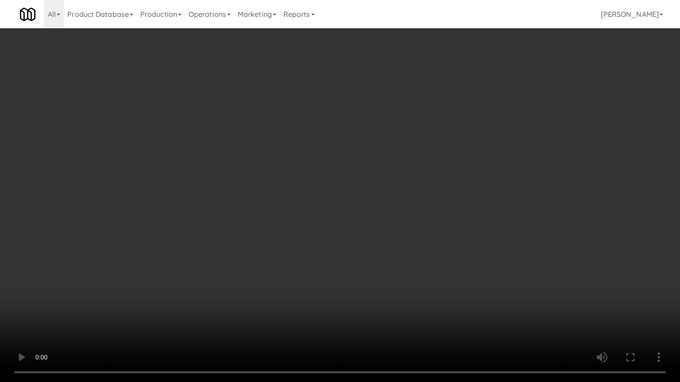
click at [397, 273] on video at bounding box center [340, 191] width 680 height 382
click at [403, 275] on video at bounding box center [340, 191] width 680 height 382
click at [405, 274] on video at bounding box center [340, 191] width 680 height 382
click at [407, 274] on video at bounding box center [340, 191] width 680 height 382
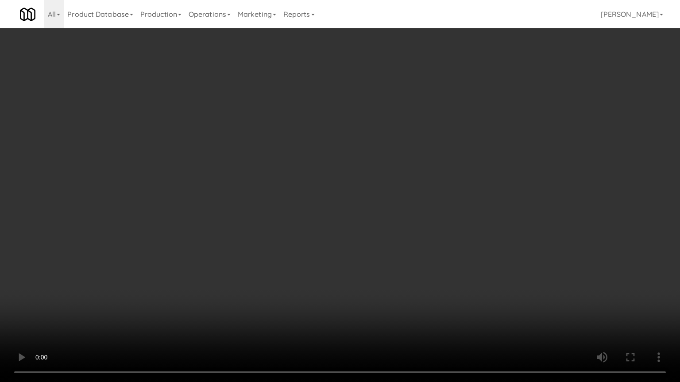
click at [409, 273] on video at bounding box center [340, 191] width 680 height 382
click at [445, 203] on video at bounding box center [340, 191] width 680 height 382
drag, startPoint x: 445, startPoint y: 203, endPoint x: 456, endPoint y: 154, distance: 49.4
click at [445, 202] on video at bounding box center [340, 191] width 680 height 382
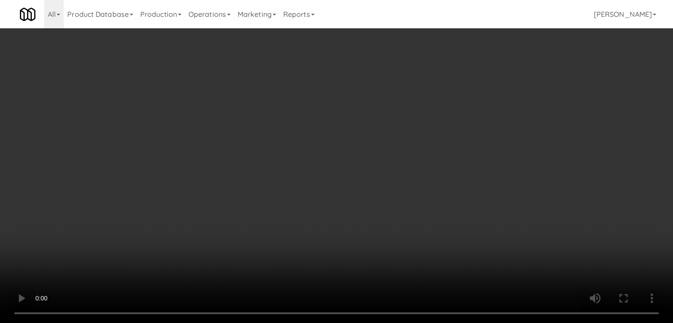
click at [495, 135] on button "Planogram" at bounding box center [479, 135] width 43 height 13
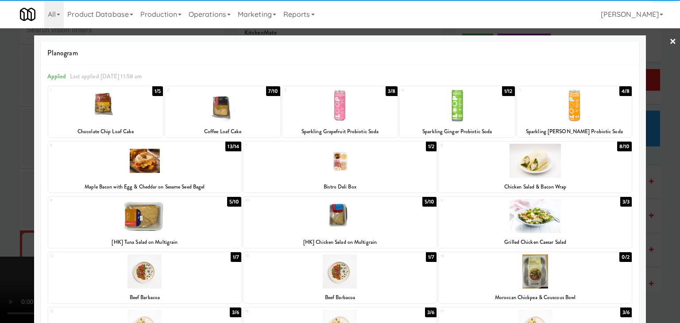
click at [181, 215] on div at bounding box center [144, 216] width 193 height 34
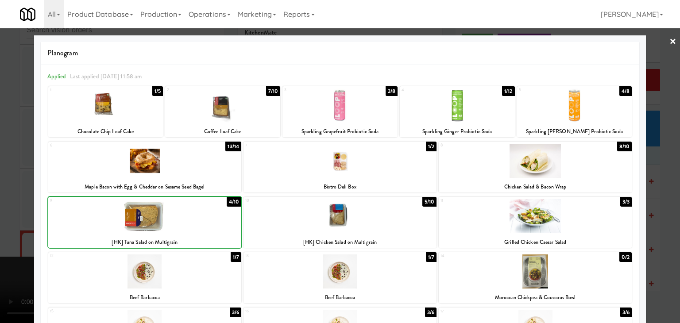
click at [181, 215] on div at bounding box center [144, 216] width 193 height 34
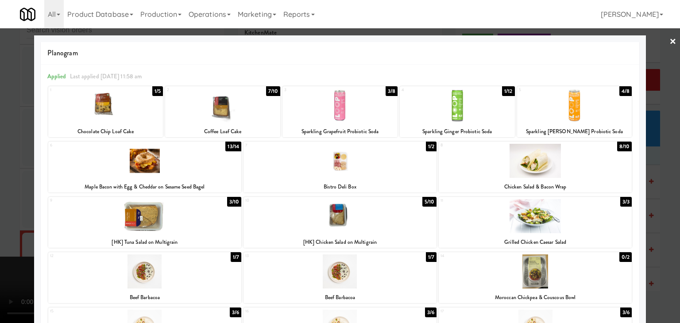
drag, startPoint x: 0, startPoint y: 212, endPoint x: 172, endPoint y: 206, distance: 171.9
click at [9, 209] on div at bounding box center [340, 161] width 680 height 323
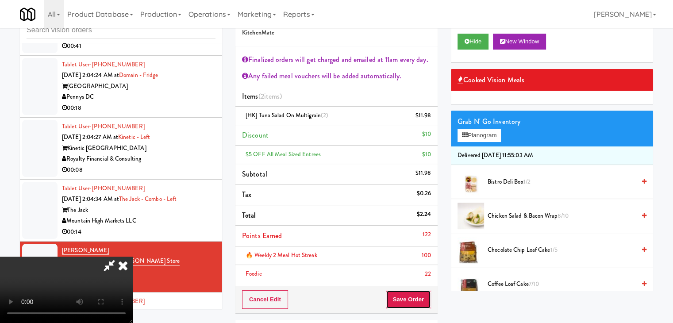
click at [426, 294] on button "Save Order" at bounding box center [408, 299] width 45 height 19
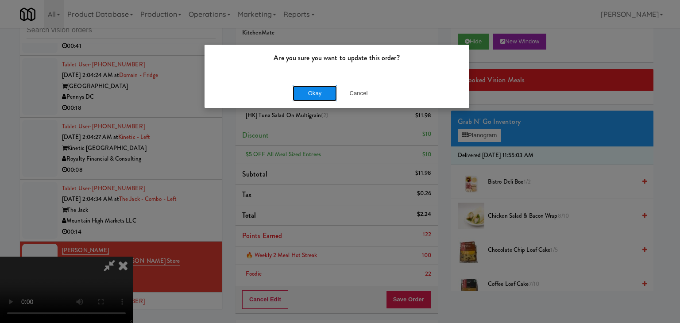
click at [319, 93] on button "Okay" at bounding box center [315, 93] width 44 height 16
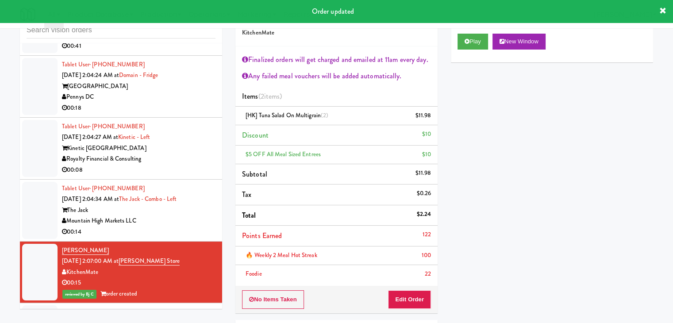
click at [172, 227] on div "00:14" at bounding box center [139, 232] width 154 height 11
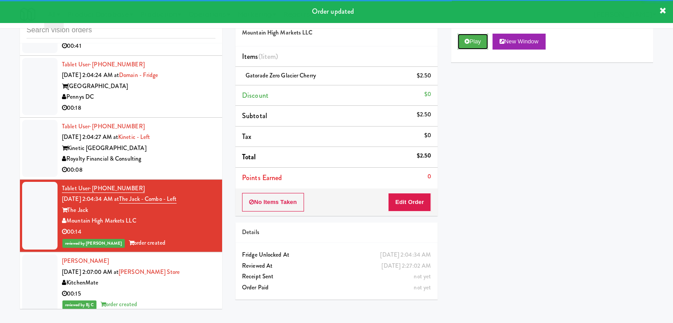
drag, startPoint x: 478, startPoint y: 36, endPoint x: 179, endPoint y: 149, distance: 319.6
click at [178, 149] on div "inbox reviewed all all unclear take inventory issue suspicious failed recent Ta…" at bounding box center [336, 160] width 647 height 312
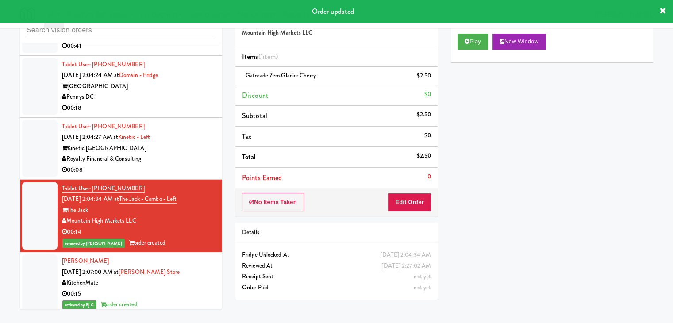
click at [179, 165] on div "00:08" at bounding box center [139, 170] width 154 height 11
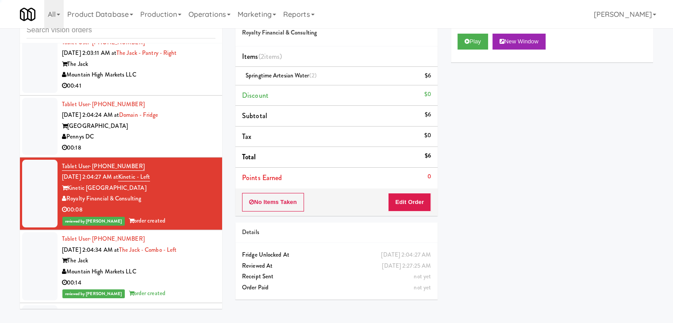
scroll to position [7045, 0]
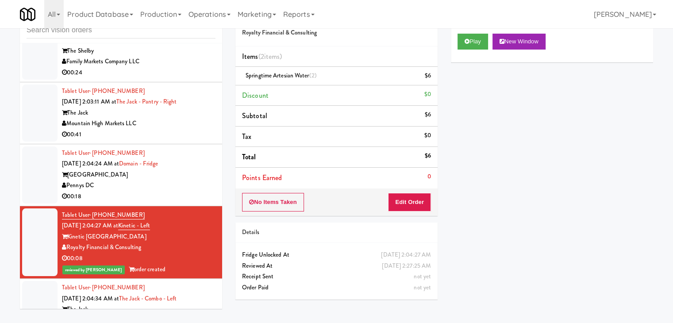
drag, startPoint x: 195, startPoint y: 155, endPoint x: 200, endPoint y: 155, distance: 4.9
click at [195, 170] on div "[GEOGRAPHIC_DATA]" at bounding box center [139, 175] width 154 height 11
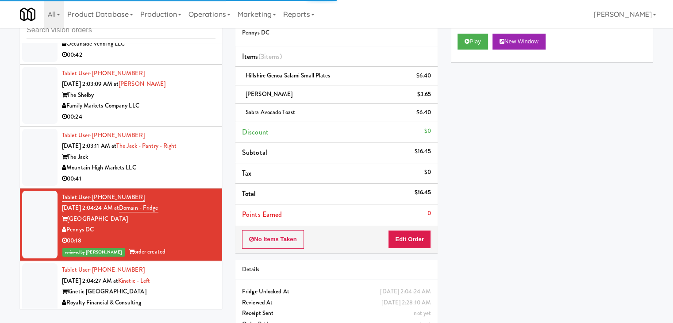
scroll to position [6956, 0]
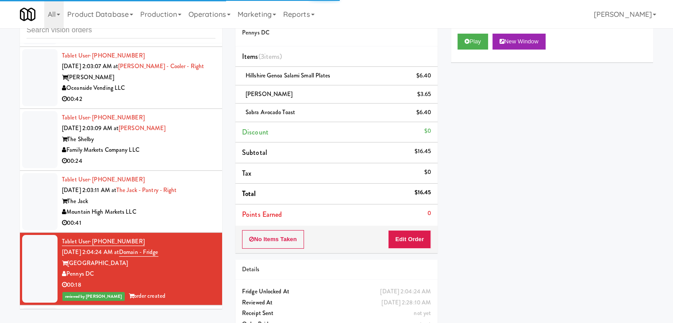
drag, startPoint x: 197, startPoint y: 194, endPoint x: 203, endPoint y: 191, distance: 7.3
click at [197, 207] on div "Mountain High Markets LLC" at bounding box center [139, 212] width 154 height 11
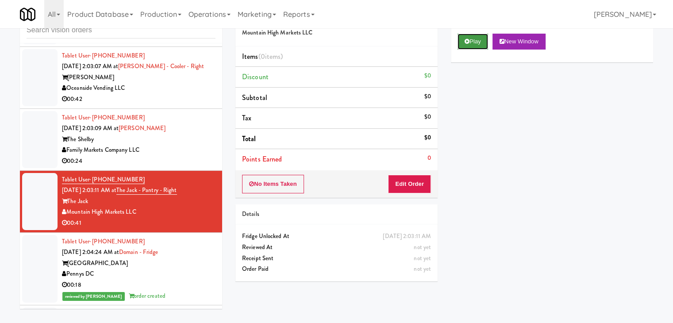
click at [470, 39] on button "Play" at bounding box center [473, 42] width 31 height 16
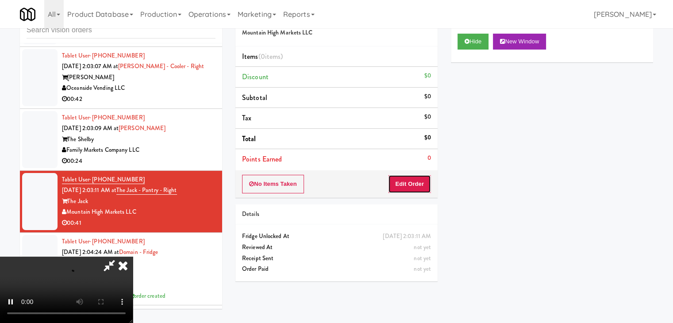
click at [408, 177] on button "Edit Order" at bounding box center [409, 184] width 43 height 19
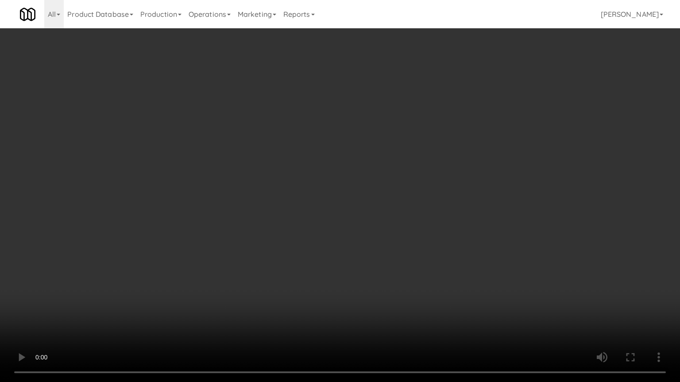
click at [435, 177] on video at bounding box center [340, 191] width 680 height 382
drag, startPoint x: 435, startPoint y: 177, endPoint x: 429, endPoint y: 181, distance: 7.5
click at [429, 181] on video at bounding box center [340, 191] width 680 height 382
click at [455, 148] on video at bounding box center [340, 191] width 680 height 382
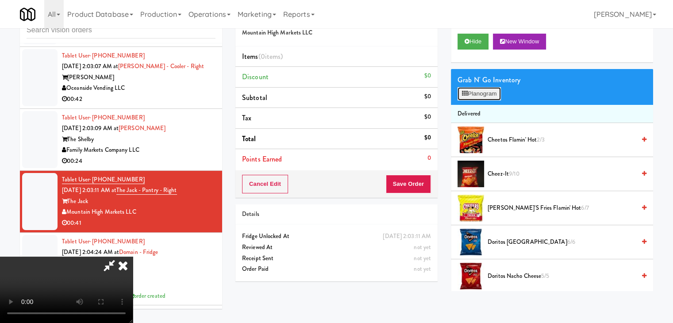
click at [480, 98] on button "Planogram" at bounding box center [479, 93] width 43 height 13
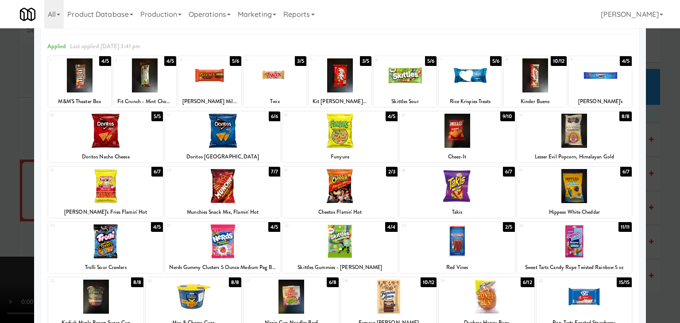
scroll to position [44, 0]
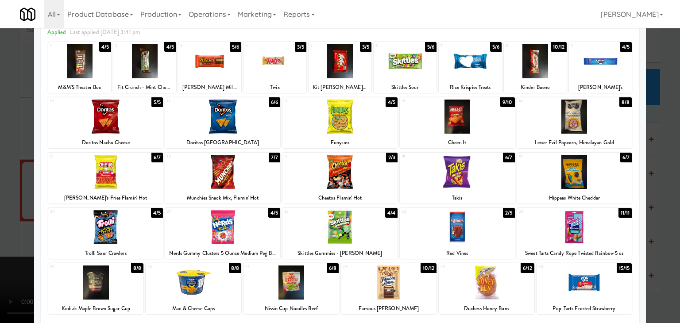
click at [350, 225] on div at bounding box center [339, 227] width 115 height 34
click at [407, 274] on div at bounding box center [389, 283] width 96 height 34
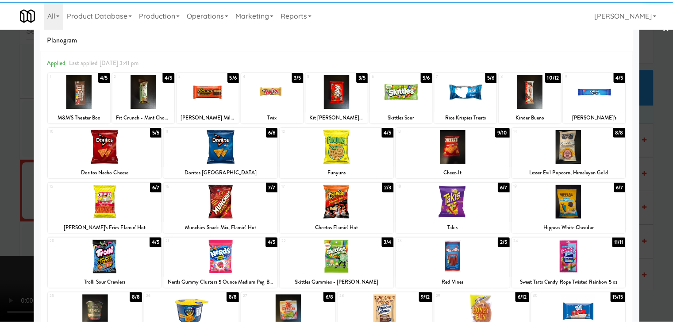
scroll to position [0, 0]
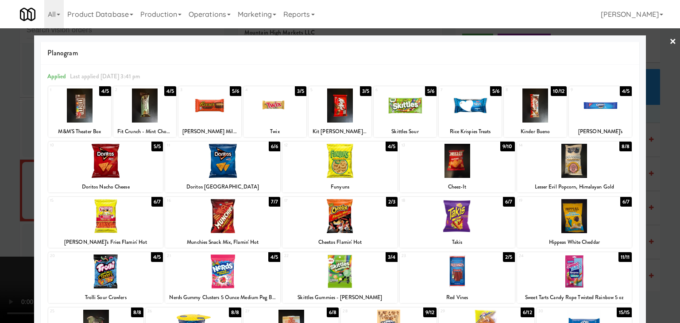
drag, startPoint x: 579, startPoint y: 110, endPoint x: 627, endPoint y: 118, distance: 49.0
click at [579, 110] on div at bounding box center [600, 106] width 63 height 34
click at [664, 135] on div at bounding box center [340, 161] width 680 height 323
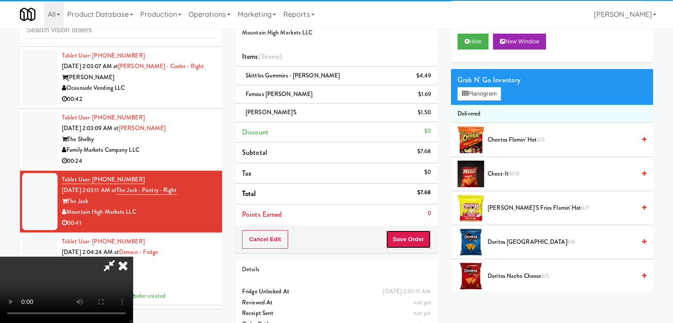
click at [415, 238] on button "Save Order" at bounding box center [408, 239] width 45 height 19
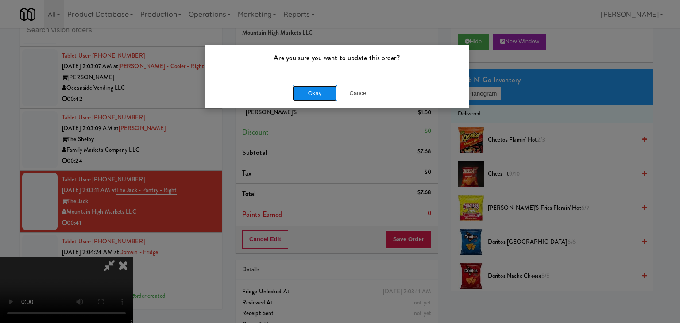
click at [311, 94] on button "Okay" at bounding box center [315, 93] width 44 height 16
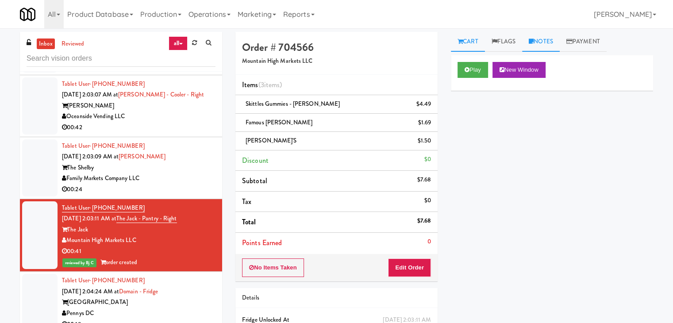
click at [542, 40] on link "Notes" at bounding box center [541, 42] width 38 height 20
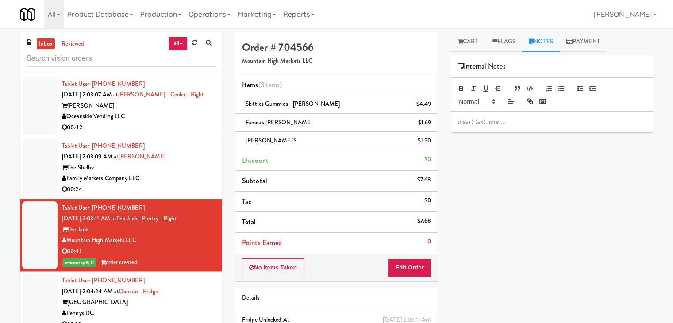
click at [496, 123] on p at bounding box center [552, 122] width 188 height 10
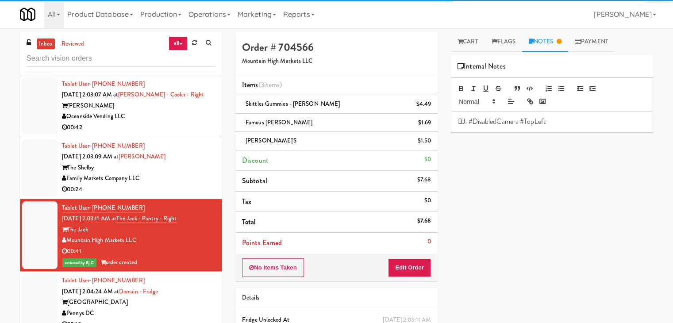
click at [185, 173] on div "Family Markets Company LLC" at bounding box center [139, 178] width 154 height 11
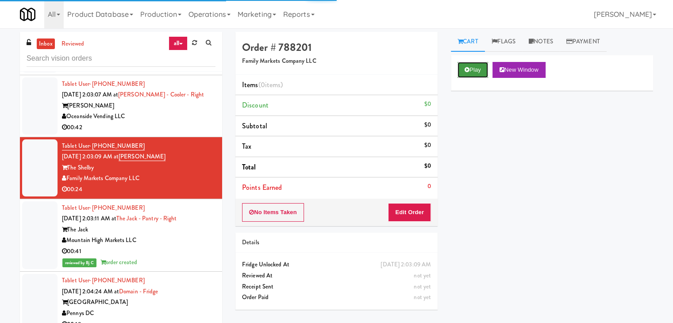
click at [476, 66] on button "Play" at bounding box center [473, 70] width 31 height 16
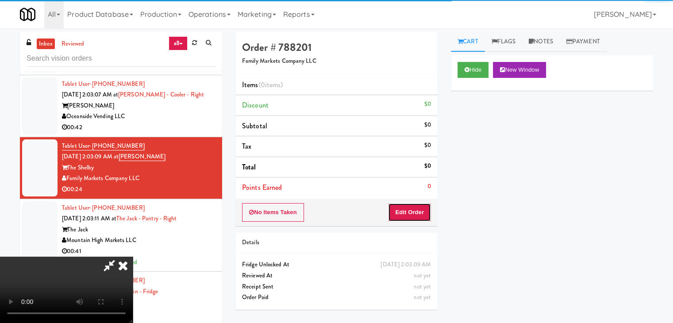
click at [417, 211] on button "Edit Order" at bounding box center [409, 212] width 43 height 19
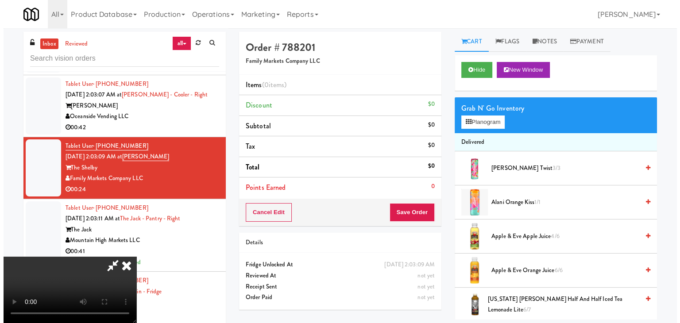
scroll to position [28, 0]
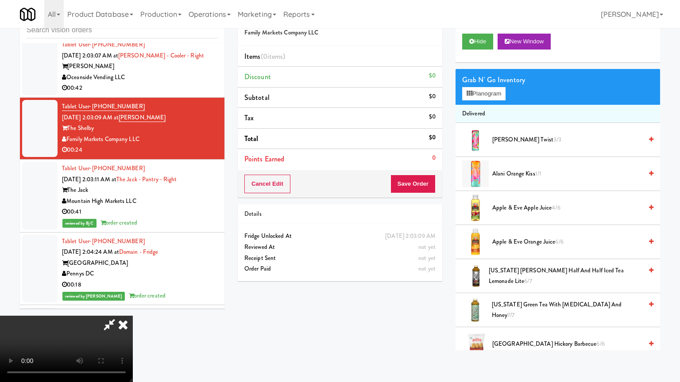
click at [133, 316] on video at bounding box center [66, 349] width 133 height 66
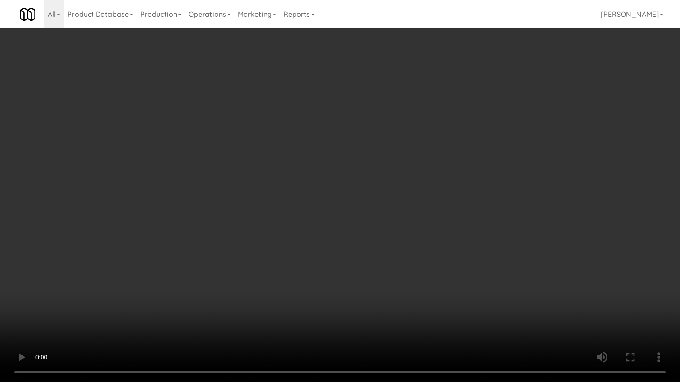
click at [416, 266] on video at bounding box center [340, 191] width 680 height 382
click at [419, 282] on video at bounding box center [340, 191] width 680 height 382
click at [482, 274] on video at bounding box center [340, 191] width 680 height 382
click at [480, 273] on video at bounding box center [340, 191] width 680 height 382
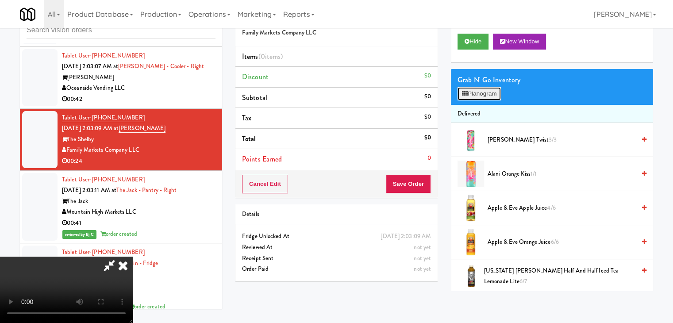
click at [491, 93] on button "Planogram" at bounding box center [479, 93] width 43 height 13
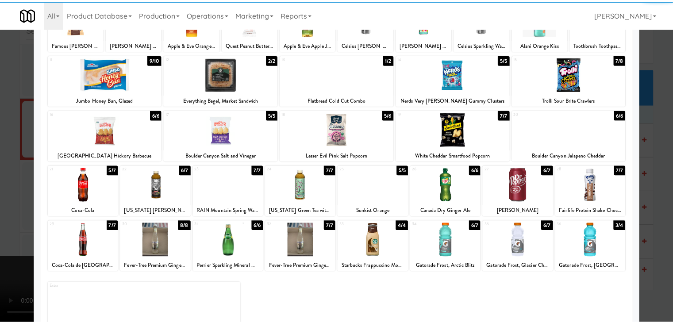
scroll to position [89, 0]
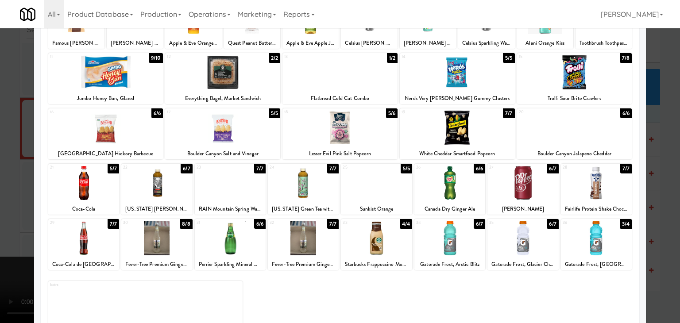
click at [161, 181] on div at bounding box center [156, 183] width 71 height 34
click at [72, 247] on div at bounding box center [83, 238] width 71 height 34
click at [376, 184] on div at bounding box center [376, 183] width 71 height 34
click at [0, 212] on div at bounding box center [340, 161] width 680 height 323
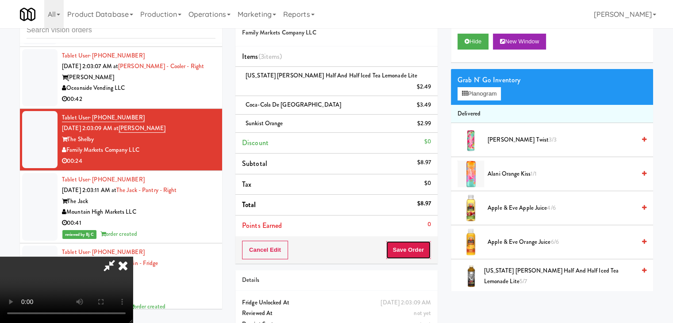
click at [420, 244] on button "Save Order" at bounding box center [408, 250] width 45 height 19
click at [419, 244] on button "Save Order" at bounding box center [408, 250] width 45 height 19
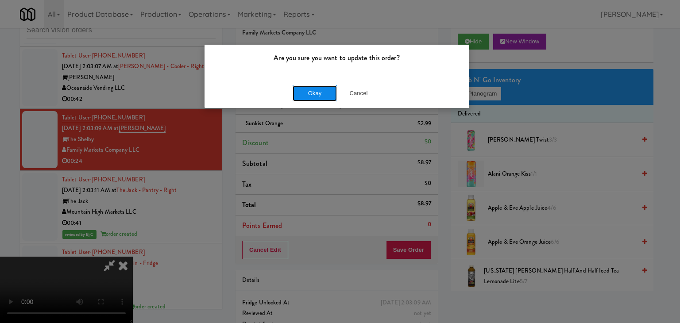
click at [325, 95] on button "Okay" at bounding box center [315, 93] width 44 height 16
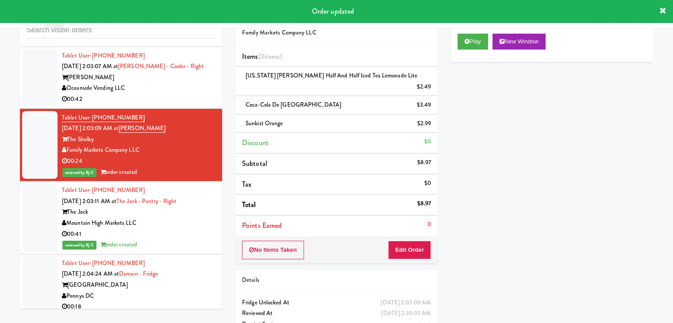
scroll to position [6824, 0]
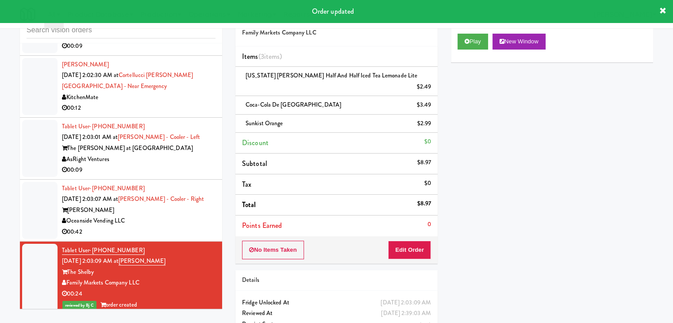
drag, startPoint x: 175, startPoint y: 211, endPoint x: 181, endPoint y: 209, distance: 5.9
click at [179, 227] on div "00:42" at bounding box center [139, 232] width 154 height 11
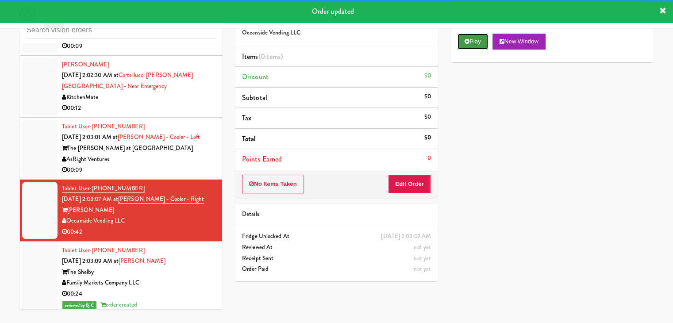
click at [478, 45] on button "Play" at bounding box center [473, 42] width 31 height 16
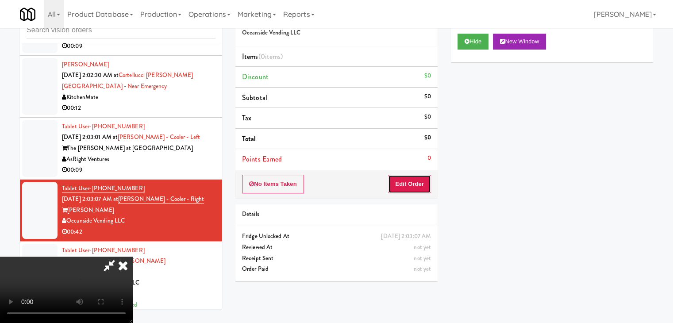
click at [407, 185] on button "Edit Order" at bounding box center [409, 184] width 43 height 19
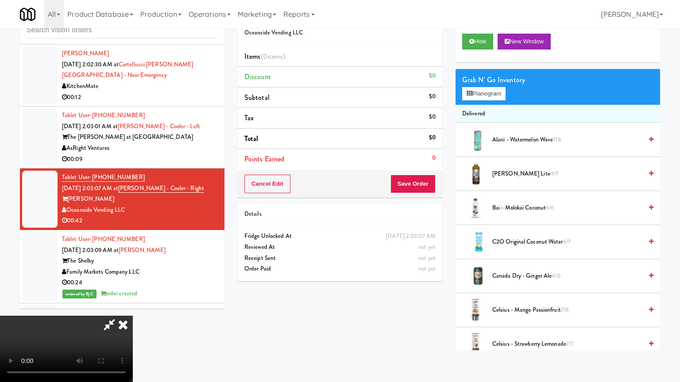
click at [133, 316] on video at bounding box center [66, 349] width 133 height 66
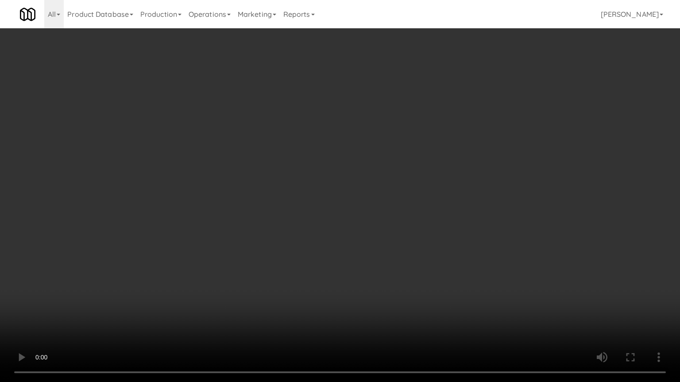
click at [395, 314] on video at bounding box center [340, 191] width 680 height 382
click at [394, 316] on video at bounding box center [340, 191] width 680 height 382
click at [394, 317] on video at bounding box center [340, 191] width 680 height 382
click at [452, 318] on video at bounding box center [340, 191] width 680 height 382
drag, startPoint x: 452, startPoint y: 318, endPoint x: 460, endPoint y: 194, distance: 124.6
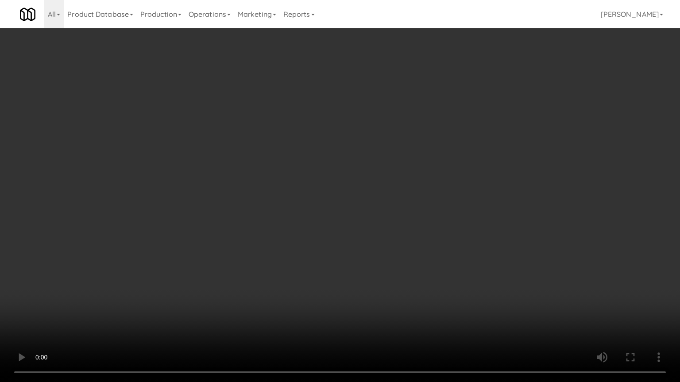
click at [452, 317] on video at bounding box center [340, 191] width 680 height 382
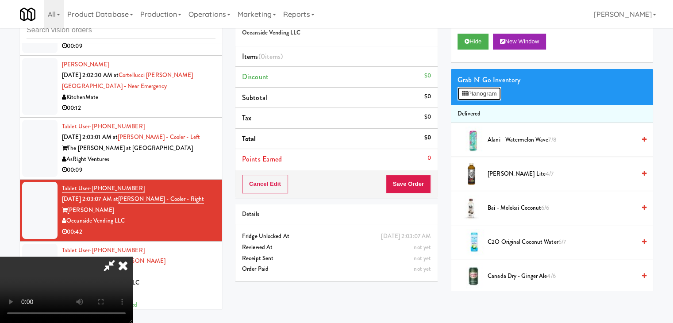
drag, startPoint x: 483, startPoint y: 95, endPoint x: 487, endPoint y: 100, distance: 5.4
click at [484, 95] on button "Planogram" at bounding box center [479, 93] width 43 height 13
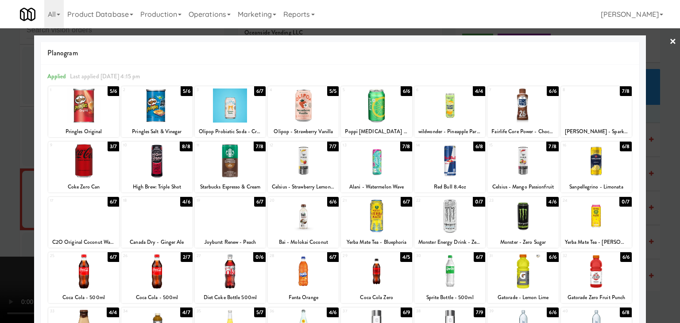
click at [585, 105] on div at bounding box center [596, 106] width 71 height 34
click at [240, 107] on div at bounding box center [230, 106] width 71 height 34
click at [0, 139] on div at bounding box center [340, 161] width 680 height 323
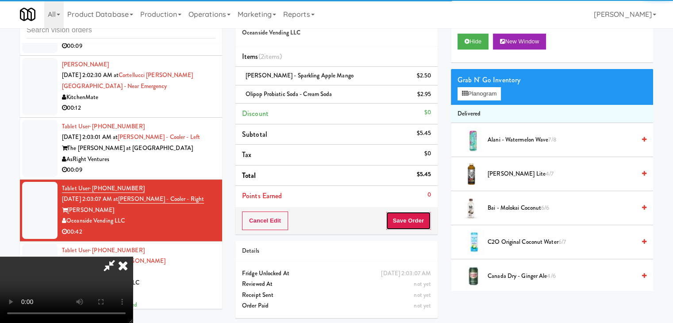
drag, startPoint x: 412, startPoint y: 218, endPoint x: 416, endPoint y: 221, distance: 4.8
click at [414, 220] on button "Save Order" at bounding box center [408, 221] width 45 height 19
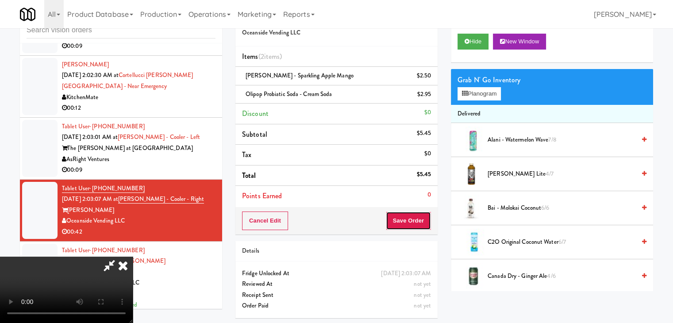
click at [416, 221] on button "Save Order" at bounding box center [408, 221] width 45 height 19
click at [414, 218] on body "Are you sure you want to update this order? Okay Cancel Okay Are you sure you w…" at bounding box center [336, 161] width 673 height 323
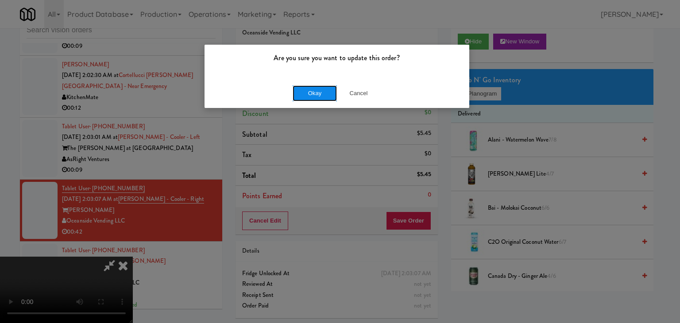
click at [312, 91] on button "Okay" at bounding box center [315, 93] width 44 height 16
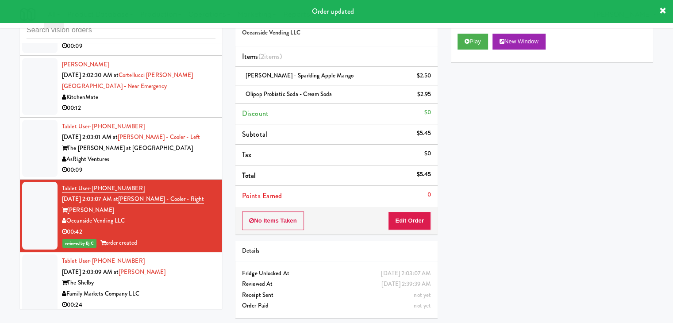
click at [175, 158] on li "Tablet User · (239) 699-3848 [DATE] 2:03:01 AM at [PERSON_NAME] - Cooler - Left…" at bounding box center [121, 149] width 202 height 62
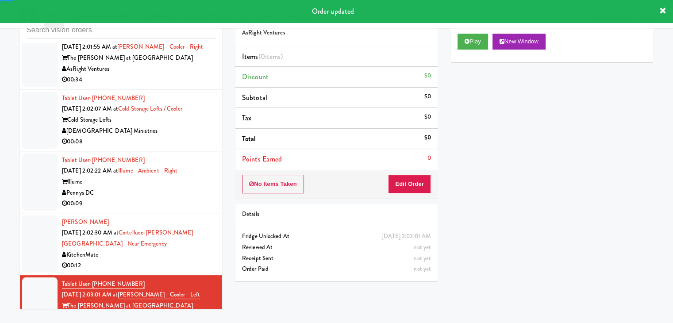
scroll to position [6646, 0]
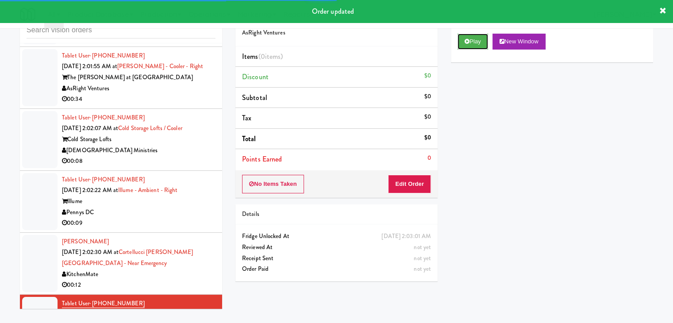
drag, startPoint x: 479, startPoint y: 40, endPoint x: 479, endPoint y: 50, distance: 10.6
click at [479, 41] on button "Play" at bounding box center [473, 42] width 31 height 16
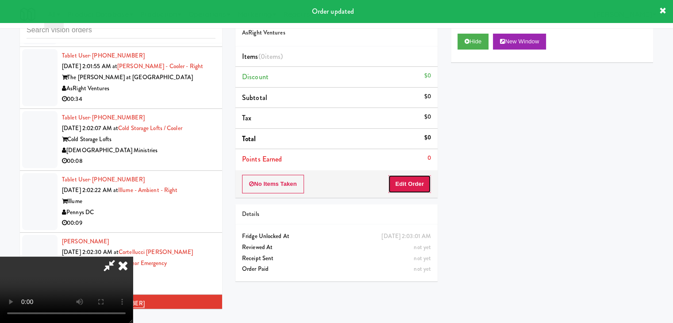
click at [414, 181] on button "Edit Order" at bounding box center [409, 184] width 43 height 19
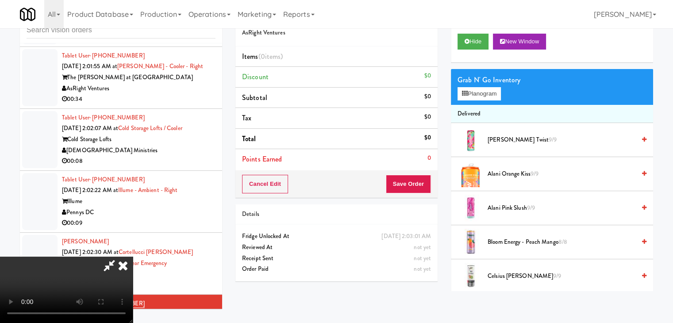
scroll to position [0, 0]
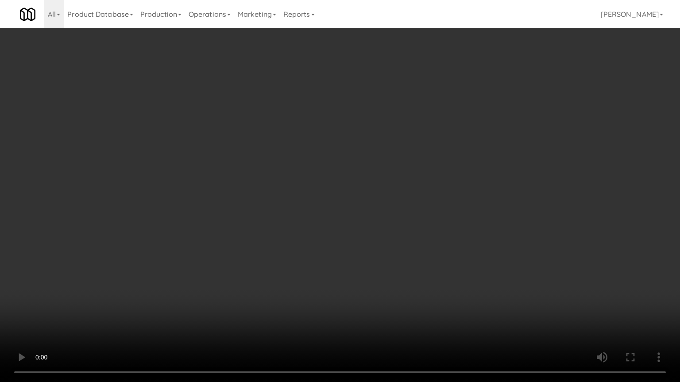
click at [366, 274] on video at bounding box center [340, 191] width 680 height 382
click at [367, 271] on video at bounding box center [340, 191] width 680 height 382
drag, startPoint x: 367, startPoint y: 271, endPoint x: 382, endPoint y: 198, distance: 74.2
click at [367, 270] on video at bounding box center [340, 191] width 680 height 382
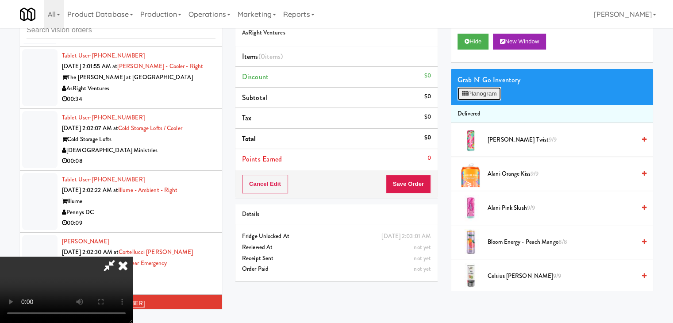
click at [488, 89] on button "Planogram" at bounding box center [479, 93] width 43 height 13
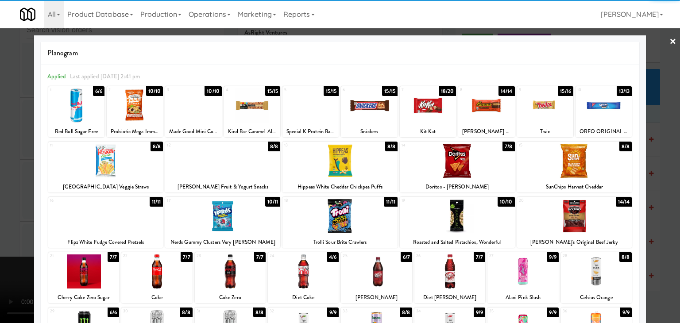
click at [474, 161] on div at bounding box center [457, 161] width 115 height 34
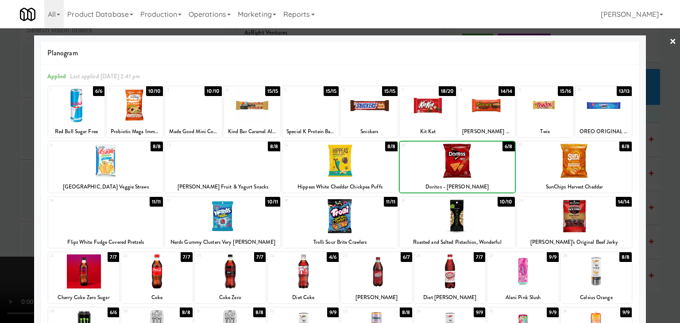
click at [11, 171] on div at bounding box center [340, 161] width 680 height 323
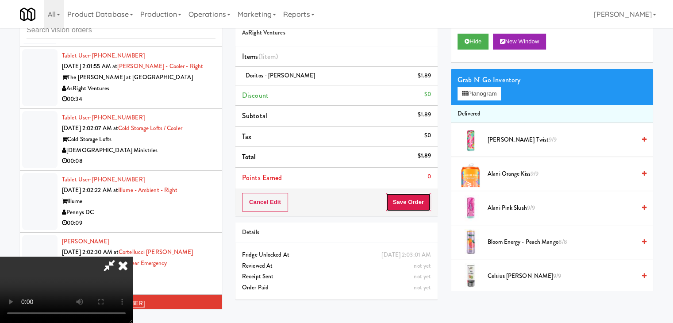
click at [427, 204] on button "Save Order" at bounding box center [408, 202] width 45 height 19
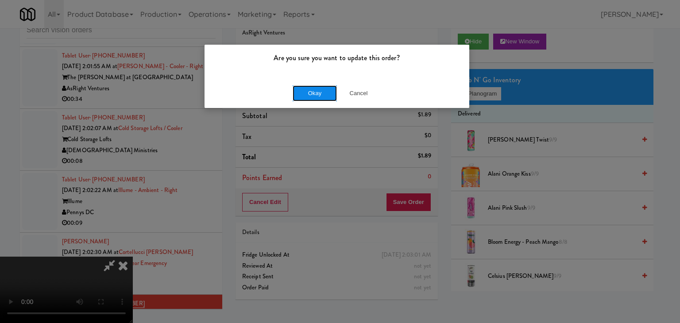
click at [328, 94] on button "Okay" at bounding box center [315, 93] width 44 height 16
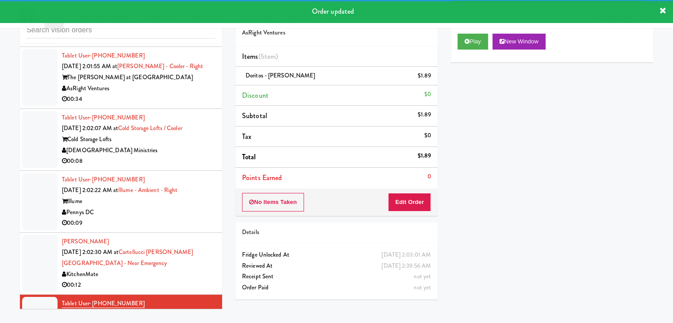
drag, startPoint x: 187, startPoint y: 267, endPoint x: 195, endPoint y: 258, distance: 12.5
click at [187, 280] on div "00:12" at bounding box center [139, 285] width 154 height 11
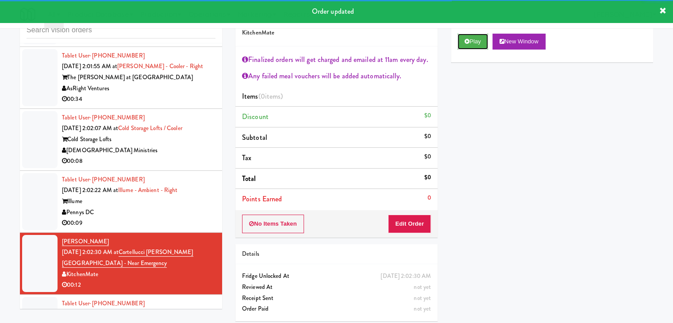
drag, startPoint x: 472, startPoint y: 46, endPoint x: 460, endPoint y: 109, distance: 64.4
click at [471, 50] on div "Play New Window" at bounding box center [552, 44] width 202 height 35
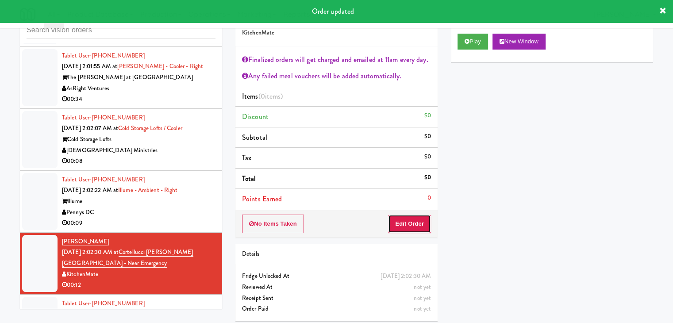
click at [417, 223] on button "Edit Order" at bounding box center [409, 224] width 43 height 19
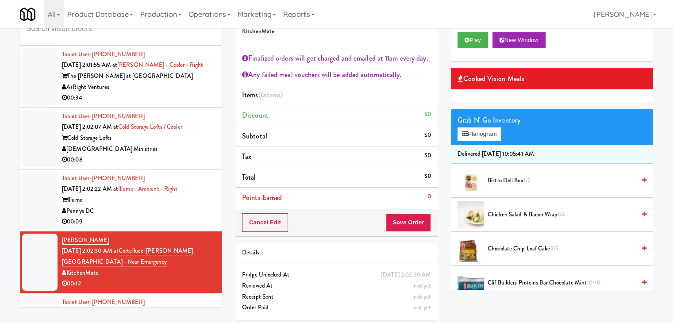
scroll to position [32, 0]
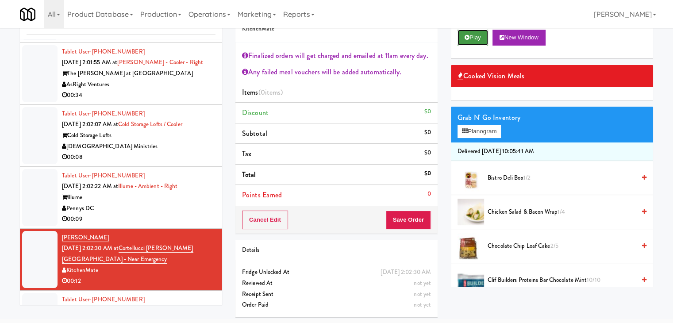
click at [471, 38] on button "Play" at bounding box center [473, 38] width 31 height 16
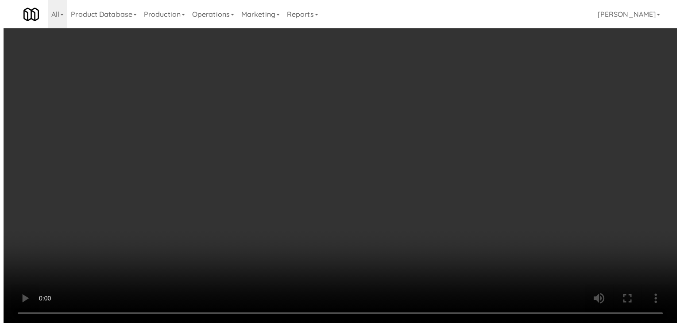
scroll to position [0, 0]
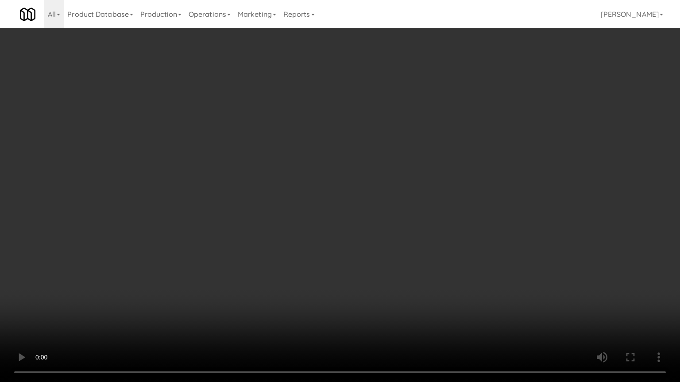
click at [431, 286] on video at bounding box center [340, 191] width 680 height 382
click at [441, 287] on video at bounding box center [340, 191] width 680 height 382
drag, startPoint x: 441, startPoint y: 287, endPoint x: 477, endPoint y: 145, distance: 146.7
click at [443, 279] on video at bounding box center [340, 191] width 680 height 382
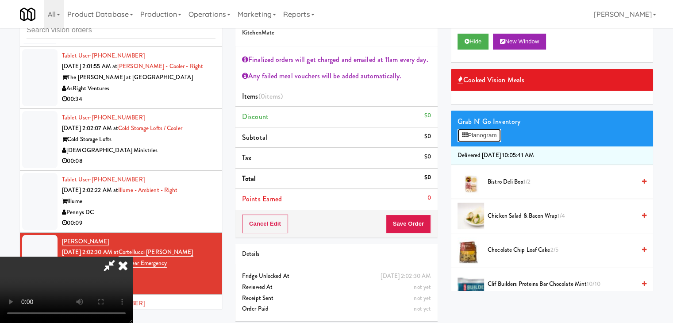
click at [488, 131] on button "Planogram" at bounding box center [479, 135] width 43 height 13
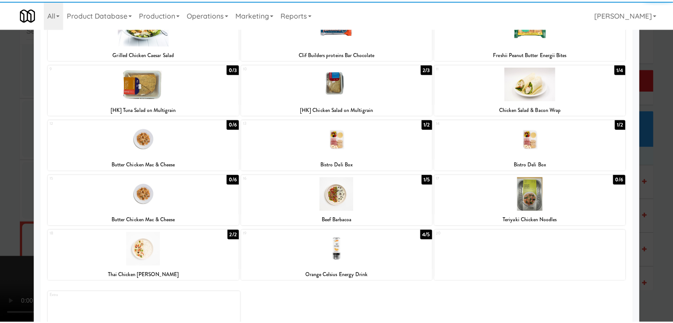
scroll to position [167, 0]
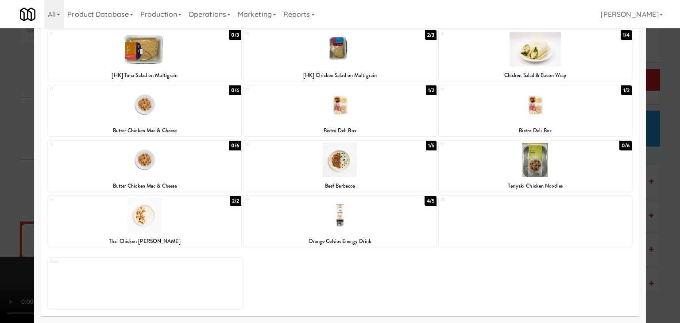
click at [343, 230] on div at bounding box center [339, 215] width 193 height 34
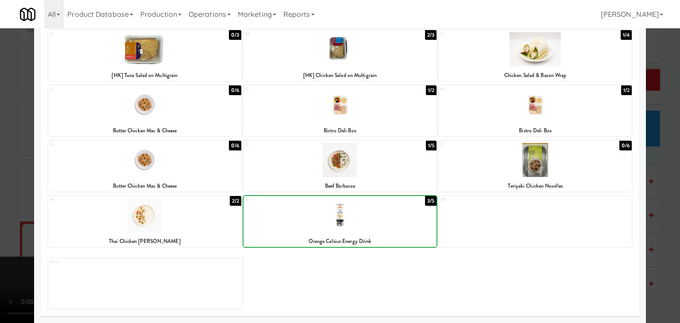
drag, startPoint x: 0, startPoint y: 211, endPoint x: 150, endPoint y: 209, distance: 150.1
click at [3, 209] on div at bounding box center [340, 161] width 680 height 323
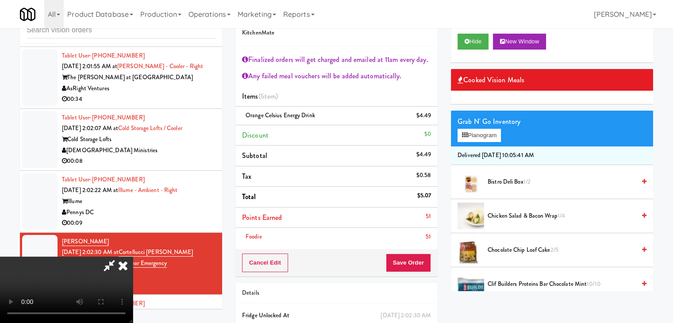
click at [427, 257] on div "Cancel Edit Save Order" at bounding box center [337, 262] width 202 height 27
click at [427, 257] on button "Save Order" at bounding box center [408, 263] width 45 height 19
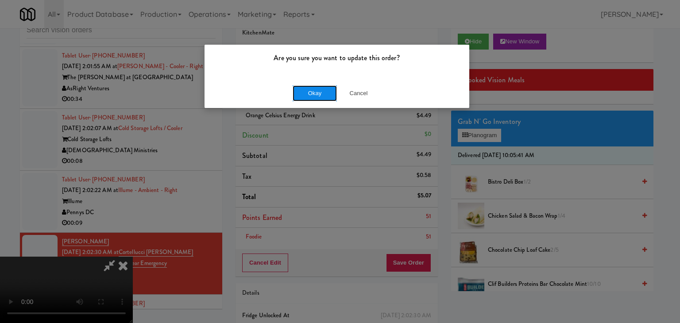
click at [310, 96] on button "Okay" at bounding box center [315, 93] width 44 height 16
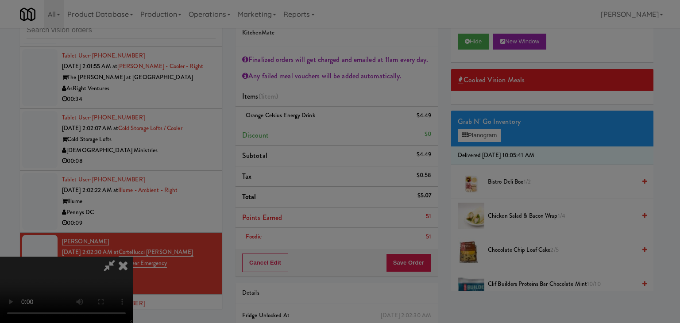
click at [310, 95] on body "Are you sure you want to update this order? Okay Cancel Okay Are you sure you w…" at bounding box center [340, 161] width 680 height 323
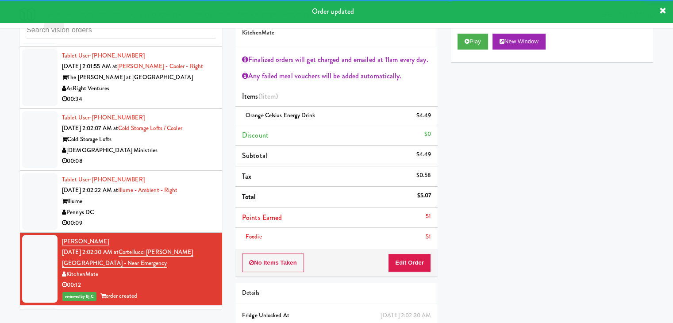
click at [180, 207] on div "Pennys DC" at bounding box center [139, 212] width 154 height 11
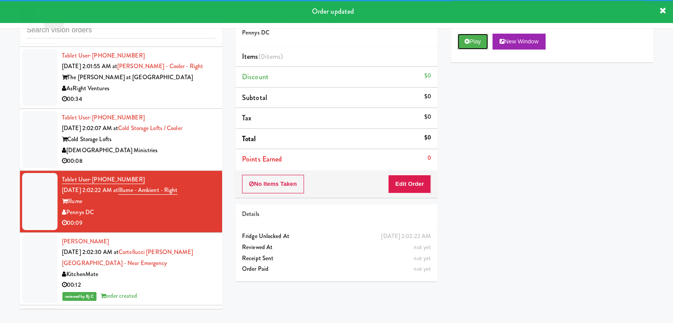
drag, startPoint x: 473, startPoint y: 47, endPoint x: 456, endPoint y: 92, distance: 47.9
click at [473, 47] on button "Play" at bounding box center [473, 42] width 31 height 16
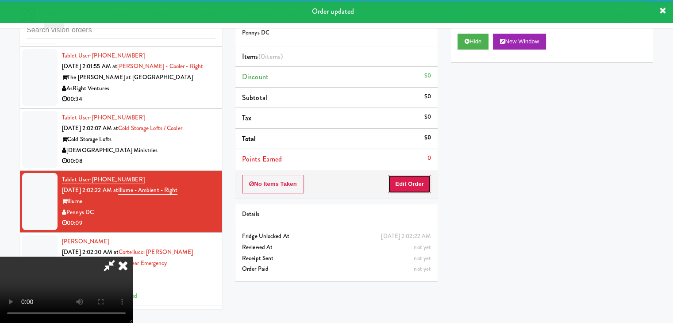
click at [405, 184] on button "Edit Order" at bounding box center [409, 184] width 43 height 19
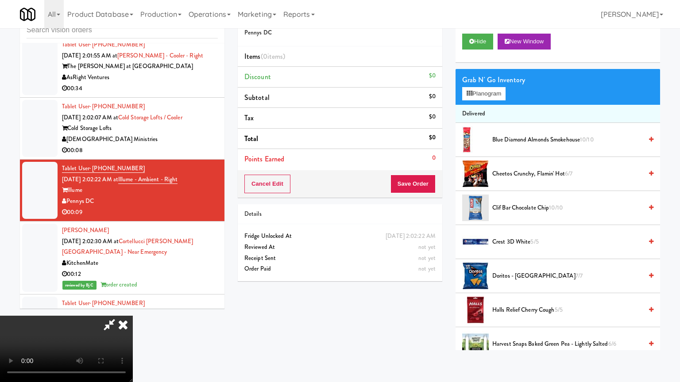
click at [133, 316] on video at bounding box center [66, 349] width 133 height 66
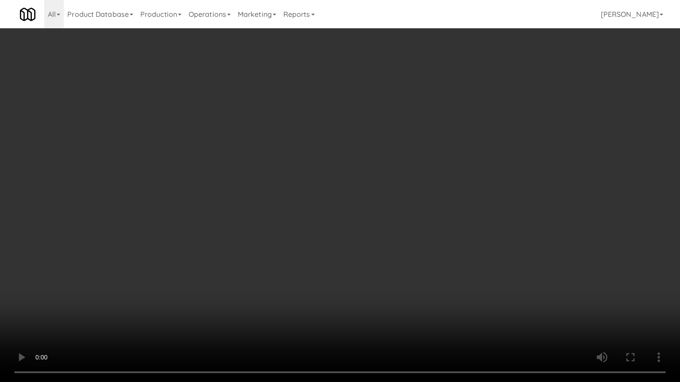
click at [407, 263] on video at bounding box center [340, 191] width 680 height 382
click at [411, 255] on video at bounding box center [340, 191] width 680 height 382
click at [413, 255] on video at bounding box center [340, 191] width 680 height 382
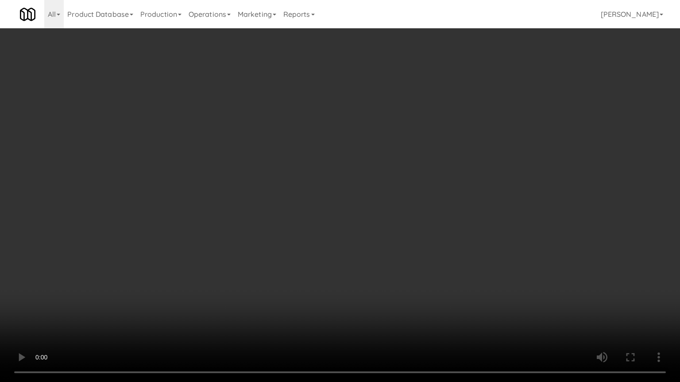
click at [444, 239] on video at bounding box center [340, 191] width 680 height 382
drag, startPoint x: 444, startPoint y: 239, endPoint x: 461, endPoint y: 165, distance: 75.7
click at [445, 232] on video at bounding box center [340, 191] width 680 height 382
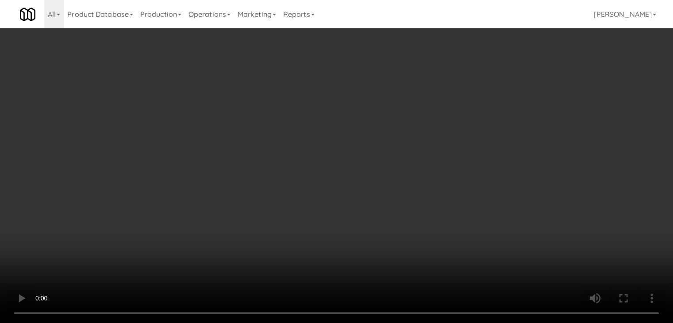
click at [494, 91] on button "Planogram" at bounding box center [479, 93] width 43 height 13
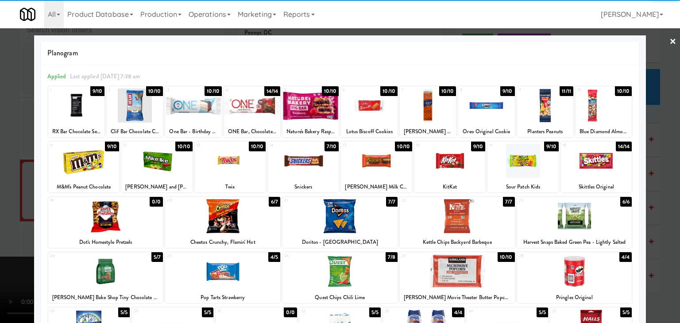
click at [100, 162] on div at bounding box center [83, 161] width 71 height 34
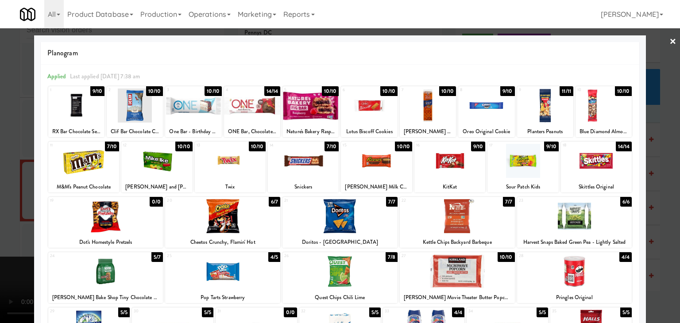
click at [237, 162] on div at bounding box center [230, 161] width 71 height 34
drag, startPoint x: 0, startPoint y: 182, endPoint x: 200, endPoint y: 135, distance: 205.3
click at [5, 179] on div at bounding box center [340, 161] width 680 height 323
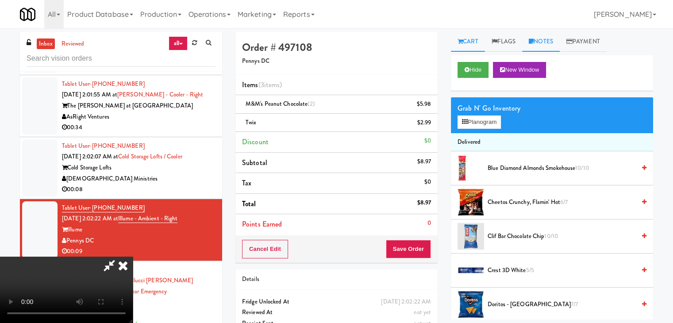
click at [557, 42] on link "Notes" at bounding box center [541, 42] width 38 height 20
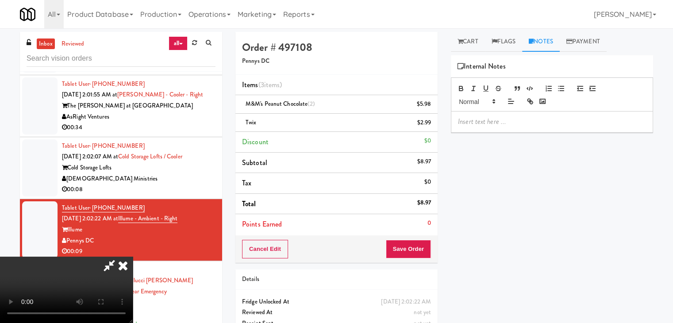
click at [514, 123] on p at bounding box center [552, 122] width 188 height 10
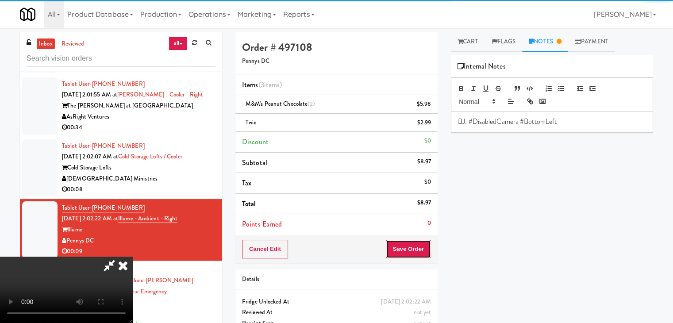
click at [422, 249] on button "Save Order" at bounding box center [408, 249] width 45 height 19
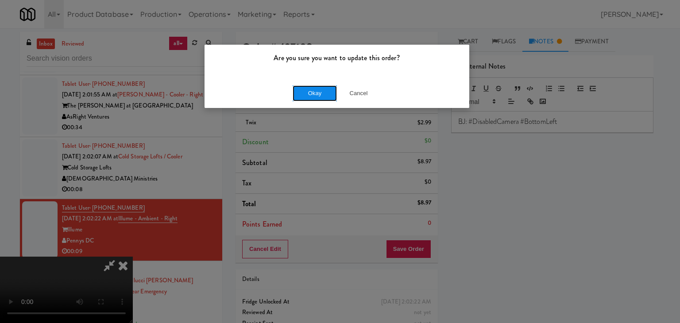
click at [316, 92] on button "Okay" at bounding box center [315, 93] width 44 height 16
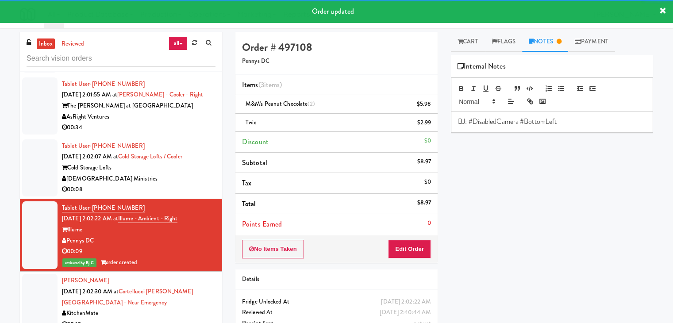
scroll to position [6602, 0]
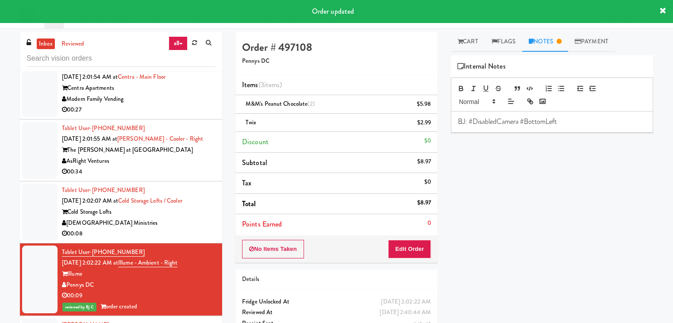
click at [159, 228] on div "00:08" at bounding box center [139, 233] width 154 height 11
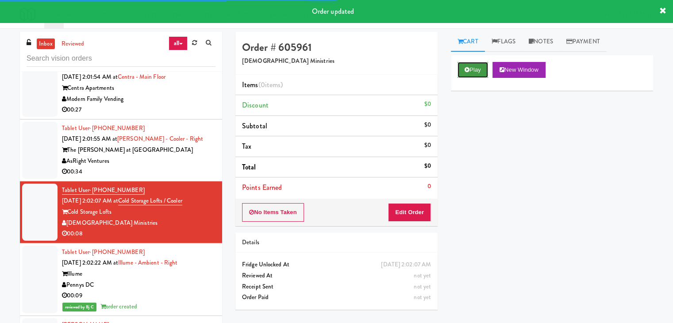
click at [477, 65] on button "Play" at bounding box center [473, 70] width 31 height 16
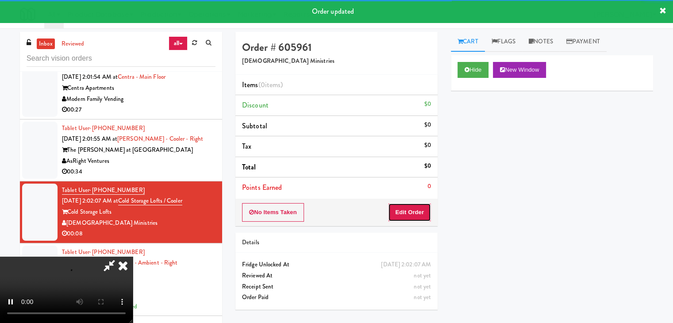
click at [409, 212] on button "Edit Order" at bounding box center [409, 212] width 43 height 19
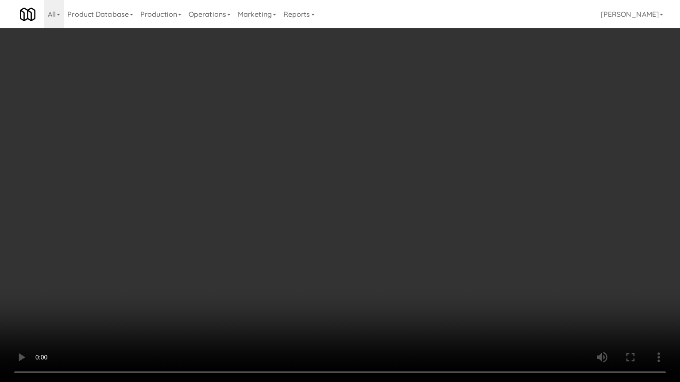
click at [379, 299] on video at bounding box center [340, 191] width 680 height 382
click at [379, 300] on video at bounding box center [340, 191] width 680 height 382
click at [380, 286] on video at bounding box center [340, 191] width 680 height 382
drag, startPoint x: 380, startPoint y: 286, endPoint x: 411, endPoint y: 206, distance: 86.1
click at [381, 284] on video at bounding box center [340, 191] width 680 height 382
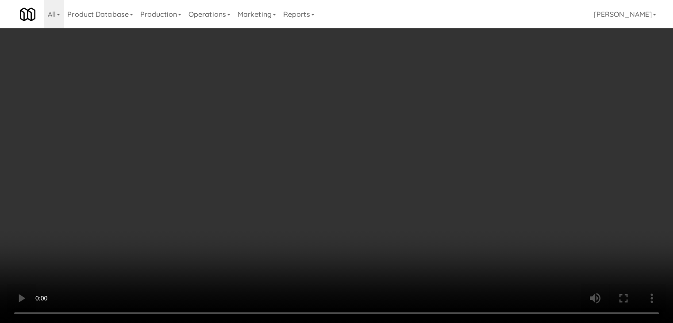
click at [484, 88] on button "Planogram" at bounding box center [479, 93] width 43 height 13
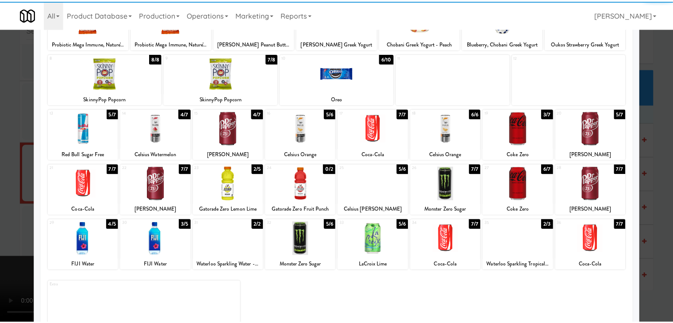
scroll to position [89, 0]
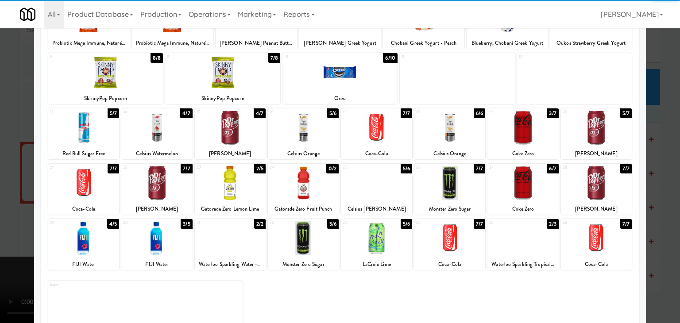
click at [233, 197] on div at bounding box center [230, 183] width 71 height 34
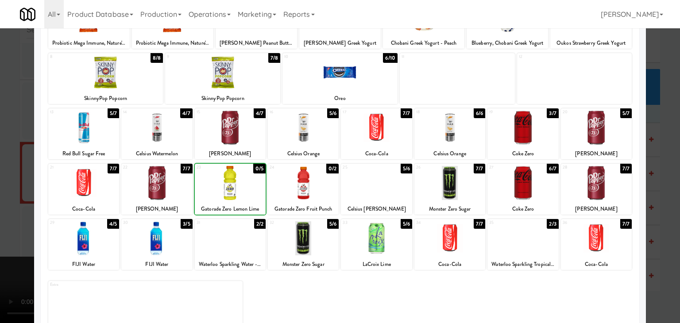
click at [2, 202] on div at bounding box center [340, 161] width 680 height 323
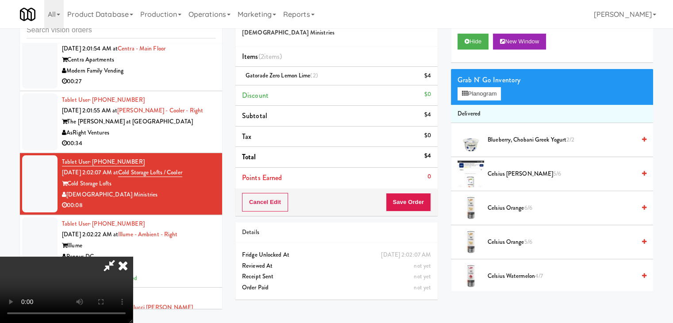
click at [133, 257] on video at bounding box center [66, 290] width 133 height 66
click at [133, 261] on video at bounding box center [66, 290] width 133 height 66
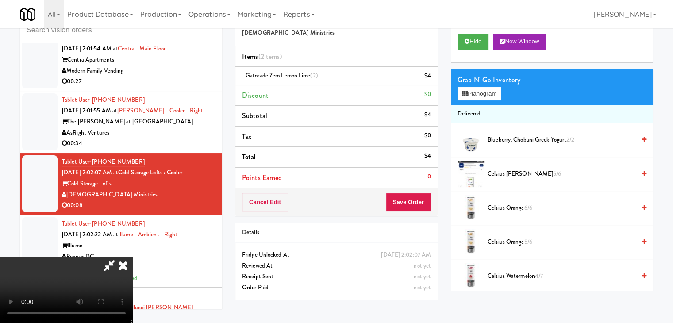
scroll to position [124, 0]
click at [421, 202] on button "Save Order" at bounding box center [408, 202] width 45 height 19
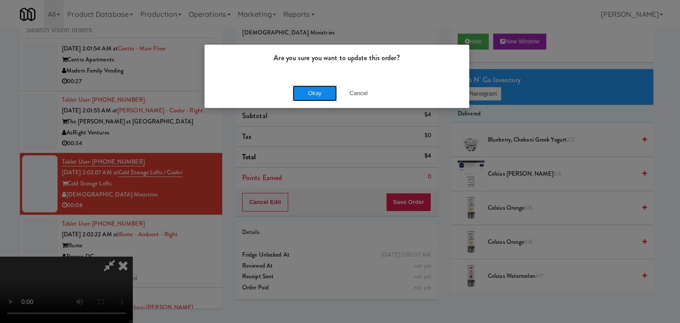
click at [321, 91] on button "Okay" at bounding box center [315, 93] width 44 height 16
click at [321, 92] on div "Okay Cancel" at bounding box center [337, 93] width 265 height 30
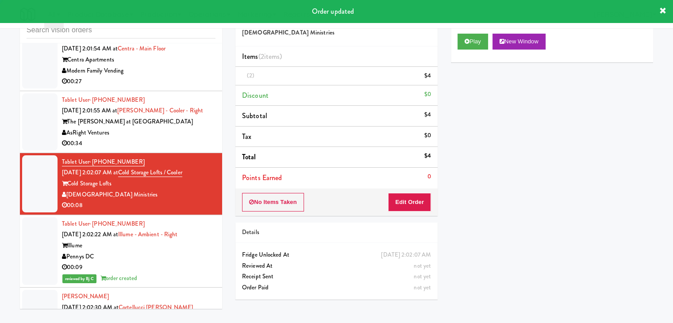
scroll to position [0, 0]
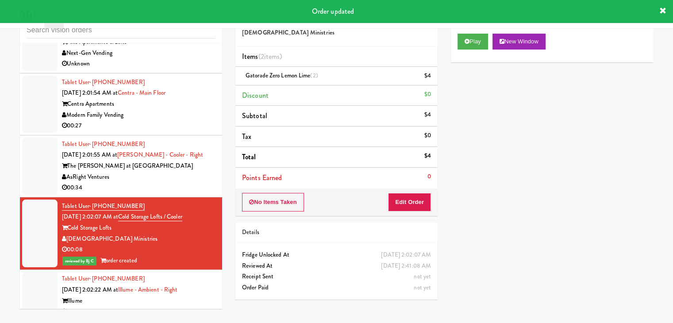
click at [207, 172] on div "AsRight Ventures" at bounding box center [139, 177] width 154 height 11
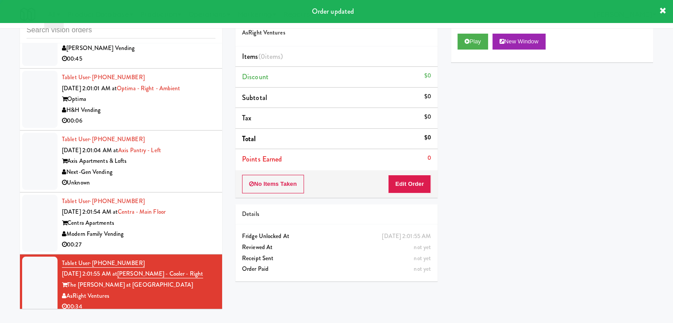
scroll to position [6425, 0]
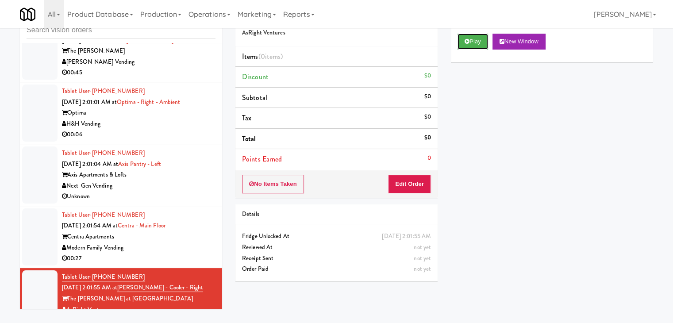
drag, startPoint x: 477, startPoint y: 42, endPoint x: 456, endPoint y: 113, distance: 74.7
click at [475, 47] on button "Play" at bounding box center [473, 42] width 31 height 16
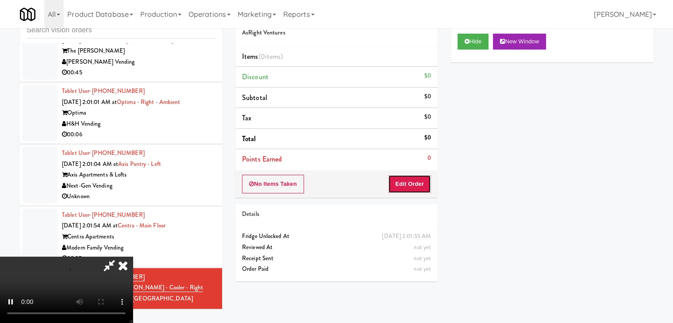
click at [418, 178] on button "Edit Order" at bounding box center [409, 184] width 43 height 19
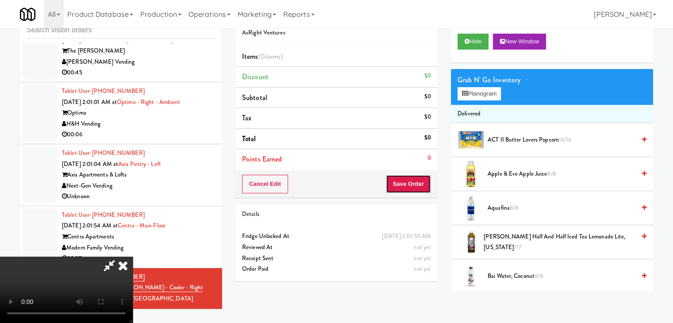
click at [417, 178] on button "Save Order" at bounding box center [408, 184] width 45 height 19
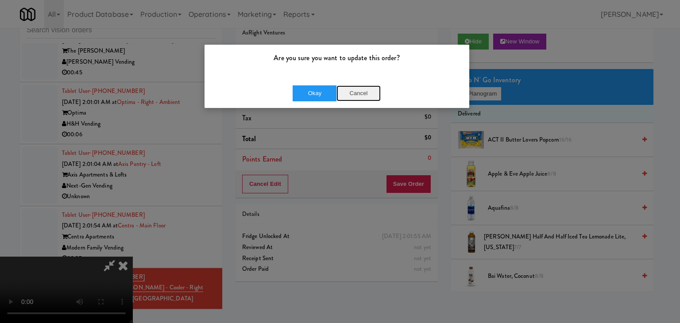
click at [360, 93] on button "Cancel" at bounding box center [358, 93] width 44 height 16
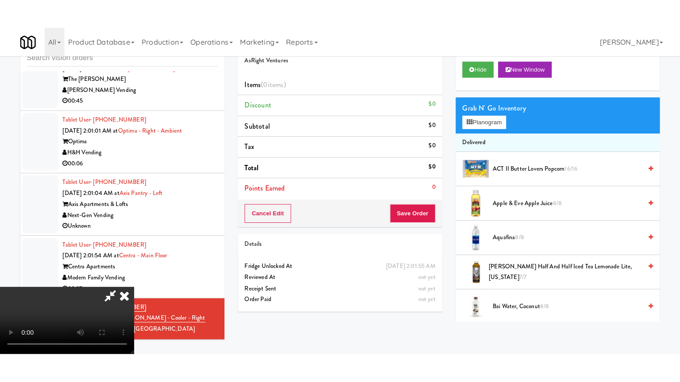
scroll to position [124, 0]
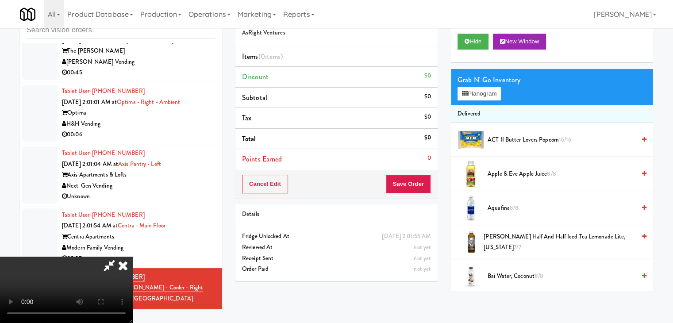
click at [133, 290] on video at bounding box center [66, 290] width 133 height 66
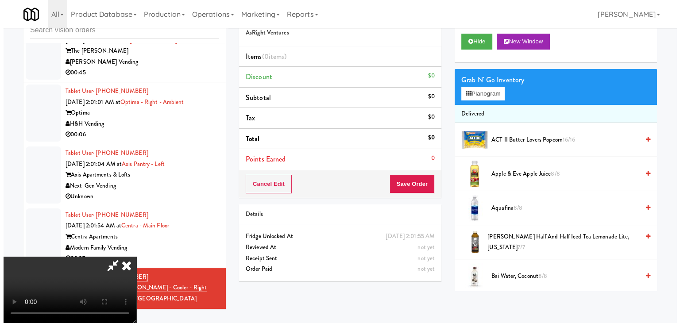
scroll to position [0, 0]
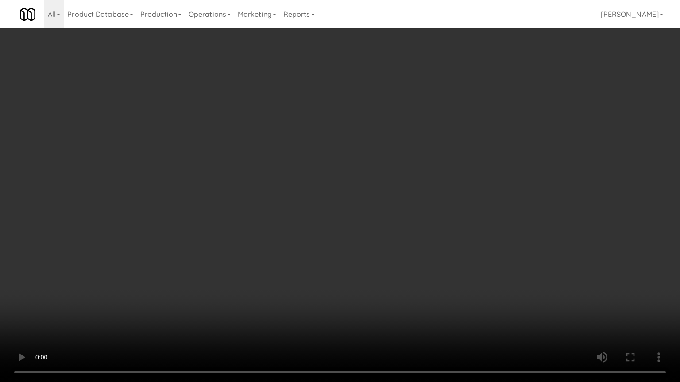
click at [350, 300] on video at bounding box center [340, 191] width 680 height 382
click at [358, 308] on video at bounding box center [340, 191] width 680 height 382
click at [495, 258] on video at bounding box center [340, 191] width 680 height 382
drag, startPoint x: 495, startPoint y: 258, endPoint x: 516, endPoint y: 149, distance: 110.9
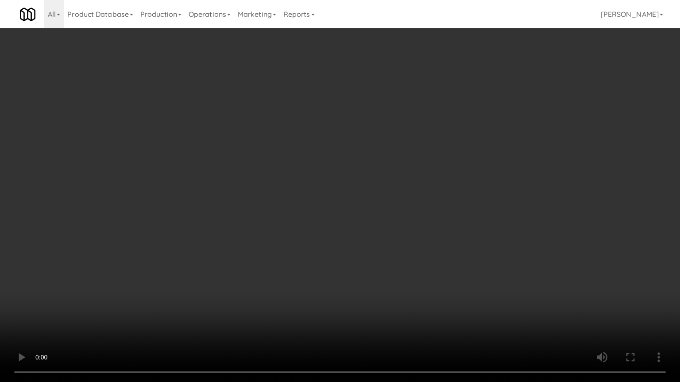
click at [495, 257] on video at bounding box center [340, 191] width 680 height 382
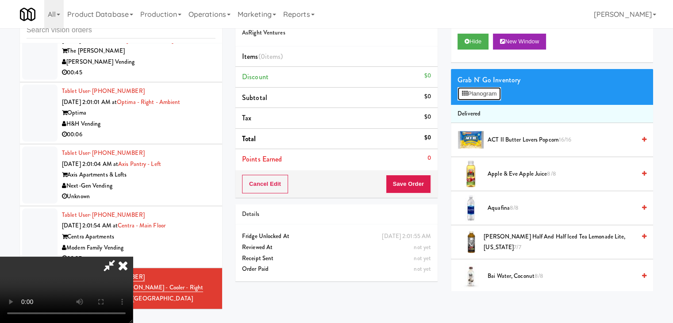
drag, startPoint x: 497, startPoint y: 94, endPoint x: 494, endPoint y: 99, distance: 5.5
click at [496, 94] on button "Planogram" at bounding box center [479, 93] width 43 height 13
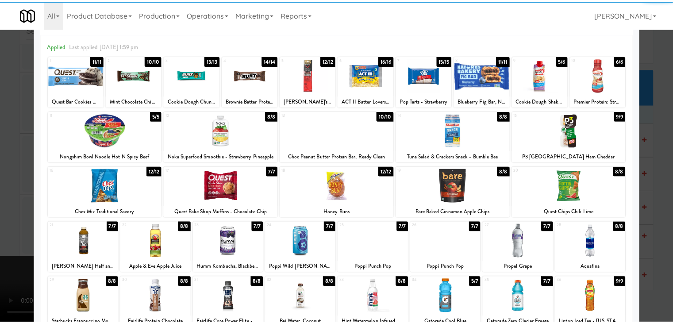
scroll to position [44, 0]
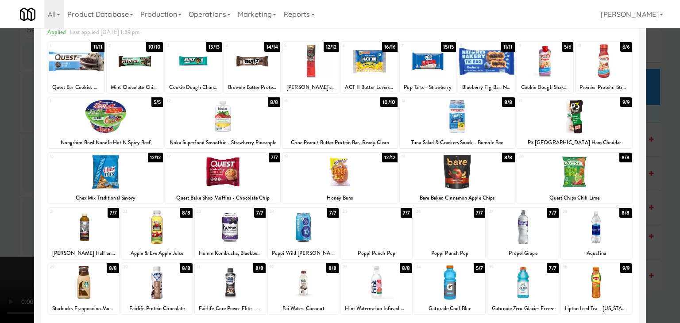
click at [113, 120] on div at bounding box center [105, 117] width 115 height 34
drag, startPoint x: 0, startPoint y: 153, endPoint x: 294, endPoint y: 201, distance: 297.9
click at [11, 153] on div at bounding box center [340, 161] width 680 height 323
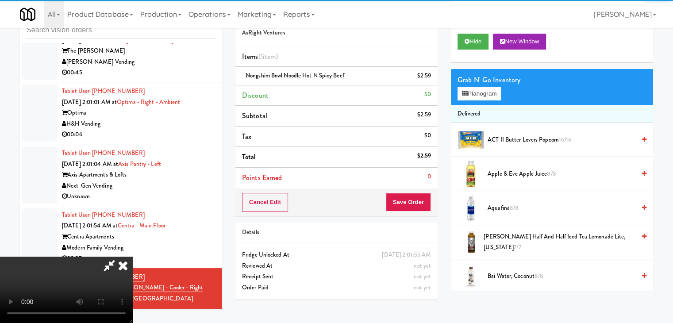
click at [417, 208] on div "Cancel Edit Save Order" at bounding box center [337, 202] width 202 height 27
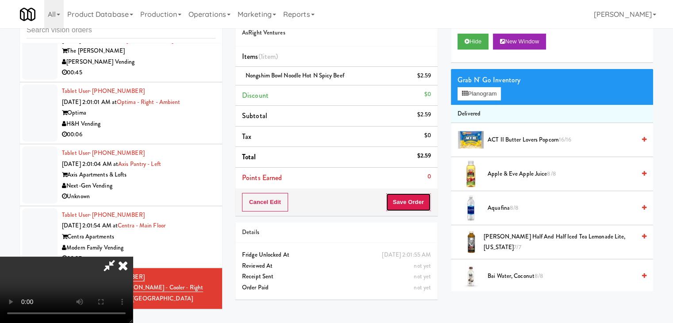
click at [418, 204] on button "Save Order" at bounding box center [408, 202] width 45 height 19
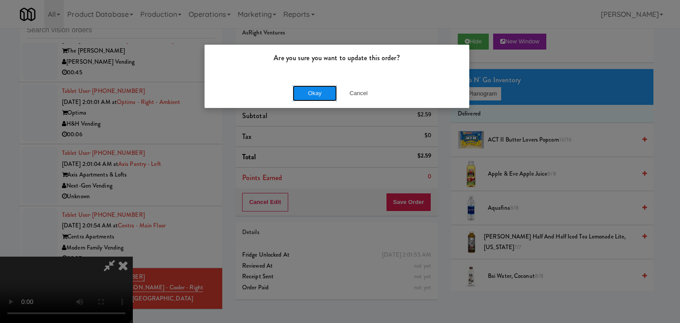
click at [321, 88] on button "Okay" at bounding box center [315, 93] width 44 height 16
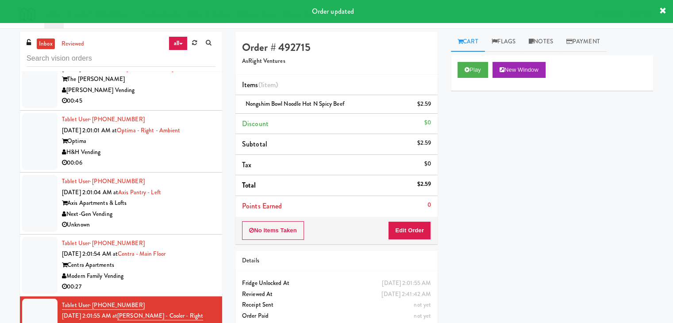
click at [190, 271] on div "Modern Family Vending" at bounding box center [139, 276] width 154 height 11
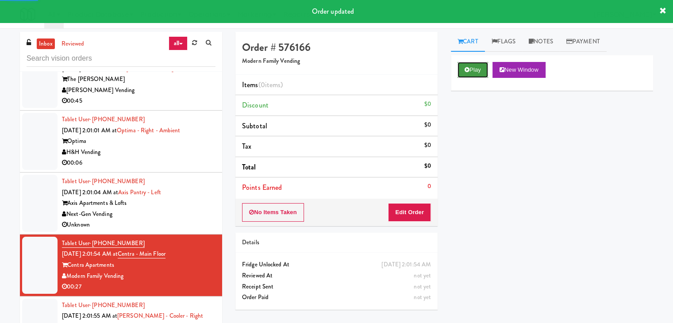
click at [463, 74] on button "Play" at bounding box center [473, 70] width 31 height 16
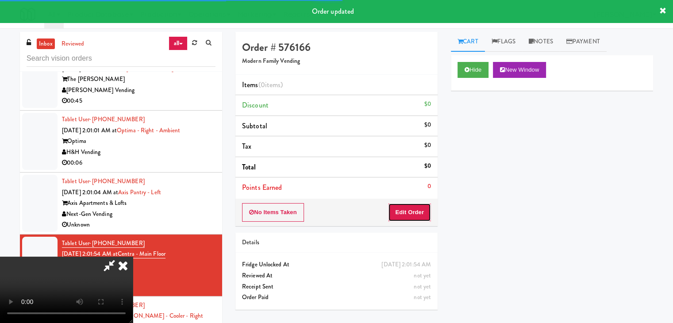
click at [397, 217] on button "Edit Order" at bounding box center [409, 212] width 43 height 19
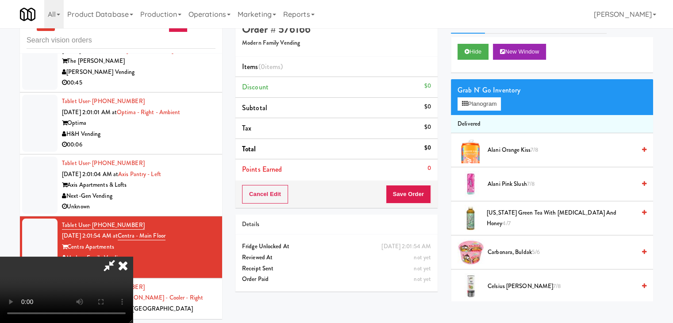
scroll to position [28, 0]
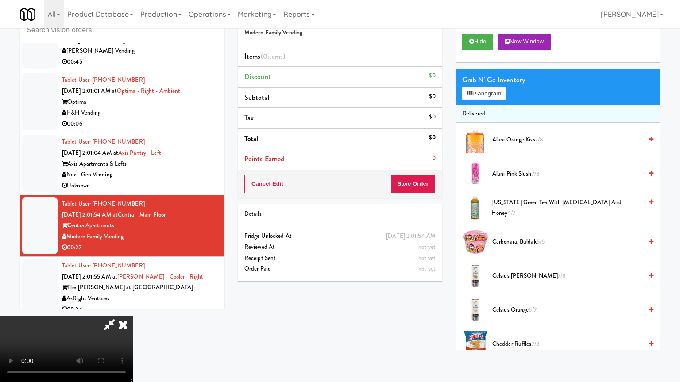
click at [133, 316] on video at bounding box center [66, 349] width 133 height 66
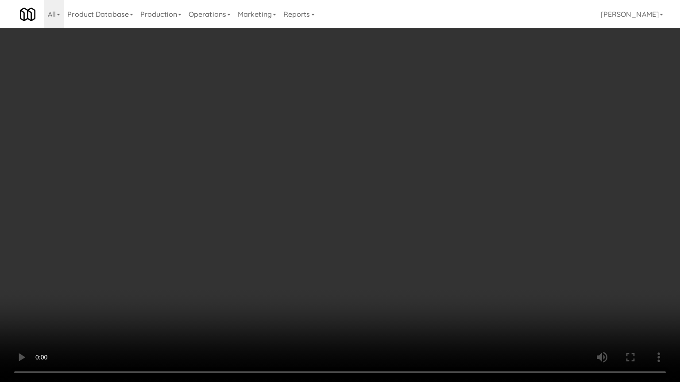
click at [367, 312] on video at bounding box center [340, 191] width 680 height 382
click at [376, 320] on video at bounding box center [340, 191] width 680 height 382
click at [376, 321] on video at bounding box center [340, 191] width 680 height 382
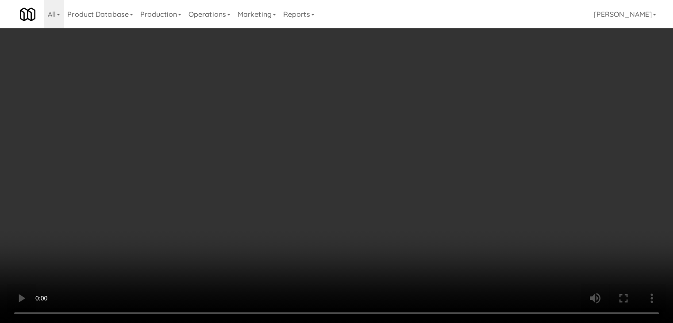
click at [311, 278] on video at bounding box center [336, 161] width 673 height 323
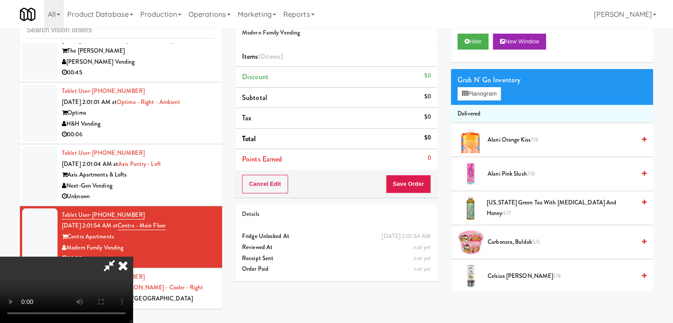
click at [133, 278] on video at bounding box center [66, 290] width 133 height 66
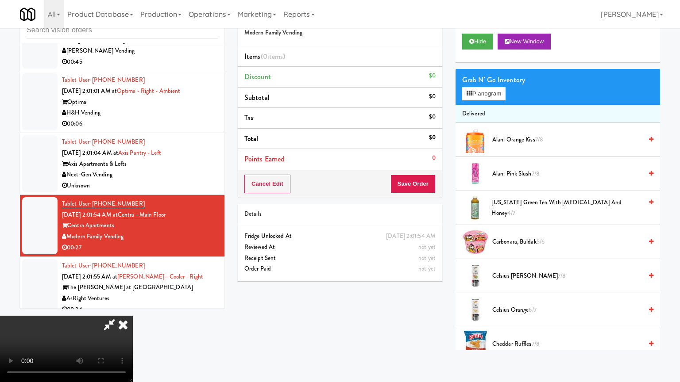
click at [133, 316] on video at bounding box center [66, 349] width 133 height 66
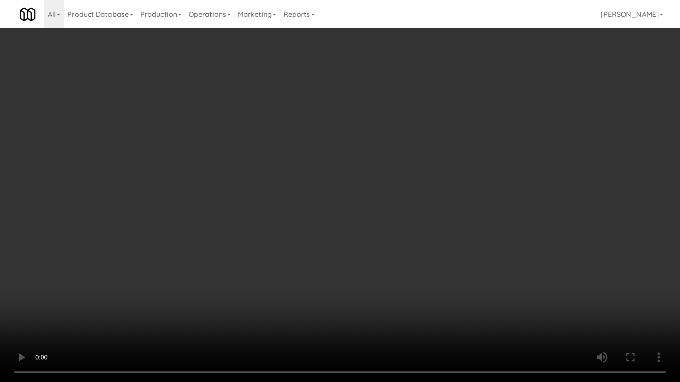
click at [331, 287] on video at bounding box center [340, 191] width 680 height 382
click at [352, 285] on video at bounding box center [340, 191] width 680 height 382
click at [352, 287] on video at bounding box center [340, 191] width 680 height 382
click at [351, 288] on video at bounding box center [340, 191] width 680 height 382
click at [349, 289] on video at bounding box center [340, 191] width 680 height 382
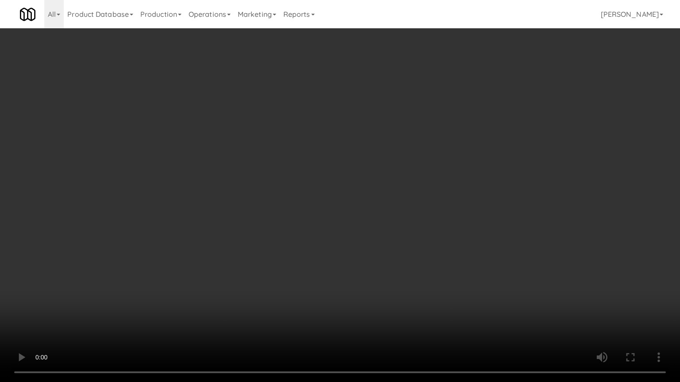
click at [352, 289] on video at bounding box center [340, 191] width 680 height 382
click at [355, 290] on video at bounding box center [340, 191] width 680 height 382
click at [353, 288] on video at bounding box center [340, 191] width 680 height 382
click at [336, 323] on video at bounding box center [340, 191] width 680 height 382
click at [372, 293] on video at bounding box center [340, 191] width 680 height 382
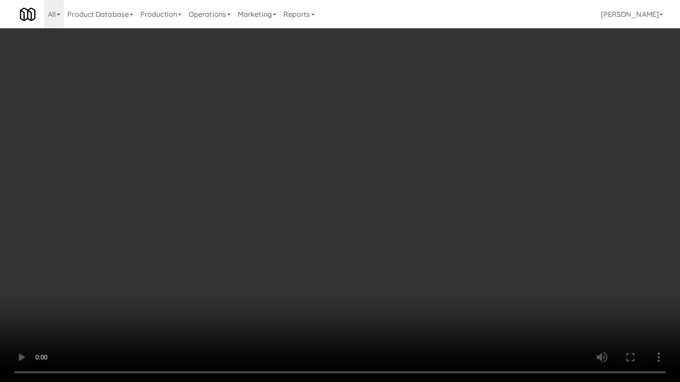
click at [342, 312] on video at bounding box center [340, 191] width 680 height 382
click at [340, 323] on video at bounding box center [340, 191] width 680 height 382
click at [348, 312] on video at bounding box center [340, 191] width 680 height 382
click at [348, 313] on video at bounding box center [340, 191] width 680 height 382
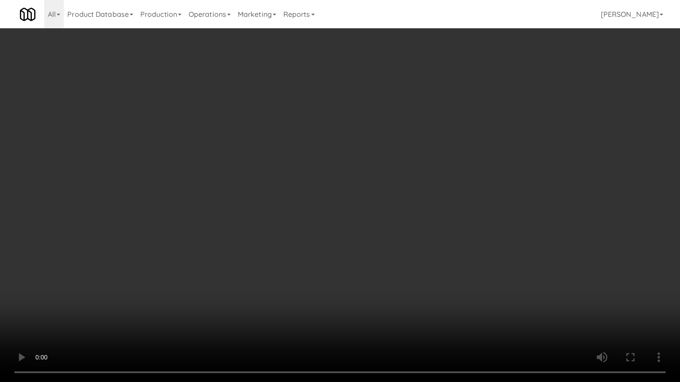
click at [348, 313] on video at bounding box center [340, 191] width 680 height 382
click at [348, 312] on video at bounding box center [340, 191] width 680 height 382
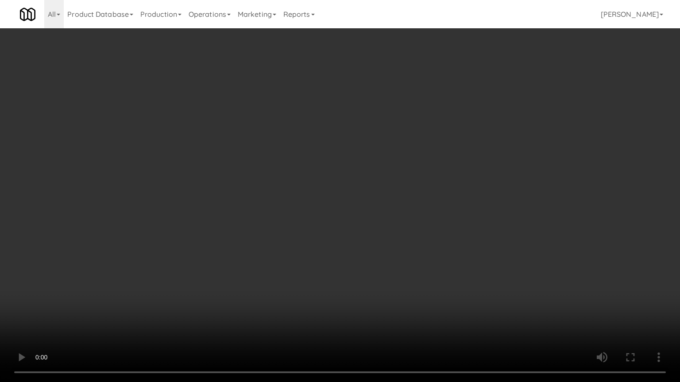
click at [348, 312] on video at bounding box center [340, 191] width 680 height 382
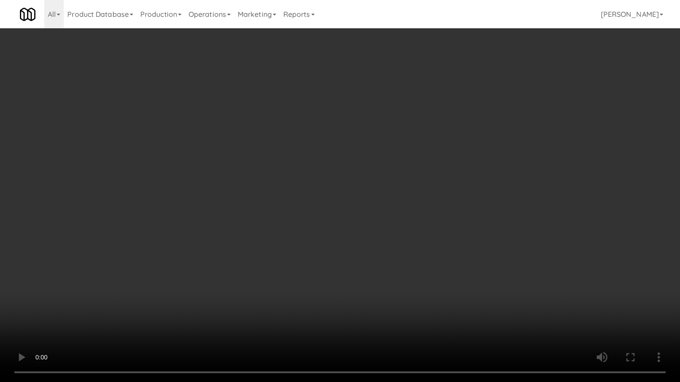
drag, startPoint x: 356, startPoint y: 310, endPoint x: 369, endPoint y: 288, distance: 25.6
click at [363, 299] on video at bounding box center [340, 191] width 680 height 382
click at [370, 285] on video at bounding box center [340, 191] width 680 height 382
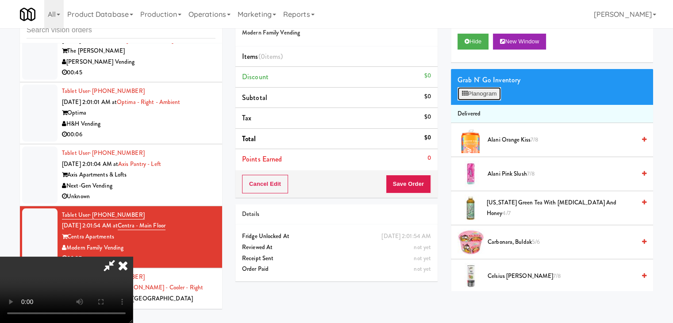
click at [489, 93] on button "Planogram" at bounding box center [479, 93] width 43 height 13
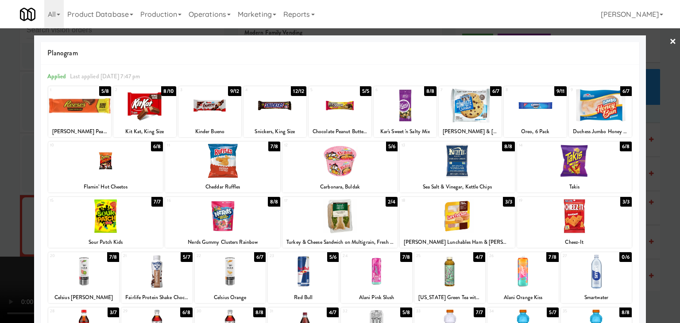
click at [606, 100] on div at bounding box center [600, 106] width 63 height 34
click at [282, 112] on div at bounding box center [274, 106] width 63 height 34
click at [3, 122] on div at bounding box center [340, 161] width 680 height 323
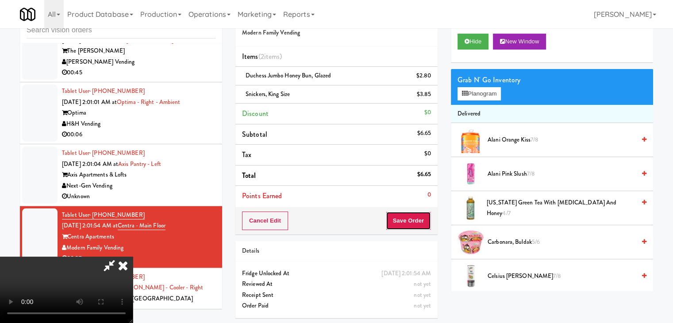
click at [417, 225] on button "Save Order" at bounding box center [408, 221] width 45 height 19
click at [415, 226] on button "Save Order" at bounding box center [408, 221] width 45 height 19
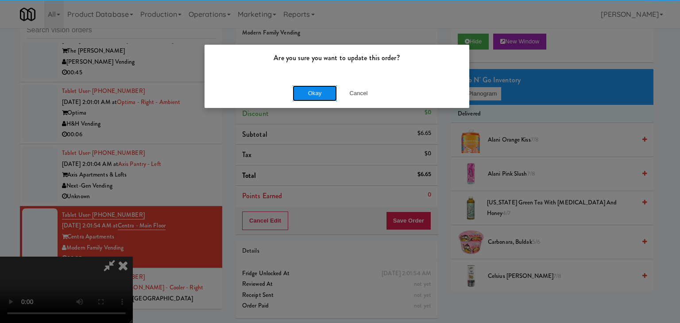
click at [312, 98] on button "Okay" at bounding box center [315, 93] width 44 height 16
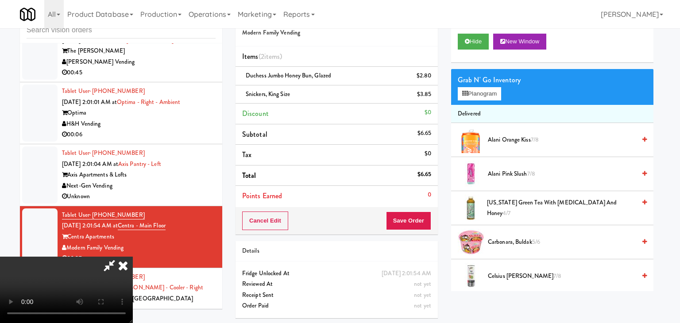
click at [312, 98] on div at bounding box center [340, 161] width 680 height 323
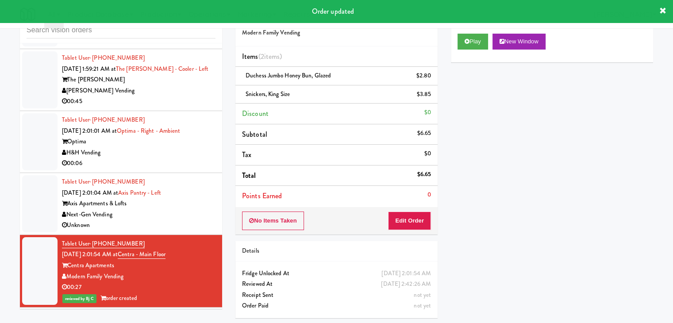
scroll to position [6381, 0]
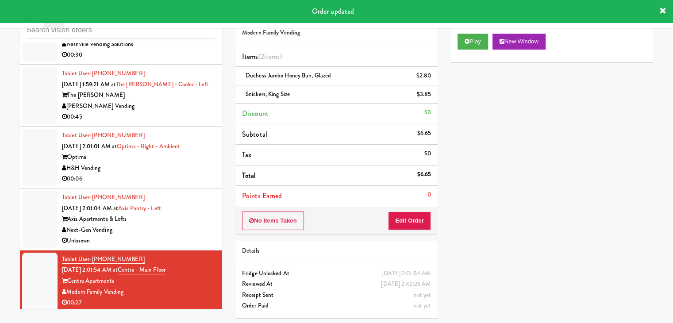
drag, startPoint x: 195, startPoint y: 200, endPoint x: 205, endPoint y: 211, distance: 14.7
click at [198, 214] on div "Axis Apartments & Lofts" at bounding box center [139, 219] width 154 height 11
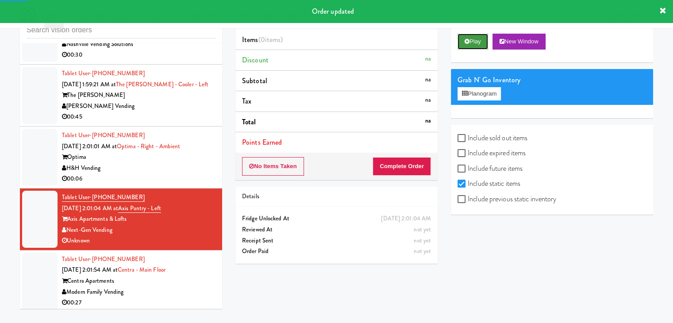
click at [476, 46] on button "Play" at bounding box center [473, 42] width 31 height 16
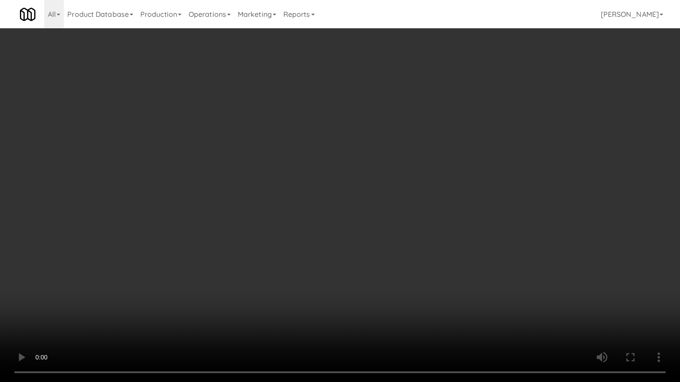
click at [478, 296] on video at bounding box center [340, 191] width 680 height 382
drag, startPoint x: 478, startPoint y: 296, endPoint x: 491, endPoint y: 141, distance: 155.5
click at [478, 292] on video at bounding box center [340, 191] width 680 height 382
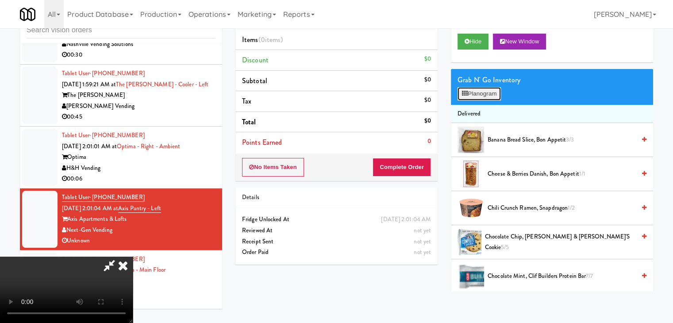
click at [492, 95] on button "Planogram" at bounding box center [479, 93] width 43 height 13
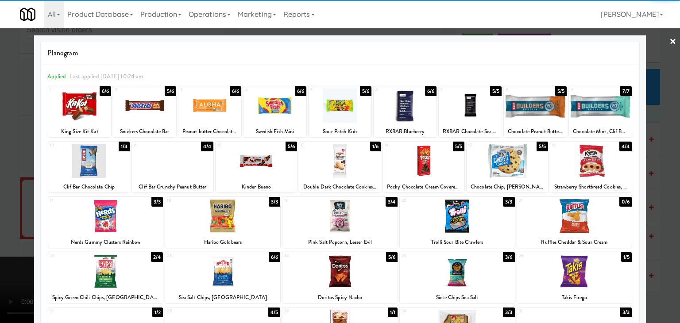
click at [416, 160] on div at bounding box center [423, 161] width 81 height 34
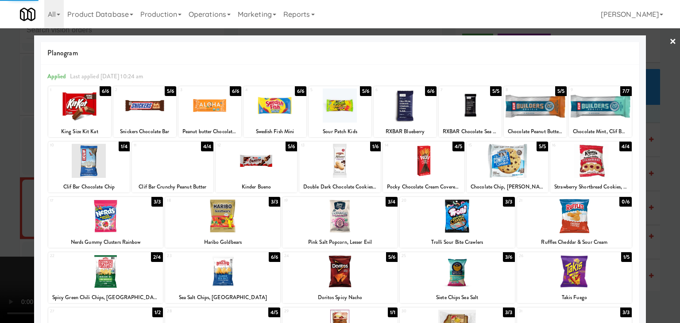
drag, startPoint x: 0, startPoint y: 176, endPoint x: 146, endPoint y: 196, distance: 147.5
click at [3, 176] on div at bounding box center [340, 161] width 680 height 323
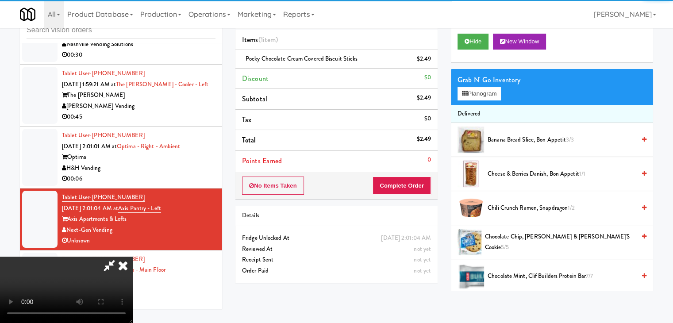
click at [133, 257] on video at bounding box center [66, 290] width 133 height 66
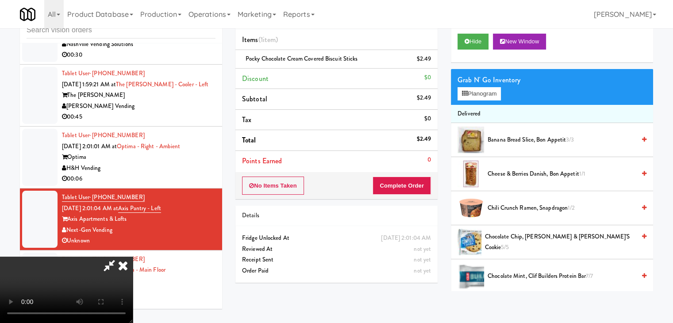
drag, startPoint x: 222, startPoint y: 214, endPoint x: 261, endPoint y: 256, distance: 56.7
click at [133, 257] on video at bounding box center [66, 290] width 133 height 66
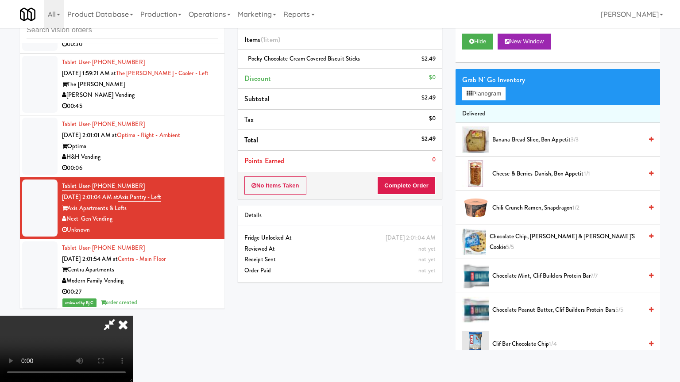
click at [133, 316] on video at bounding box center [66, 349] width 133 height 66
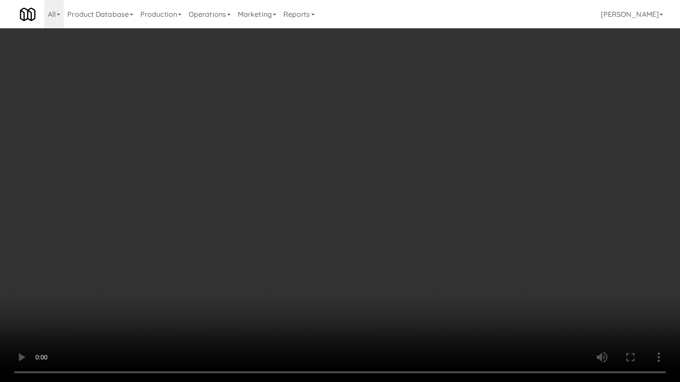
drag, startPoint x: 443, startPoint y: 189, endPoint x: 443, endPoint y: 151, distance: 39.0
click at [443, 189] on video at bounding box center [340, 191] width 680 height 382
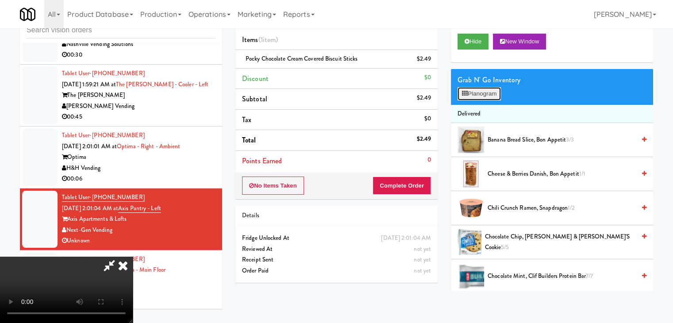
click at [481, 95] on button "Planogram" at bounding box center [479, 93] width 43 height 13
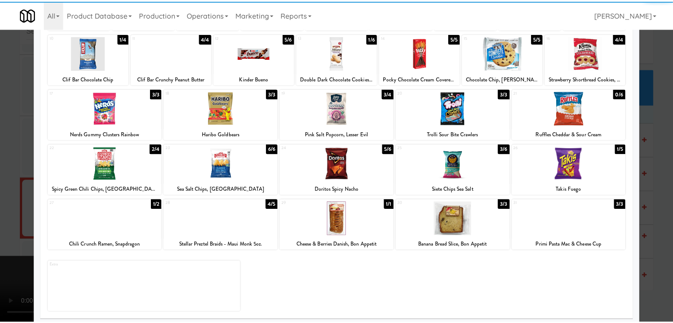
scroll to position [112, 0]
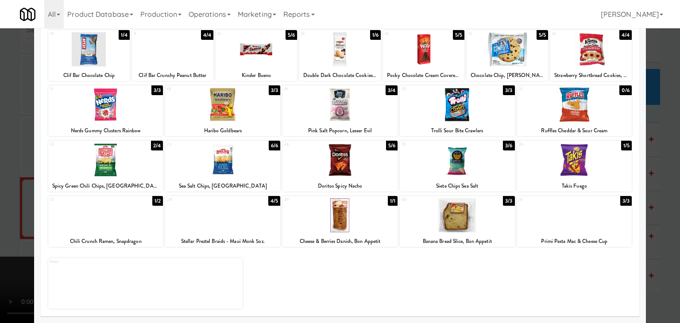
click at [138, 169] on div at bounding box center [105, 160] width 115 height 34
drag, startPoint x: 0, startPoint y: 170, endPoint x: 227, endPoint y: 184, distance: 227.5
click at [2, 170] on div at bounding box center [340, 161] width 680 height 323
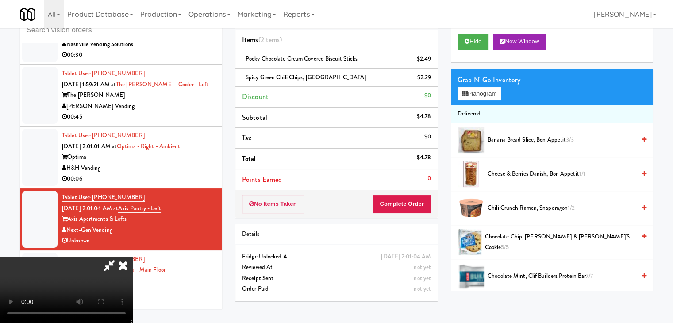
scroll to position [124, 0]
click at [133, 257] on video at bounding box center [66, 290] width 133 height 66
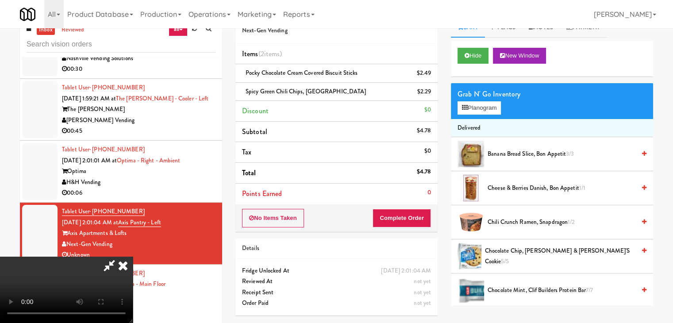
scroll to position [0, 0]
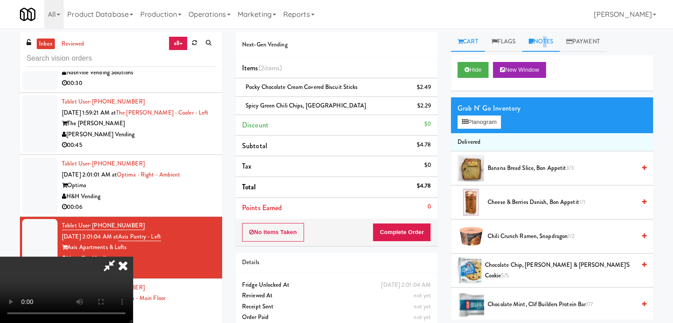
click at [545, 44] on link "Notes" at bounding box center [541, 42] width 38 height 20
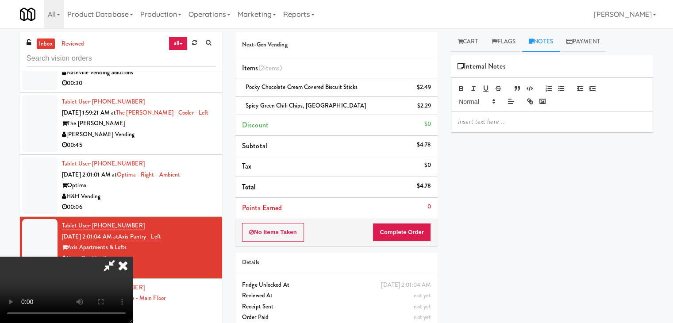
click at [496, 118] on p at bounding box center [552, 122] width 188 height 10
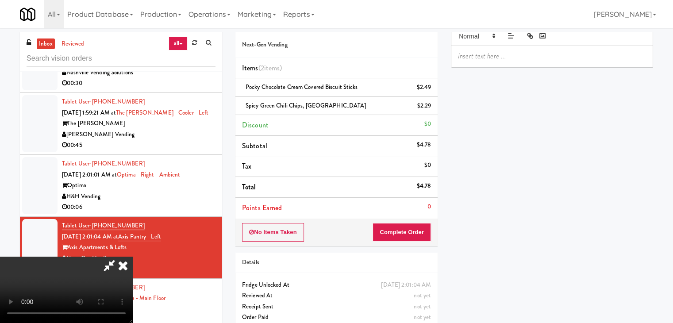
scroll to position [67, 0]
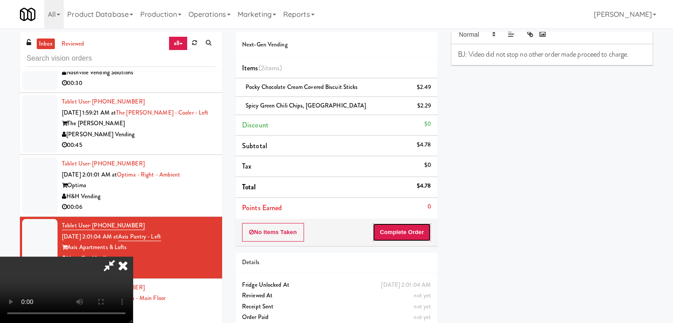
click at [414, 229] on button "Complete Order" at bounding box center [402, 232] width 58 height 19
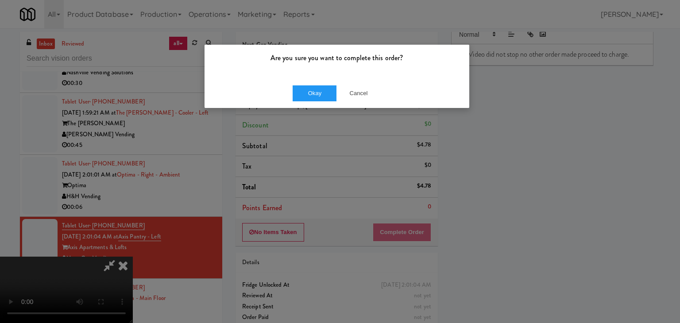
click at [308, 103] on div "Okay Cancel" at bounding box center [337, 93] width 265 height 30
click at [313, 91] on button "Okay" at bounding box center [315, 93] width 44 height 16
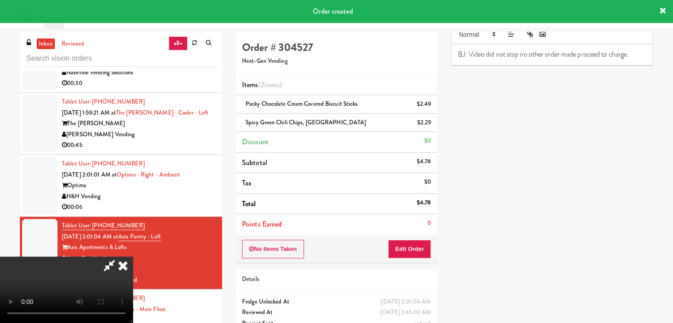
scroll to position [0, 0]
click at [133, 257] on icon at bounding box center [122, 266] width 19 height 18
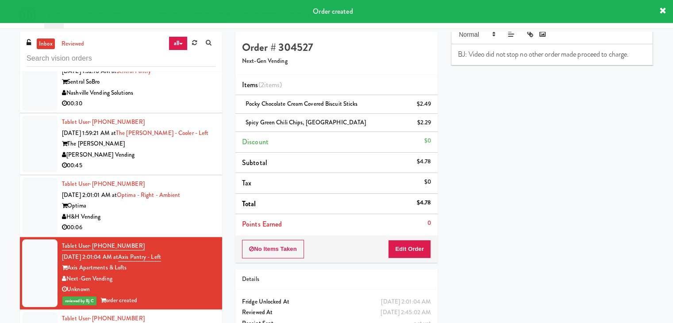
scroll to position [6337, 0]
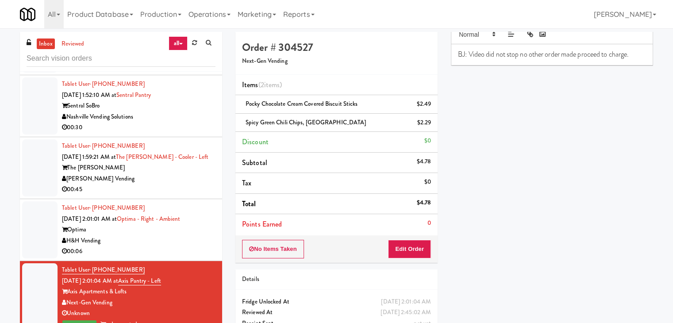
click at [185, 236] on div "H&H Vending" at bounding box center [139, 241] width 154 height 11
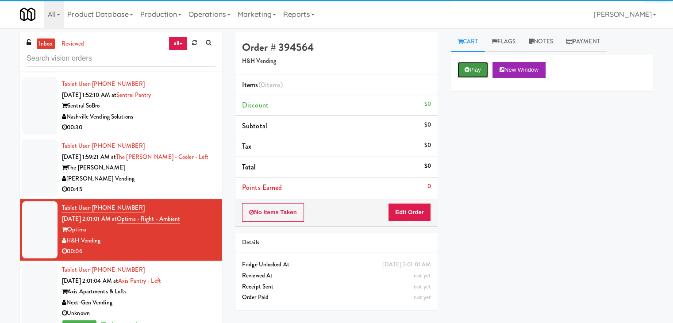
drag, startPoint x: 466, startPoint y: 73, endPoint x: 469, endPoint y: 87, distance: 14.1
click at [467, 73] on button "Play" at bounding box center [473, 70] width 31 height 16
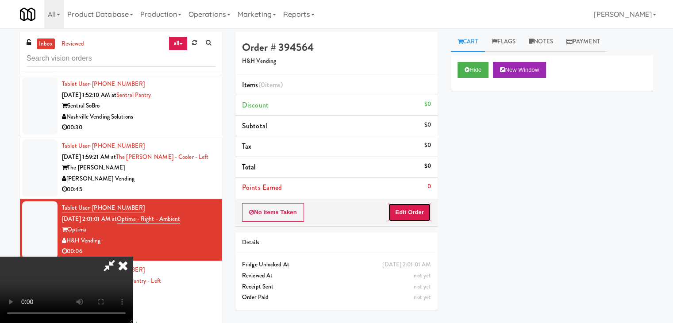
click at [417, 214] on button "Edit Order" at bounding box center [409, 212] width 43 height 19
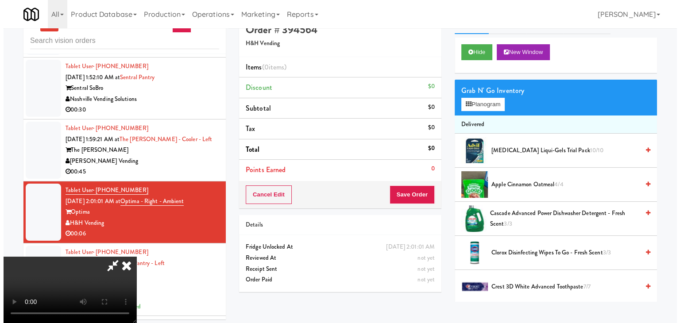
scroll to position [28, 0]
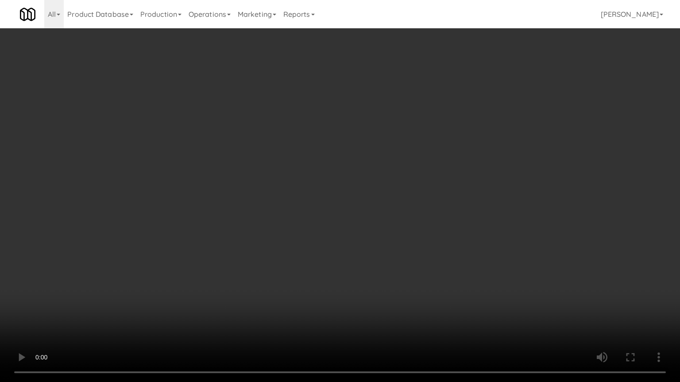
click at [472, 259] on video at bounding box center [340, 191] width 680 height 382
click at [473, 259] on video at bounding box center [340, 191] width 680 height 382
click at [479, 263] on video at bounding box center [340, 191] width 680 height 382
click at [481, 266] on video at bounding box center [340, 191] width 680 height 382
click at [483, 266] on video at bounding box center [340, 191] width 680 height 382
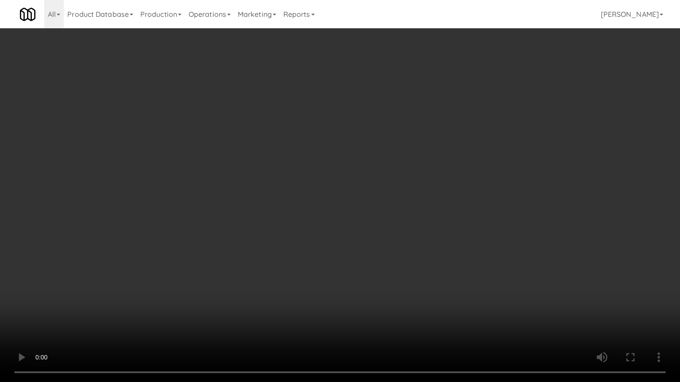
click at [483, 266] on video at bounding box center [340, 191] width 680 height 382
click at [470, 265] on video at bounding box center [340, 191] width 680 height 382
drag, startPoint x: 470, startPoint y: 265, endPoint x: 508, endPoint y: 125, distance: 145.1
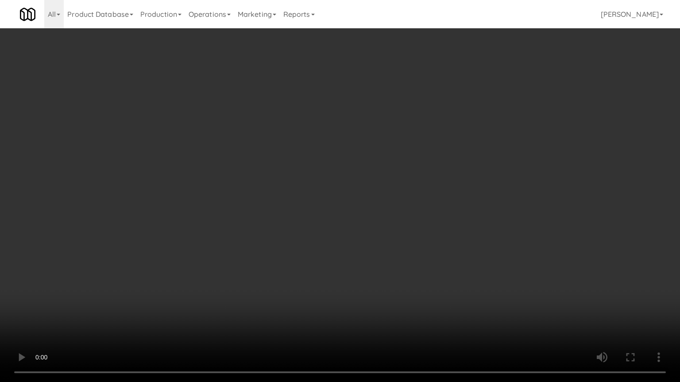
click at [471, 259] on video at bounding box center [340, 191] width 680 height 382
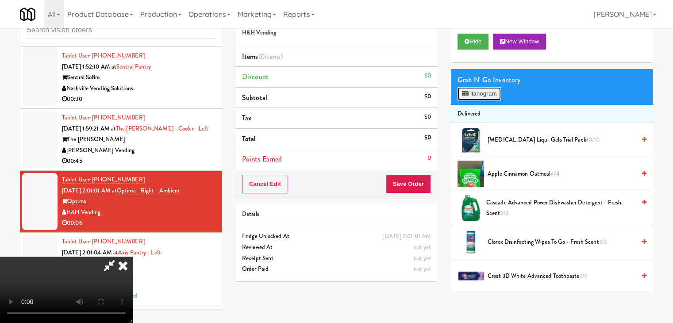
click at [498, 96] on button "Planogram" at bounding box center [479, 93] width 43 height 13
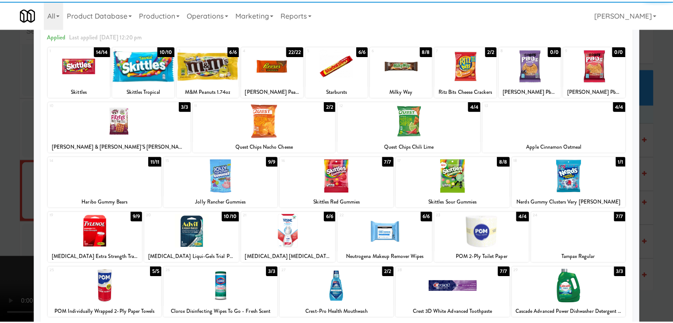
scroll to position [112, 0]
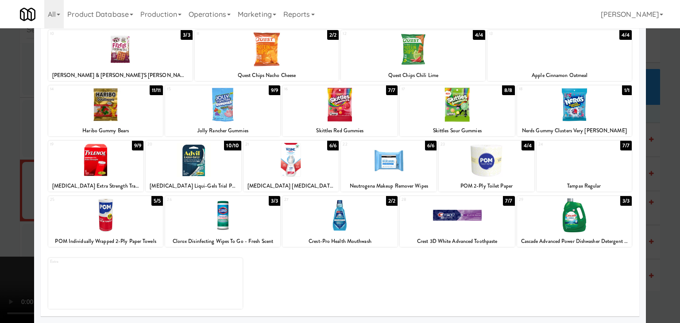
click at [109, 99] on div at bounding box center [105, 105] width 115 height 34
drag, startPoint x: 1, startPoint y: 146, endPoint x: 193, endPoint y: 183, distance: 195.6
click at [4, 147] on div at bounding box center [340, 161] width 680 height 323
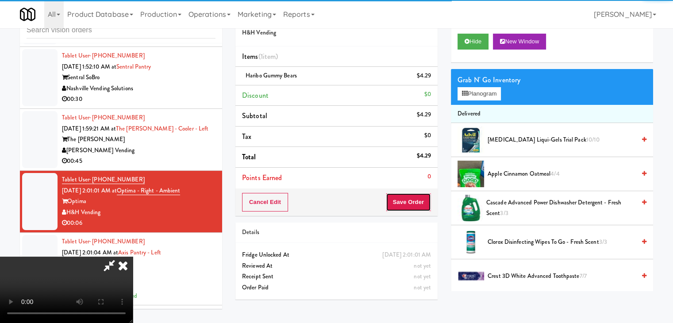
click at [416, 202] on button "Save Order" at bounding box center [408, 202] width 45 height 19
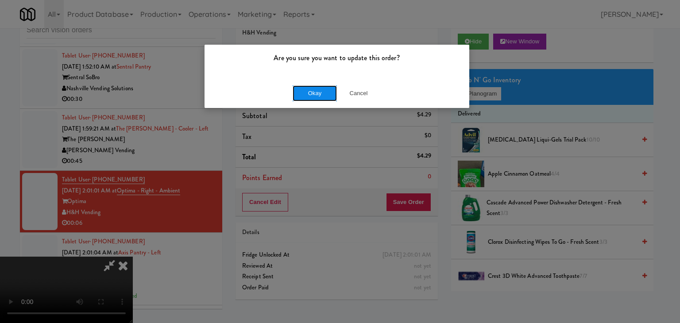
click at [323, 95] on button "Okay" at bounding box center [315, 93] width 44 height 16
drag, startPoint x: 322, startPoint y: 95, endPoint x: 323, endPoint y: 106, distance: 11.1
click at [322, 96] on div "Okay Cancel" at bounding box center [337, 93] width 265 height 30
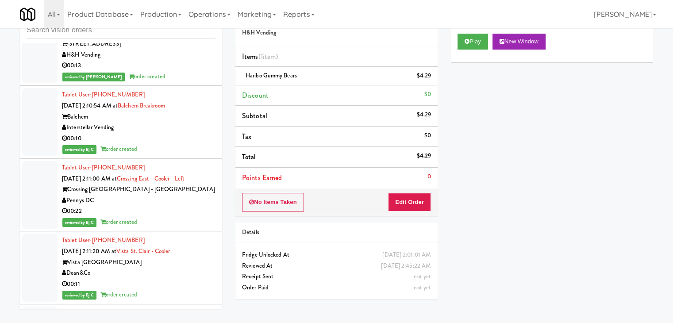
click at [171, 184] on div "Crossing [GEOGRAPHIC_DATA] - [GEOGRAPHIC_DATA]" at bounding box center [139, 189] width 154 height 11
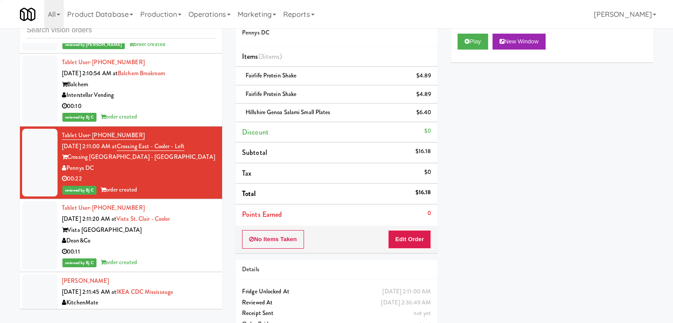
scroll to position [7709, 0]
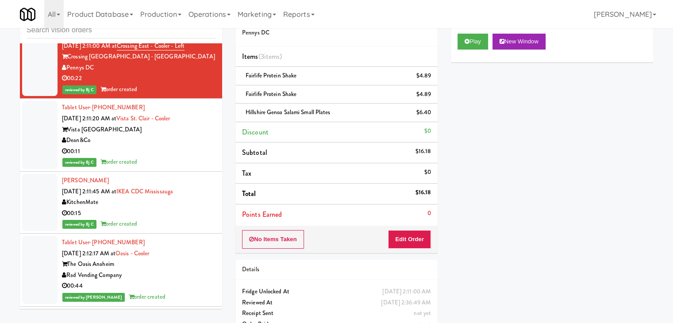
click at [191, 135] on div "Dean&Co" at bounding box center [139, 140] width 154 height 11
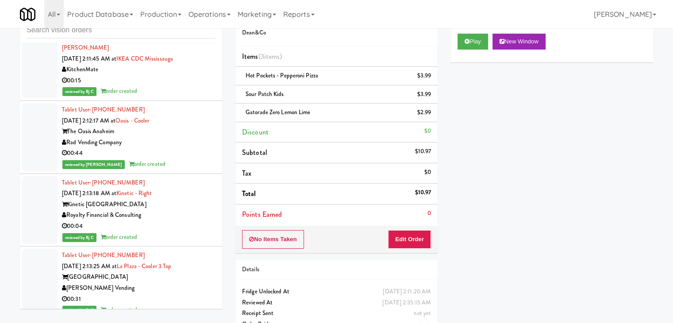
drag, startPoint x: 175, startPoint y: 181, endPoint x: 182, endPoint y: 183, distance: 7.4
click at [175, 181] on div "Tablet User · (917) 821-5355 [DATE] 2:13:18 AM at Kinetic - Right Kinetic Atlan…" at bounding box center [139, 211] width 154 height 66
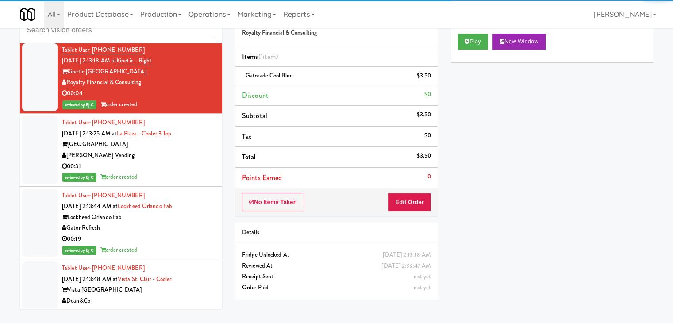
click at [175, 223] on div "Gator Refresh" at bounding box center [139, 228] width 154 height 11
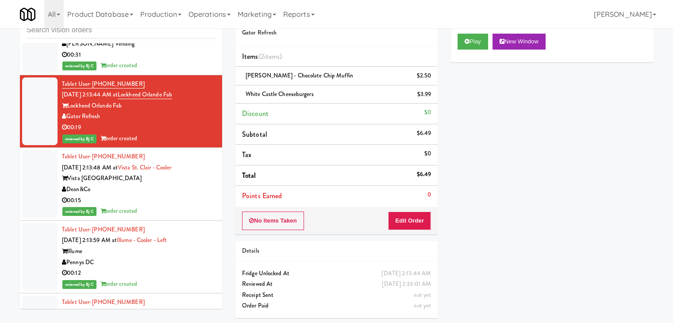
scroll to position [8107, 0]
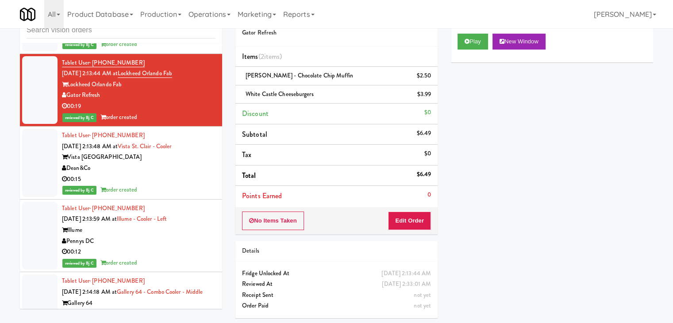
click at [179, 236] on div "Pennys DC" at bounding box center [139, 241] width 154 height 11
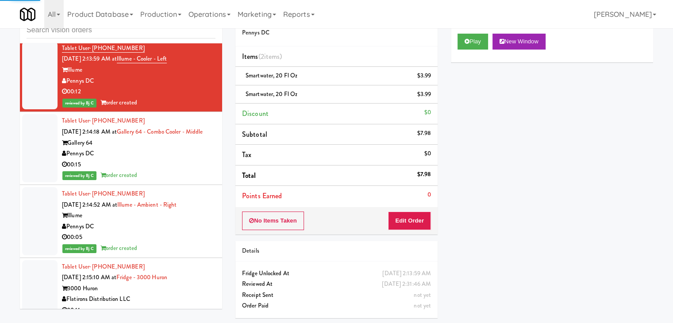
scroll to position [8284, 0]
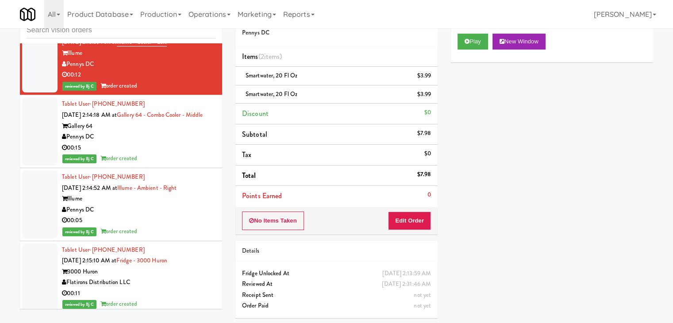
click at [181, 205] on div "Pennys DC" at bounding box center [139, 210] width 154 height 11
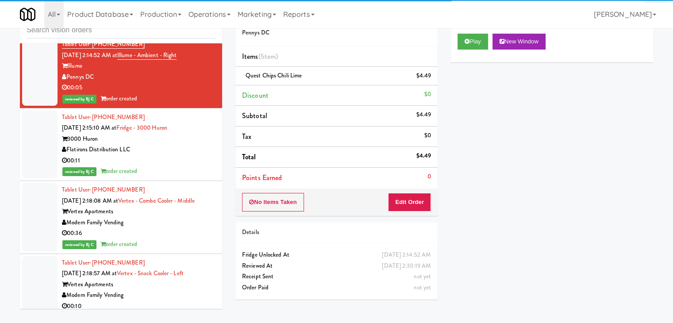
click at [181, 217] on div "Modern Family Vending" at bounding box center [139, 222] width 154 height 11
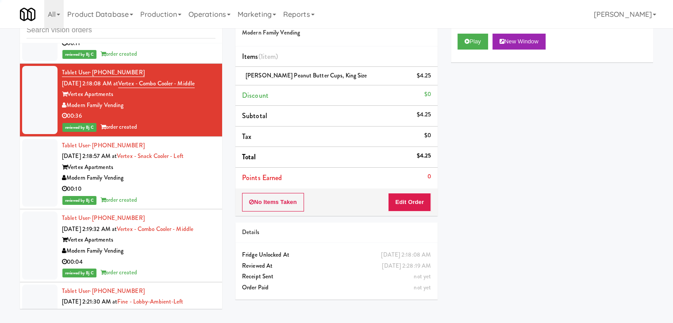
scroll to position [8550, 0]
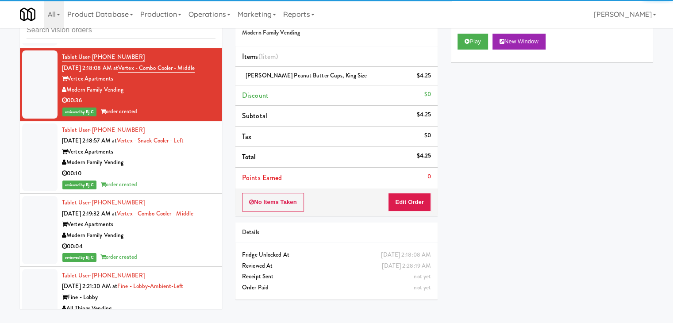
click at [181, 224] on div "Tablet User · (812) 568-9999 [DATE] 2:19:32 AM at Vertex - Combo Cooler - Middl…" at bounding box center [139, 230] width 154 height 66
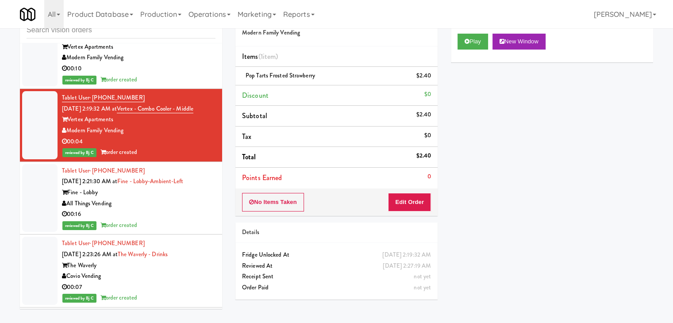
scroll to position [8683, 0]
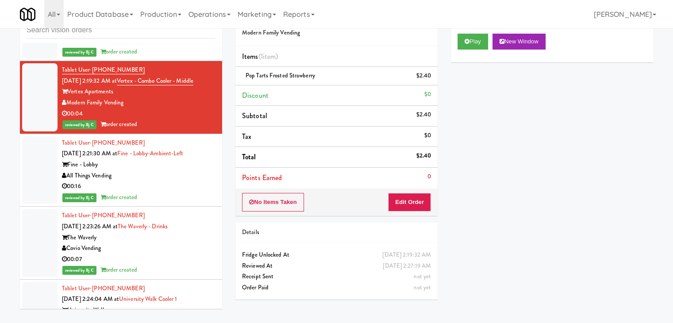
click at [184, 243] on div "Covio Vending" at bounding box center [139, 248] width 154 height 11
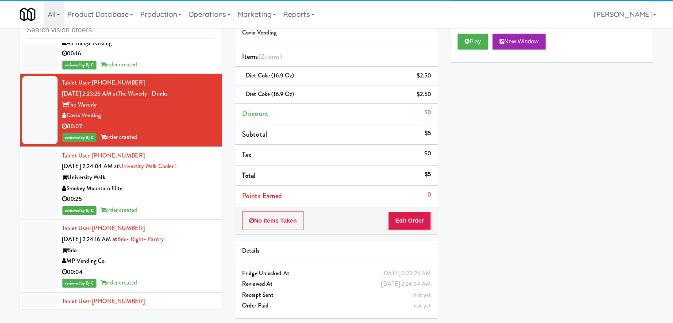
click at [185, 245] on div "Brio" at bounding box center [139, 250] width 154 height 11
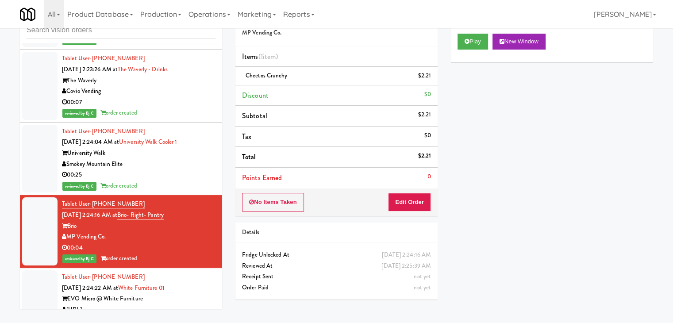
scroll to position [8854, 0]
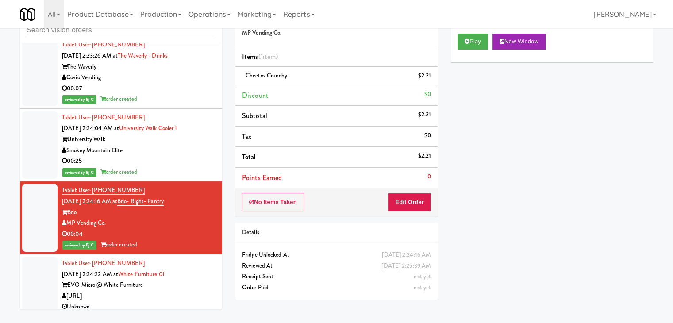
click at [180, 282] on div "EVO Micro @ White Furniture" at bounding box center [139, 285] width 154 height 11
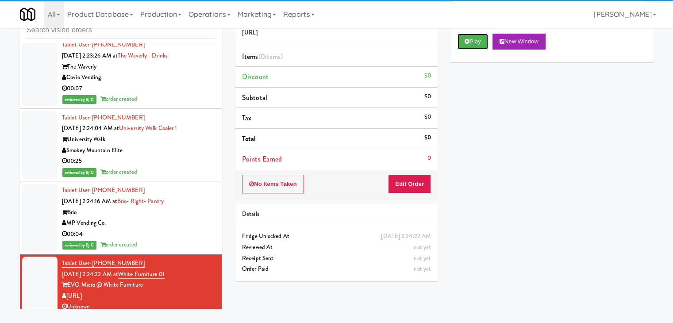
drag, startPoint x: 474, startPoint y: 38, endPoint x: 444, endPoint y: 106, distance: 74.5
click at [474, 38] on button "Play" at bounding box center [473, 42] width 31 height 16
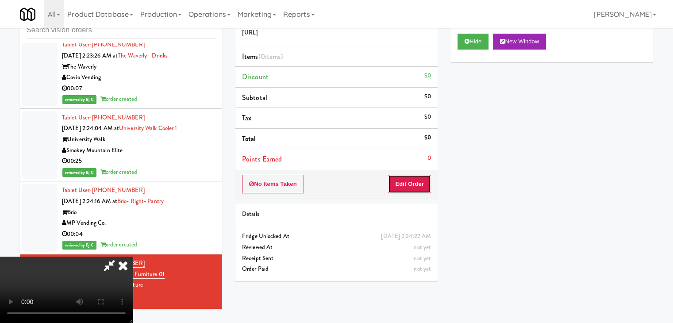
click at [406, 181] on button "Edit Order" at bounding box center [409, 184] width 43 height 19
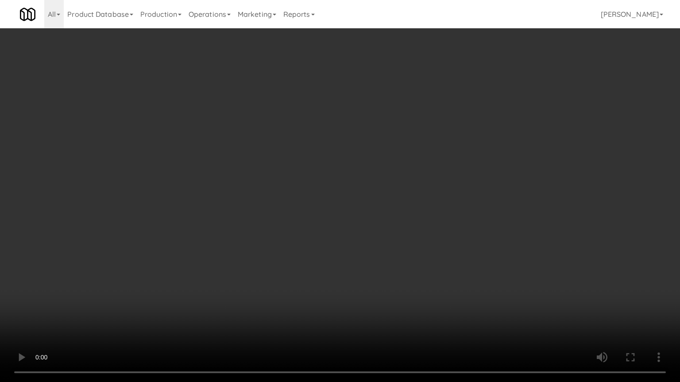
click at [400, 223] on video at bounding box center [340, 191] width 680 height 382
click at [390, 213] on video at bounding box center [340, 191] width 680 height 382
click at [388, 212] on video at bounding box center [340, 191] width 680 height 382
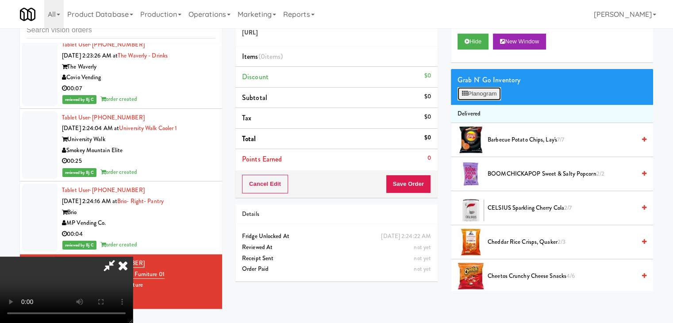
click at [477, 93] on button "Planogram" at bounding box center [479, 93] width 43 height 13
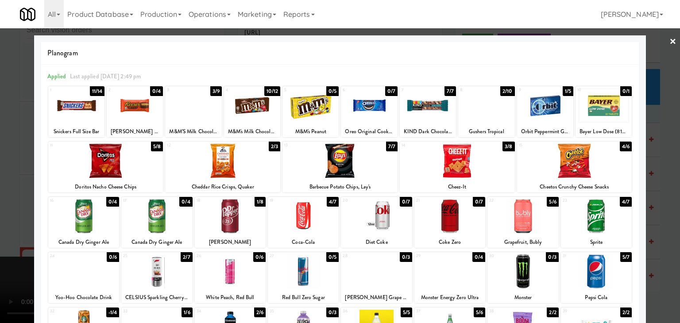
drag, startPoint x: 191, startPoint y: 110, endPoint x: 247, endPoint y: 114, distance: 56.3
click at [193, 110] on div at bounding box center [193, 106] width 56 height 34
click at [248, 114] on div at bounding box center [252, 106] width 56 height 34
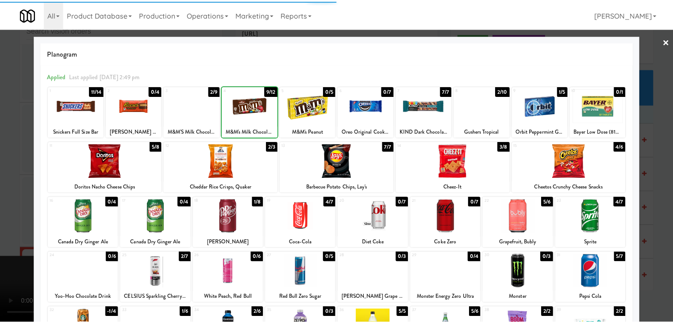
scroll to position [112, 0]
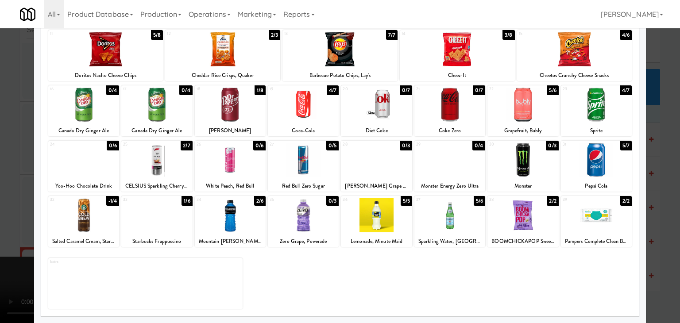
click at [157, 165] on div at bounding box center [156, 160] width 71 height 34
drag, startPoint x: 0, startPoint y: 184, endPoint x: 57, endPoint y: 183, distance: 56.7
click at [0, 185] on div at bounding box center [340, 161] width 680 height 323
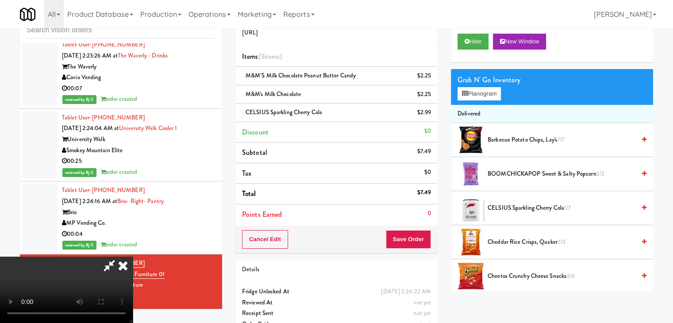
drag, startPoint x: 245, startPoint y: 202, endPoint x: 251, endPoint y: 201, distance: 6.7
click at [133, 257] on video at bounding box center [66, 290] width 133 height 66
click at [420, 236] on button "Save Order" at bounding box center [408, 239] width 45 height 19
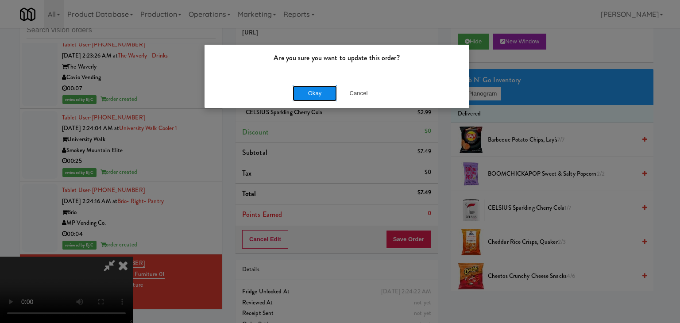
click at [309, 98] on button "Okay" at bounding box center [315, 93] width 44 height 16
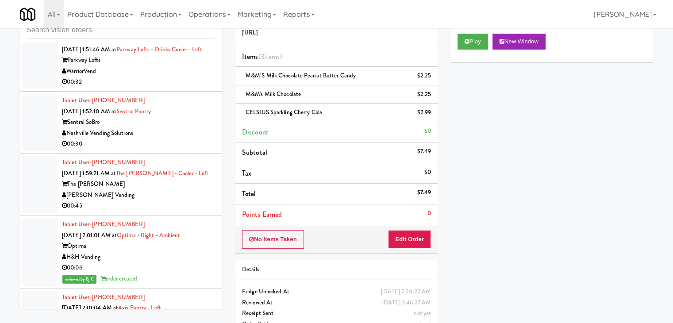
scroll to position [6330, 0]
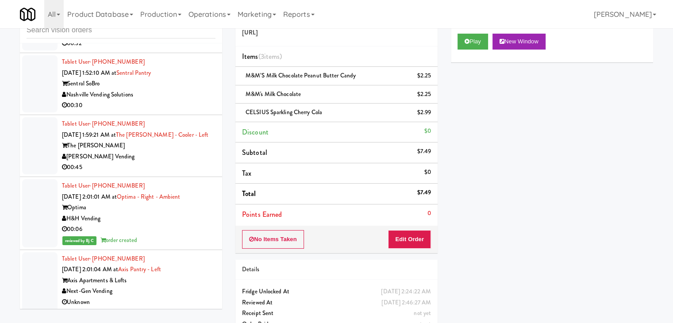
click at [165, 162] on div "00:45" at bounding box center [139, 167] width 154 height 11
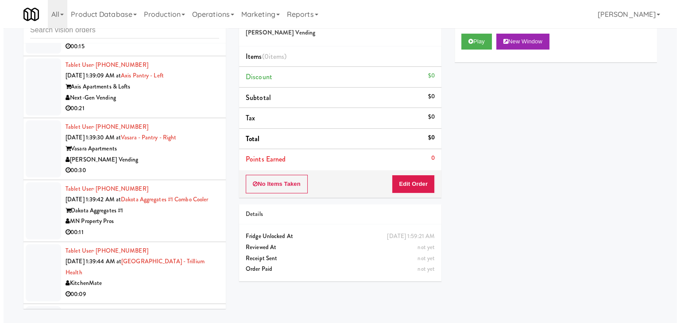
scroll to position [5224, 0]
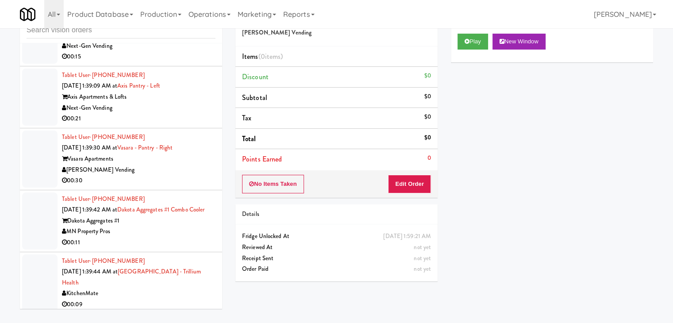
drag, startPoint x: 153, startPoint y: 143, endPoint x: 253, endPoint y: 118, distance: 102.6
click at [154, 175] on div "00:30" at bounding box center [139, 180] width 154 height 11
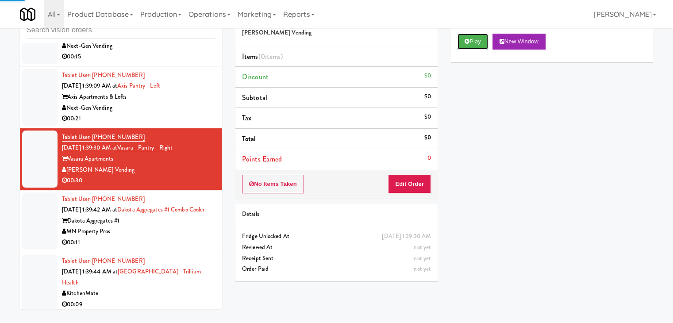
drag, startPoint x: 473, startPoint y: 42, endPoint x: 471, endPoint y: 49, distance: 7.7
click at [473, 43] on button "Play" at bounding box center [473, 42] width 31 height 16
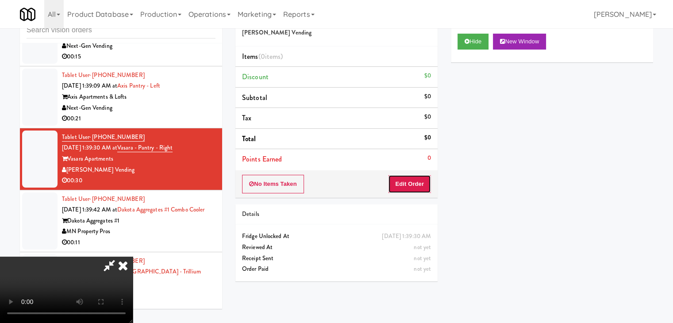
click at [421, 181] on button "Edit Order" at bounding box center [409, 184] width 43 height 19
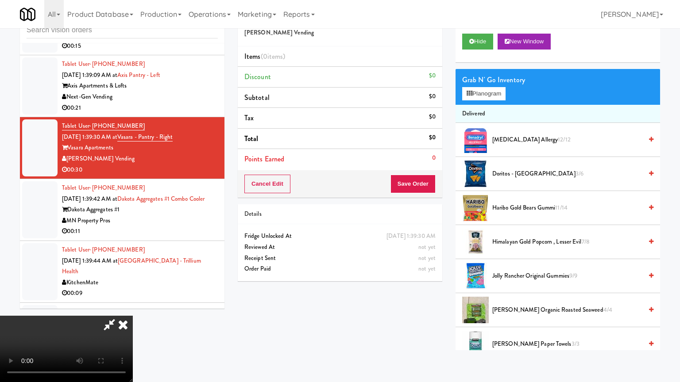
click at [133, 316] on video at bounding box center [66, 349] width 133 height 66
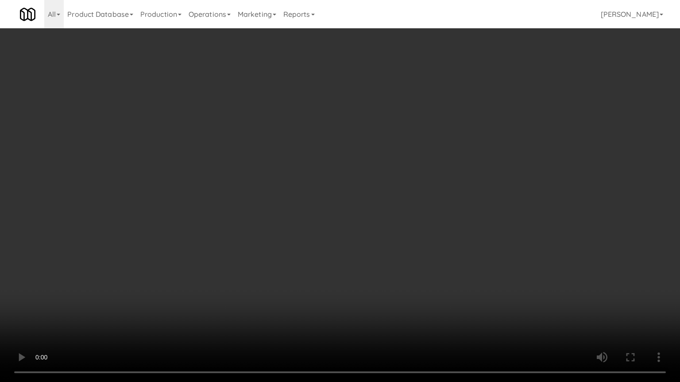
click at [422, 202] on video at bounding box center [340, 191] width 680 height 382
click at [448, 180] on video at bounding box center [340, 191] width 680 height 382
drag, startPoint x: 448, startPoint y: 180, endPoint x: 452, endPoint y: 169, distance: 11.2
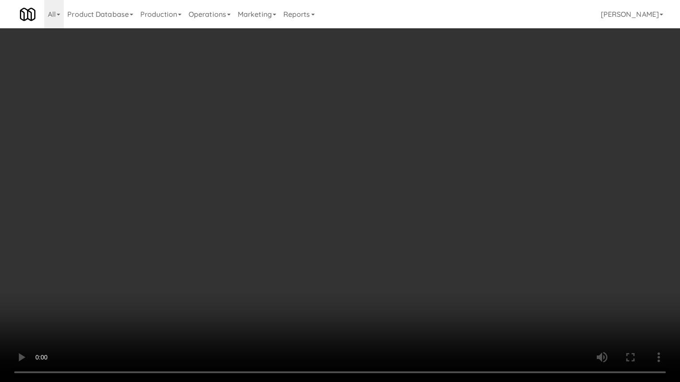
click at [448, 179] on video at bounding box center [340, 191] width 680 height 382
click at [443, 160] on video at bounding box center [340, 191] width 680 height 382
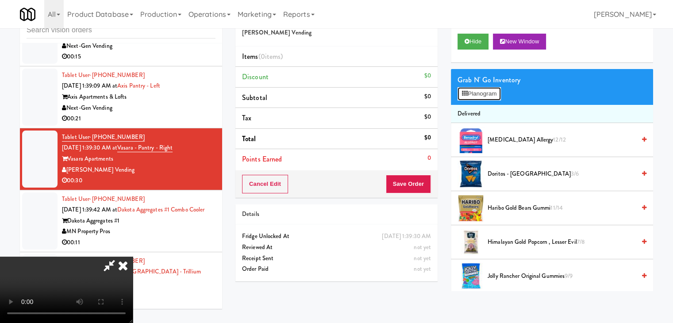
drag, startPoint x: 487, startPoint y: 95, endPoint x: 483, endPoint y: 98, distance: 5.0
click at [487, 96] on button "Planogram" at bounding box center [479, 93] width 43 height 13
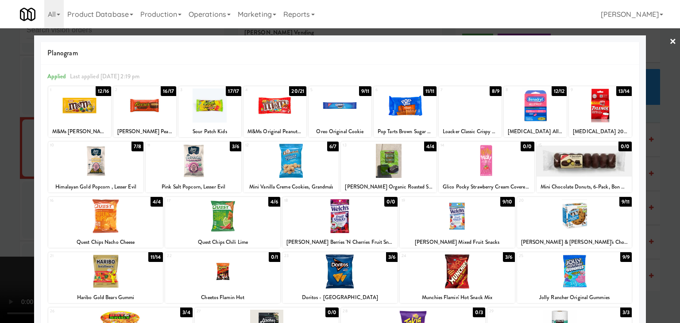
click at [466, 116] on div at bounding box center [470, 106] width 63 height 34
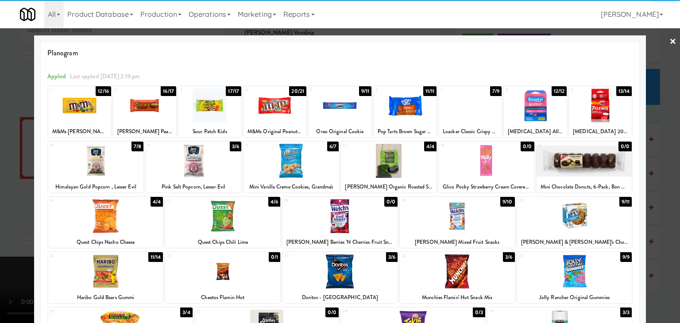
click at [166, 121] on div at bounding box center [144, 106] width 63 height 34
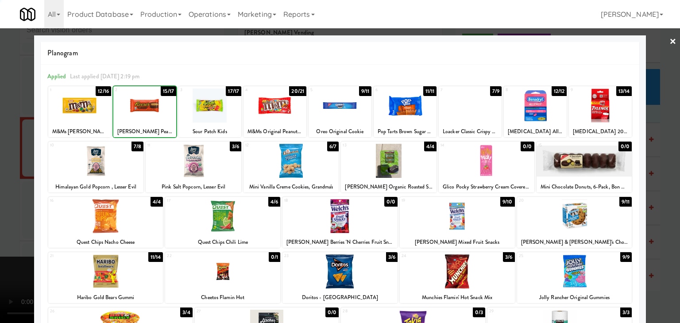
drag, startPoint x: 0, startPoint y: 130, endPoint x: 95, endPoint y: 145, distance: 96.4
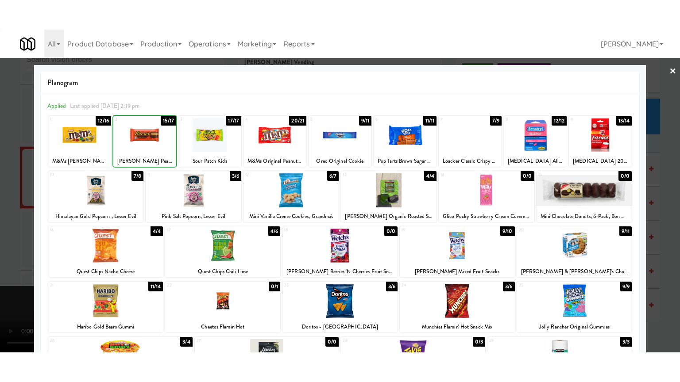
click
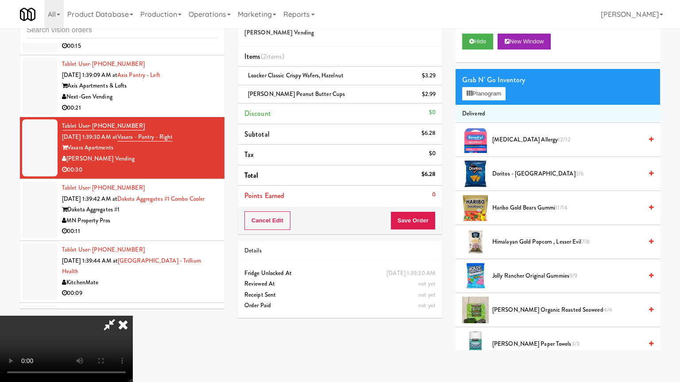
drag, startPoint x: 499, startPoint y: 269, endPoint x: 499, endPoint y: 260, distance: 8.9
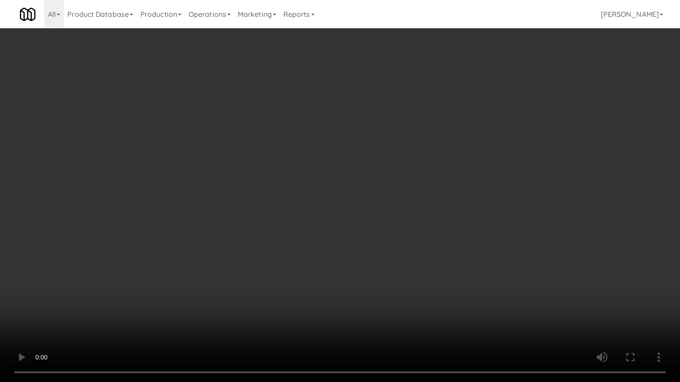
drag, startPoint x: 483, startPoint y: 239, endPoint x: 504, endPoint y: 170, distance: 71.1
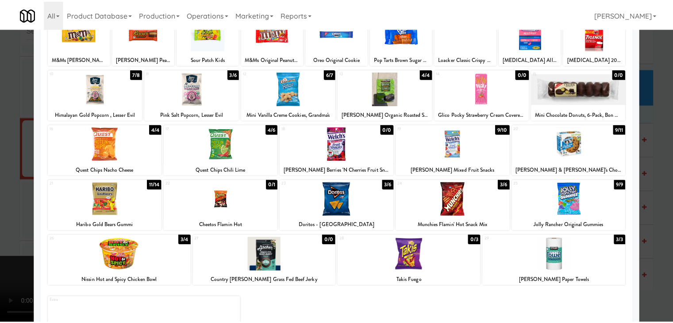
scroll to position [89, 0]
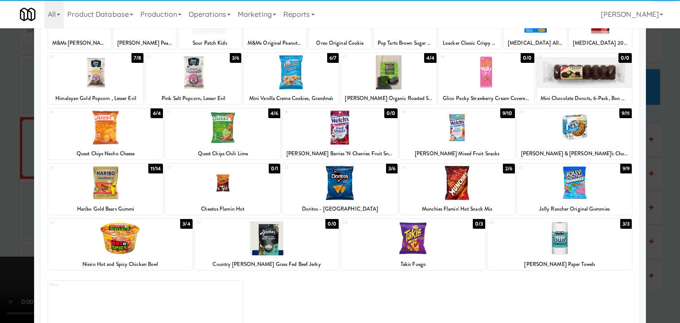
drag, startPoint x: 0, startPoint y: 167, endPoint x: 102, endPoint y: 187, distance: 103.7
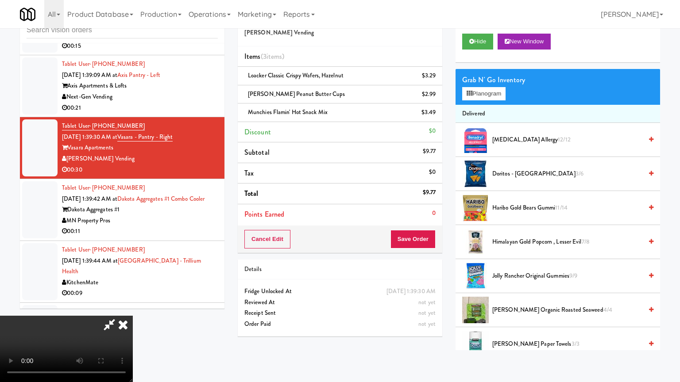
drag, startPoint x: 368, startPoint y: 305, endPoint x: 373, endPoint y: 293, distance: 11.9
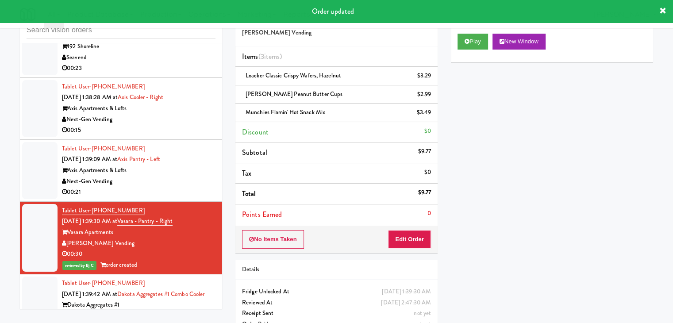
scroll to position [5224, 0]
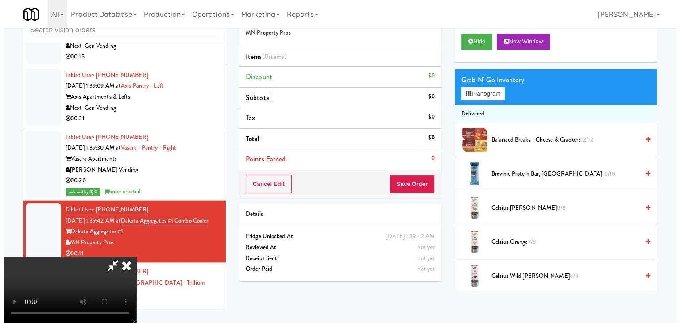
scroll to position [124, 0]
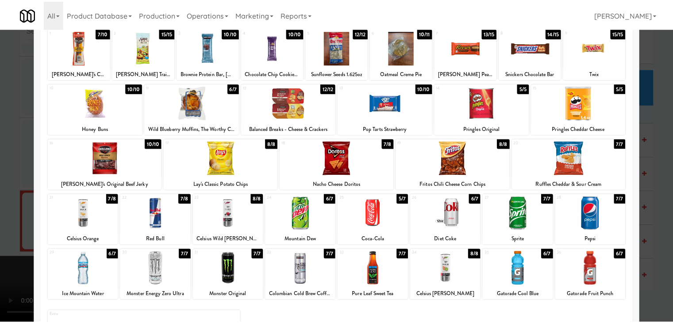
scroll to position [112, 0]
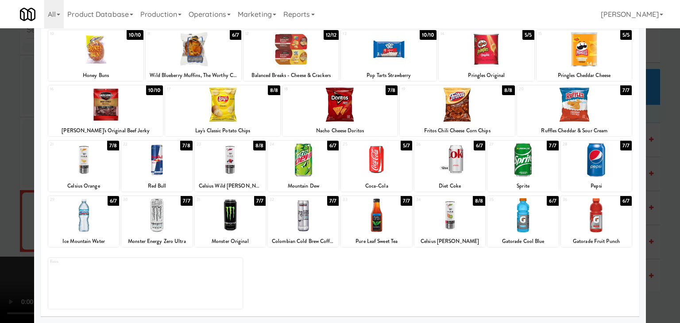
drag, startPoint x: 319, startPoint y: 162, endPoint x: 242, endPoint y: 183, distance: 79.8
drag, startPoint x: 0, startPoint y: 202, endPoint x: 277, endPoint y: 186, distance: 277.1
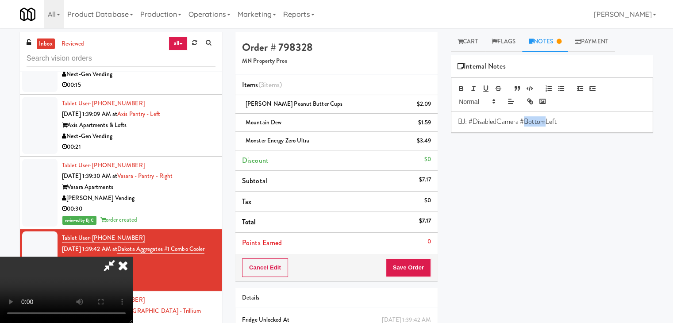
drag, startPoint x: 546, startPoint y: 123, endPoint x: 521, endPoint y: 124, distance: 24.4
drag, startPoint x: 413, startPoint y: 273, endPoint x: 414, endPoint y: 268, distance: 4.9
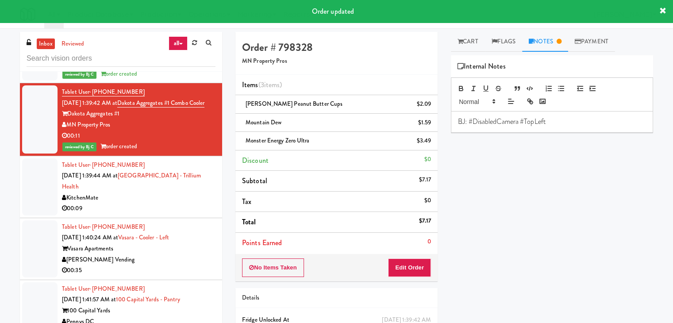
scroll to position [5356, 0]
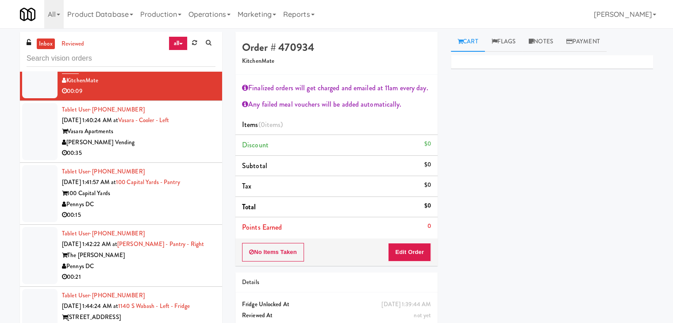
scroll to position [5489, 0]
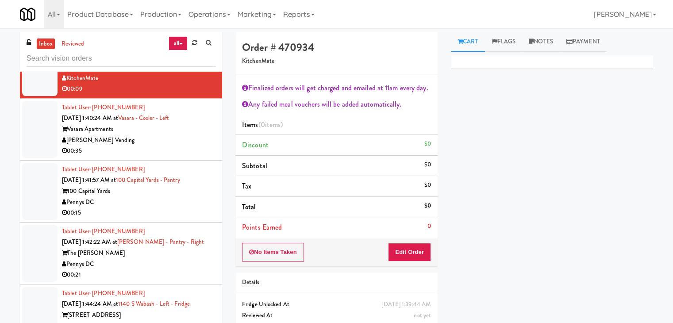
drag, startPoint x: 175, startPoint y: 117, endPoint x: 189, endPoint y: 120, distance: 14.4
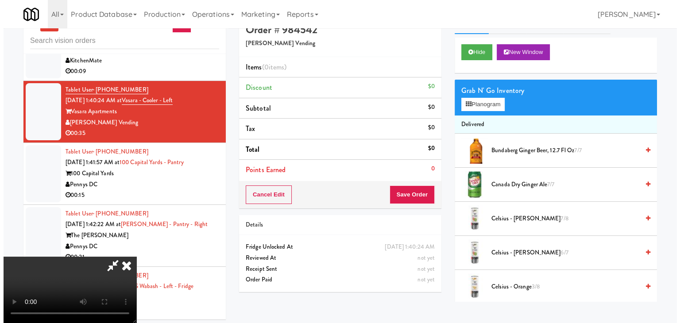
scroll to position [28, 0]
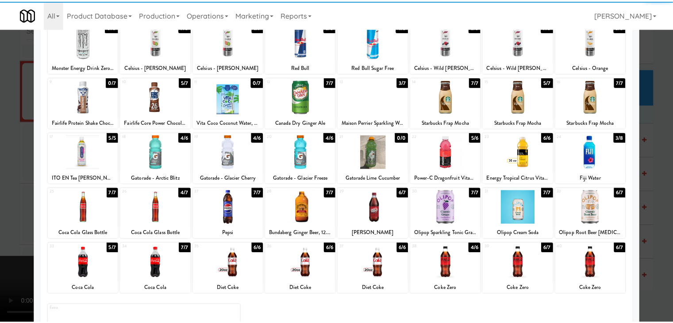
scroll to position [112, 0]
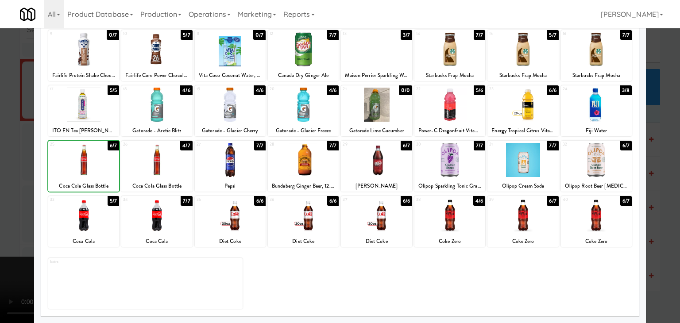
drag, startPoint x: 0, startPoint y: 196, endPoint x: 260, endPoint y: 211, distance: 260.3
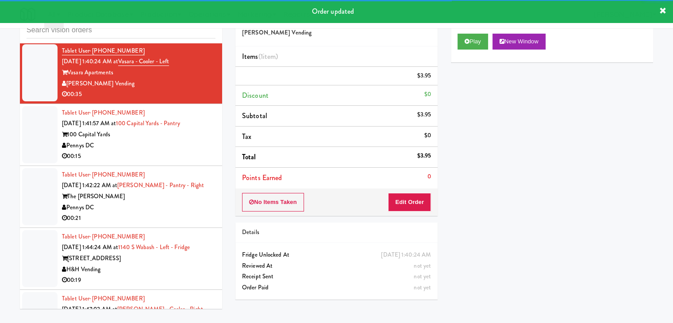
scroll to position [5534, 0]
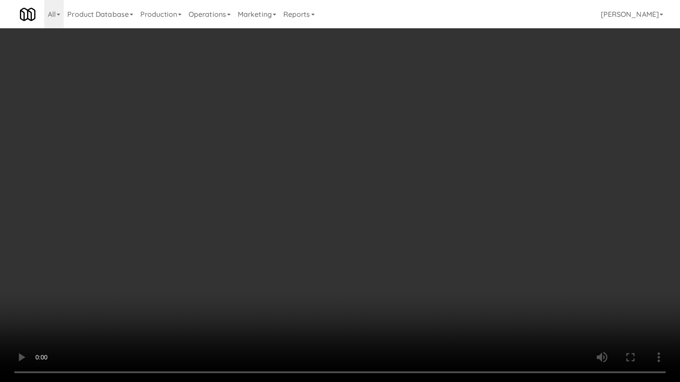
drag, startPoint x: 410, startPoint y: 224, endPoint x: 415, endPoint y: 214, distance: 10.3
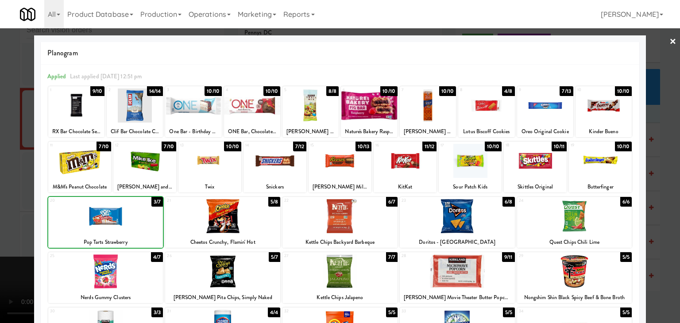
drag, startPoint x: 0, startPoint y: 223, endPoint x: 135, endPoint y: 220, distance: 135.1
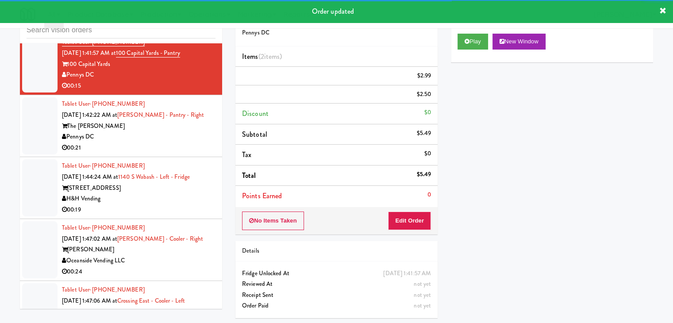
scroll to position [5622, 0]
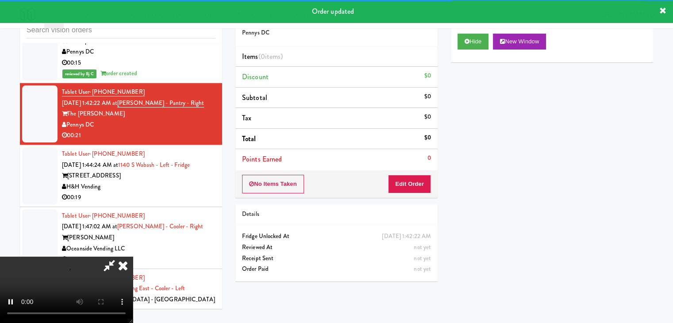
drag, startPoint x: 409, startPoint y: 172, endPoint x: 406, endPoint y: 179, distance: 7.5
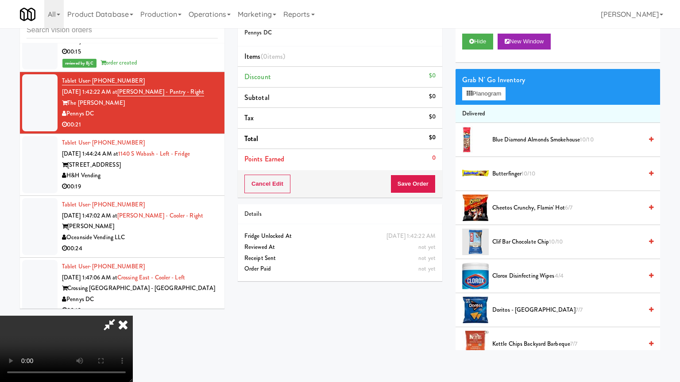
drag, startPoint x: 373, startPoint y: 220, endPoint x: 380, endPoint y: 222, distance: 6.9
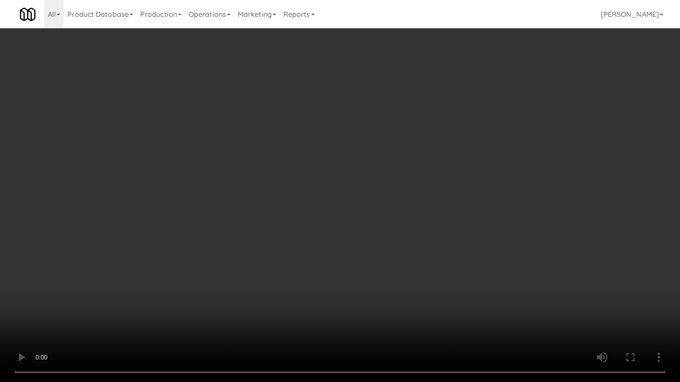
drag, startPoint x: 342, startPoint y: 294, endPoint x: 262, endPoint y: 340, distance: 92.0
drag, startPoint x: 374, startPoint y: 244, endPoint x: 411, endPoint y: 119, distance: 130.7
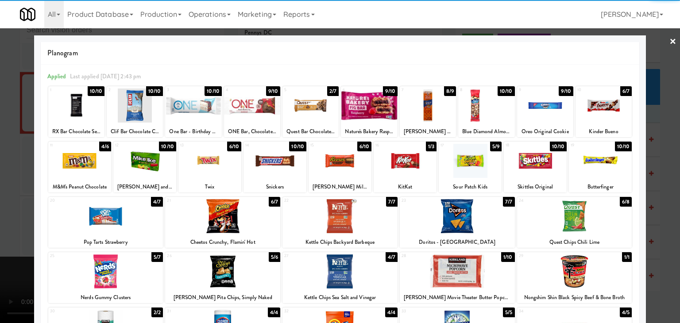
drag, startPoint x: 187, startPoint y: 100, endPoint x: 269, endPoint y: 106, distance: 82.1
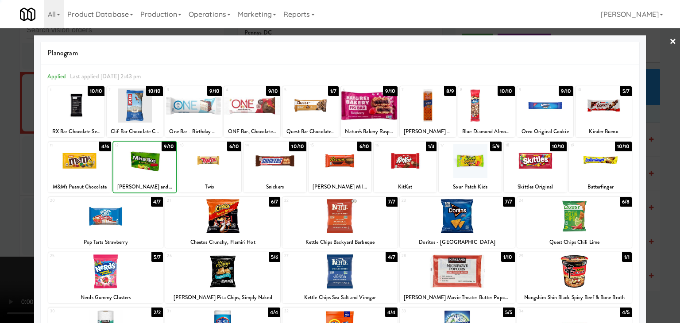
drag, startPoint x: 0, startPoint y: 194, endPoint x: 276, endPoint y: 202, distance: 276.3
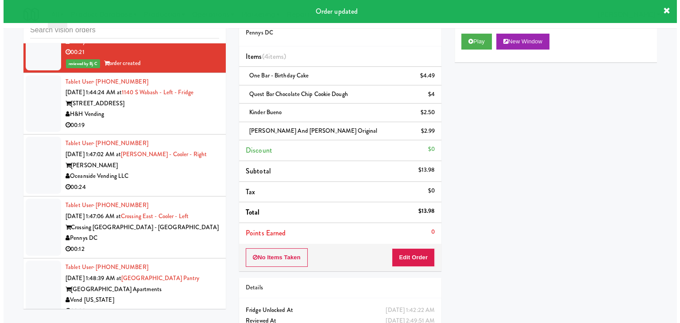
scroll to position [5711, 0]
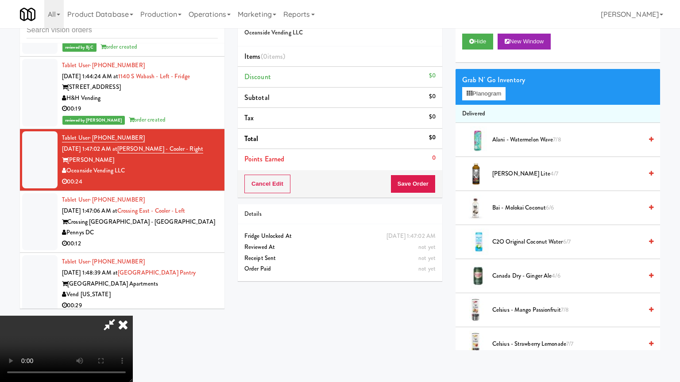
drag, startPoint x: 441, startPoint y: 274, endPoint x: 437, endPoint y: 280, distance: 7.1
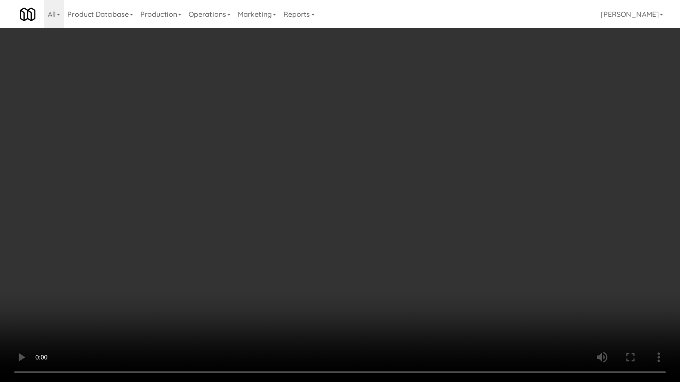
drag, startPoint x: 426, startPoint y: 244, endPoint x: 430, endPoint y: 199, distance: 45.3
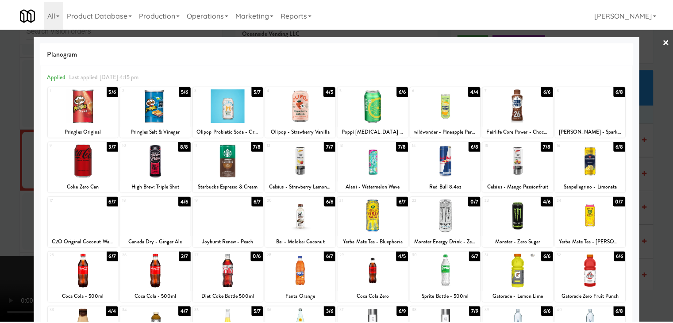
scroll to position [44, 0]
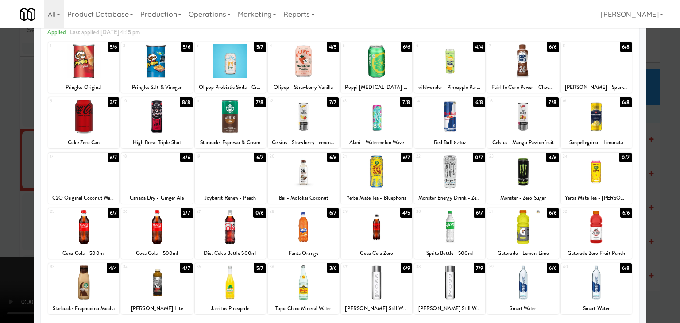
drag, startPoint x: 0, startPoint y: 220, endPoint x: 147, endPoint y: 220, distance: 146.5
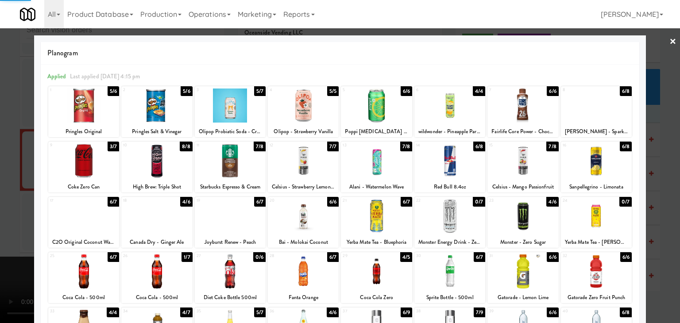
drag, startPoint x: 0, startPoint y: 241, endPoint x: 286, endPoint y: 252, distance: 286.2
drag, startPoint x: 154, startPoint y: 222, endPoint x: 78, endPoint y: 229, distance: 76.5
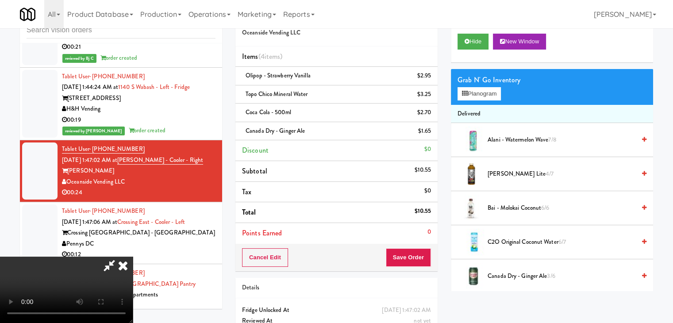
drag, startPoint x: 413, startPoint y: 245, endPoint x: 413, endPoint y: 250, distance: 5.3
drag, startPoint x: 413, startPoint y: 252, endPoint x: 420, endPoint y: 255, distance: 7.4
